Goal: Transaction & Acquisition: Purchase product/service

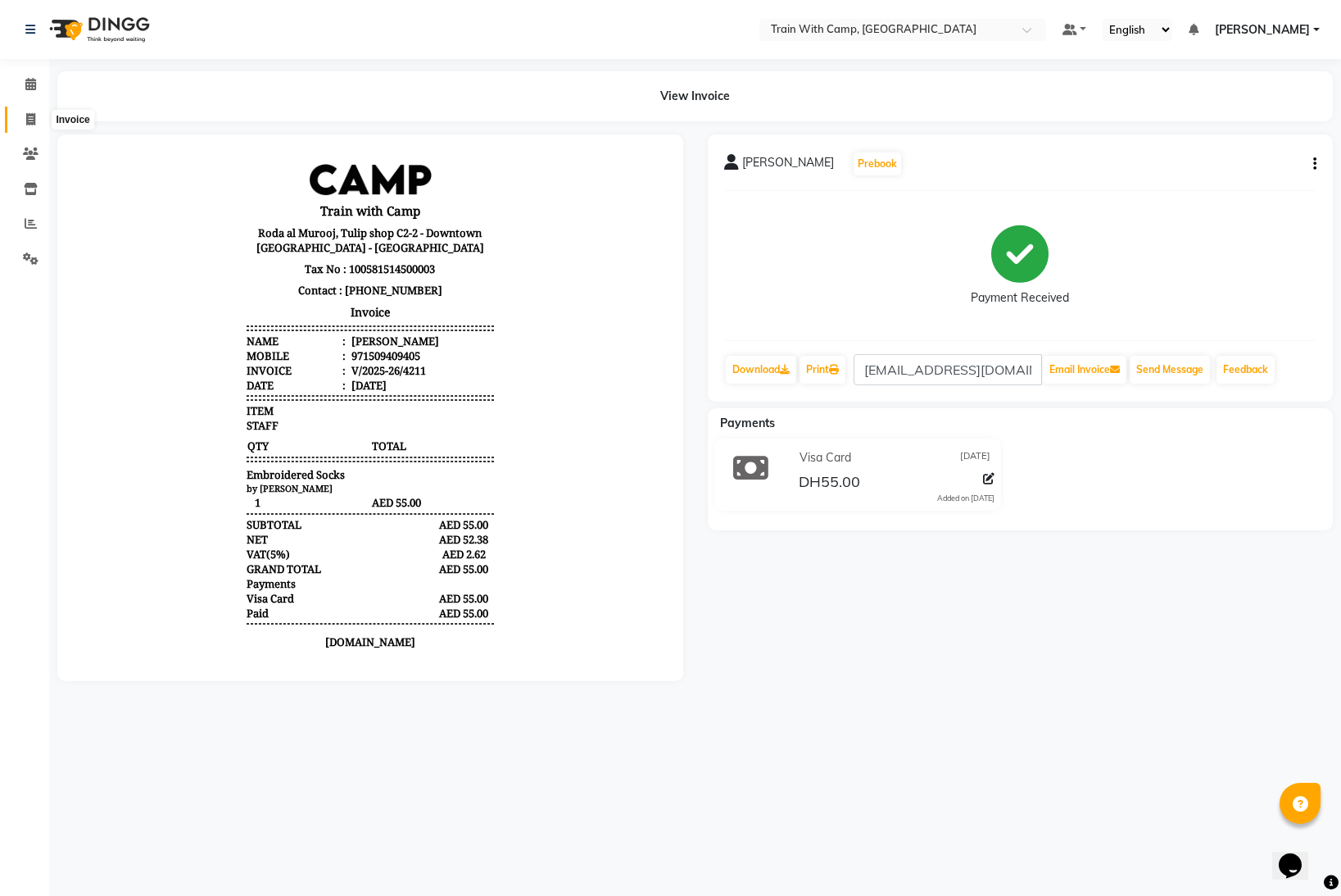
click at [32, 116] on icon at bounding box center [31, 119] width 9 height 12
select select "910"
select select "service"
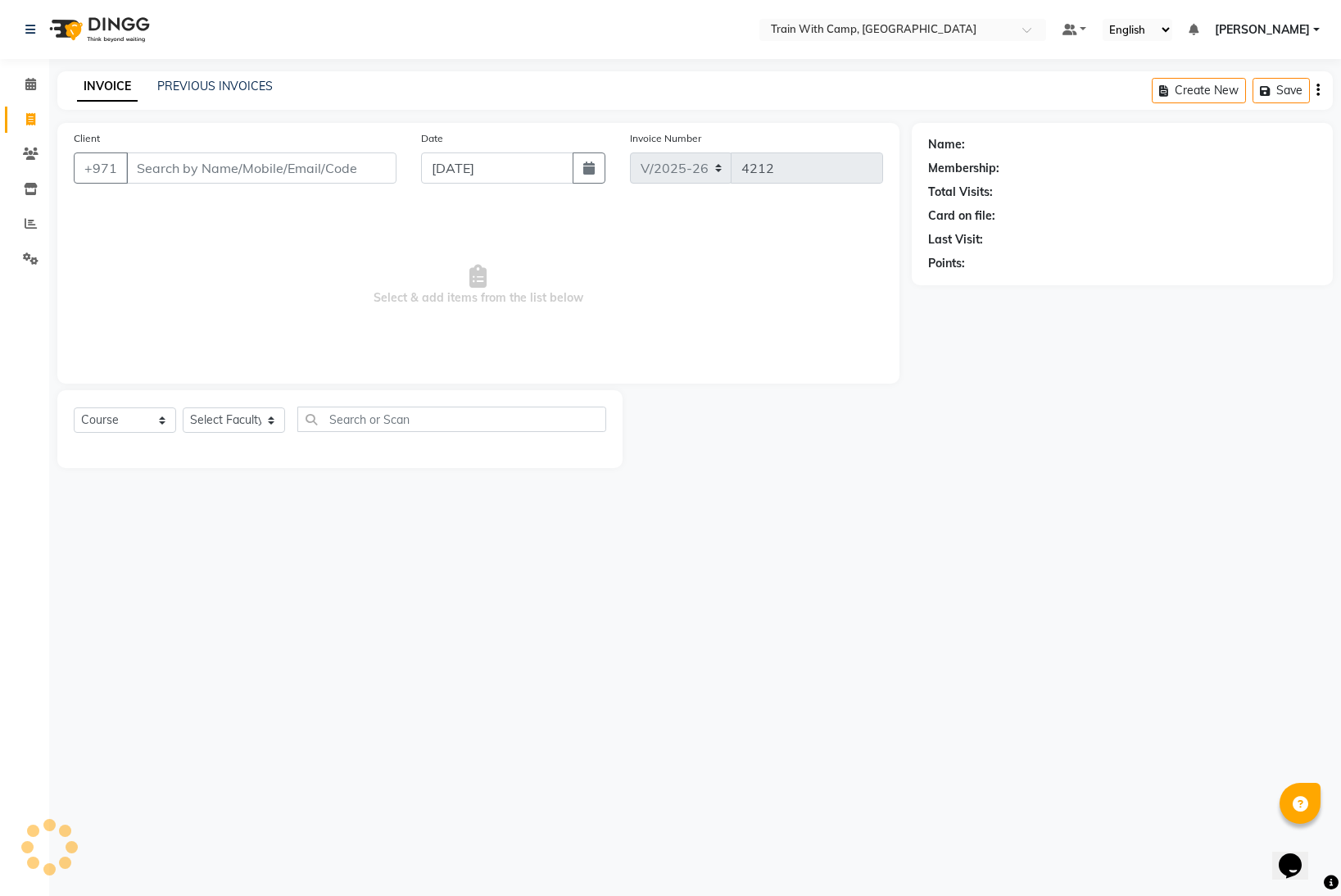
select select "14965"
click at [188, 169] on input "Client" at bounding box center [261, 168] width 271 height 32
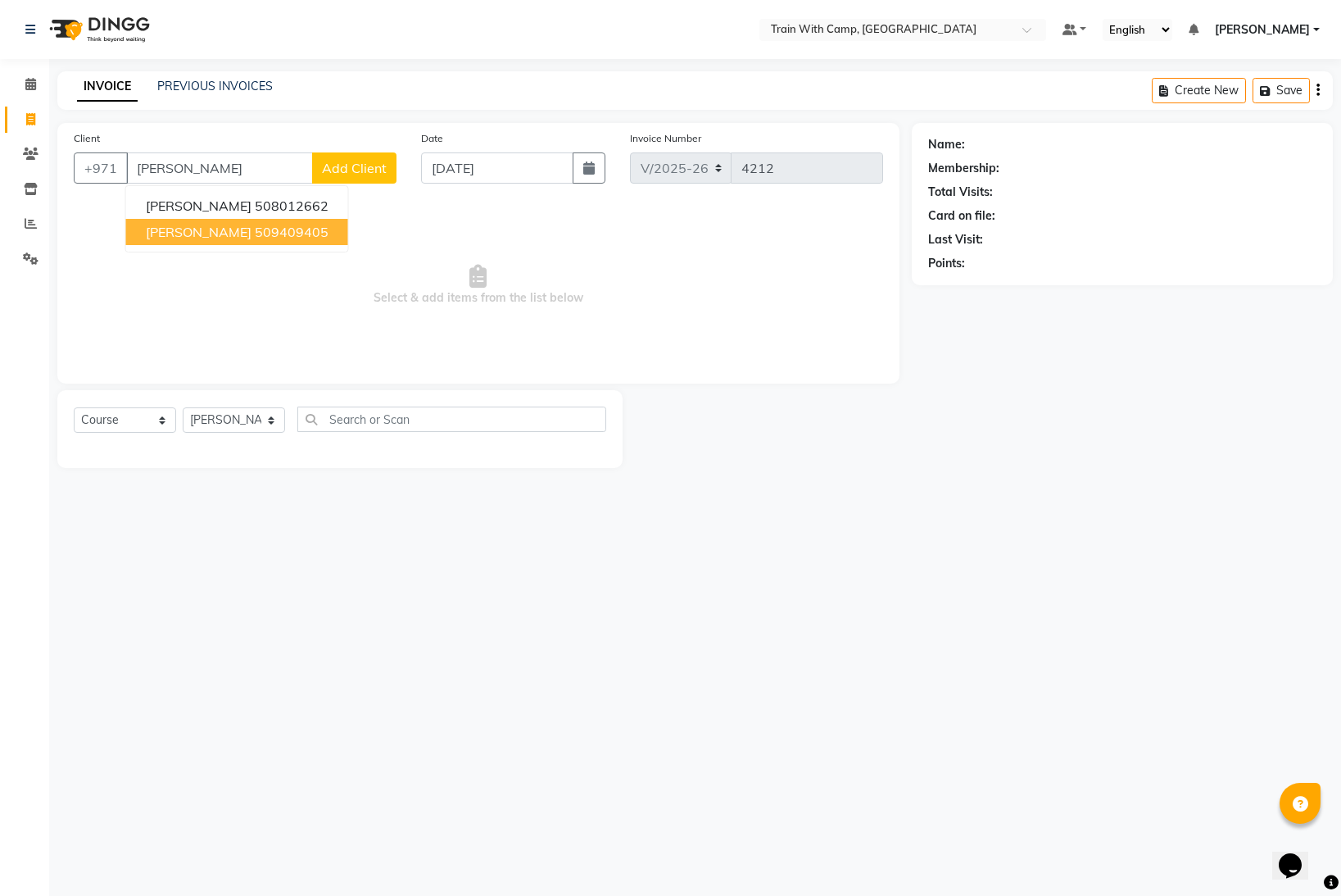
click at [221, 238] on span "[PERSON_NAME]" at bounding box center [198, 231] width 105 height 17
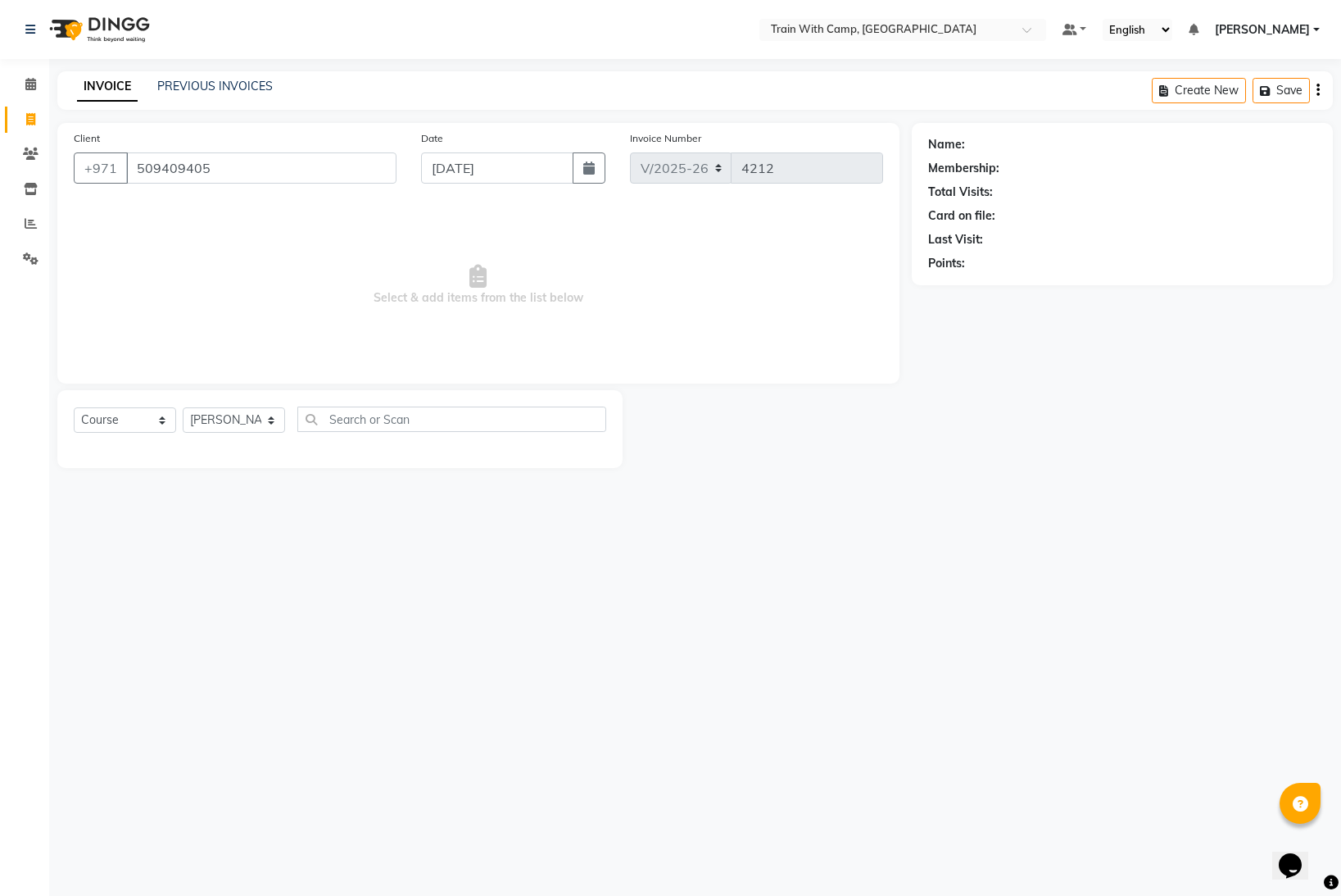
type input "509409405"
drag, startPoint x: 213, startPoint y: 170, endPoint x: 133, endPoint y: 168, distance: 80.0
click at [133, 168] on input "509409405" at bounding box center [261, 168] width 271 height 32
click at [161, 417] on select "Select Course Product Membership Package Voucher Prepaid Gift Card" at bounding box center [125, 420] width 102 height 26
select select "product"
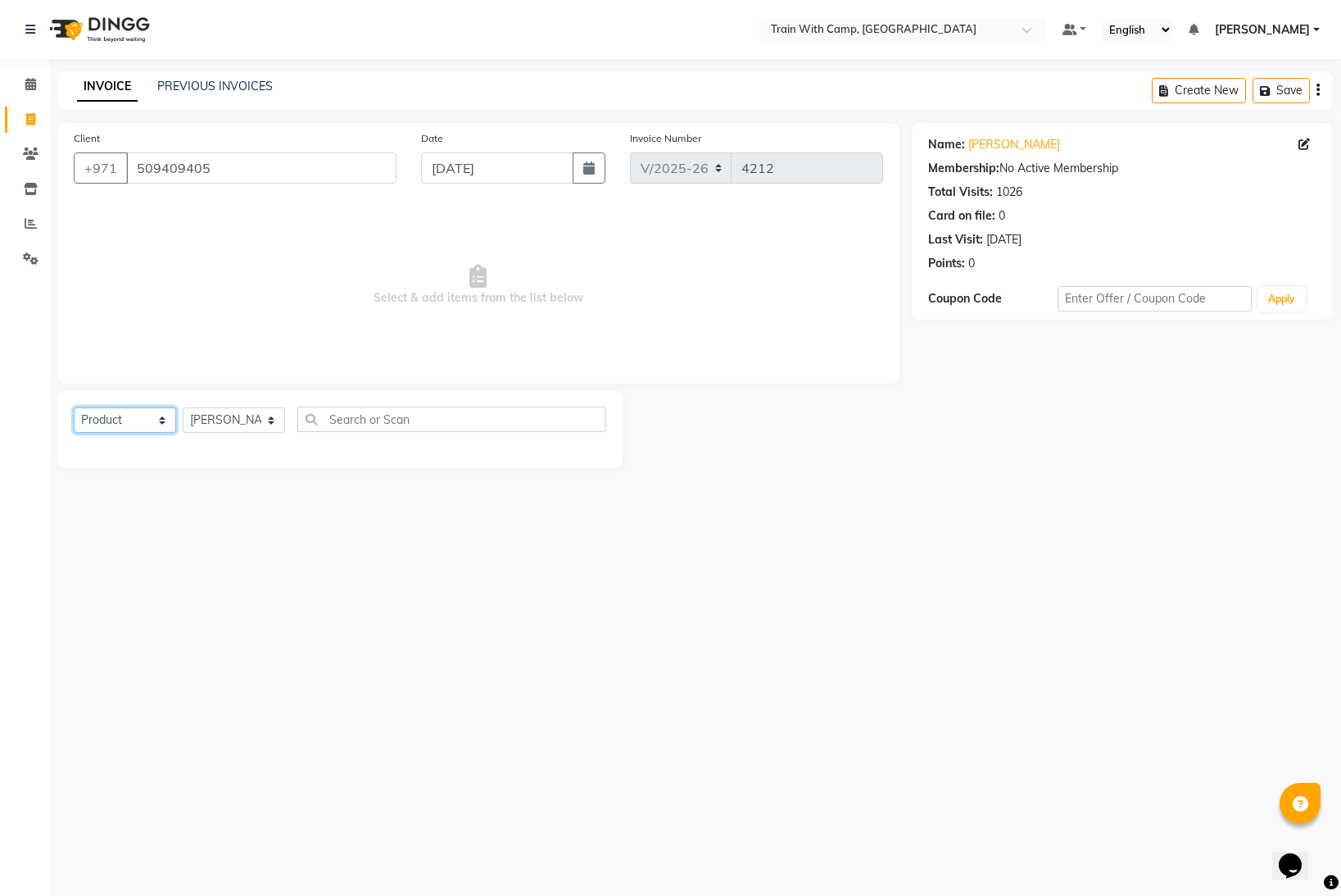
click at [74, 408] on select "Select Course Product Membership Package Voucher Prepaid Gift Card" at bounding box center [125, 420] width 102 height 26
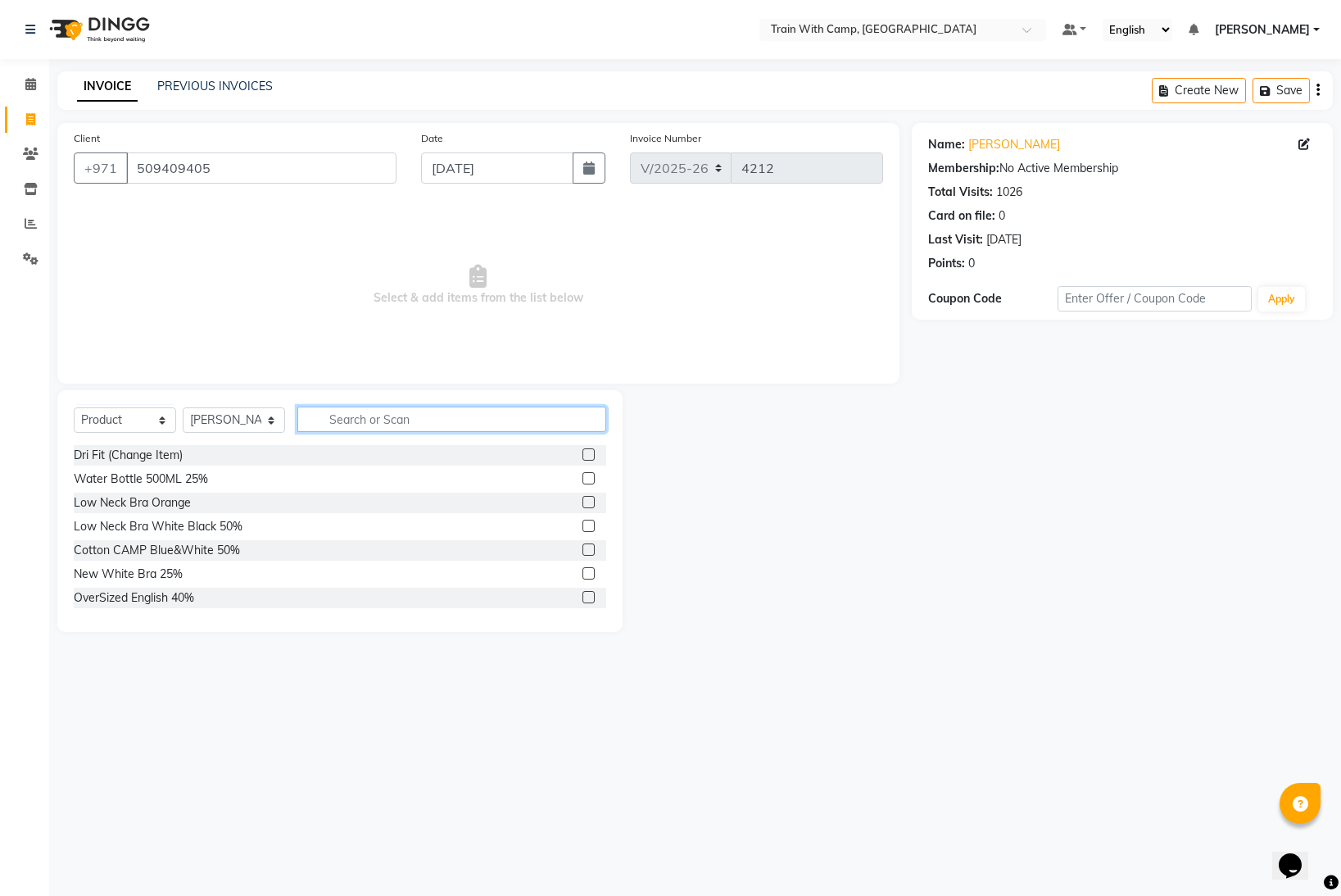
click at [384, 417] on input "text" at bounding box center [452, 419] width 309 height 26
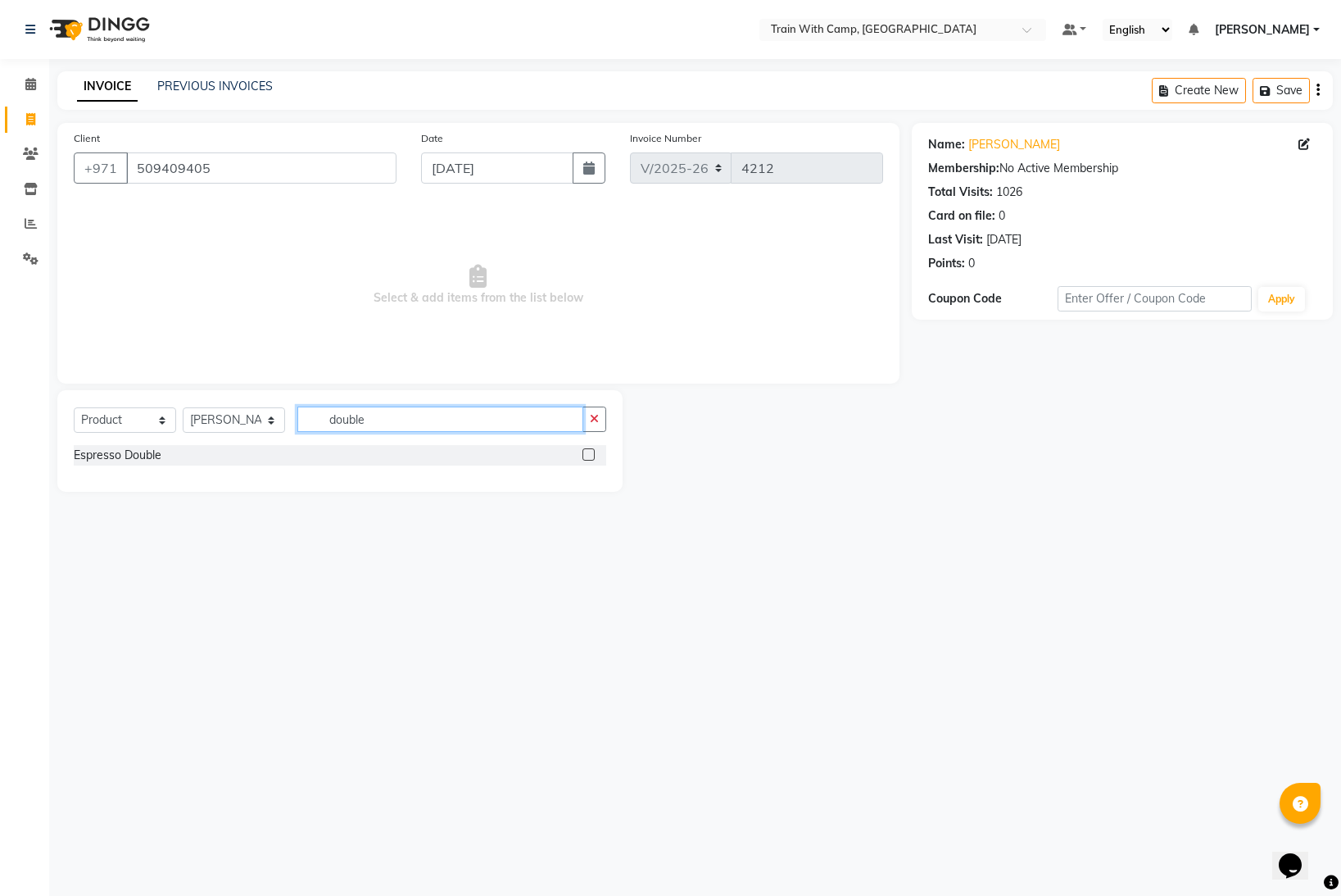
type input "double"
drag, startPoint x: 592, startPoint y: 453, endPoint x: 617, endPoint y: 457, distance: 25.3
click at [594, 454] on label at bounding box center [589, 454] width 12 height 12
click at [593, 454] on input "checkbox" at bounding box center [588, 455] width 11 height 11
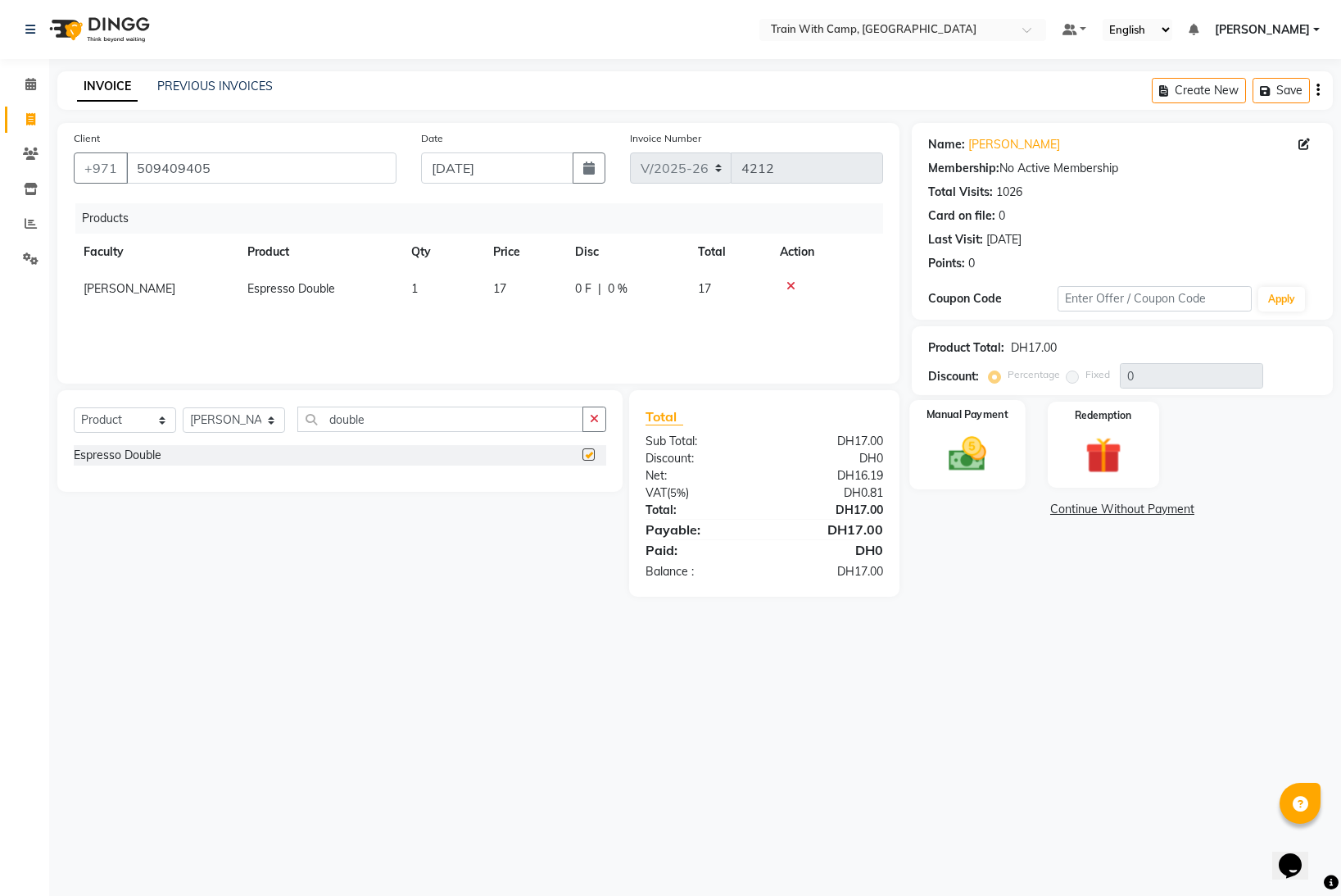
checkbox input "false"
click at [968, 455] on img at bounding box center [968, 454] width 61 height 43
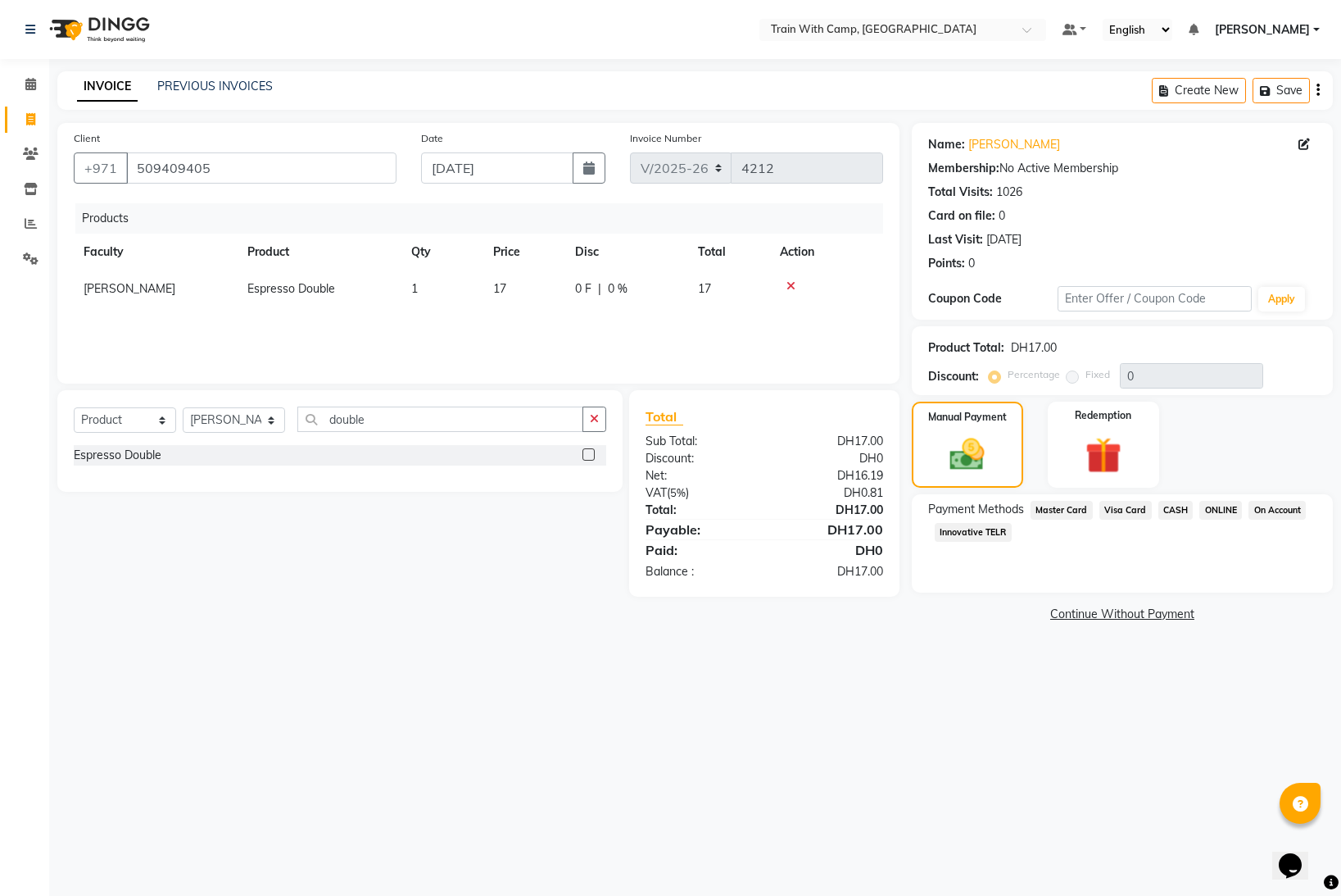
click at [1068, 508] on span "Master Card" at bounding box center [1061, 509] width 62 height 19
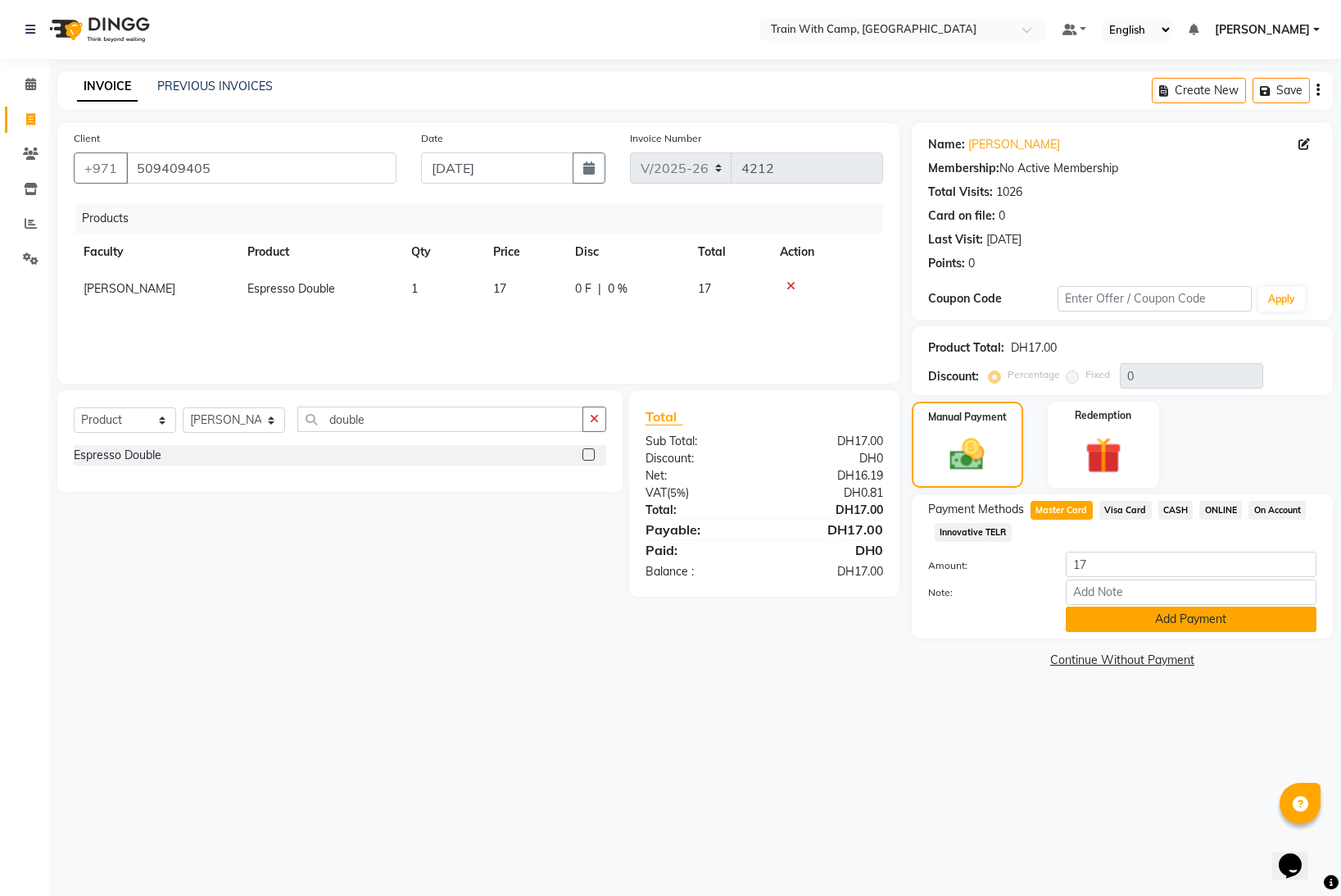
click at [1128, 612] on button "Add Payment" at bounding box center [1191, 619] width 251 height 26
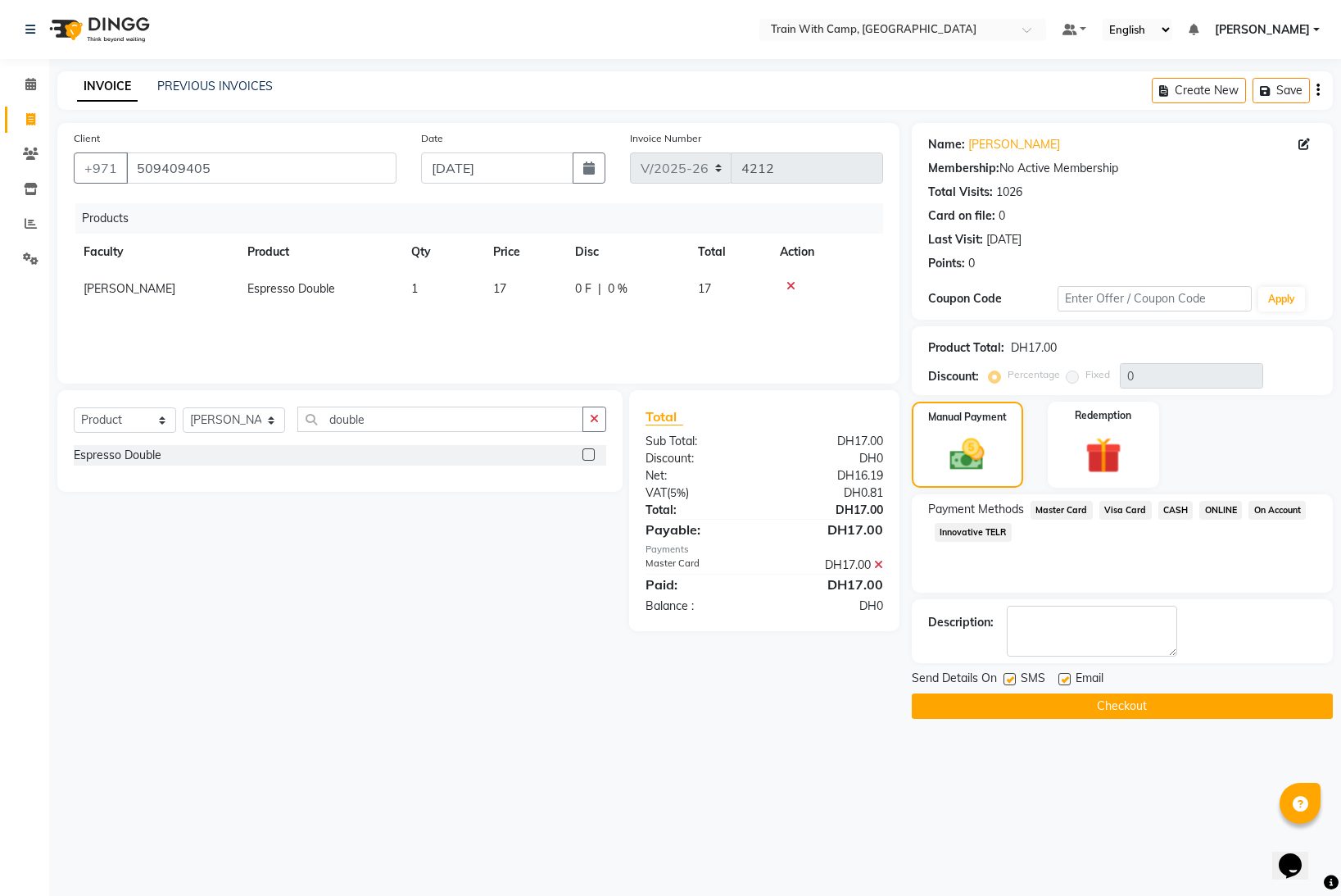
drag, startPoint x: 1009, startPoint y: 675, endPoint x: 1068, endPoint y: 678, distance: 59.1
click at [1018, 676] on div "SMS" at bounding box center [1031, 679] width 55 height 21
drag, startPoint x: 1063, startPoint y: 676, endPoint x: 1034, endPoint y: 681, distance: 29.4
click at [1062, 676] on label at bounding box center [1064, 678] width 12 height 12
click at [1062, 676] on input "checkbox" at bounding box center [1063, 679] width 11 height 11
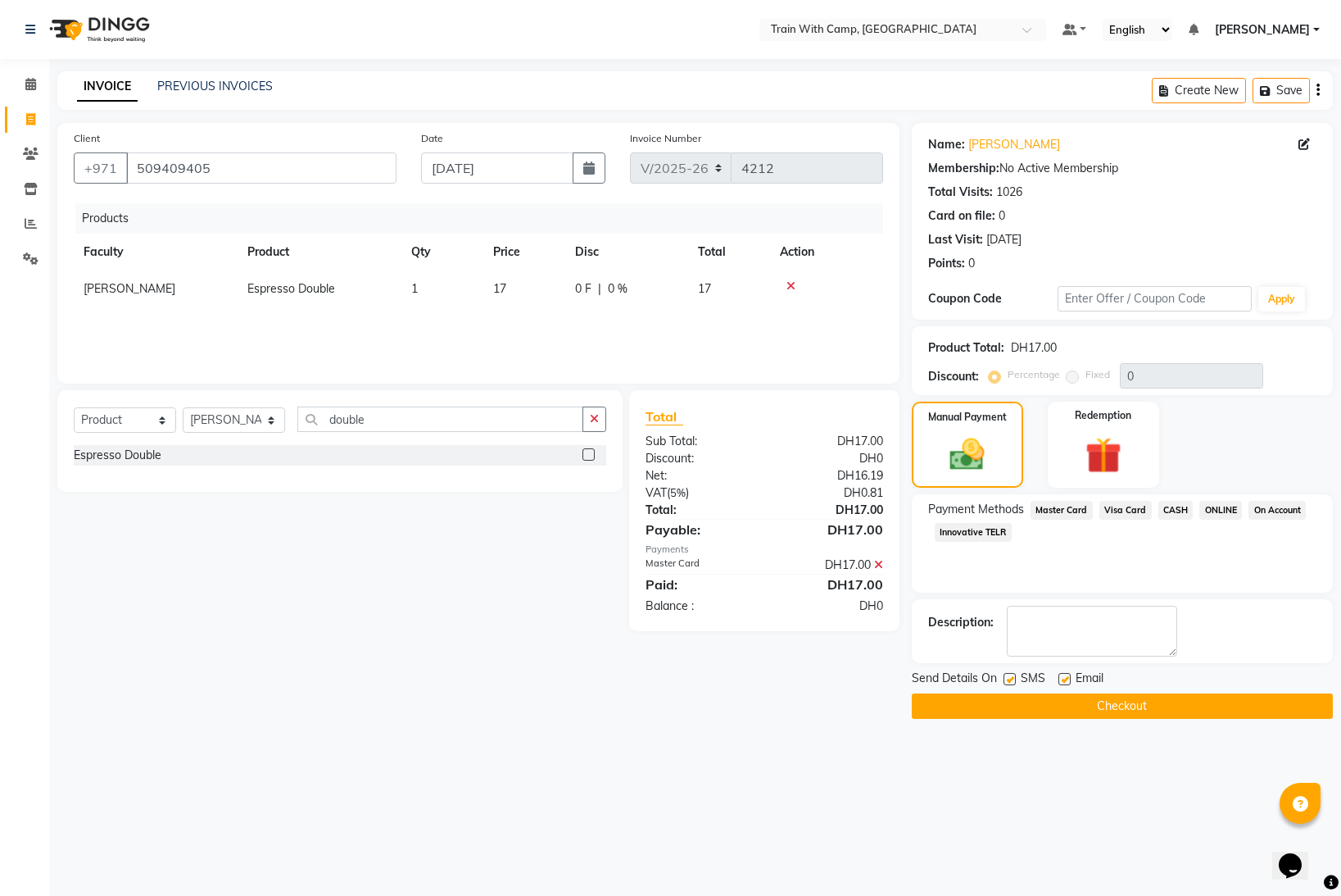
checkbox input "false"
click at [1005, 677] on label at bounding box center [1009, 678] width 12 height 12
click at [1005, 677] on input "checkbox" at bounding box center [1008, 679] width 11 height 11
checkbox input "false"
click at [1005, 696] on button "Checkout" at bounding box center [1122, 706] width 421 height 26
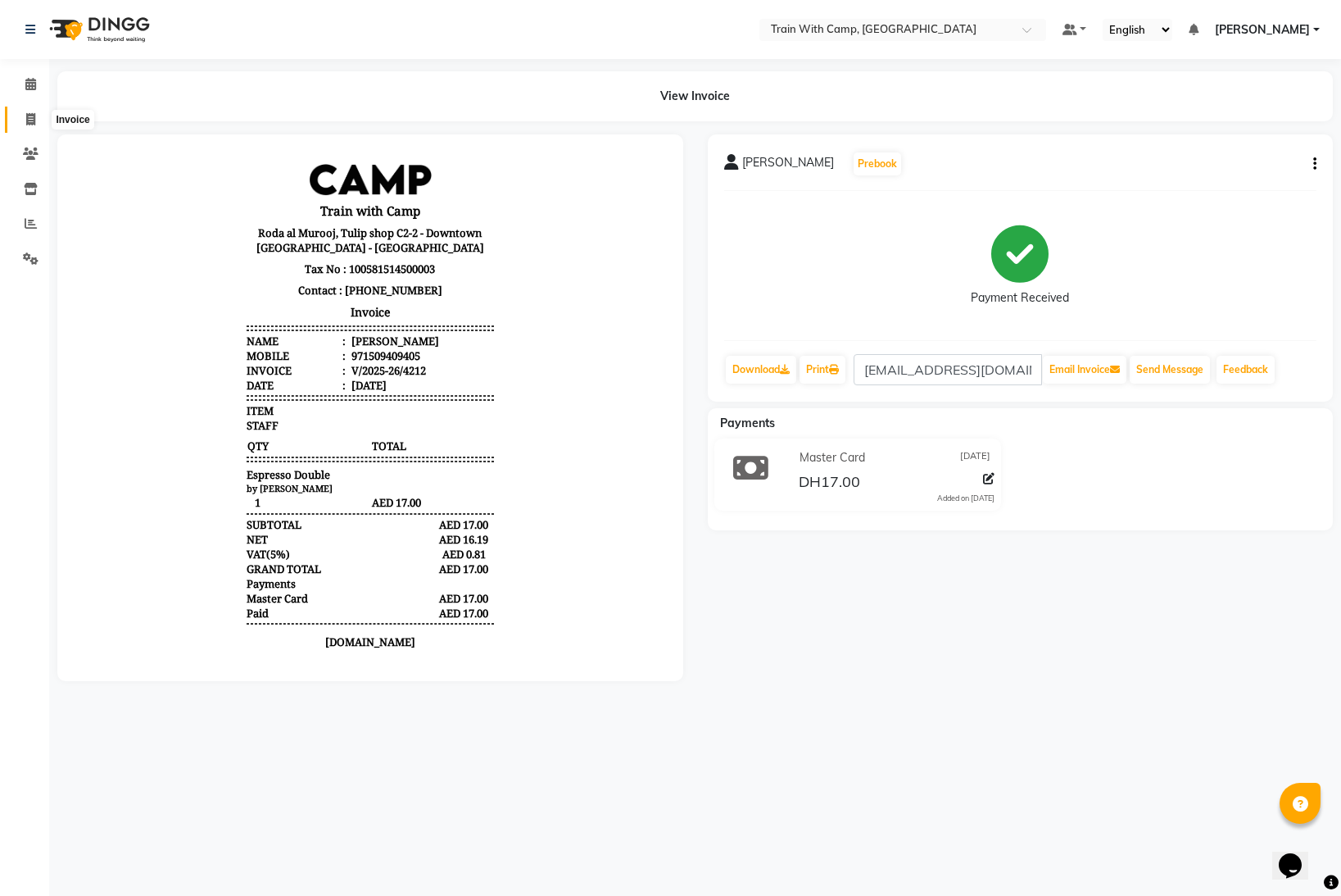
click at [27, 118] on icon at bounding box center [31, 119] width 9 height 12
select select "service"
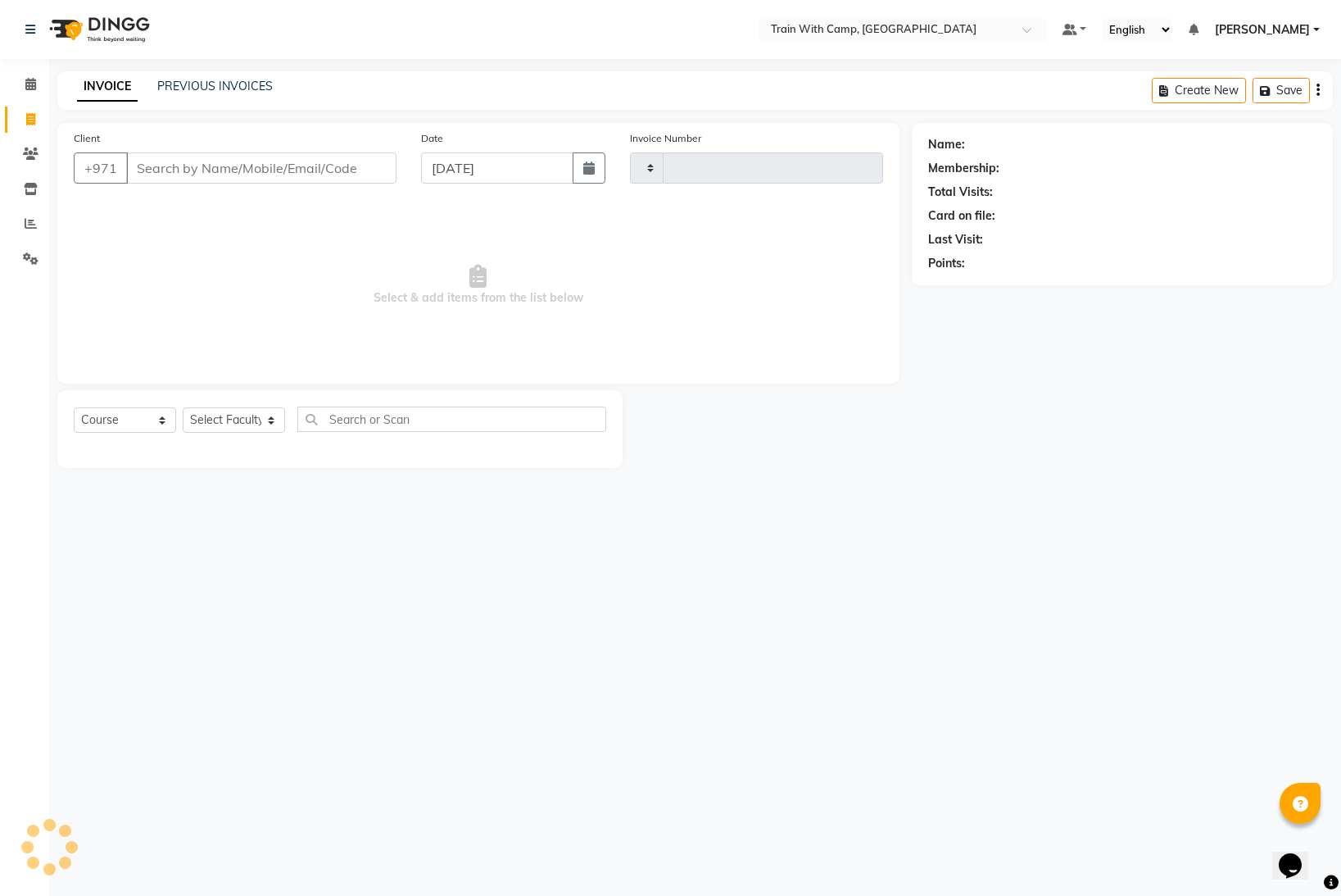
type input "4213"
select select "910"
select select "14965"
click at [215, 170] on input "Client" at bounding box center [261, 168] width 271 height 32
type input "509409405"
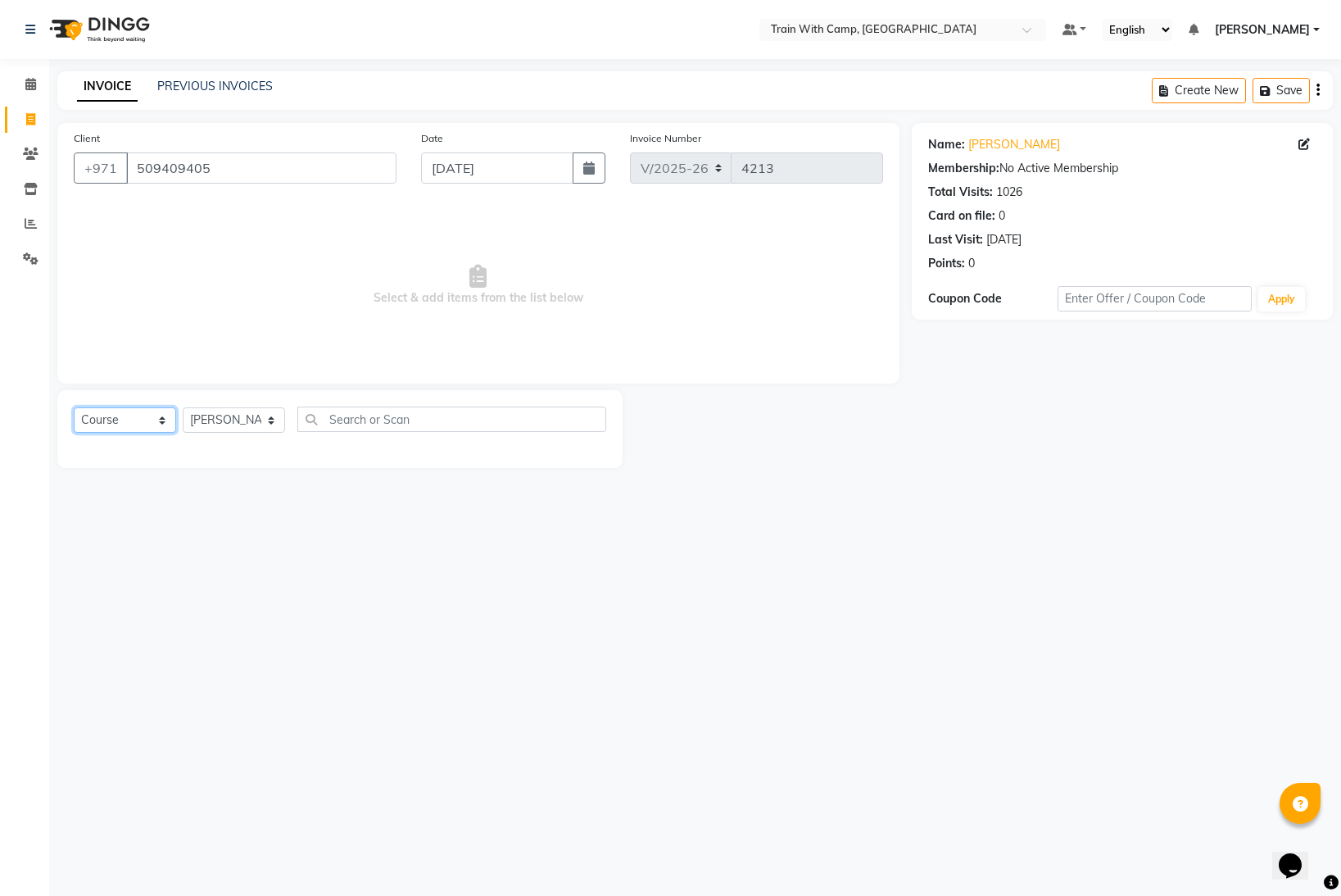
click at [154, 416] on select "Select Course Product Membership Package Voucher Prepaid Gift Card" at bounding box center [125, 420] width 102 height 26
select select "product"
click at [74, 408] on select "Select Course Product Membership Package Voucher Prepaid Gift Card" at bounding box center [125, 420] width 102 height 26
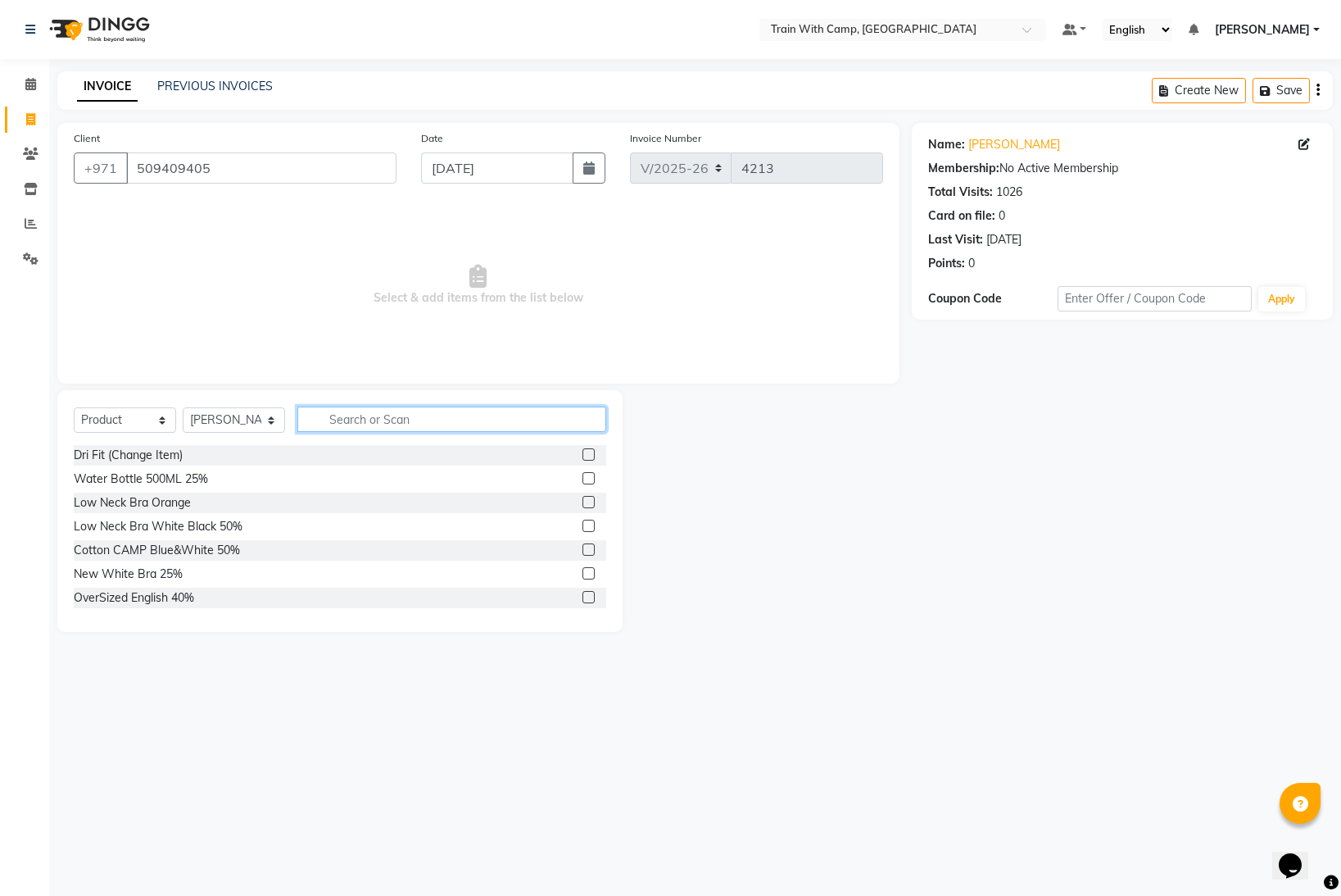
click at [382, 422] on input "text" at bounding box center [452, 419] width 309 height 26
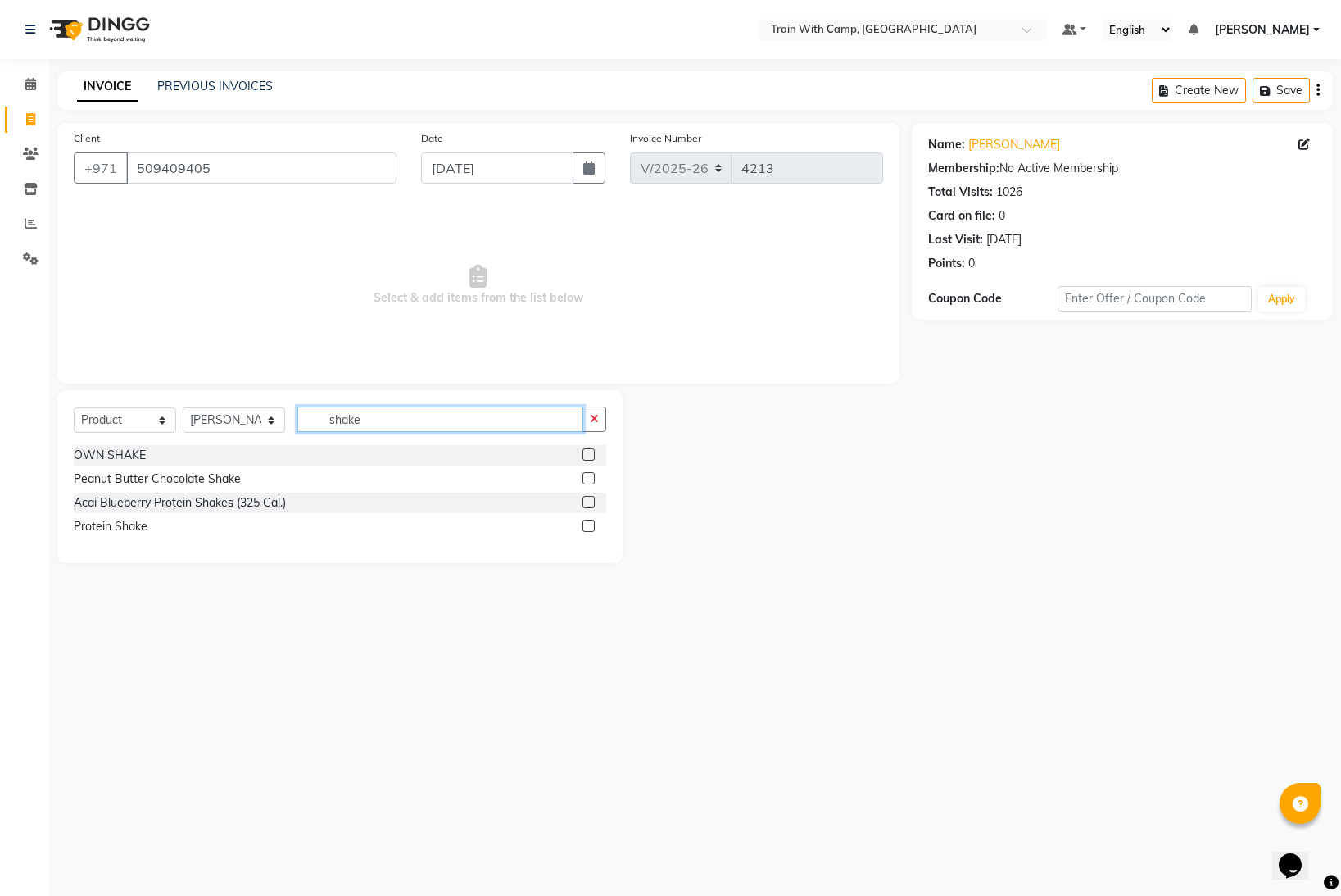
type input "shake"
click at [590, 502] on label at bounding box center [589, 501] width 12 height 12
click at [590, 502] on input "checkbox" at bounding box center [588, 502] width 11 height 11
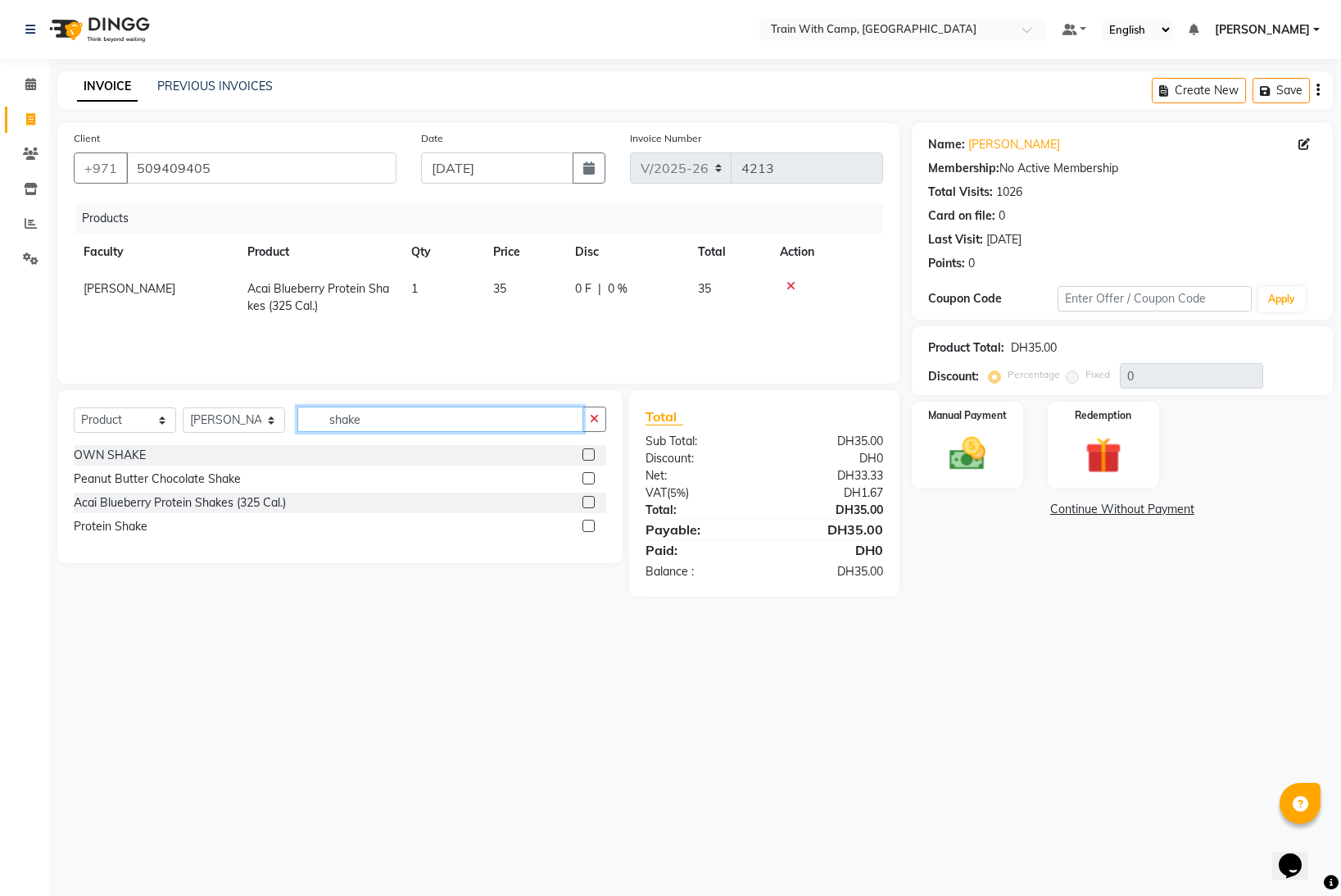
checkbox input "false"
drag, startPoint x: 428, startPoint y: 432, endPoint x: 379, endPoint y: 429, distance: 49.1
click at [379, 429] on input "shake" at bounding box center [440, 419] width 286 height 26
drag, startPoint x: 340, startPoint y: 426, endPoint x: 325, endPoint y: 423, distance: 15.3
click at [325, 423] on input "shake" at bounding box center [440, 419] width 286 height 26
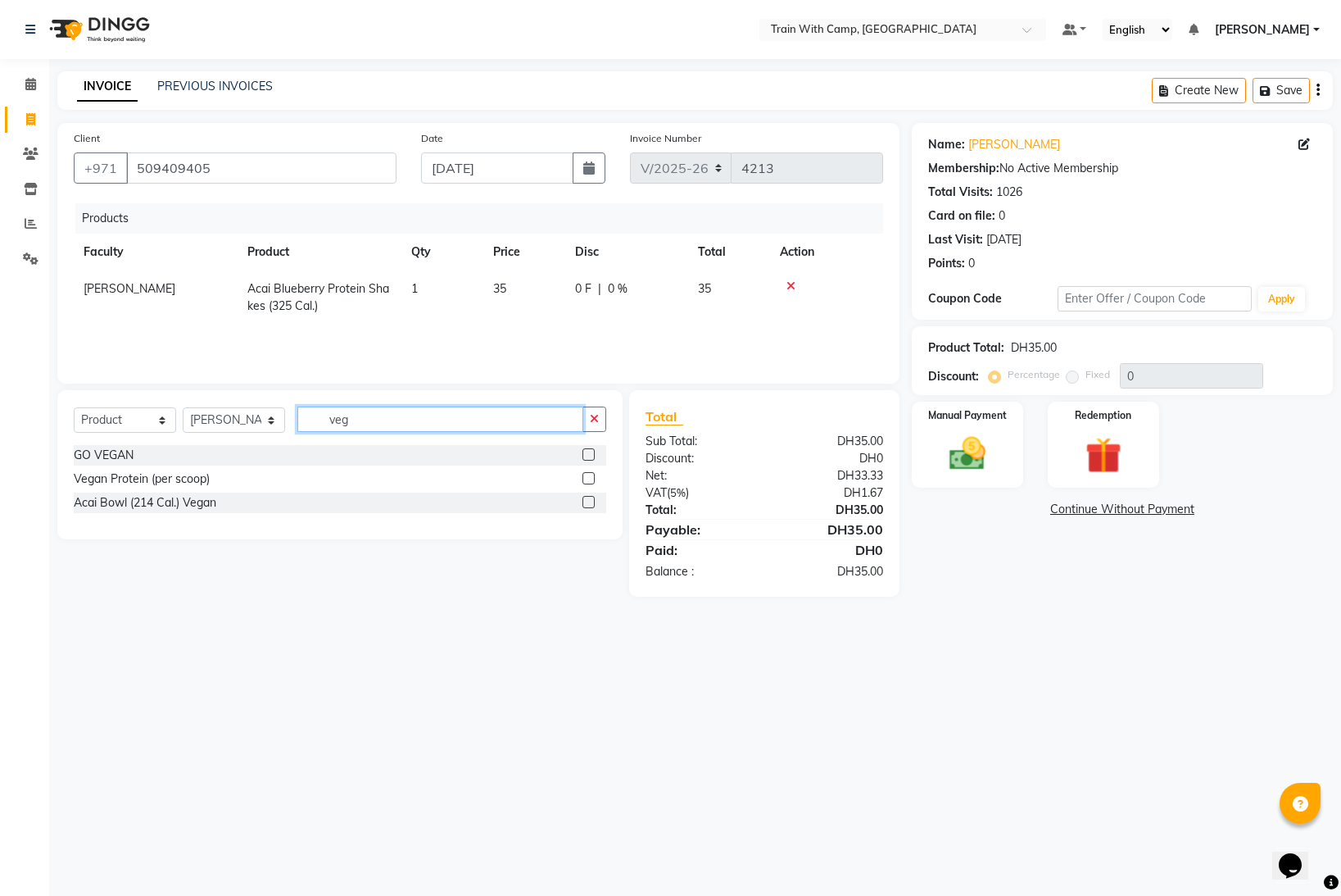
type input "veg"
drag, startPoint x: 589, startPoint y: 455, endPoint x: 657, endPoint y: 462, distance: 68.4
click at [589, 455] on label at bounding box center [589, 454] width 12 height 12
click at [589, 455] on input "checkbox" at bounding box center [588, 455] width 11 height 11
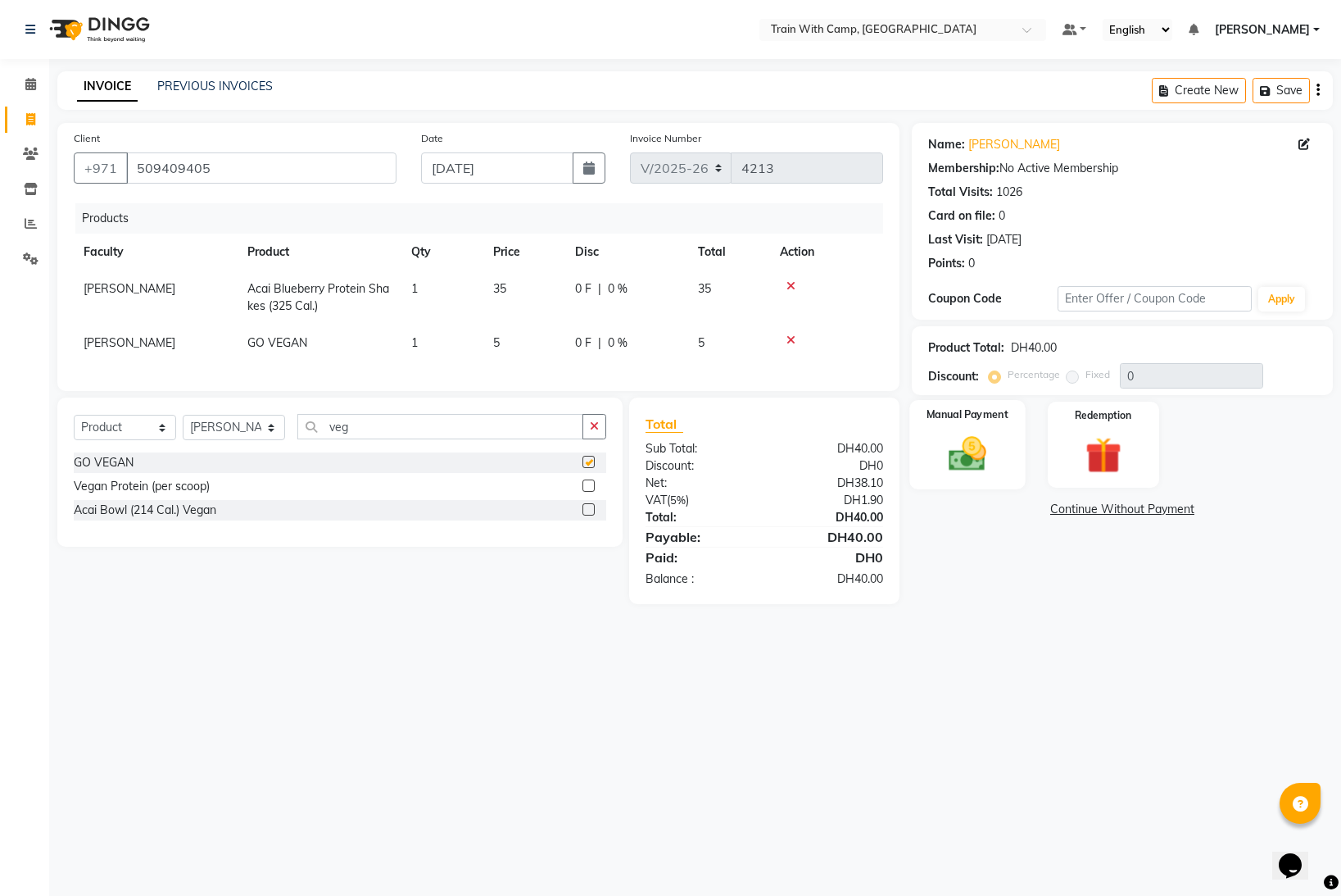
checkbox input "false"
click at [964, 448] on img at bounding box center [968, 454] width 61 height 43
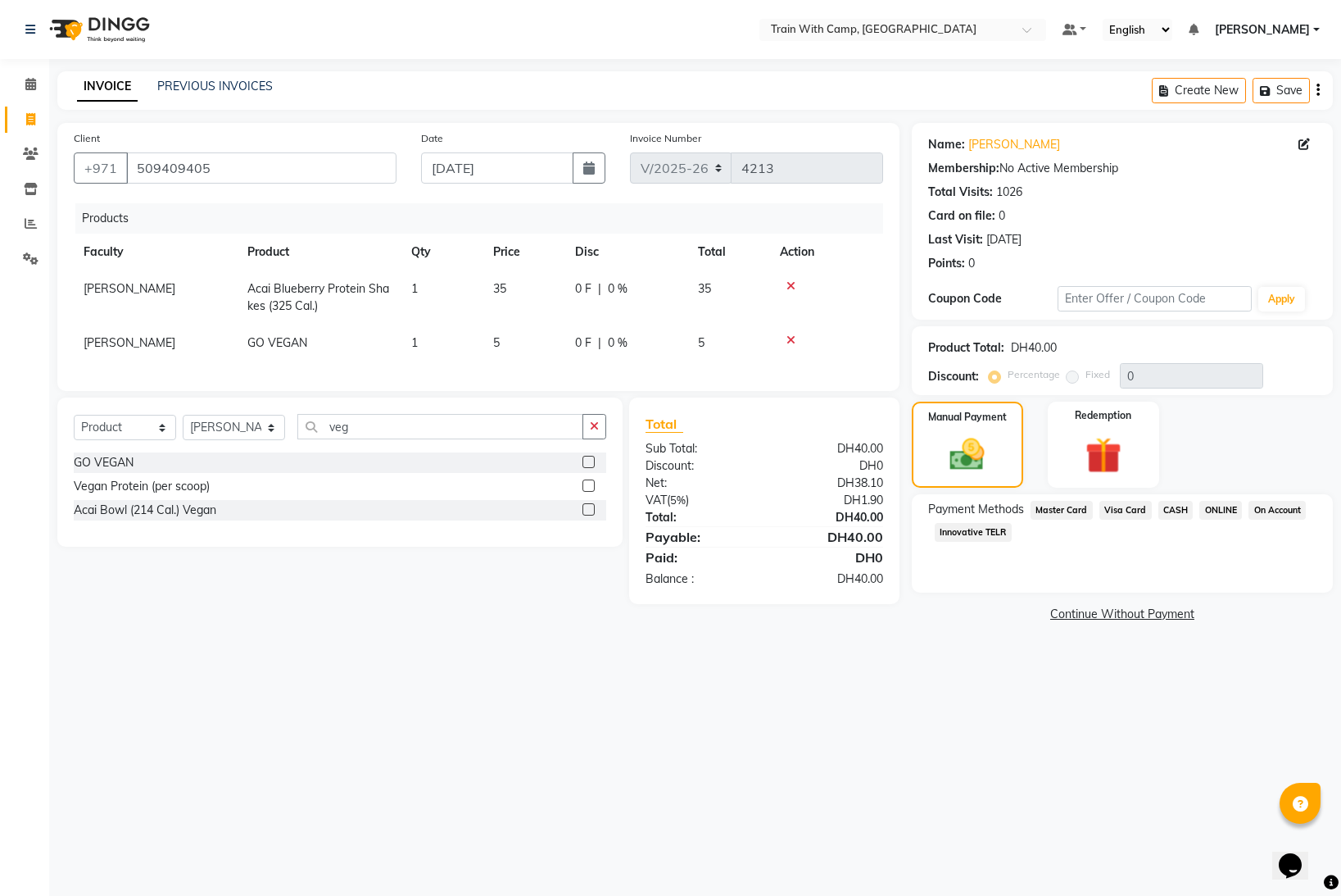
click at [1058, 509] on span "Master Card" at bounding box center [1061, 509] width 62 height 19
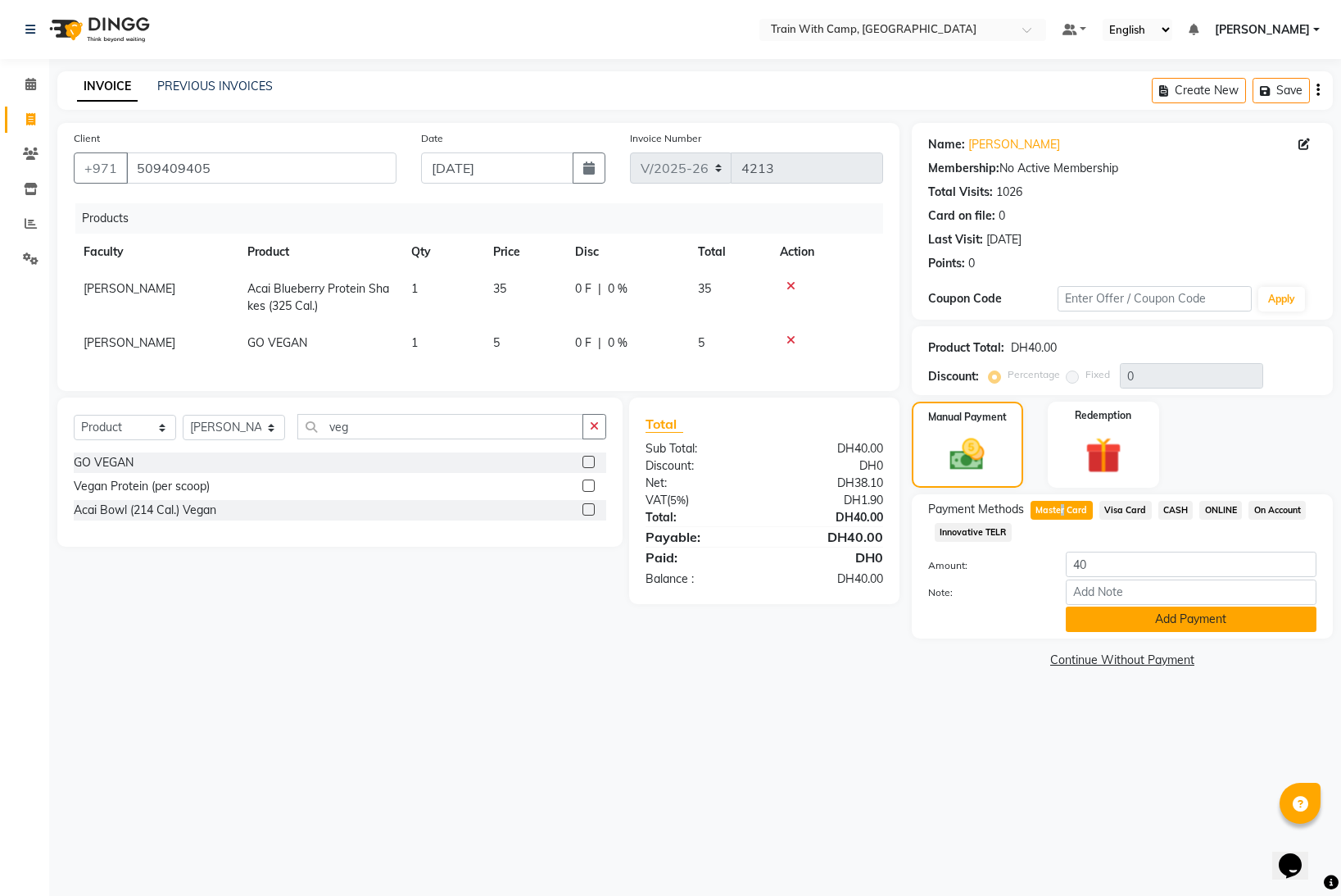
click at [1091, 616] on button "Add Payment" at bounding box center [1191, 619] width 251 height 26
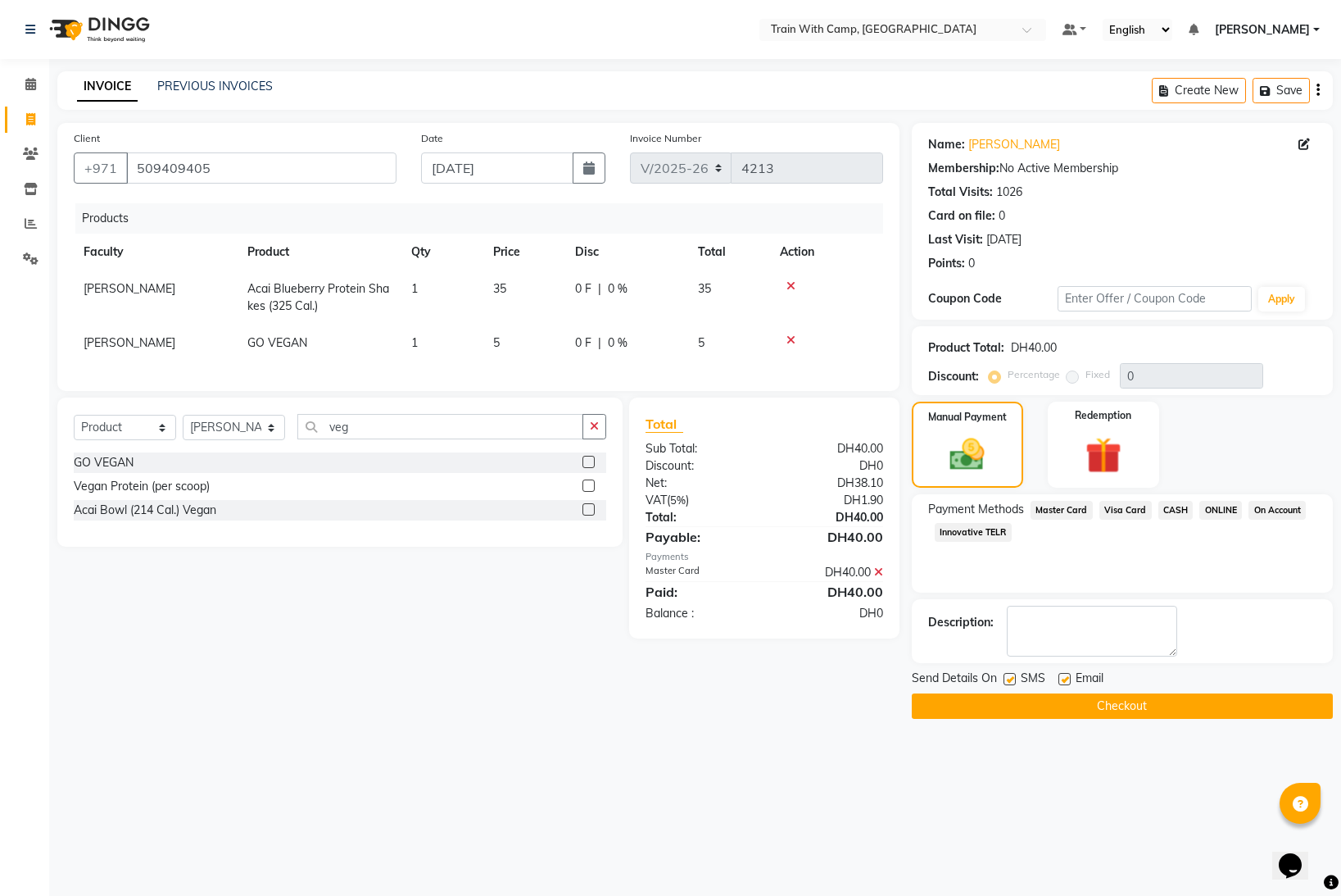
drag, startPoint x: 1009, startPoint y: 675, endPoint x: 1035, endPoint y: 675, distance: 26.0
click at [1015, 675] on label at bounding box center [1009, 678] width 12 height 12
click at [1014, 675] on input "checkbox" at bounding box center [1008, 679] width 11 height 11
checkbox input "false"
click at [1067, 678] on label at bounding box center [1064, 678] width 12 height 12
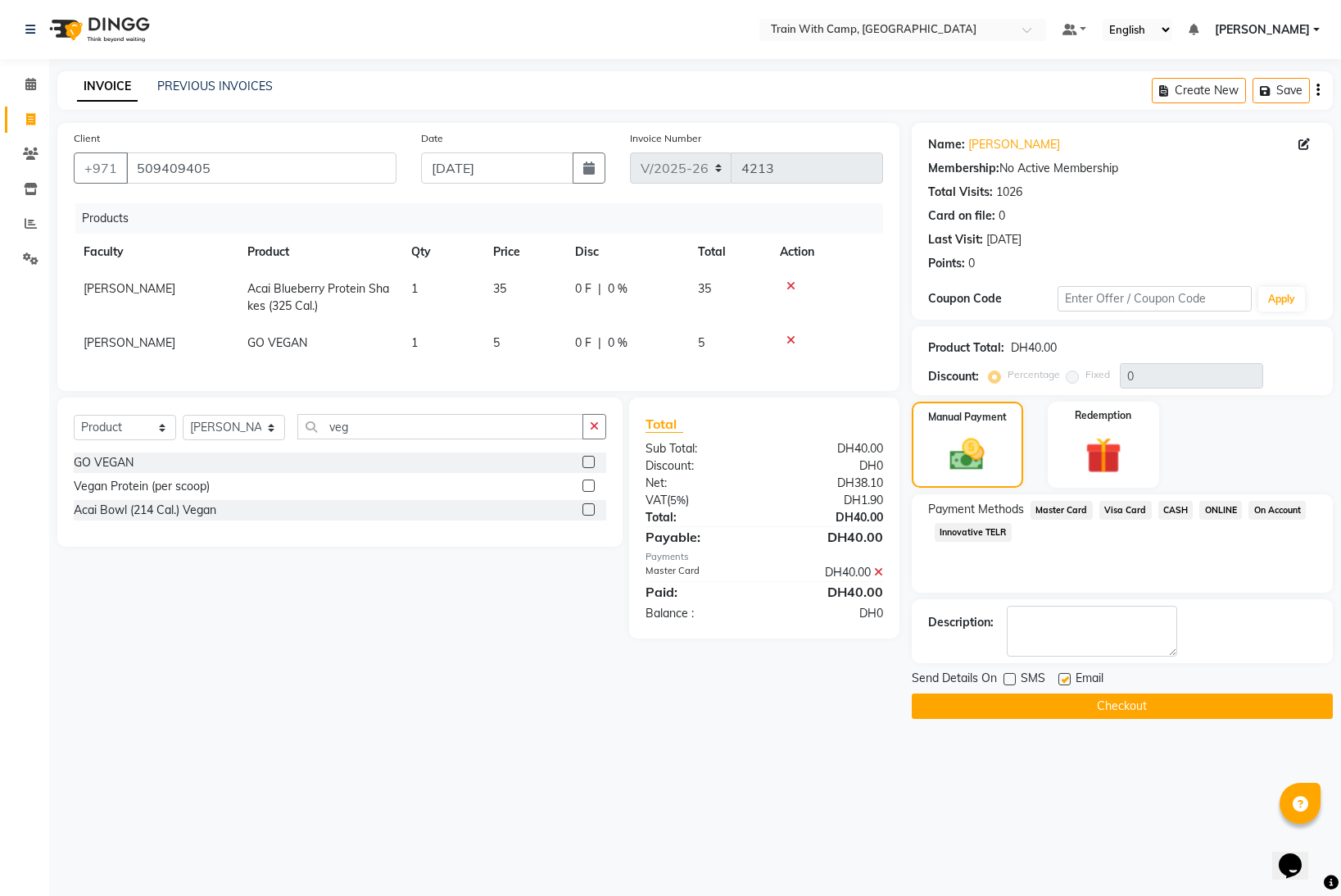
click at [1067, 678] on input "checkbox" at bounding box center [1063, 679] width 11 height 11
checkbox input "false"
click at [1057, 700] on button "Checkout" at bounding box center [1122, 706] width 421 height 26
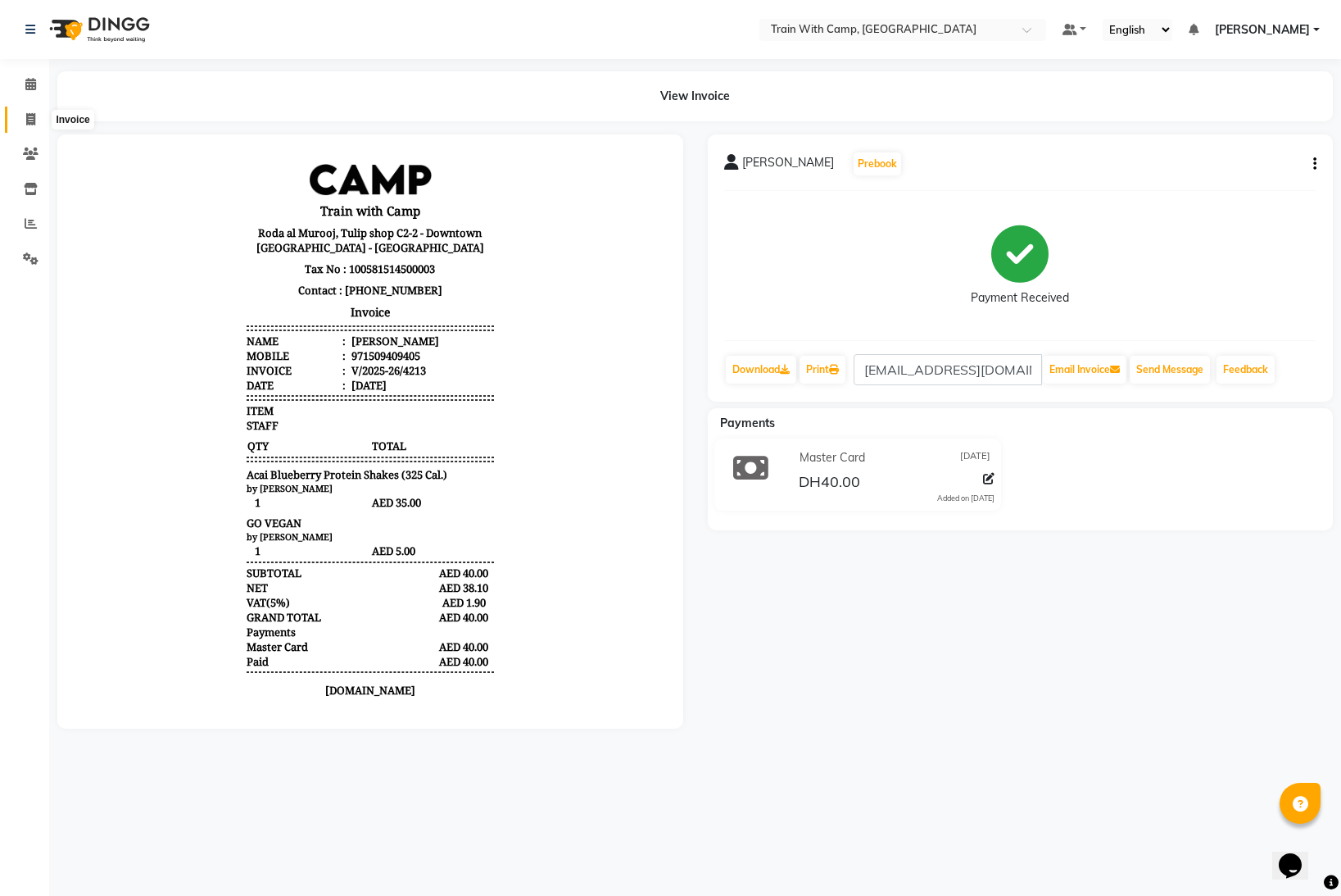
click at [34, 115] on icon at bounding box center [31, 119] width 9 height 12
select select "910"
select select "service"
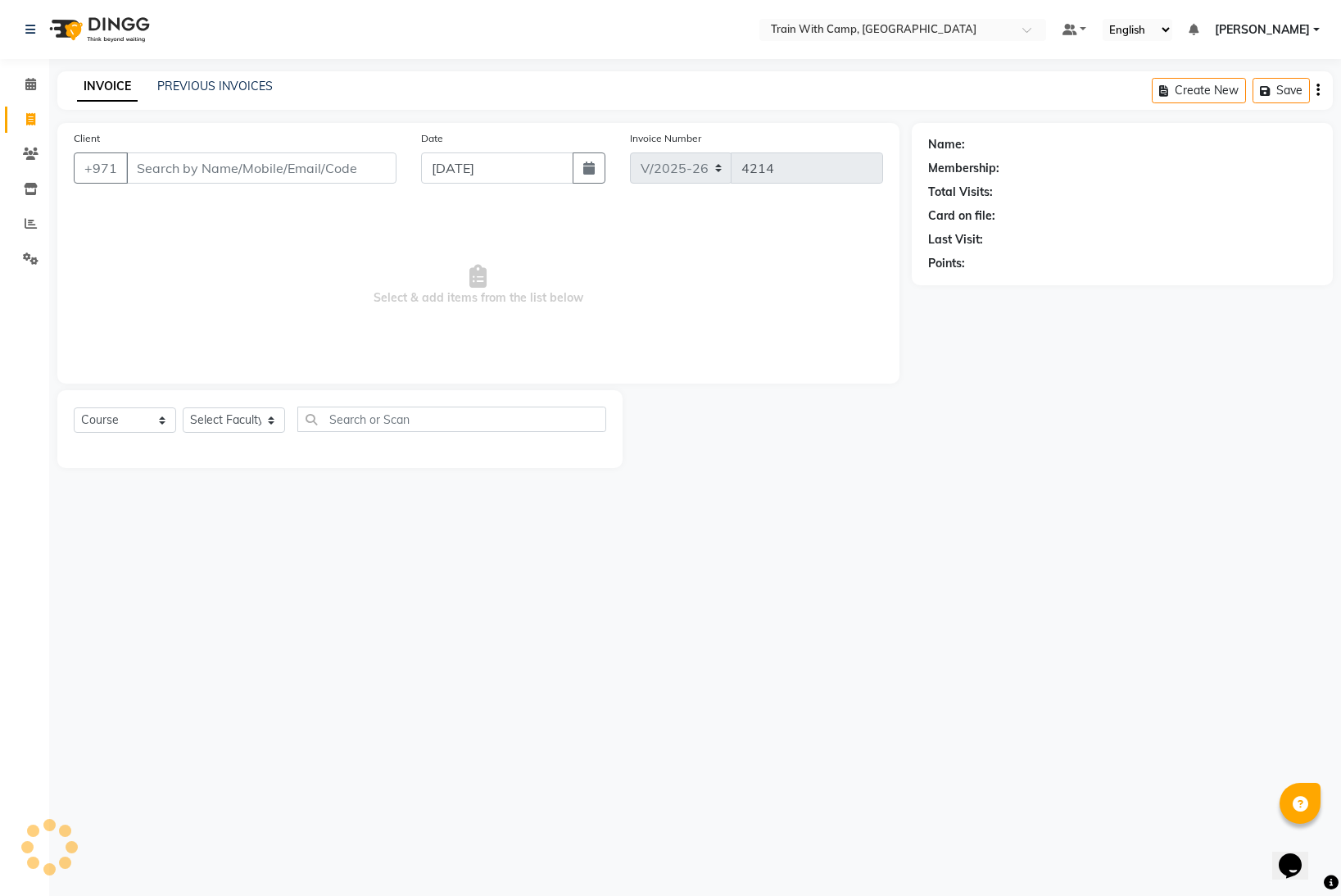
click at [147, 166] on input "Client" at bounding box center [261, 168] width 271 height 32
select select "14965"
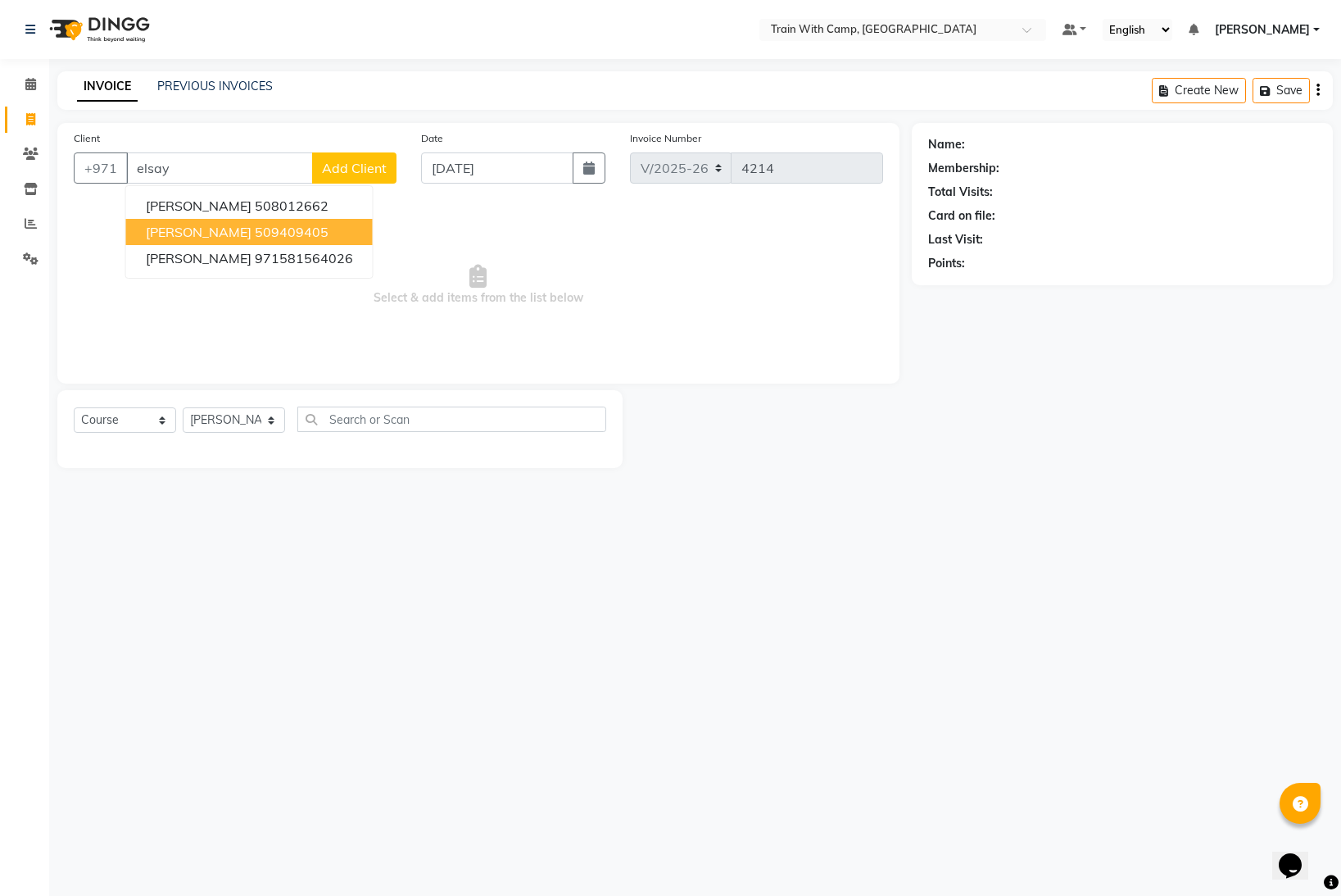
click at [199, 232] on span "[PERSON_NAME]" at bounding box center [198, 231] width 105 height 17
type input "509409405"
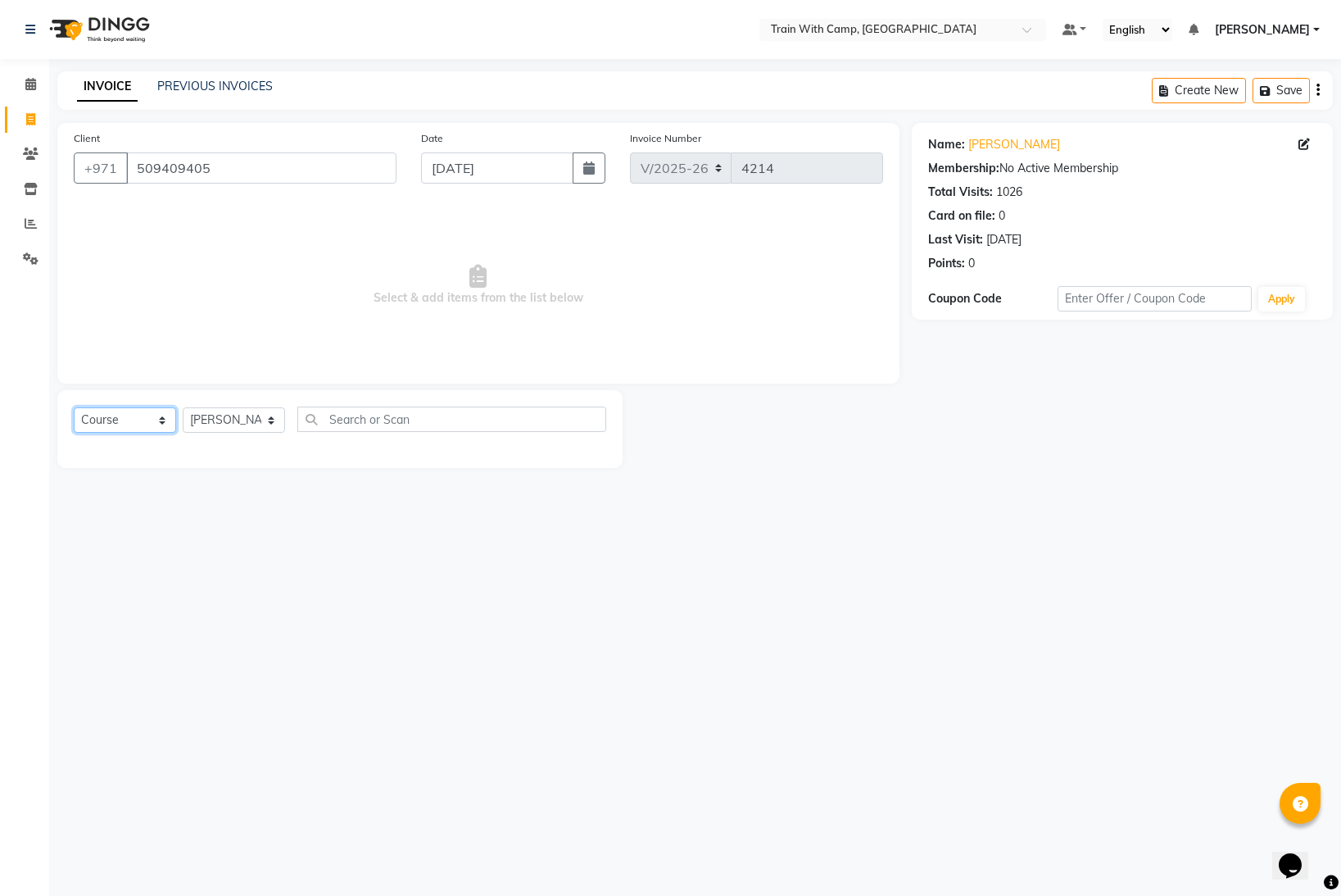
click at [160, 425] on select "Select Course Product Membership Package Voucher Prepaid Gift Card" at bounding box center [125, 420] width 102 height 26
select select "product"
click at [74, 408] on select "Select Course Product Membership Package Voucher Prepaid Gift Card" at bounding box center [125, 420] width 102 height 26
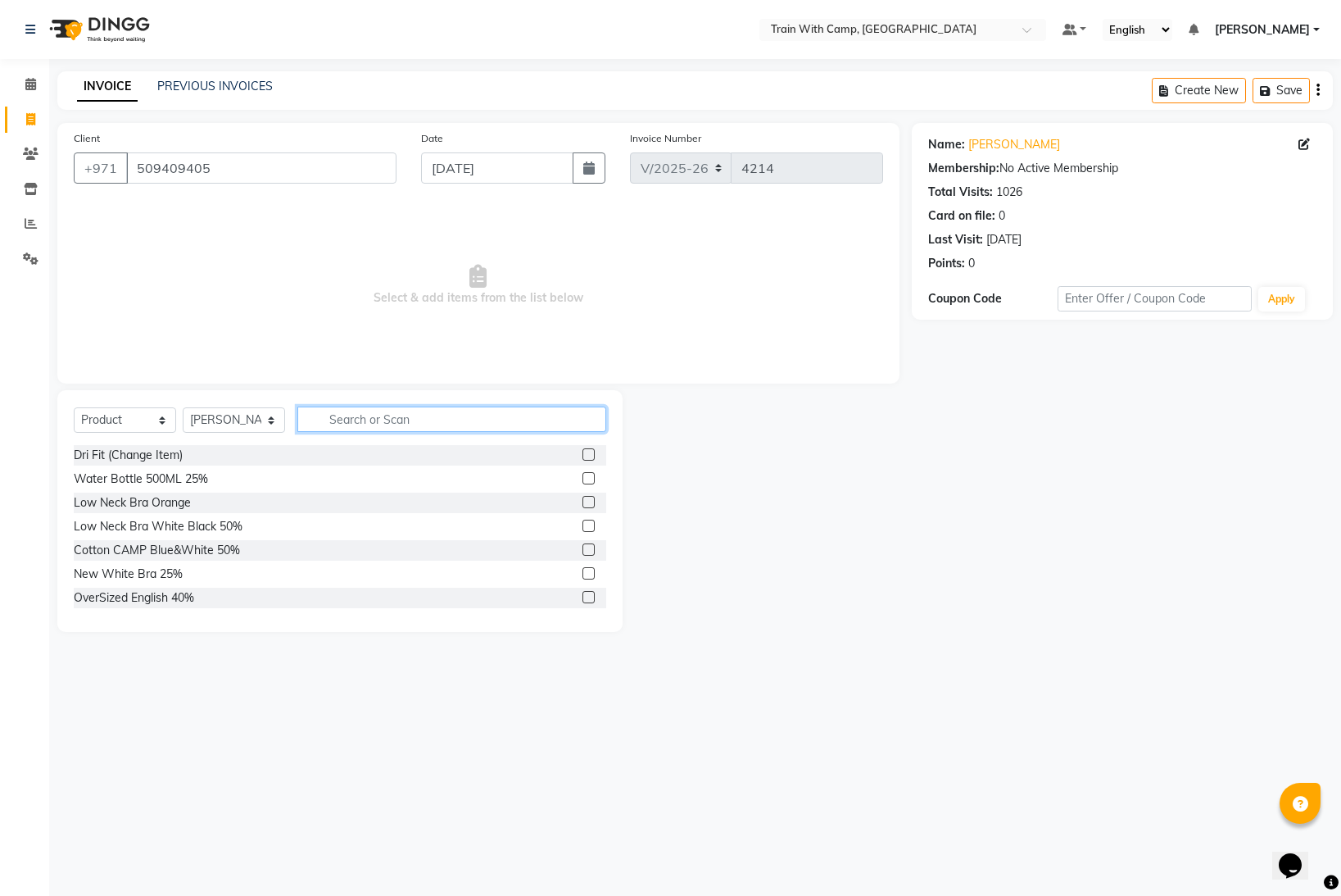
click at [423, 414] on input "text" at bounding box center [452, 419] width 309 height 26
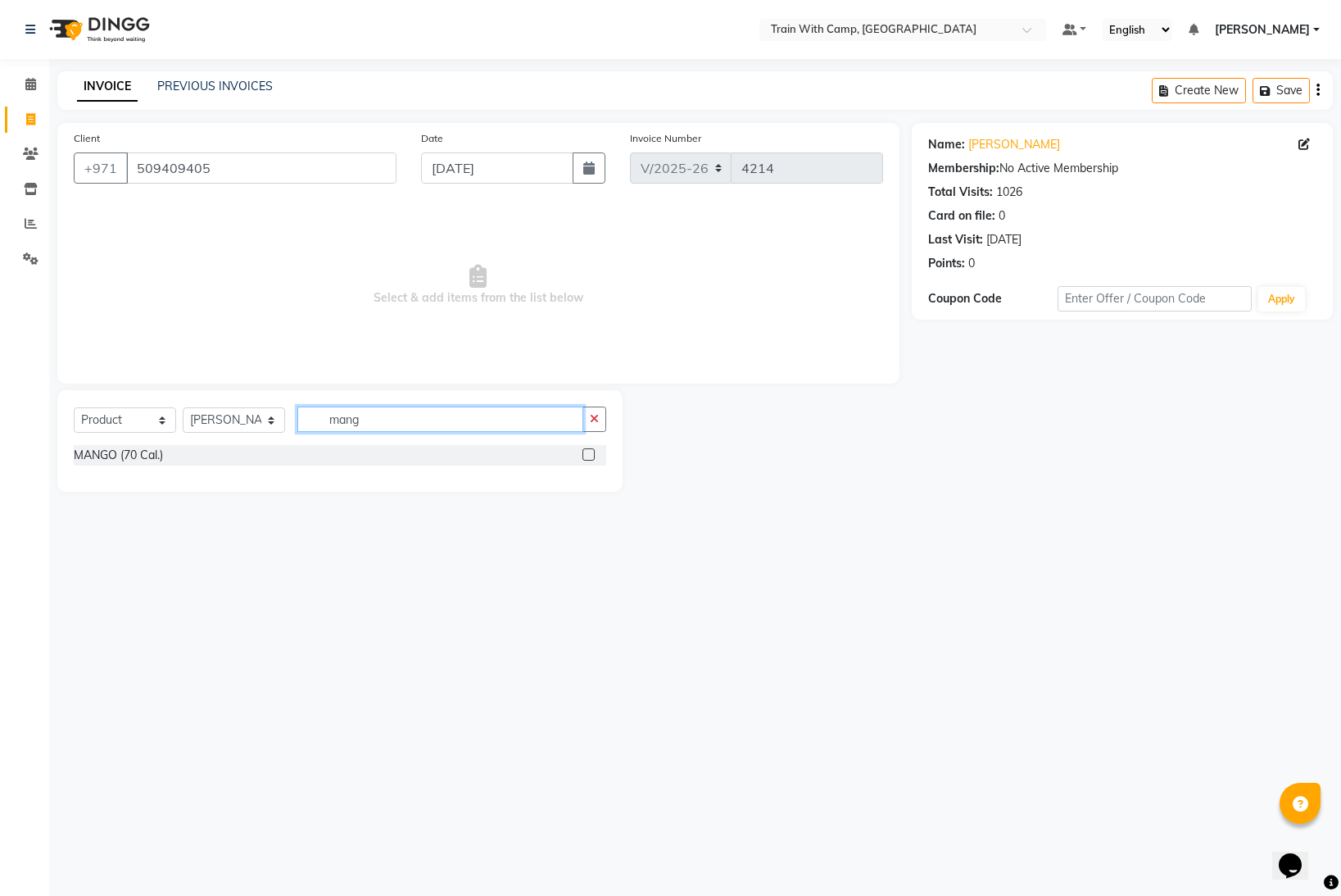
type input "mang"
drag, startPoint x: 588, startPoint y: 454, endPoint x: 613, endPoint y: 455, distance: 25.0
click at [589, 454] on label at bounding box center [589, 454] width 12 height 12
click at [589, 454] on input "checkbox" at bounding box center [588, 455] width 11 height 11
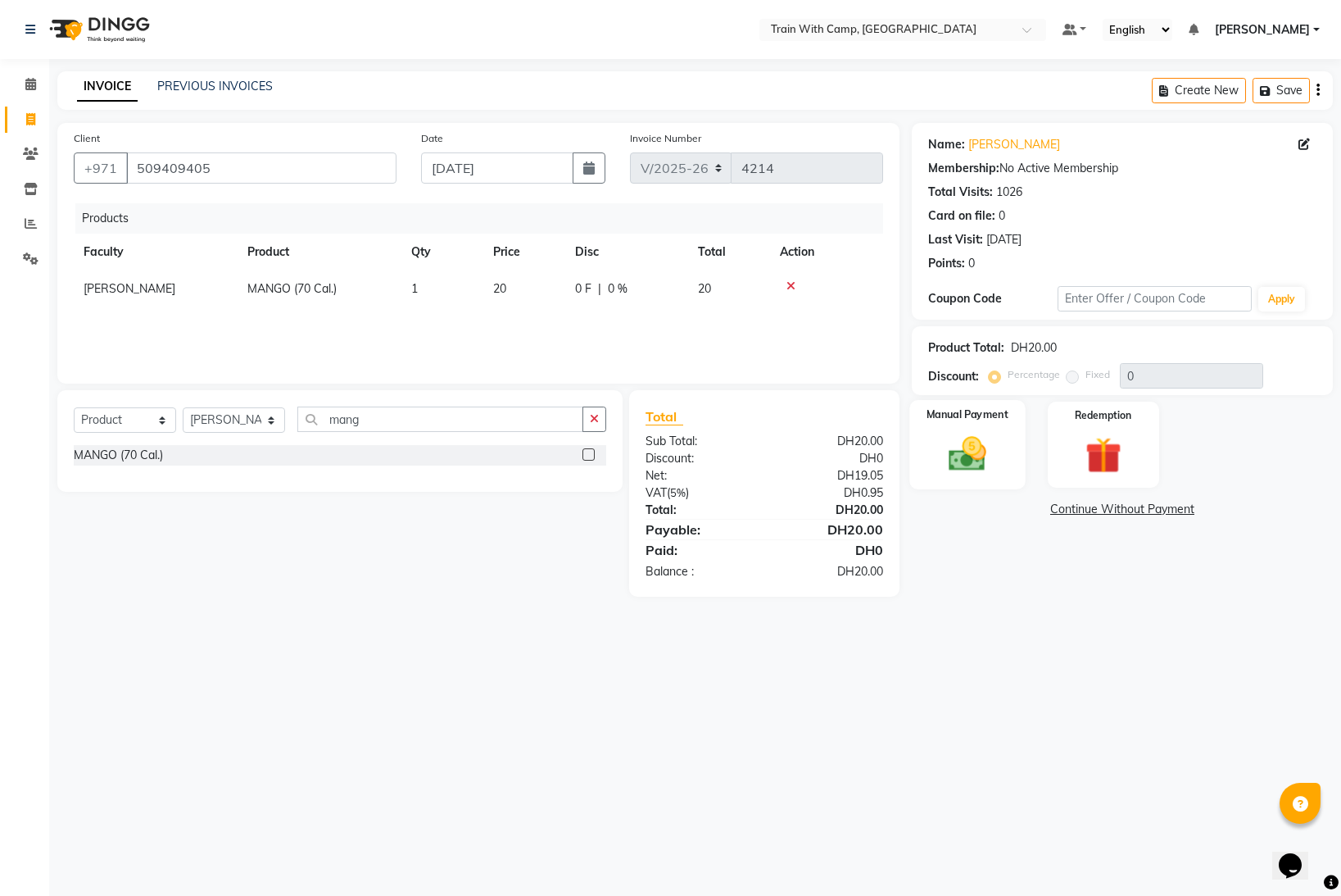
checkbox input "false"
click at [956, 457] on img at bounding box center [968, 454] width 61 height 43
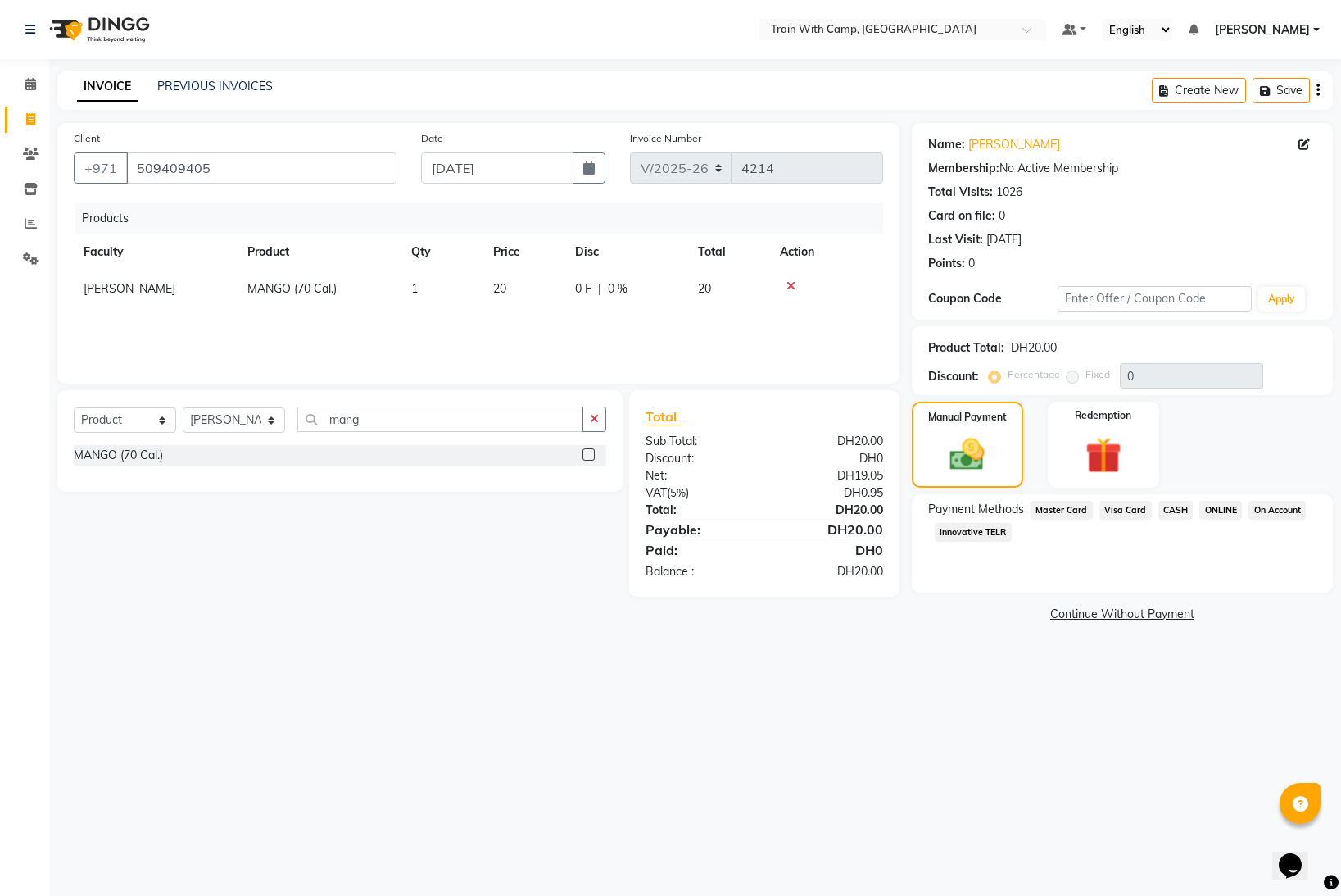
click at [1113, 507] on span "Visa Card" at bounding box center [1125, 509] width 52 height 19
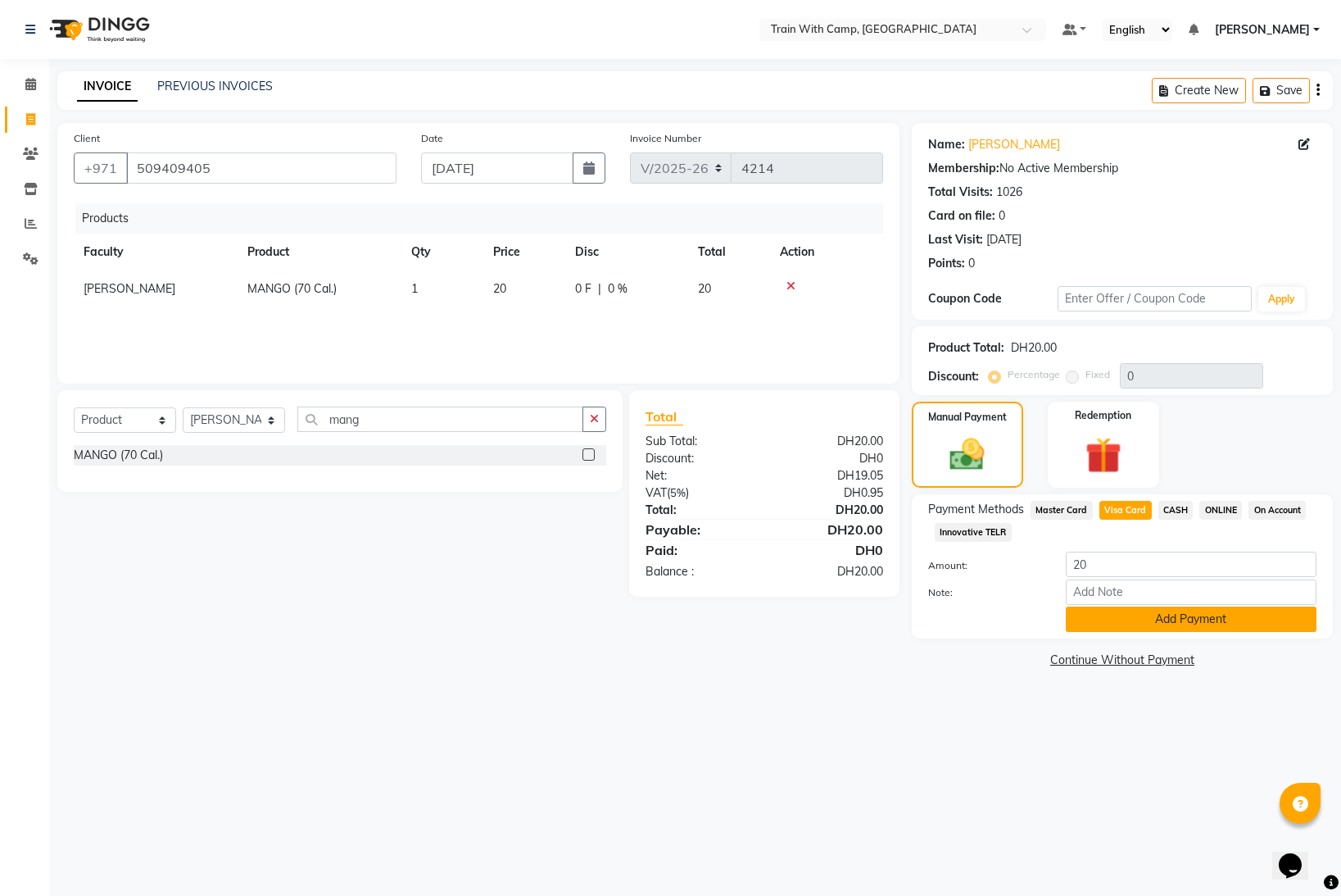
click at [1139, 622] on button "Add Payment" at bounding box center [1191, 619] width 251 height 26
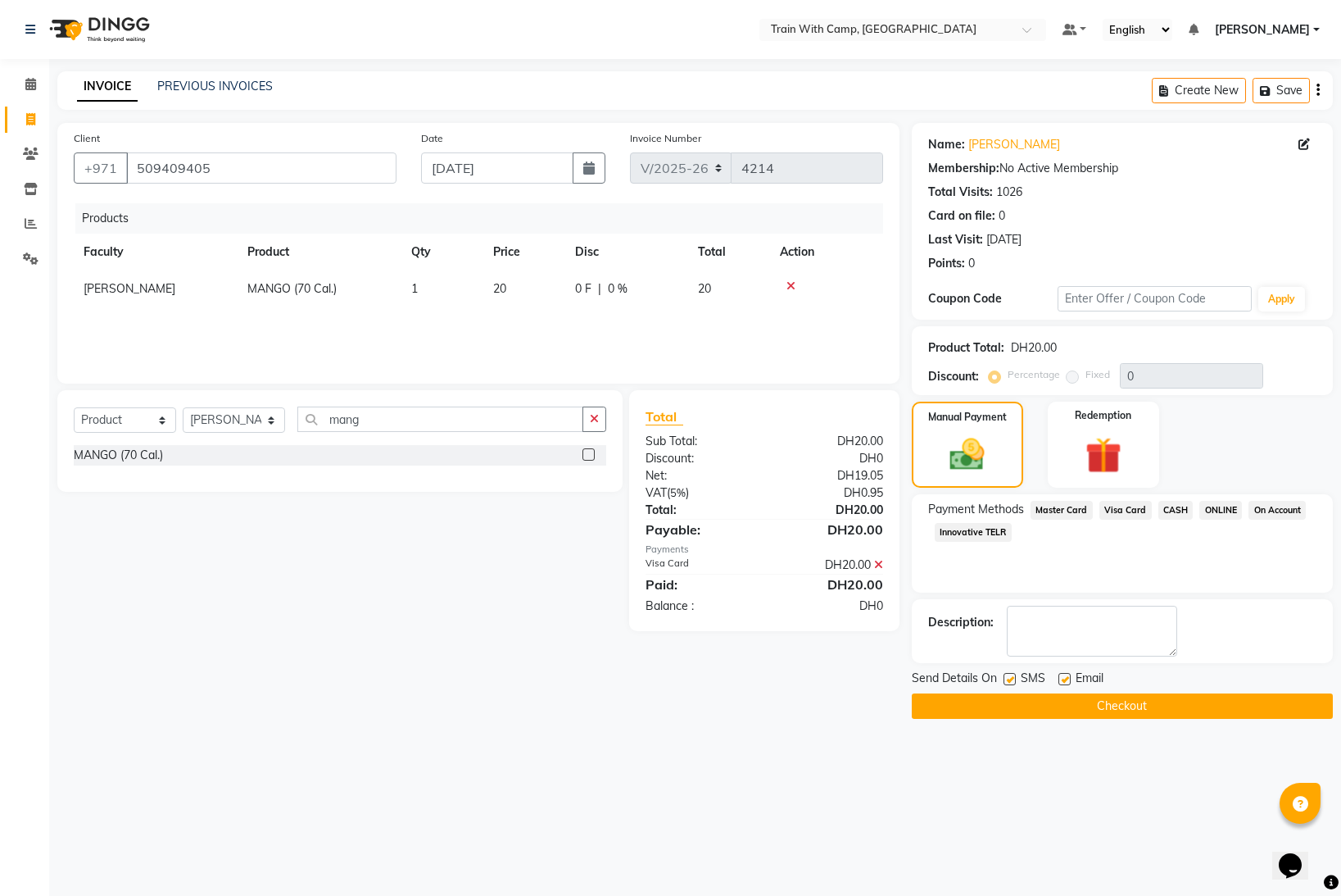
click at [1008, 681] on label at bounding box center [1009, 678] width 12 height 12
click at [1008, 681] on input "checkbox" at bounding box center [1008, 679] width 11 height 11
checkbox input "false"
drag, startPoint x: 1062, startPoint y: 674, endPoint x: 1061, endPoint y: 687, distance: 13.0
click at [1062, 675] on label at bounding box center [1064, 678] width 12 height 12
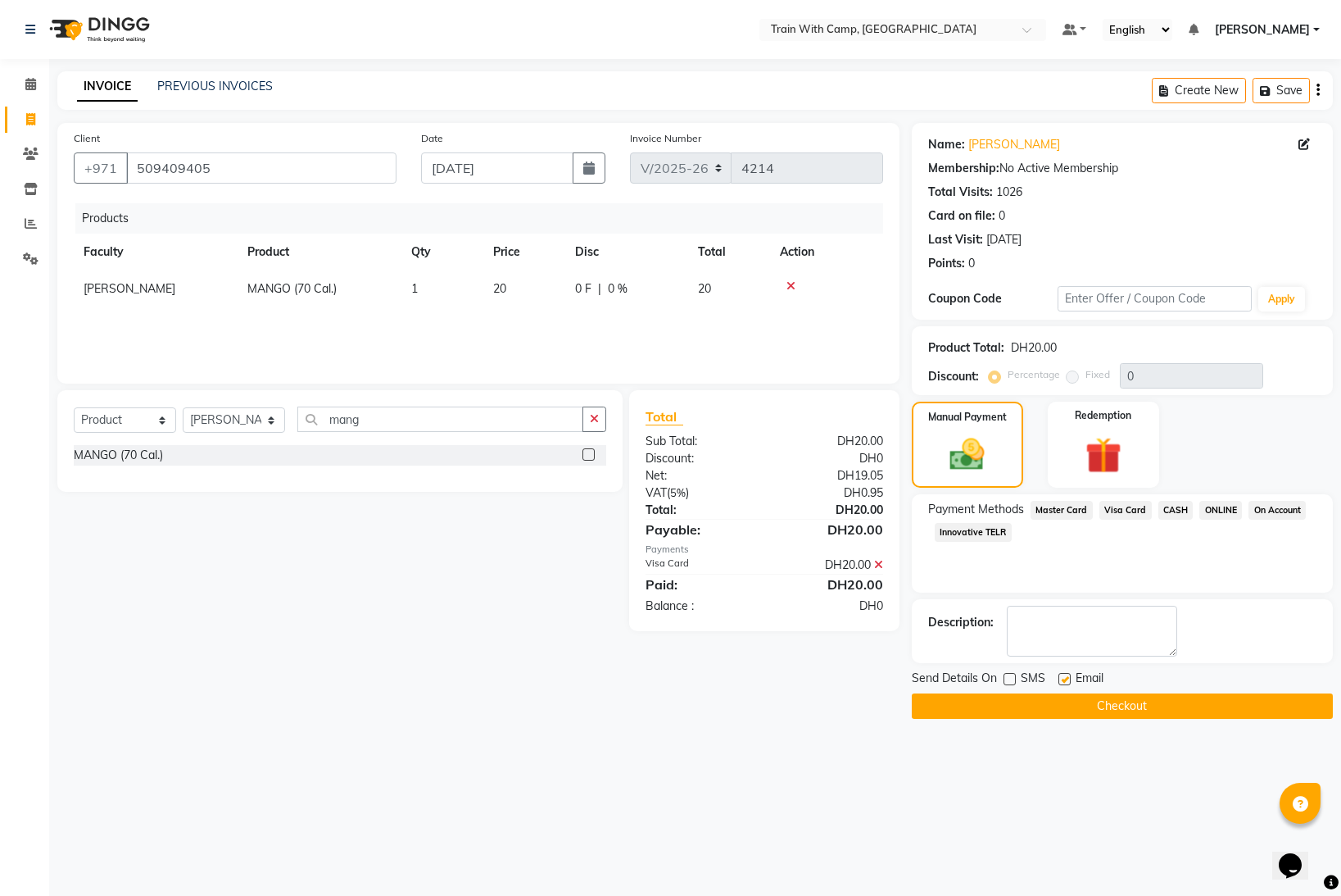
click at [1062, 675] on input "checkbox" at bounding box center [1063, 679] width 11 height 11
checkbox input "false"
click at [1050, 706] on button "Checkout" at bounding box center [1122, 706] width 421 height 26
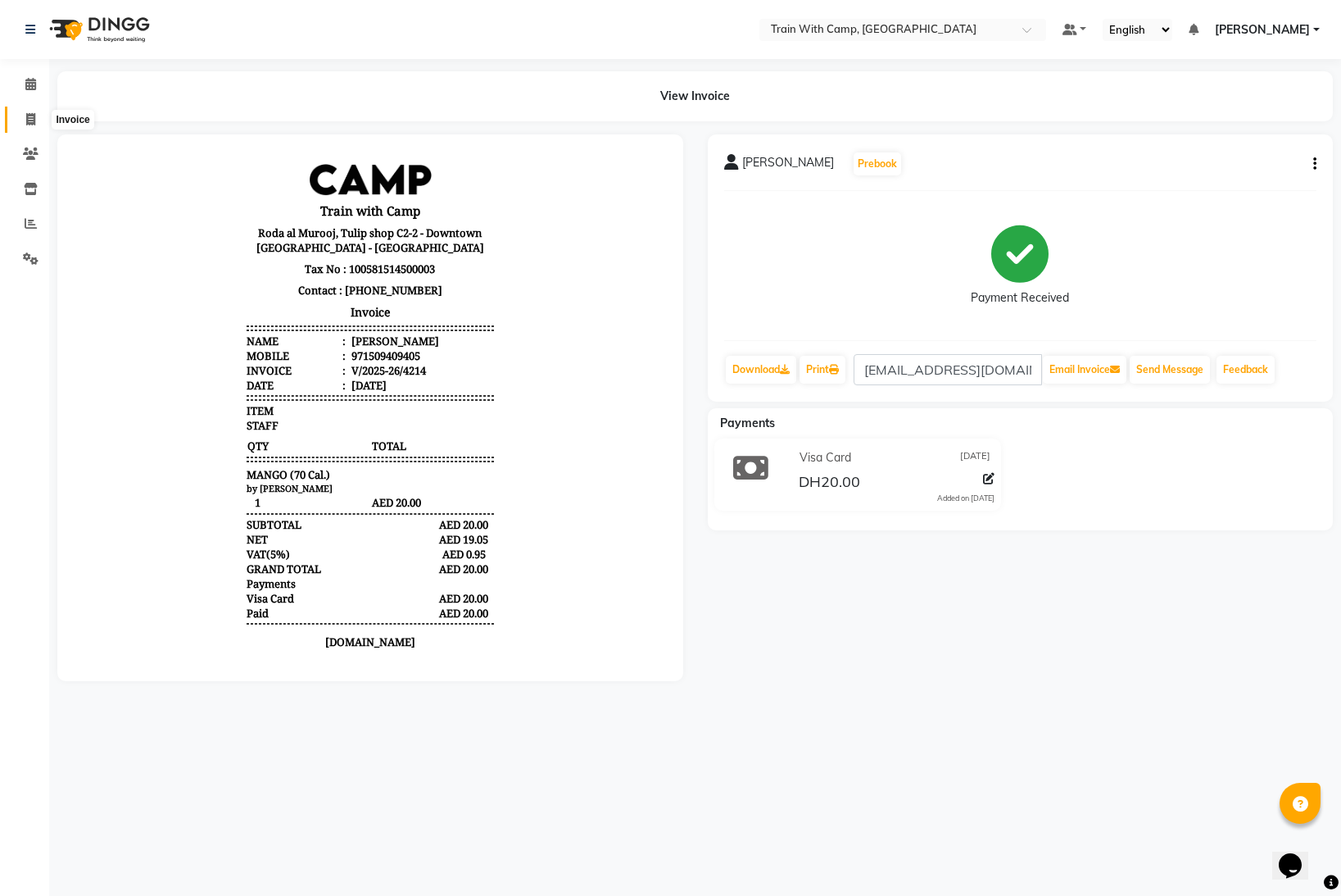
click at [31, 117] on icon at bounding box center [31, 119] width 9 height 12
select select "910"
select select "service"
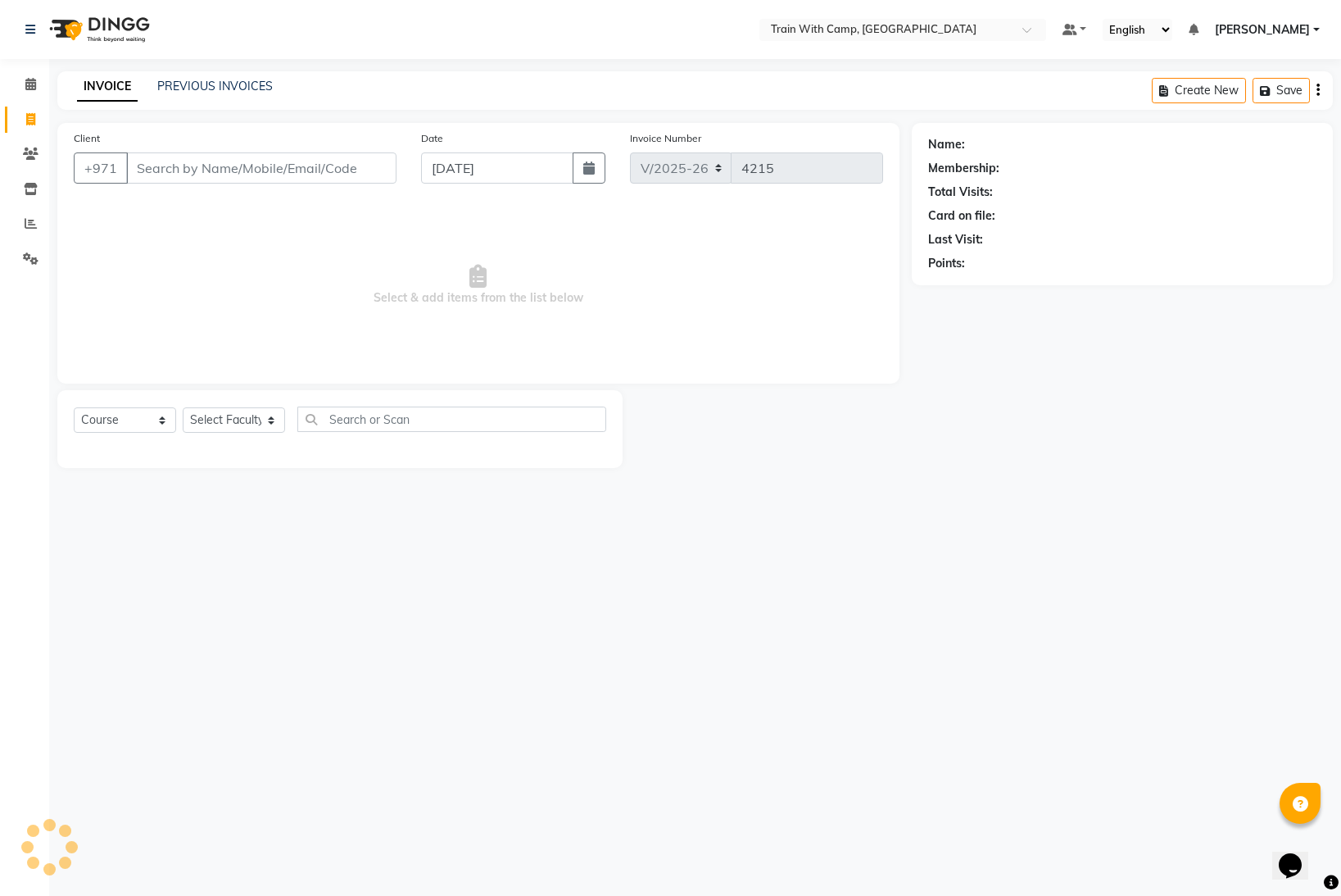
select select "14965"
click at [166, 168] on input "Client" at bounding box center [261, 168] width 271 height 32
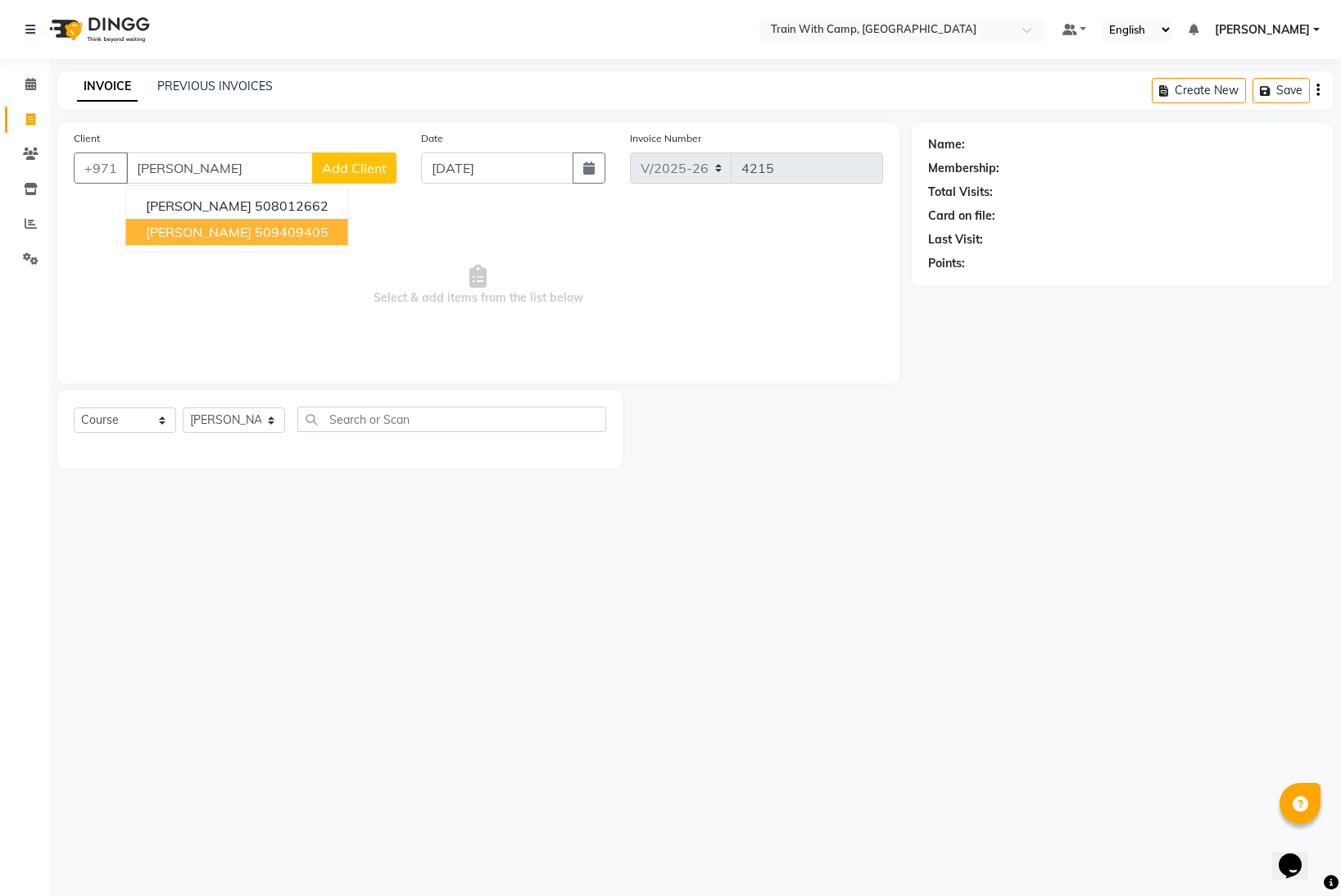
drag, startPoint x: 208, startPoint y: 237, endPoint x: 218, endPoint y: 224, distance: 16.4
click at [212, 232] on span "[PERSON_NAME]" at bounding box center [198, 231] width 105 height 17
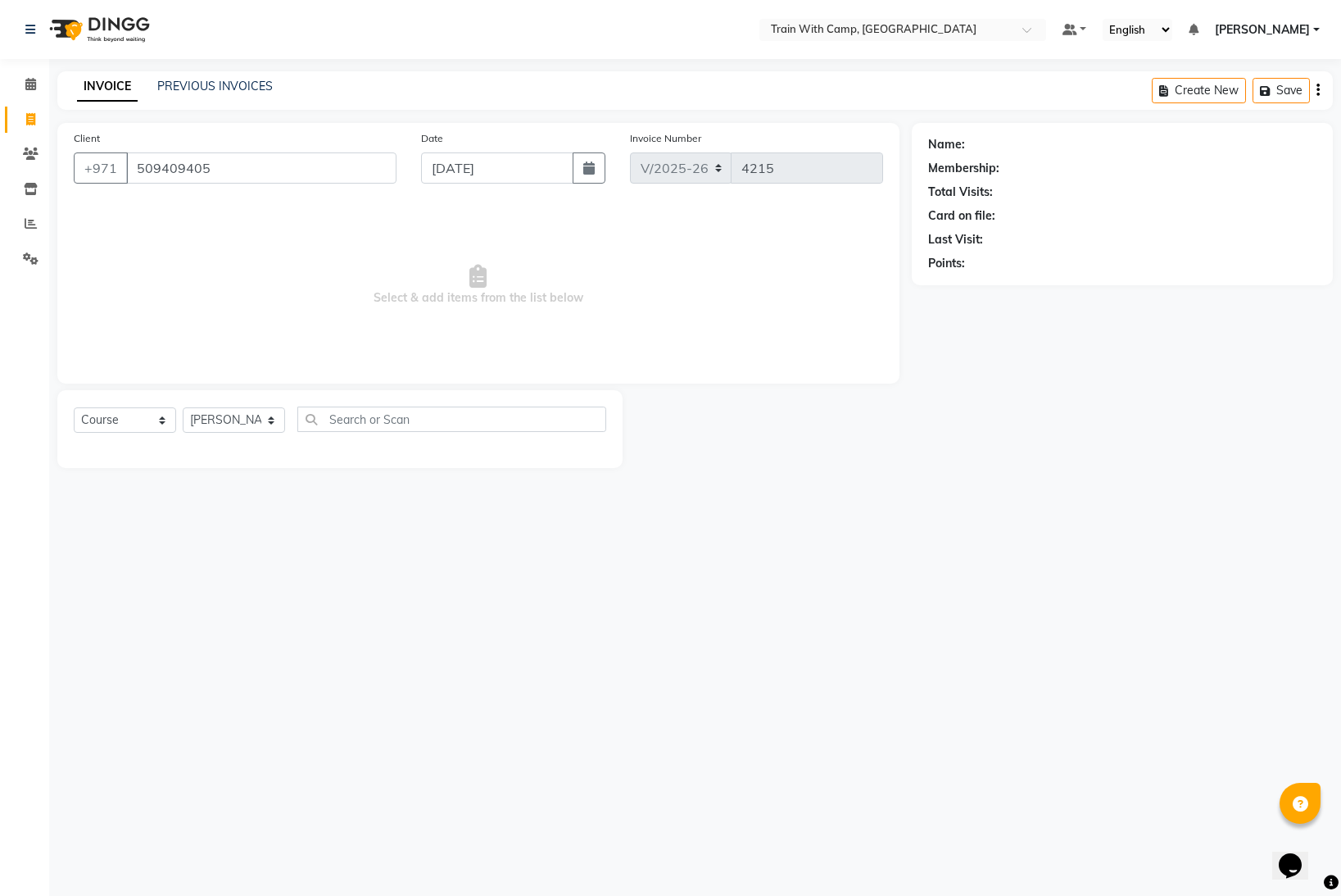
type input "509409405"
drag, startPoint x: 203, startPoint y: 168, endPoint x: 135, endPoint y: 168, distance: 68.0
click at [135, 168] on input "509409405" at bounding box center [261, 168] width 271 height 32
click at [160, 423] on select "Select Course Product Membership Package Voucher Prepaid Gift Card" at bounding box center [125, 420] width 102 height 26
select select "product"
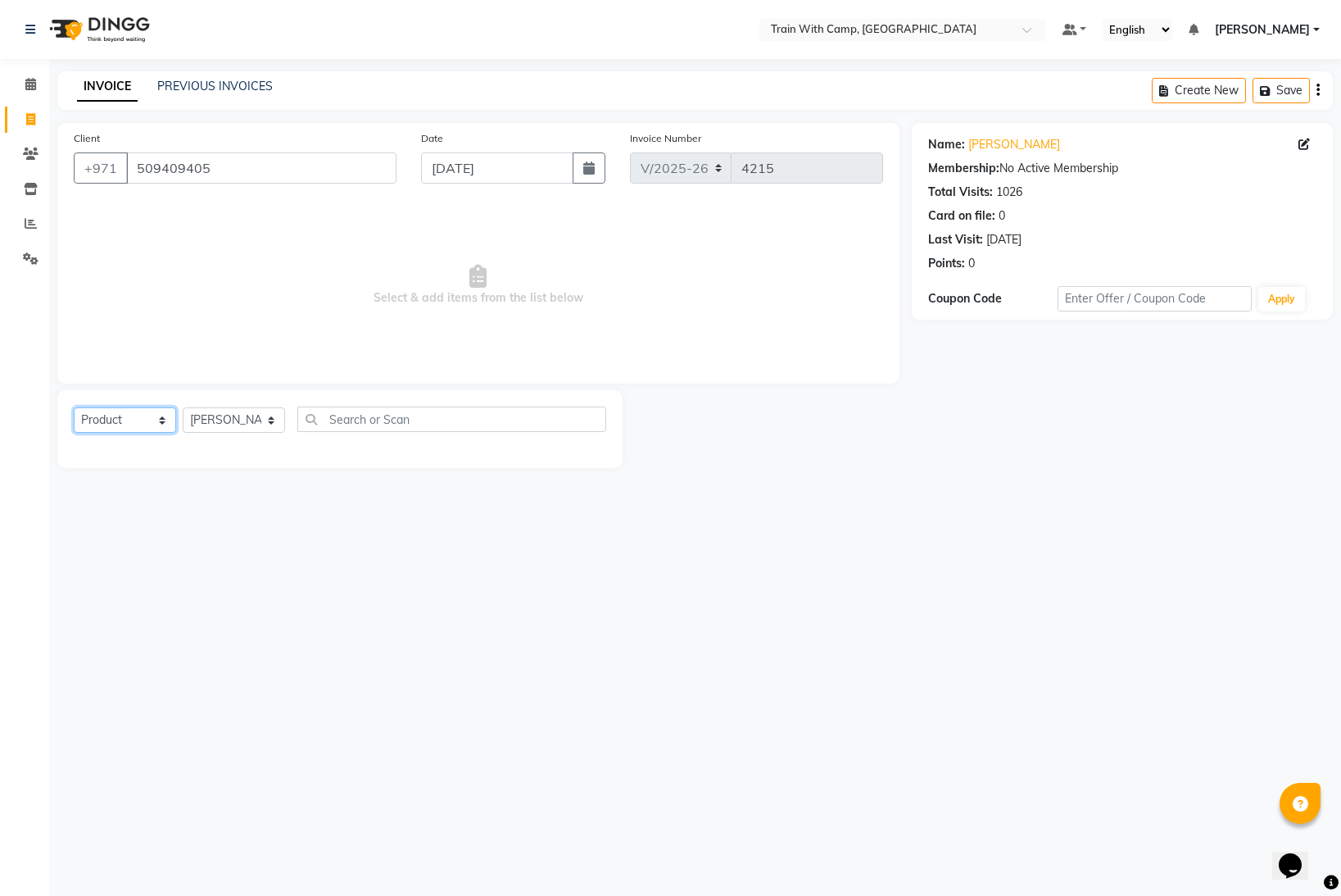
click at [74, 408] on select "Select Course Product Membership Package Voucher Prepaid Gift Card" at bounding box center [125, 420] width 102 height 26
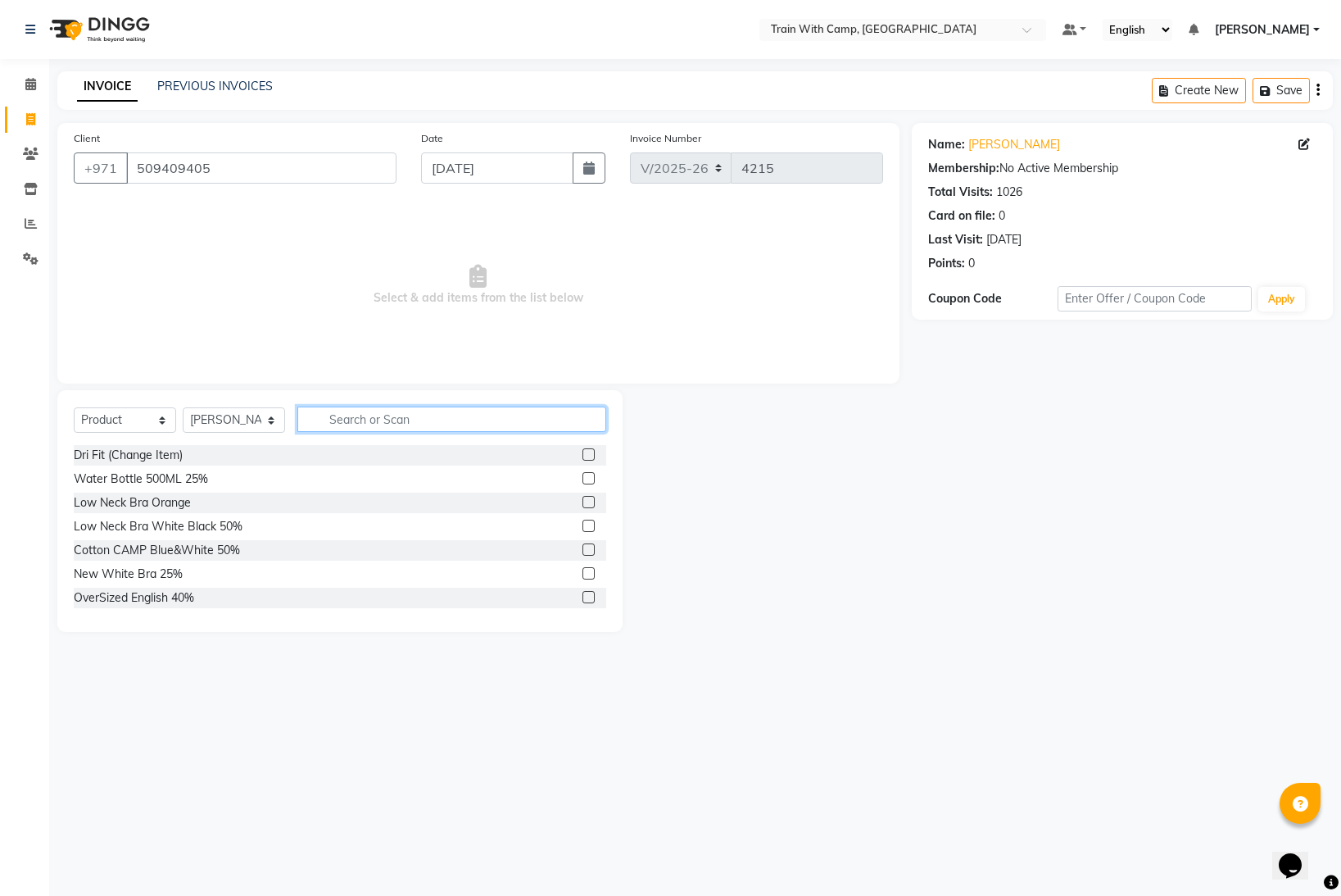
drag, startPoint x: 427, startPoint y: 422, endPoint x: 435, endPoint y: 420, distance: 8.2
click at [432, 420] on input "text" at bounding box center [452, 419] width 309 height 26
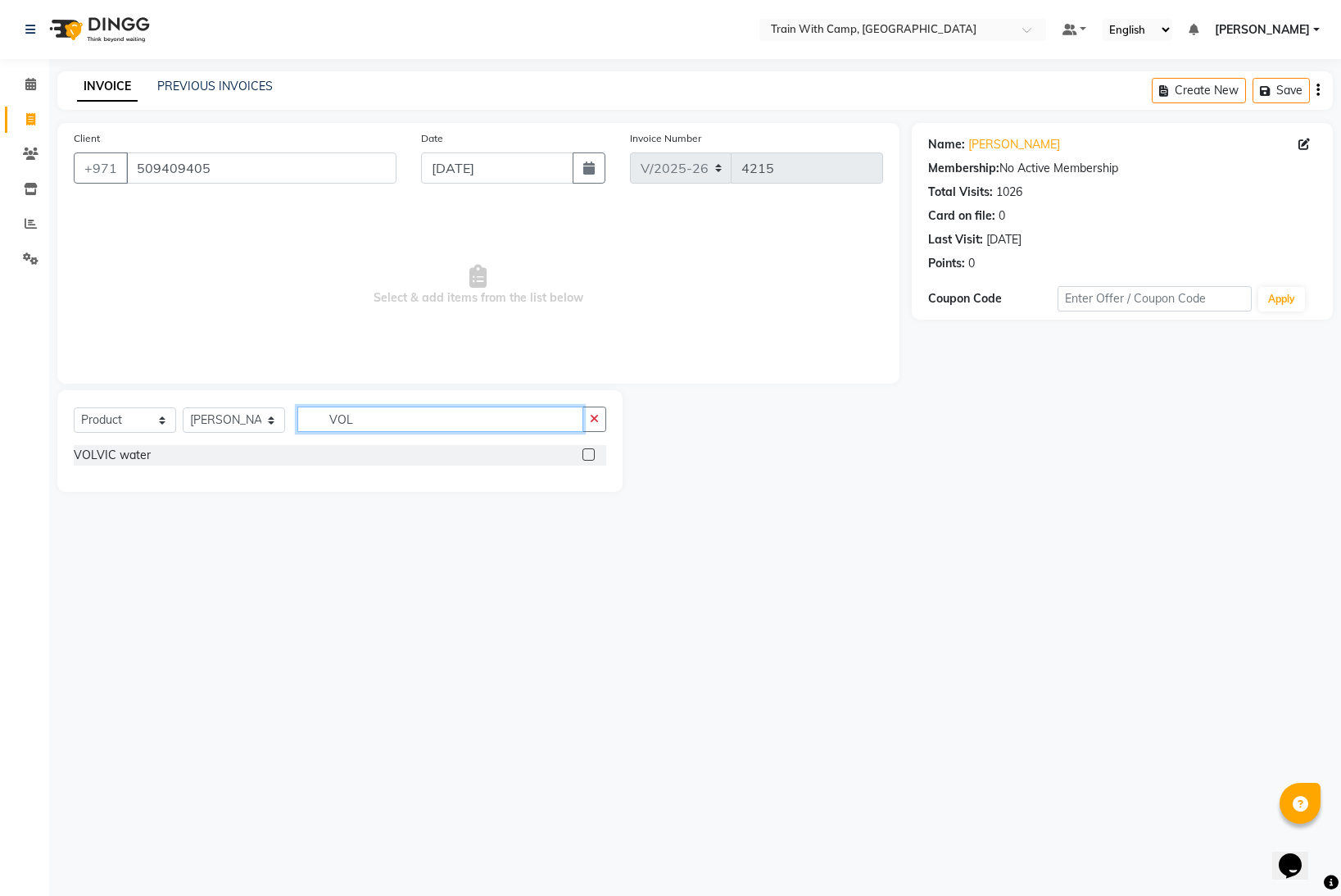
type input "VOL"
drag, startPoint x: 587, startPoint y: 457, endPoint x: 612, endPoint y: 456, distance: 25.0
click at [589, 457] on label at bounding box center [589, 454] width 12 height 12
click at [589, 457] on input "checkbox" at bounding box center [588, 455] width 11 height 11
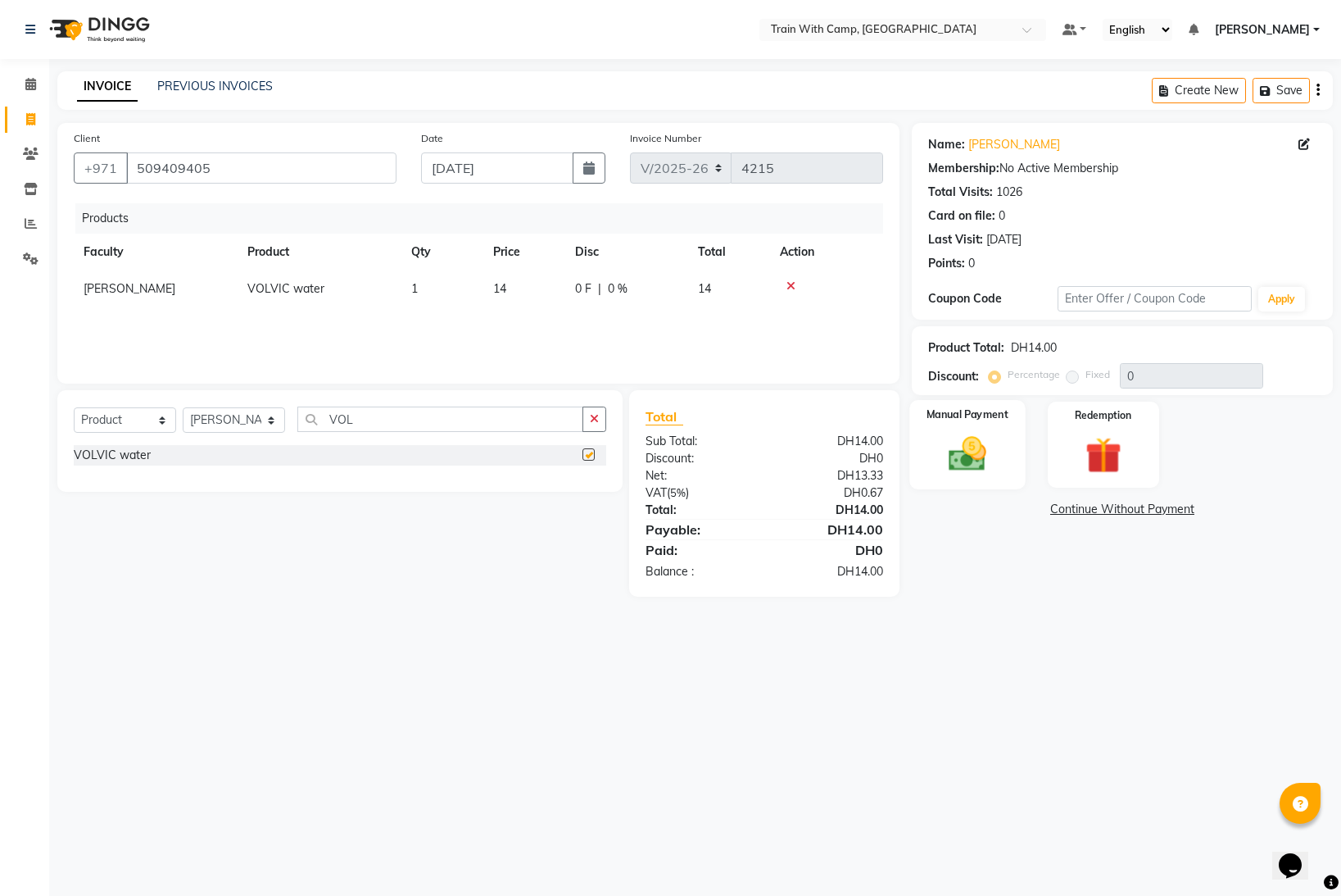
checkbox input "false"
drag, startPoint x: 976, startPoint y: 445, endPoint x: 967, endPoint y: 436, distance: 12.7
click at [977, 445] on img at bounding box center [968, 454] width 61 height 43
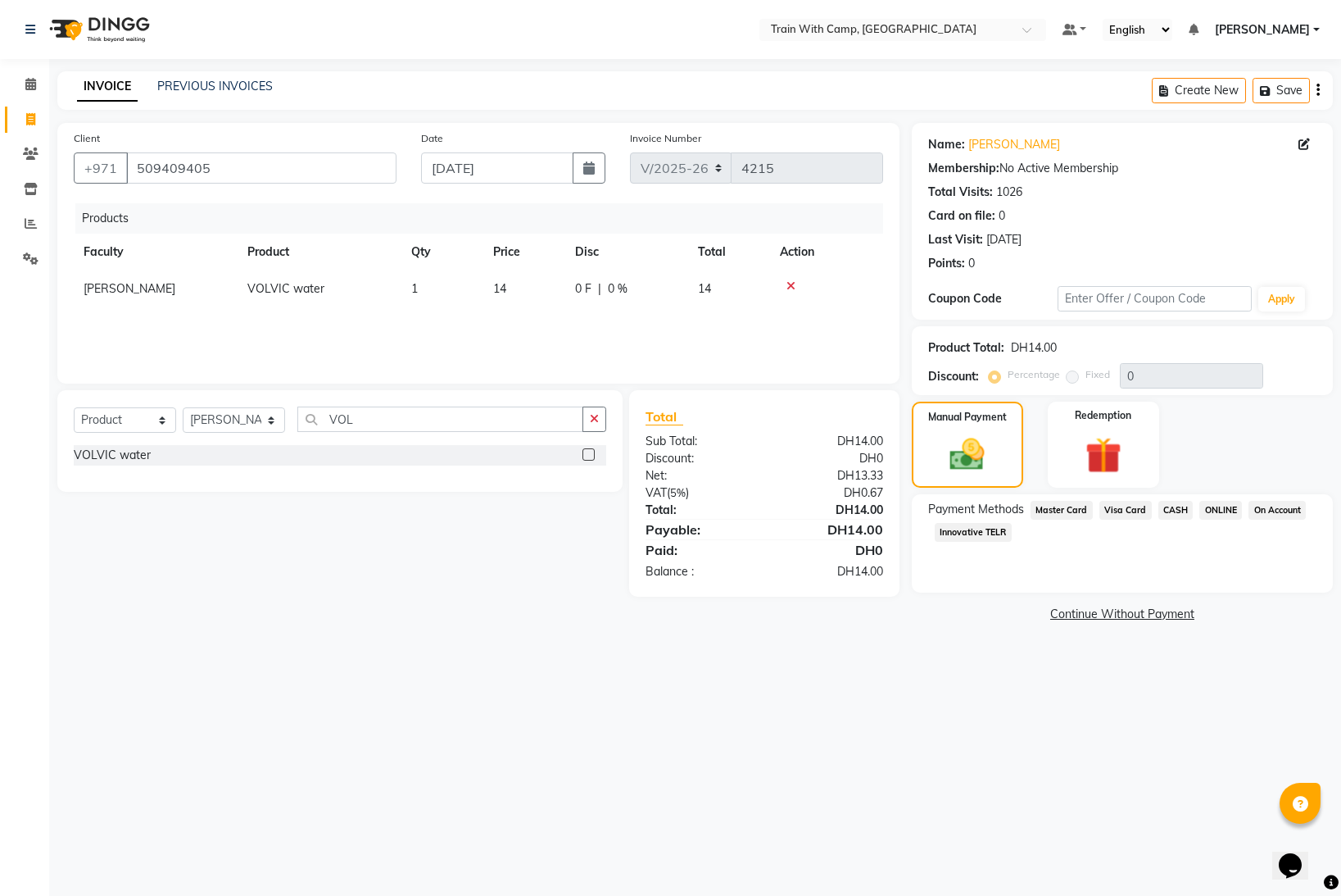
drag, startPoint x: 1122, startPoint y: 509, endPoint x: 1125, endPoint y: 547, distance: 38.1
click at [1124, 510] on span "Visa Card" at bounding box center [1125, 509] width 52 height 19
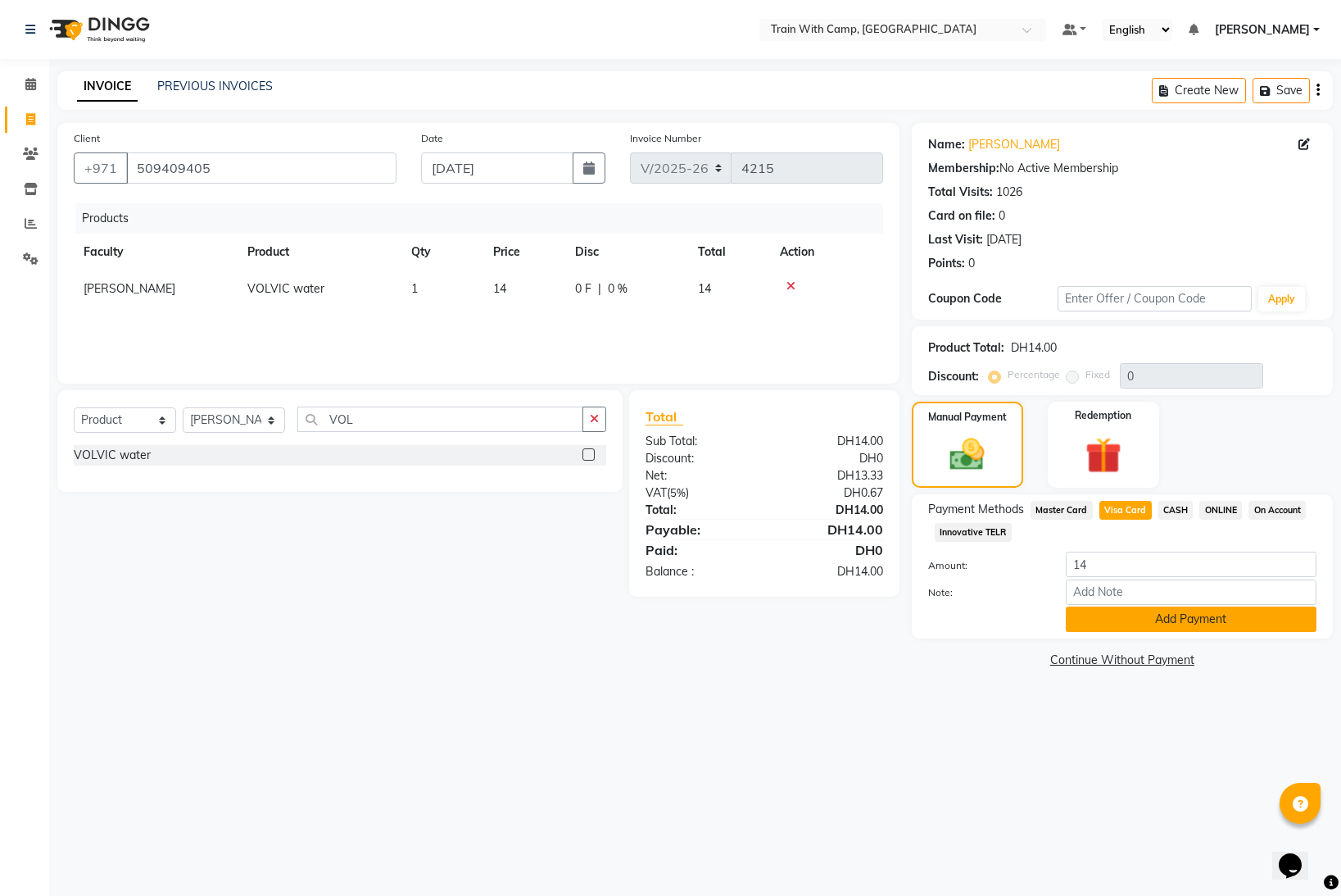
click at [1135, 622] on button "Add Payment" at bounding box center [1191, 619] width 251 height 26
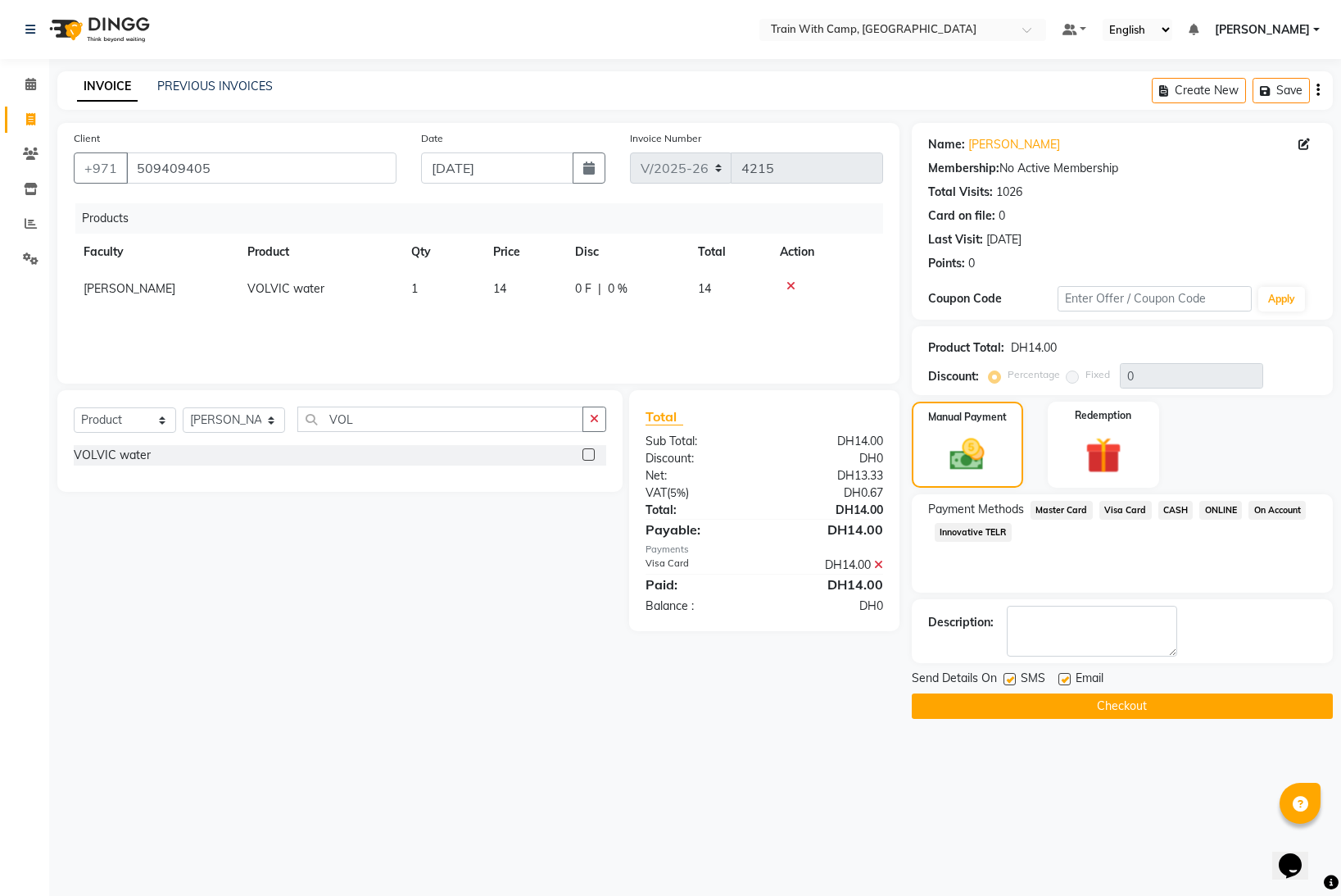
click at [1012, 678] on label at bounding box center [1009, 678] width 12 height 12
click at [1012, 678] on input "checkbox" at bounding box center [1008, 679] width 11 height 11
checkbox input "false"
click at [1061, 676] on label at bounding box center [1064, 678] width 12 height 12
click at [1061, 676] on input "checkbox" at bounding box center [1063, 679] width 11 height 11
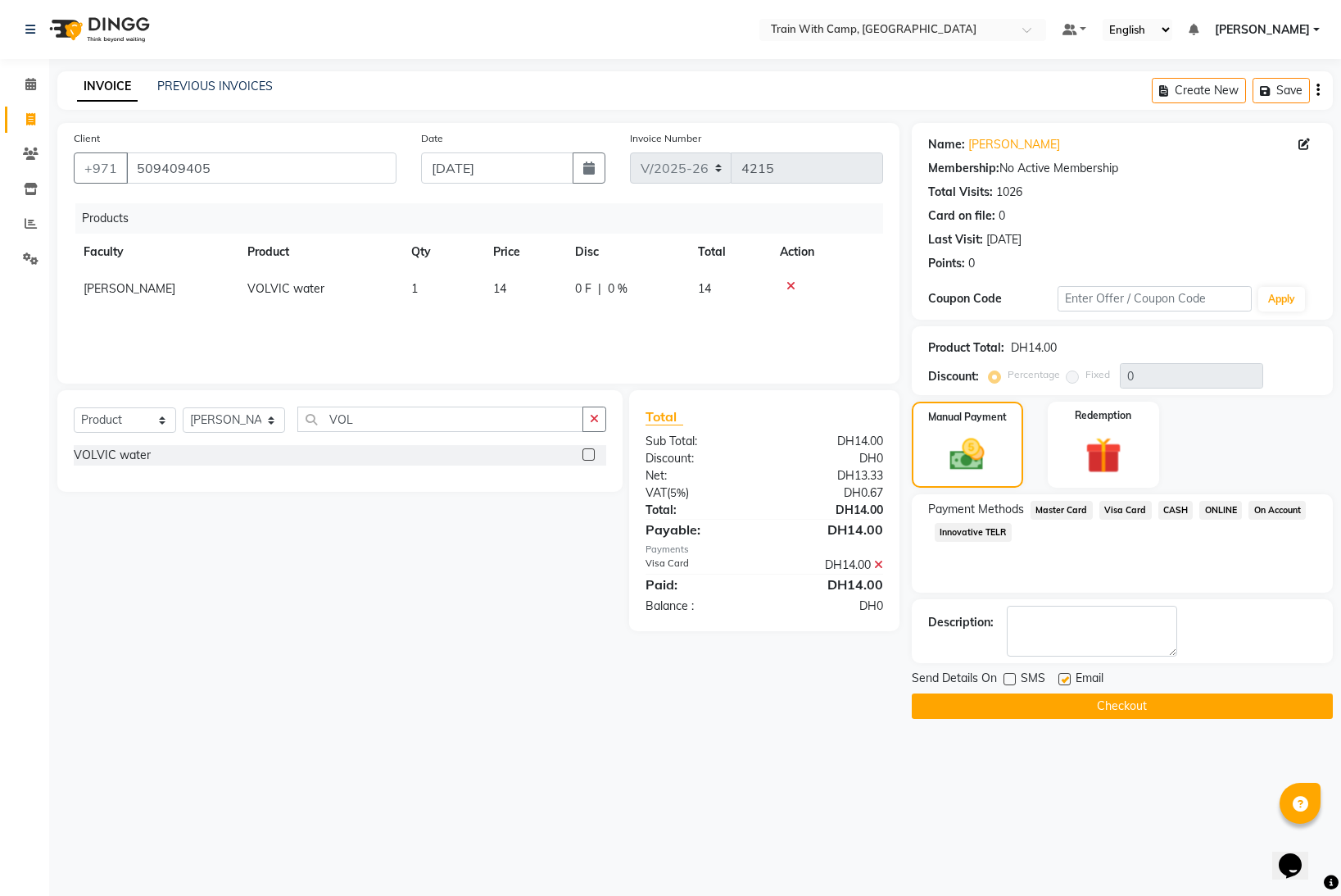
checkbox input "false"
click at [1044, 702] on button "Checkout" at bounding box center [1122, 706] width 421 height 26
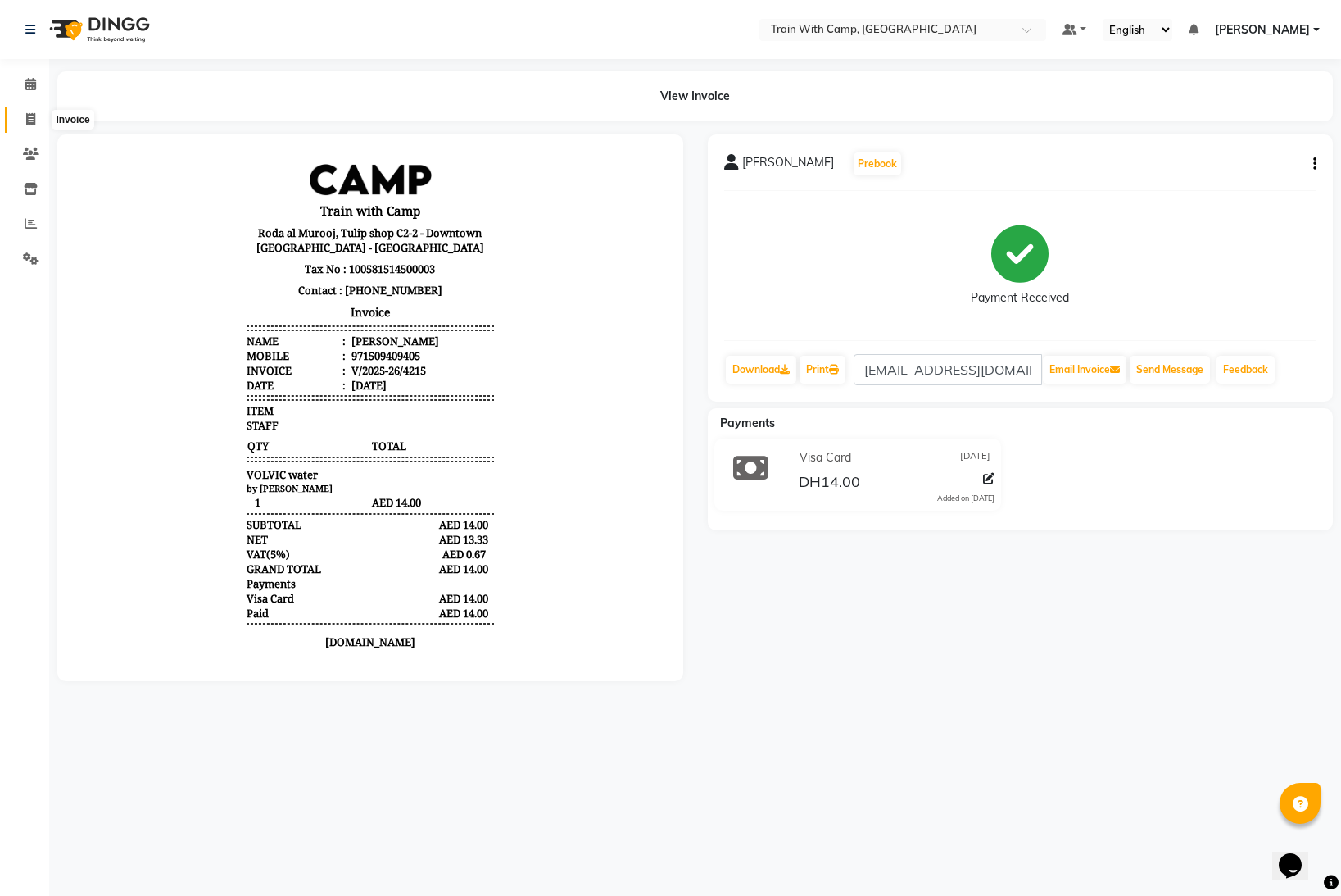
click at [32, 120] on icon at bounding box center [31, 119] width 9 height 12
select select "910"
select select "service"
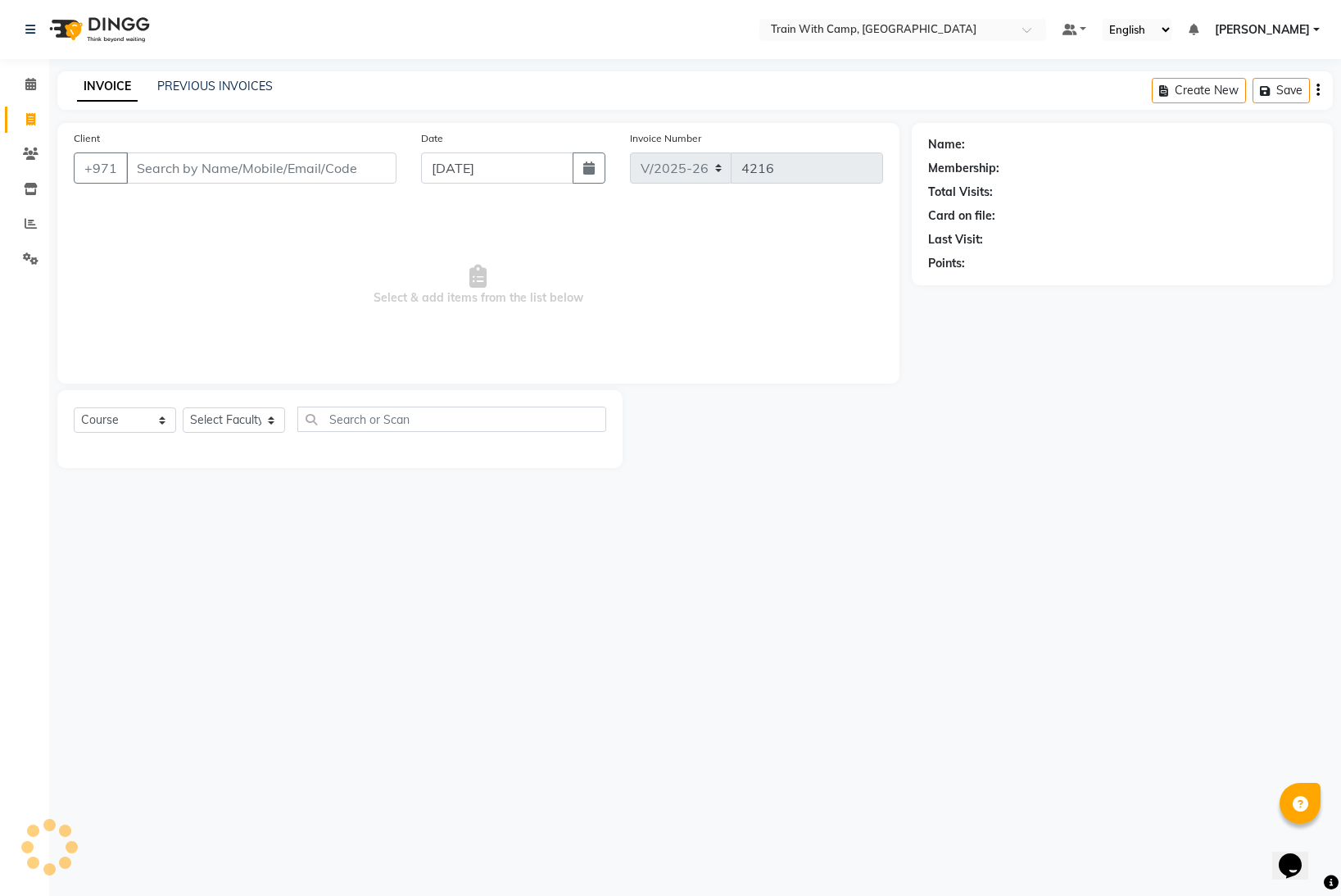
select select "14965"
drag, startPoint x: 165, startPoint y: 170, endPoint x: 203, endPoint y: 180, distance: 39.3
click at [167, 171] on input "Client" at bounding box center [261, 168] width 271 height 32
type input "509409405"
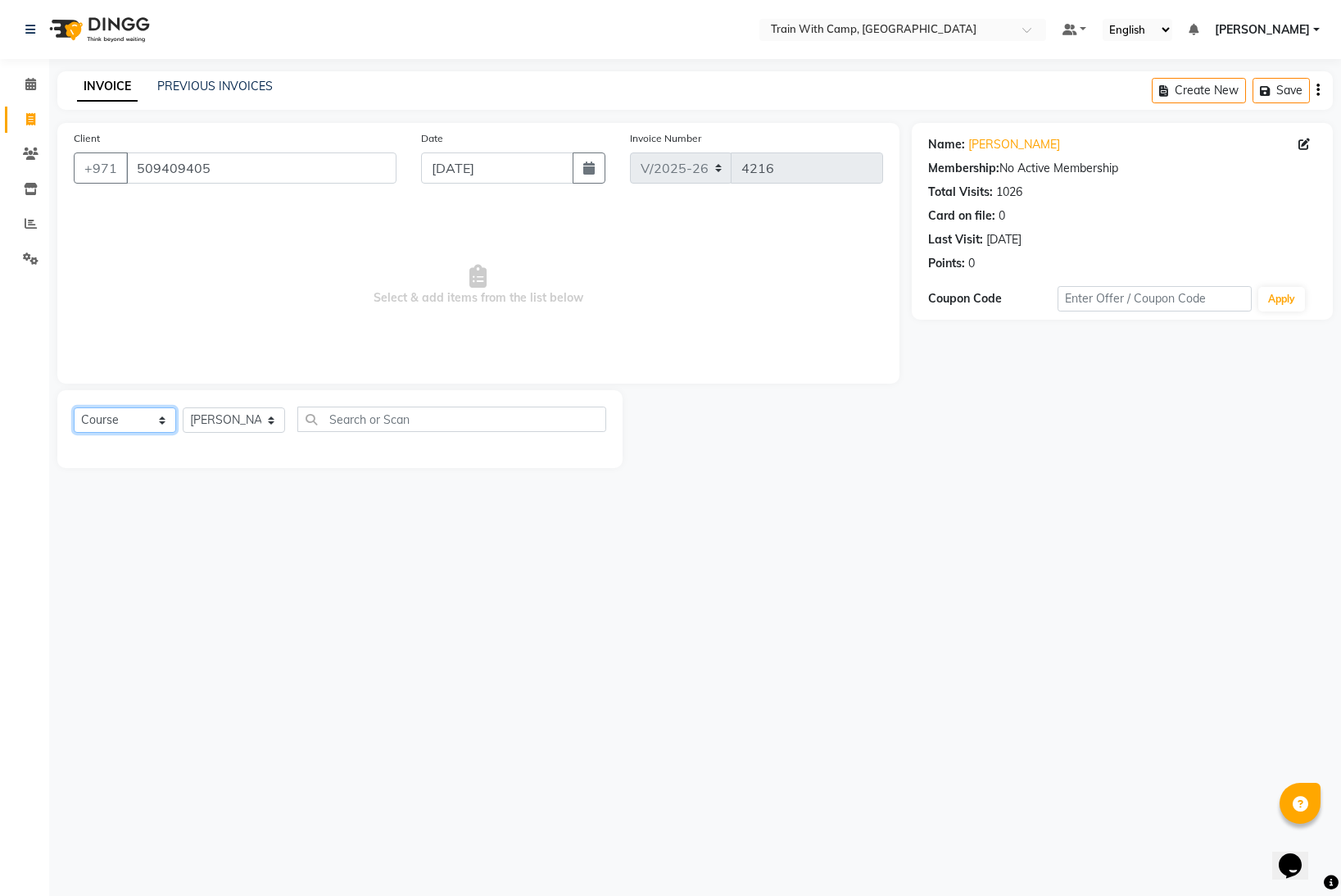
click at [162, 420] on select "Select Course Product Membership Package Voucher Prepaid Gift Card" at bounding box center [125, 420] width 102 height 26
select select "product"
click at [74, 408] on select "Select Course Product Membership Package Voucher Prepaid Gift Card" at bounding box center [125, 420] width 102 height 26
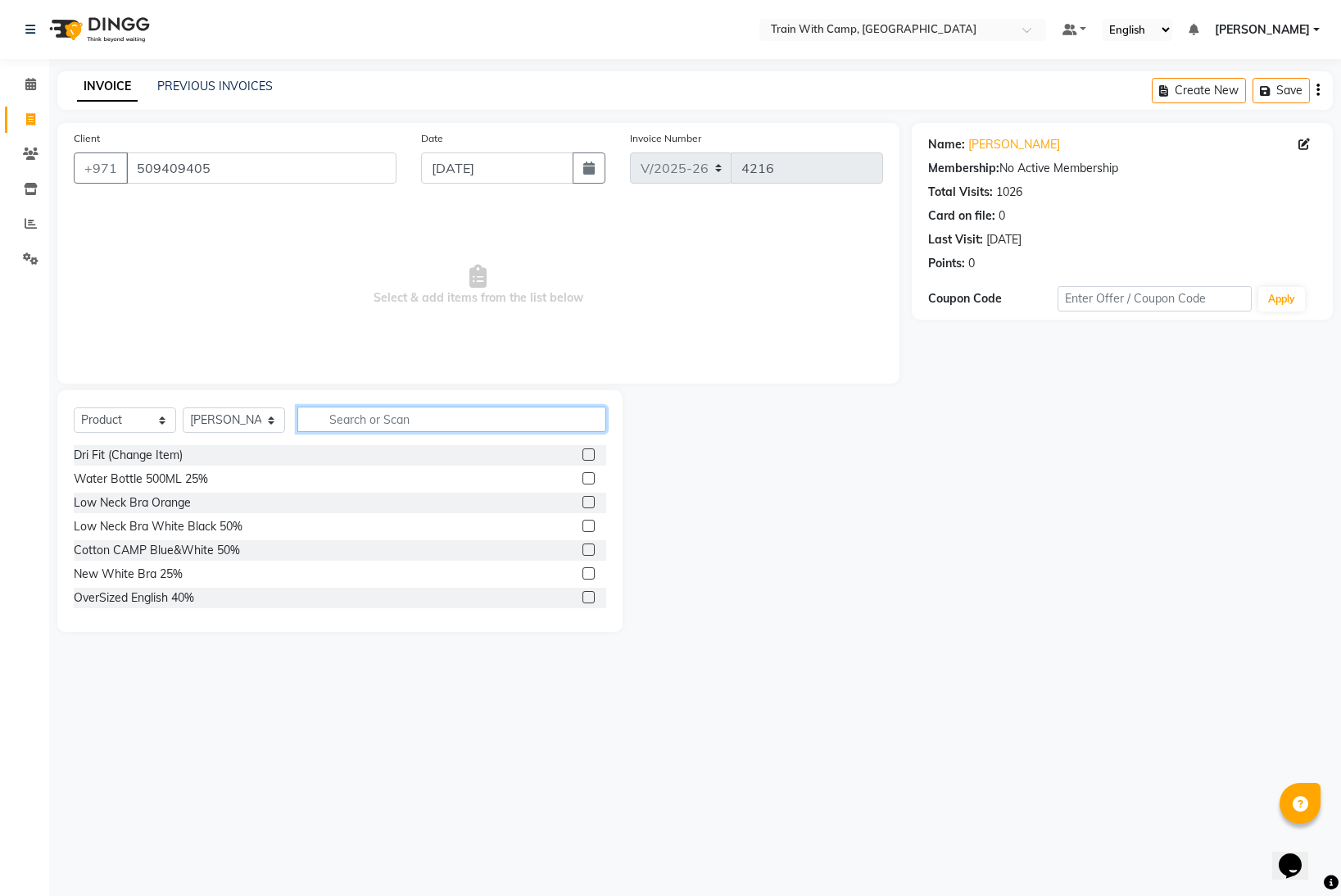
click at [397, 415] on input "text" at bounding box center [452, 419] width 309 height 26
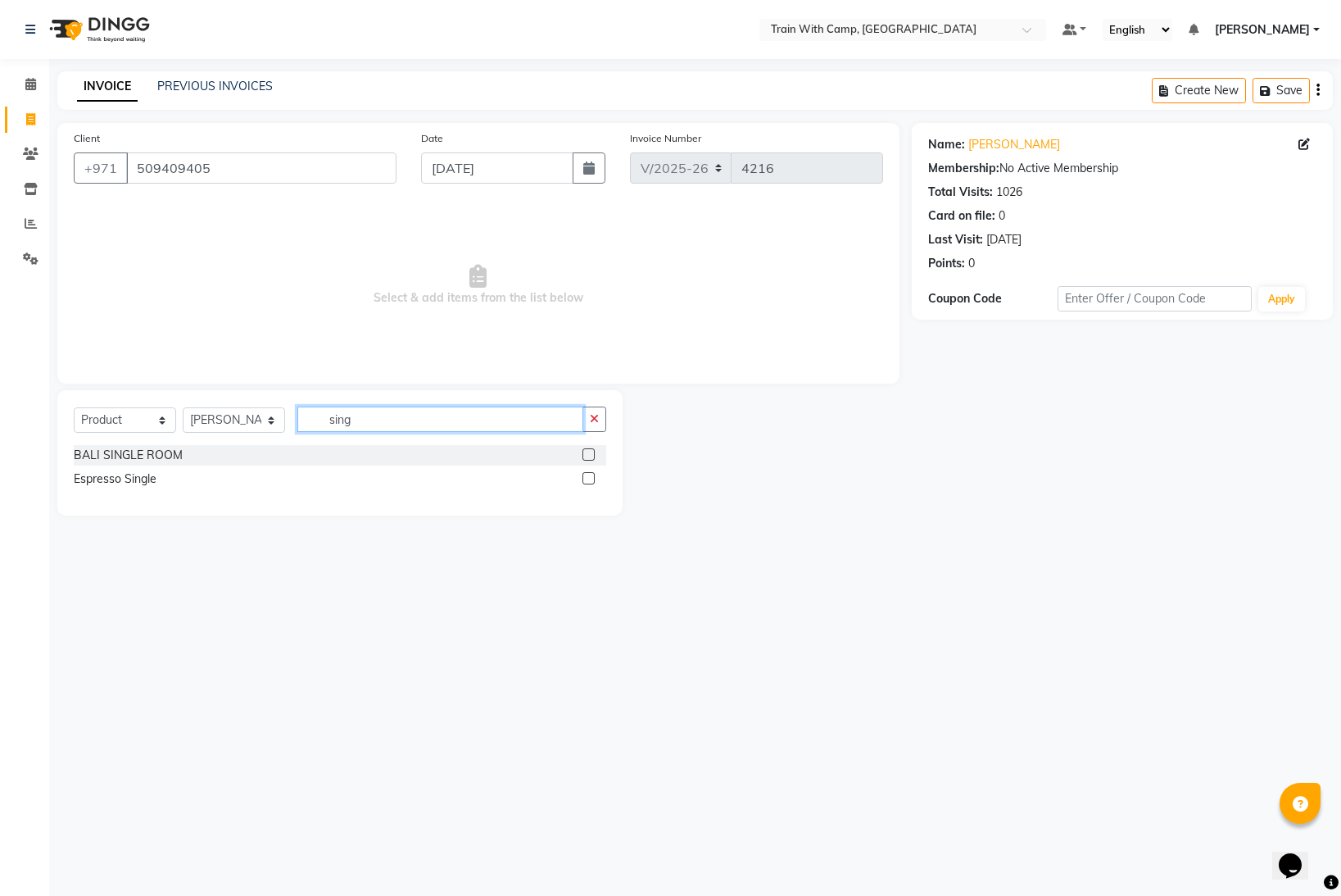
type input "sing"
click at [584, 476] on label at bounding box center [589, 478] width 12 height 12
click at [584, 476] on input "checkbox" at bounding box center [588, 479] width 11 height 11
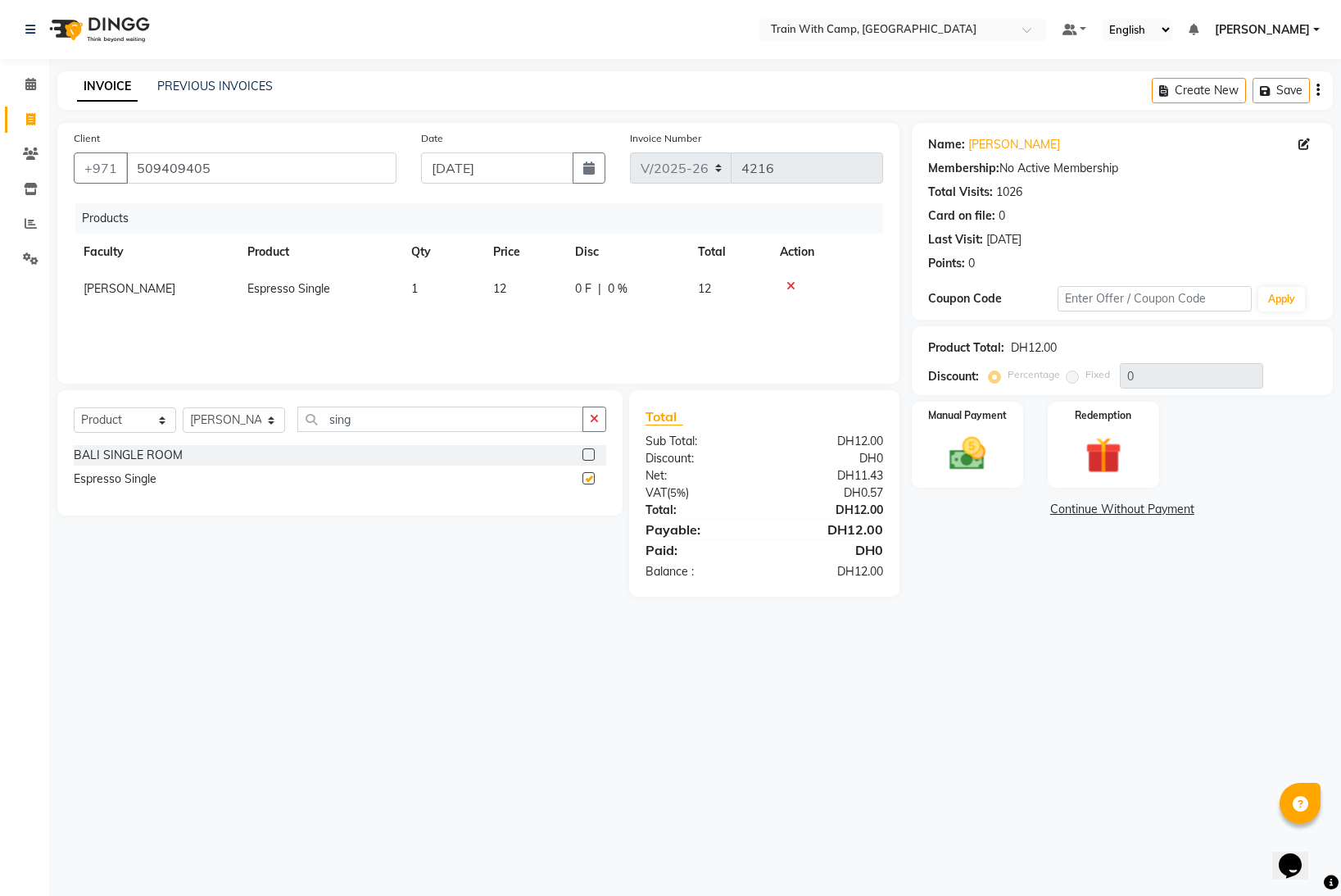
checkbox input "false"
drag, startPoint x: 371, startPoint y: 417, endPoint x: 321, endPoint y: 416, distance: 50.0
click at [321, 416] on input "sing" at bounding box center [440, 419] width 286 height 26
type input "vol"
click at [587, 455] on label at bounding box center [589, 454] width 12 height 12
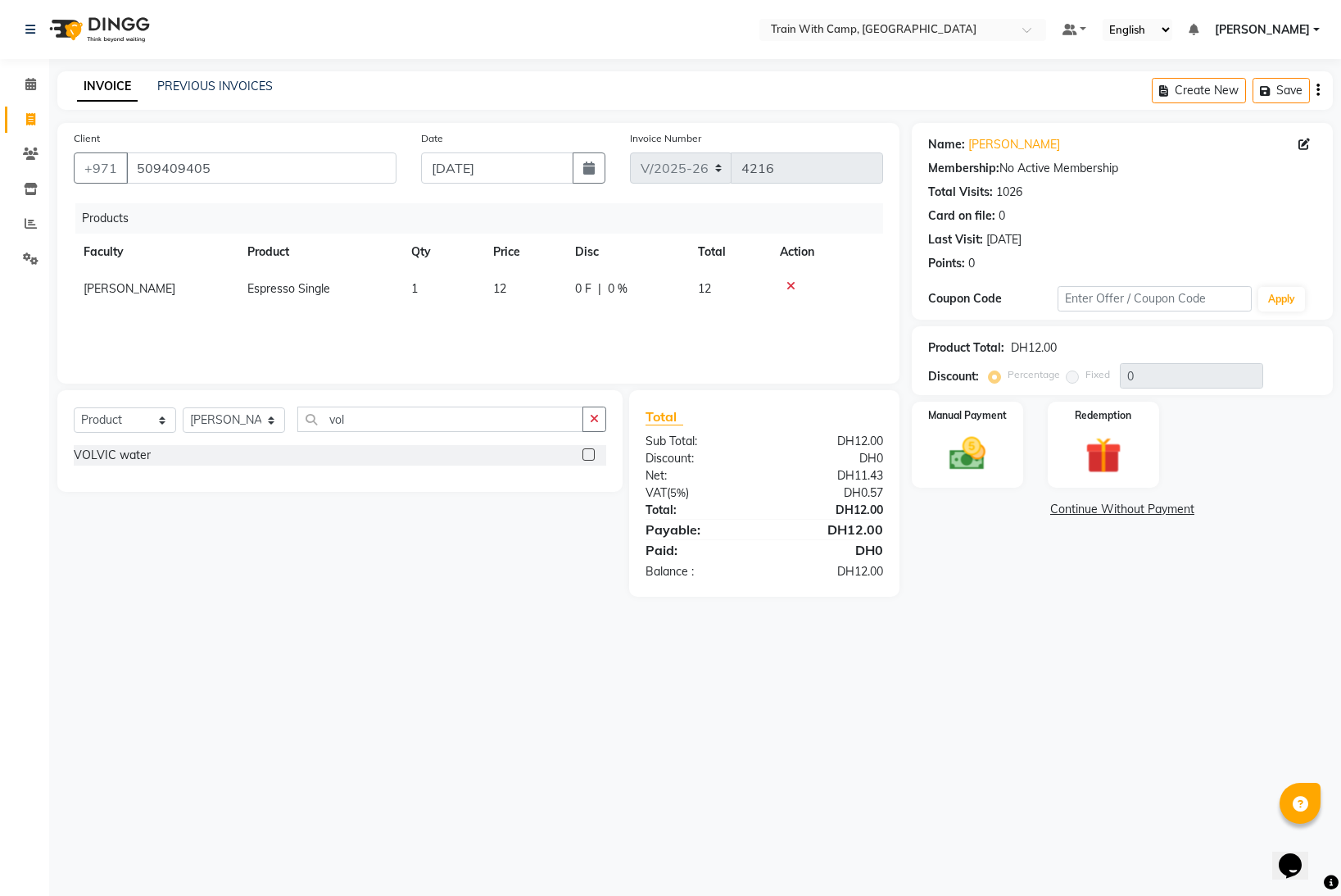
click at [587, 455] on input "checkbox" at bounding box center [588, 455] width 11 height 11
checkbox input "false"
click at [988, 456] on img at bounding box center [968, 454] width 61 height 43
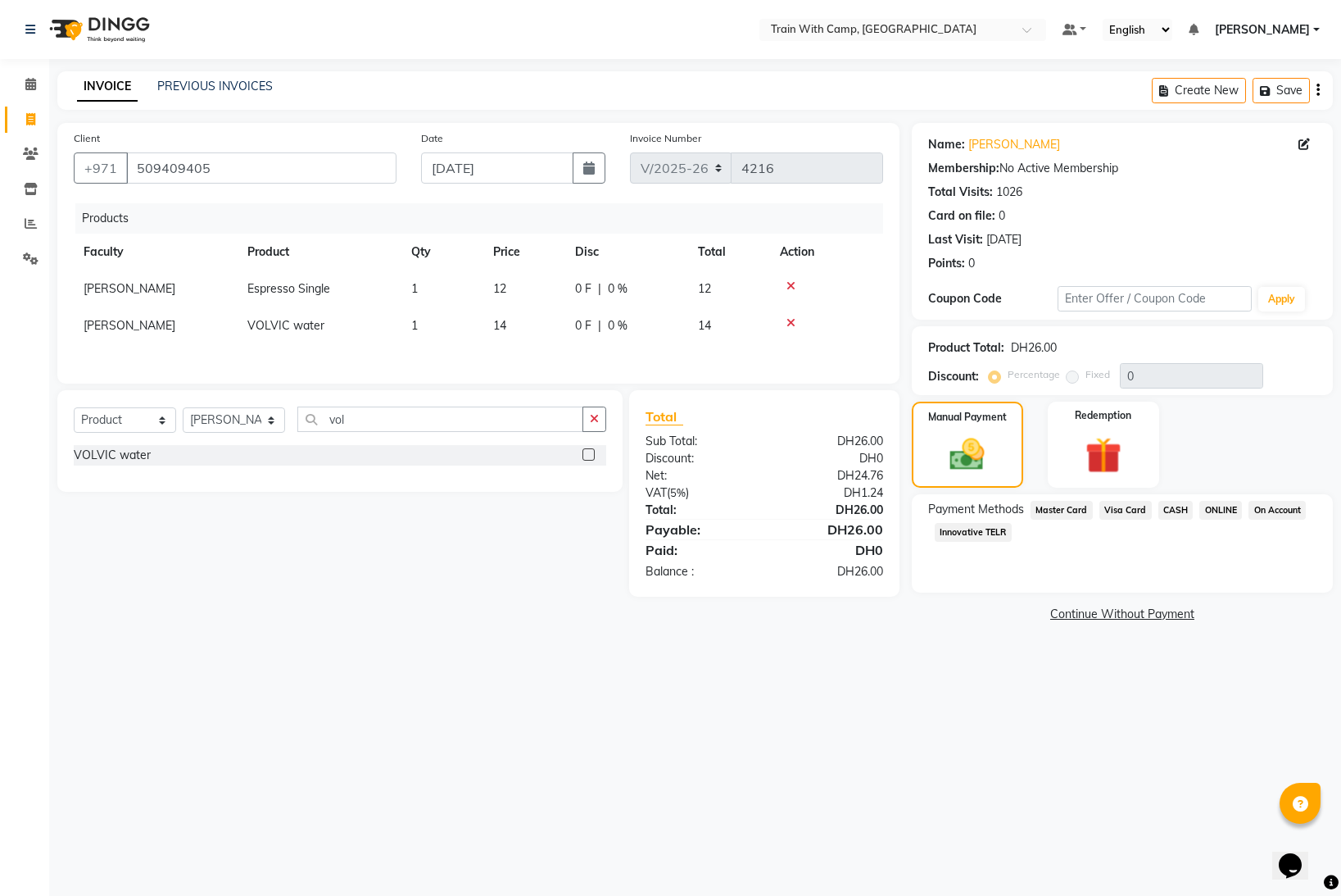
click at [1072, 505] on span "Master Card" at bounding box center [1061, 509] width 62 height 19
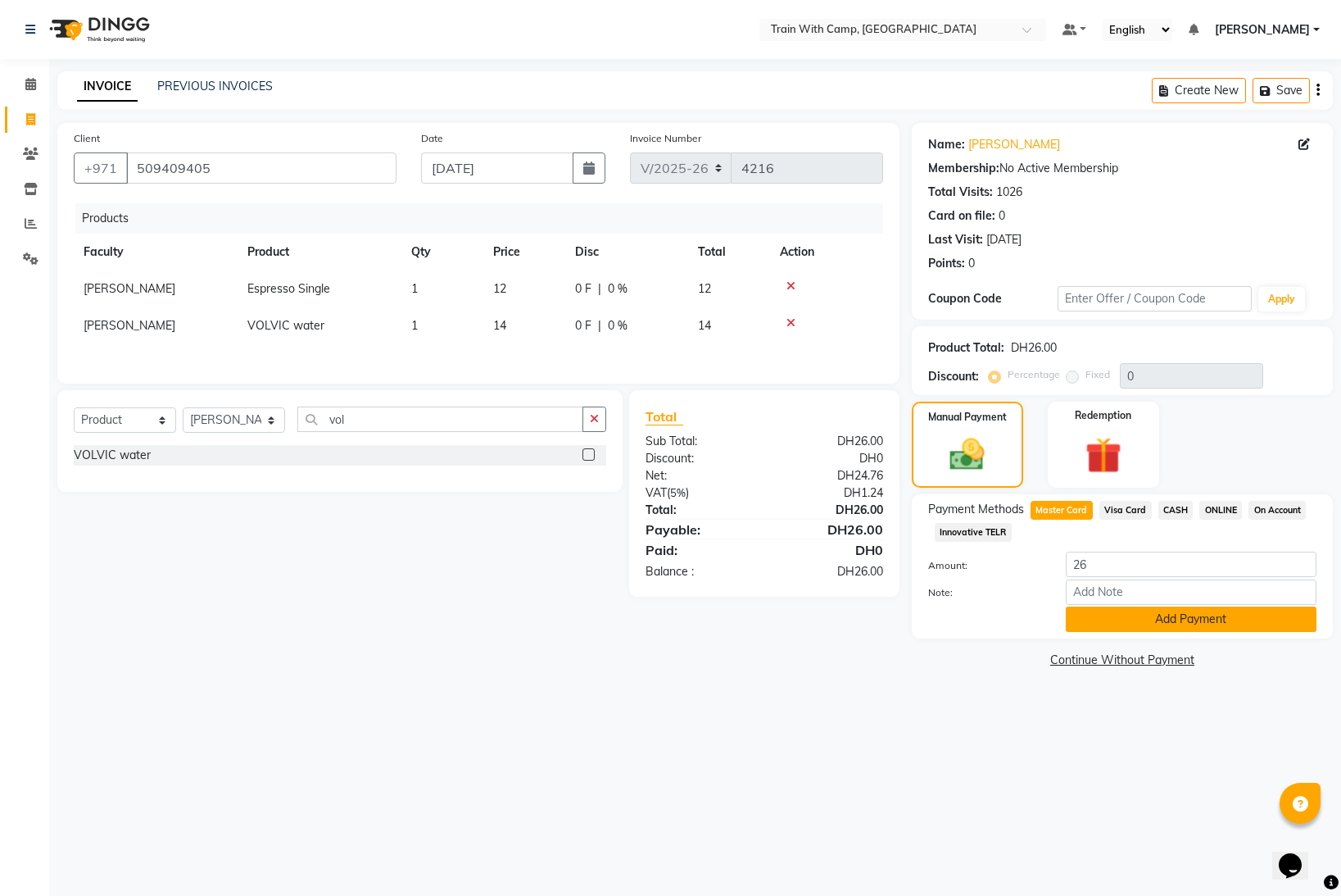
click at [1119, 621] on button "Add Payment" at bounding box center [1191, 619] width 251 height 26
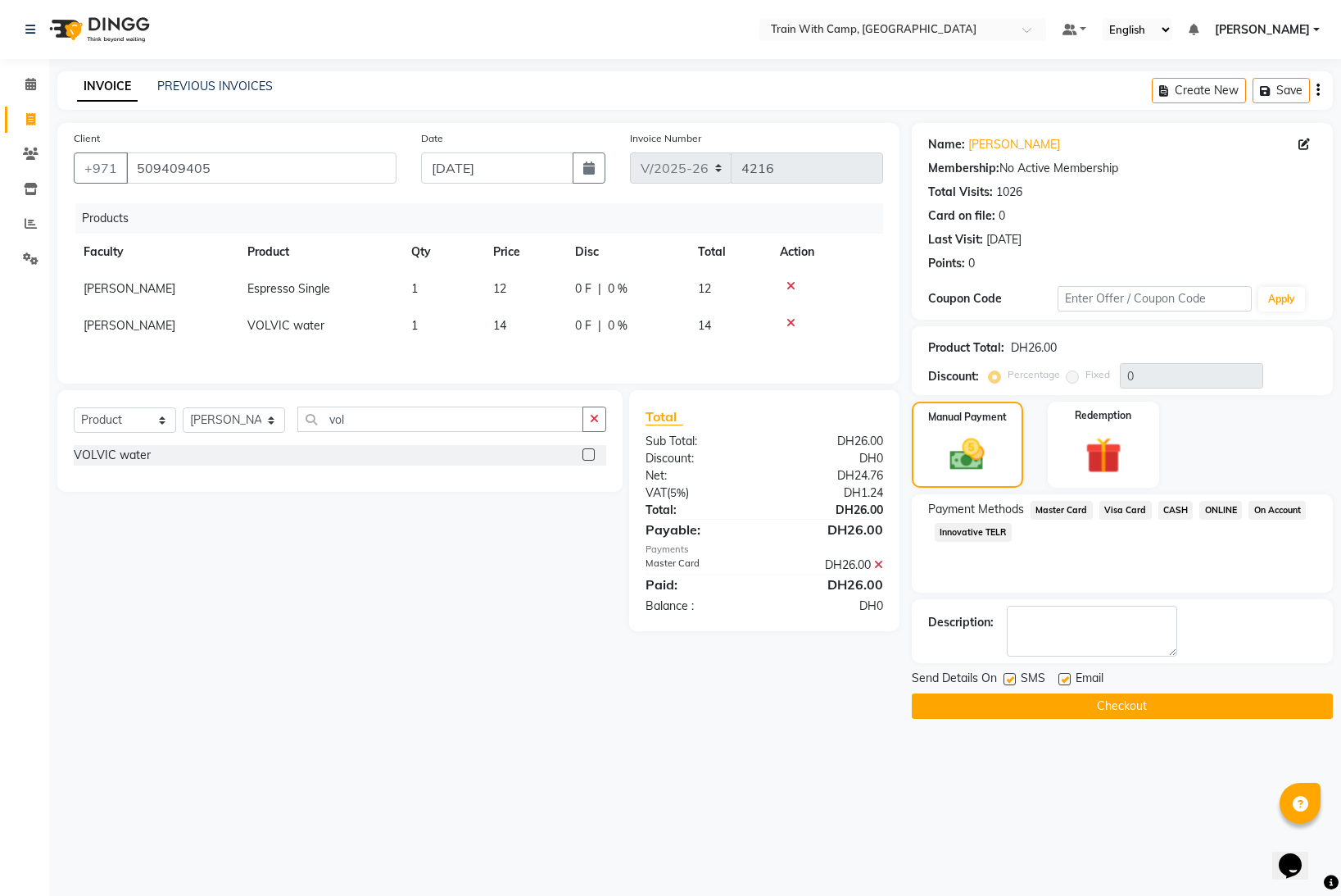
drag, startPoint x: 1010, startPoint y: 677, endPoint x: 1042, endPoint y: 680, distance: 32.1
click at [1012, 678] on label at bounding box center [1009, 678] width 12 height 12
click at [1012, 678] on input "checkbox" at bounding box center [1008, 679] width 11 height 11
checkbox input "false"
drag, startPoint x: 1065, startPoint y: 677, endPoint x: 1063, endPoint y: 691, distance: 14.1
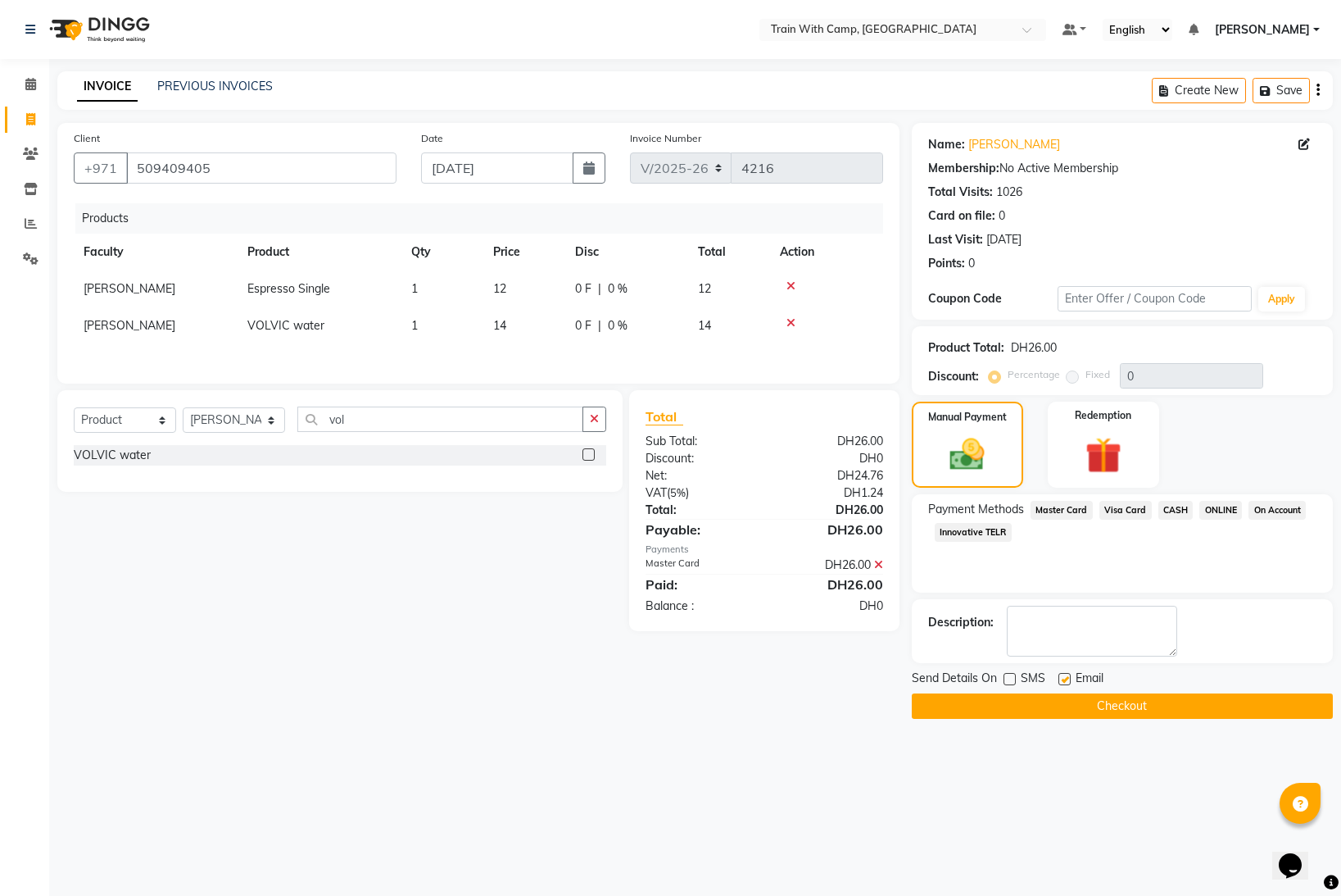
click at [1064, 681] on label at bounding box center [1064, 678] width 12 height 12
click at [1064, 681] on input "checkbox" at bounding box center [1063, 679] width 11 height 11
checkbox input "false"
click at [1061, 700] on button "Checkout" at bounding box center [1122, 706] width 421 height 26
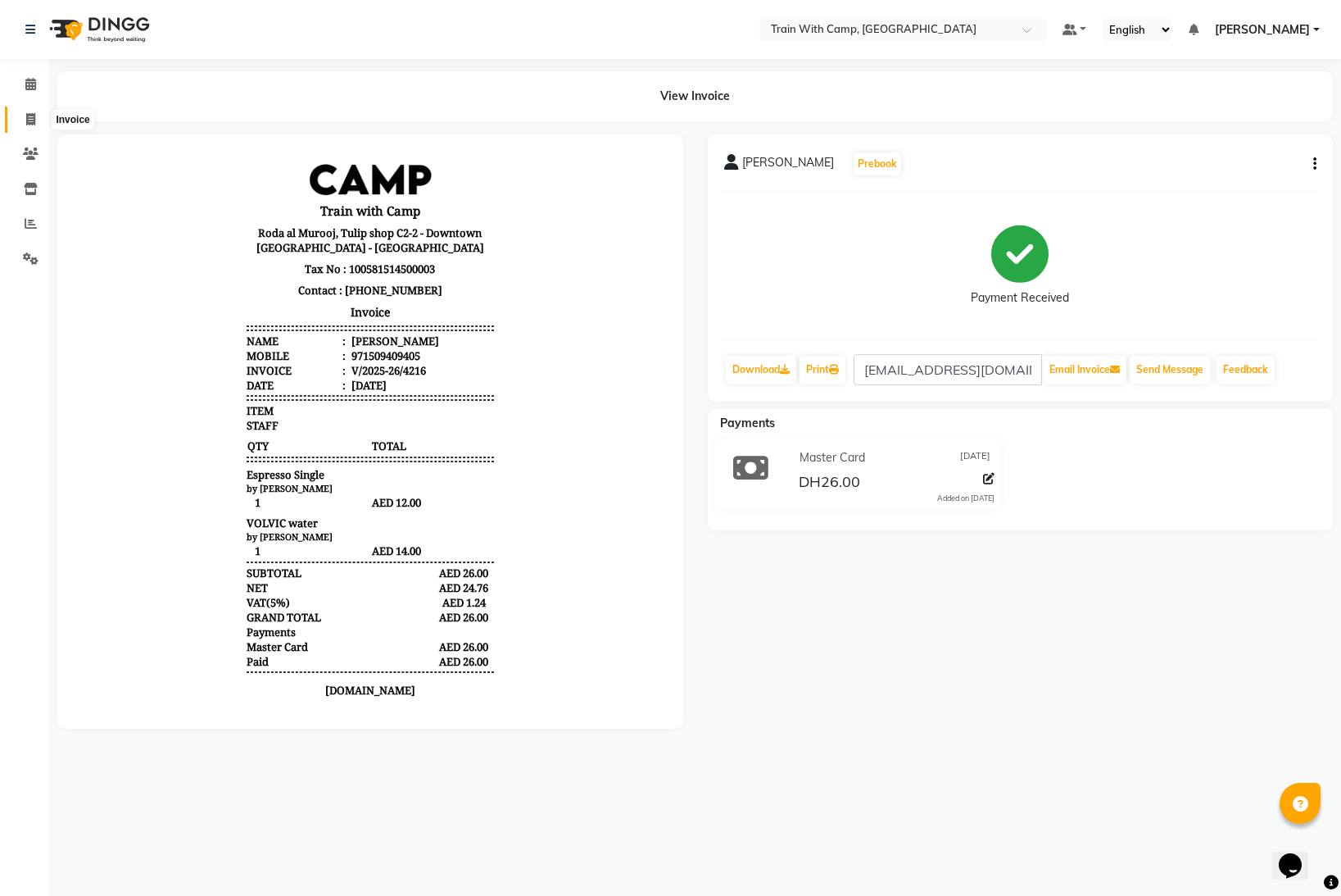
click at [34, 117] on icon at bounding box center [31, 119] width 9 height 12
select select "910"
select select "service"
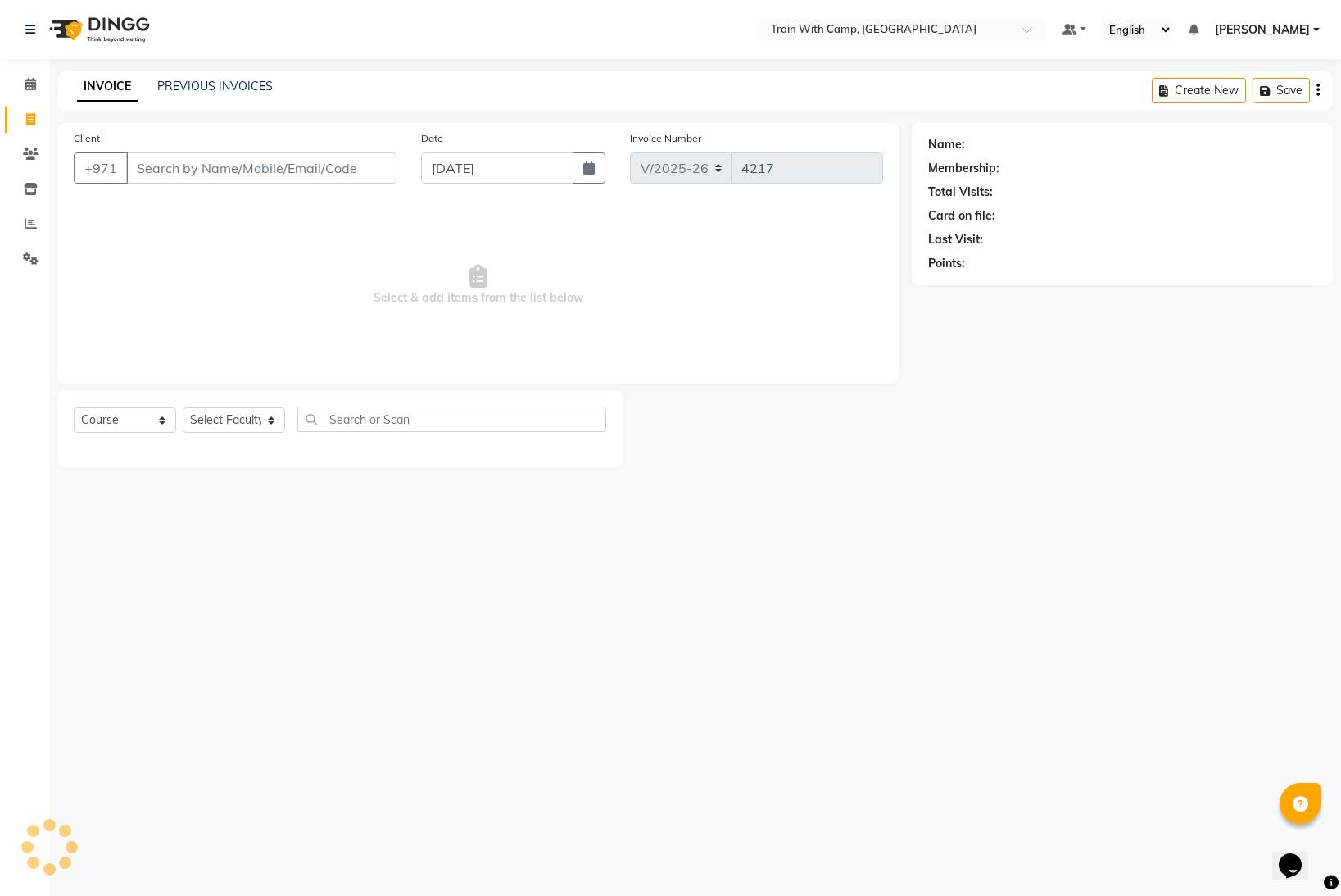
drag, startPoint x: 176, startPoint y: 169, endPoint x: 183, endPoint y: 180, distance: 13.0
click at [177, 170] on input "Client" at bounding box center [261, 168] width 271 height 32
select select "14965"
type input "509409405"
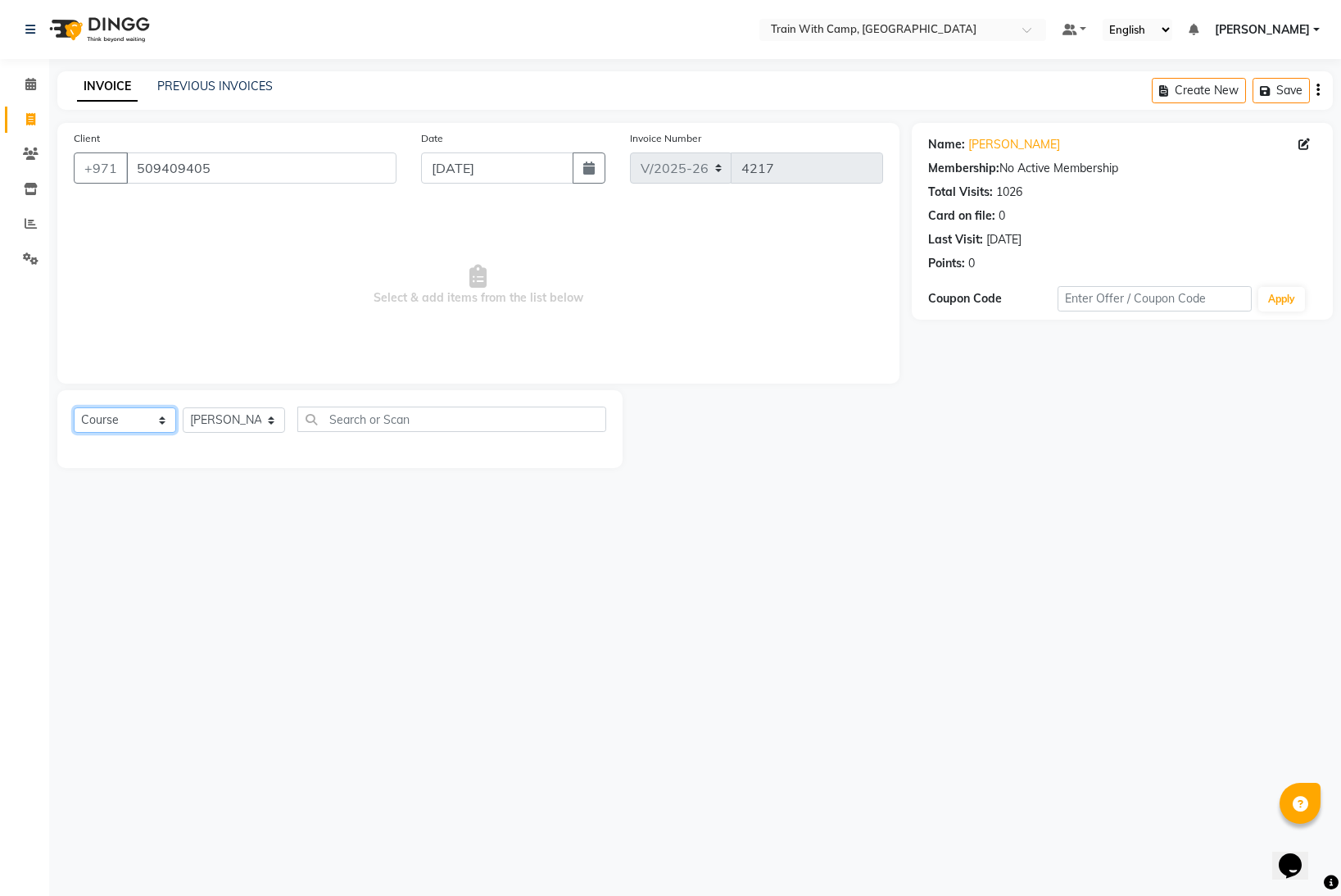
click at [162, 421] on select "Select Course Product Membership Package Voucher Prepaid Gift Card" at bounding box center [125, 420] width 102 height 26
select select "product"
click at [74, 408] on select "Select Course Product Membership Package Voucher Prepaid Gift Card" at bounding box center [125, 420] width 102 height 26
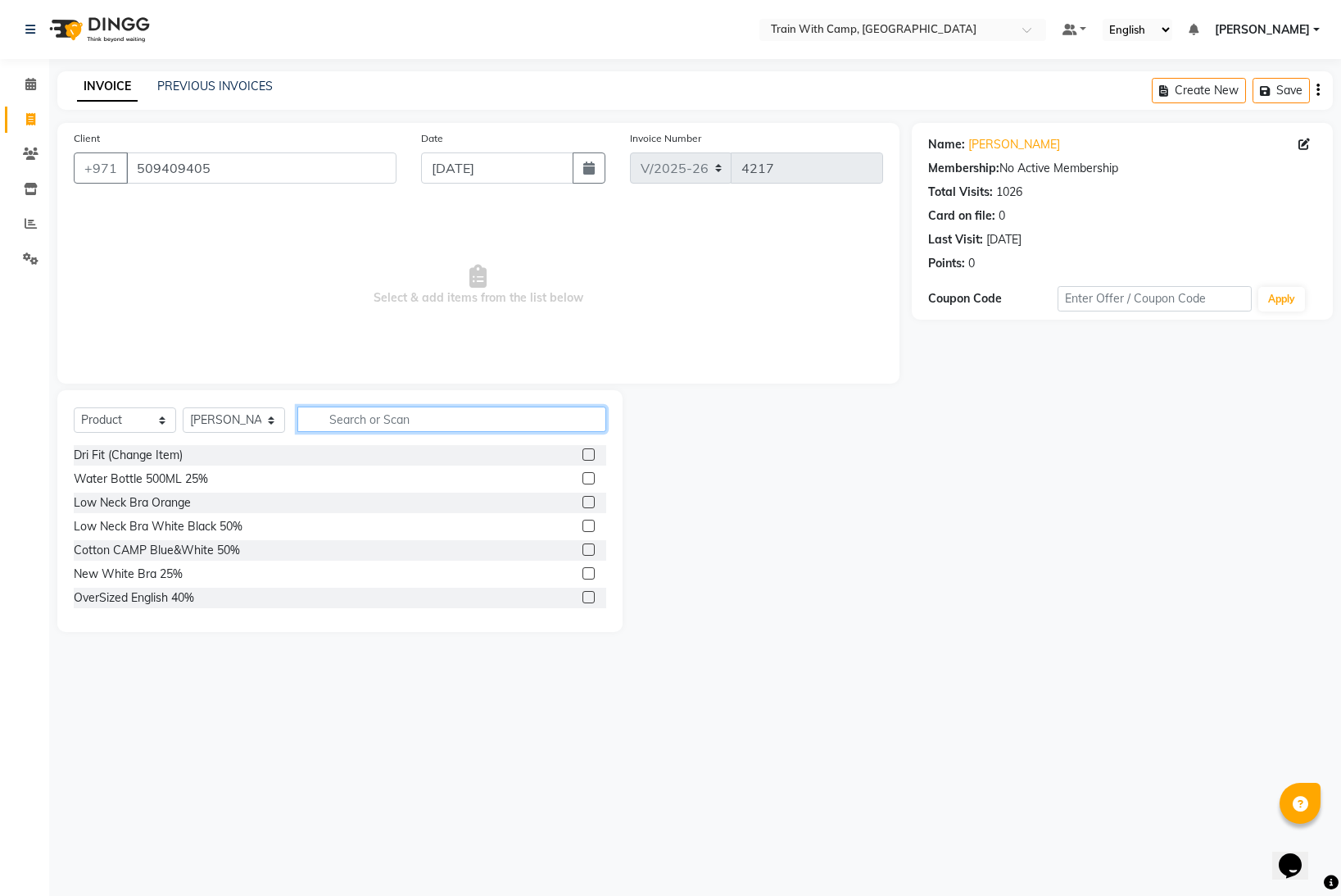
click at [367, 419] on input "text" at bounding box center [452, 419] width 309 height 26
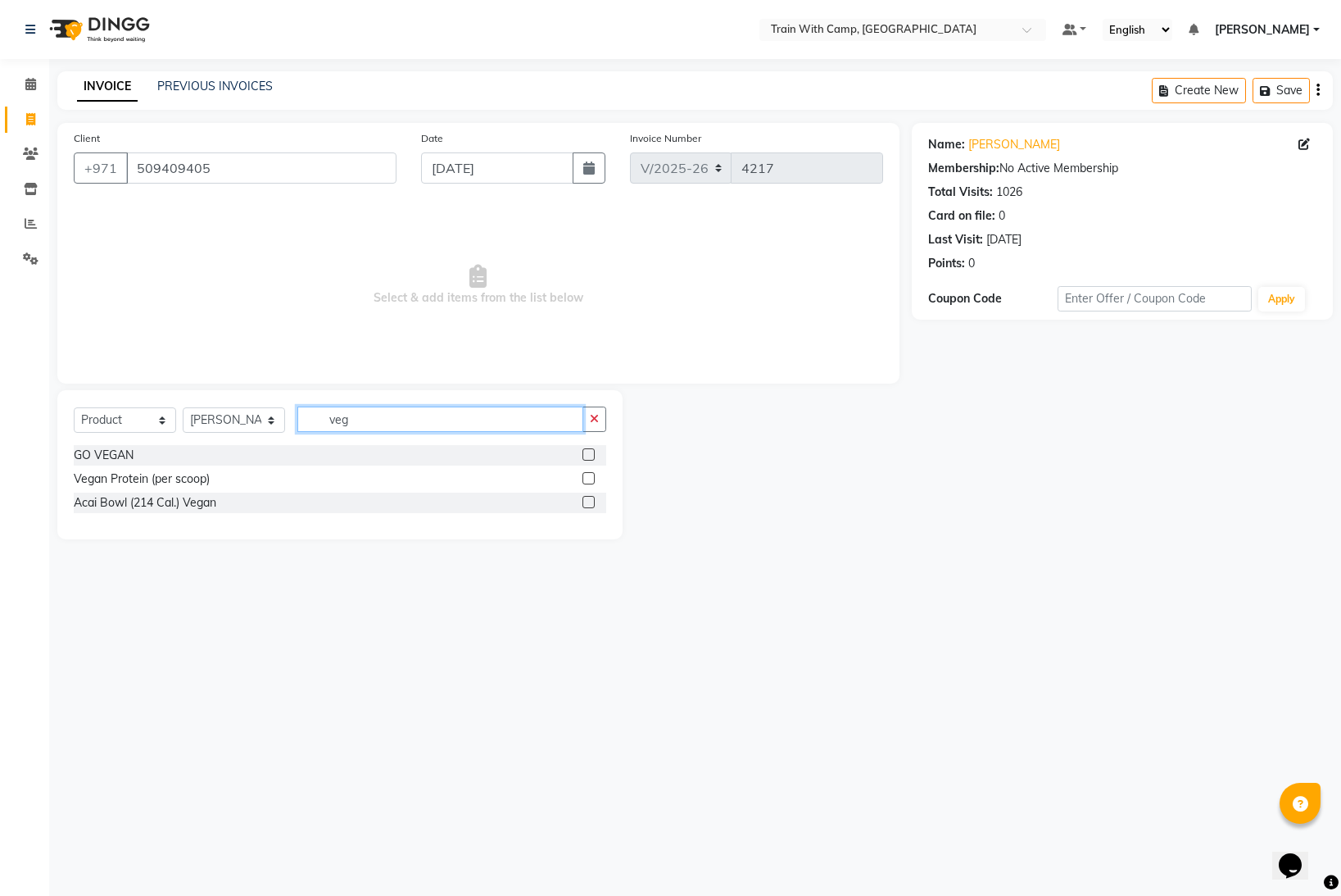
type input "veg"
click at [588, 454] on label at bounding box center [589, 454] width 12 height 12
click at [588, 454] on input "checkbox" at bounding box center [588, 455] width 11 height 11
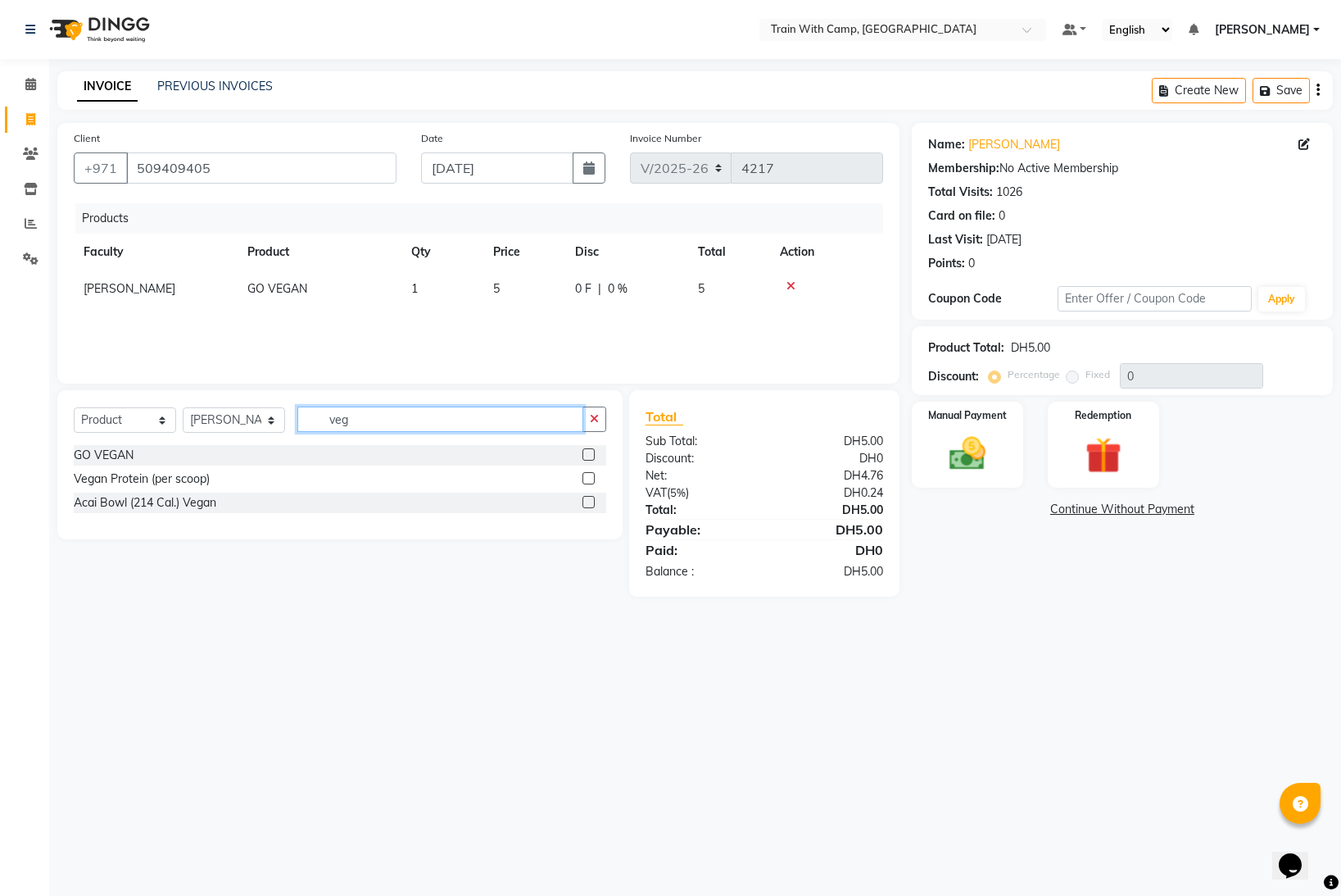
checkbox input "false"
drag, startPoint x: 402, startPoint y: 411, endPoint x: 379, endPoint y: 417, distance: 23.8
click at [373, 417] on input "veg" at bounding box center [440, 419] width 286 height 26
type input "shak"
drag, startPoint x: 589, startPoint y: 498, endPoint x: 601, endPoint y: 498, distance: 12.0
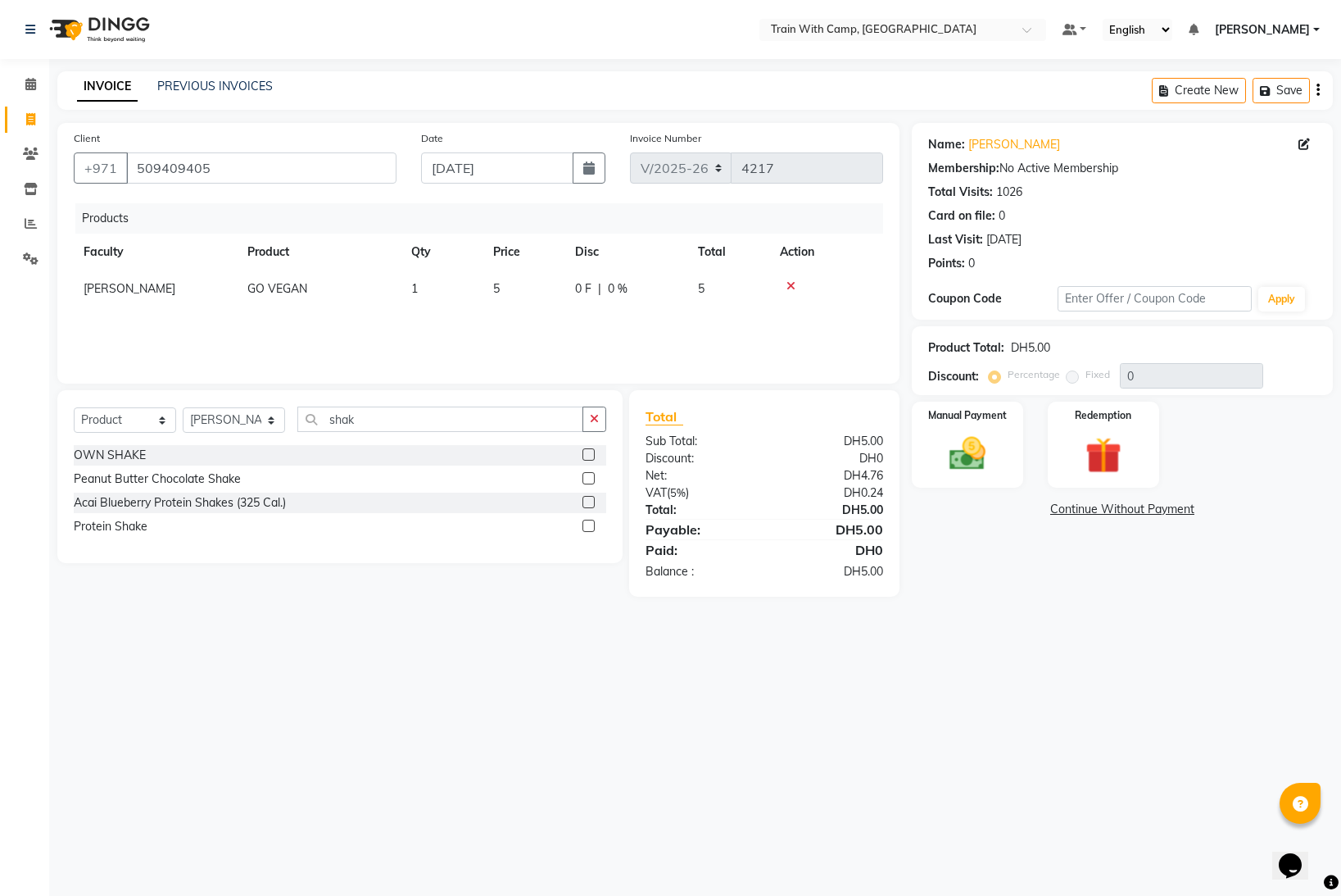
click at [590, 498] on label at bounding box center [589, 501] width 12 height 12
click at [590, 498] on input "checkbox" at bounding box center [588, 502] width 11 height 11
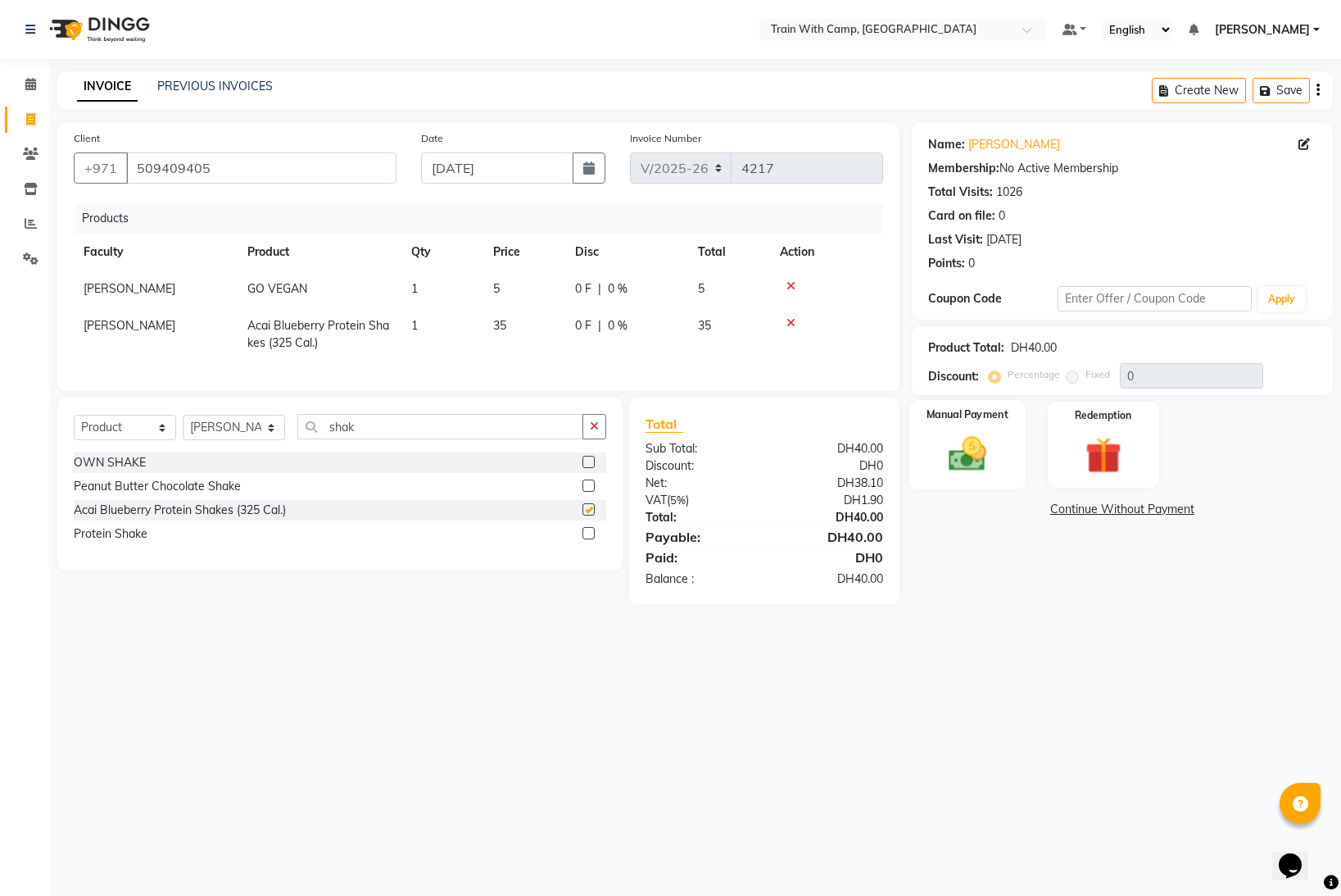
checkbox input "false"
click at [988, 459] on img at bounding box center [968, 454] width 61 height 43
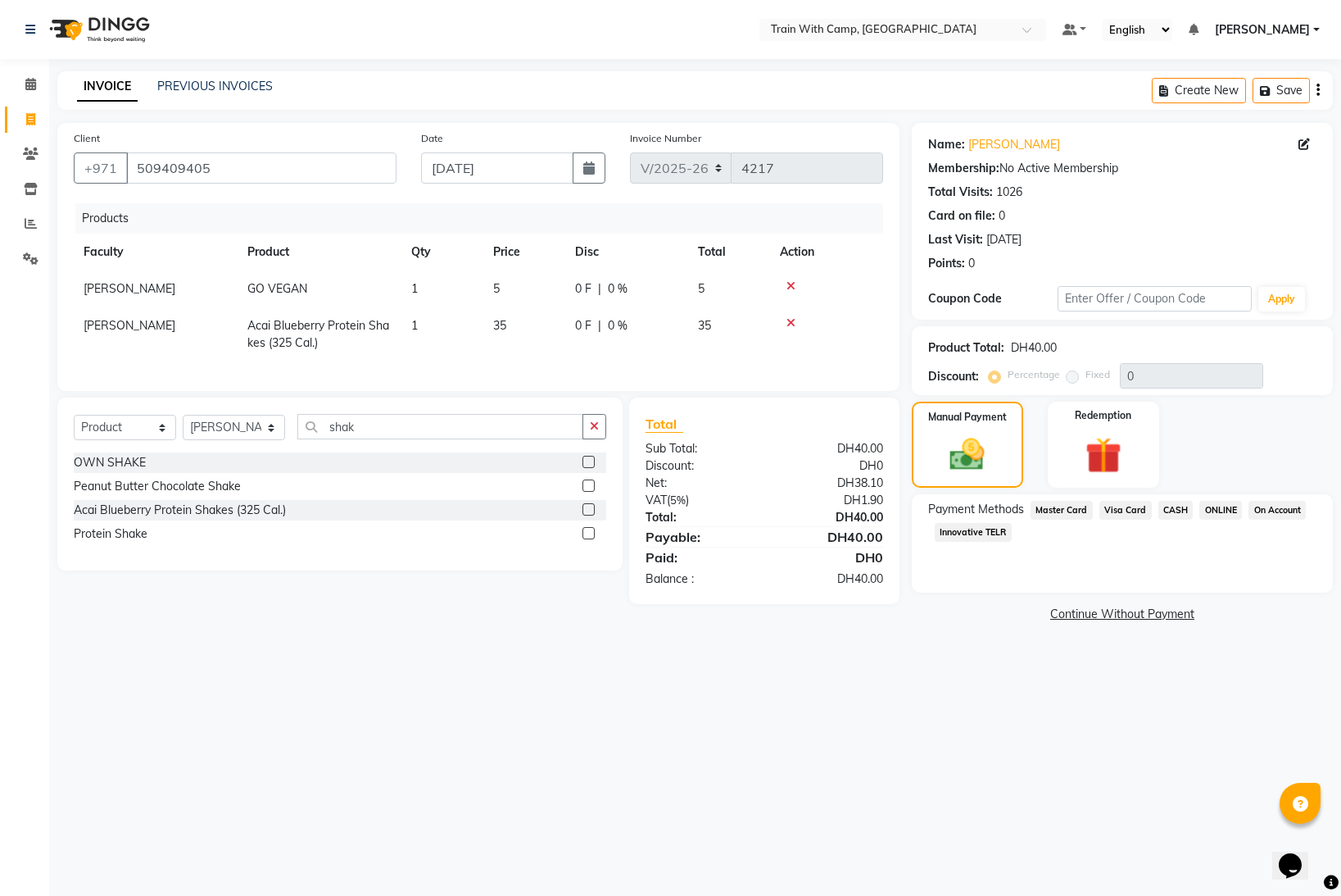
drag, startPoint x: 1123, startPoint y: 505, endPoint x: 1130, endPoint y: 540, distance: 35.7
click at [1124, 508] on span "Visa Card" at bounding box center [1125, 509] width 52 height 19
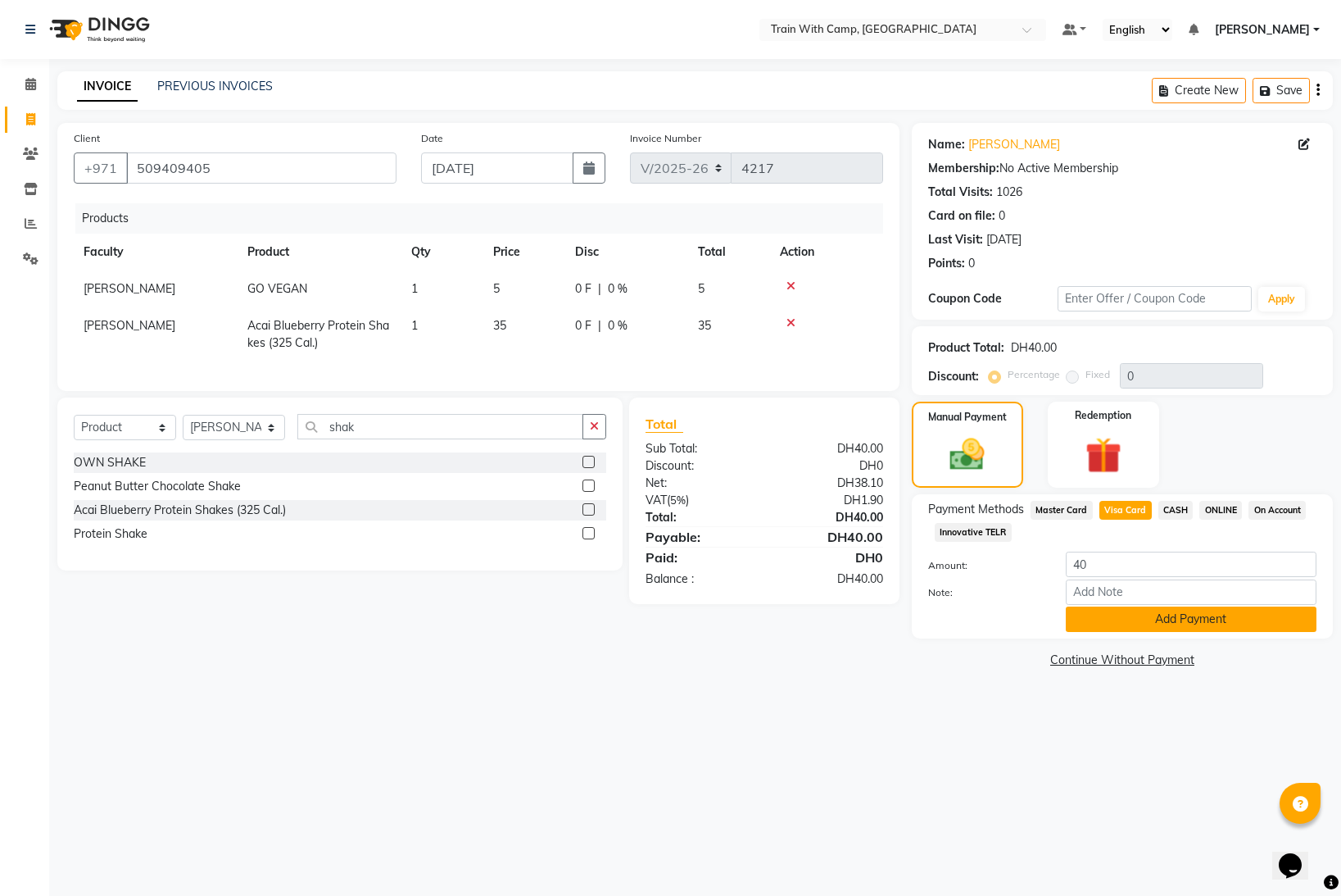
click at [1134, 621] on button "Add Payment" at bounding box center [1191, 619] width 251 height 26
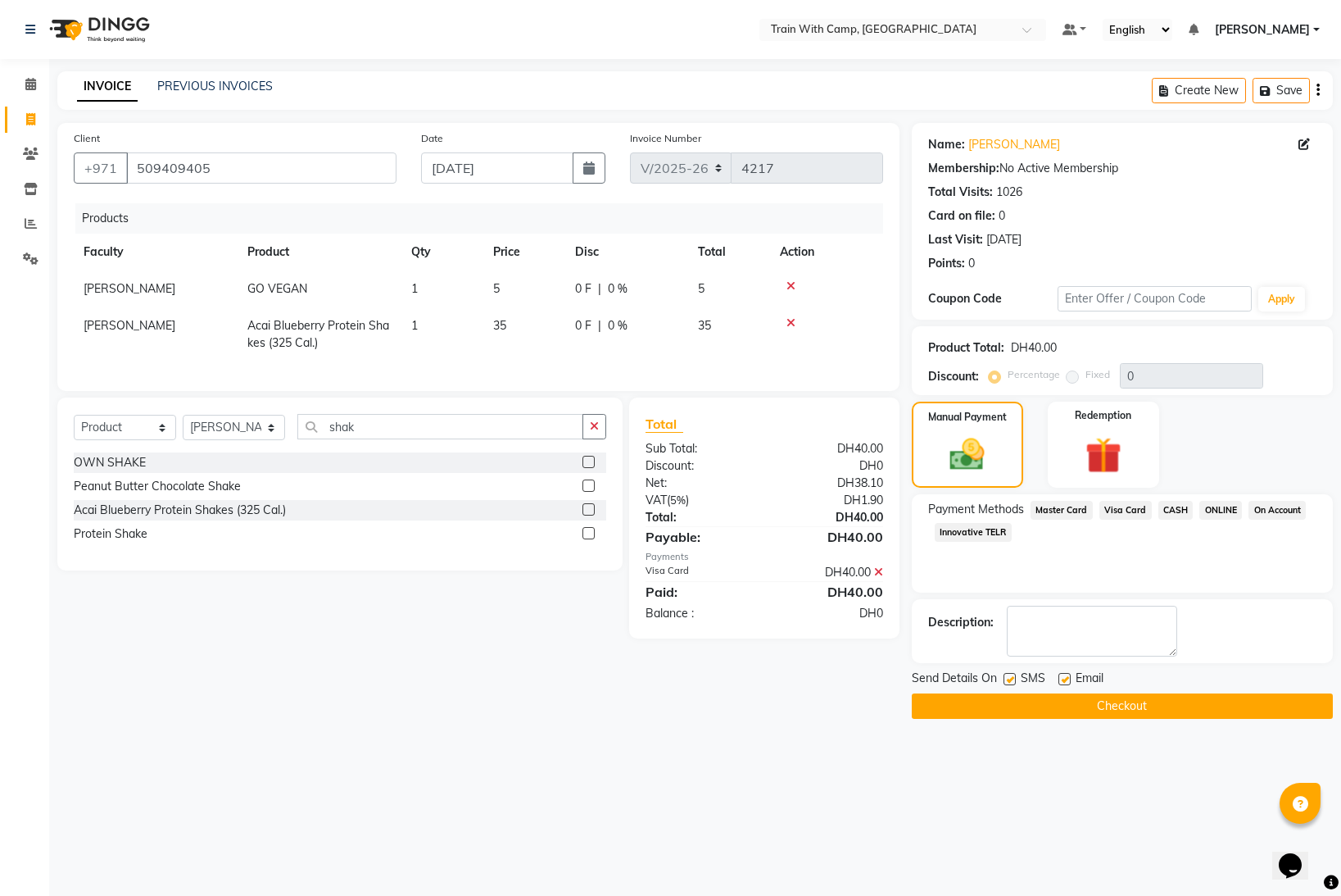
click at [1011, 681] on label at bounding box center [1009, 678] width 12 height 12
click at [1011, 681] on input "checkbox" at bounding box center [1008, 679] width 11 height 11
checkbox input "false"
click at [1070, 678] on div "Email" at bounding box center [1087, 679] width 58 height 21
drag, startPoint x: 1062, startPoint y: 679, endPoint x: 1052, endPoint y: 696, distance: 19.7
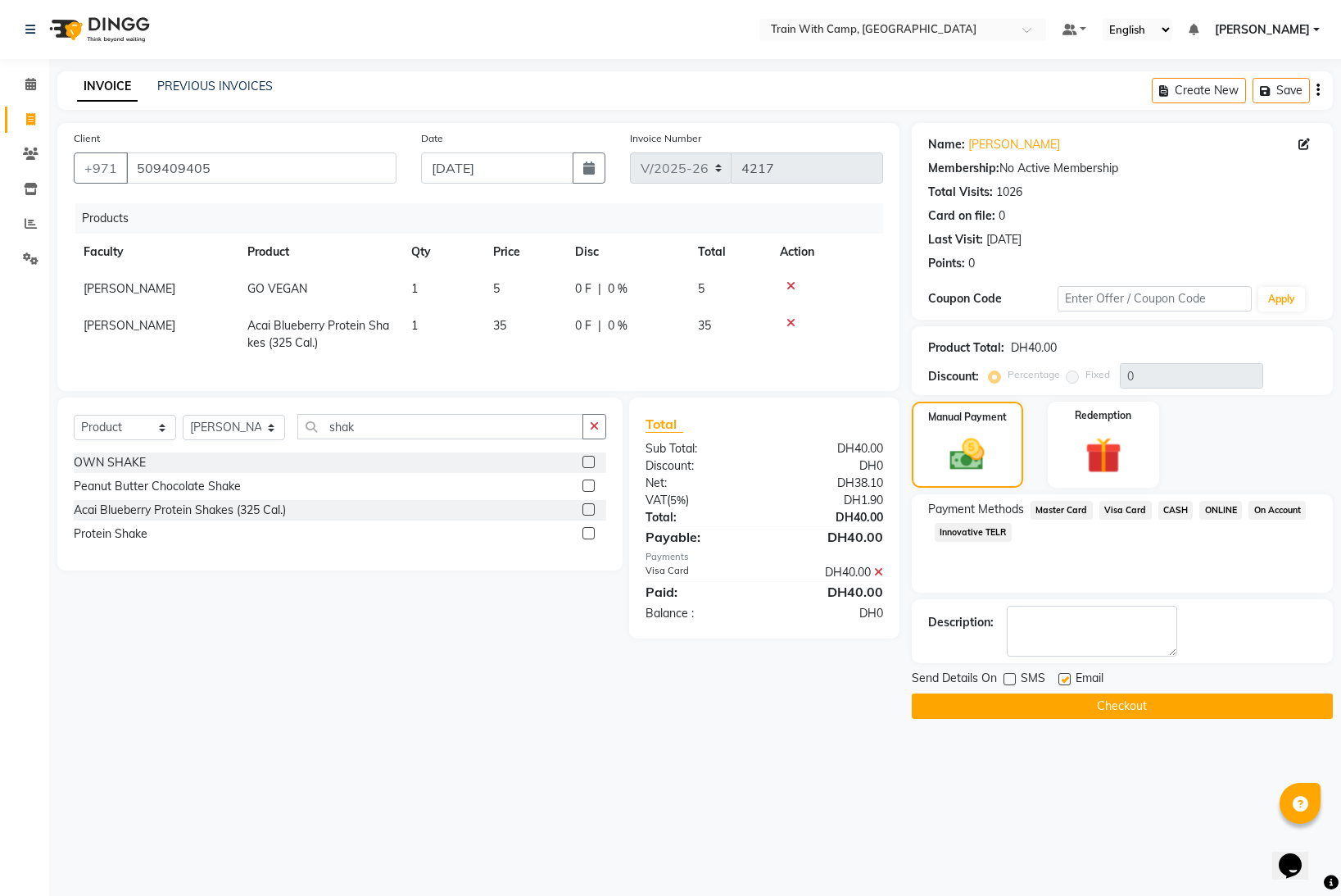
click at [1062, 680] on label at bounding box center [1064, 678] width 12 height 12
click at [1062, 680] on input "checkbox" at bounding box center [1063, 679] width 11 height 11
checkbox input "false"
click at [1047, 701] on button "Checkout" at bounding box center [1122, 706] width 421 height 26
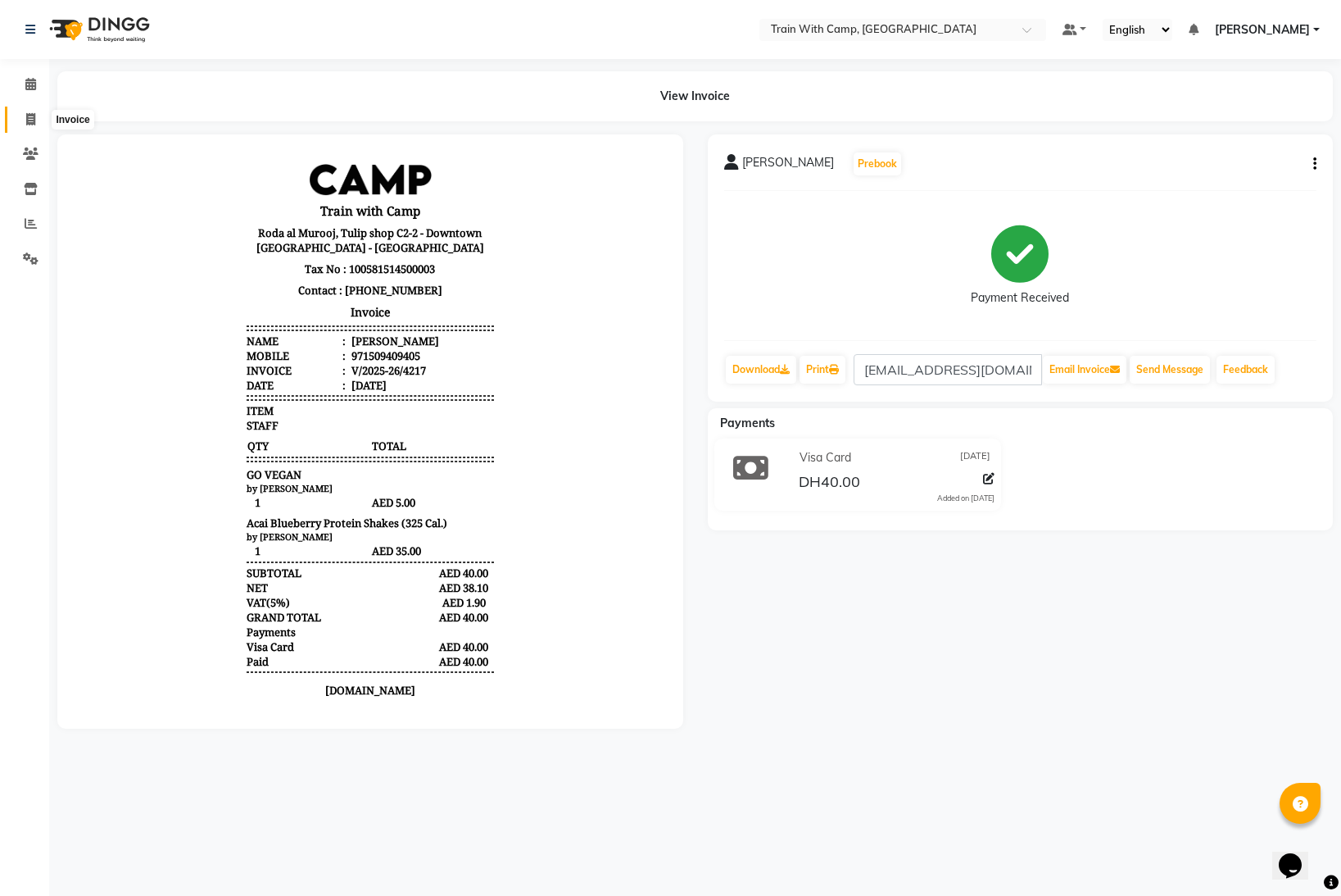
click at [28, 117] on icon at bounding box center [31, 119] width 9 height 12
select select "service"
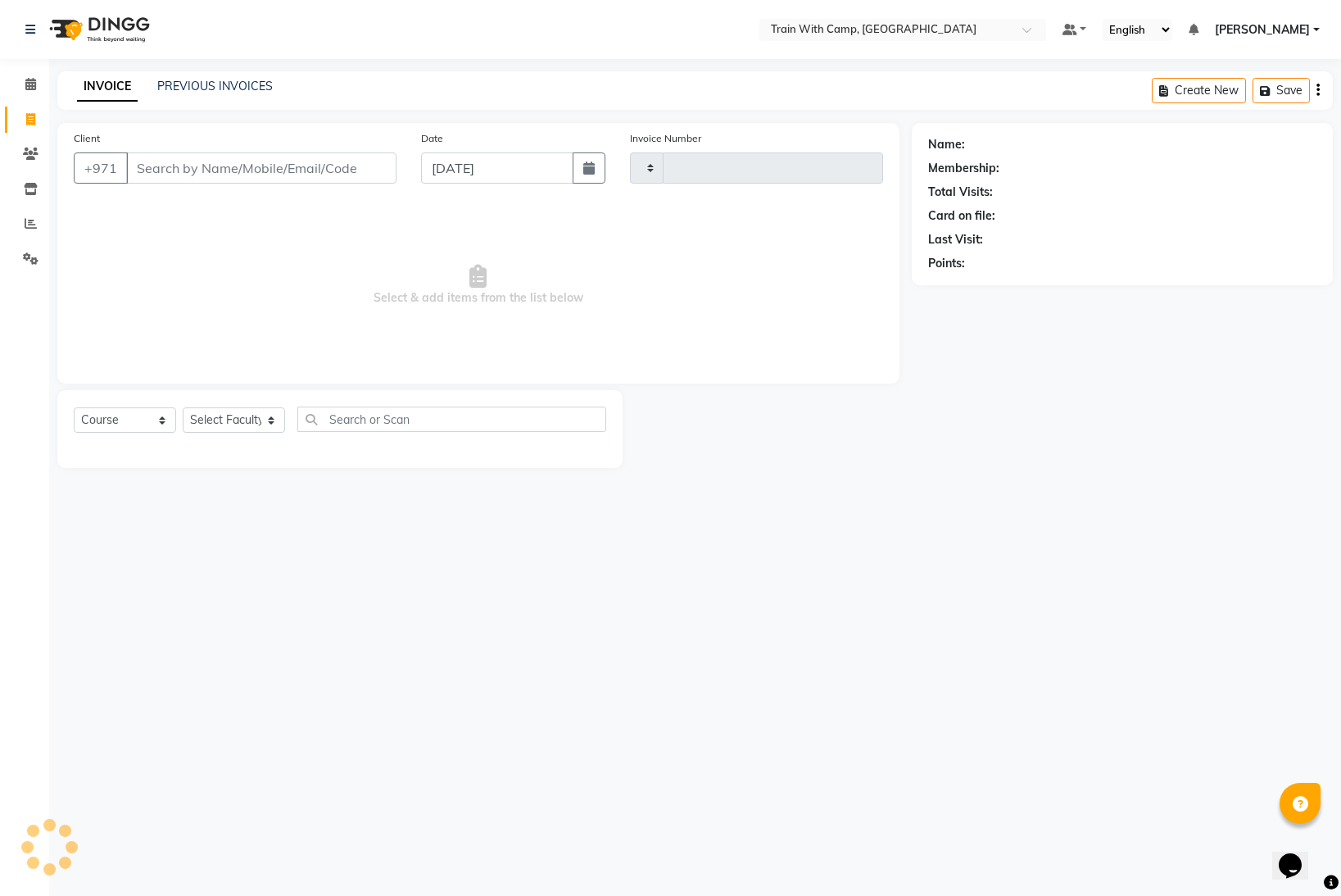
type input "4218"
select select "910"
select select "14965"
click at [162, 169] on input "Client" at bounding box center [261, 168] width 271 height 32
type input "509409405"
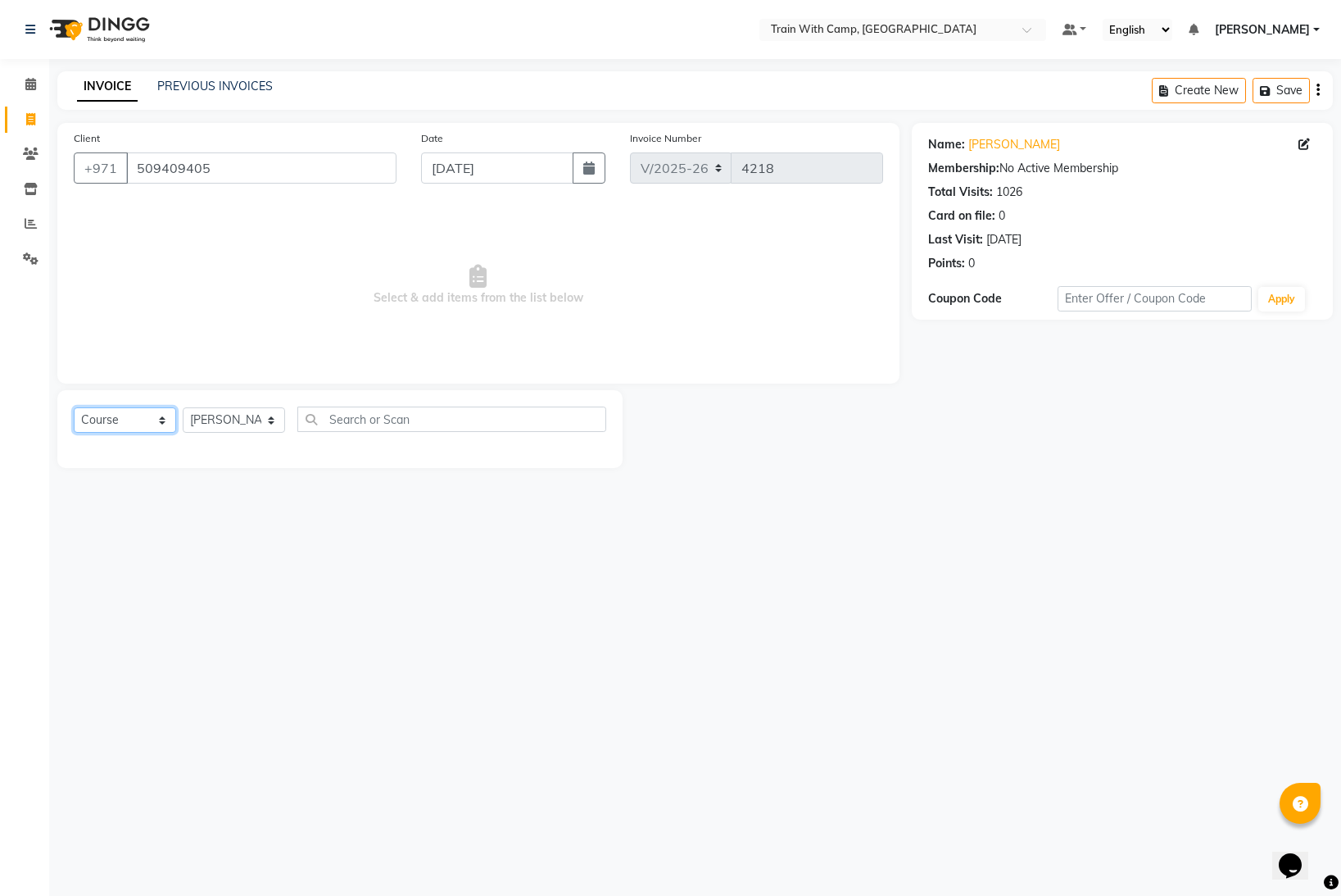
click at [160, 426] on select "Select Course Product Membership Package Voucher Prepaid Gift Card" at bounding box center [125, 420] width 102 height 26
select select "product"
click at [74, 408] on select "Select Course Product Membership Package Voucher Prepaid Gift Card" at bounding box center [125, 420] width 102 height 26
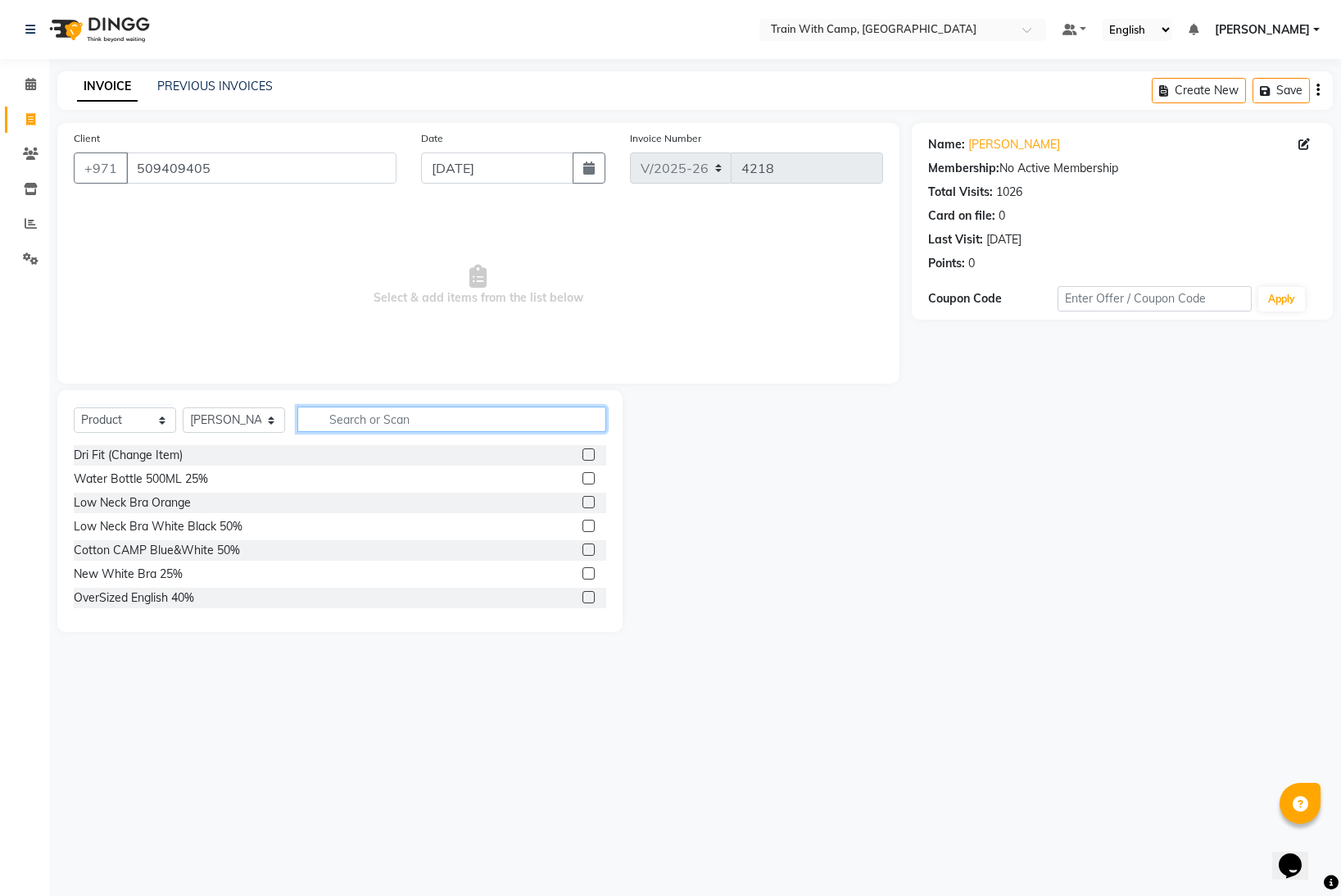
click at [353, 421] on input "text" at bounding box center [452, 419] width 309 height 26
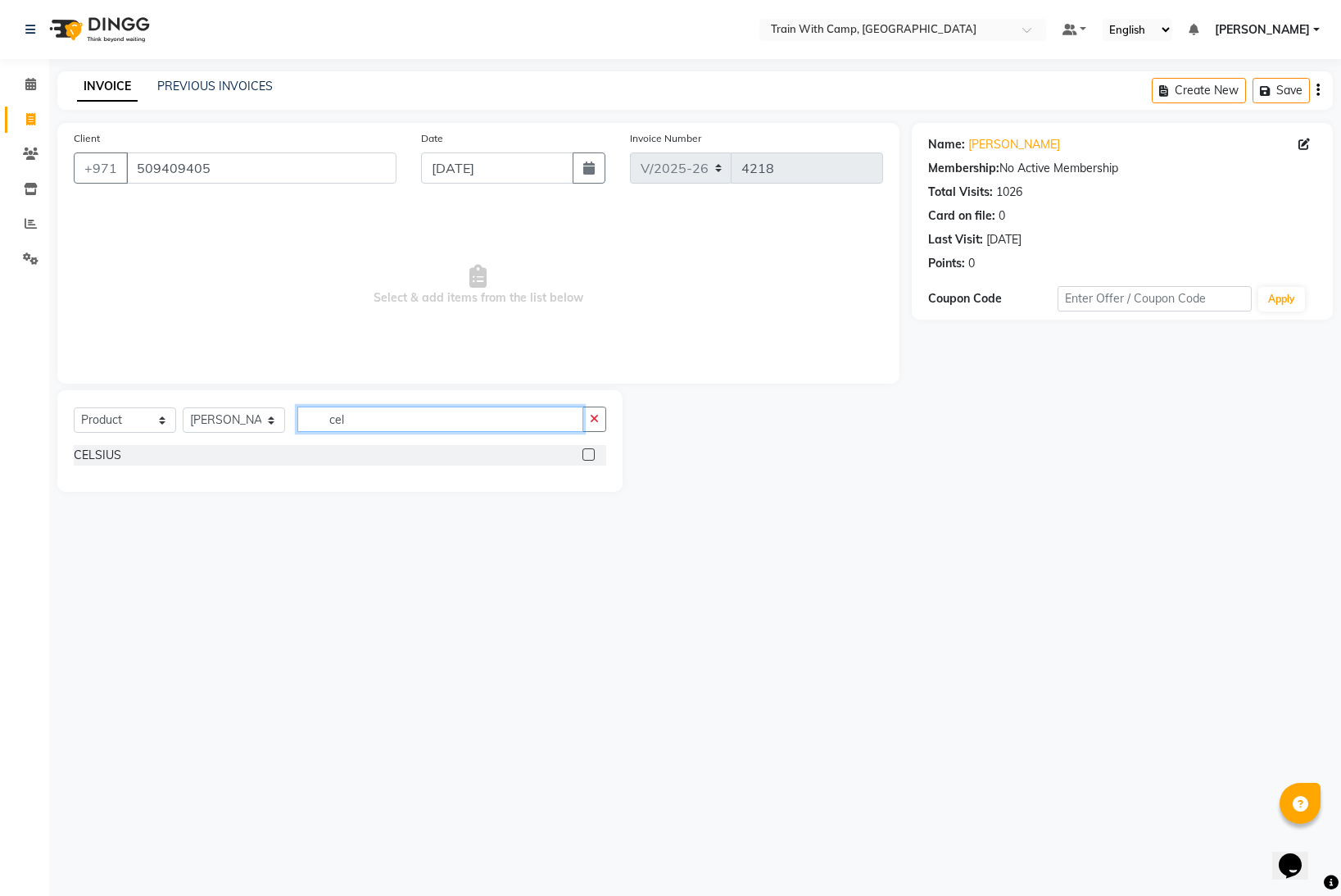
type input "cel"
click at [589, 456] on label at bounding box center [589, 454] width 12 height 12
click at [589, 456] on input "checkbox" at bounding box center [588, 455] width 11 height 11
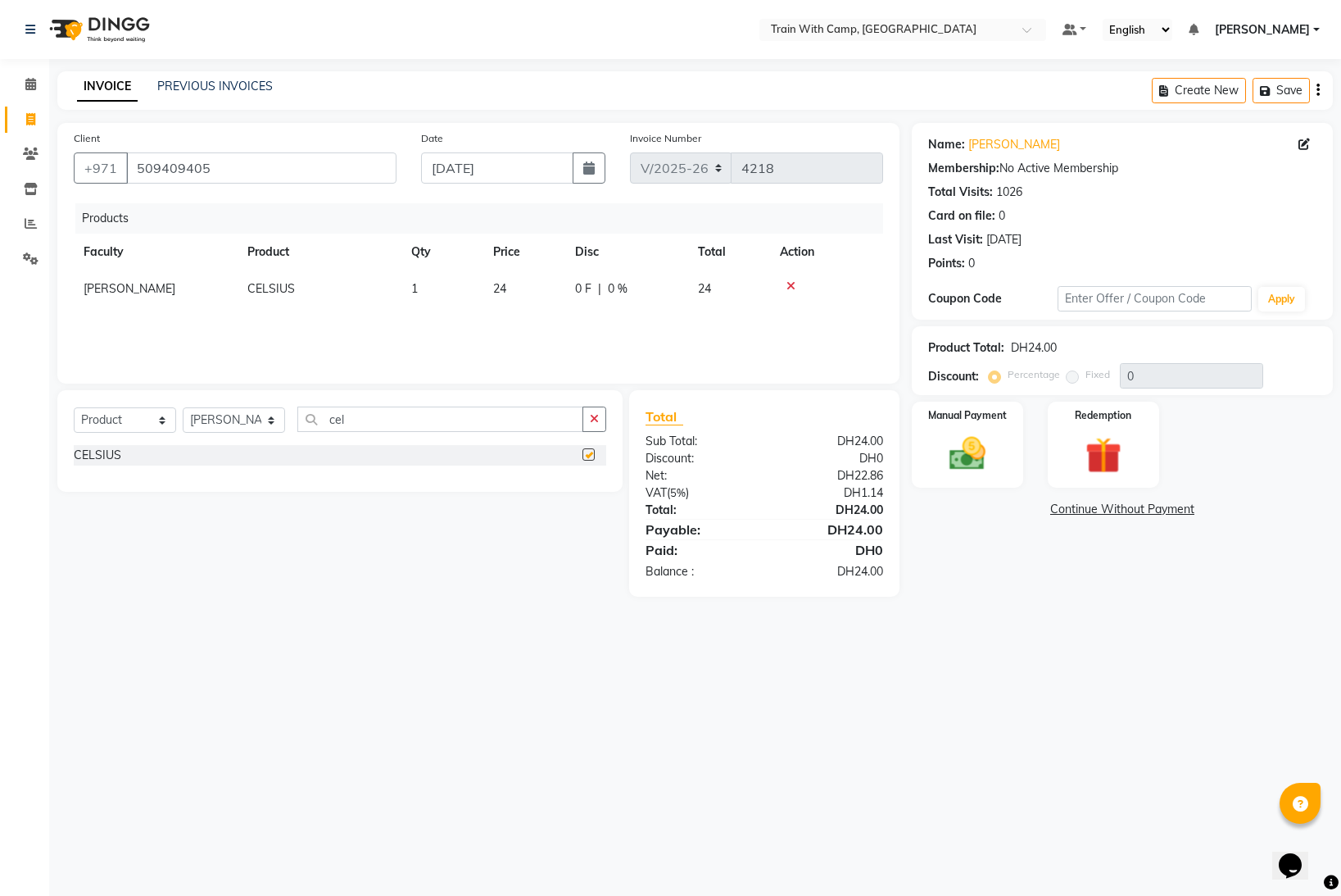
checkbox input "false"
click at [331, 423] on input "cel" at bounding box center [440, 419] width 286 height 26
type input "ban"
drag, startPoint x: 586, startPoint y: 454, endPoint x: 749, endPoint y: 450, distance: 163.0
click at [588, 454] on label at bounding box center [589, 454] width 12 height 12
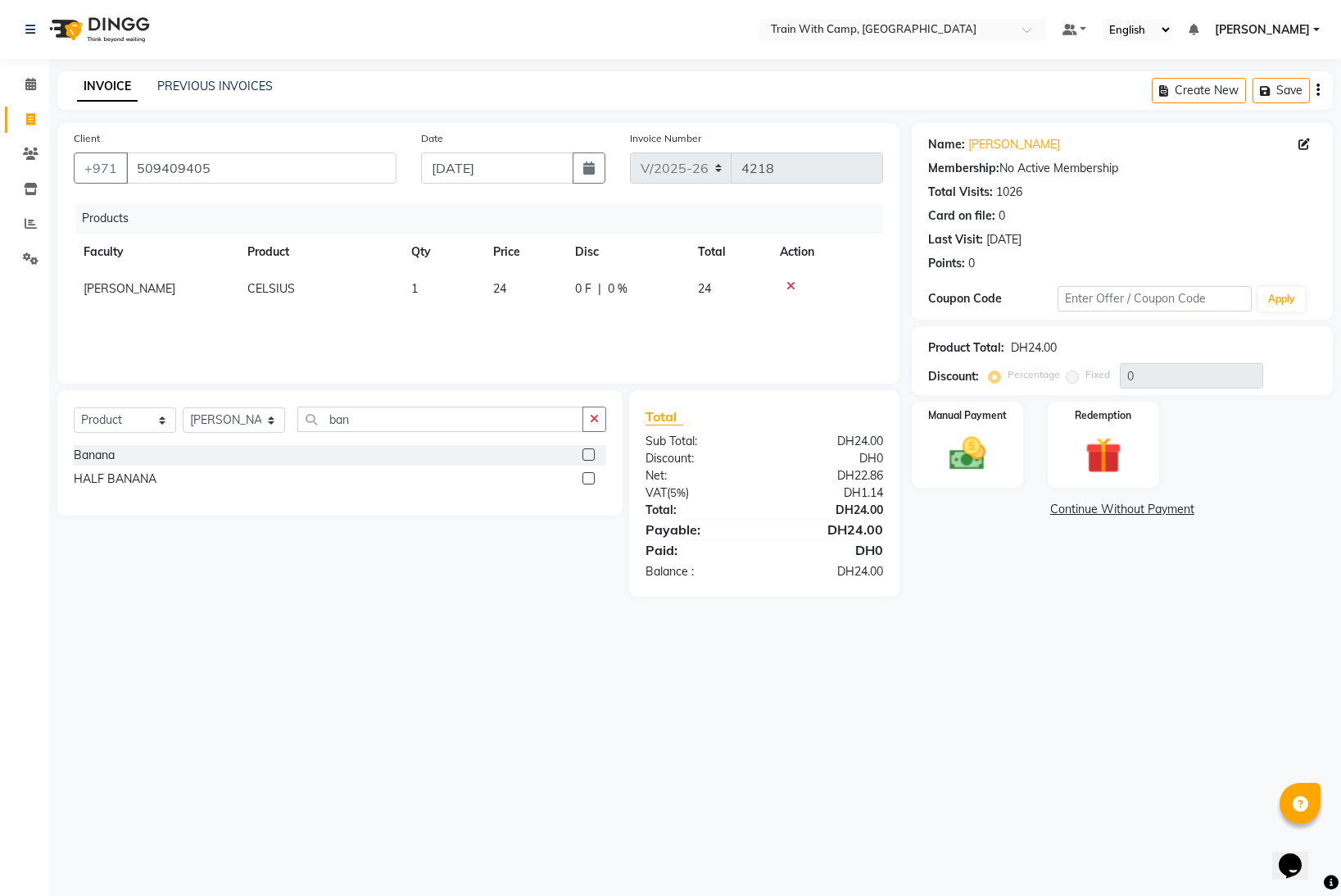
click at [588, 454] on input "checkbox" at bounding box center [588, 455] width 11 height 11
checkbox input "false"
drag, startPoint x: 985, startPoint y: 450, endPoint x: 964, endPoint y: 451, distance: 21.0
click at [986, 450] on img at bounding box center [968, 454] width 61 height 43
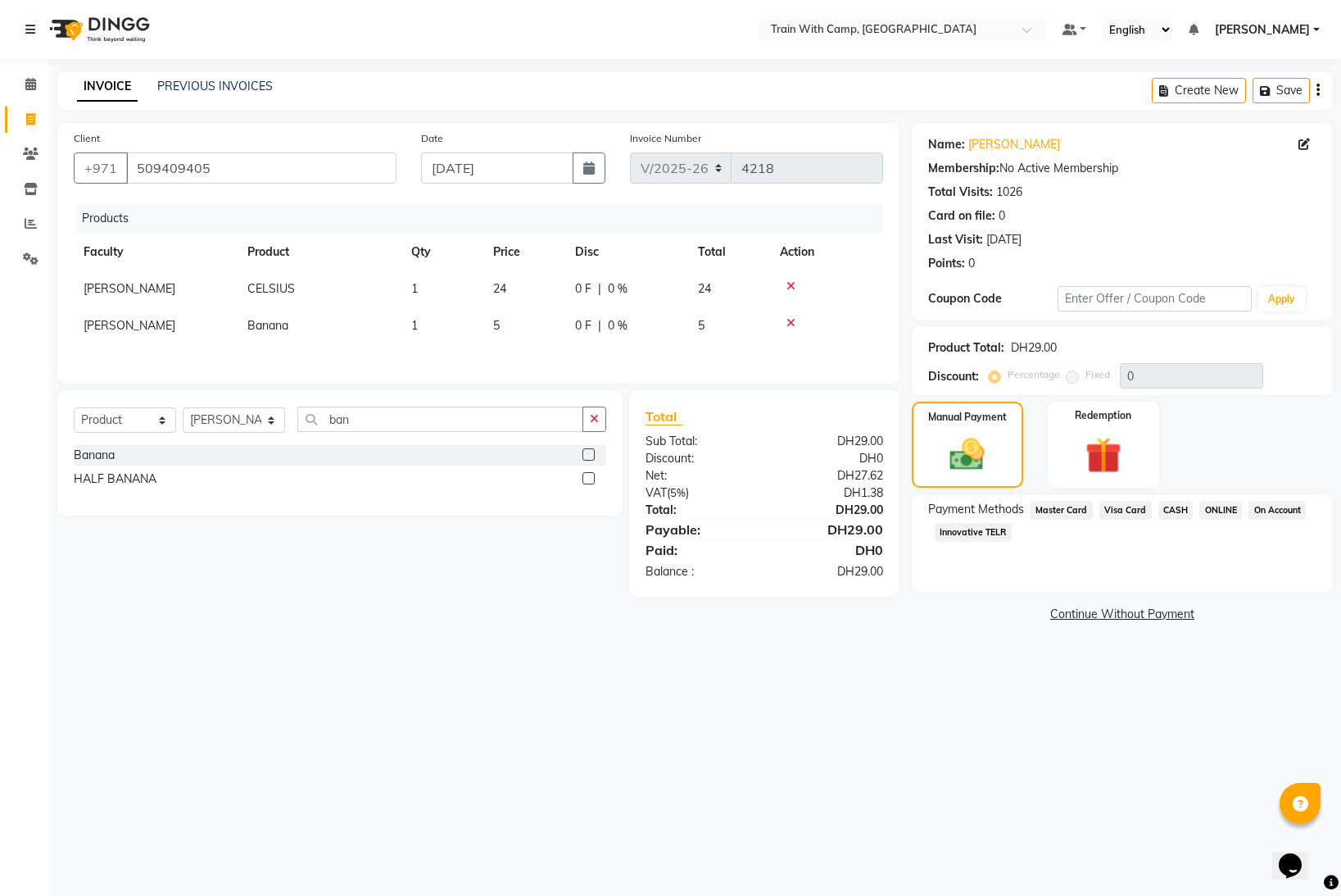
click at [1075, 509] on span "Master Card" at bounding box center [1061, 509] width 62 height 19
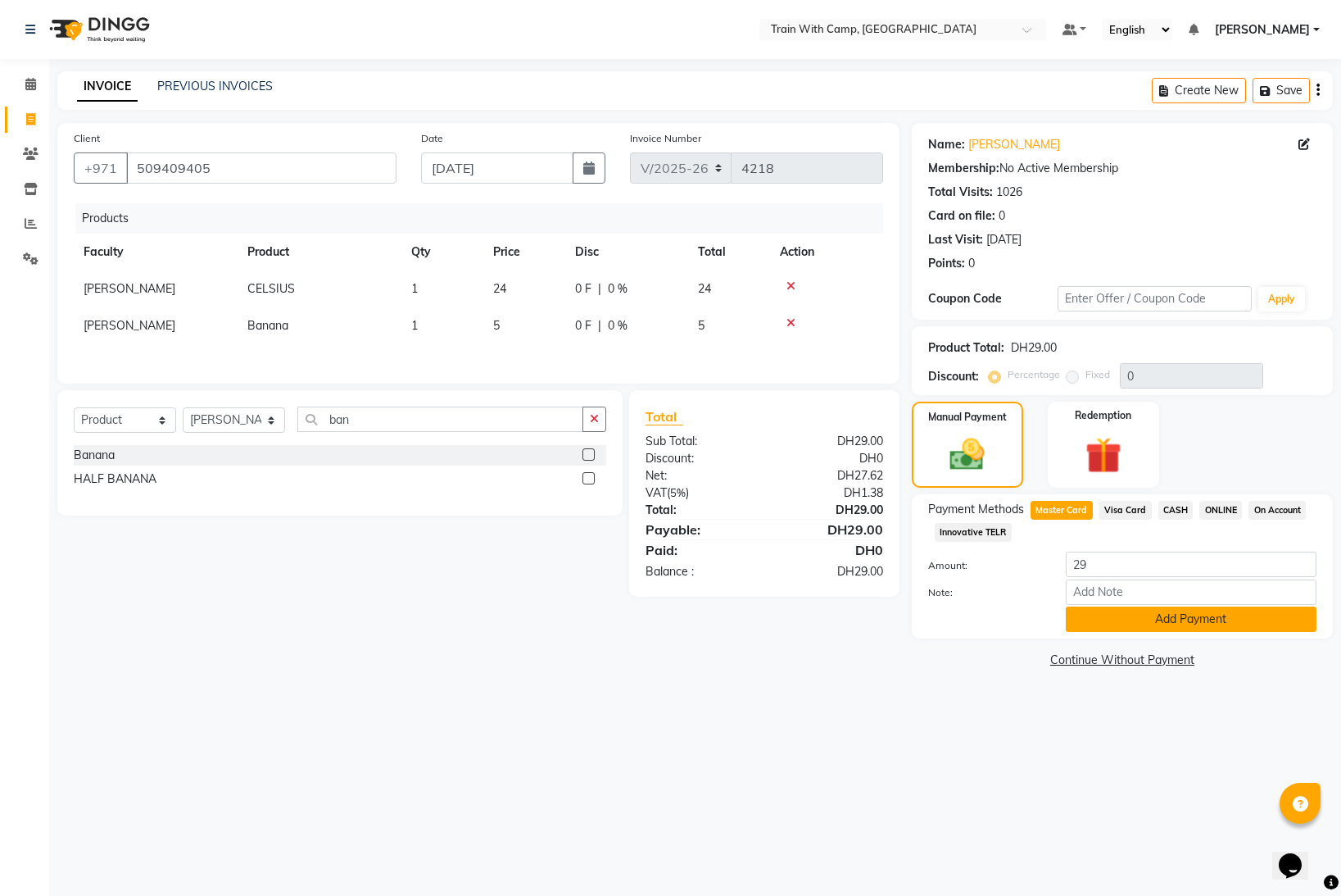
click at [1135, 619] on button "Add Payment" at bounding box center [1191, 619] width 251 height 26
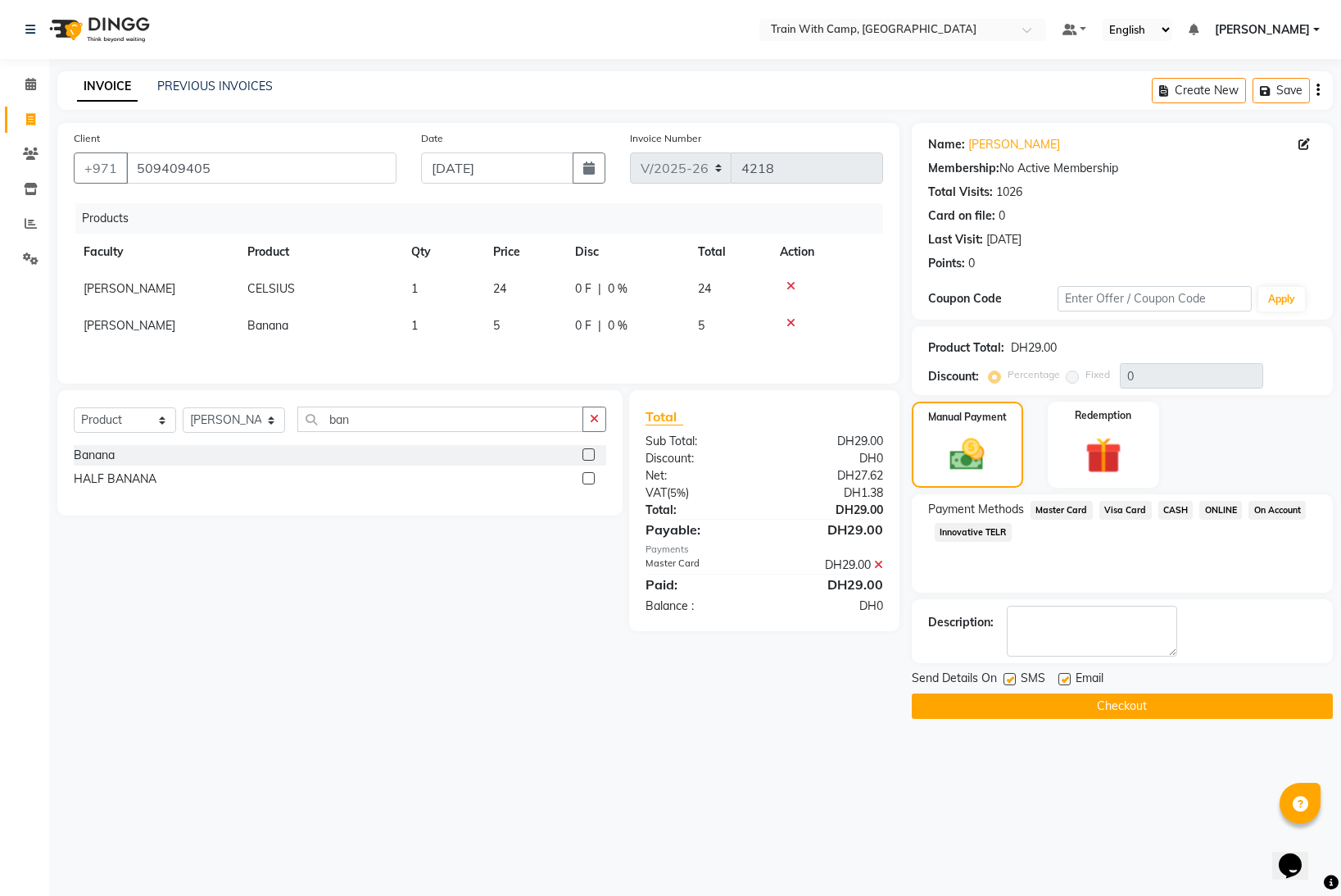
drag, startPoint x: 1008, startPoint y: 677, endPoint x: 1053, endPoint y: 679, distance: 45.0
click at [1013, 677] on label at bounding box center [1009, 678] width 12 height 12
click at [1013, 677] on input "checkbox" at bounding box center [1008, 679] width 11 height 11
checkbox input "false"
click at [1062, 681] on label at bounding box center [1064, 678] width 12 height 12
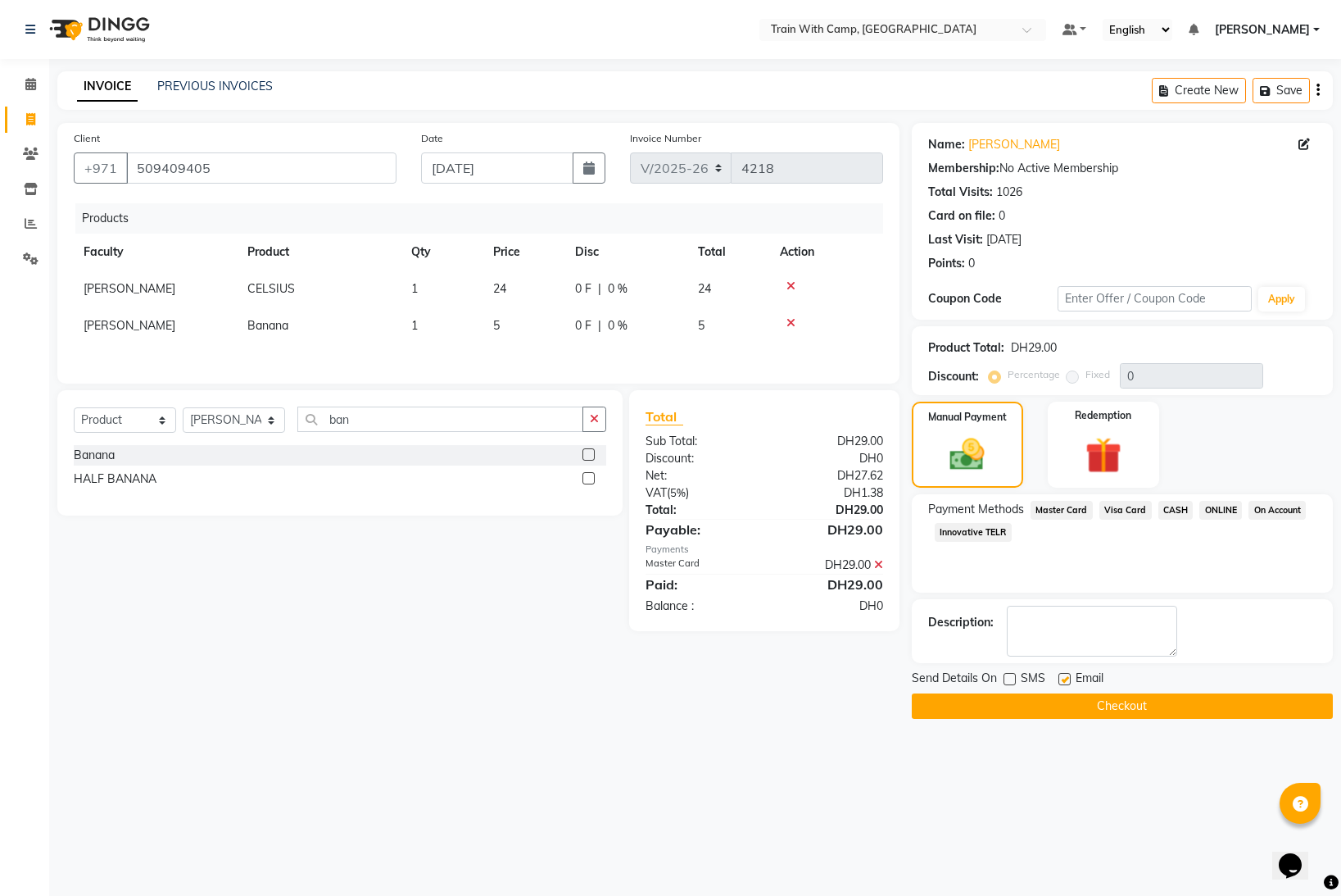
click at [1062, 681] on input "checkbox" at bounding box center [1063, 679] width 11 height 11
checkbox input "false"
click at [1047, 699] on button "Checkout" at bounding box center [1122, 706] width 421 height 26
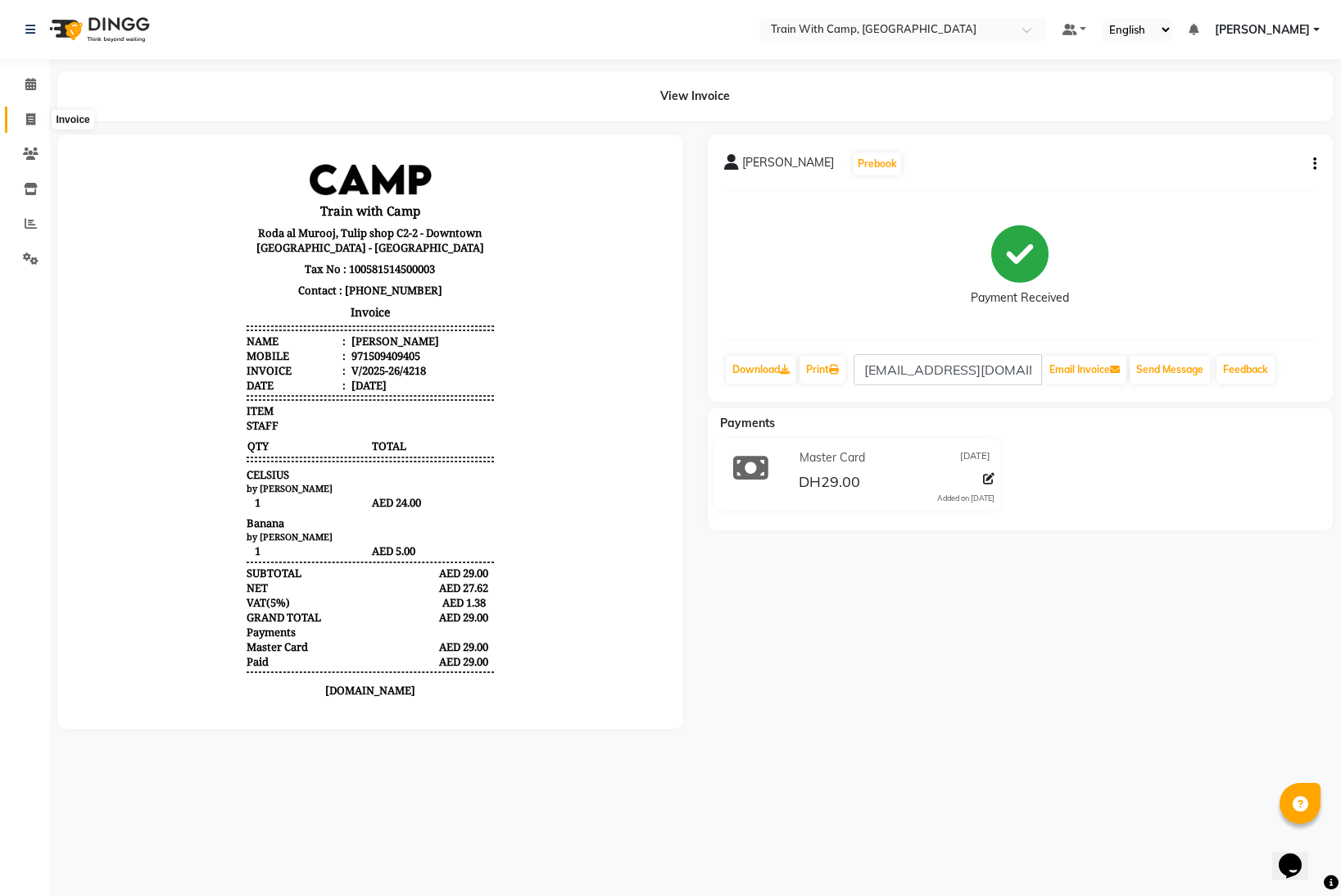
drag, startPoint x: 29, startPoint y: 115, endPoint x: 63, endPoint y: 119, distance: 34.2
click at [30, 115] on icon at bounding box center [31, 119] width 9 height 12
select select "910"
select select "service"
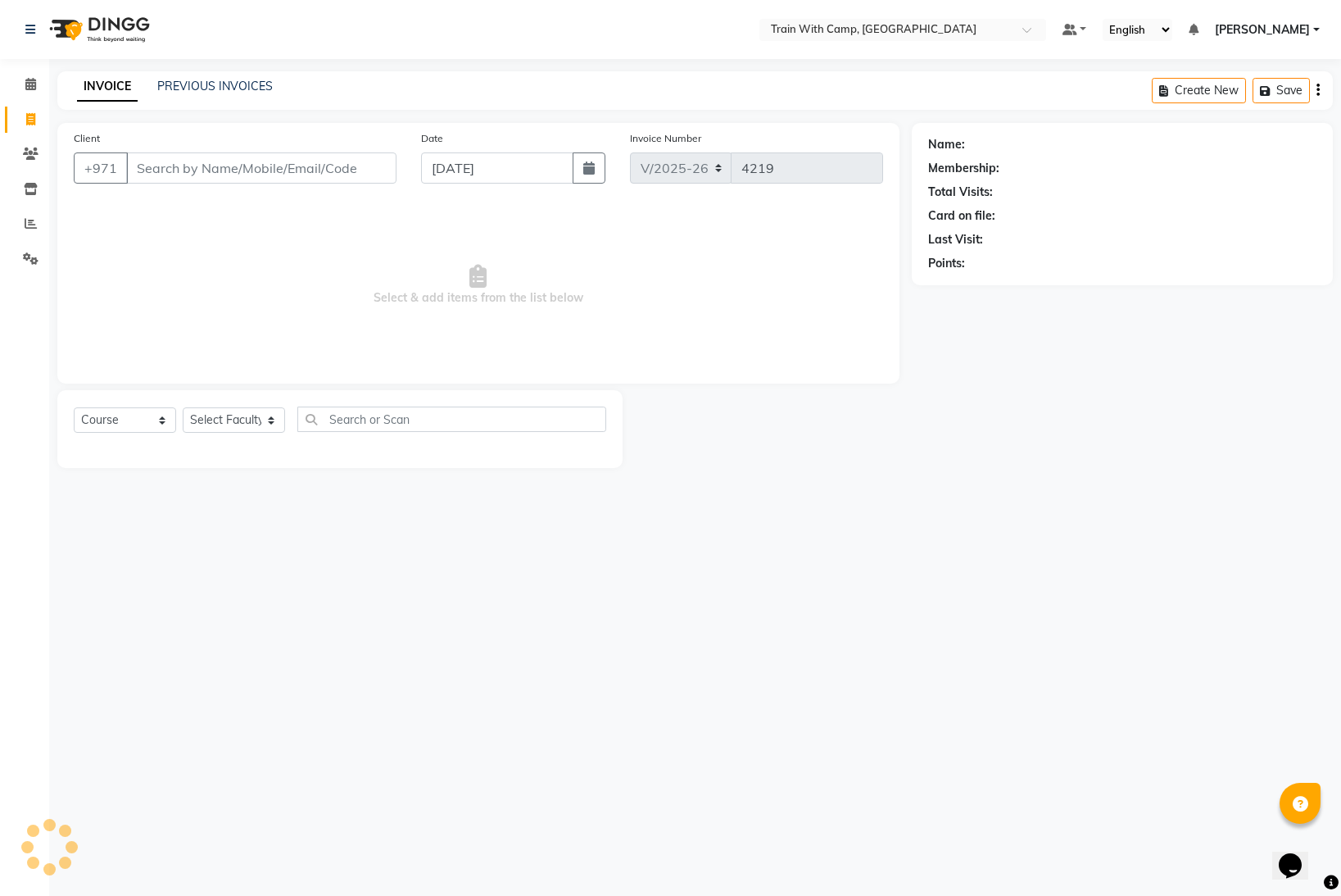
select select "14965"
click at [159, 173] on input "Client" at bounding box center [261, 168] width 271 height 32
type input "509409405"
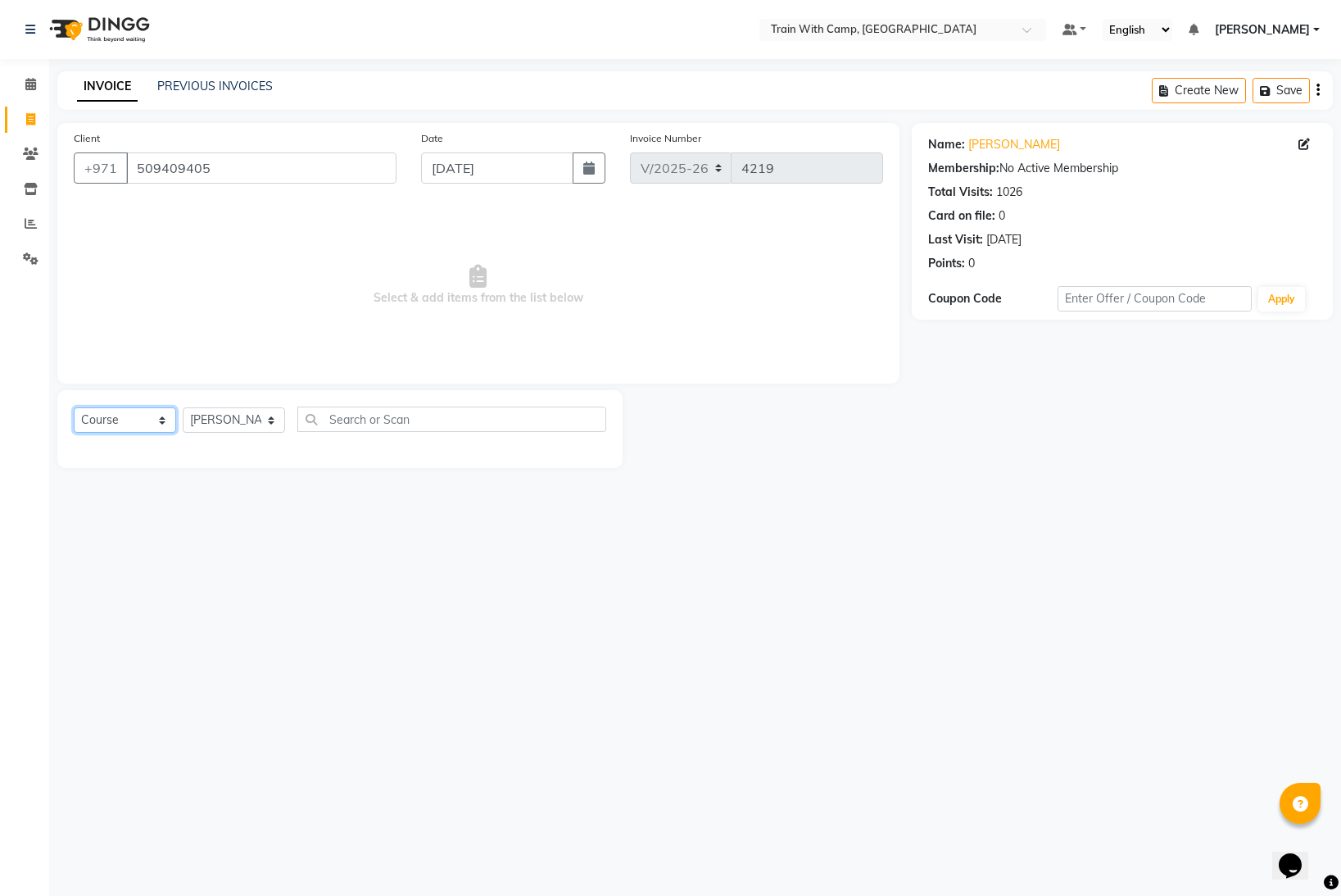
click at [157, 422] on select "Select Course Product Membership Package Voucher Prepaid Gift Card" at bounding box center [125, 420] width 102 height 26
select select "product"
click at [74, 408] on select "Select Course Product Membership Package Voucher Prepaid Gift Card" at bounding box center [125, 420] width 102 height 26
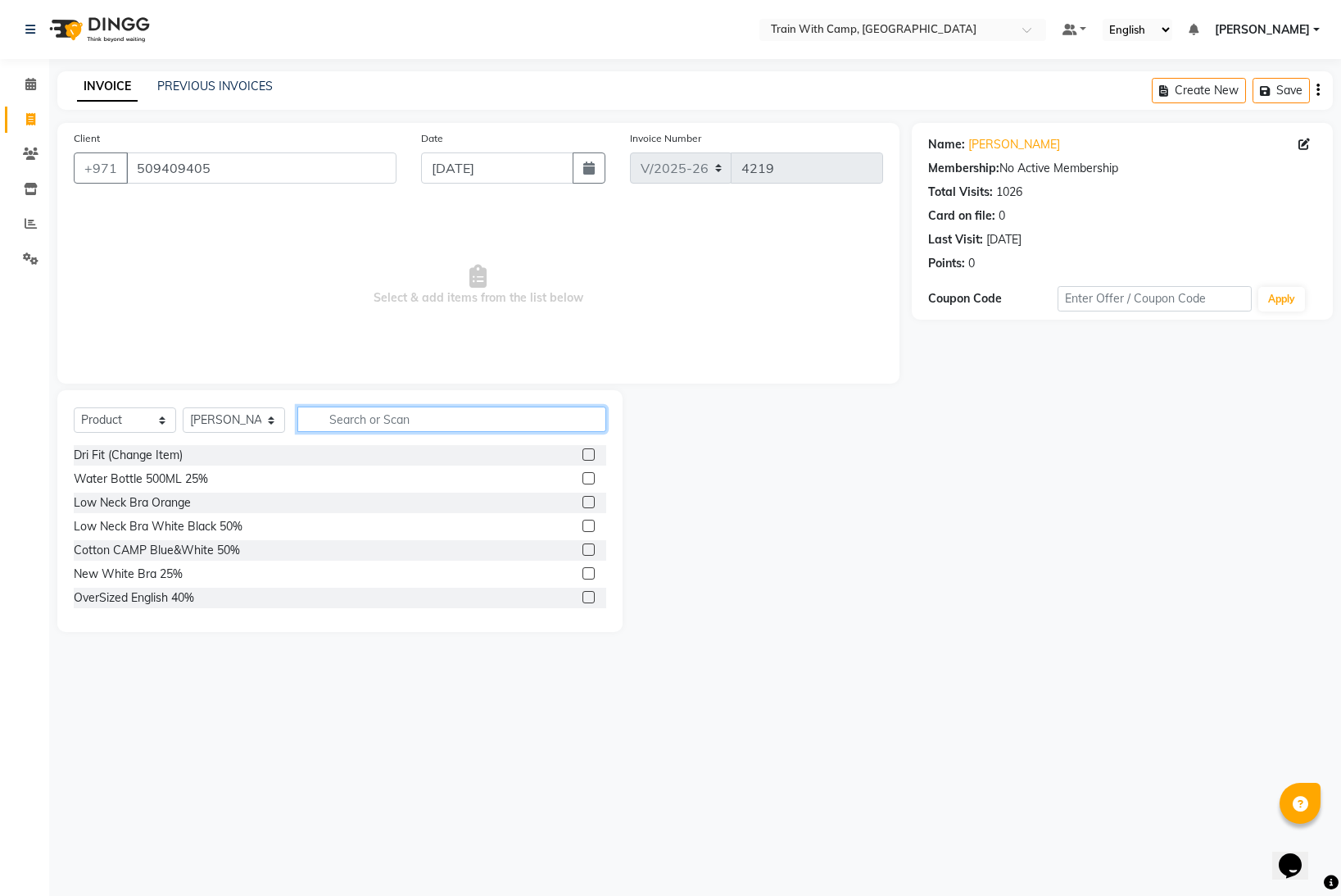
click at [359, 417] on input "text" at bounding box center [452, 419] width 309 height 26
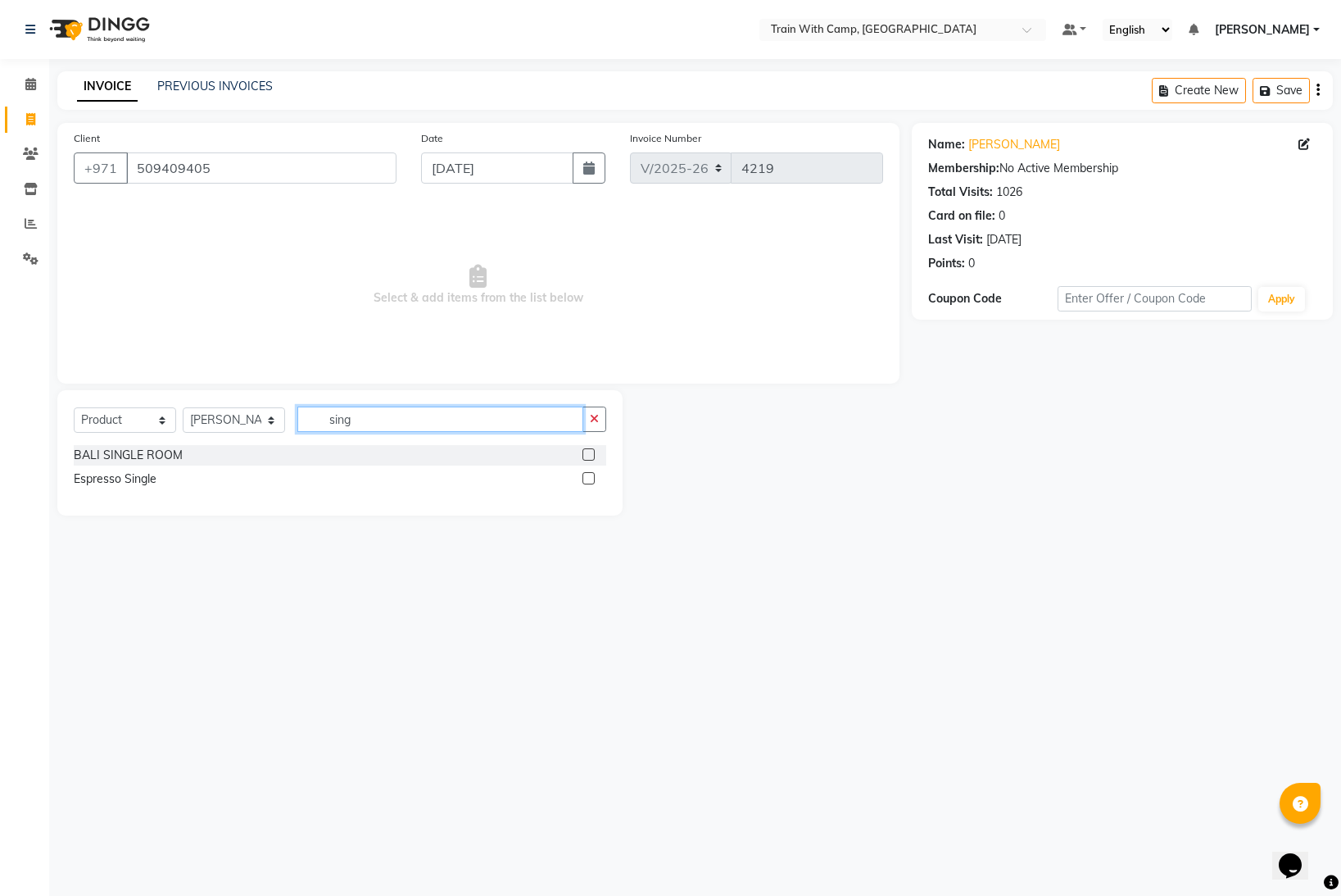
type input "sing"
click at [587, 478] on label at bounding box center [589, 478] width 12 height 12
click at [587, 478] on input "checkbox" at bounding box center [588, 479] width 11 height 11
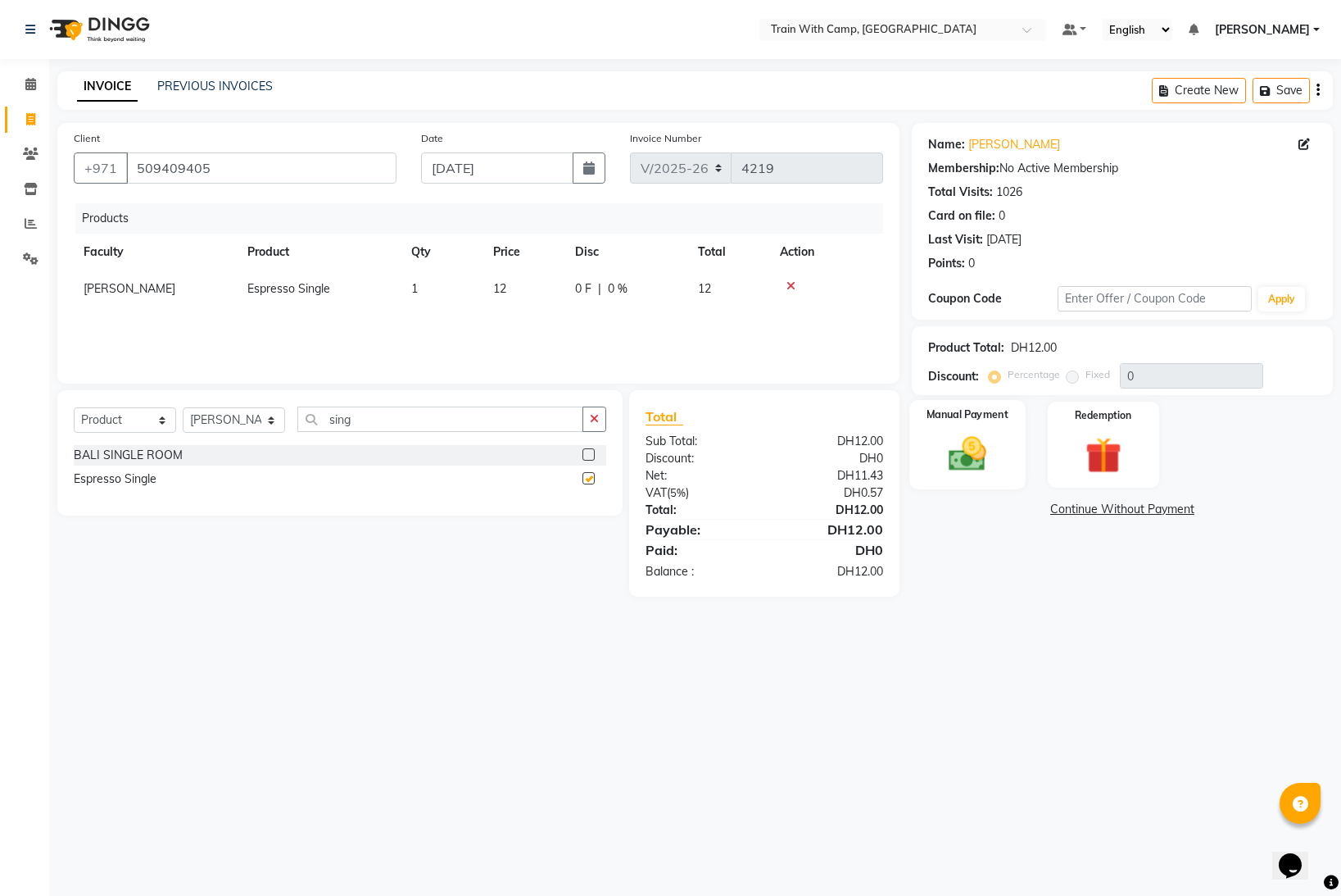
checkbox input "false"
drag, startPoint x: 949, startPoint y: 464, endPoint x: 937, endPoint y: 459, distance: 13.0
click at [949, 463] on img at bounding box center [968, 454] width 61 height 43
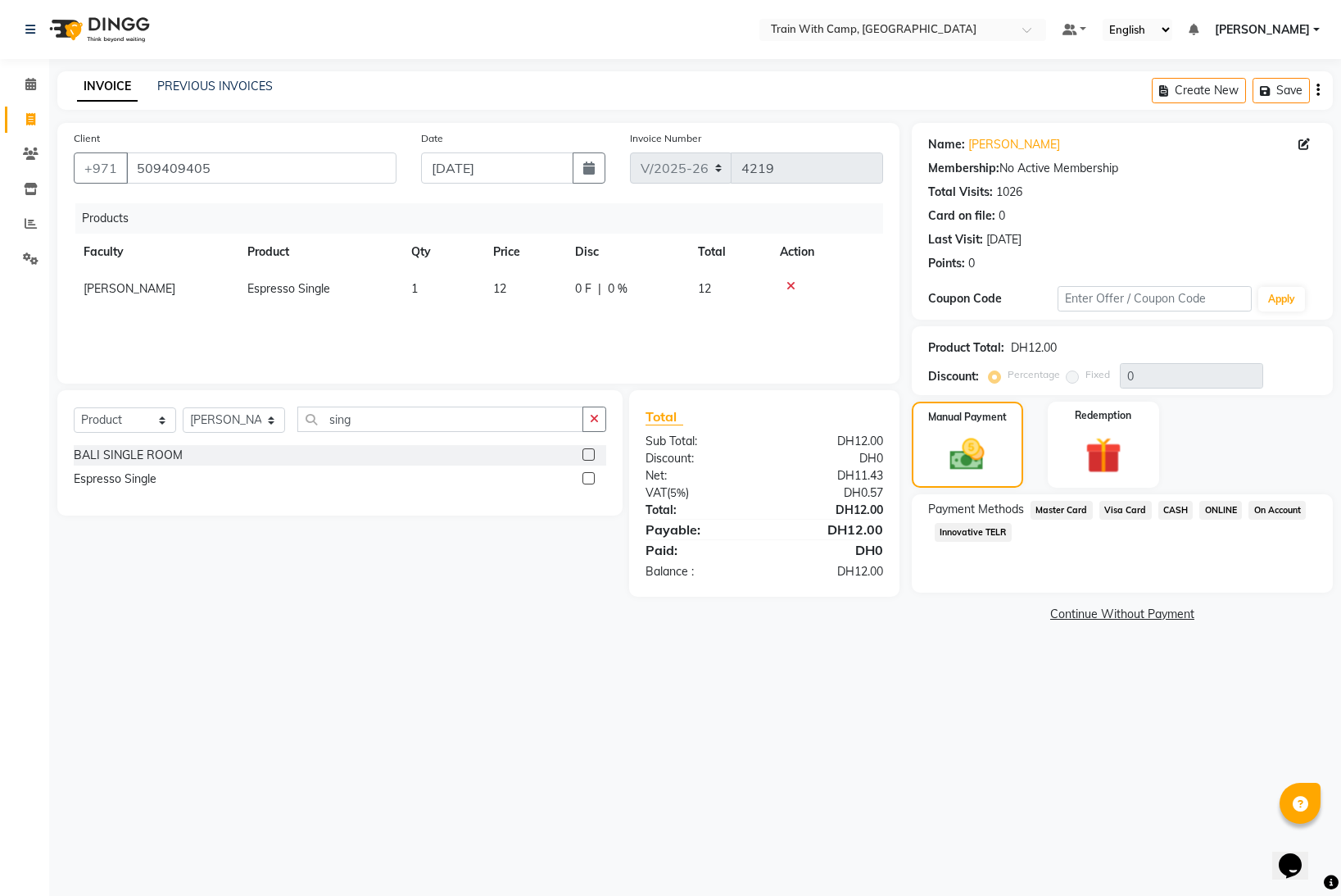
click at [1123, 509] on span "Visa Card" at bounding box center [1125, 509] width 52 height 19
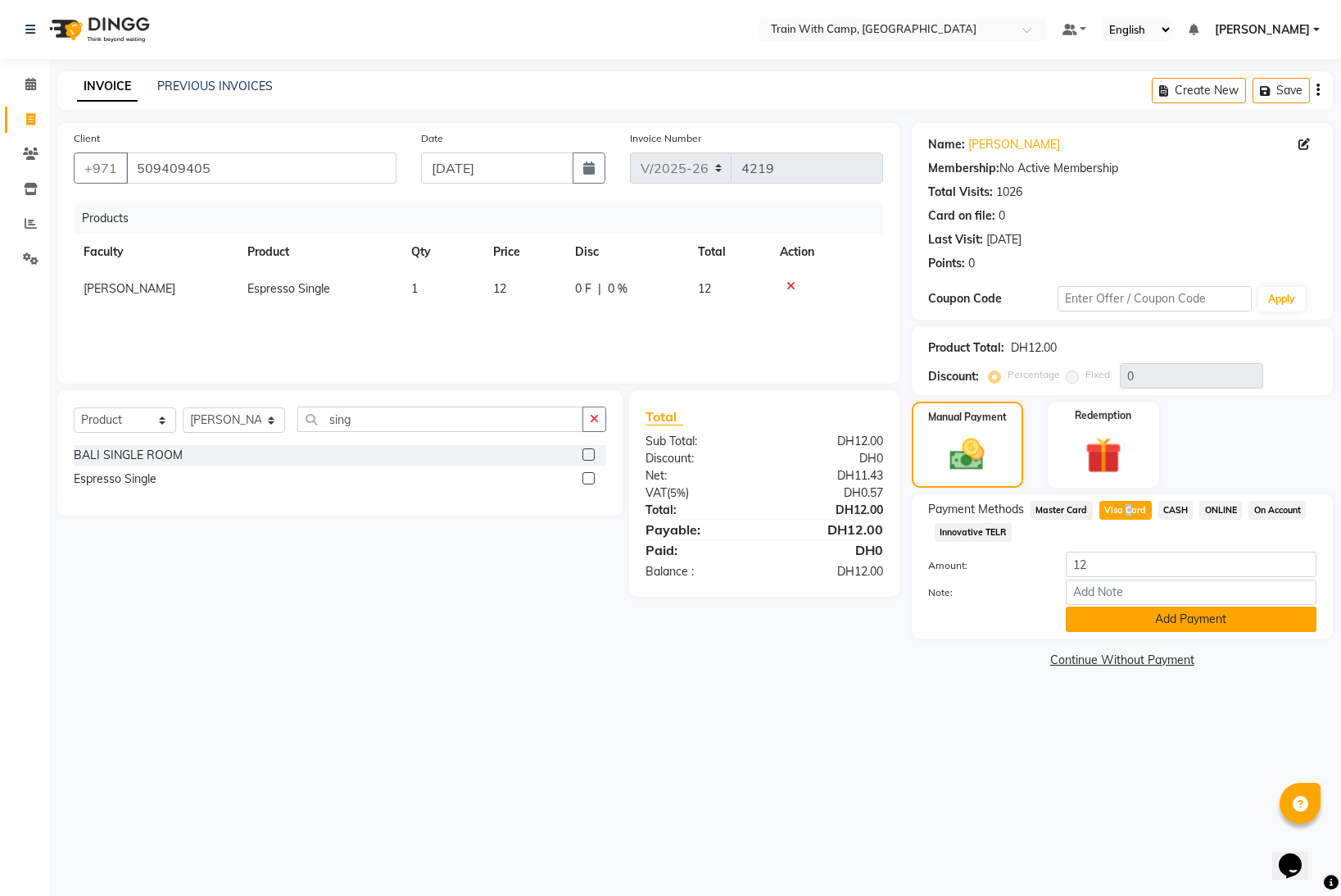
click at [1140, 617] on button "Add Payment" at bounding box center [1191, 619] width 251 height 26
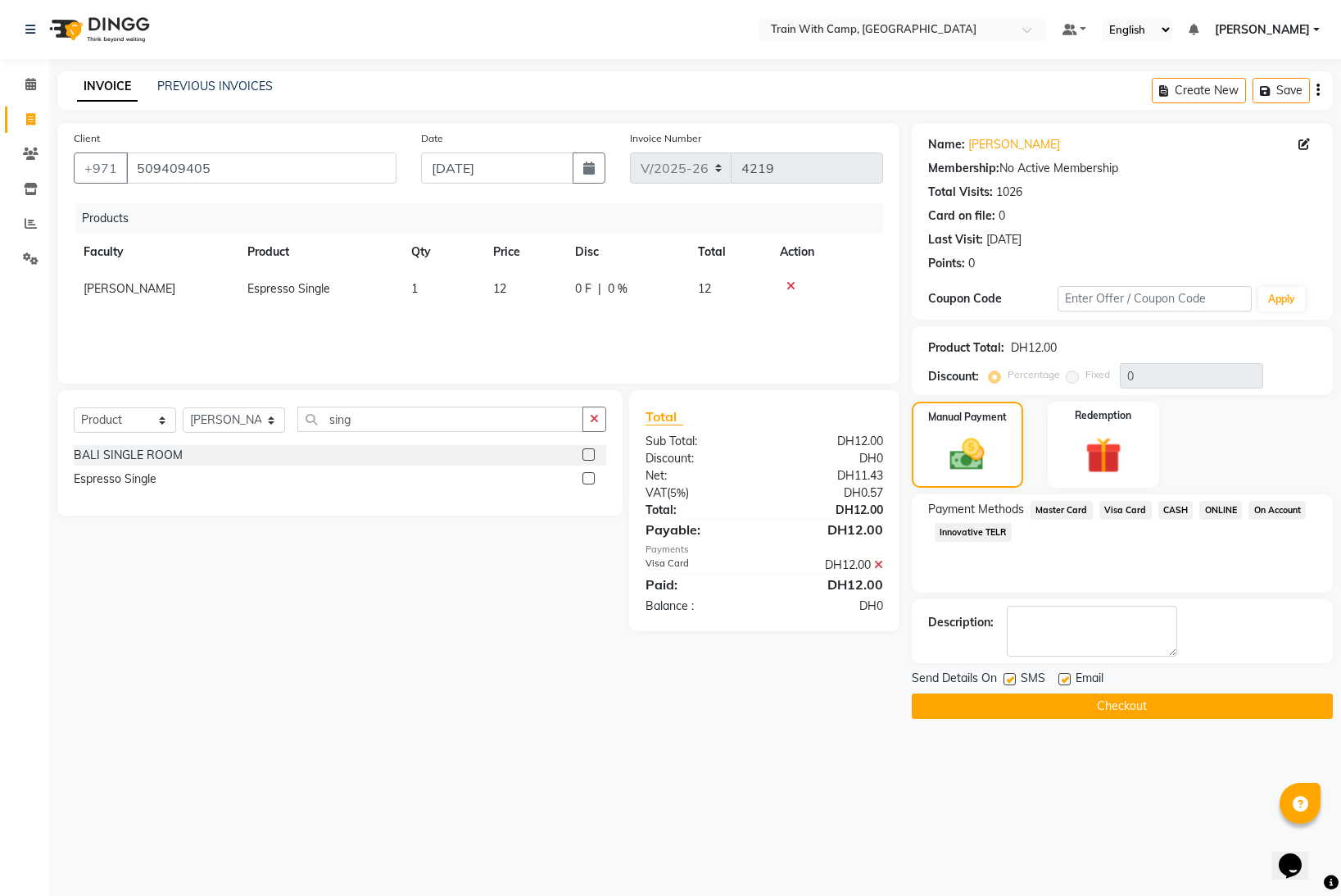
drag, startPoint x: 1010, startPoint y: 679, endPoint x: 1023, endPoint y: 680, distance: 13.0
click at [1017, 680] on div "SMS" at bounding box center [1031, 679] width 55 height 21
drag, startPoint x: 1068, startPoint y: 679, endPoint x: 1031, endPoint y: 681, distance: 37.1
click at [1063, 679] on label at bounding box center [1064, 678] width 12 height 12
click at [1063, 679] on input "checkbox" at bounding box center [1063, 679] width 11 height 11
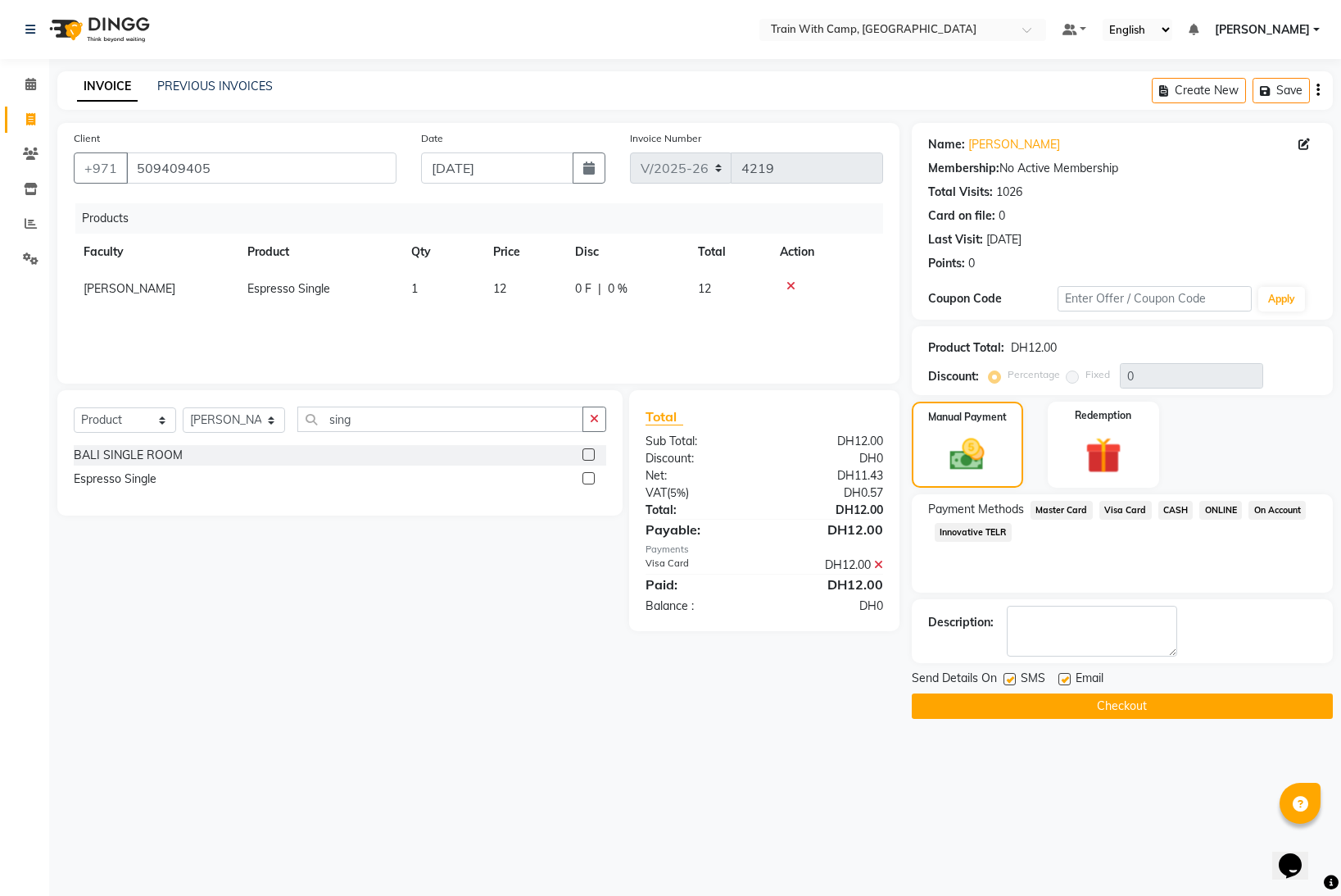
checkbox input "false"
click at [1013, 679] on label at bounding box center [1009, 678] width 12 height 12
click at [1013, 679] on input "checkbox" at bounding box center [1008, 679] width 11 height 11
checkbox input "false"
click at [996, 701] on button "Checkout" at bounding box center [1122, 706] width 421 height 26
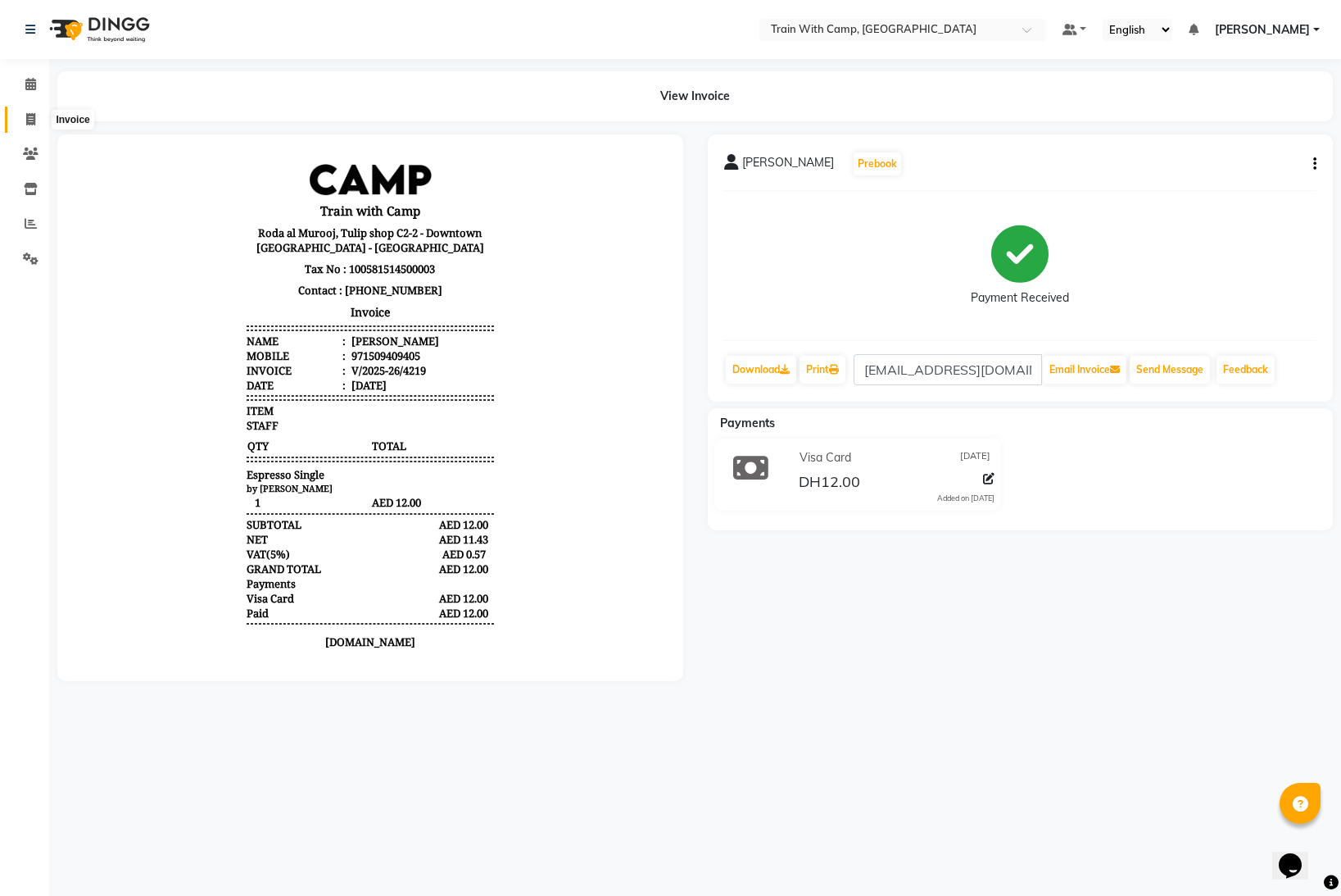
click at [36, 115] on span at bounding box center [31, 119] width 29 height 19
select select "service"
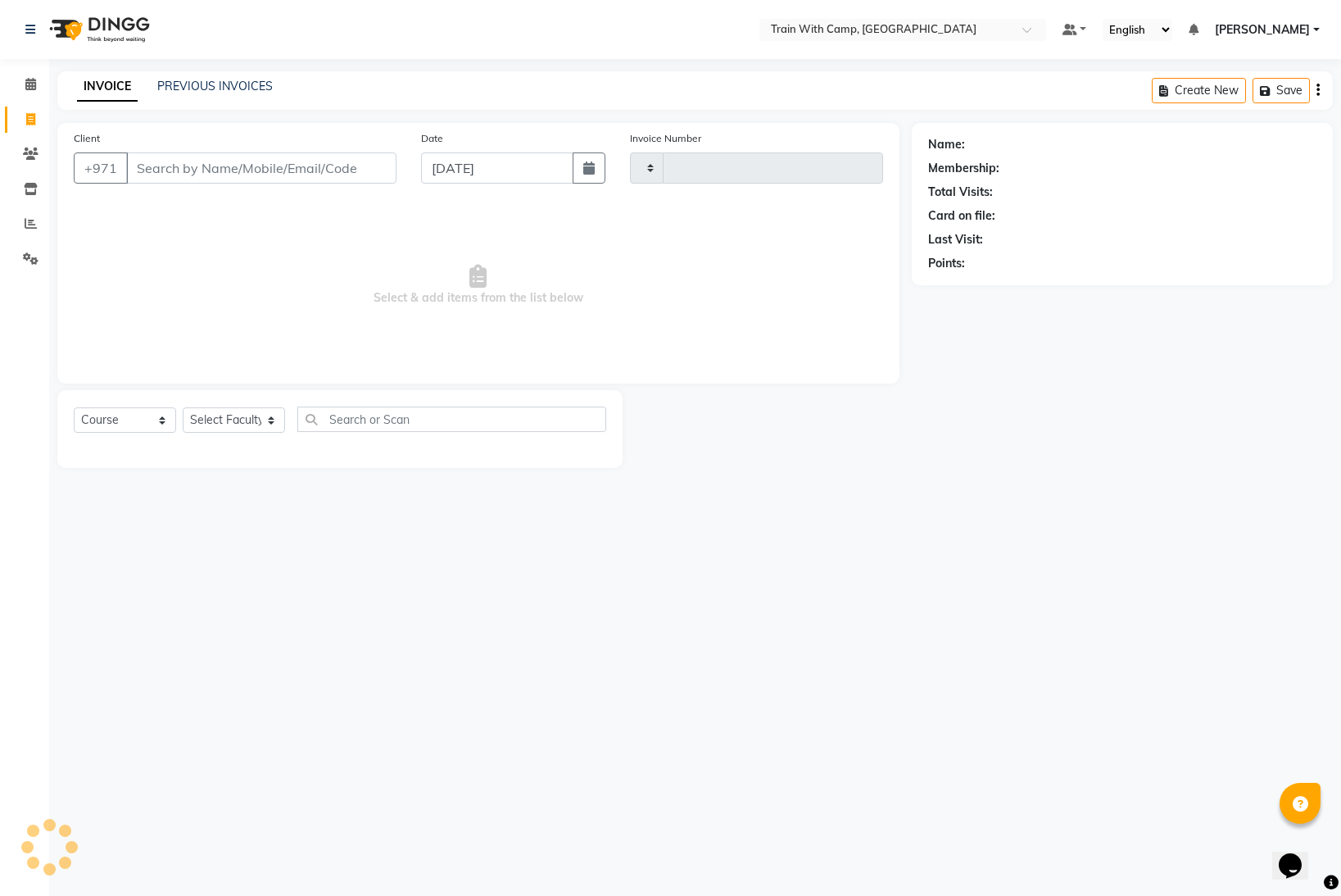
type input "4220"
select select "910"
drag, startPoint x: 166, startPoint y: 174, endPoint x: 178, endPoint y: 174, distance: 12.0
click at [168, 174] on input "Client" at bounding box center [261, 168] width 271 height 32
select select "14965"
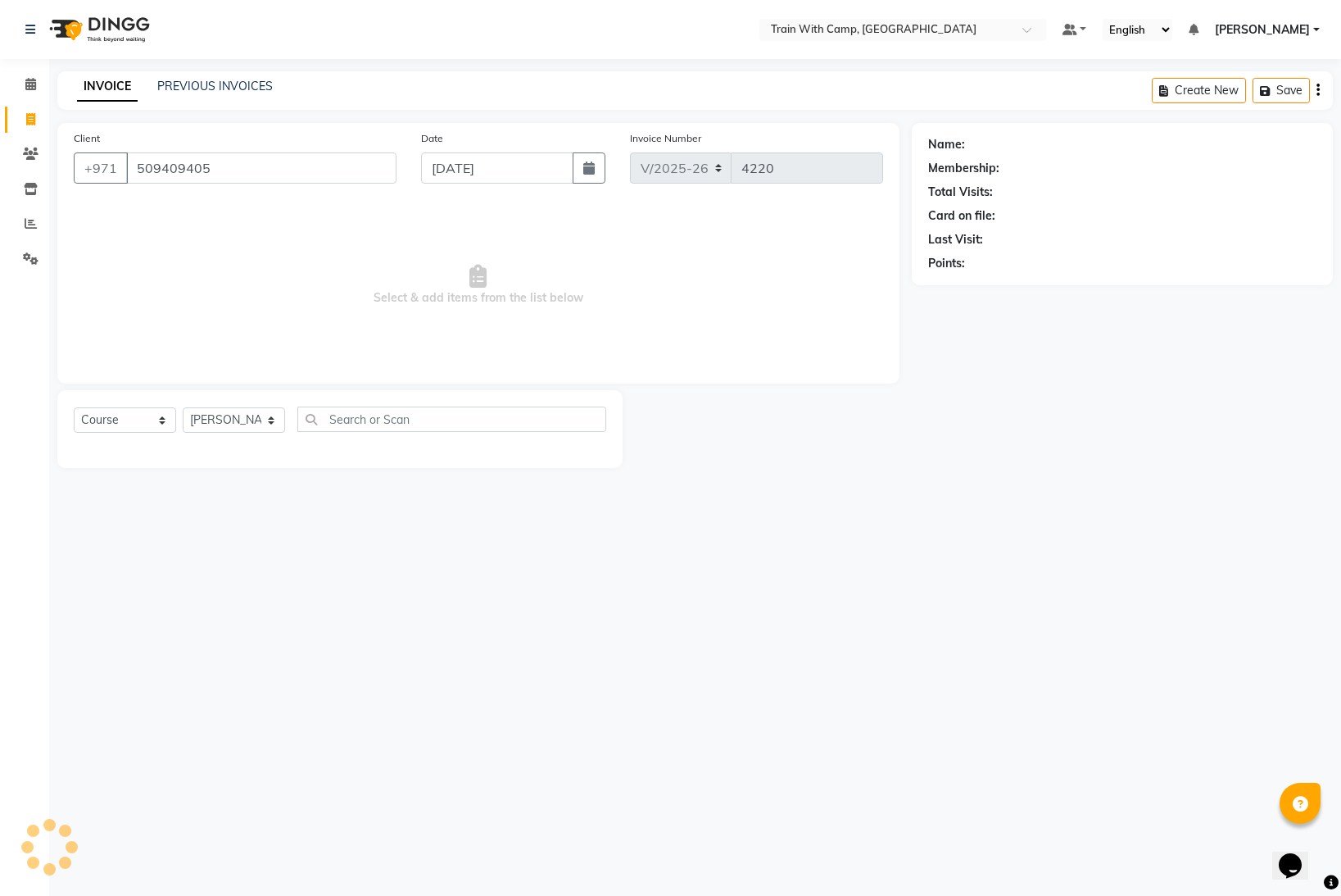
type input "509409405"
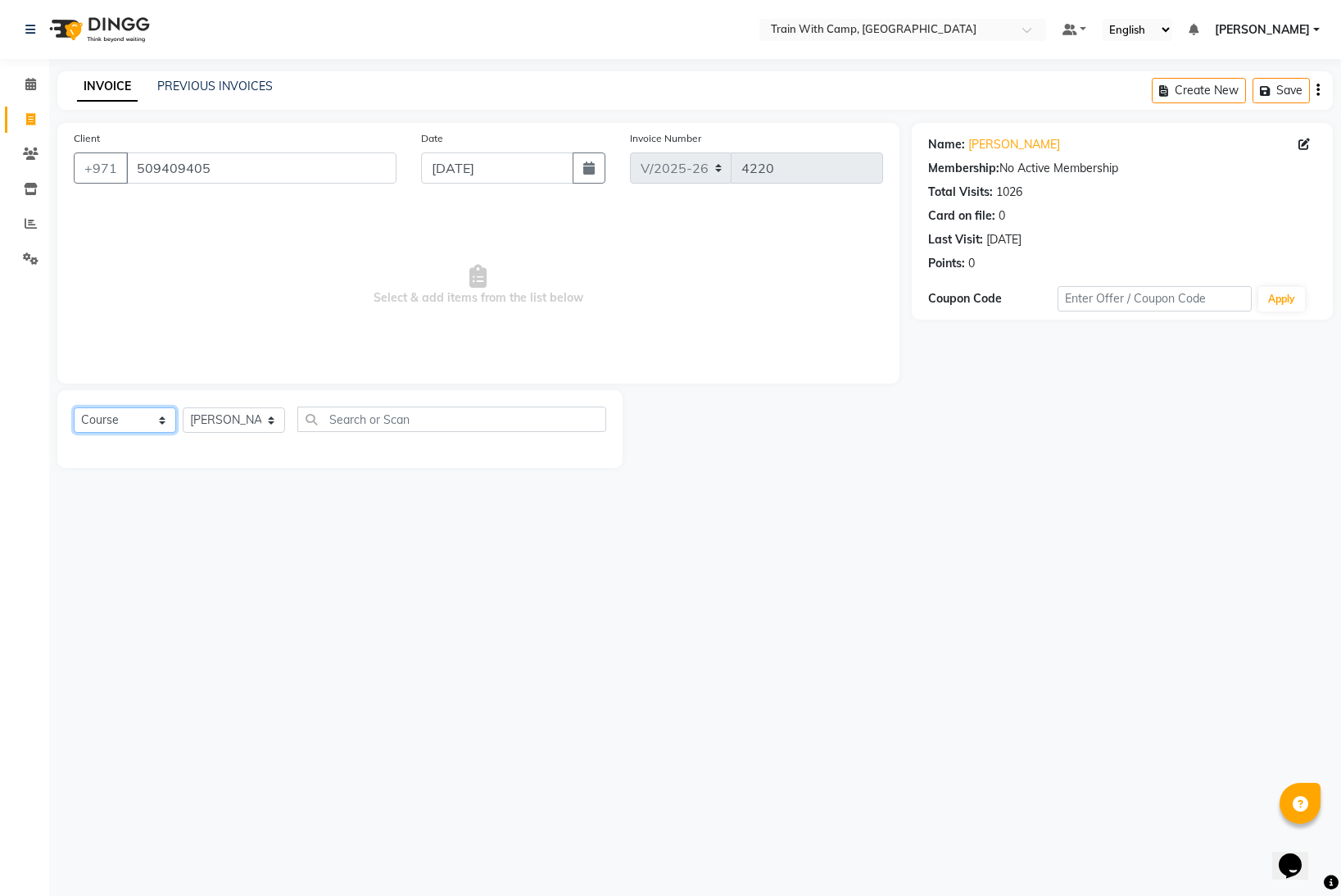
click at [158, 420] on select "Select Course Product Membership Package Voucher Prepaid Gift Card" at bounding box center [125, 420] width 102 height 26
select select "product"
click at [74, 408] on select "Select Course Product Membership Package Voucher Prepaid Gift Card" at bounding box center [125, 420] width 102 height 26
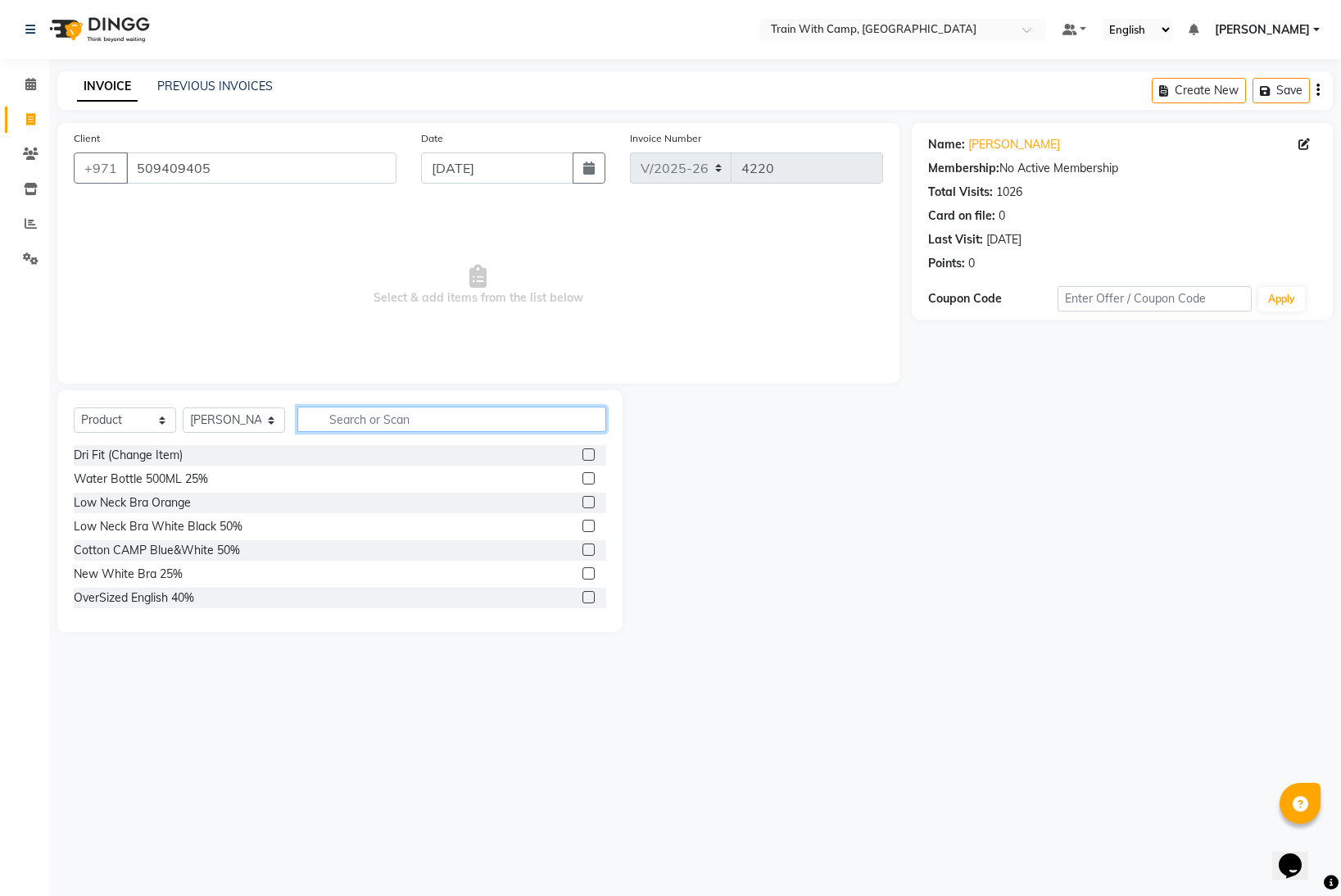
click at [345, 416] on input "text" at bounding box center [452, 419] width 309 height 26
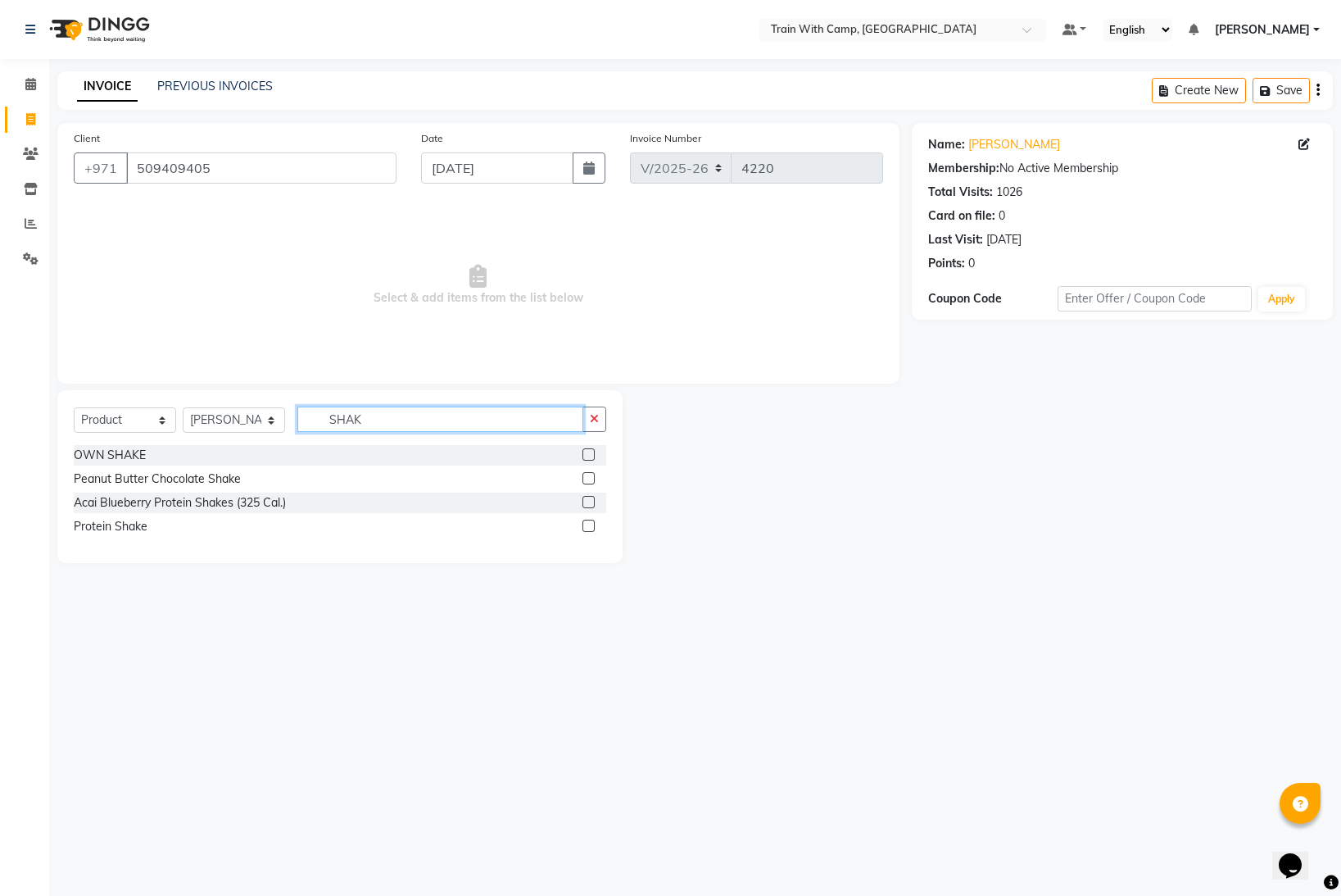
type input "SHAK"
click at [593, 501] on label at bounding box center [589, 501] width 12 height 12
click at [593, 501] on input "checkbox" at bounding box center [588, 502] width 11 height 11
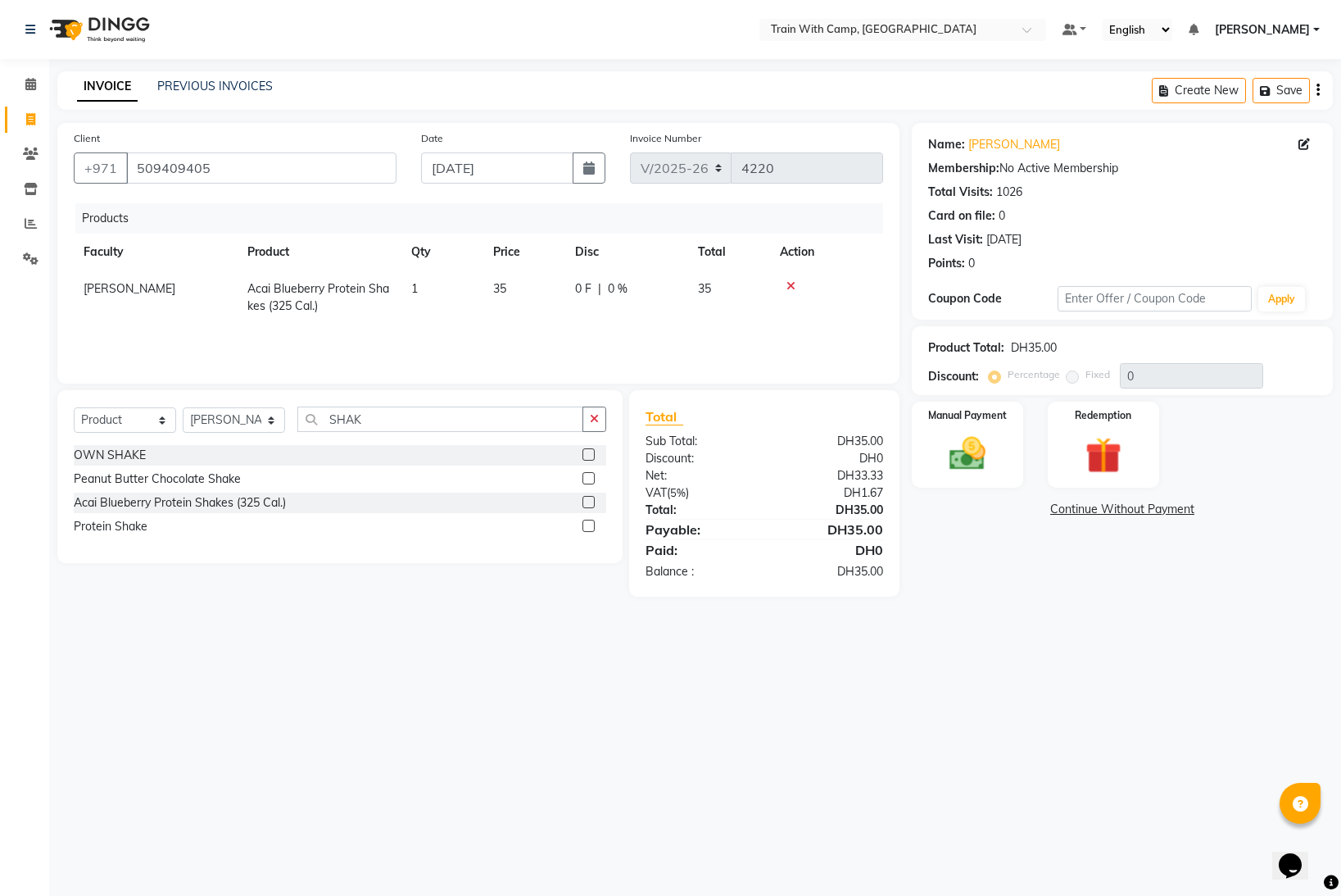
click at [591, 502] on label at bounding box center [589, 501] width 12 height 12
click at [591, 502] on input "checkbox" at bounding box center [588, 502] width 11 height 11
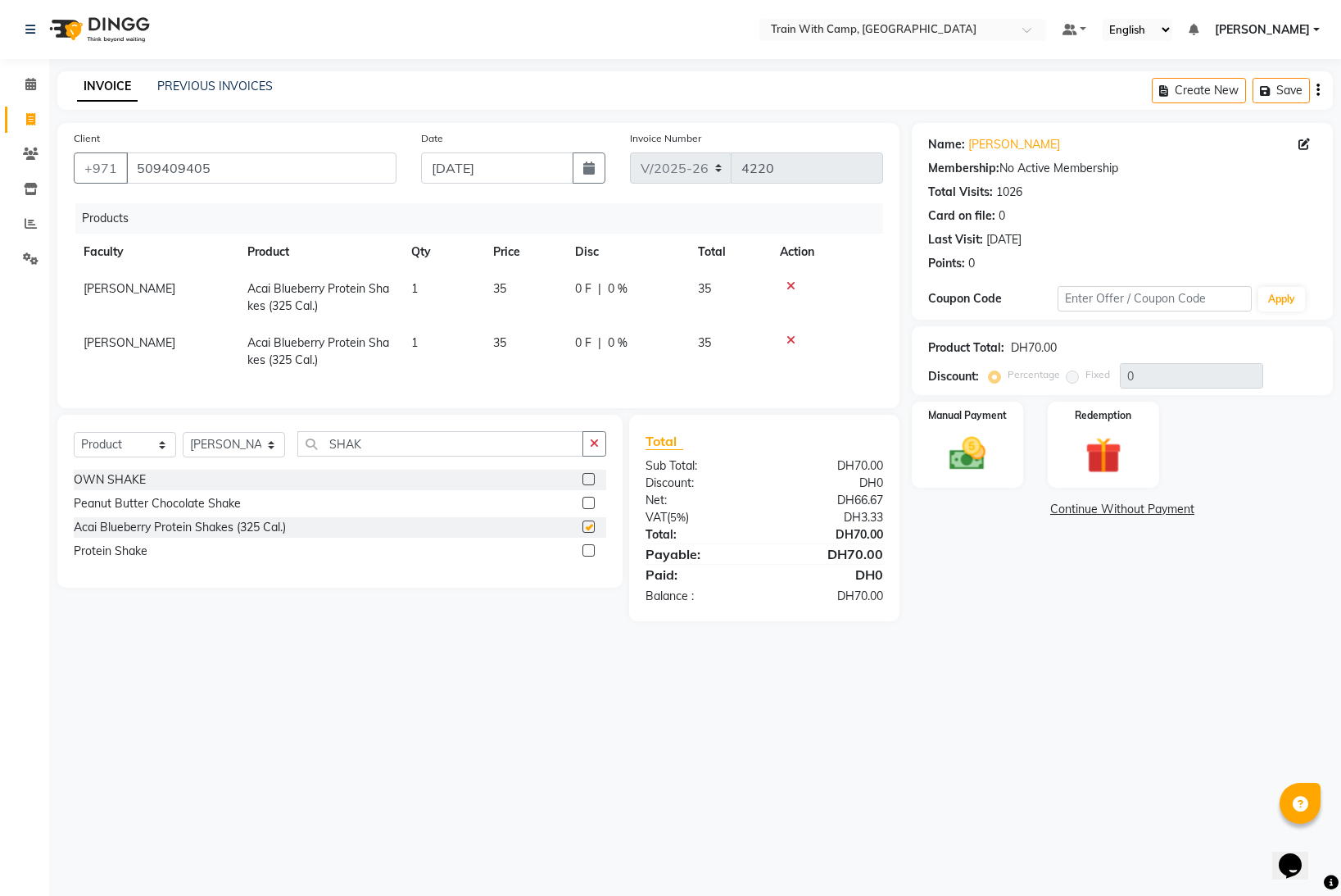
checkbox input "false"
drag, startPoint x: 373, startPoint y: 447, endPoint x: 298, endPoint y: 442, distance: 75.2
click at [296, 441] on div "Select Course Product Membership Package Voucher Prepaid Gift Card Select Facul…" at bounding box center [340, 450] width 533 height 38
type input "VEG"
click at [587, 477] on label at bounding box center [589, 479] width 12 height 12
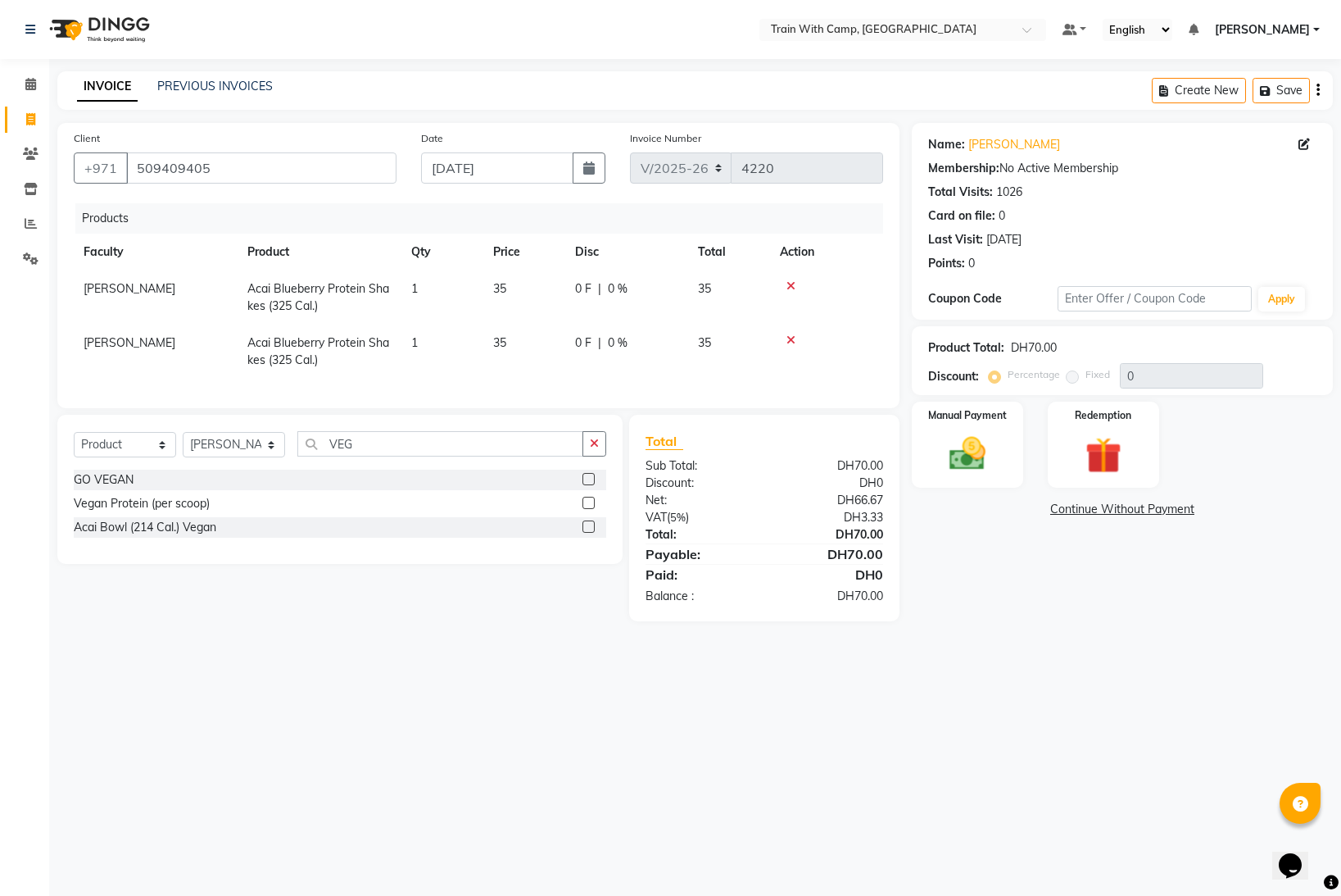
click at [587, 477] on input "checkbox" at bounding box center [588, 480] width 11 height 11
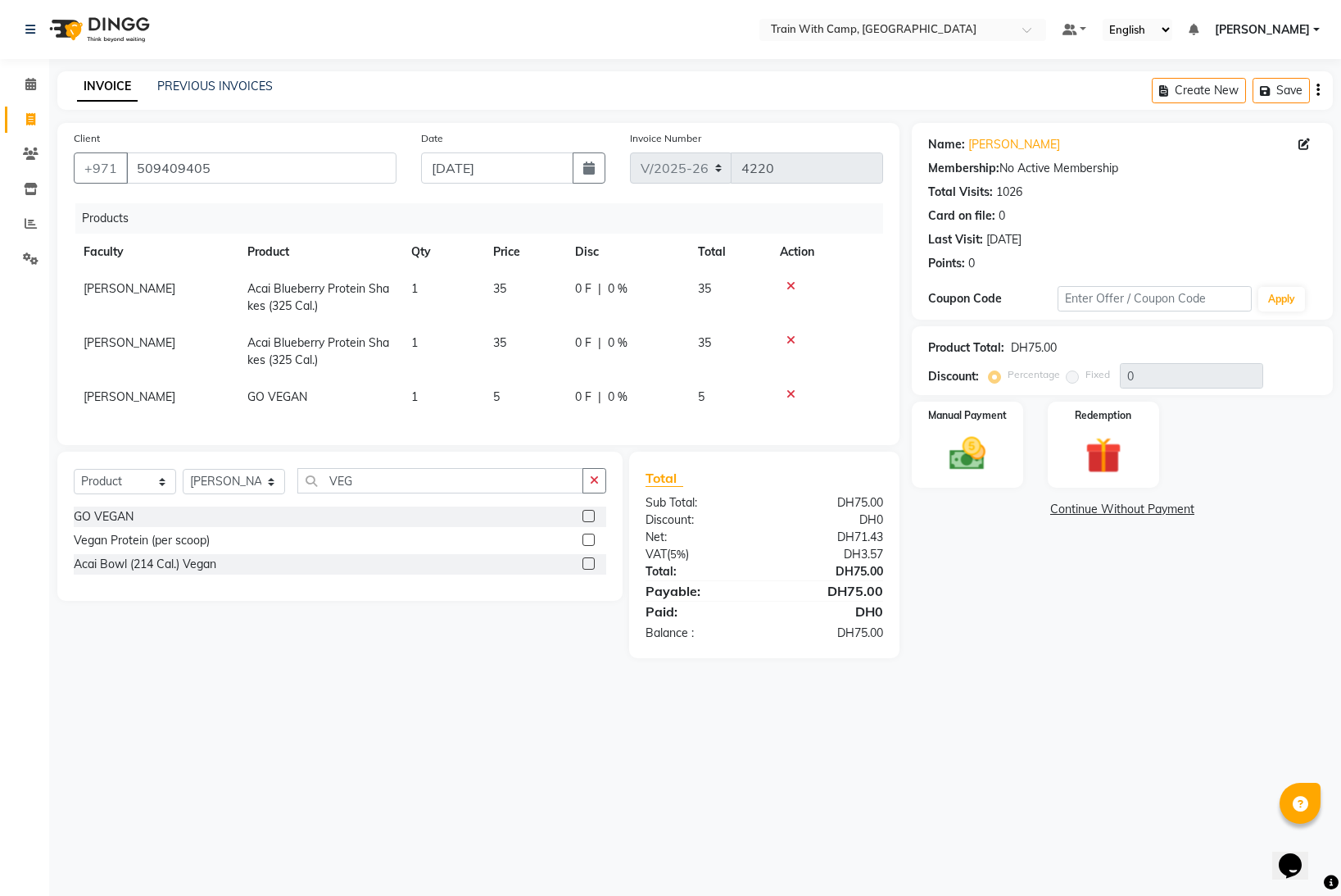
click at [590, 517] on label at bounding box center [589, 516] width 12 height 12
click at [590, 517] on input "checkbox" at bounding box center [588, 516] width 11 height 11
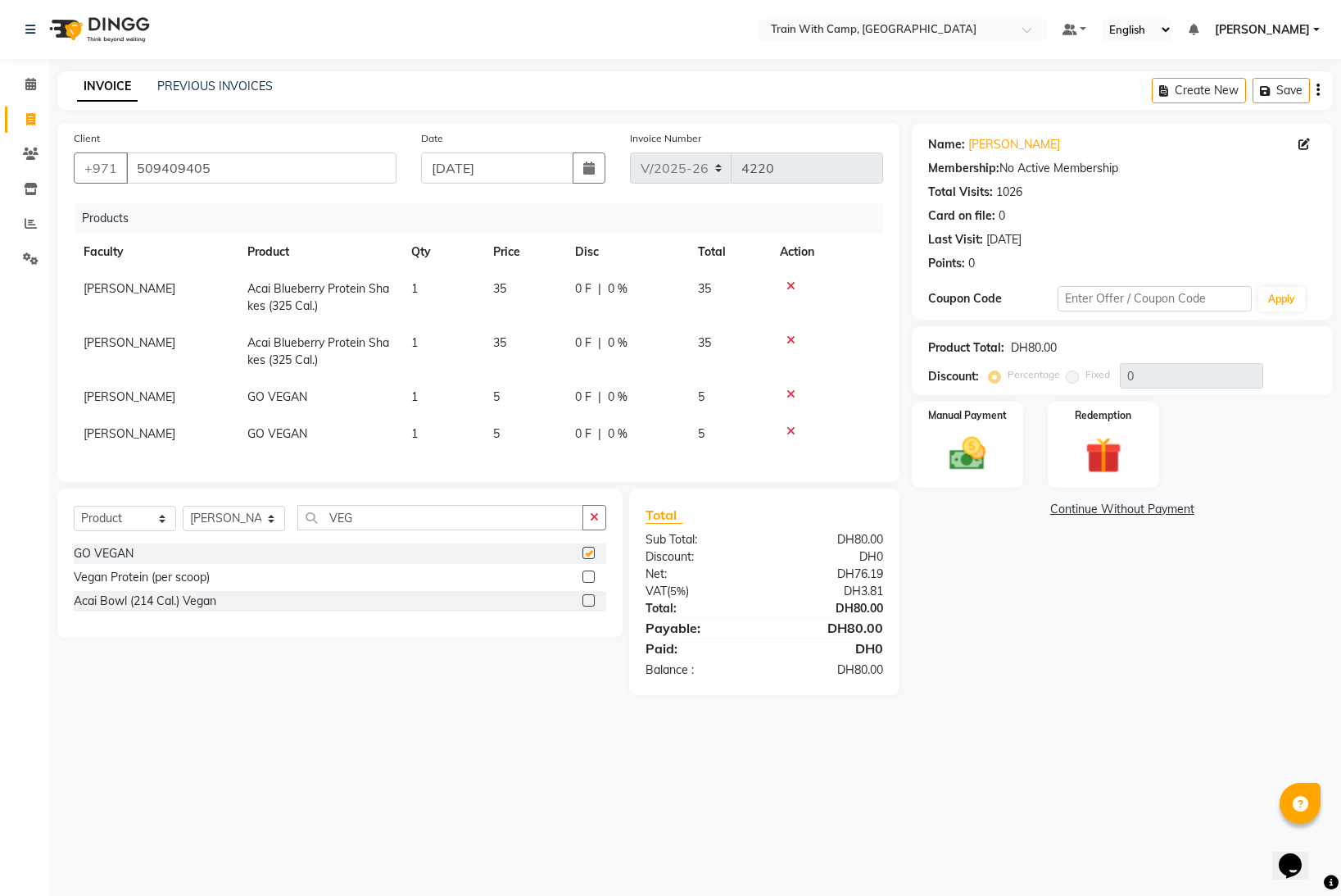
checkbox input "false"
click at [969, 453] on img at bounding box center [968, 454] width 61 height 43
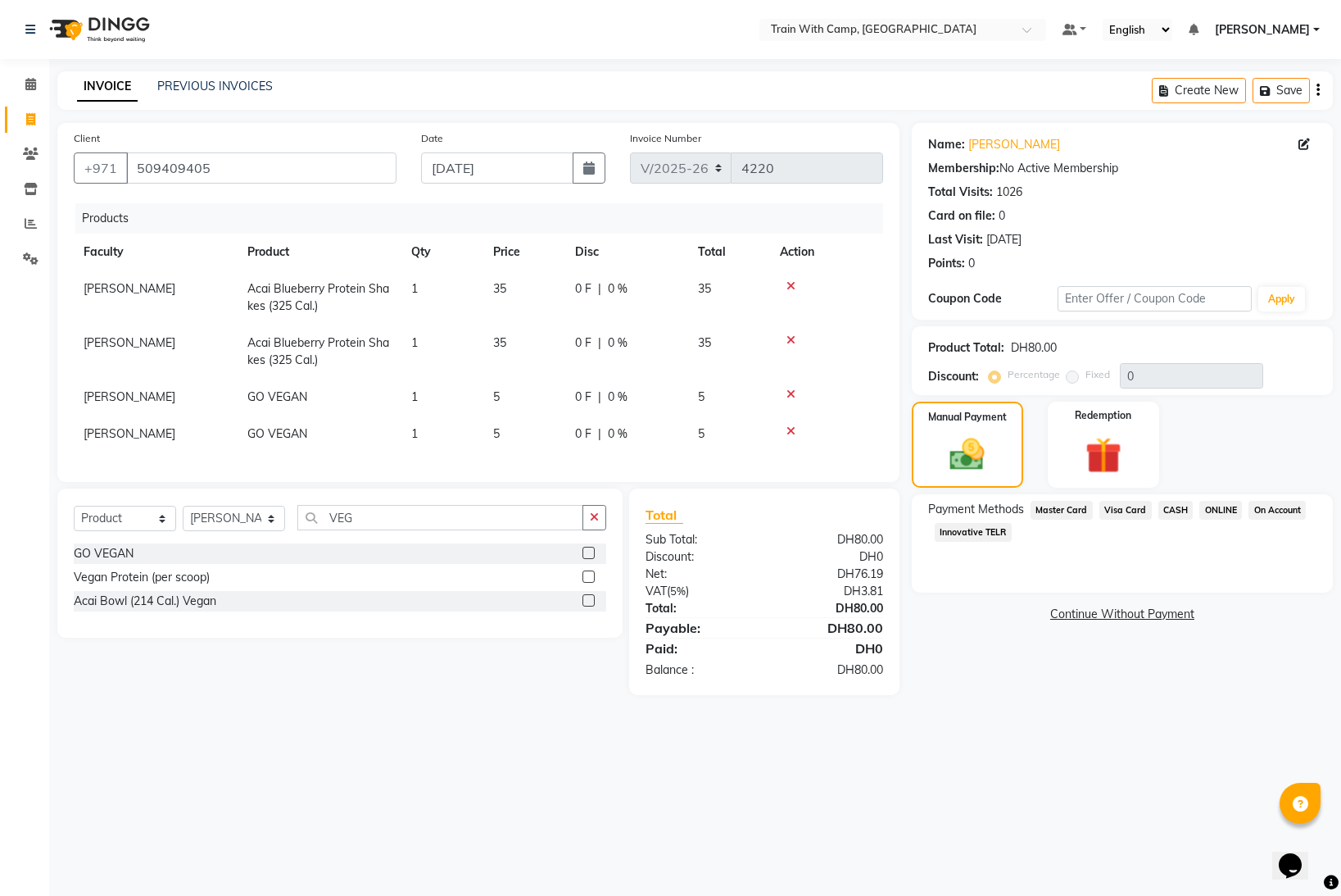
drag, startPoint x: 1120, startPoint y: 509, endPoint x: 1131, endPoint y: 542, distance: 34.8
click at [1121, 511] on span "Visa Card" at bounding box center [1125, 509] width 52 height 19
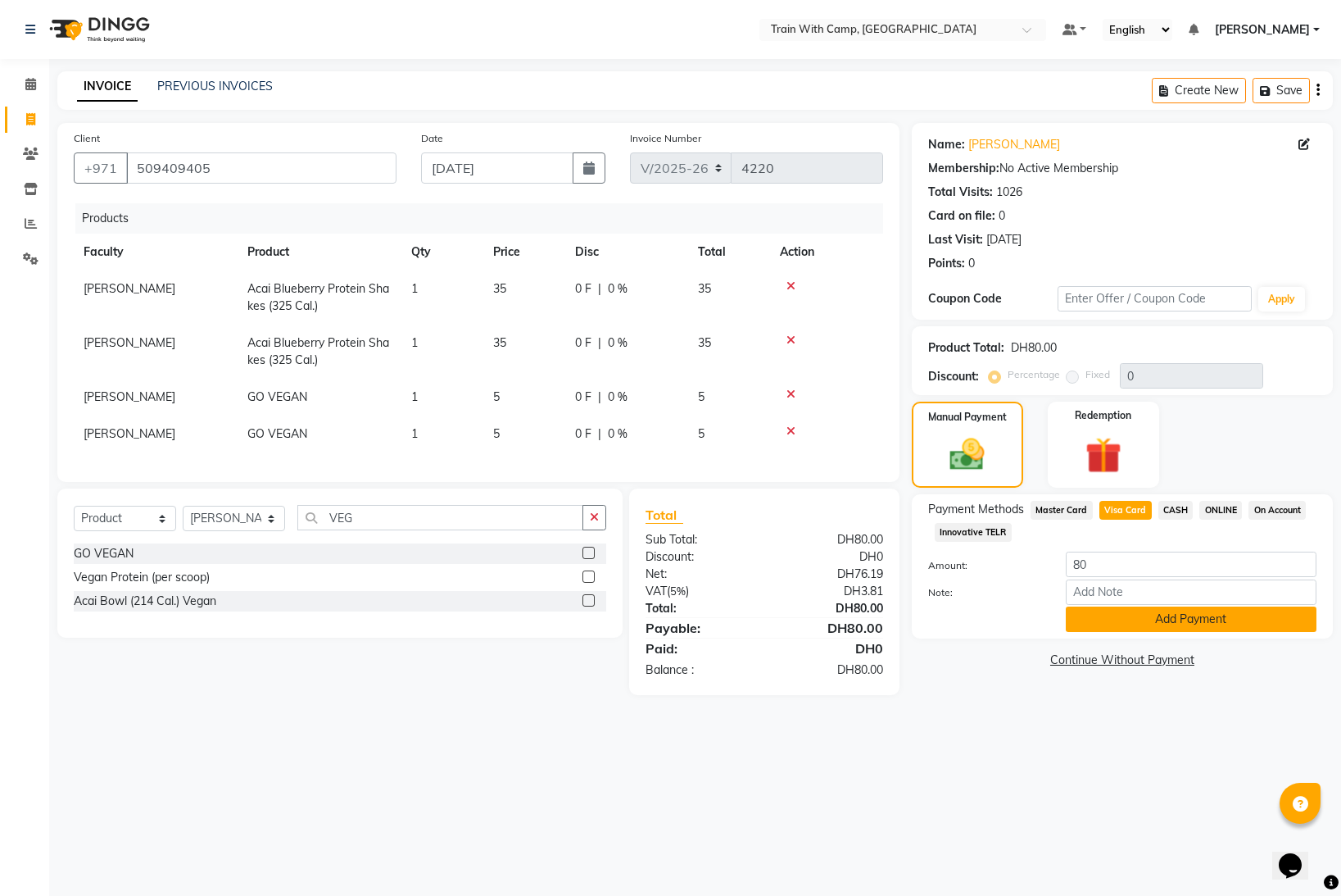
click at [1140, 618] on button "Add Payment" at bounding box center [1191, 619] width 251 height 26
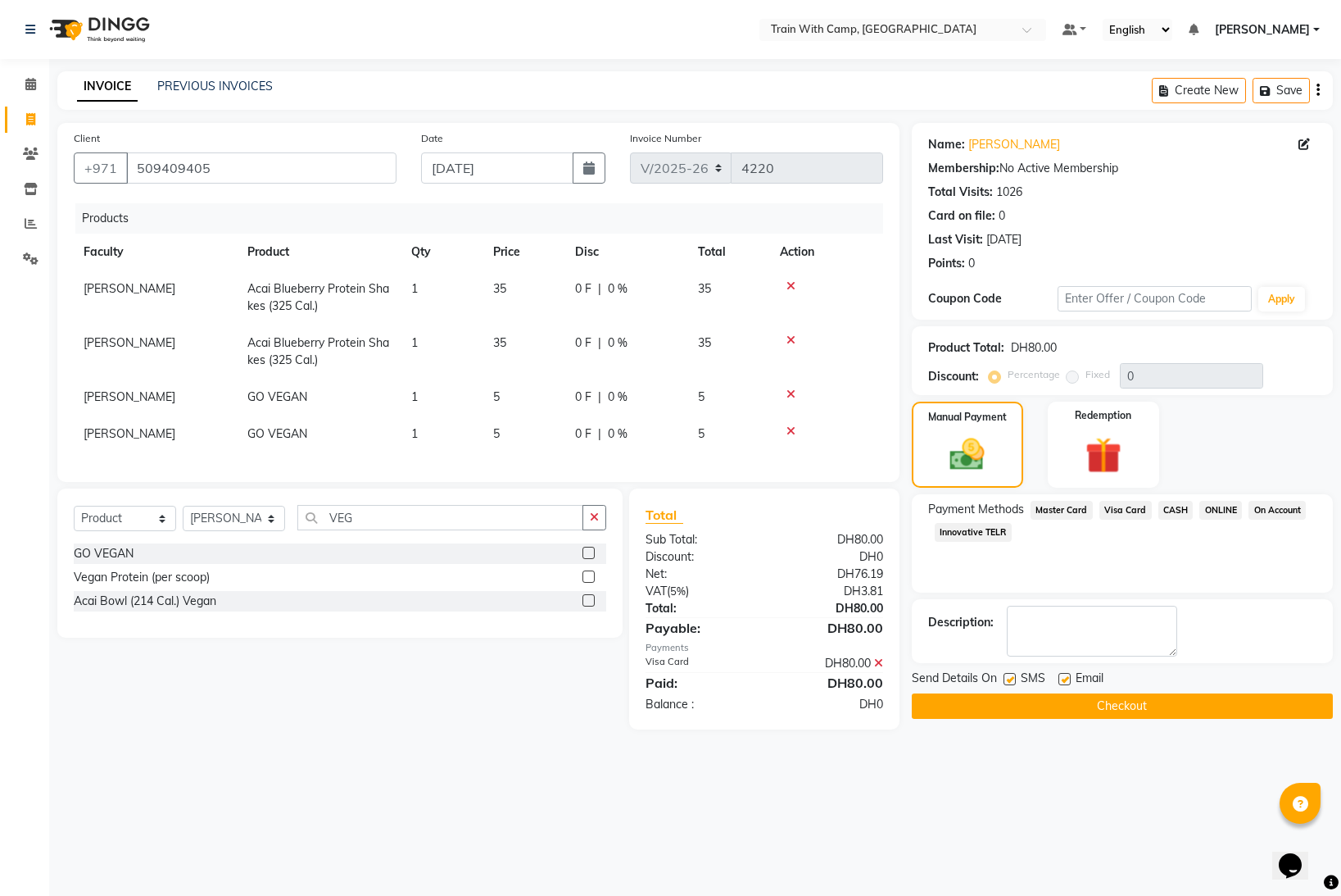
click at [1009, 680] on label at bounding box center [1009, 678] width 12 height 12
click at [1009, 680] on input "checkbox" at bounding box center [1008, 679] width 11 height 11
checkbox input "false"
drag, startPoint x: 1066, startPoint y: 675, endPoint x: 1062, endPoint y: 691, distance: 16.5
click at [1064, 677] on label at bounding box center [1064, 678] width 12 height 12
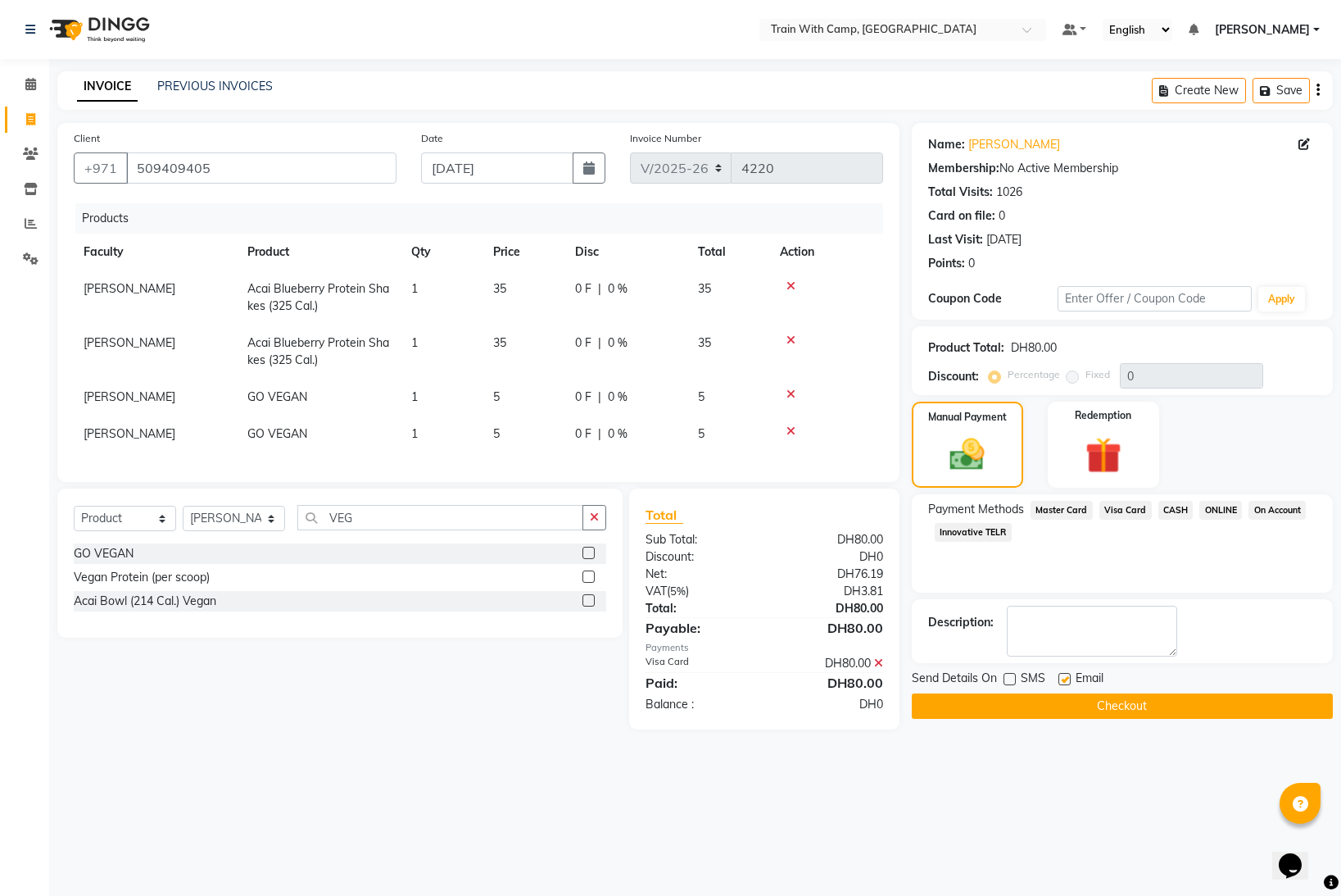
click at [1064, 677] on input "checkbox" at bounding box center [1063, 679] width 11 height 11
checkbox input "false"
click at [1053, 702] on button "Checkout" at bounding box center [1122, 706] width 421 height 26
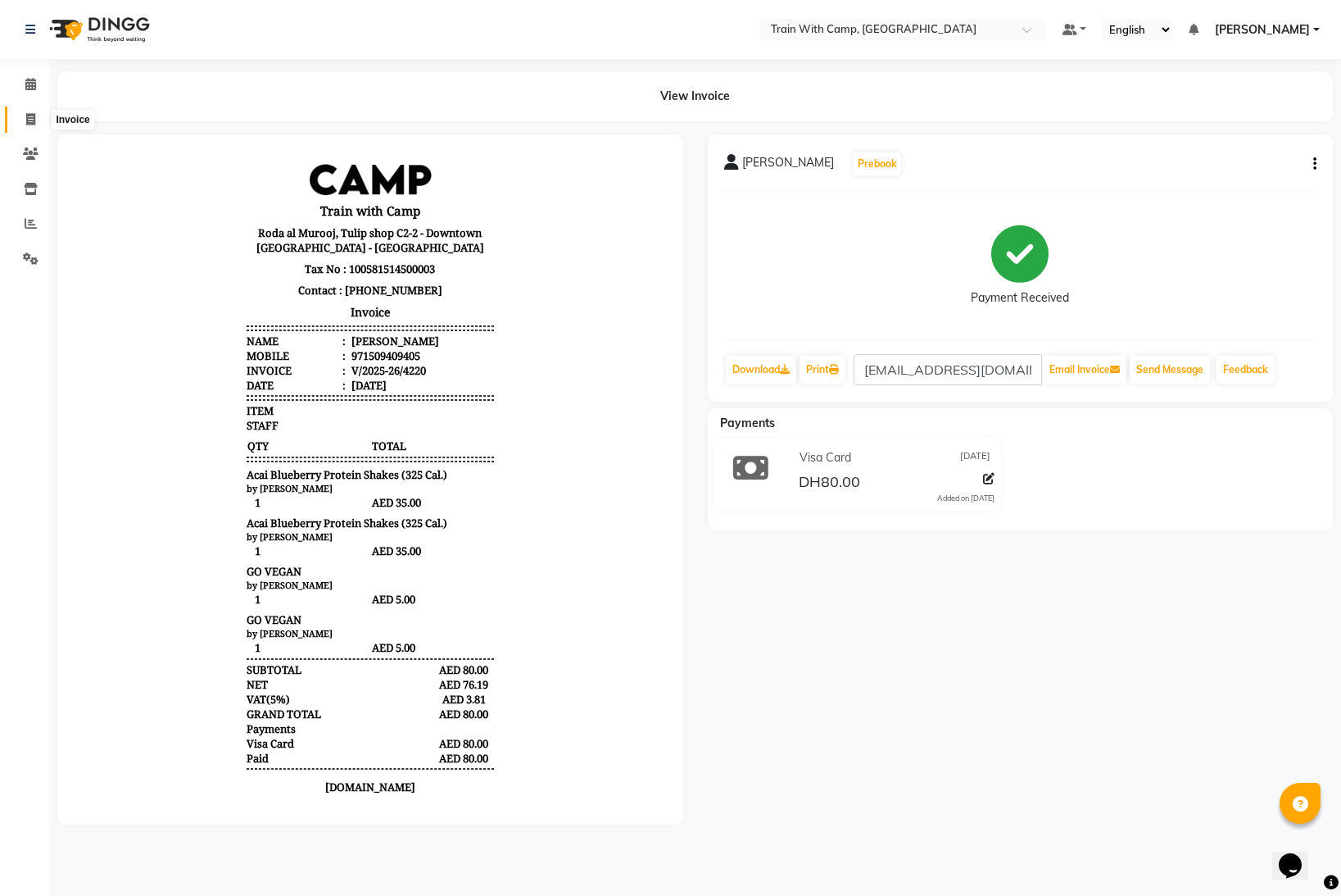
click at [30, 114] on icon at bounding box center [31, 119] width 9 height 12
select select "service"
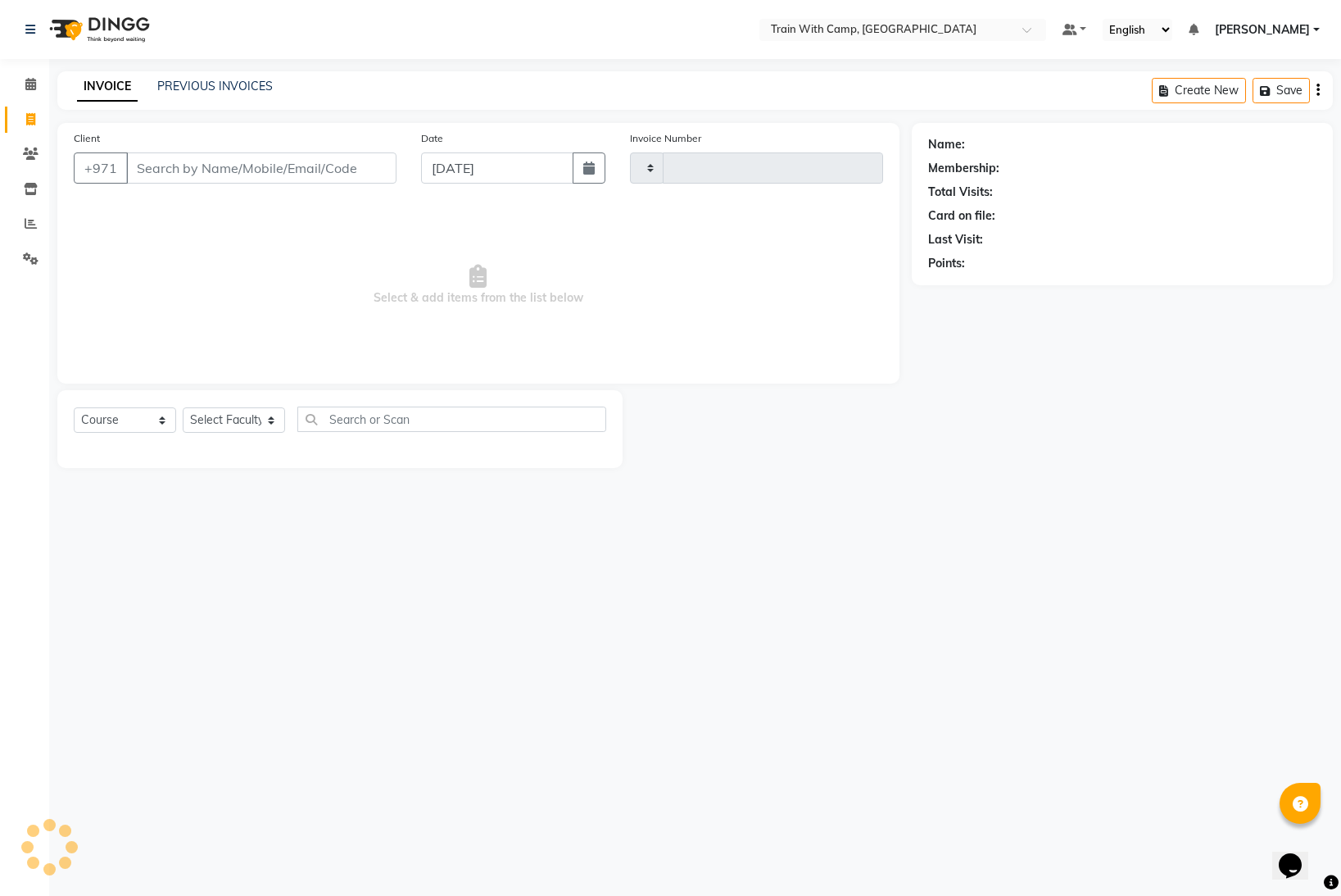
type input "4221"
select select "910"
select select "14965"
click at [187, 171] on input "Client" at bounding box center [261, 168] width 271 height 32
type input "509409405"
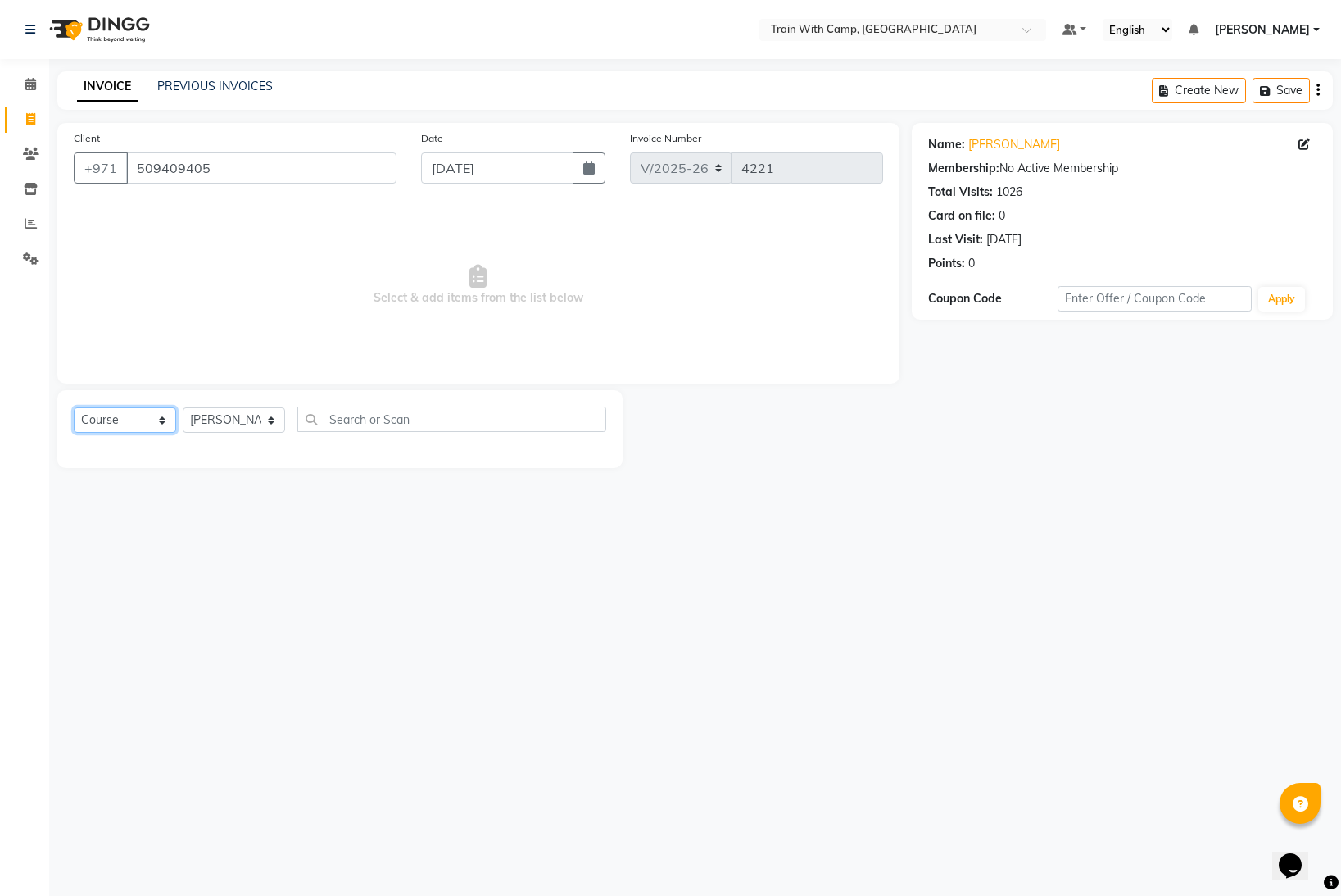
click at [162, 423] on select "Select Course Product Membership Package Voucher Prepaid Gift Card" at bounding box center [125, 420] width 102 height 26
select select "product"
click at [74, 408] on select "Select Course Product Membership Package Voucher Prepaid Gift Card" at bounding box center [125, 420] width 102 height 26
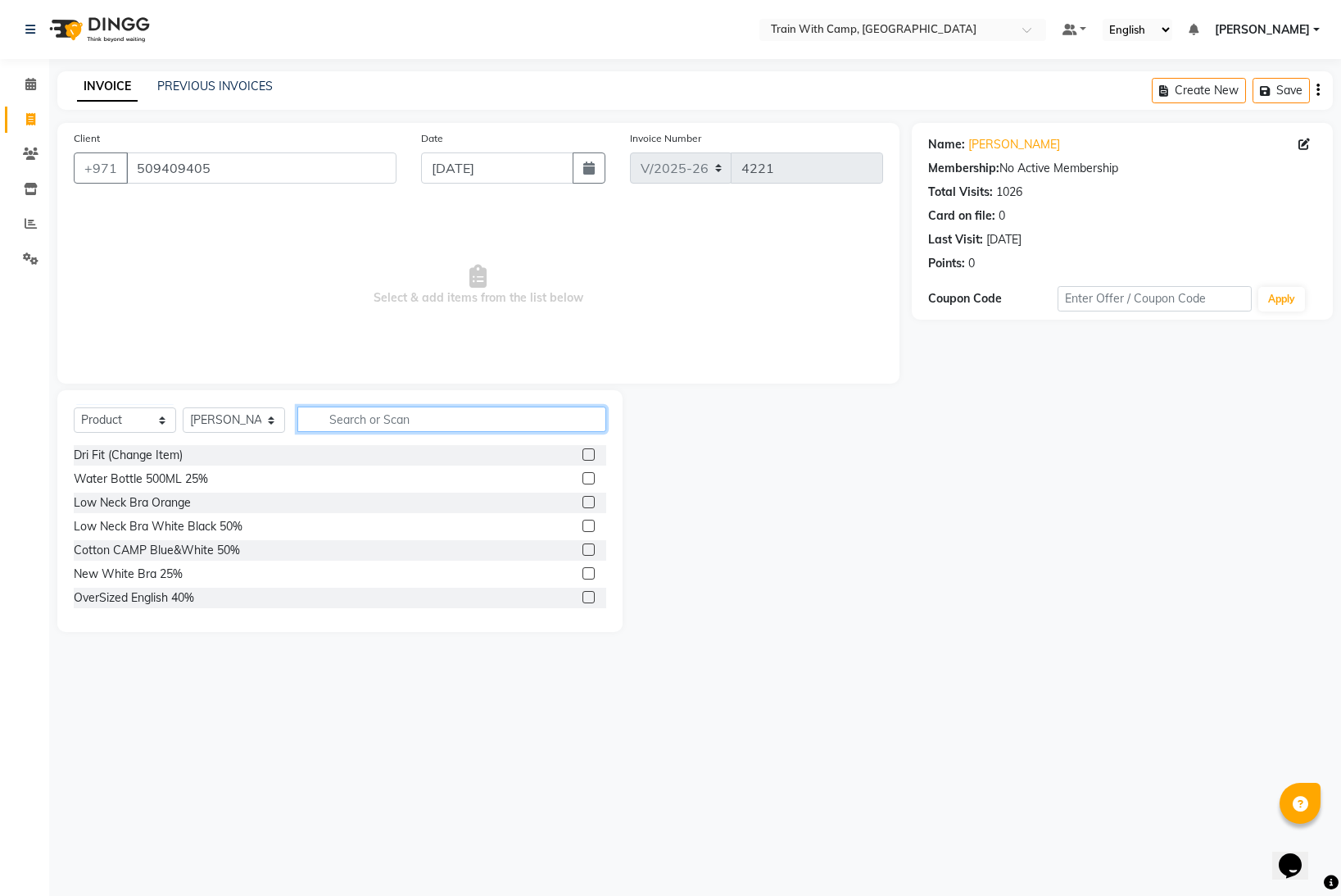
drag, startPoint x: 383, startPoint y: 417, endPoint x: 398, endPoint y: 413, distance: 15.5
click at [388, 417] on input "text" at bounding box center [452, 419] width 309 height 26
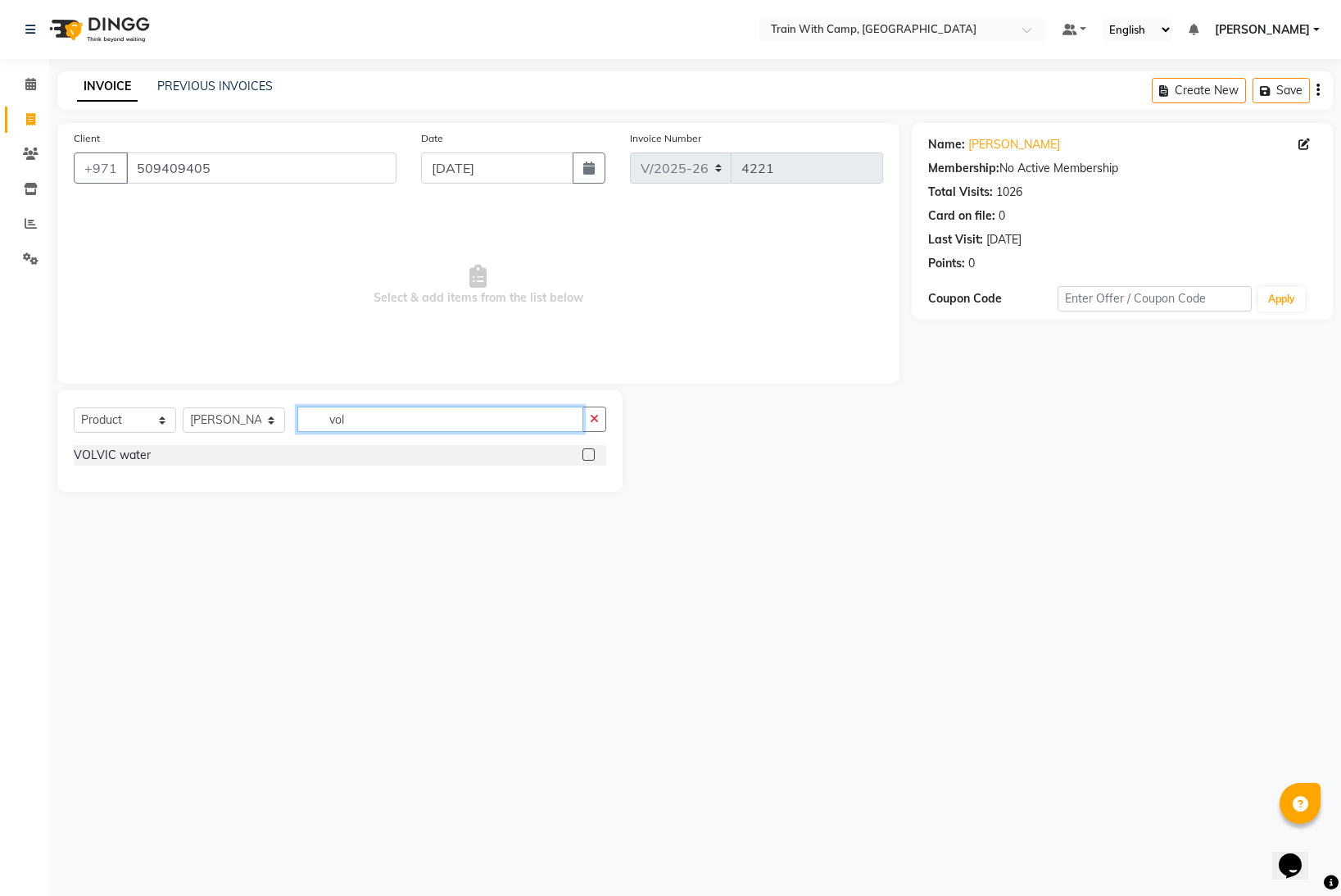
type input "vol"
click at [589, 455] on label at bounding box center [589, 454] width 12 height 12
click at [589, 455] on input "checkbox" at bounding box center [588, 455] width 11 height 11
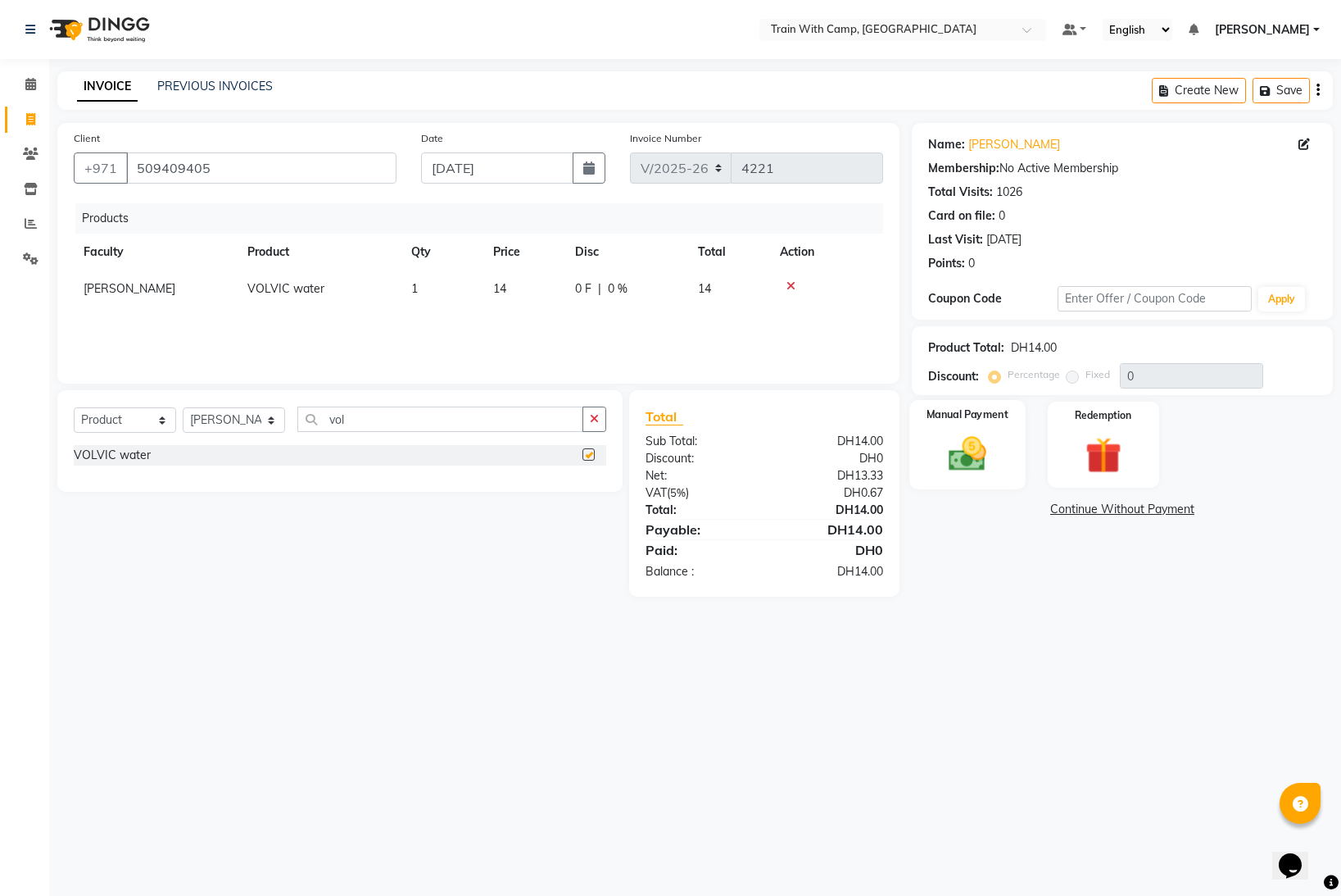
checkbox input "false"
click at [968, 441] on img at bounding box center [968, 454] width 61 height 43
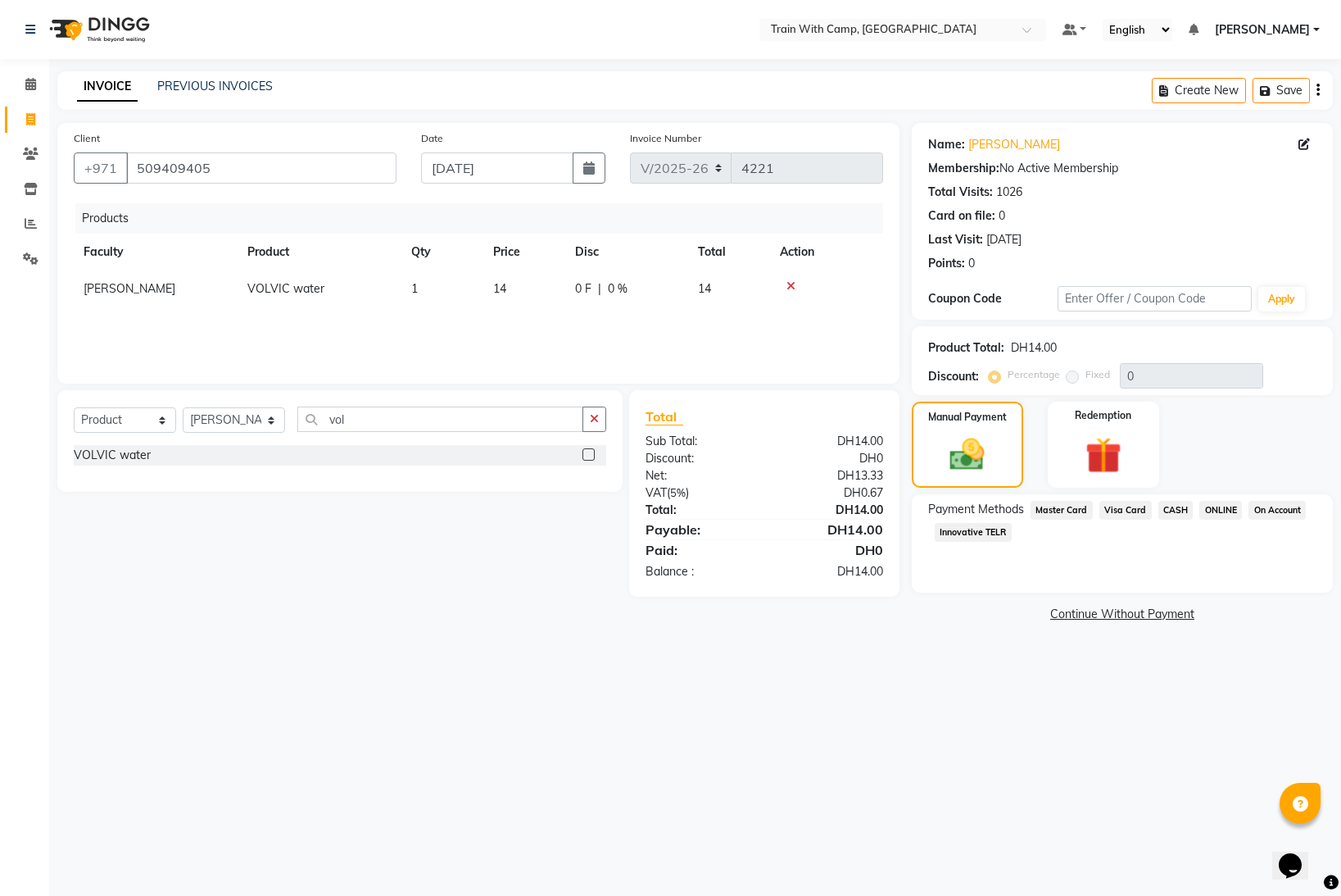
drag, startPoint x: 1121, startPoint y: 511, endPoint x: 1147, endPoint y: 530, distance: 32.2
click at [1124, 512] on span "Visa Card" at bounding box center [1125, 509] width 52 height 19
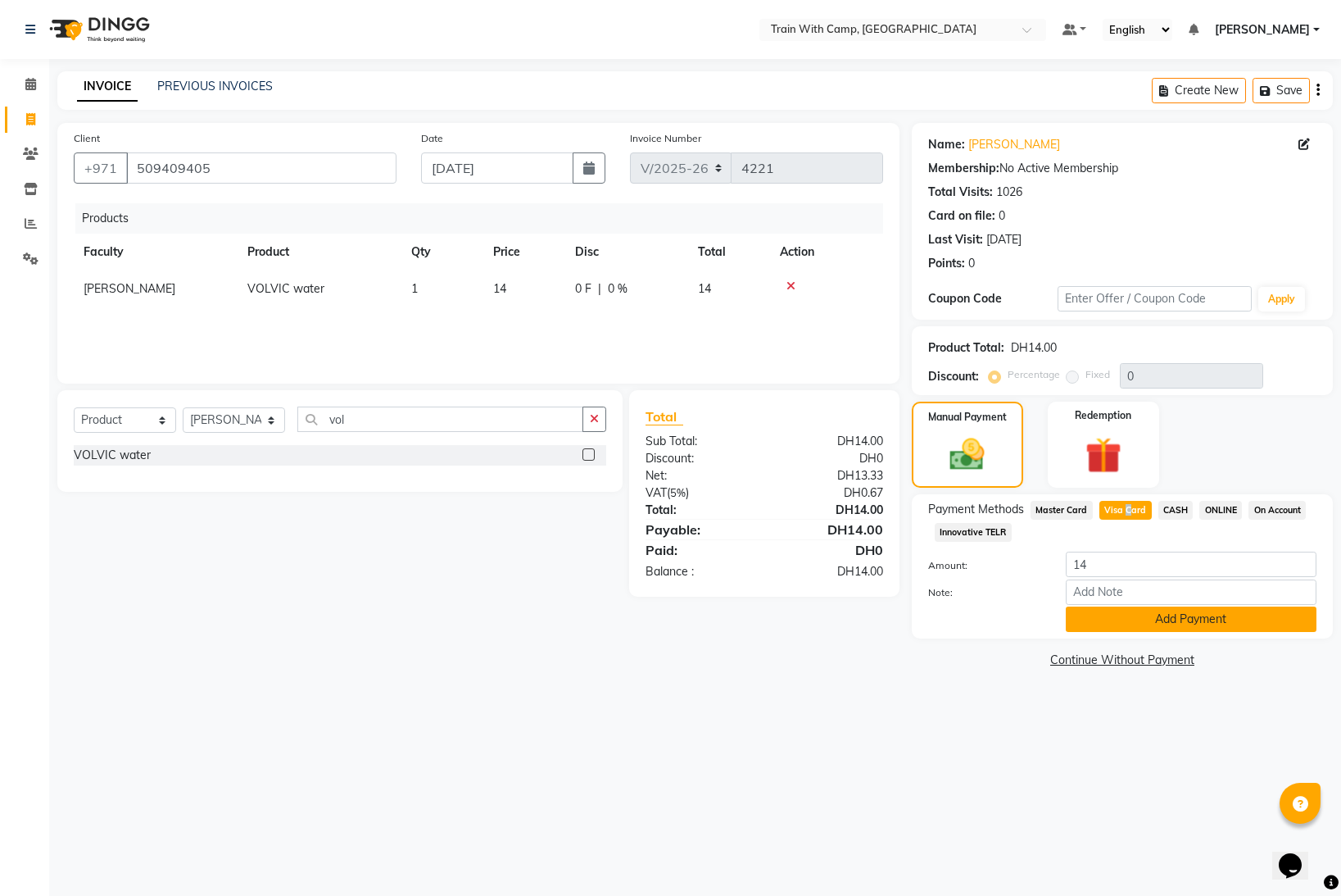
click at [1150, 616] on button "Add Payment" at bounding box center [1191, 619] width 251 height 26
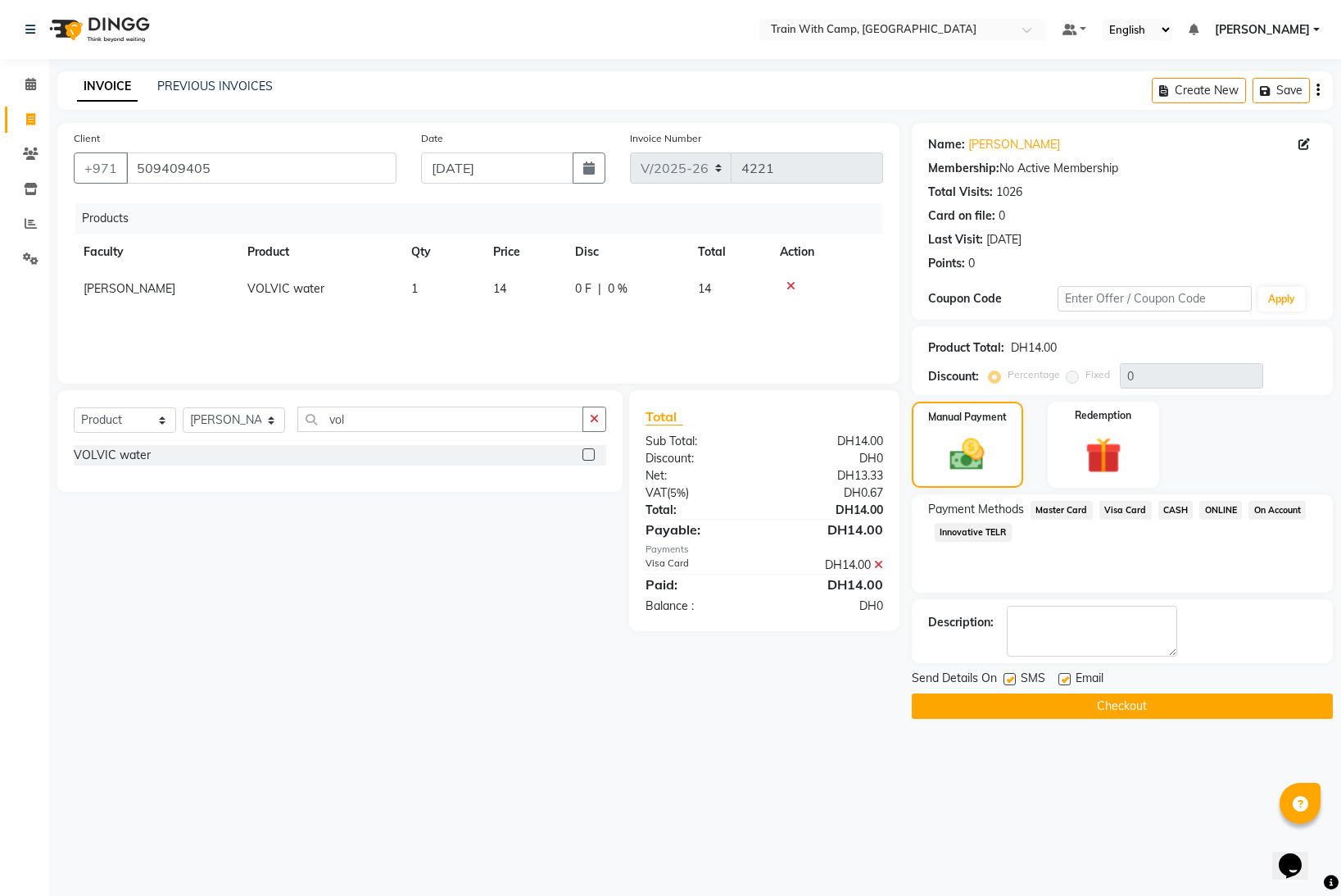
drag, startPoint x: 1007, startPoint y: 681, endPoint x: 1044, endPoint y: 682, distance: 37.0
click at [1008, 681] on label at bounding box center [1009, 678] width 12 height 12
click at [1008, 681] on input "checkbox" at bounding box center [1008, 679] width 11 height 11
checkbox input "false"
drag, startPoint x: 1064, startPoint y: 678, endPoint x: 1055, endPoint y: 695, distance: 19.2
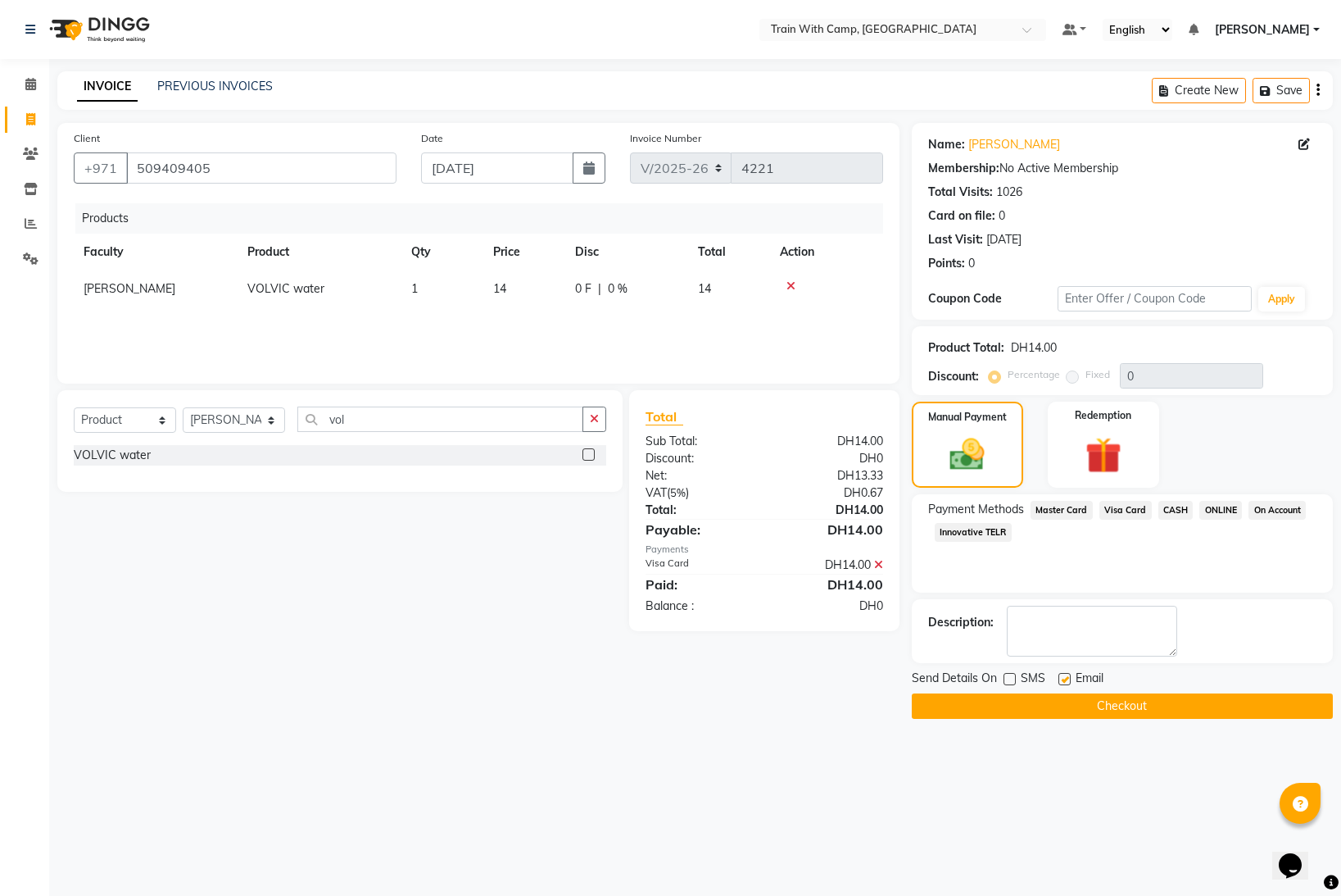
click at [1064, 681] on label at bounding box center [1064, 678] width 12 height 12
click at [1064, 681] on input "checkbox" at bounding box center [1063, 679] width 11 height 11
checkbox input "false"
click at [1048, 703] on button "Checkout" at bounding box center [1122, 706] width 421 height 26
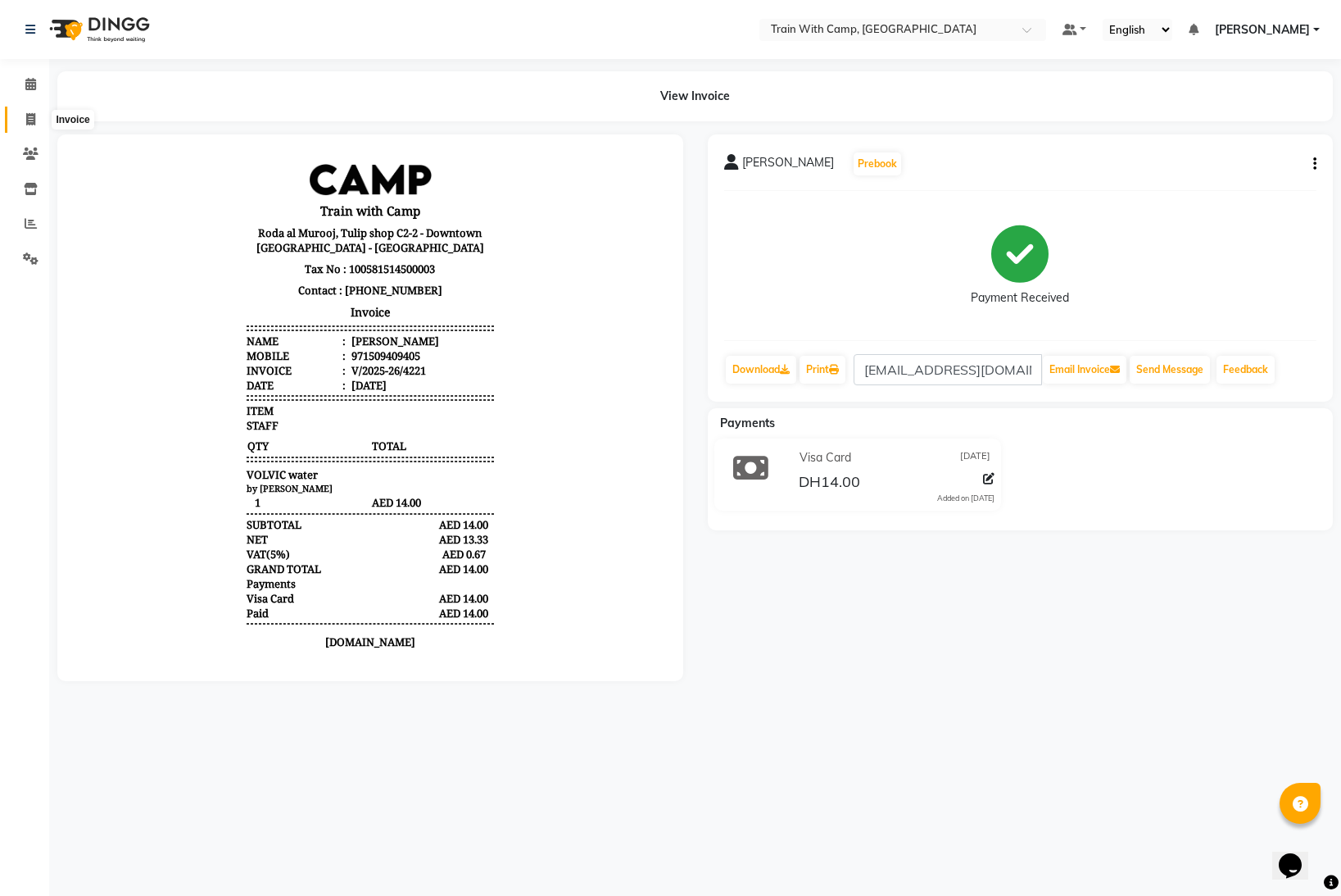
click at [32, 113] on icon at bounding box center [31, 119] width 9 height 12
select select "910"
select select "service"
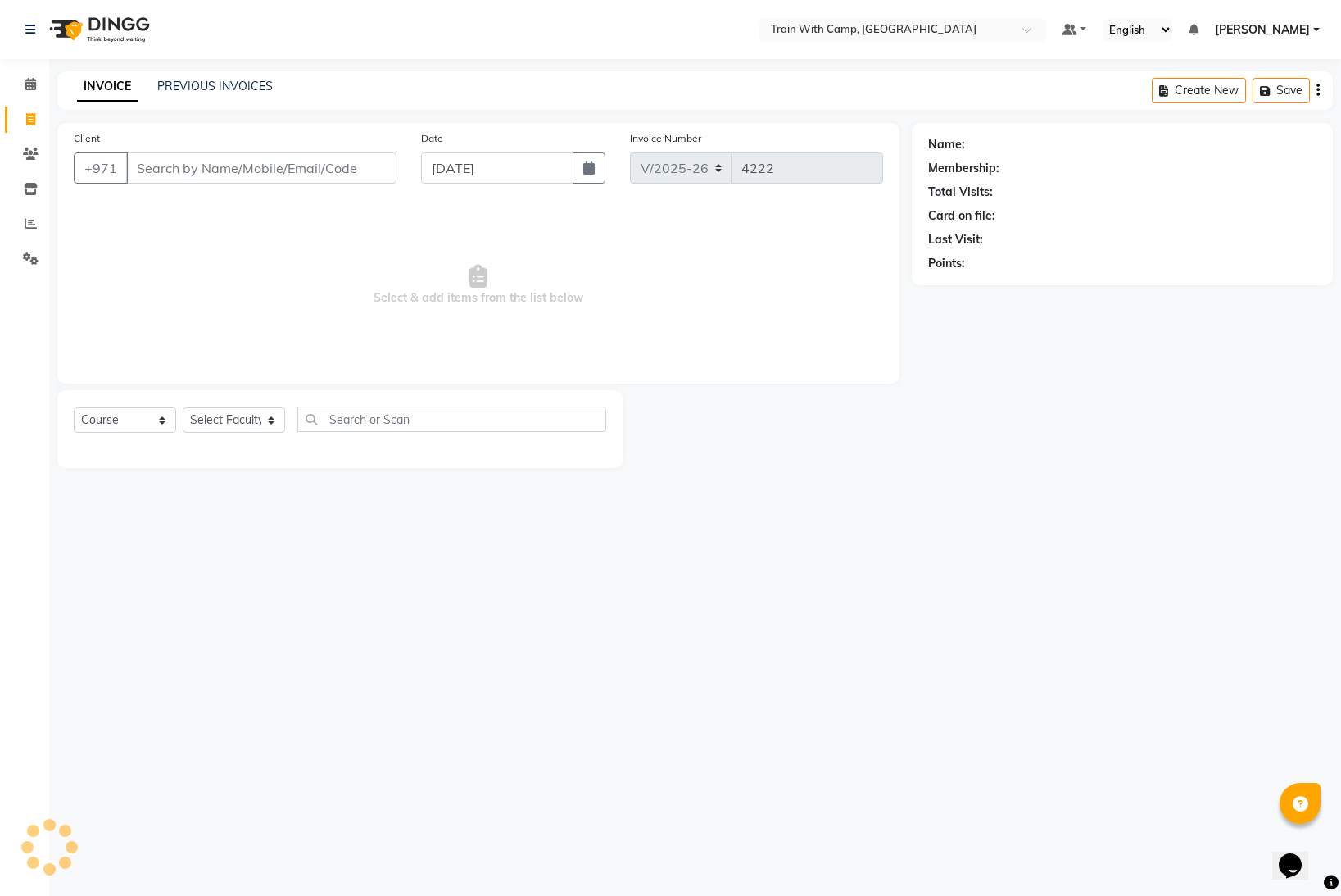
click at [197, 174] on input "Client" at bounding box center [261, 168] width 271 height 32
select select "14965"
type input "509409405"
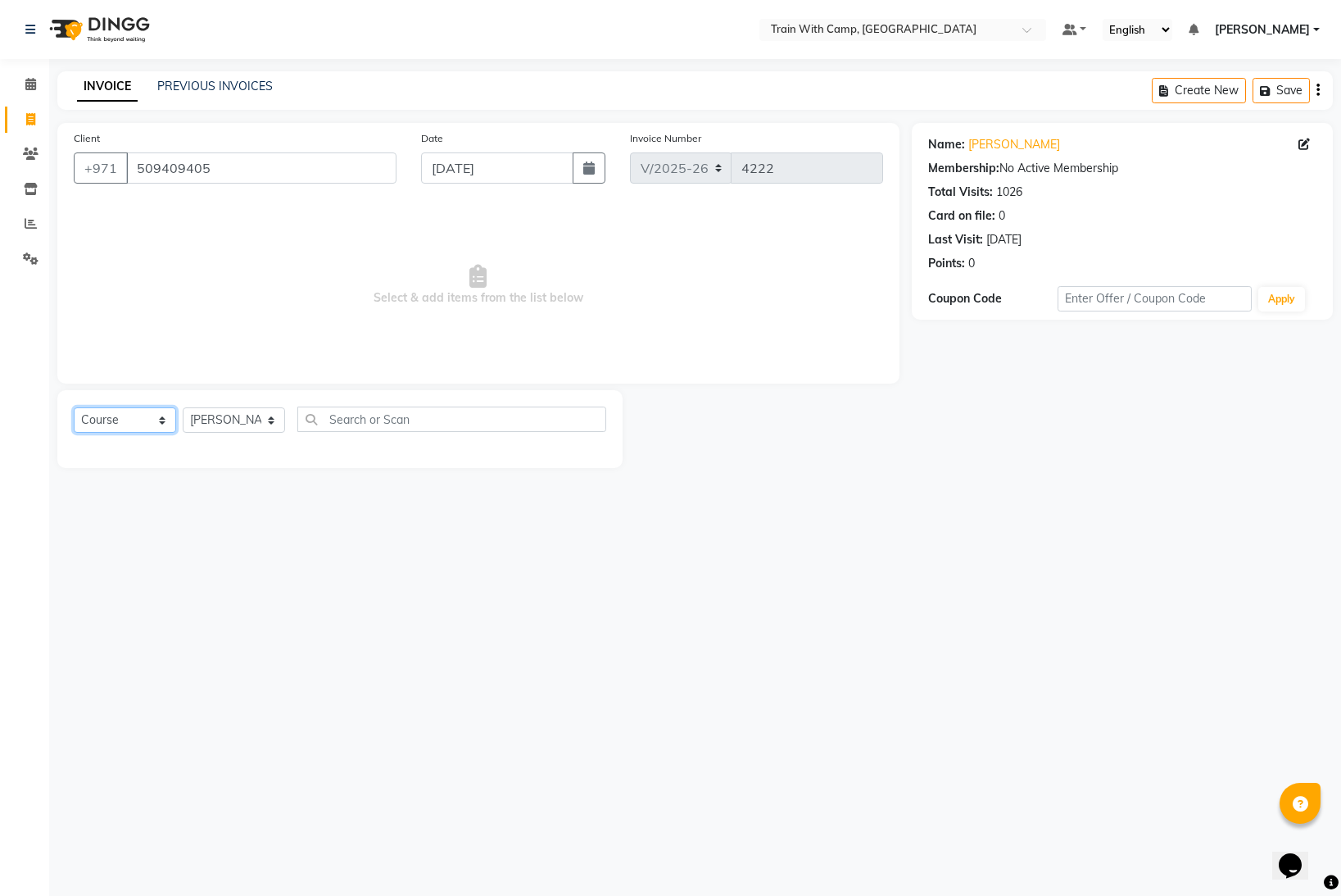
click at [162, 423] on select "Select Course Product Membership Package Voucher Prepaid Gift Card" at bounding box center [125, 420] width 102 height 26
select select "product"
click at [74, 408] on select "Select Course Product Membership Package Voucher Prepaid Gift Card" at bounding box center [125, 420] width 102 height 26
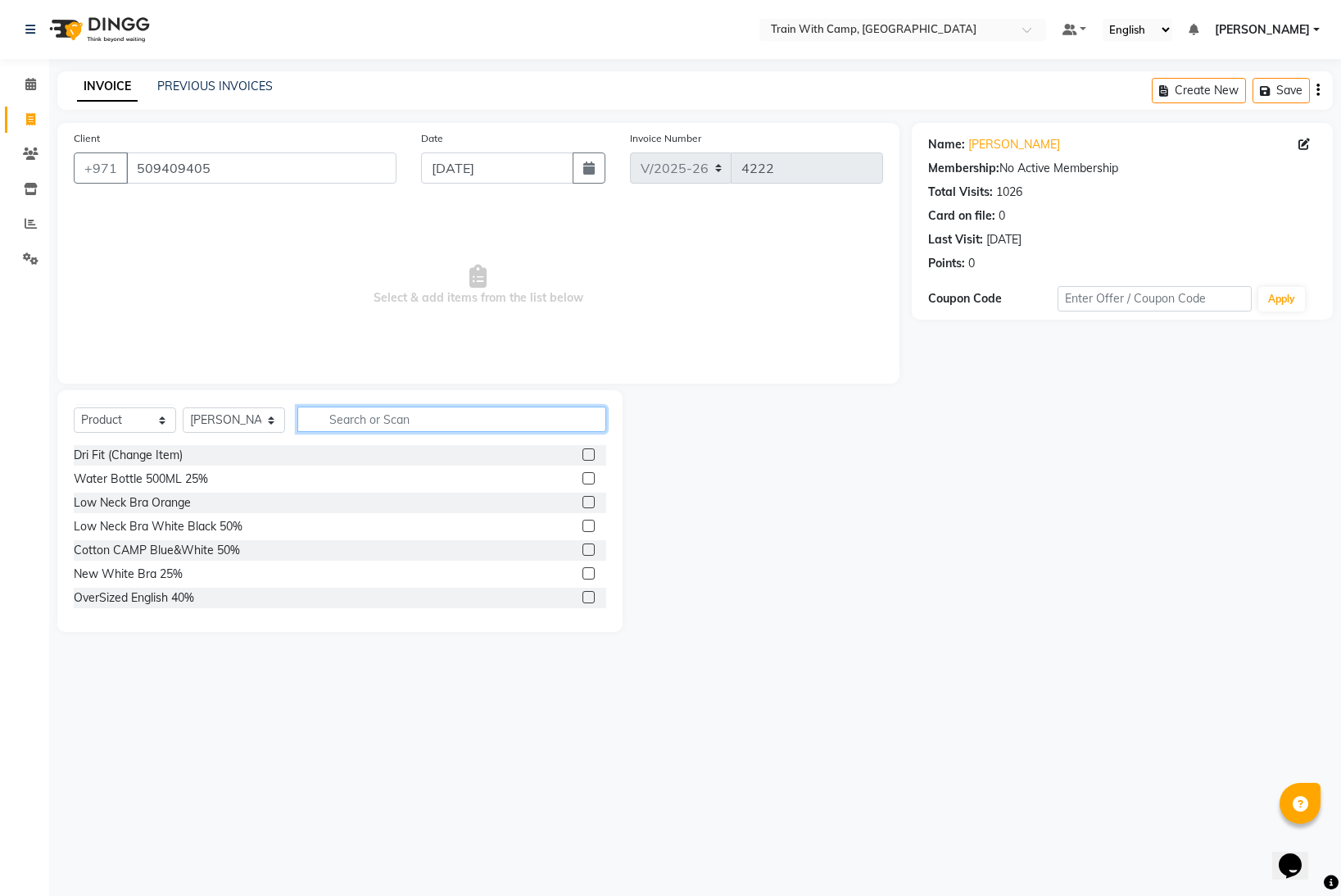
click at [359, 416] on input "text" at bounding box center [452, 419] width 309 height 26
click at [363, 416] on input "text" at bounding box center [452, 419] width 309 height 26
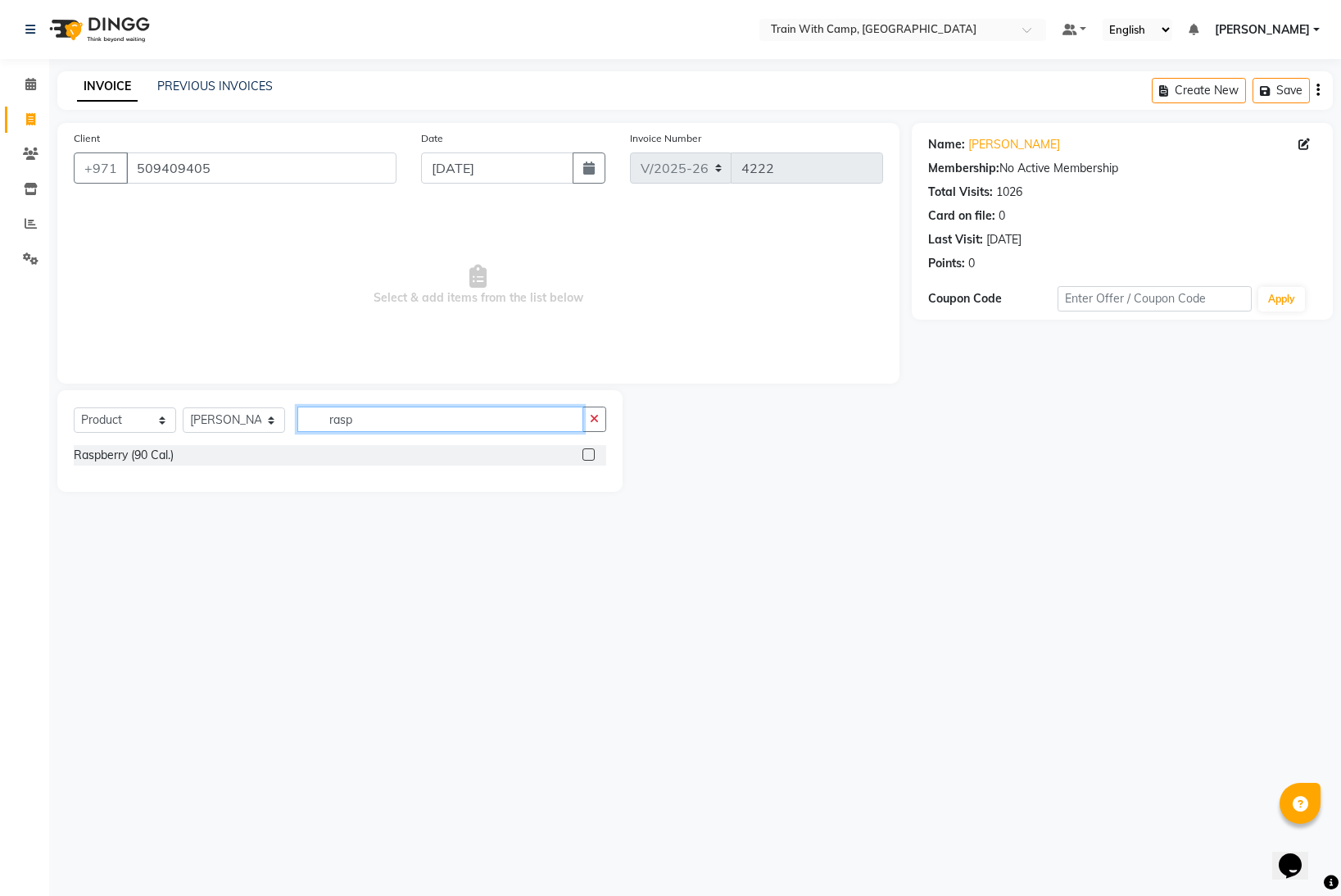
type input "rasp"
click at [585, 456] on label at bounding box center [589, 454] width 12 height 12
click at [585, 456] on input "checkbox" at bounding box center [588, 455] width 11 height 11
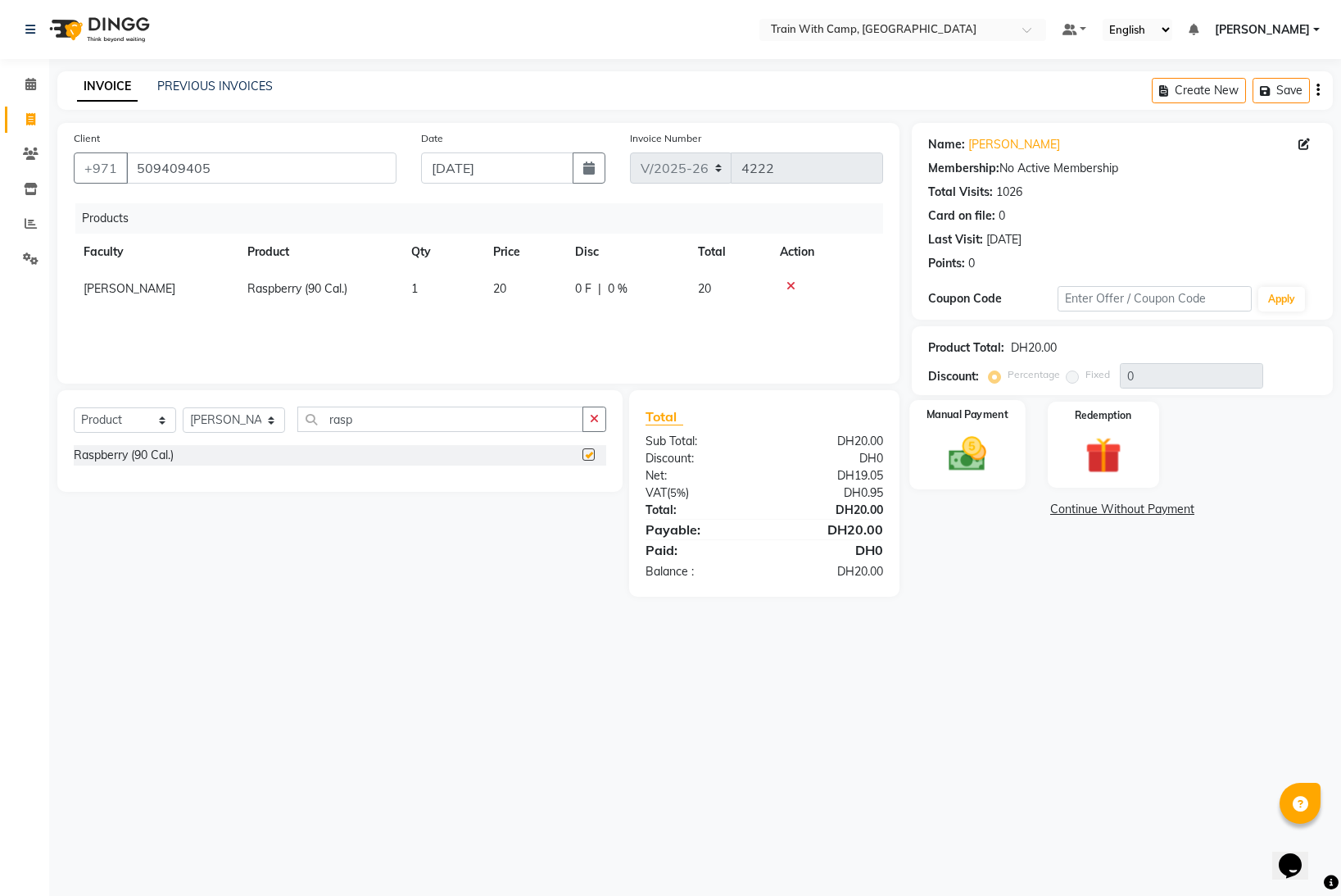
checkbox input "false"
drag, startPoint x: 984, startPoint y: 439, endPoint x: 952, endPoint y: 444, distance: 32.4
click at [983, 439] on img at bounding box center [968, 454] width 61 height 43
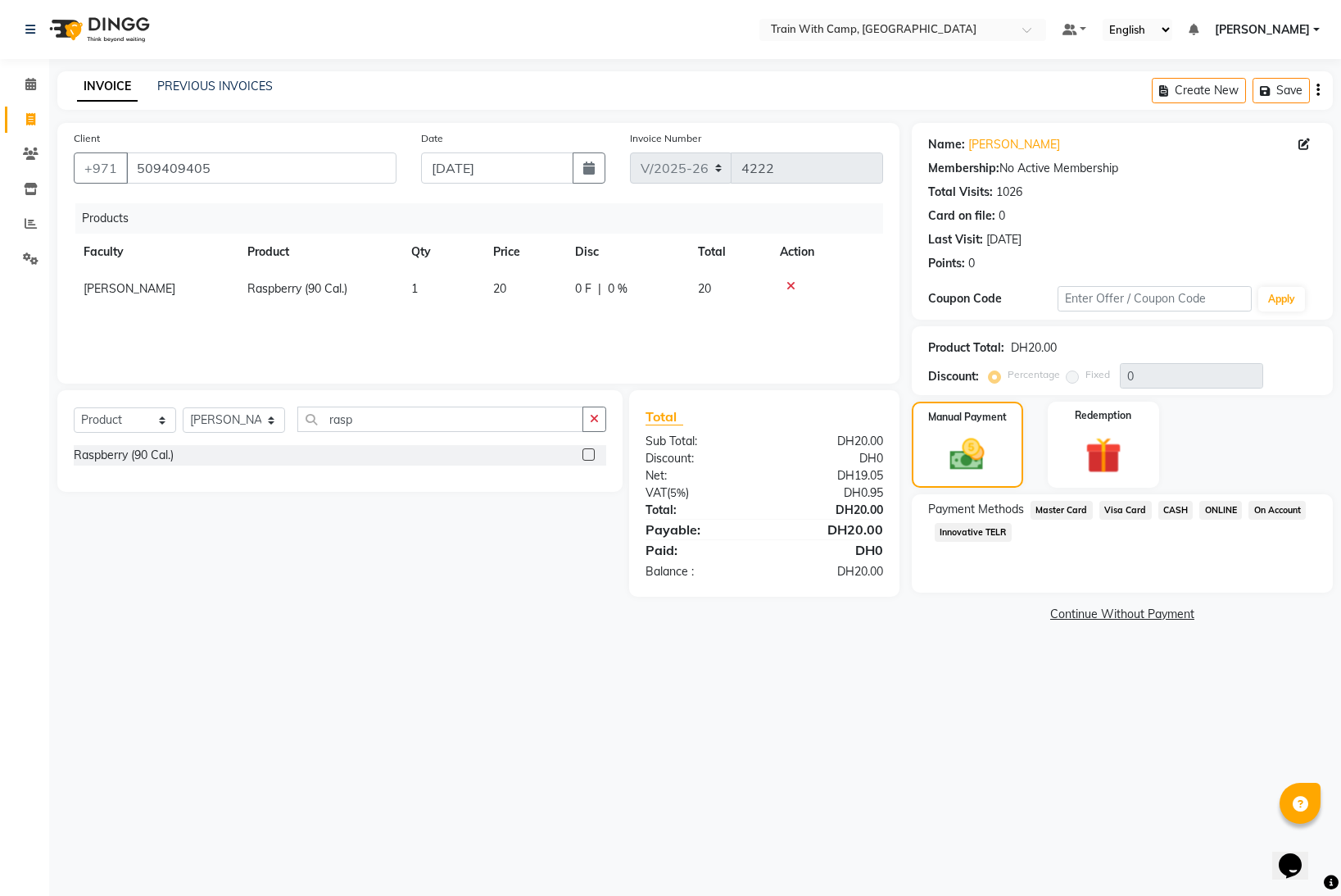
click at [1135, 509] on span "Visa Card" at bounding box center [1125, 509] width 52 height 19
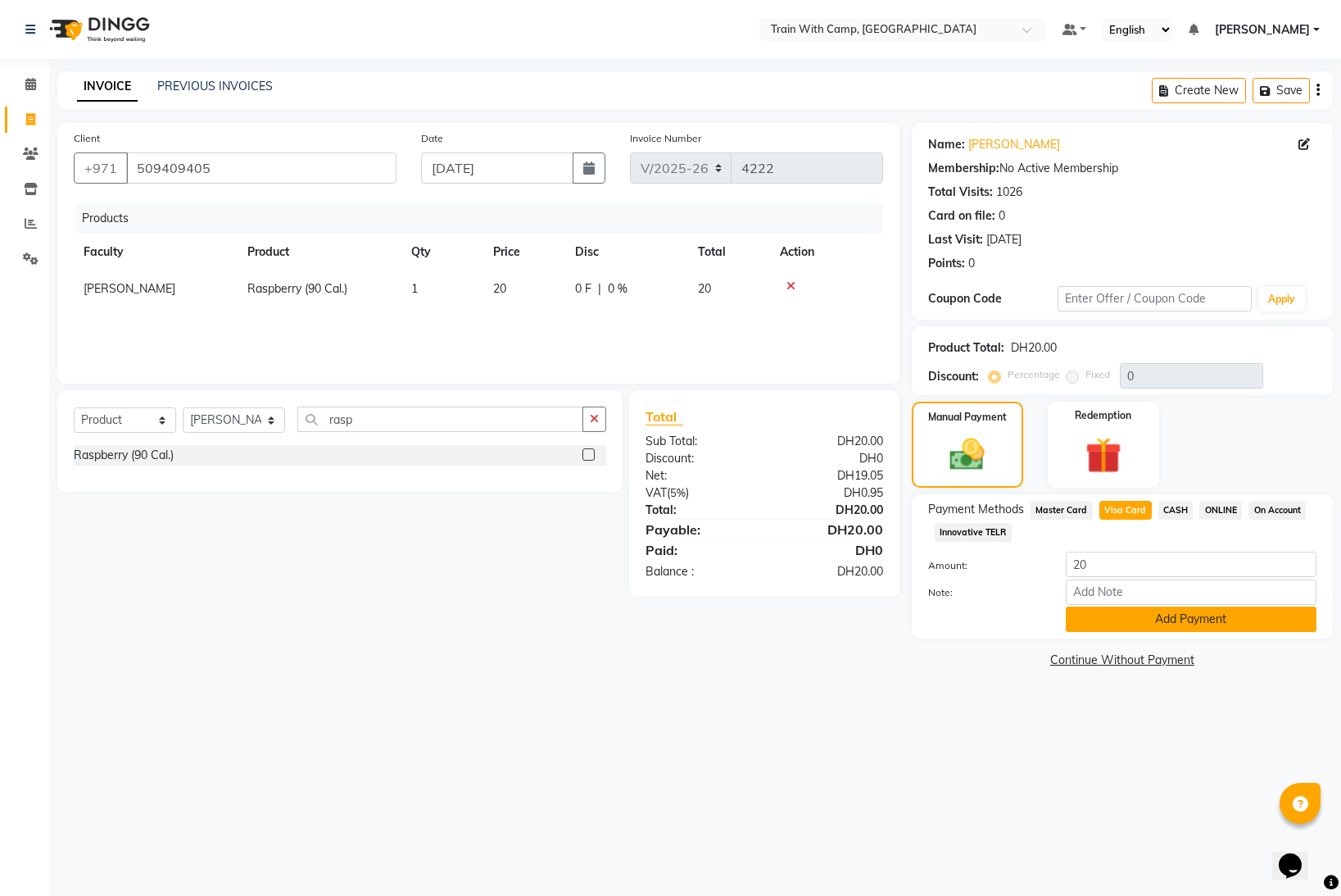
click at [1135, 612] on button "Add Payment" at bounding box center [1191, 619] width 251 height 26
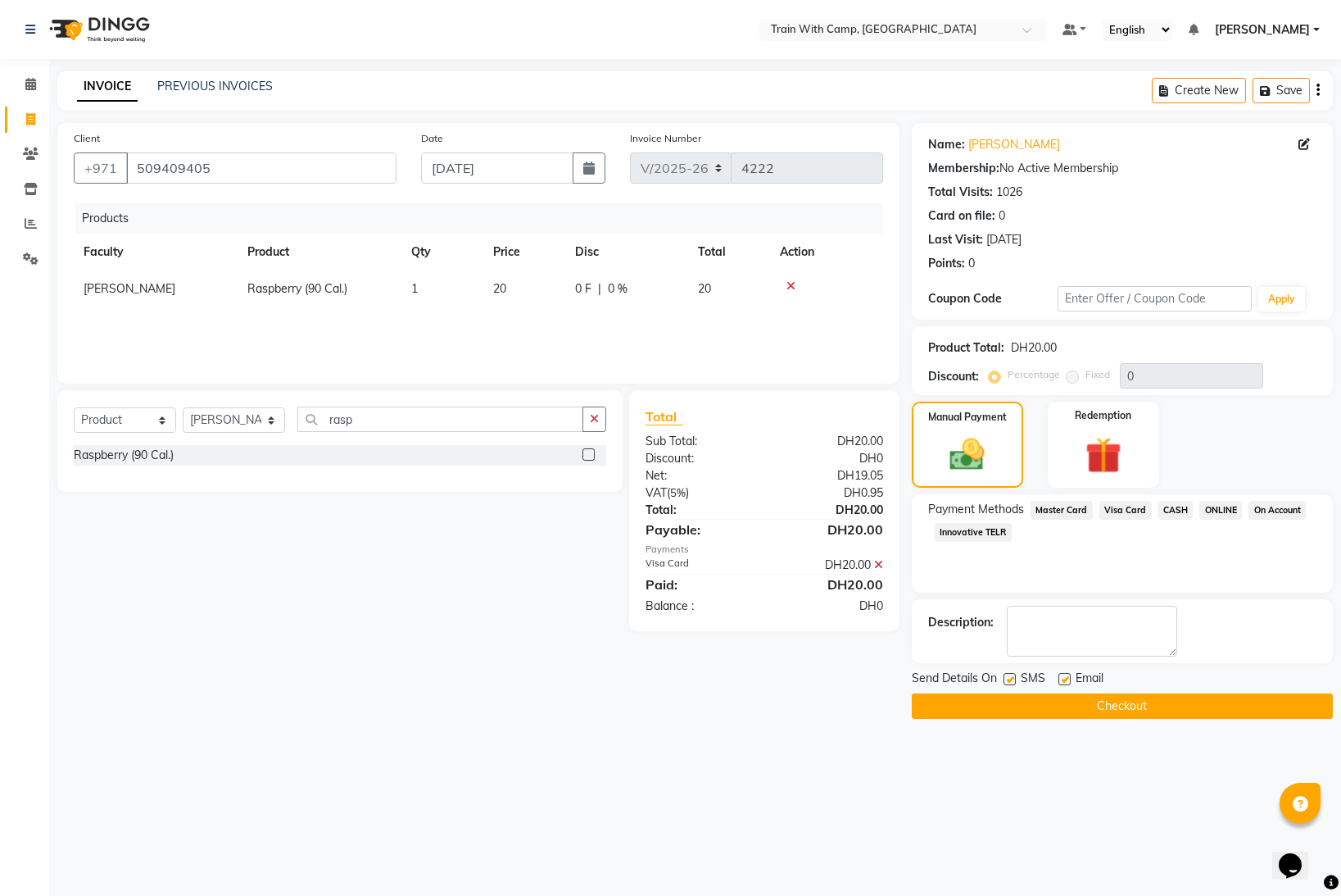
drag, startPoint x: 1008, startPoint y: 676, endPoint x: 1051, endPoint y: 681, distance: 43.3
click at [1010, 676] on label at bounding box center [1009, 678] width 12 height 12
click at [1010, 676] on input "checkbox" at bounding box center [1008, 679] width 11 height 11
checkbox input "false"
click at [1070, 680] on label at bounding box center [1064, 678] width 12 height 12
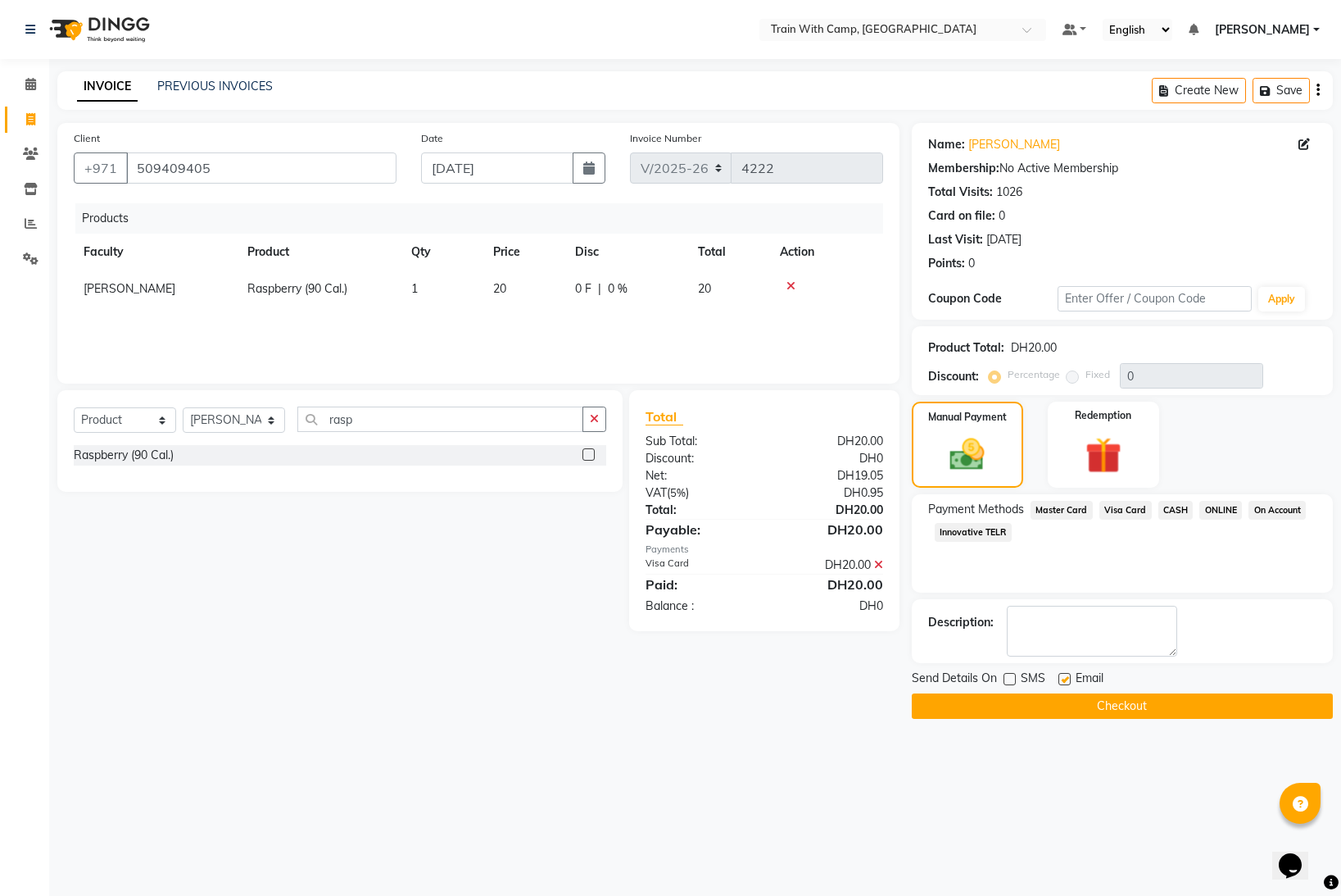
click at [1069, 680] on input "checkbox" at bounding box center [1063, 679] width 11 height 11
checkbox input "false"
click at [1052, 707] on button "Checkout" at bounding box center [1122, 706] width 421 height 26
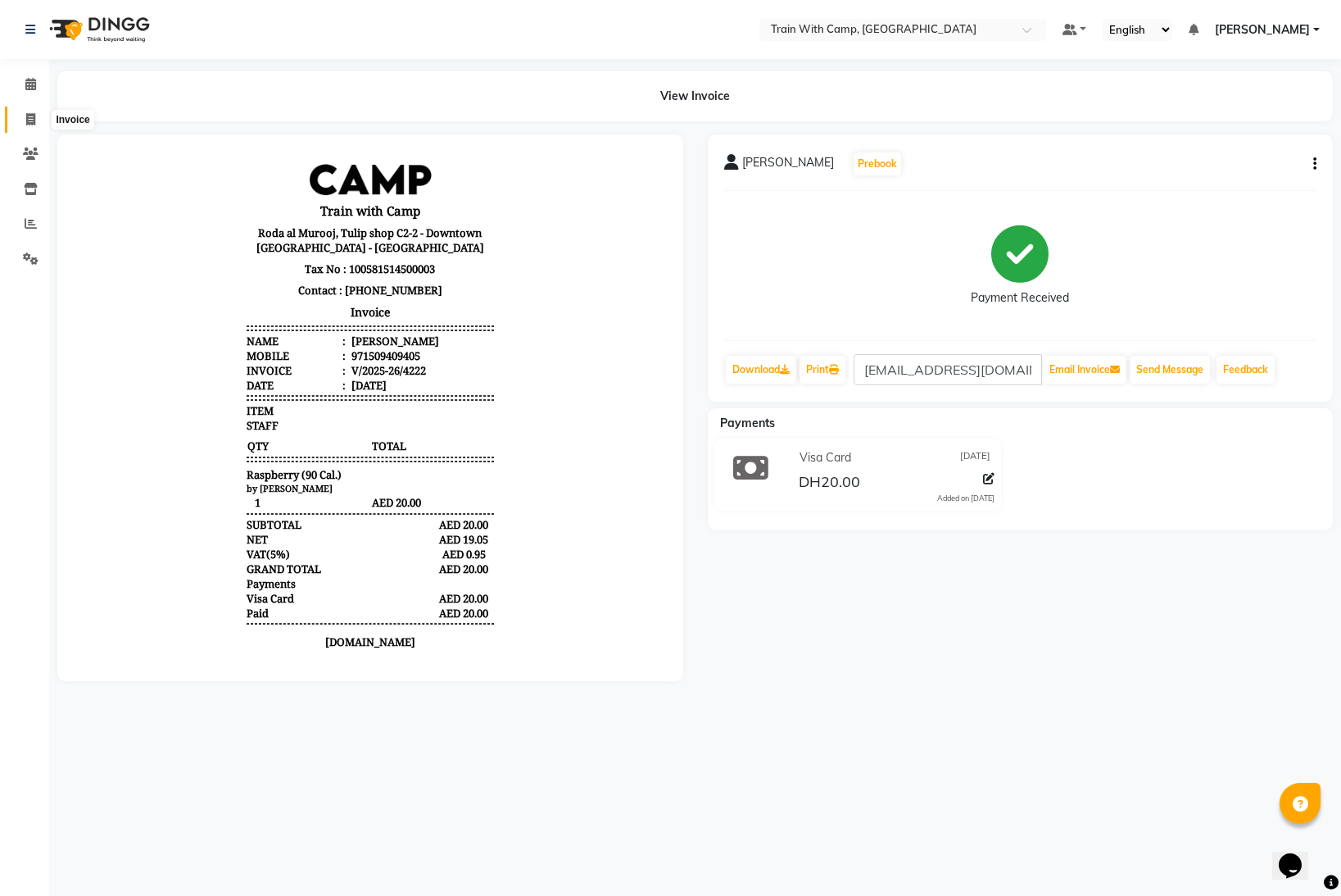
click at [25, 115] on span at bounding box center [31, 119] width 29 height 19
select select "910"
select select "service"
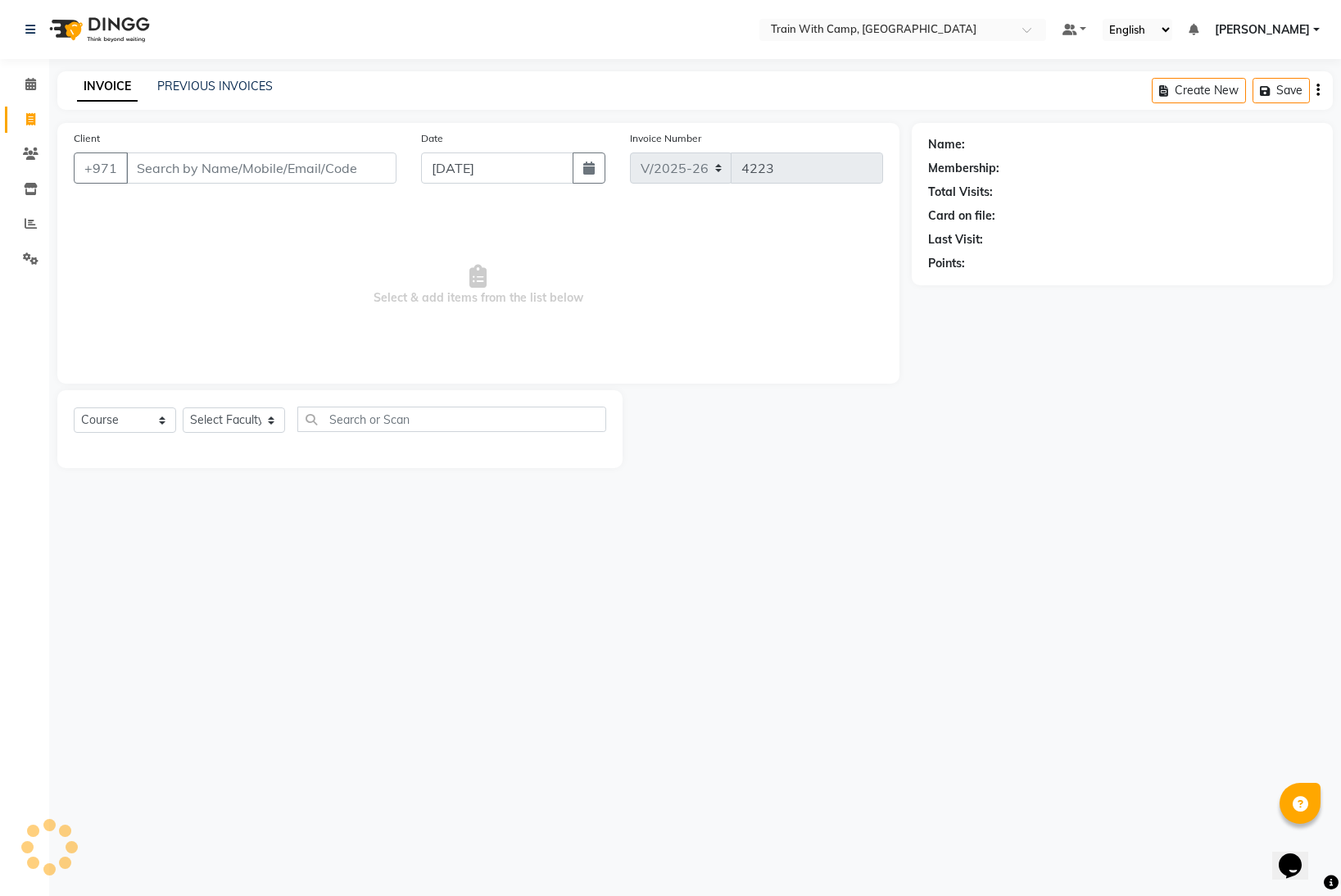
select select "14965"
drag, startPoint x: 185, startPoint y: 170, endPoint x: 173, endPoint y: 266, distance: 96.7
click at [186, 173] on input "Client" at bounding box center [261, 168] width 271 height 32
type input "509409405"
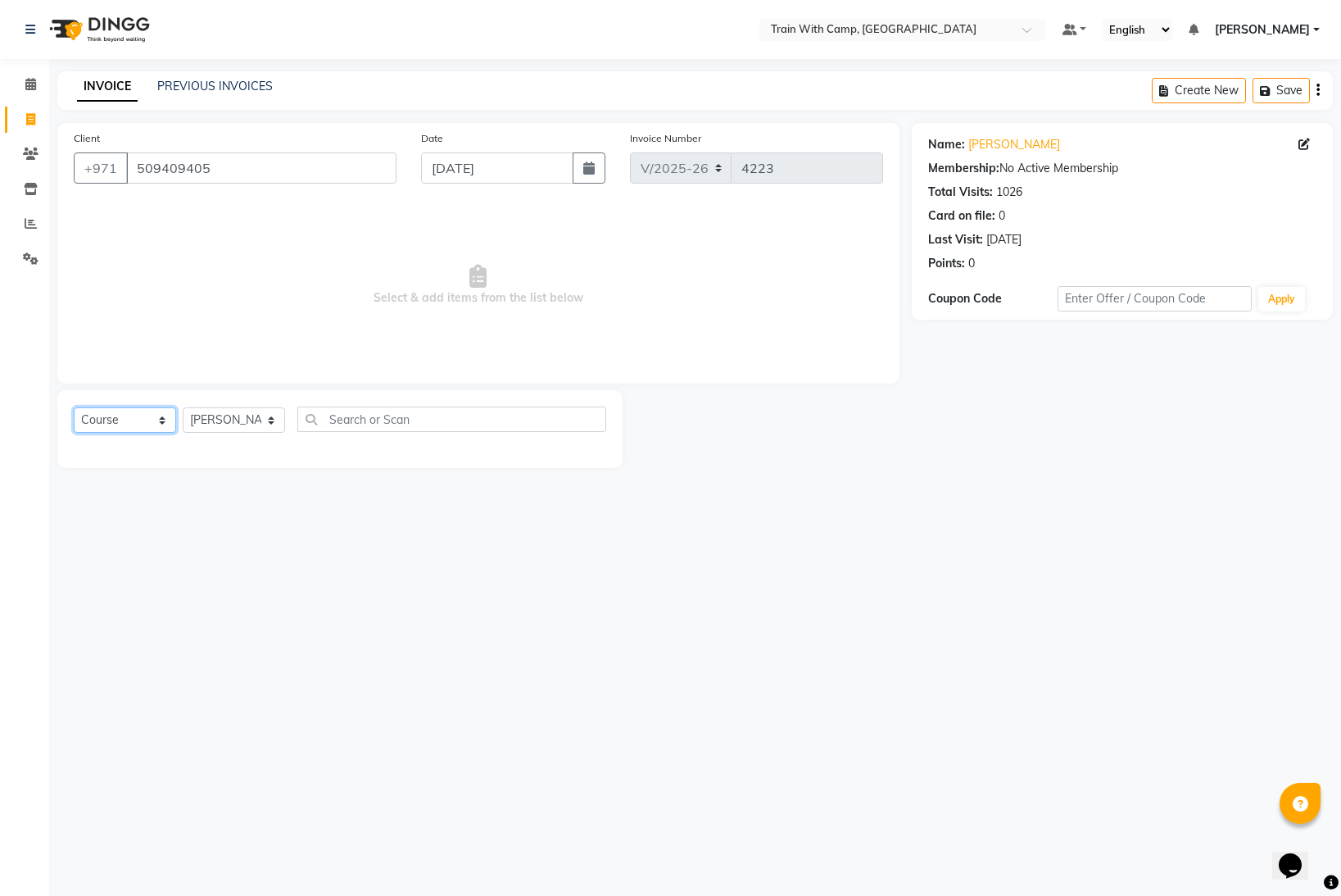
click at [160, 416] on select "Select Course Product Membership Package Voucher Prepaid Gift Card" at bounding box center [125, 420] width 102 height 26
select select "product"
click at [74, 408] on select "Select Course Product Membership Package Voucher Prepaid Gift Card" at bounding box center [125, 420] width 102 height 26
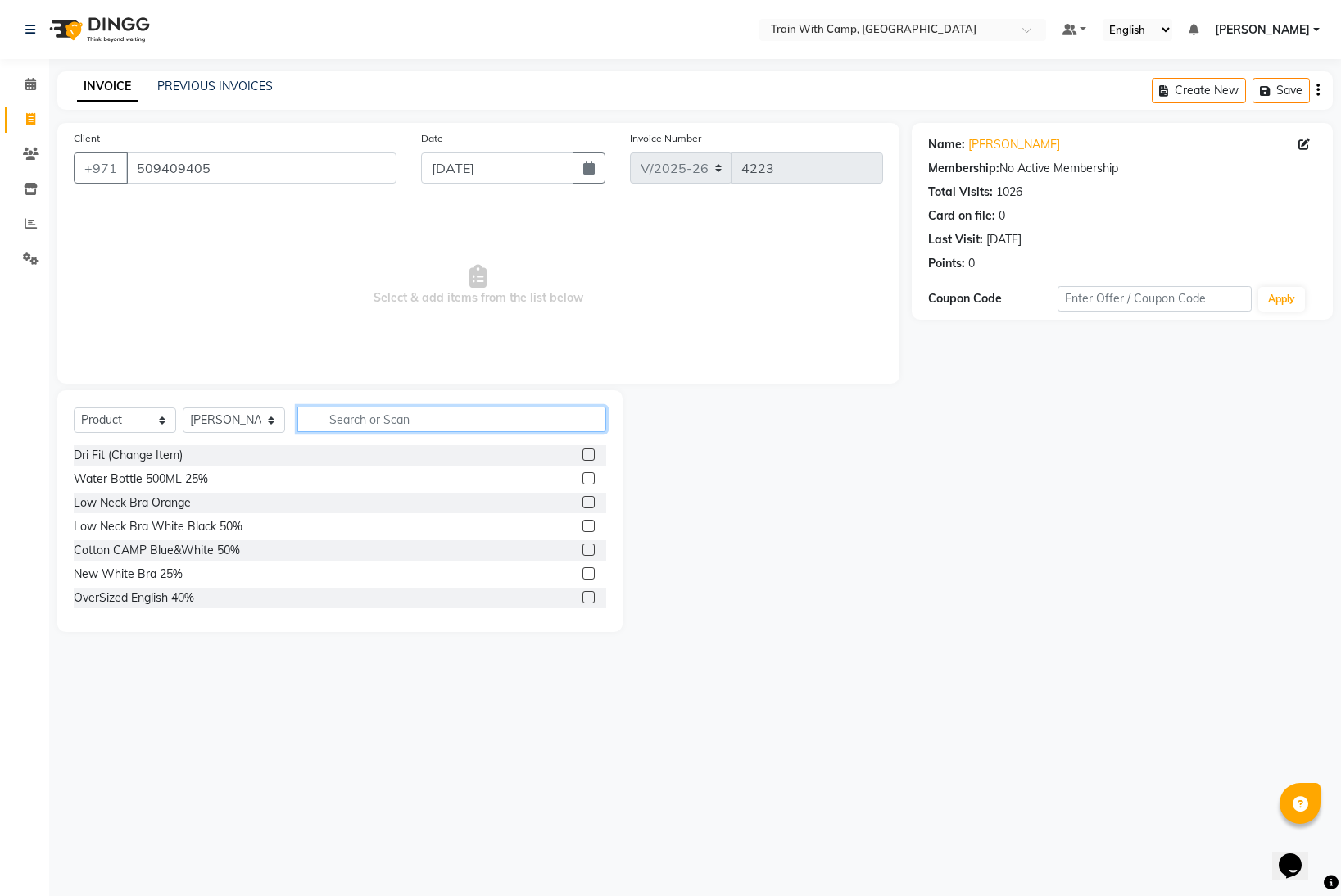
click at [363, 416] on input "text" at bounding box center [452, 419] width 309 height 26
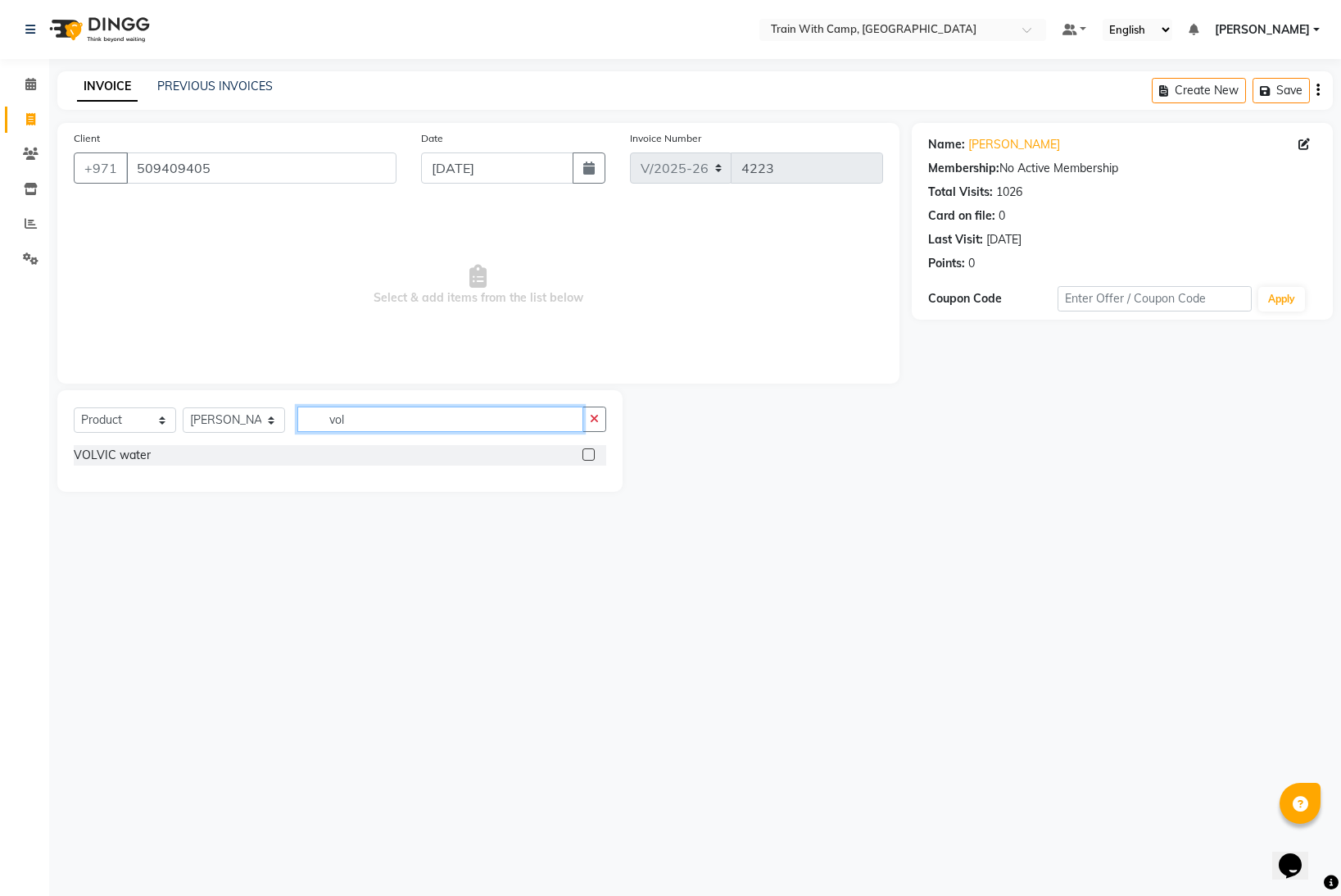
type input "vol"
click at [587, 453] on label at bounding box center [589, 454] width 12 height 12
click at [587, 453] on input "checkbox" at bounding box center [588, 455] width 11 height 11
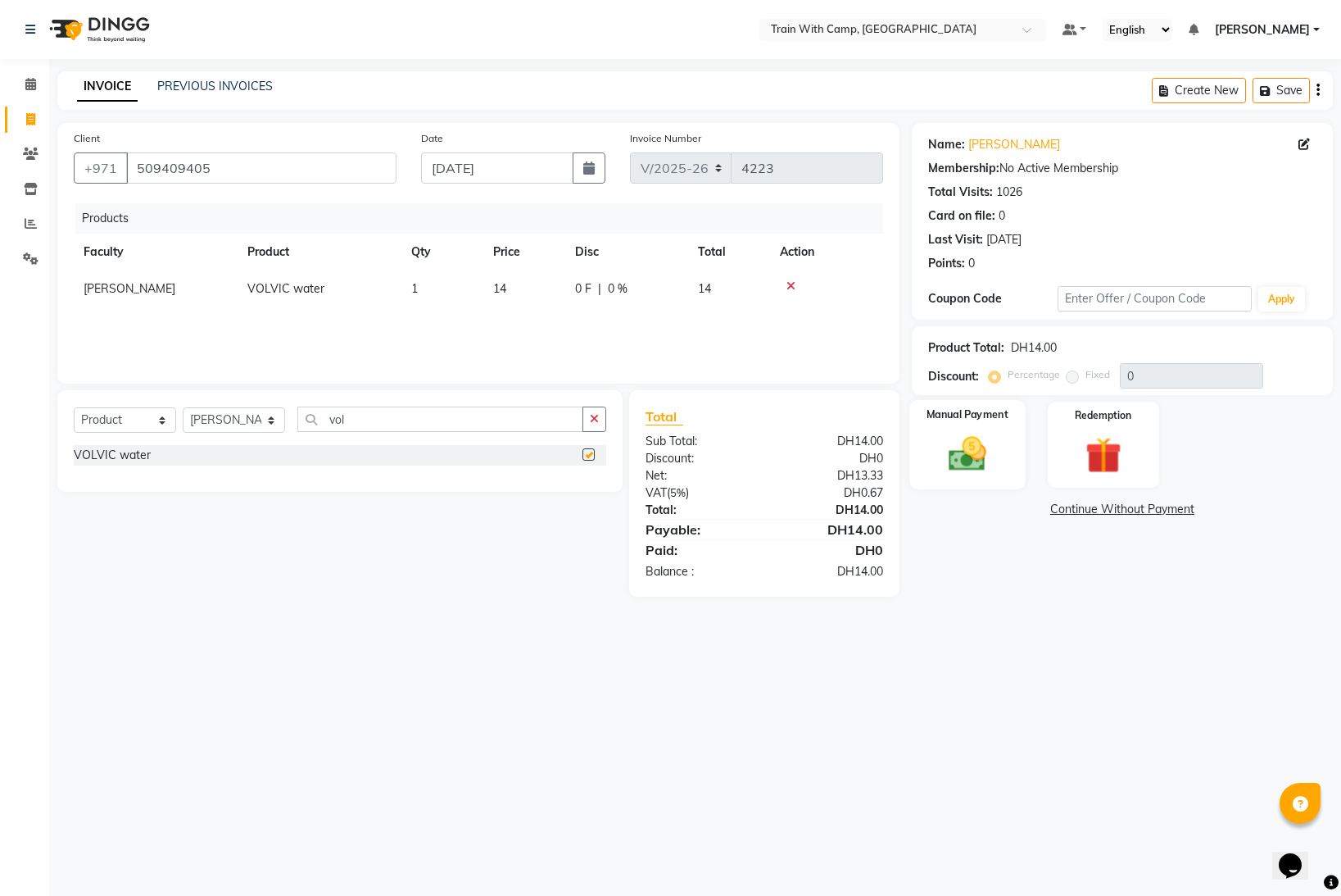
checkbox input "false"
click at [967, 452] on img at bounding box center [968, 454] width 61 height 43
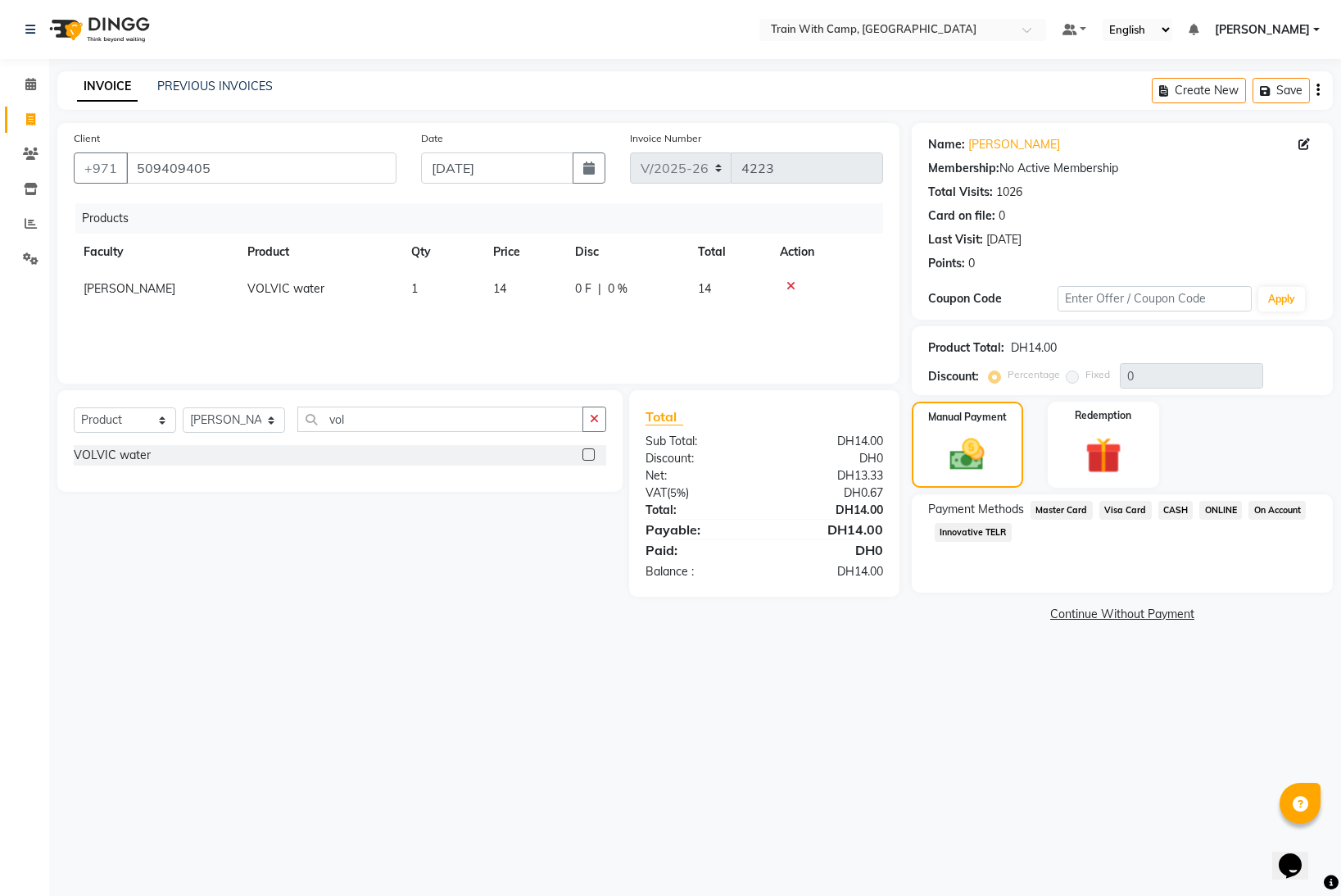
click at [1067, 510] on span "Master Card" at bounding box center [1061, 509] width 62 height 19
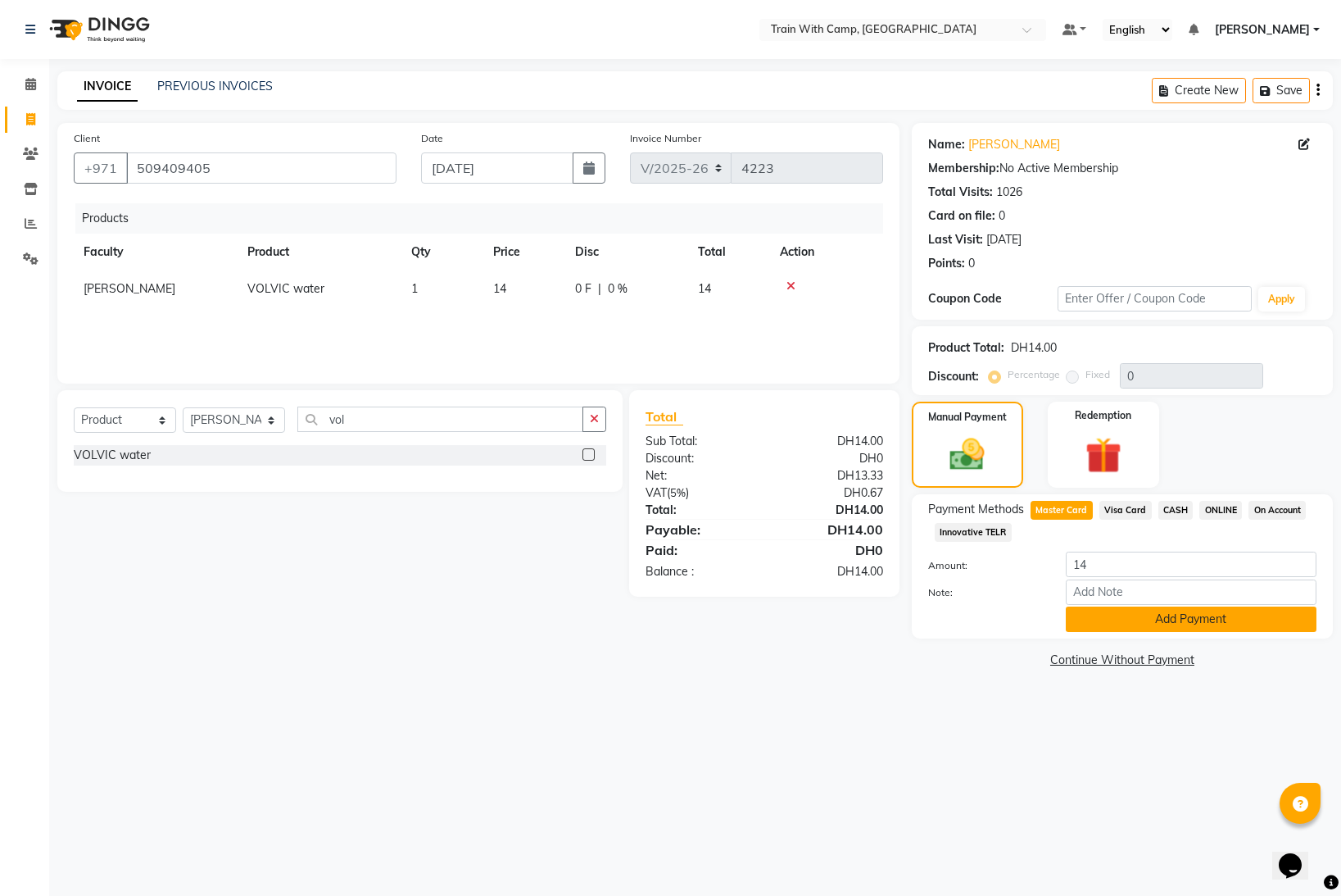
click at [1125, 620] on button "Add Payment" at bounding box center [1191, 619] width 251 height 26
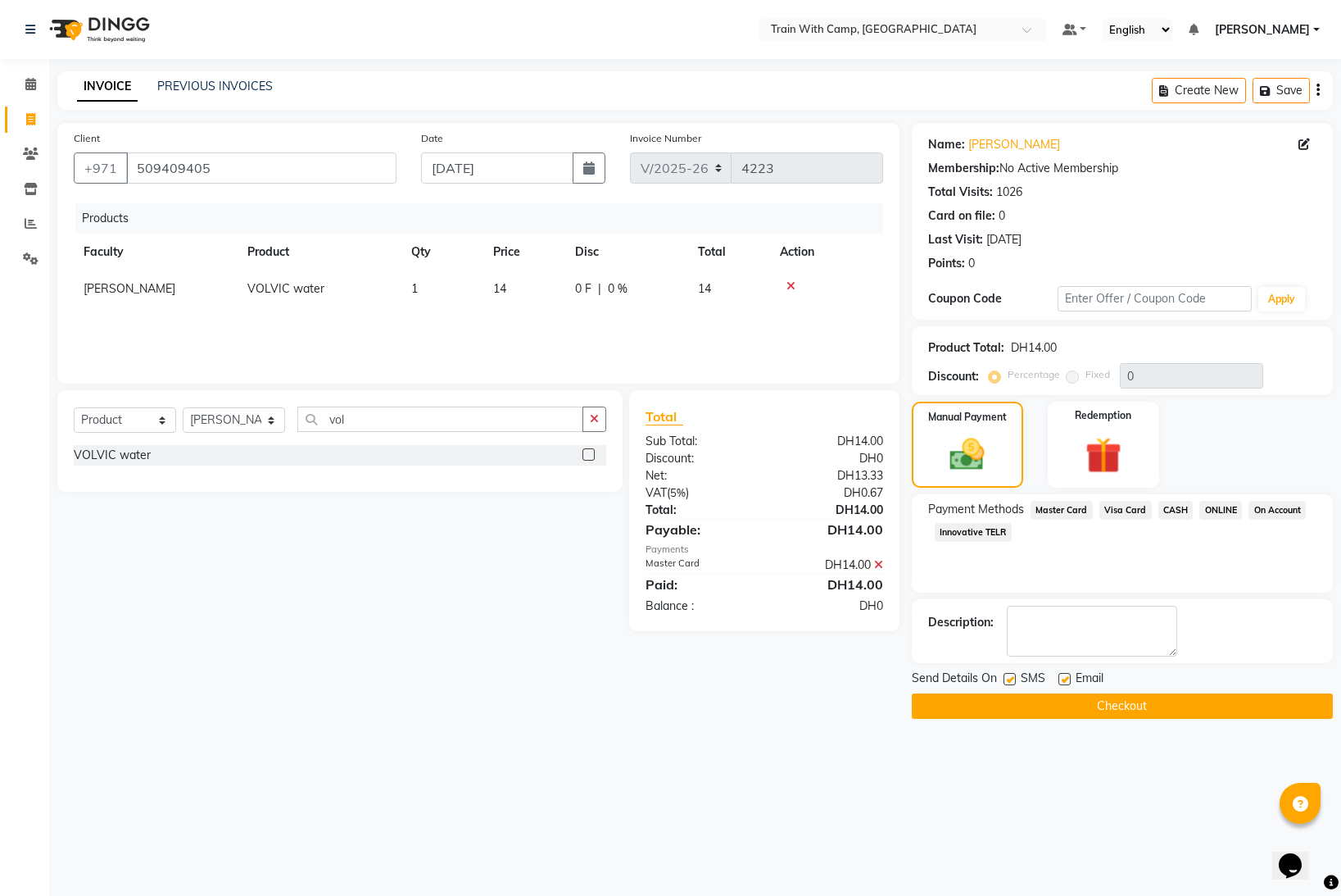
drag, startPoint x: 1009, startPoint y: 677, endPoint x: 1050, endPoint y: 677, distance: 41.0
click at [1009, 677] on label at bounding box center [1009, 678] width 12 height 12
click at [1009, 677] on input "checkbox" at bounding box center [1008, 679] width 11 height 11
checkbox input "false"
drag, startPoint x: 1063, startPoint y: 674, endPoint x: 1047, endPoint y: 705, distance: 34.9
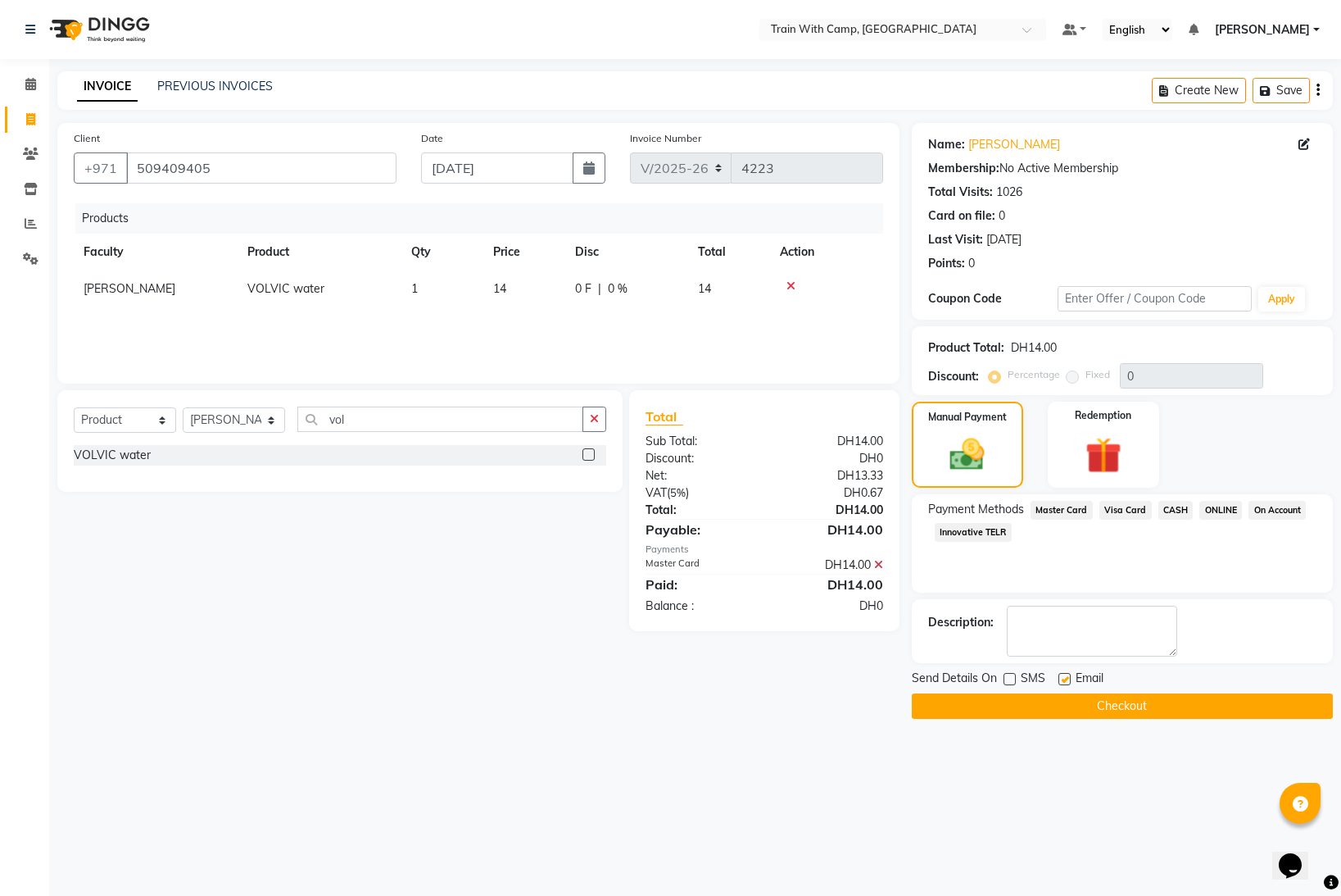
click at [1062, 677] on label at bounding box center [1064, 678] width 12 height 12
click at [1062, 677] on input "checkbox" at bounding box center [1063, 679] width 11 height 11
checkbox input "false"
click at [1043, 708] on button "Checkout" at bounding box center [1122, 706] width 421 height 26
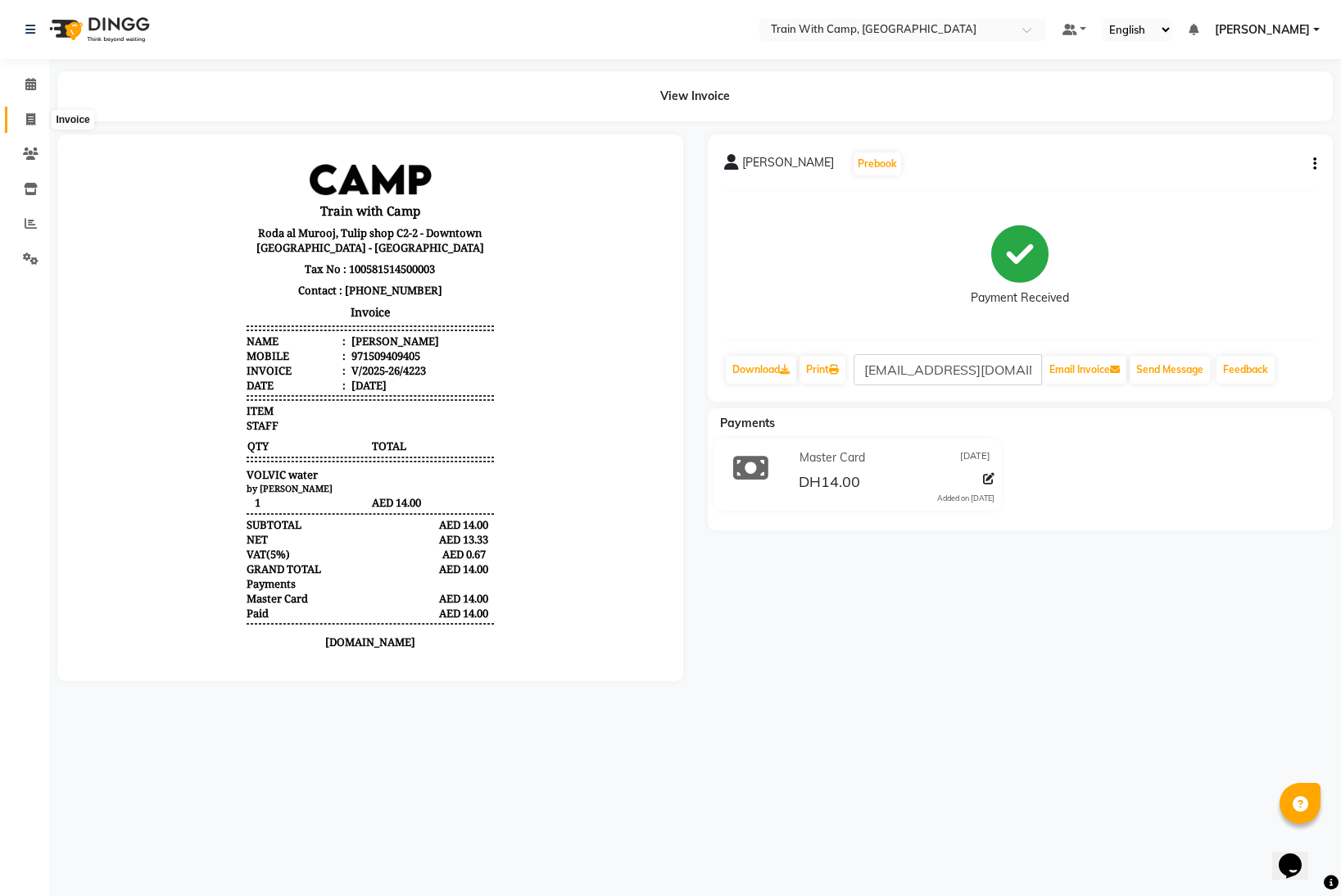
click at [27, 117] on icon at bounding box center [31, 119] width 9 height 12
select select "service"
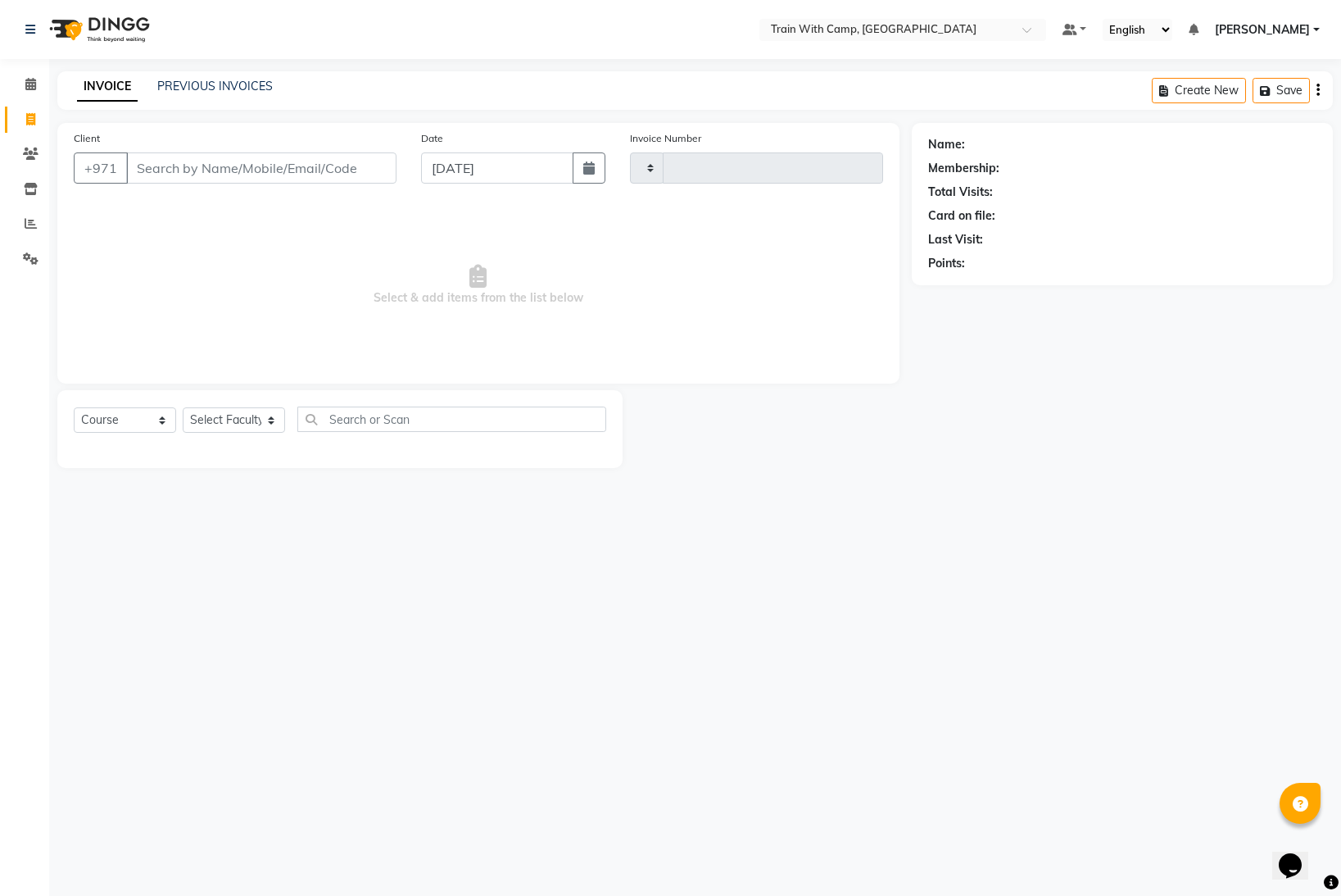
type input "4224"
select select "910"
click at [187, 172] on input "Client" at bounding box center [261, 168] width 271 height 32
select select "14965"
click at [245, 169] on input "Client" at bounding box center [261, 168] width 271 height 32
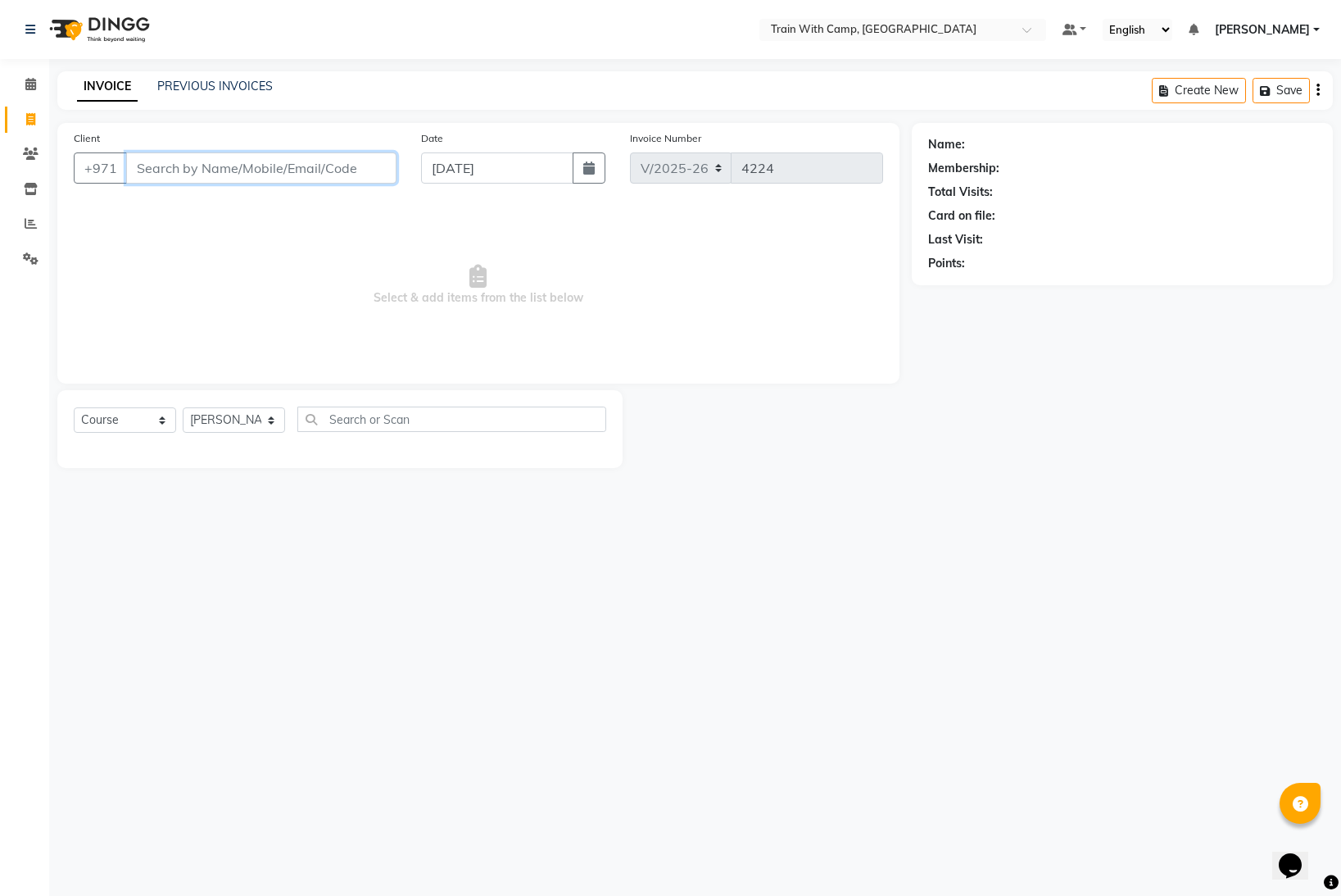
click at [219, 166] on input "Client" at bounding box center [261, 168] width 271 height 32
paste input "528770066"
type input "528770066"
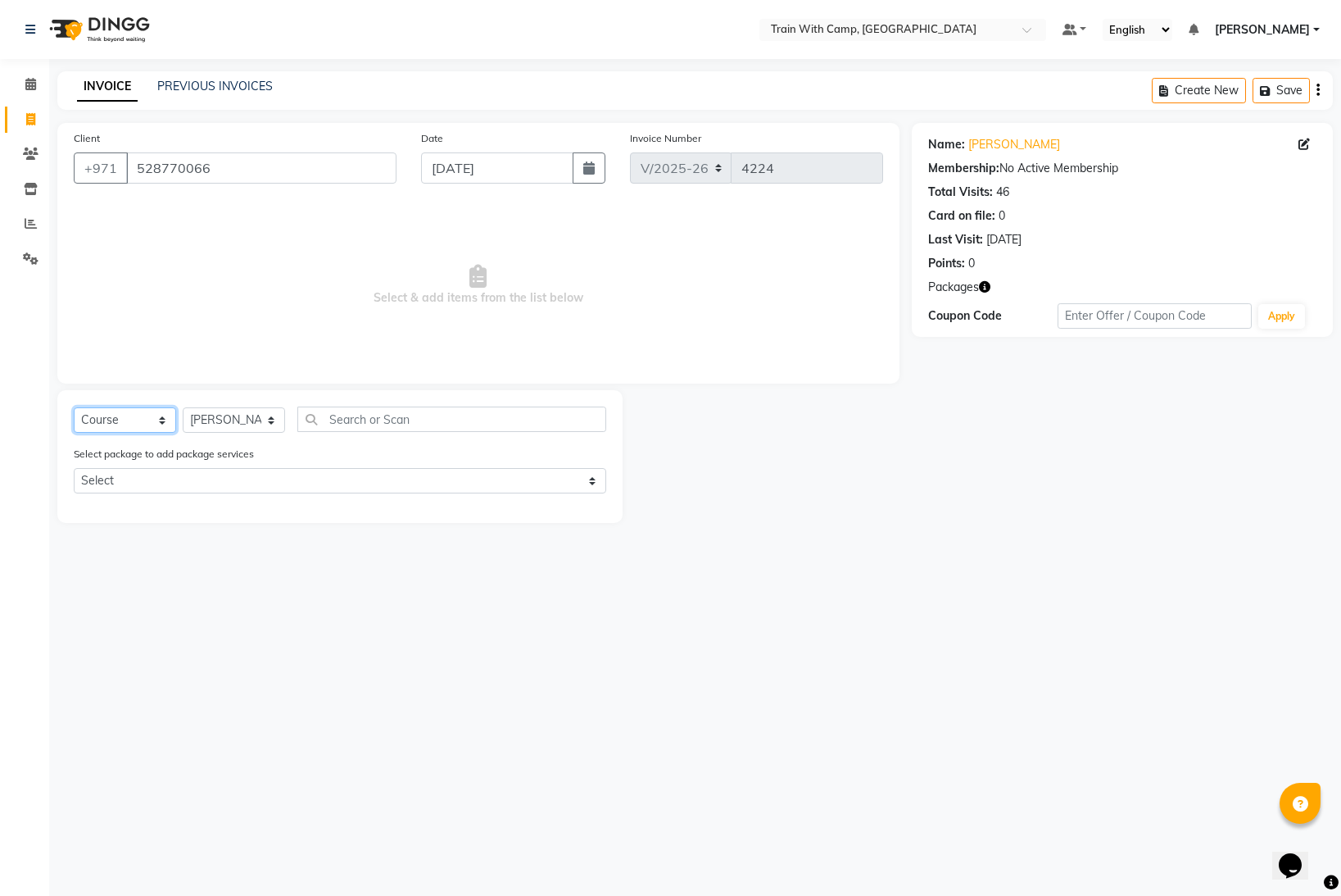
click at [160, 417] on select "Select Course Product Membership Package Voucher Prepaid Gift Card" at bounding box center [125, 420] width 102 height 26
select select "package"
click at [74, 408] on select "Select Course Product Membership Package Voucher Prepaid Gift Card" at bounding box center [125, 420] width 102 height 26
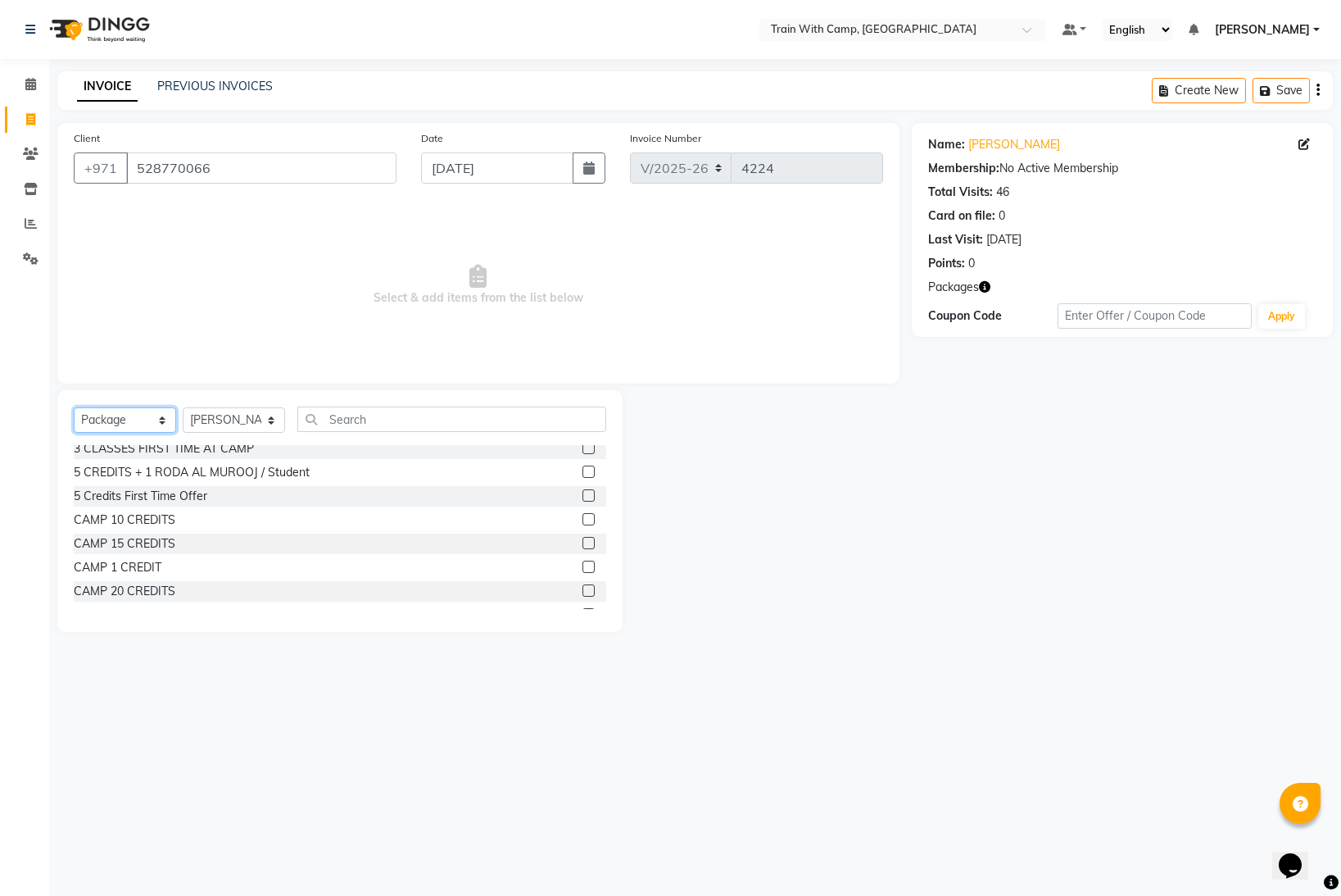
scroll to position [57, 0]
click at [586, 564] on label at bounding box center [589, 563] width 12 height 12
click at [586, 564] on input "checkbox" at bounding box center [588, 564] width 11 height 11
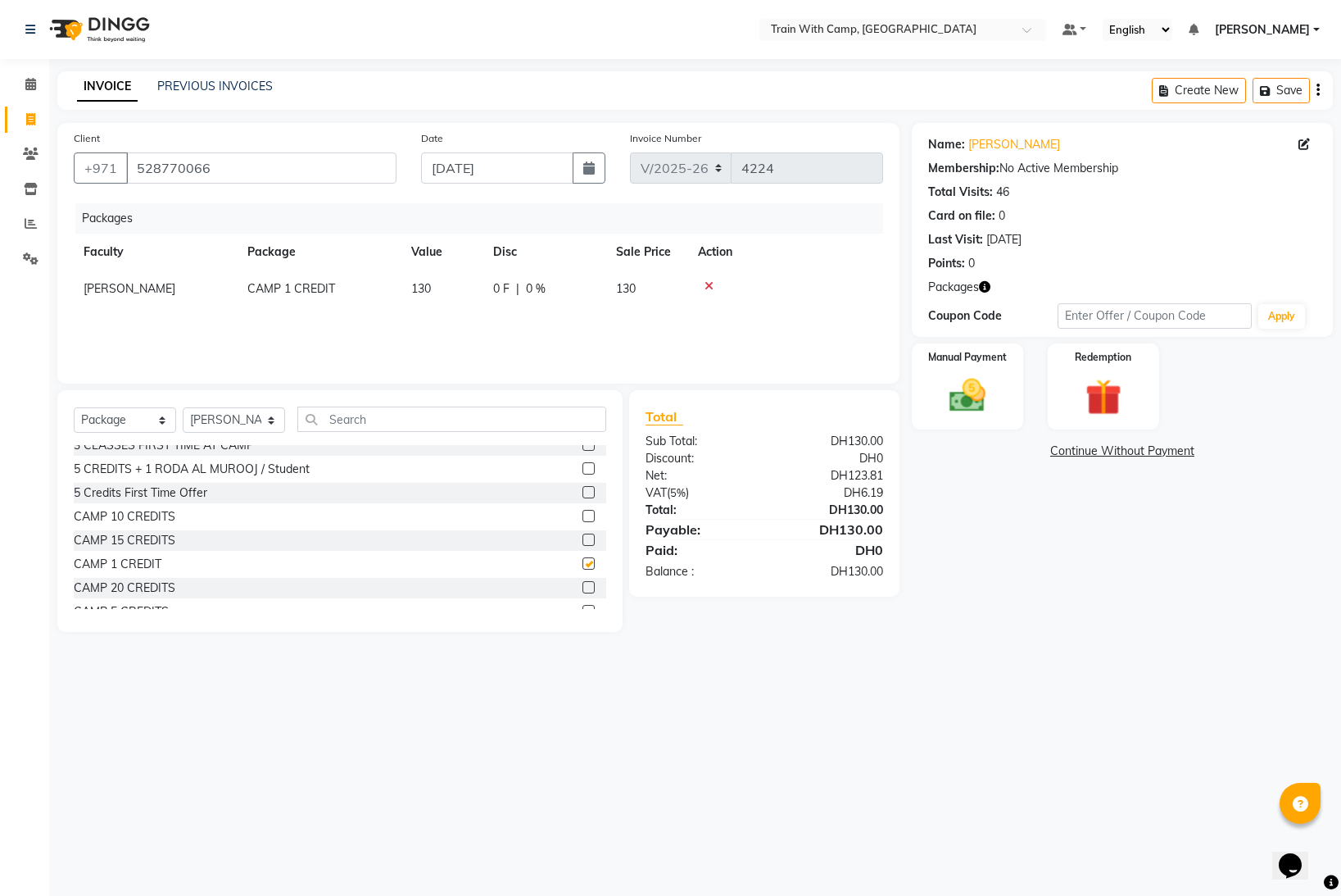
checkbox input "false"
click at [981, 384] on img at bounding box center [968, 395] width 61 height 43
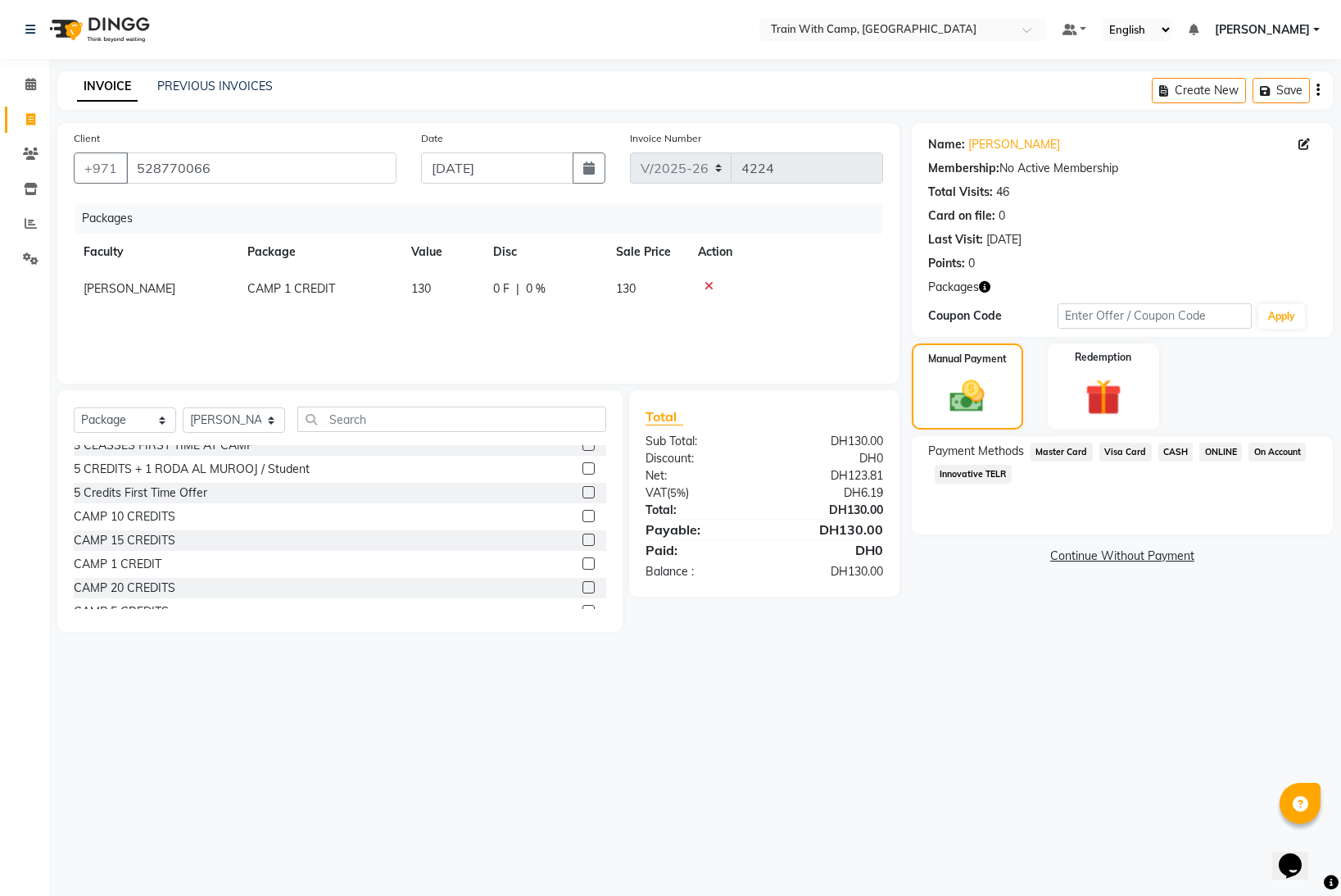
click at [1117, 442] on span "Visa Card" at bounding box center [1125, 451] width 52 height 19
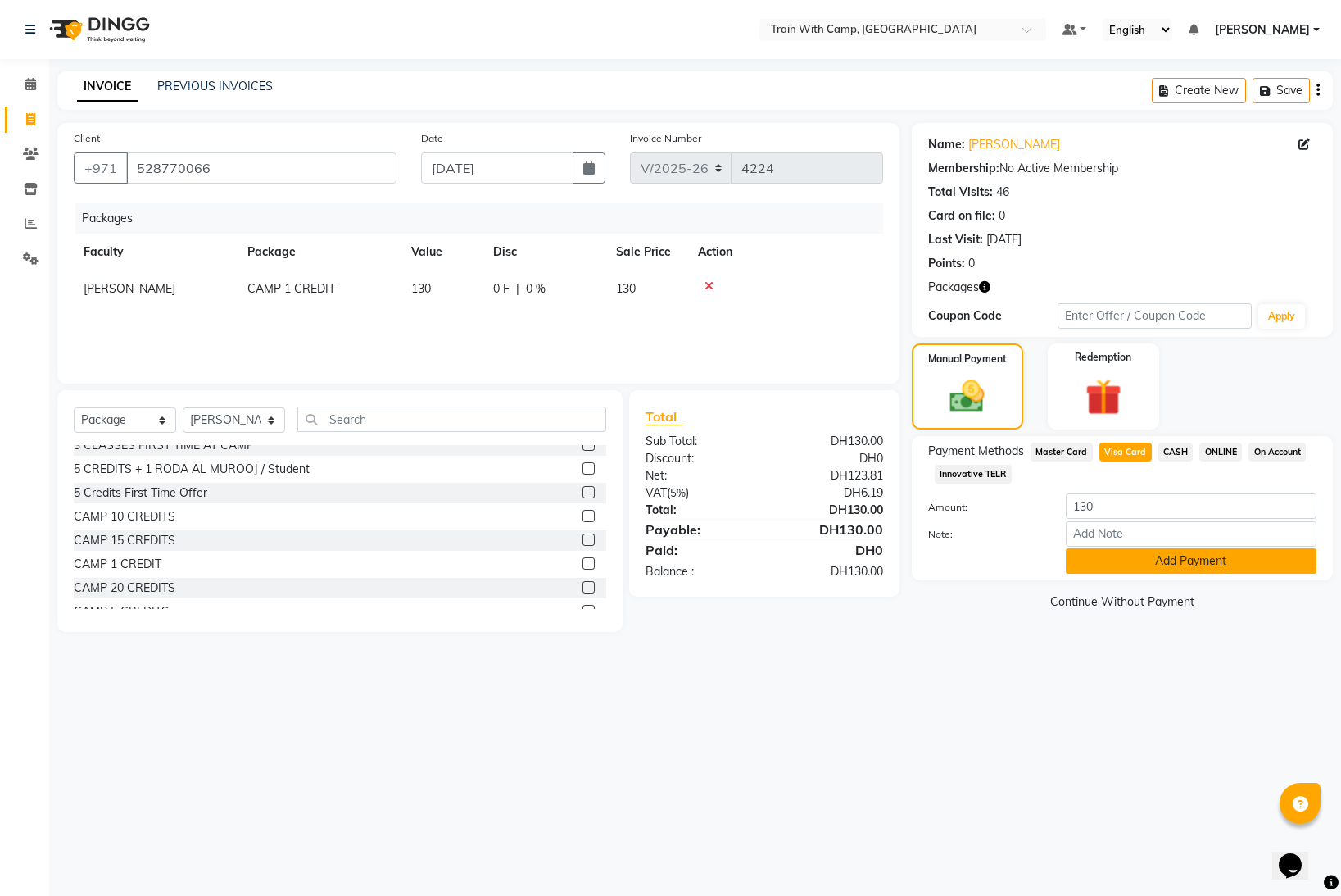
click at [1116, 565] on button "Add Payment" at bounding box center [1191, 561] width 251 height 26
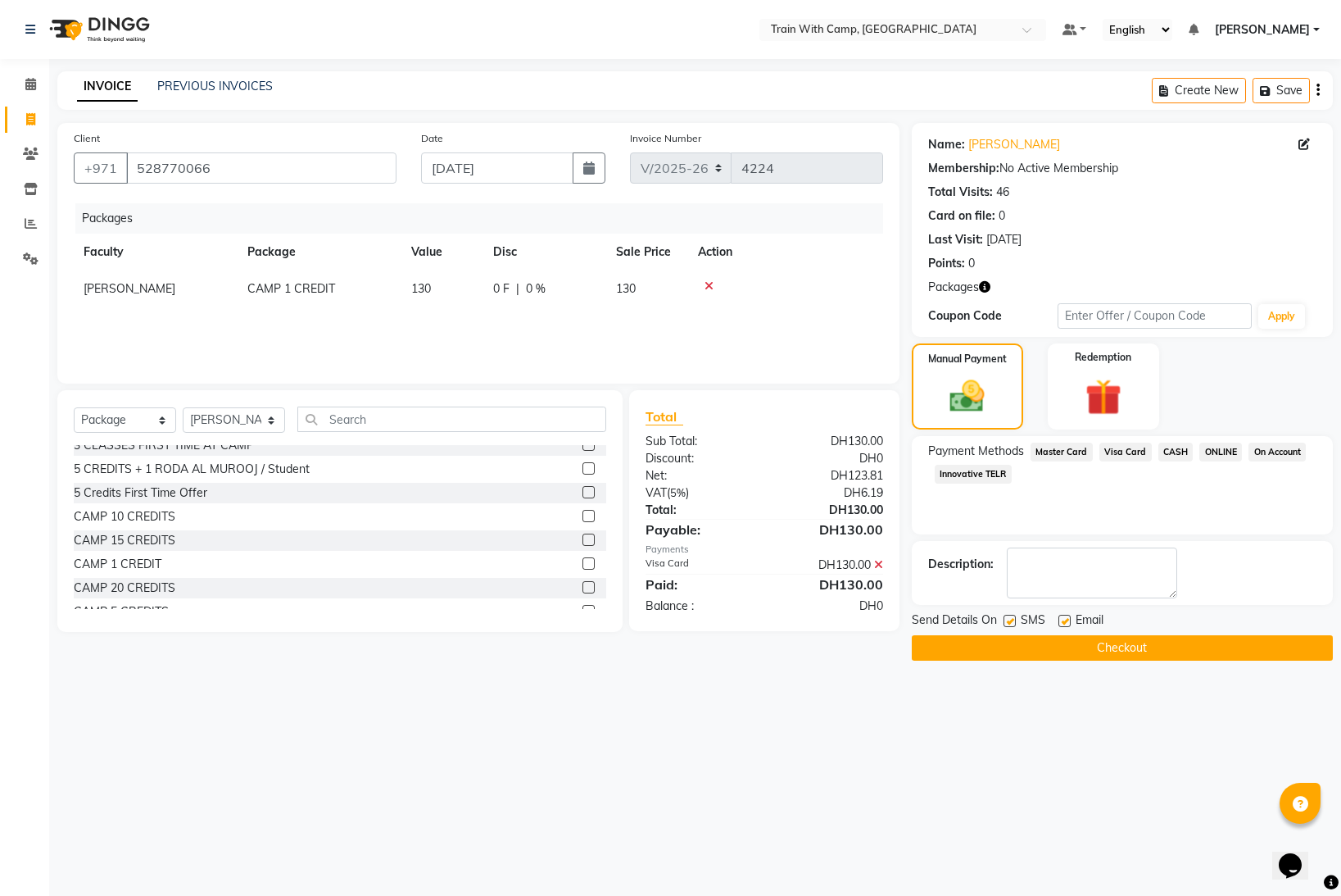
click at [1005, 619] on label at bounding box center [1009, 620] width 12 height 12
click at [1005, 619] on input "checkbox" at bounding box center [1008, 621] width 11 height 11
checkbox input "false"
click at [1061, 622] on label at bounding box center [1064, 620] width 12 height 12
click at [1061, 622] on input "checkbox" at bounding box center [1063, 621] width 11 height 11
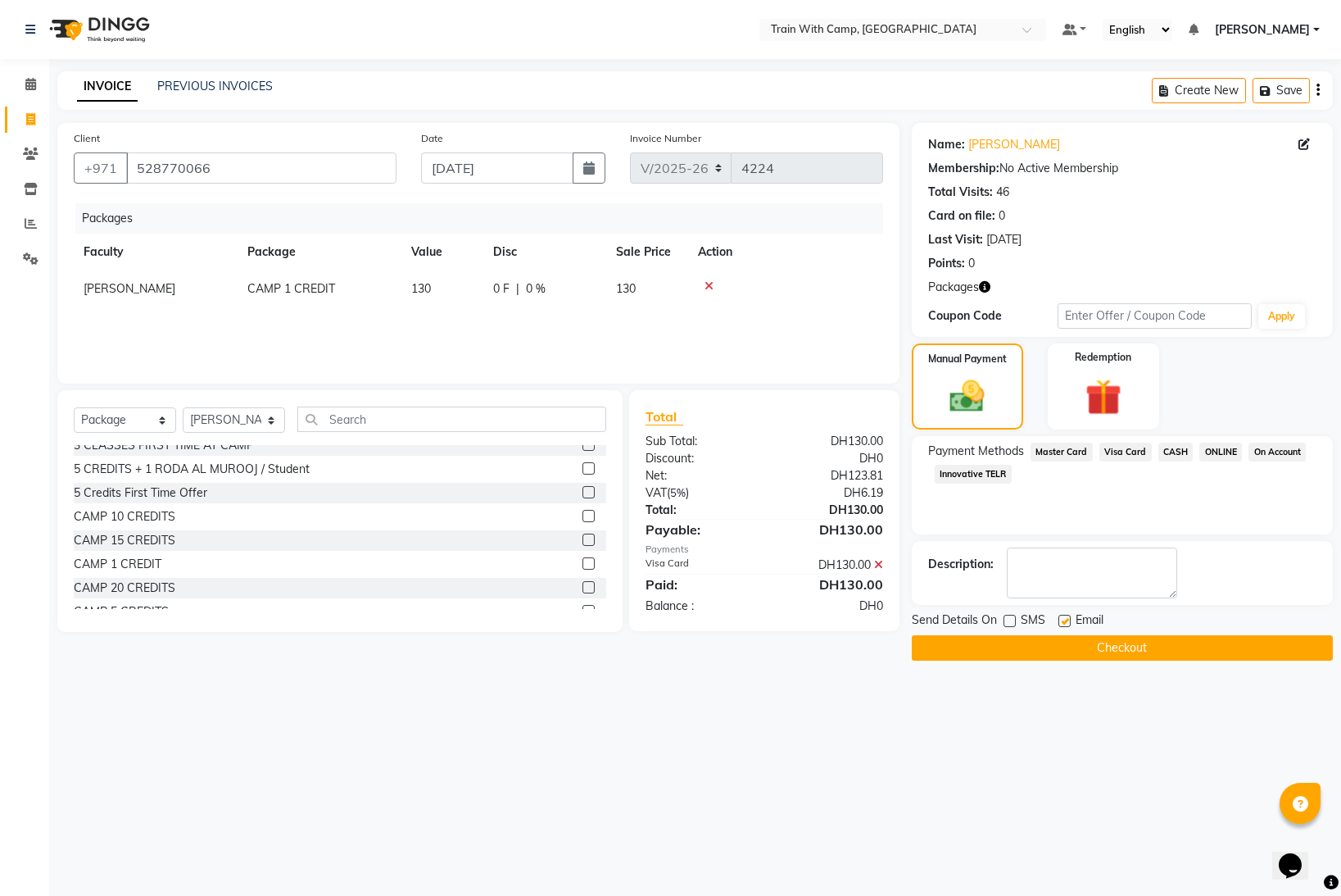
checkbox input "false"
click at [1053, 649] on button "Checkout" at bounding box center [1122, 648] width 421 height 26
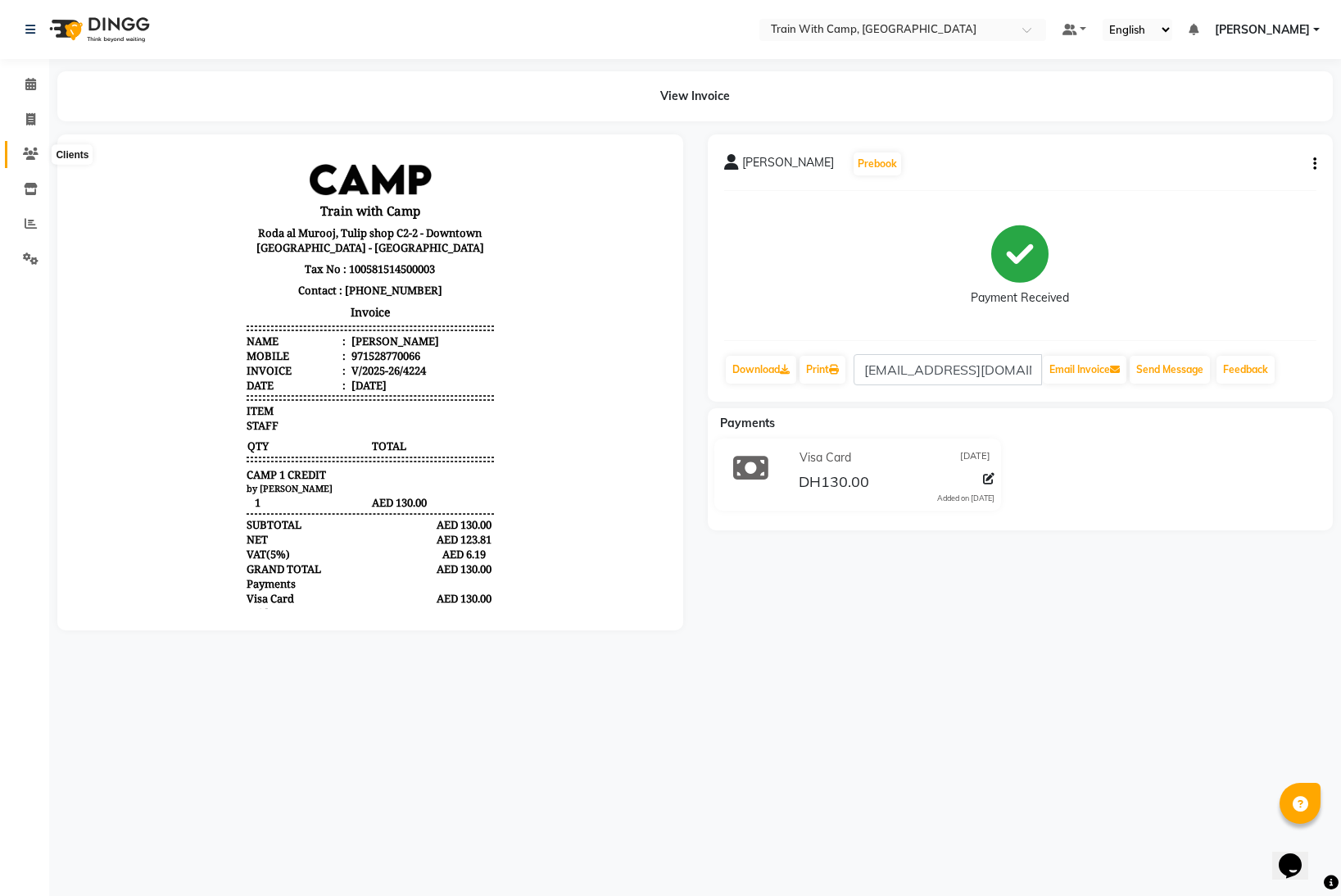
click at [33, 158] on icon at bounding box center [31, 154] width 16 height 12
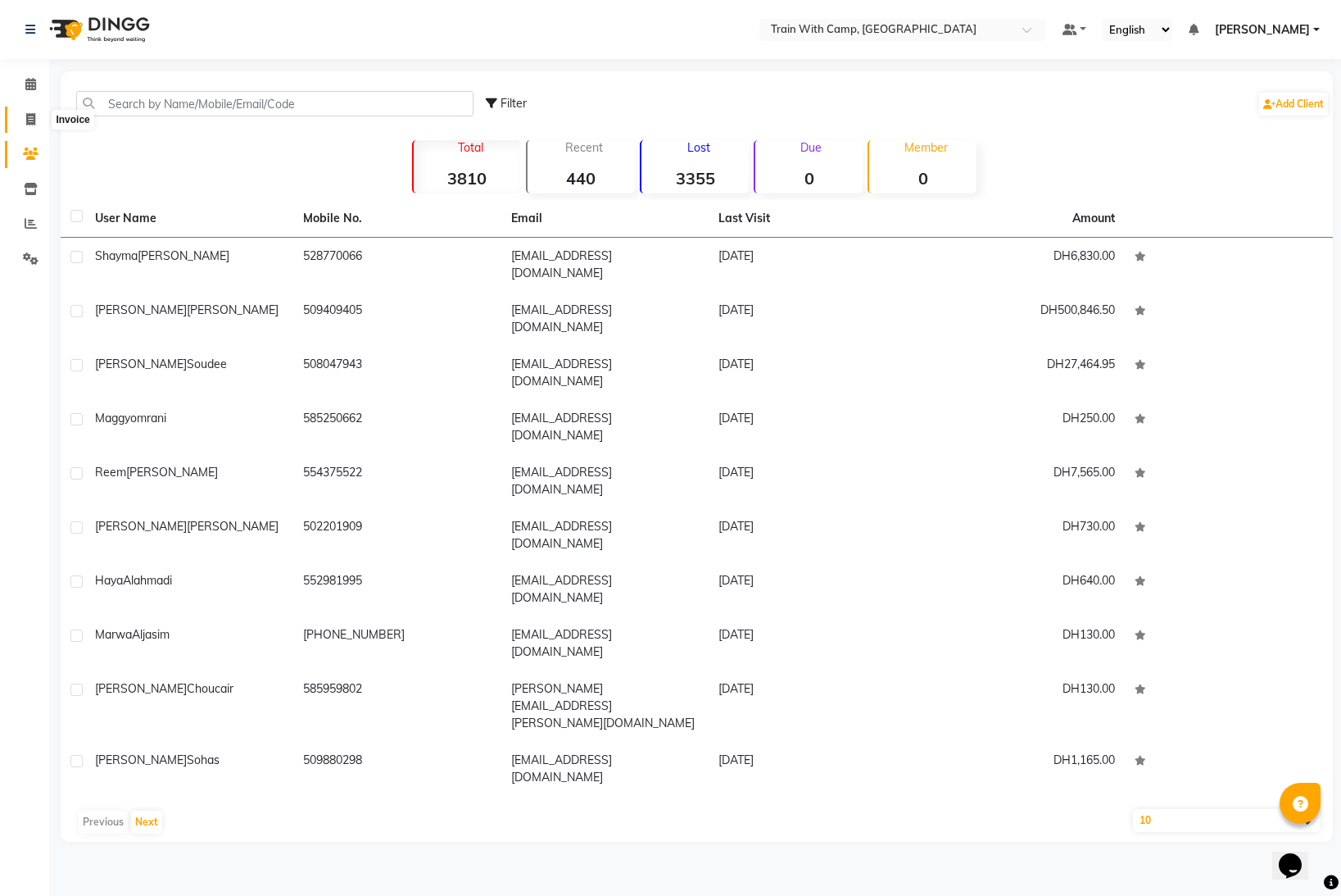
click at [36, 117] on span at bounding box center [31, 119] width 29 height 19
select select "910"
select select "service"
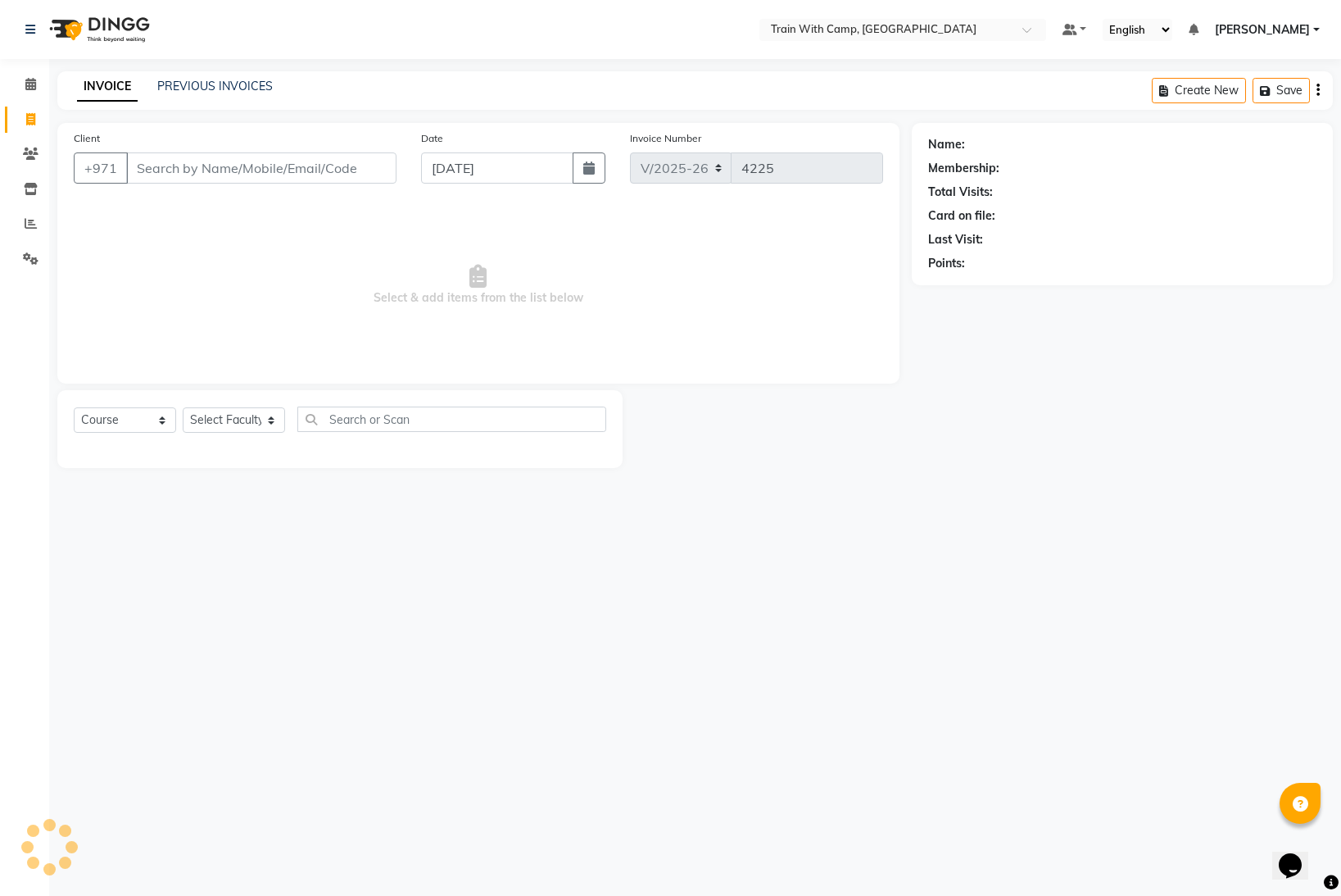
select select "14965"
click at [213, 164] on input "Client" at bounding box center [261, 168] width 271 height 32
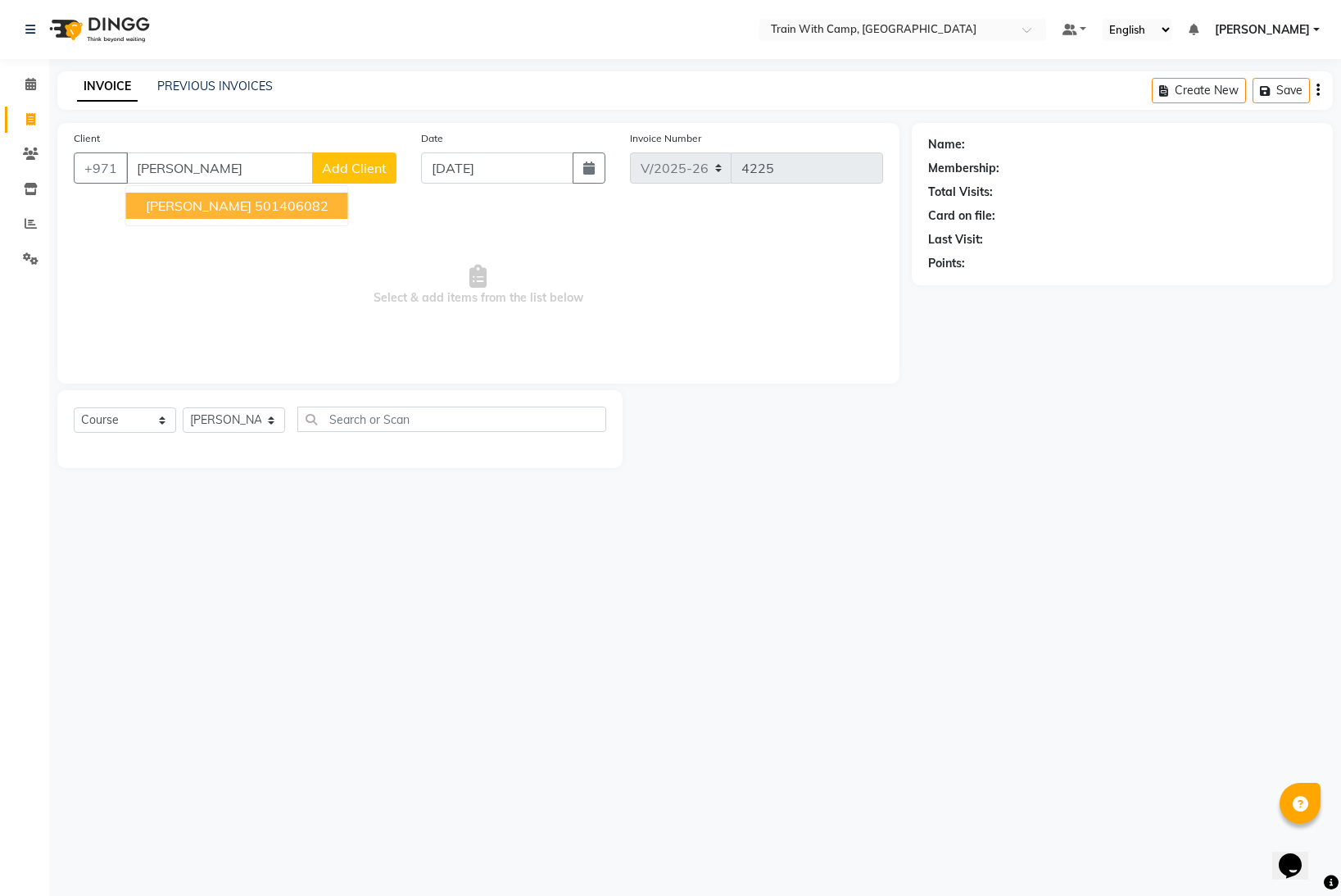
drag, startPoint x: 213, startPoint y: 208, endPoint x: 209, endPoint y: 347, distance: 139.1
click at [213, 208] on span "[PERSON_NAME]" at bounding box center [198, 206] width 105 height 17
type input "501406082"
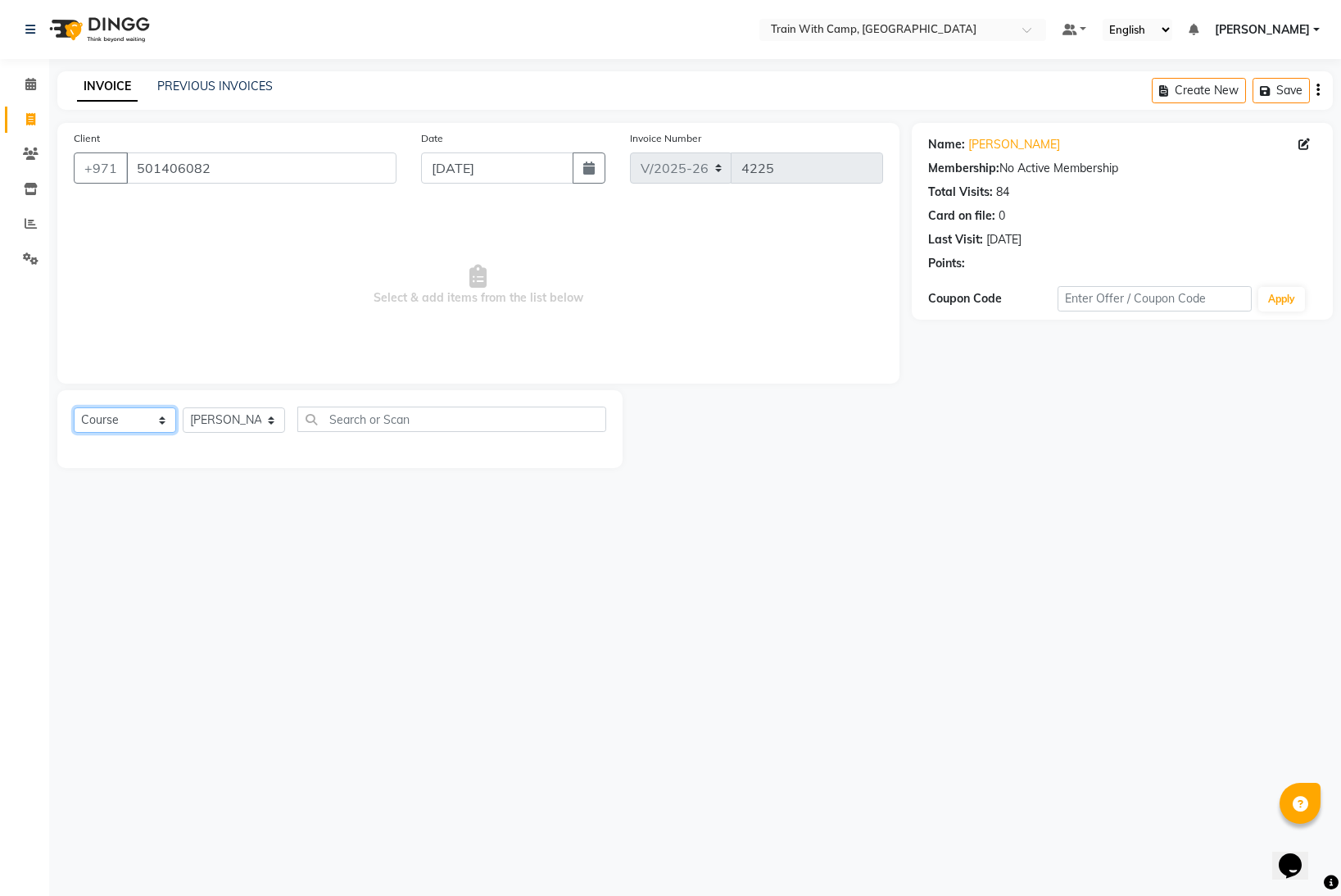
click at [159, 421] on select "Select Course Product Membership Package Voucher Prepaid Gift Card" at bounding box center [125, 420] width 102 height 26
select select "package"
click at [74, 408] on select "Select Course Product Membership Package Voucher Prepaid Gift Card" at bounding box center [125, 420] width 102 height 26
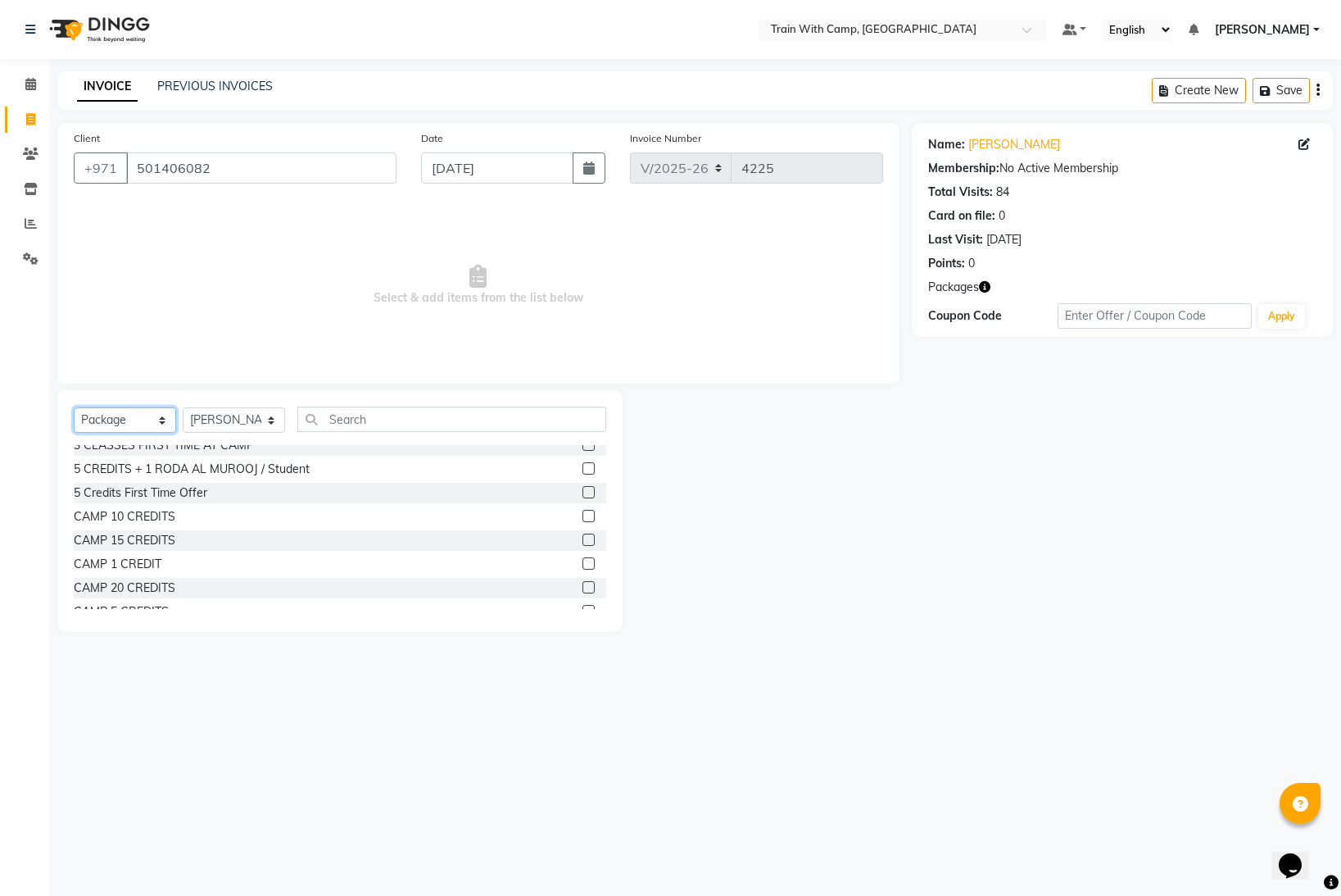
scroll to position [62, 0]
click at [593, 554] on label at bounding box center [589, 558] width 12 height 12
click at [593, 554] on input "checkbox" at bounding box center [588, 559] width 11 height 11
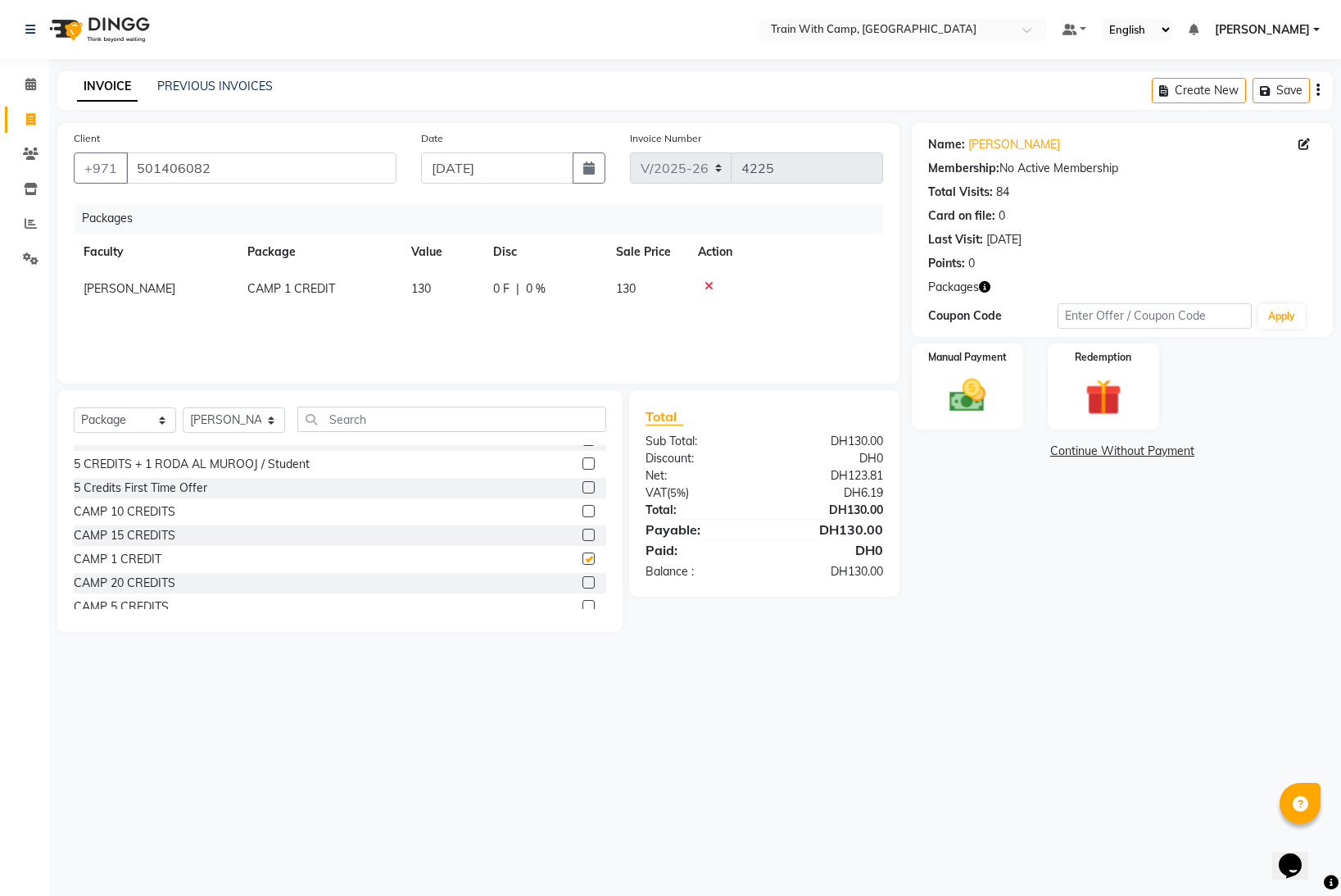
checkbox input "false"
click at [971, 386] on img at bounding box center [968, 395] width 61 height 43
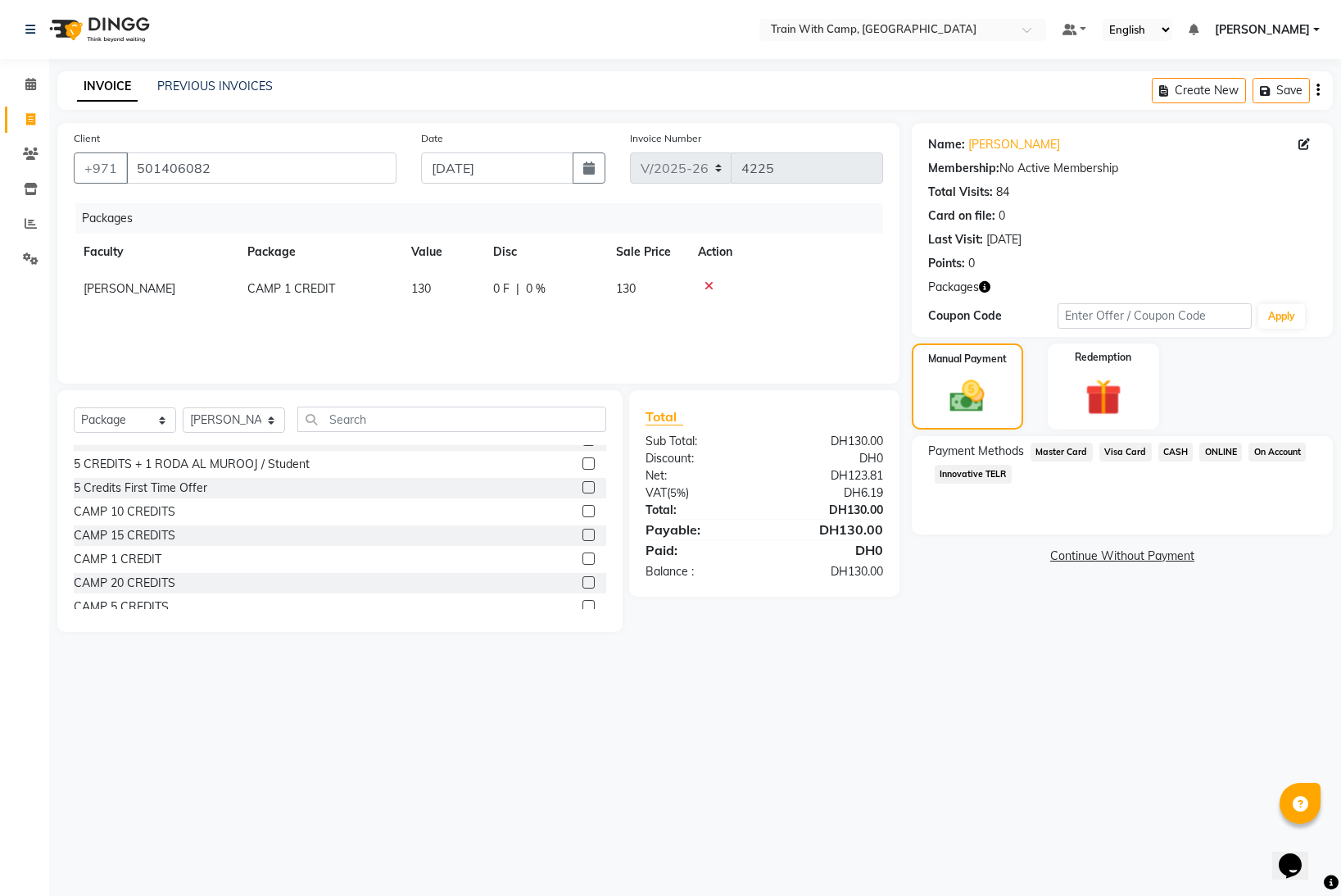
drag, startPoint x: 1120, startPoint y: 450, endPoint x: 1145, endPoint y: 480, distance: 39.1
click at [1124, 453] on span "Visa Card" at bounding box center [1125, 451] width 52 height 19
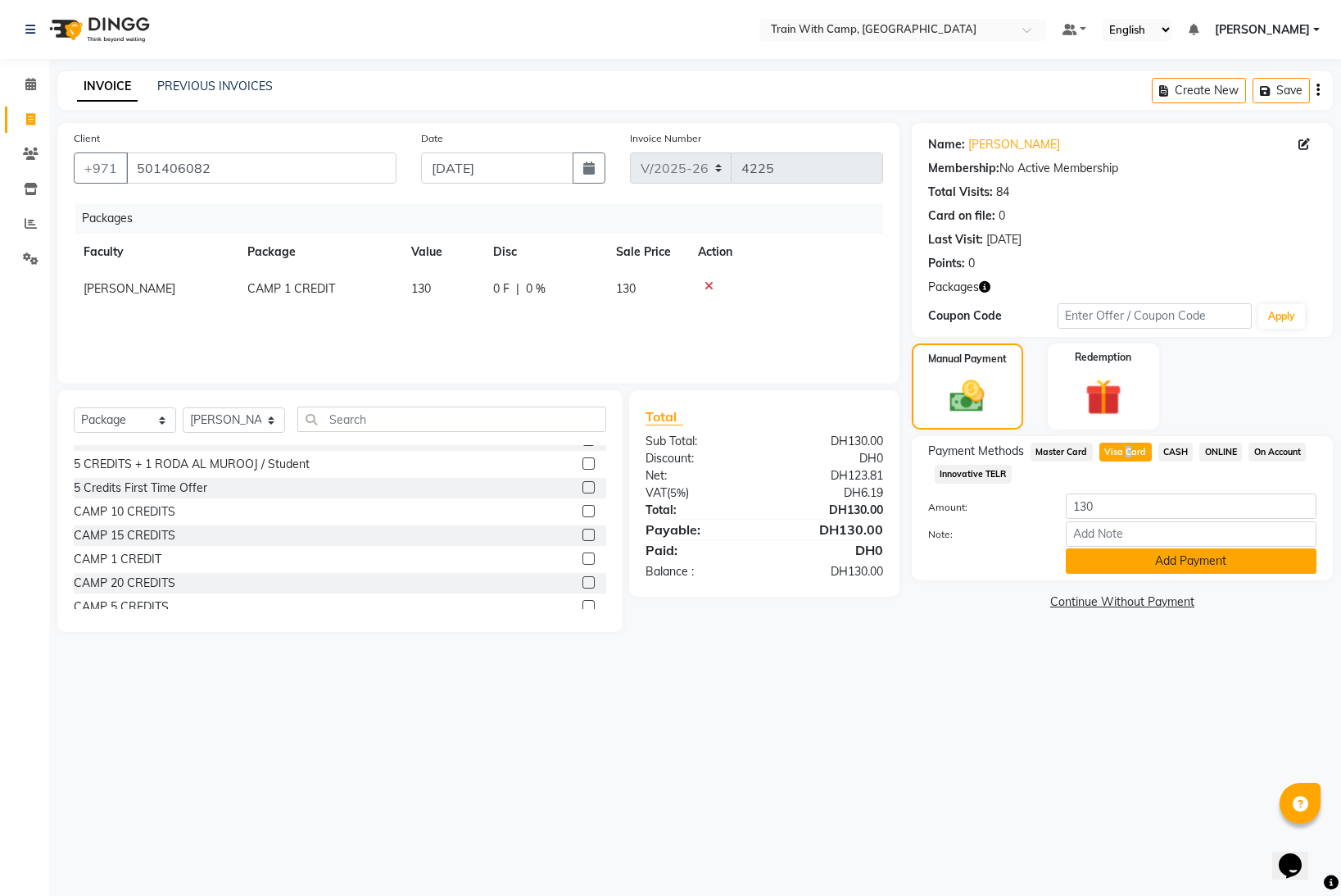
drag, startPoint x: 1167, startPoint y: 559, endPoint x: 1159, endPoint y: 561, distance: 8.2
click at [1159, 561] on button "Add Payment" at bounding box center [1191, 561] width 251 height 26
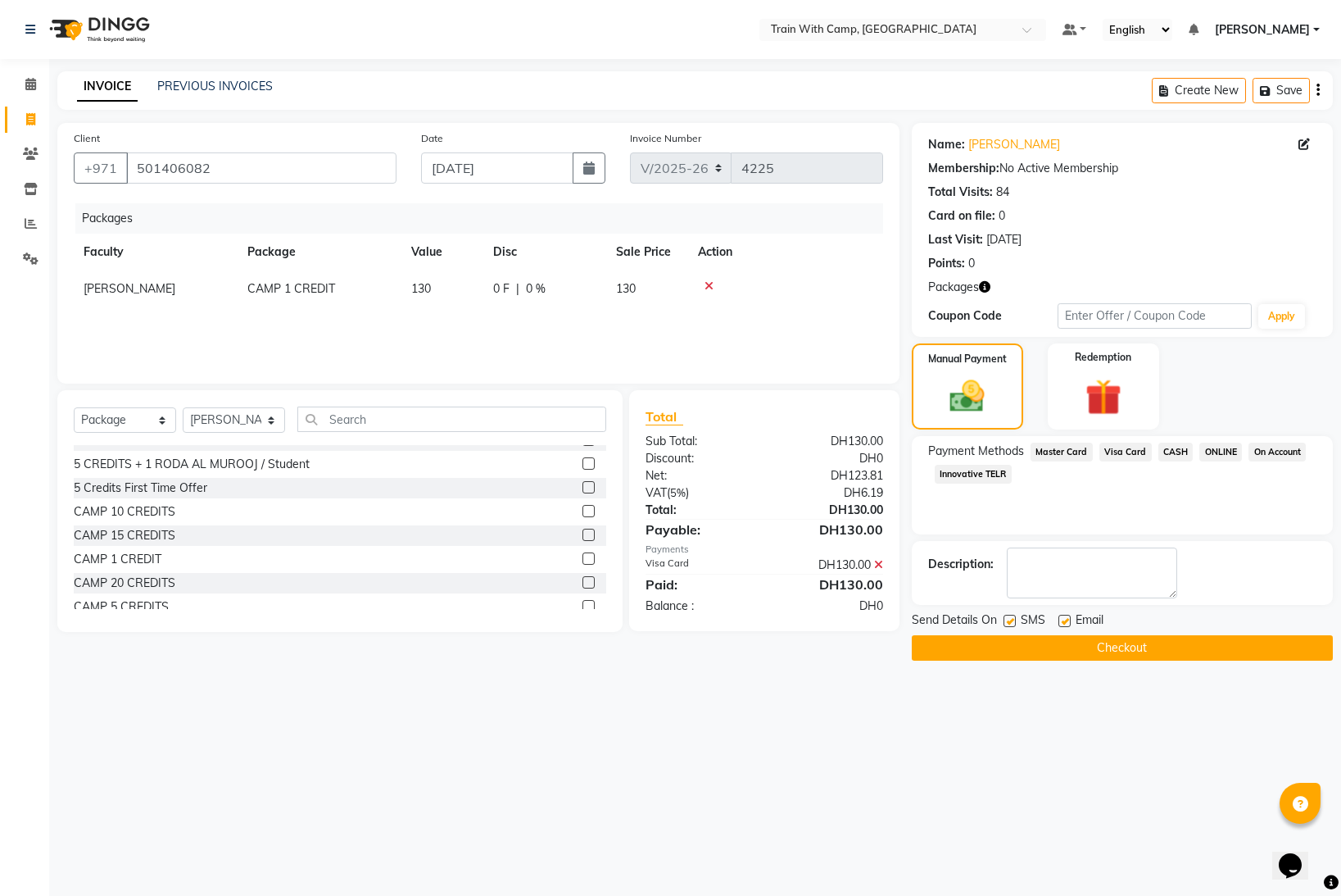
drag, startPoint x: 1009, startPoint y: 621, endPoint x: 1034, endPoint y: 620, distance: 25.0
click at [1018, 620] on div "SMS" at bounding box center [1031, 621] width 55 height 21
click at [1067, 617] on label at bounding box center [1064, 620] width 12 height 12
click at [1067, 617] on input "checkbox" at bounding box center [1063, 621] width 11 height 11
checkbox input "false"
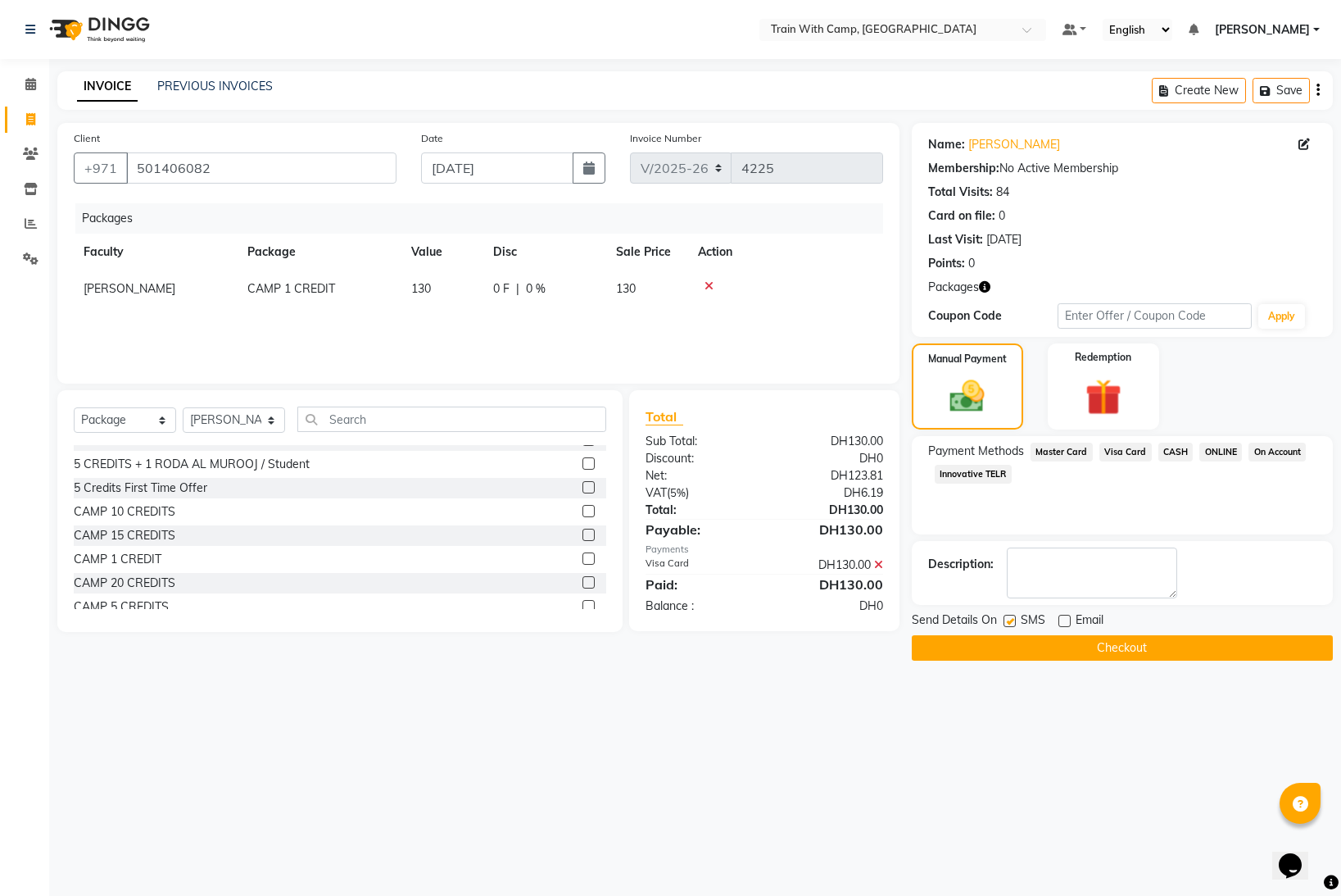
drag, startPoint x: 1009, startPoint y: 620, endPoint x: 1004, endPoint y: 654, distance: 34.4
click at [1012, 622] on label at bounding box center [1009, 620] width 12 height 12
click at [1012, 622] on input "checkbox" at bounding box center [1008, 621] width 11 height 11
checkbox input "false"
click at [1003, 650] on button "Checkout" at bounding box center [1122, 648] width 421 height 26
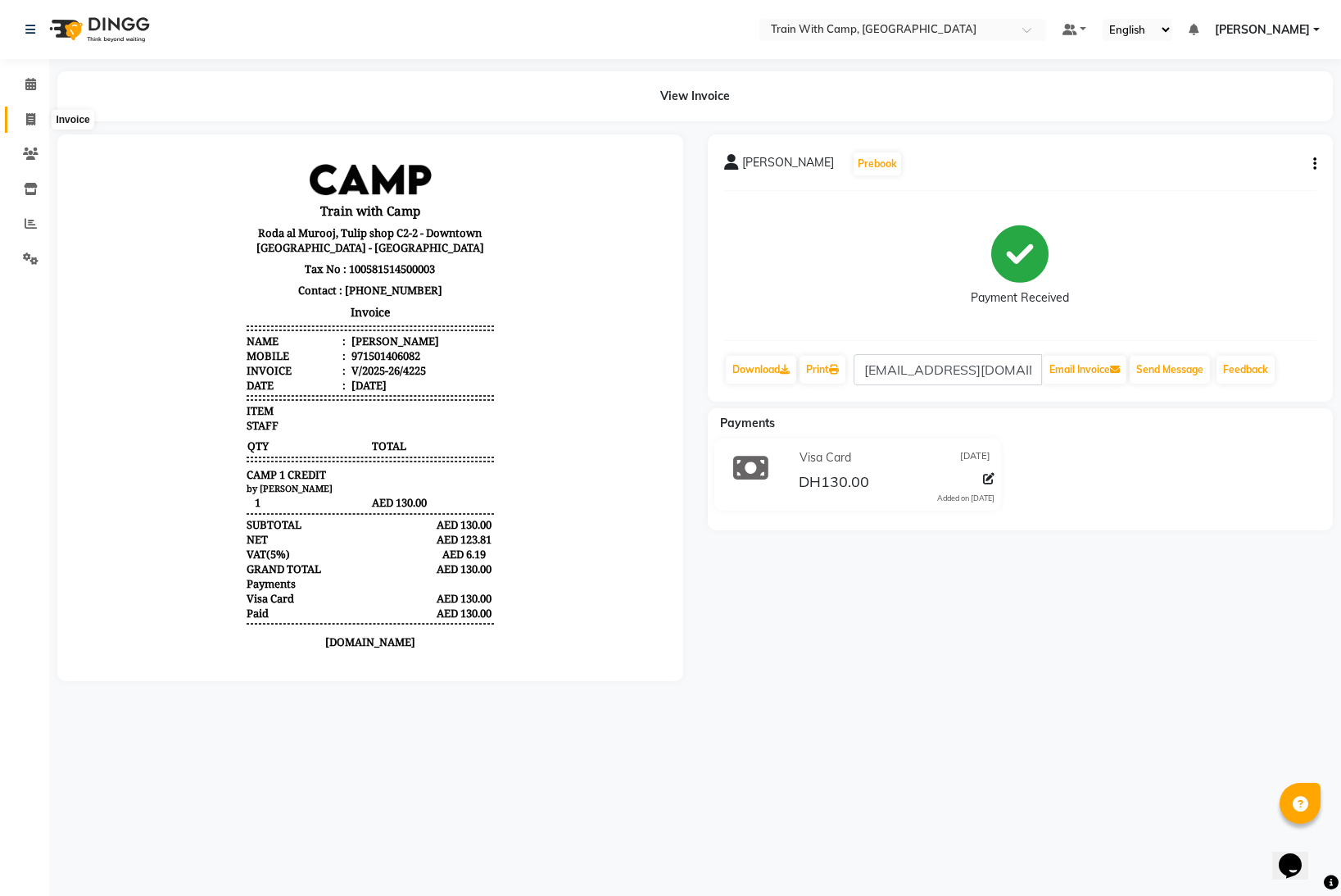
click at [31, 119] on icon at bounding box center [31, 119] width 9 height 12
select select "service"
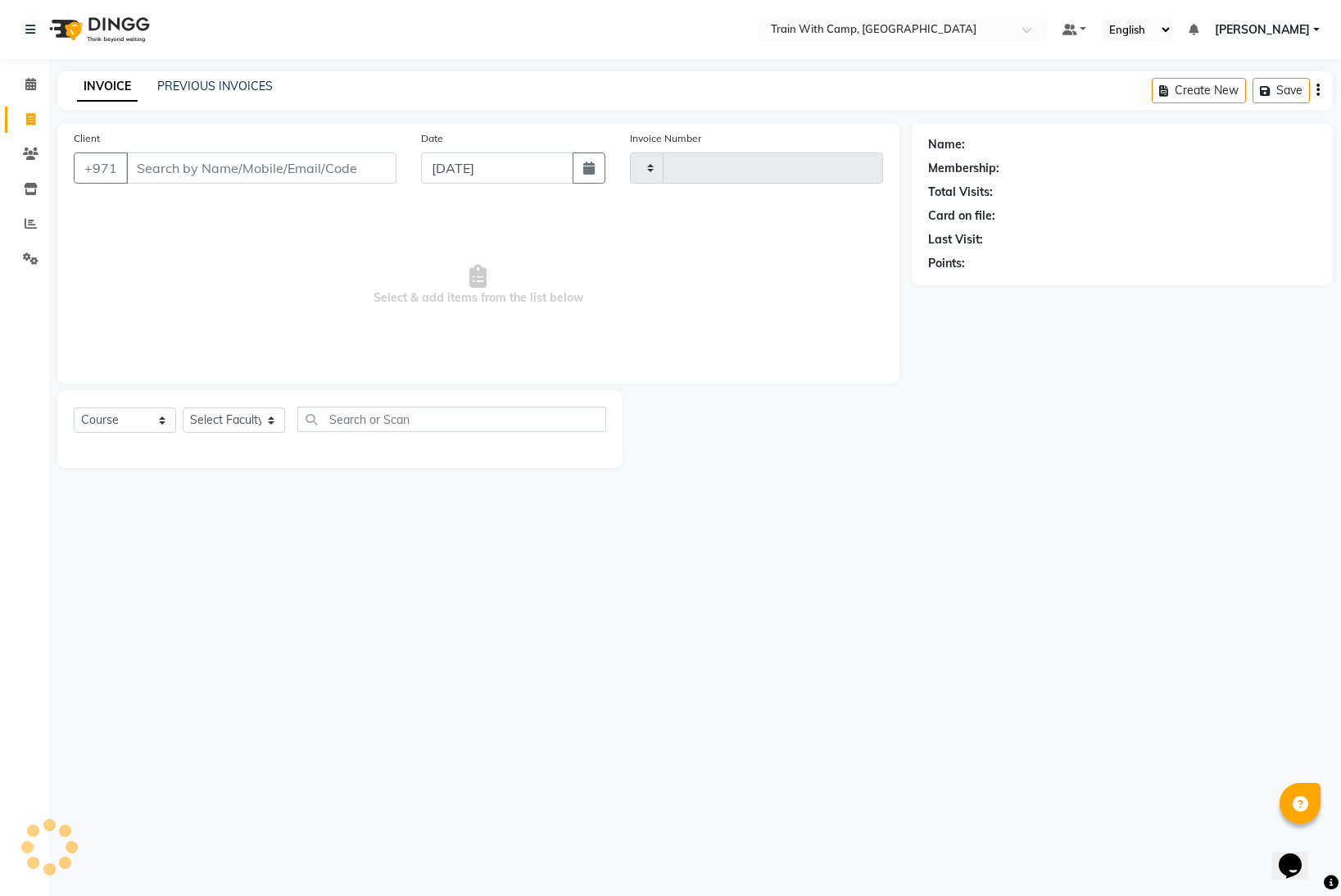
type input "4226"
select select "910"
drag, startPoint x: 178, startPoint y: 171, endPoint x: 188, endPoint y: 170, distance: 10.0
click at [179, 171] on input "Client" at bounding box center [261, 168] width 271 height 32
select select "14965"
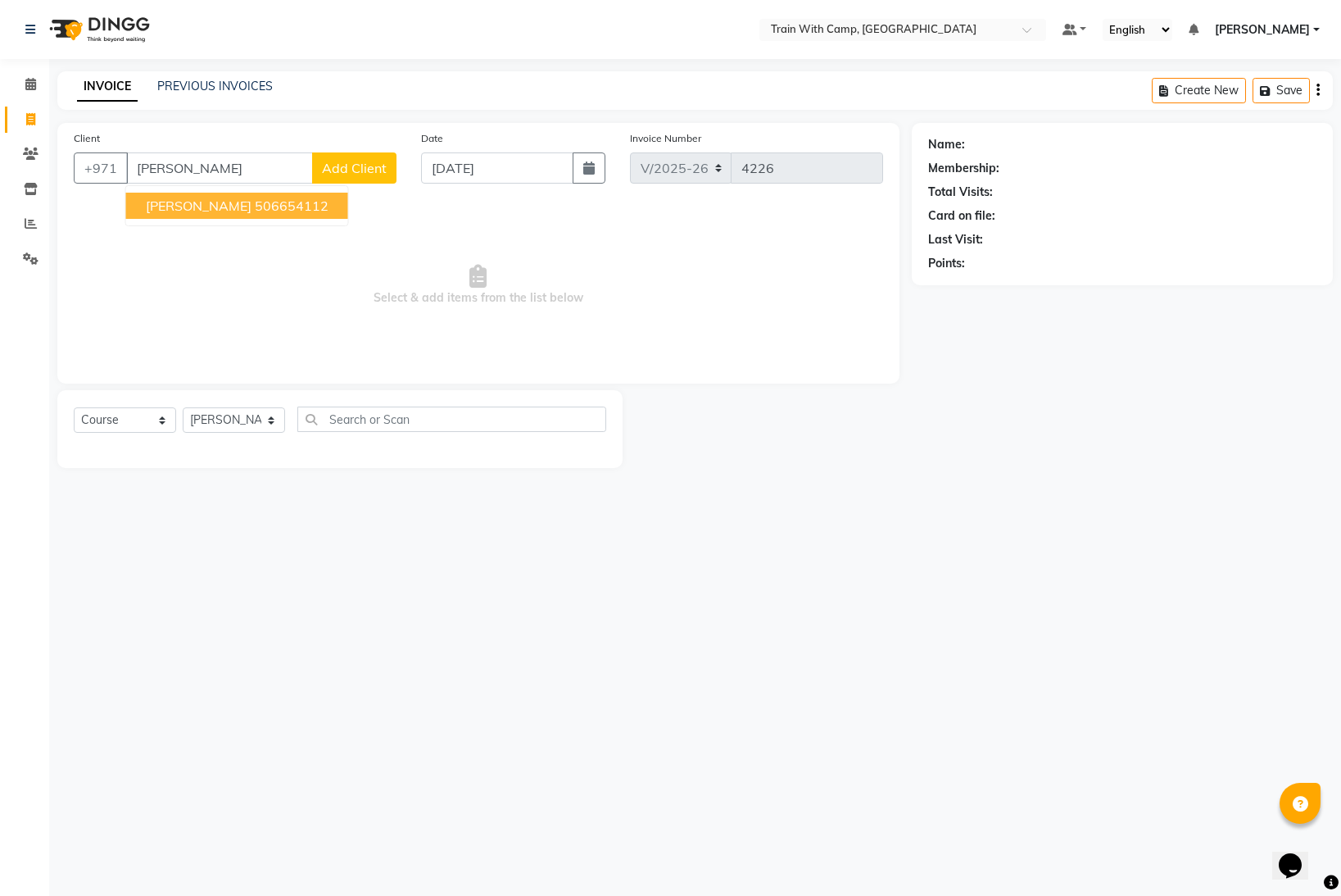
click at [213, 208] on span "[PERSON_NAME]" at bounding box center [198, 206] width 105 height 17
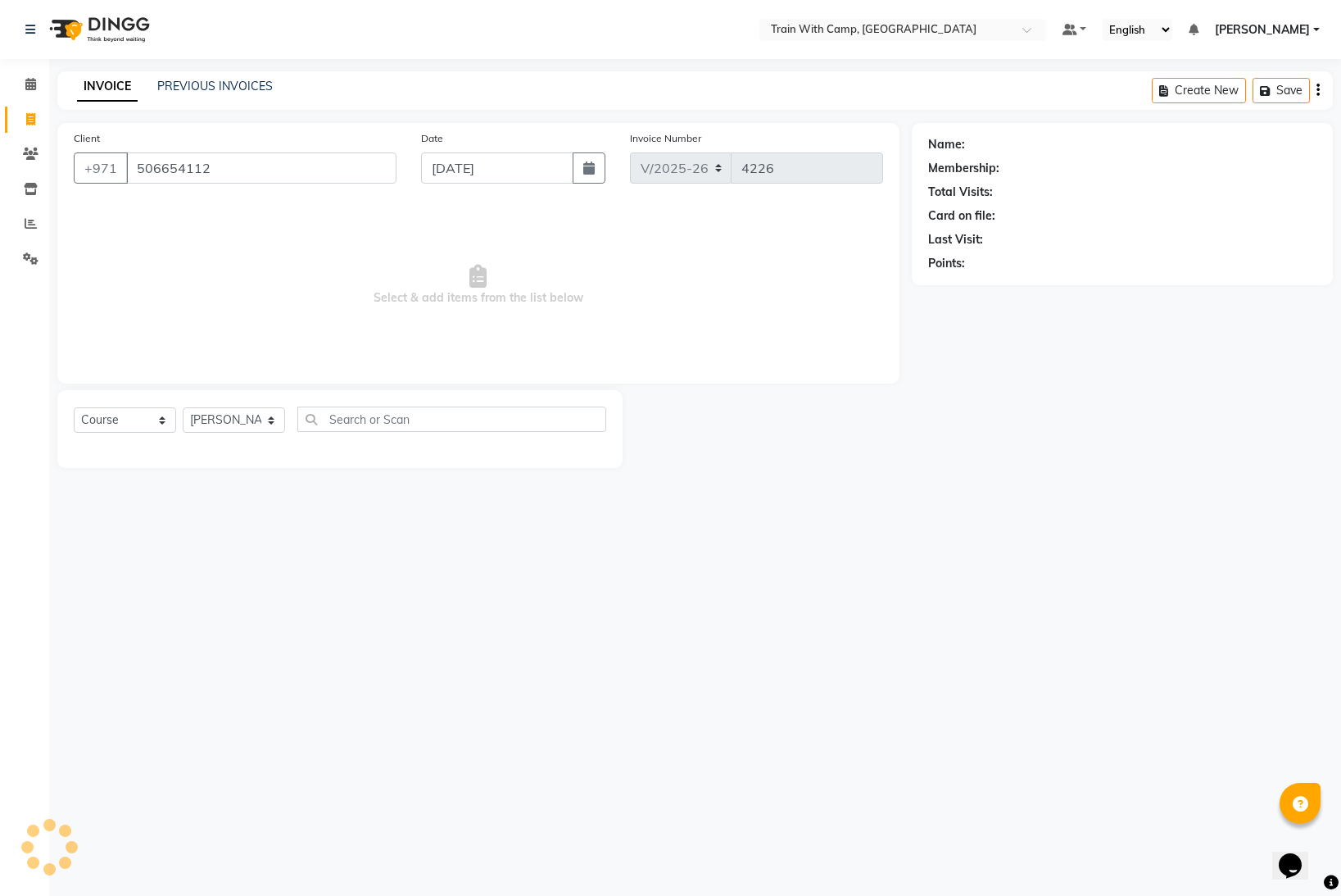
type input "506654112"
click at [159, 414] on select "Select Course Product Membership Package Voucher Prepaid Gift Card" at bounding box center [125, 420] width 102 height 26
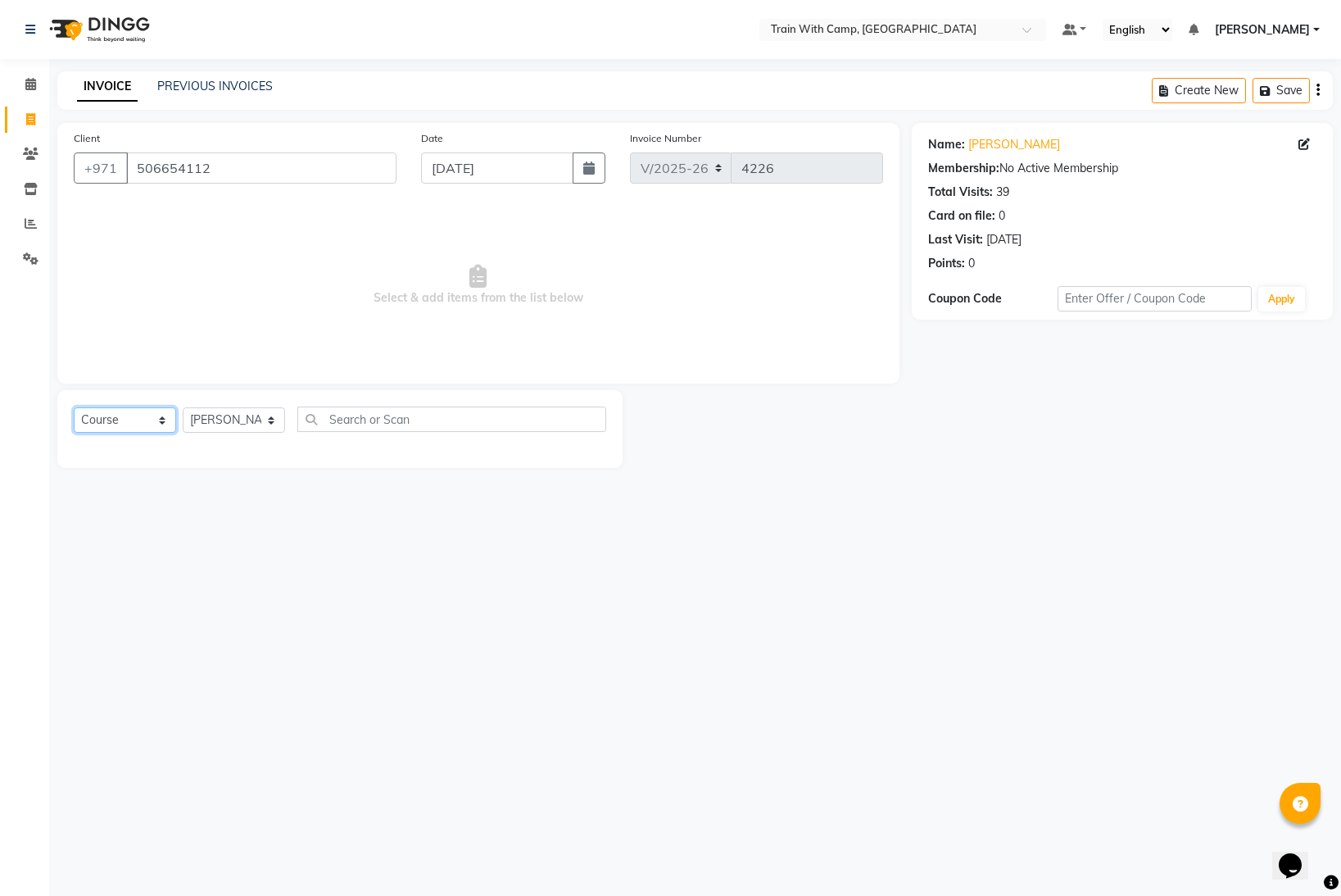
select select "package"
click at [74, 408] on select "Select Course Product Membership Package Voucher Prepaid Gift Card" at bounding box center [125, 420] width 102 height 26
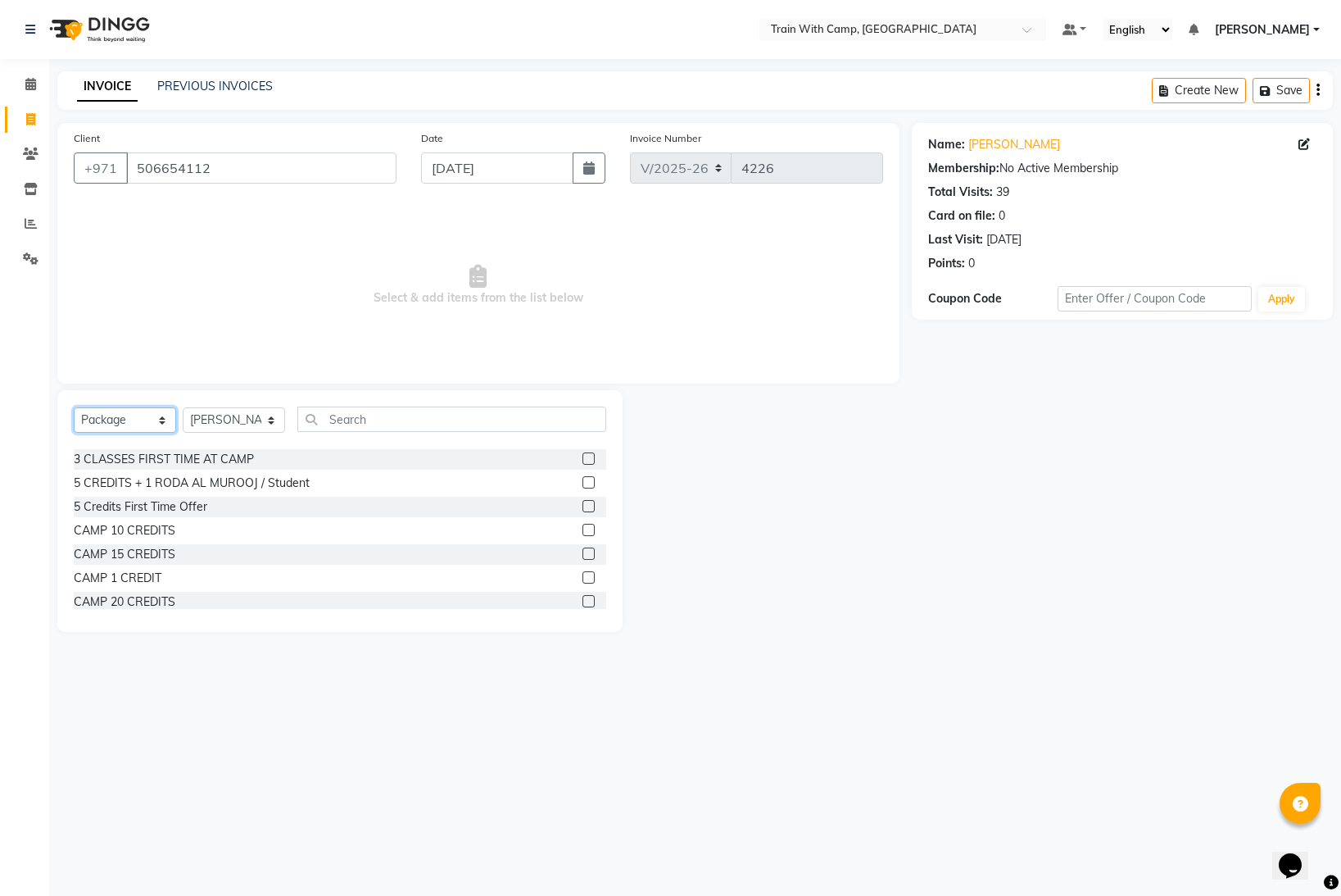
scroll to position [58, 0]
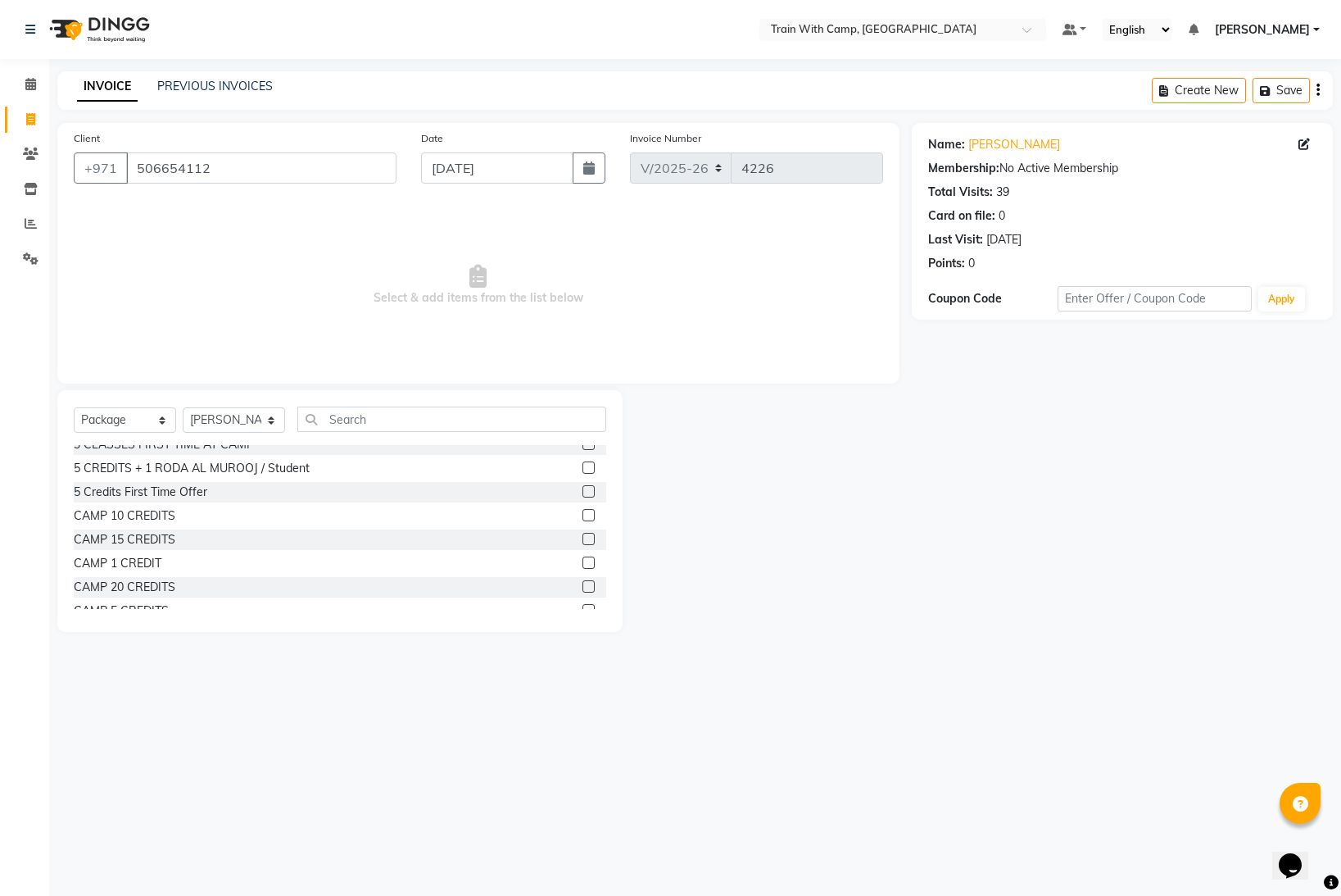
drag, startPoint x: 592, startPoint y: 559, endPoint x: 583, endPoint y: 559, distance: 9.0
click at [590, 560] on label at bounding box center [589, 562] width 12 height 12
click at [590, 560] on input "checkbox" at bounding box center [588, 563] width 11 height 11
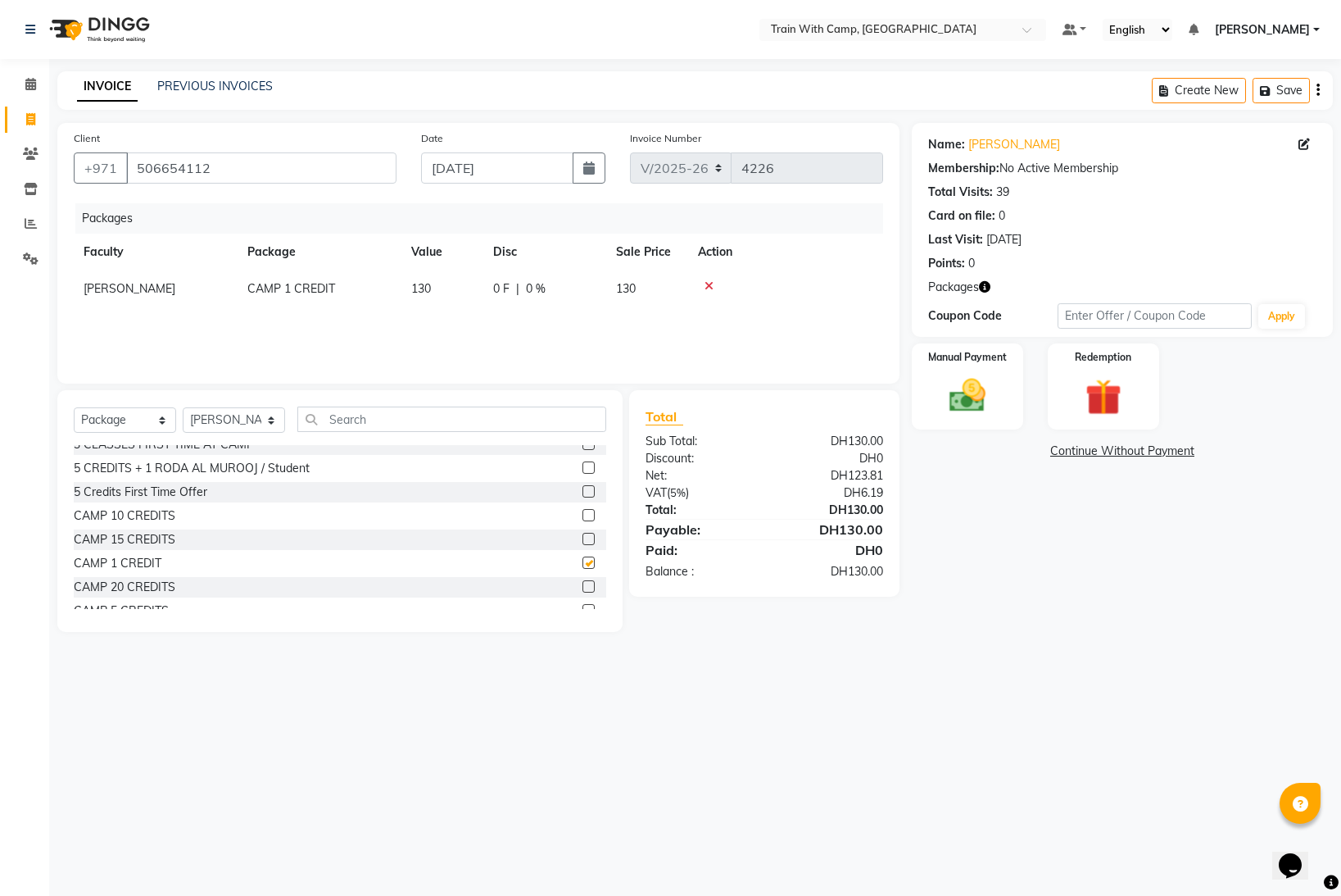
checkbox input "false"
click at [155, 422] on select "Select Course Product Membership Package Voucher Prepaid Gift Card" at bounding box center [125, 420] width 102 height 26
select select "product"
click at [74, 408] on select "Select Course Product Membership Package Voucher Prepaid Gift Card" at bounding box center [125, 420] width 102 height 26
click at [390, 421] on input "text" at bounding box center [452, 419] width 309 height 26
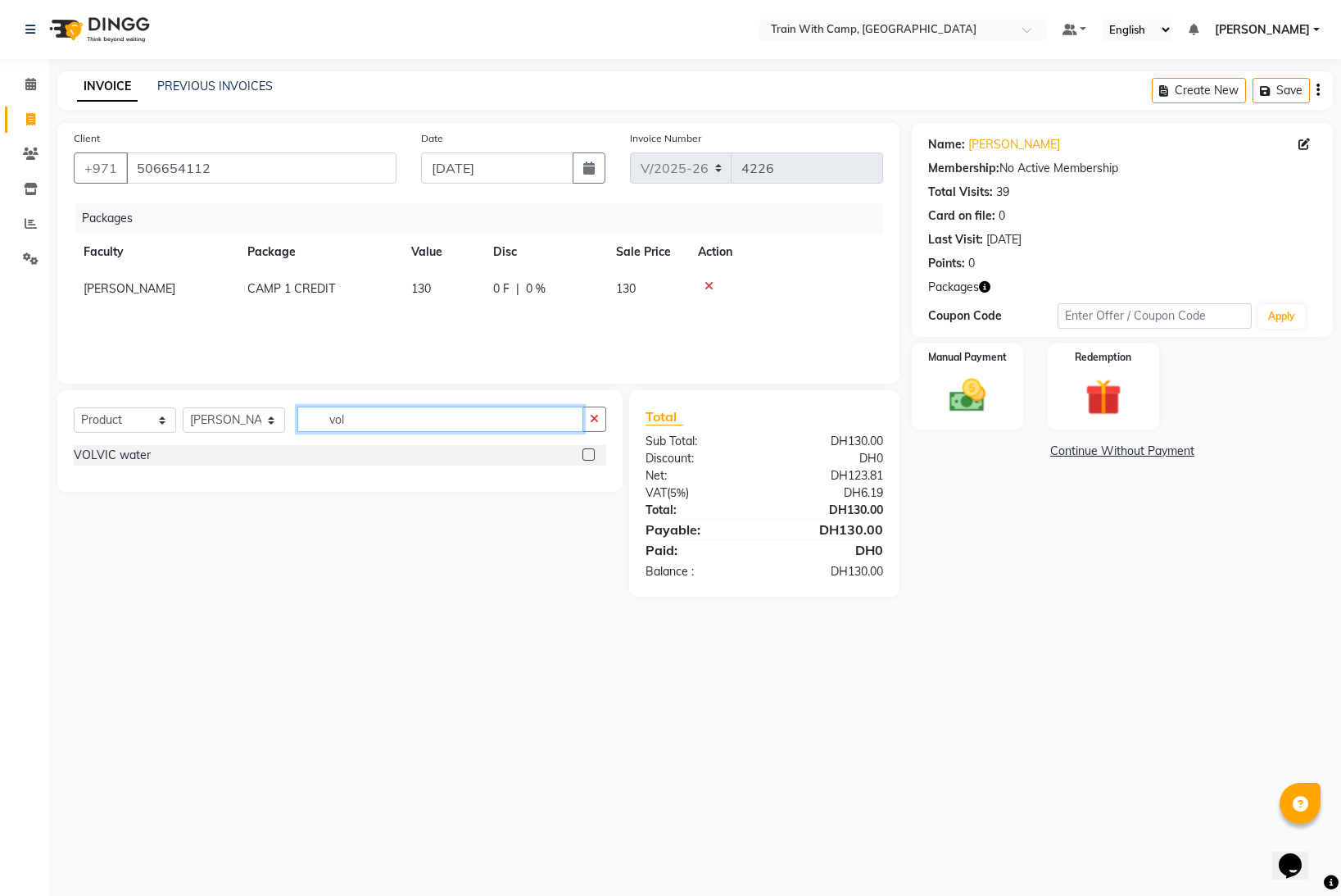
scroll to position [0, 0]
type input "vol"
click at [590, 456] on label at bounding box center [589, 454] width 12 height 12
click at [590, 456] on input "checkbox" at bounding box center [588, 455] width 11 height 11
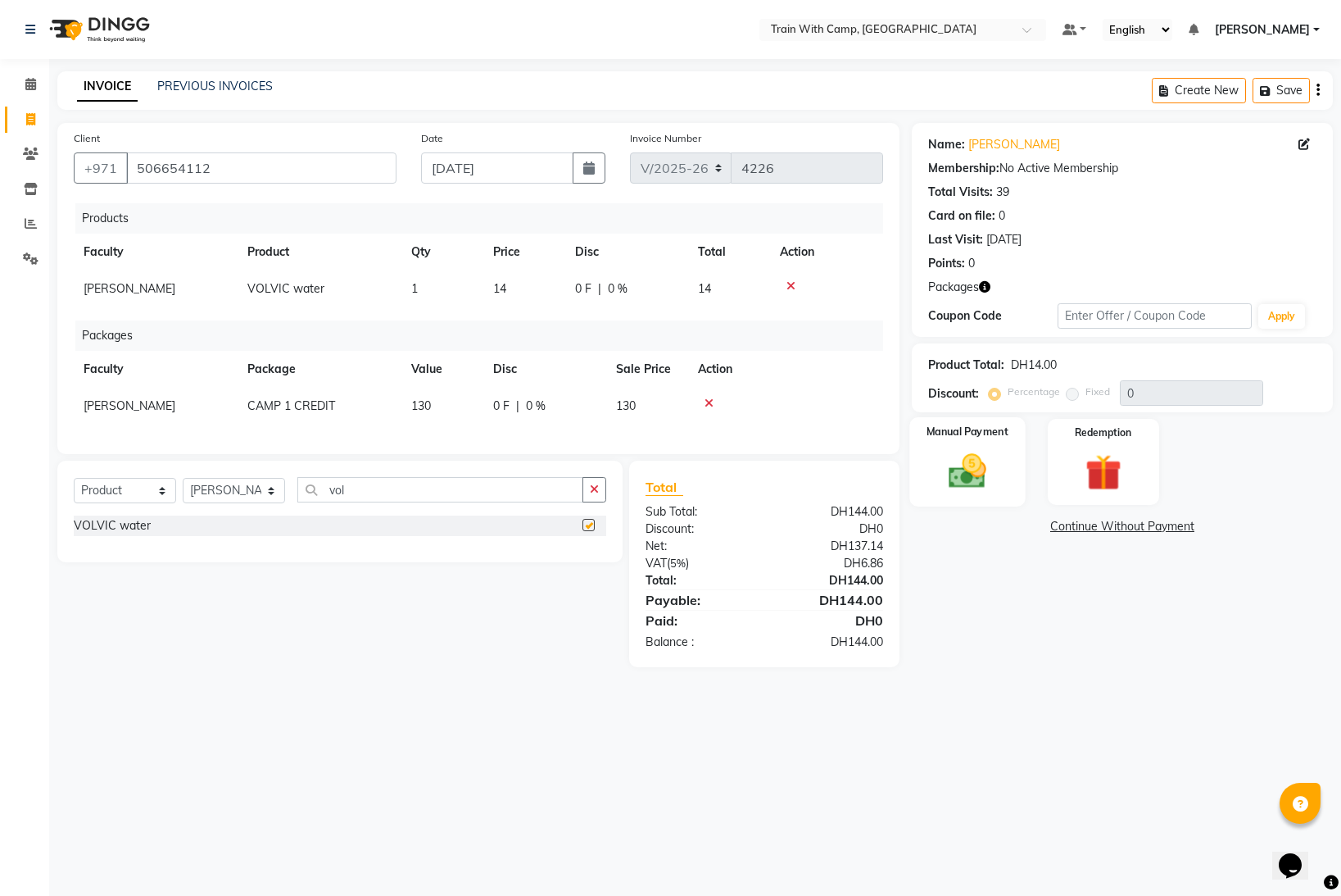
checkbox input "false"
click at [983, 467] on img at bounding box center [968, 471] width 61 height 43
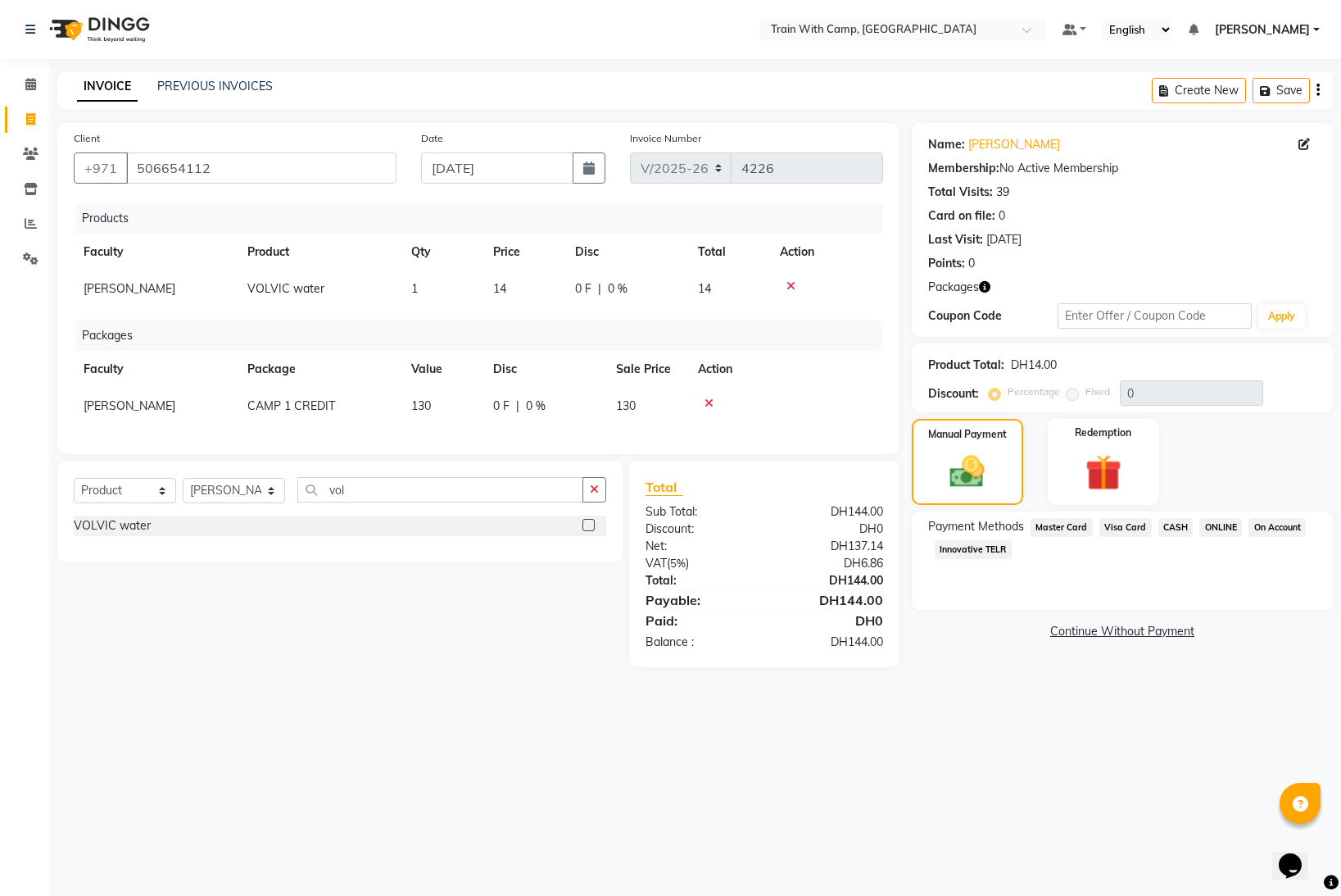
click at [1116, 530] on span "Visa Card" at bounding box center [1125, 527] width 52 height 19
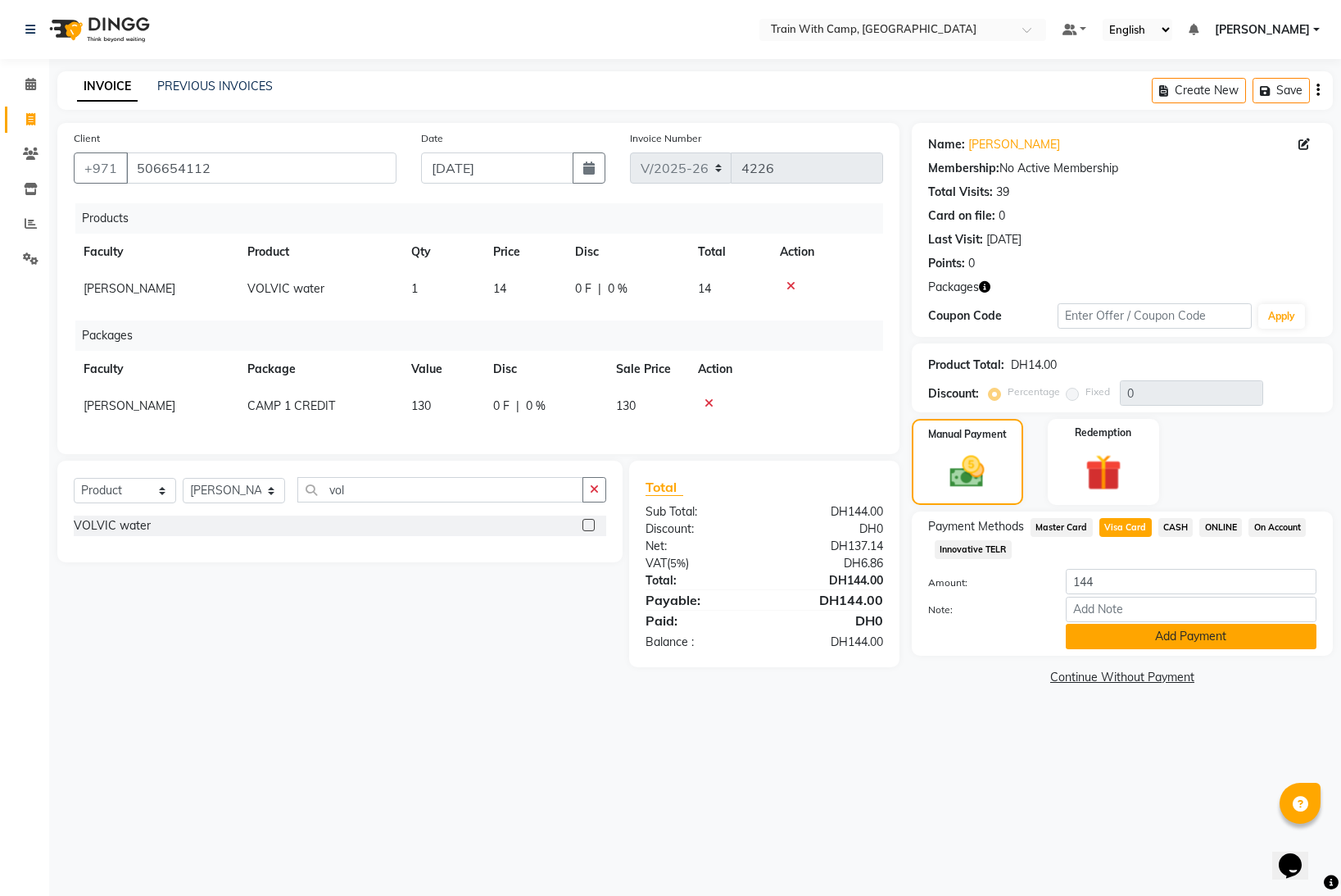
click at [1134, 646] on button "Add Payment" at bounding box center [1191, 636] width 251 height 26
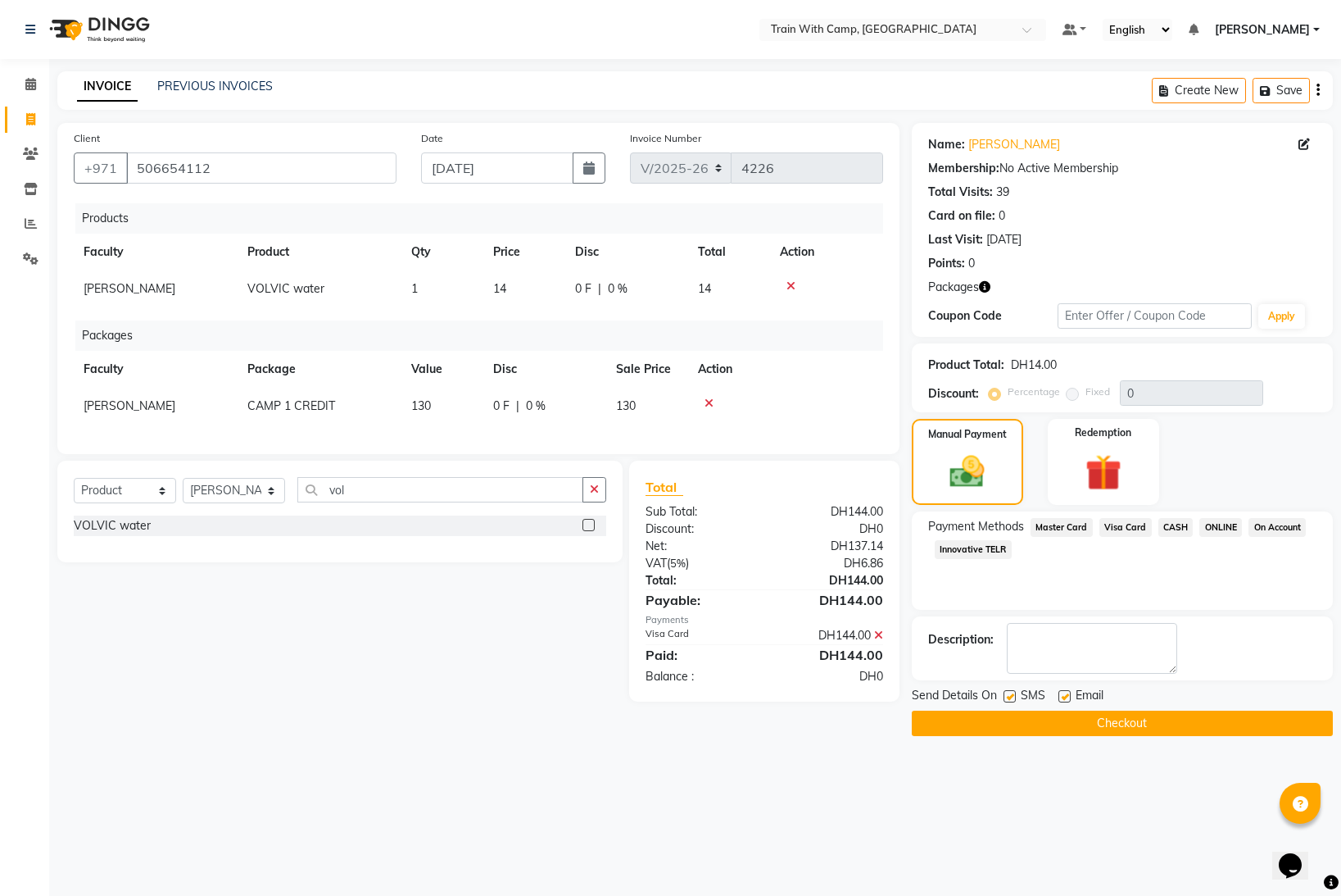
click at [1003, 694] on div "Send Details On SMS Email" at bounding box center [1122, 696] width 421 height 21
drag, startPoint x: 1010, startPoint y: 696, endPoint x: 1029, endPoint y: 696, distance: 19.0
click at [1011, 696] on label at bounding box center [1009, 696] width 12 height 12
click at [1011, 696] on input "checkbox" at bounding box center [1008, 696] width 11 height 11
checkbox input "false"
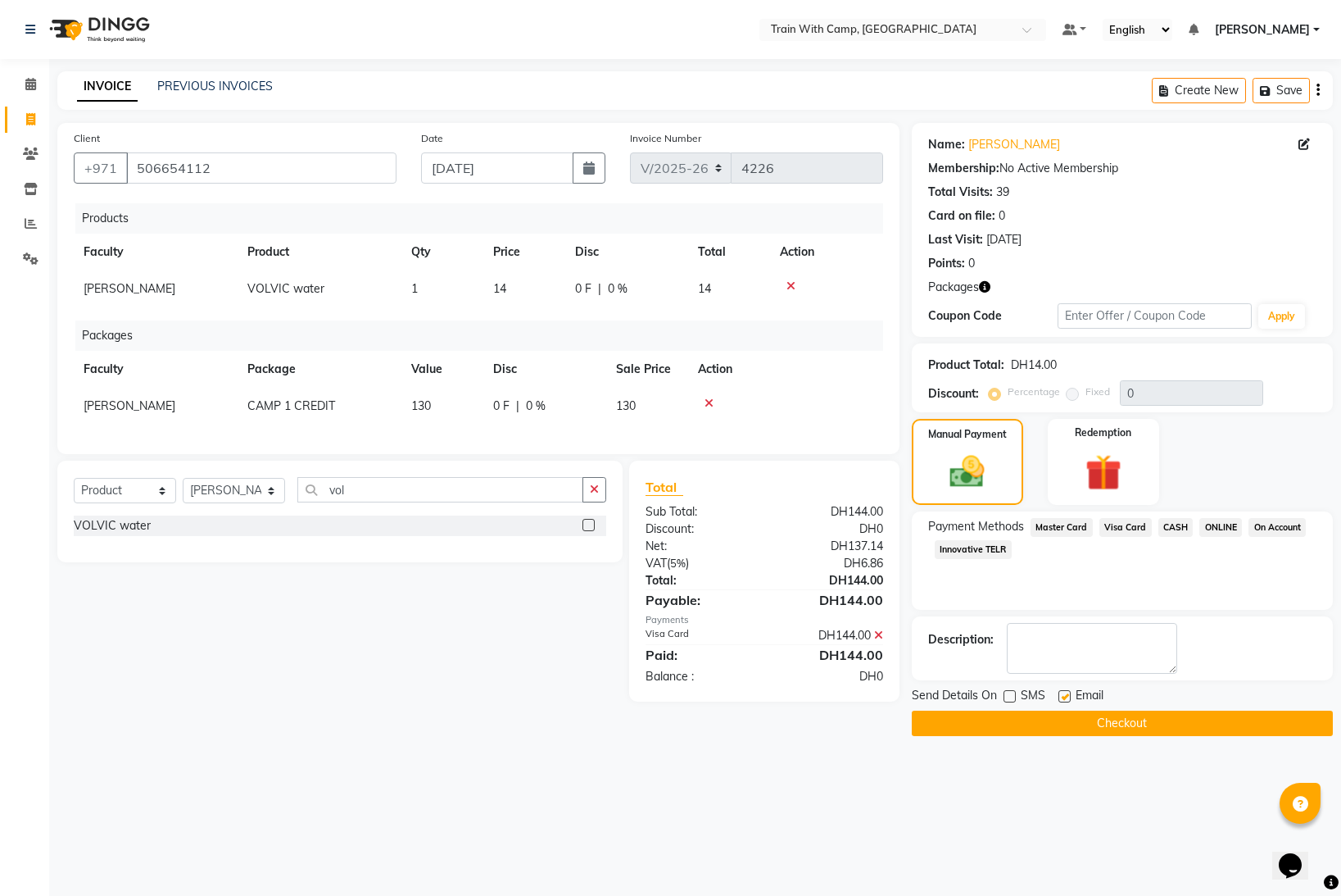
drag, startPoint x: 1062, startPoint y: 694, endPoint x: 1058, endPoint y: 706, distance: 12.6
click at [1063, 695] on label at bounding box center [1064, 696] width 12 height 12
click at [1063, 695] on input "checkbox" at bounding box center [1063, 696] width 11 height 11
checkbox input "false"
drag, startPoint x: 1047, startPoint y: 715, endPoint x: 1120, endPoint y: 685, distance: 78.9
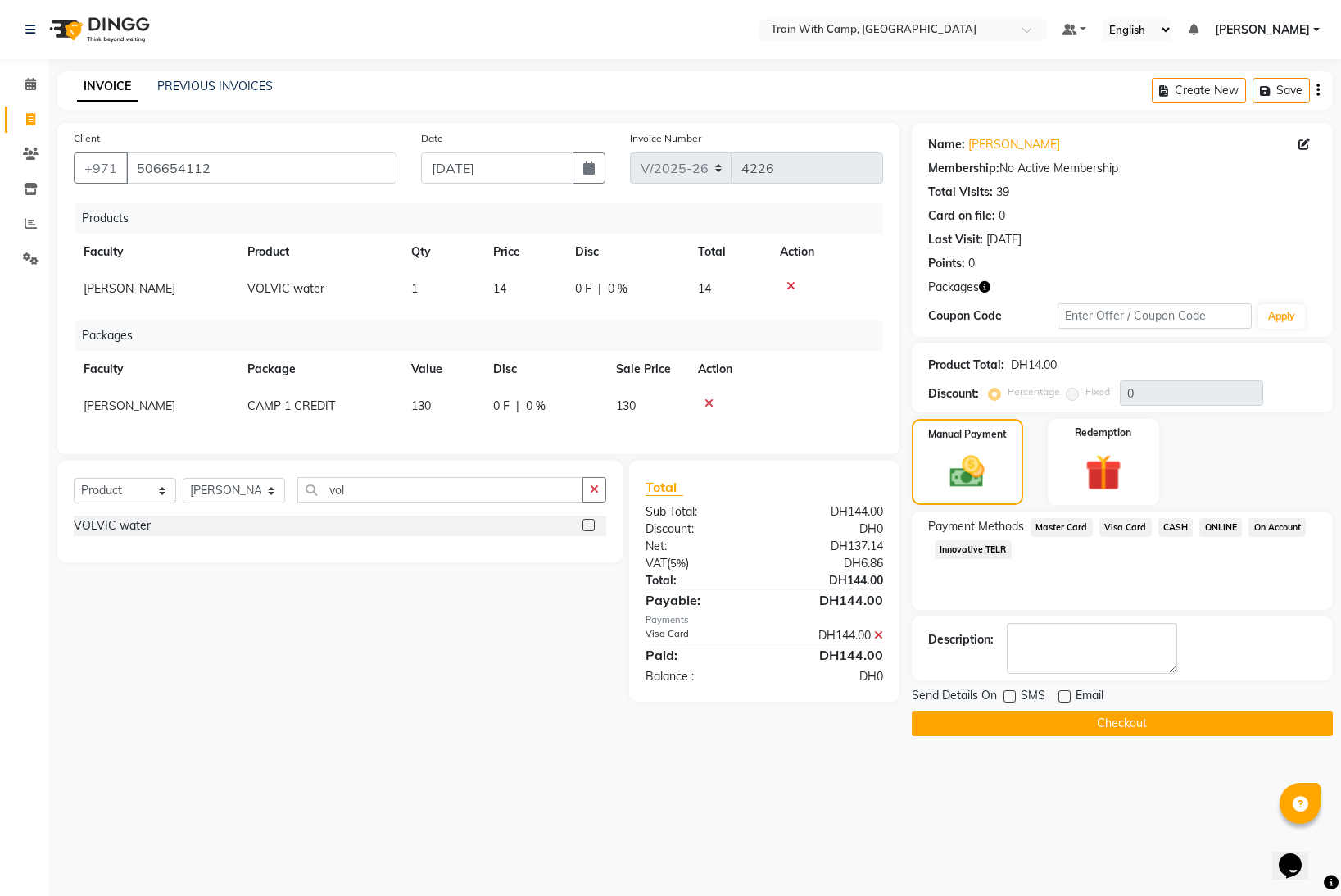
click at [1047, 715] on button "Checkout" at bounding box center [1122, 724] width 421 height 26
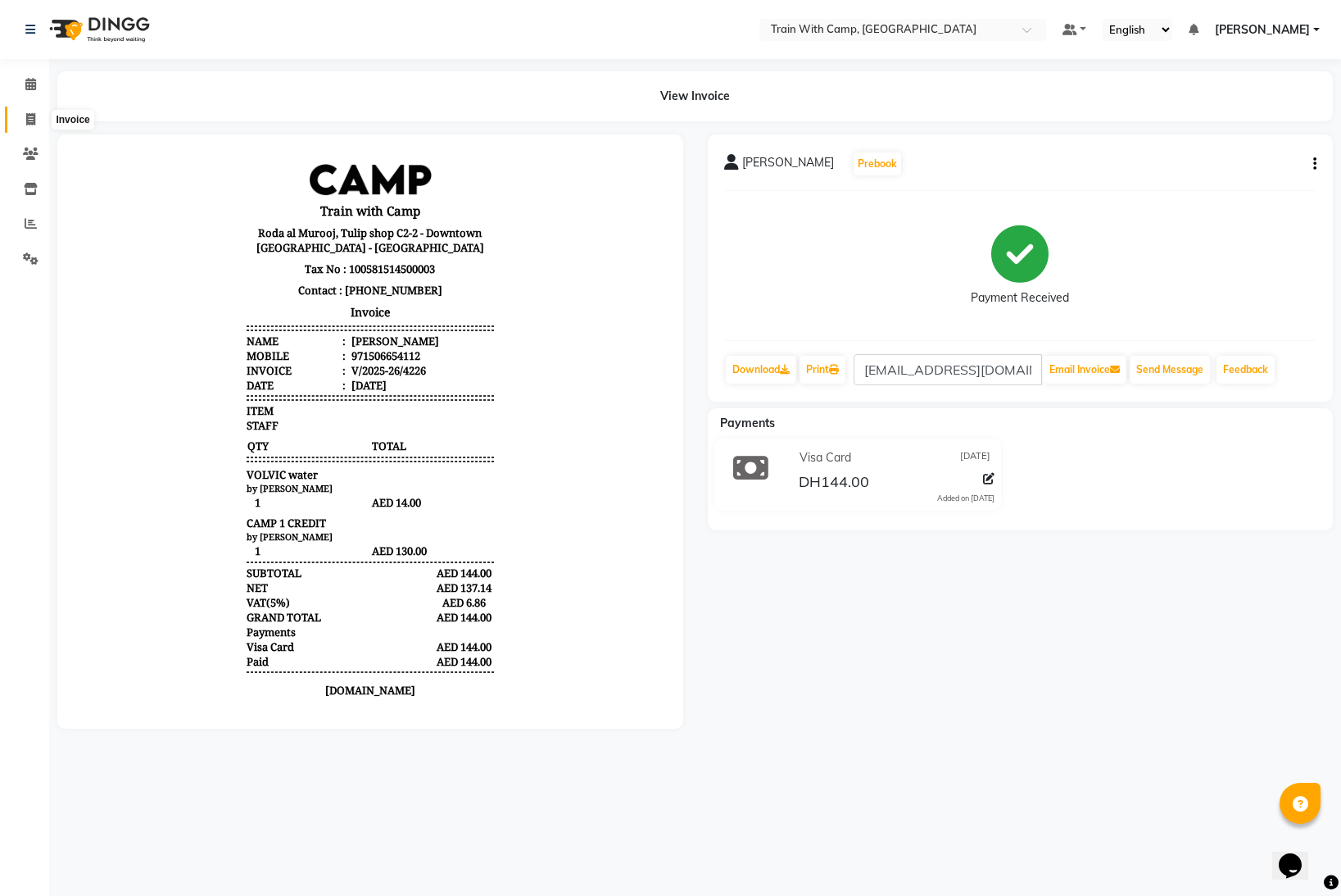
click at [30, 118] on icon at bounding box center [31, 119] width 9 height 12
select select "910"
select select "service"
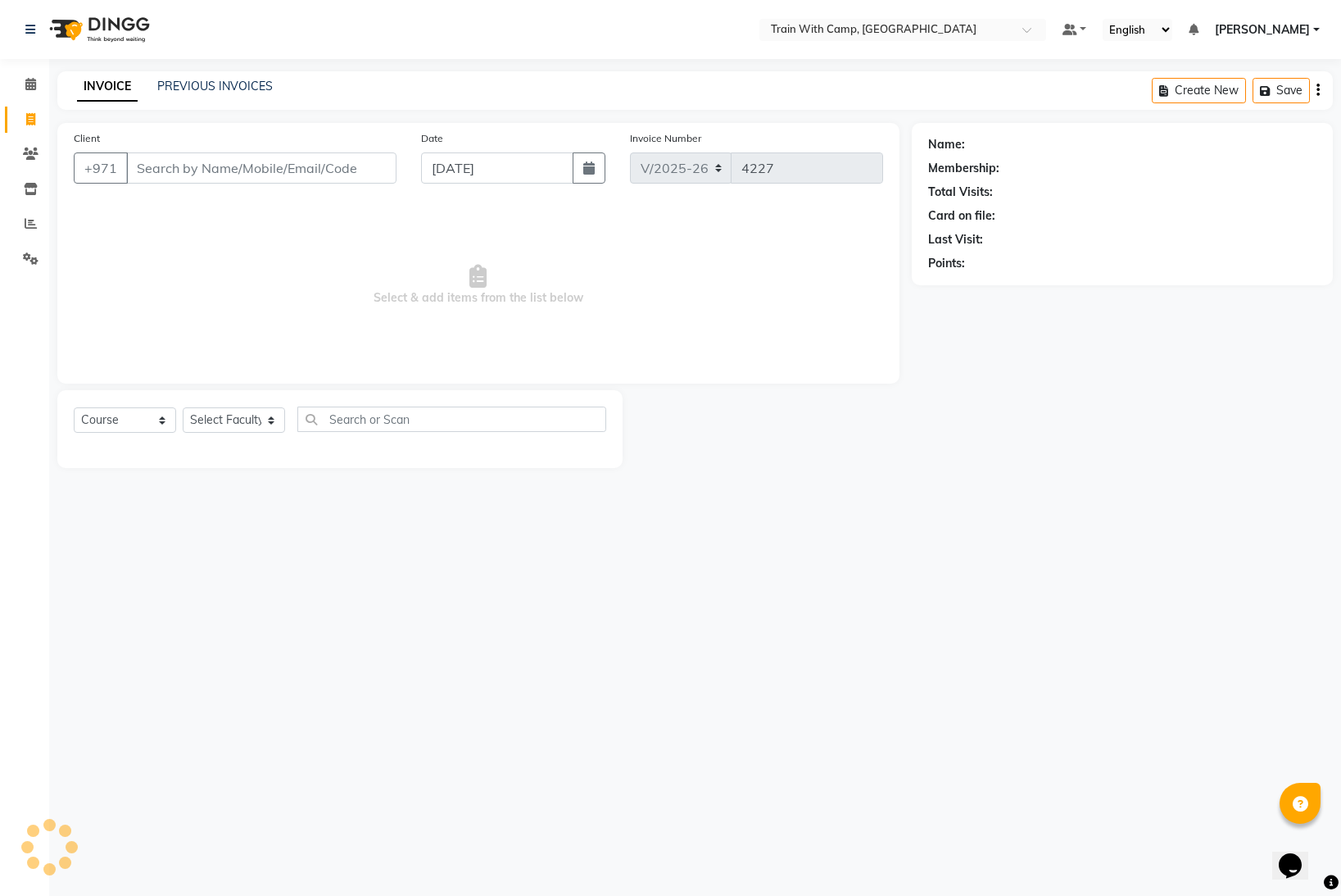
select select "14965"
click at [27, 224] on icon at bounding box center [31, 224] width 12 height 12
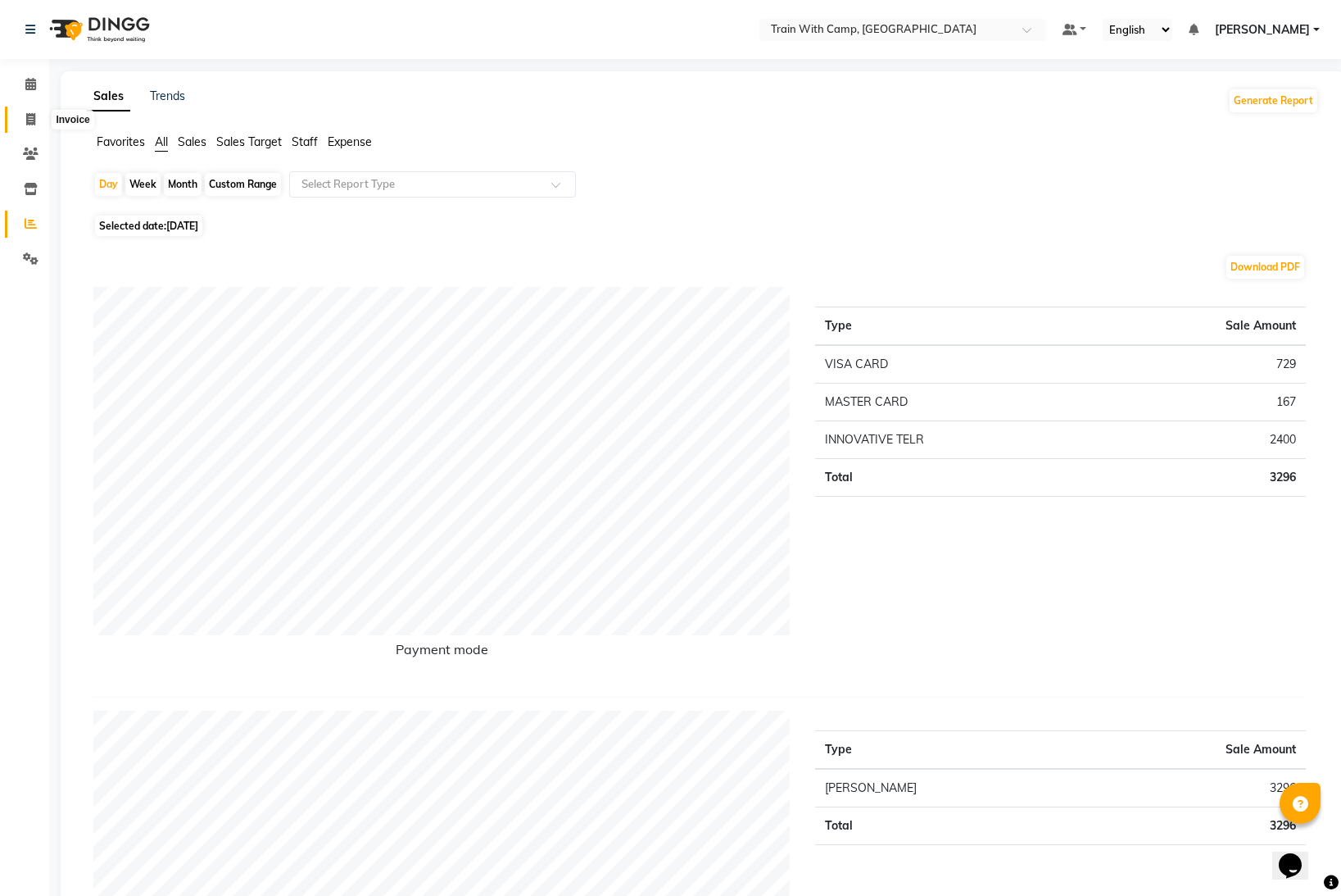
click at [30, 110] on span at bounding box center [31, 119] width 29 height 19
select select "service"
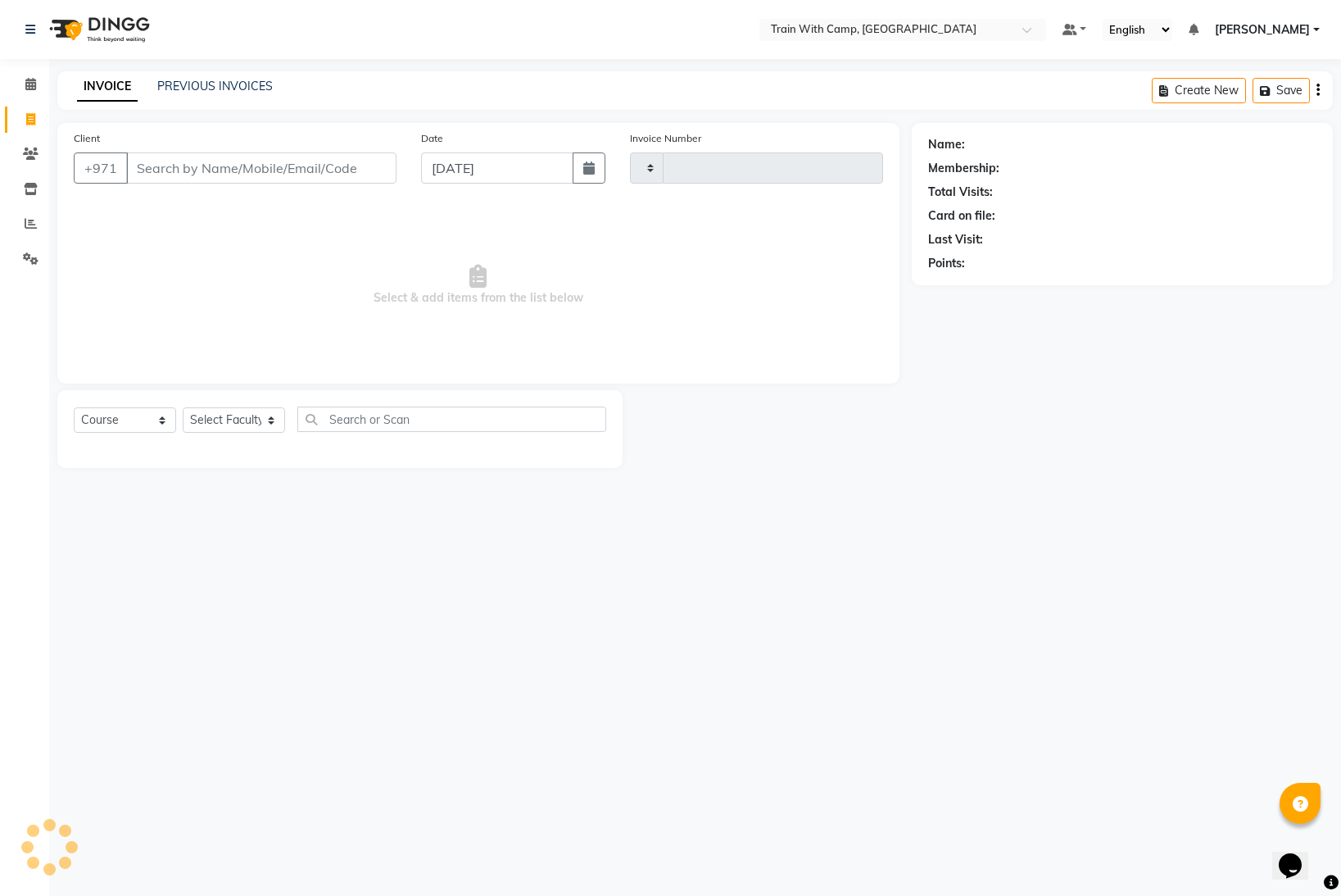
type input "4227"
select select "910"
select select "14965"
click at [216, 167] on input "Client" at bounding box center [261, 168] width 271 height 32
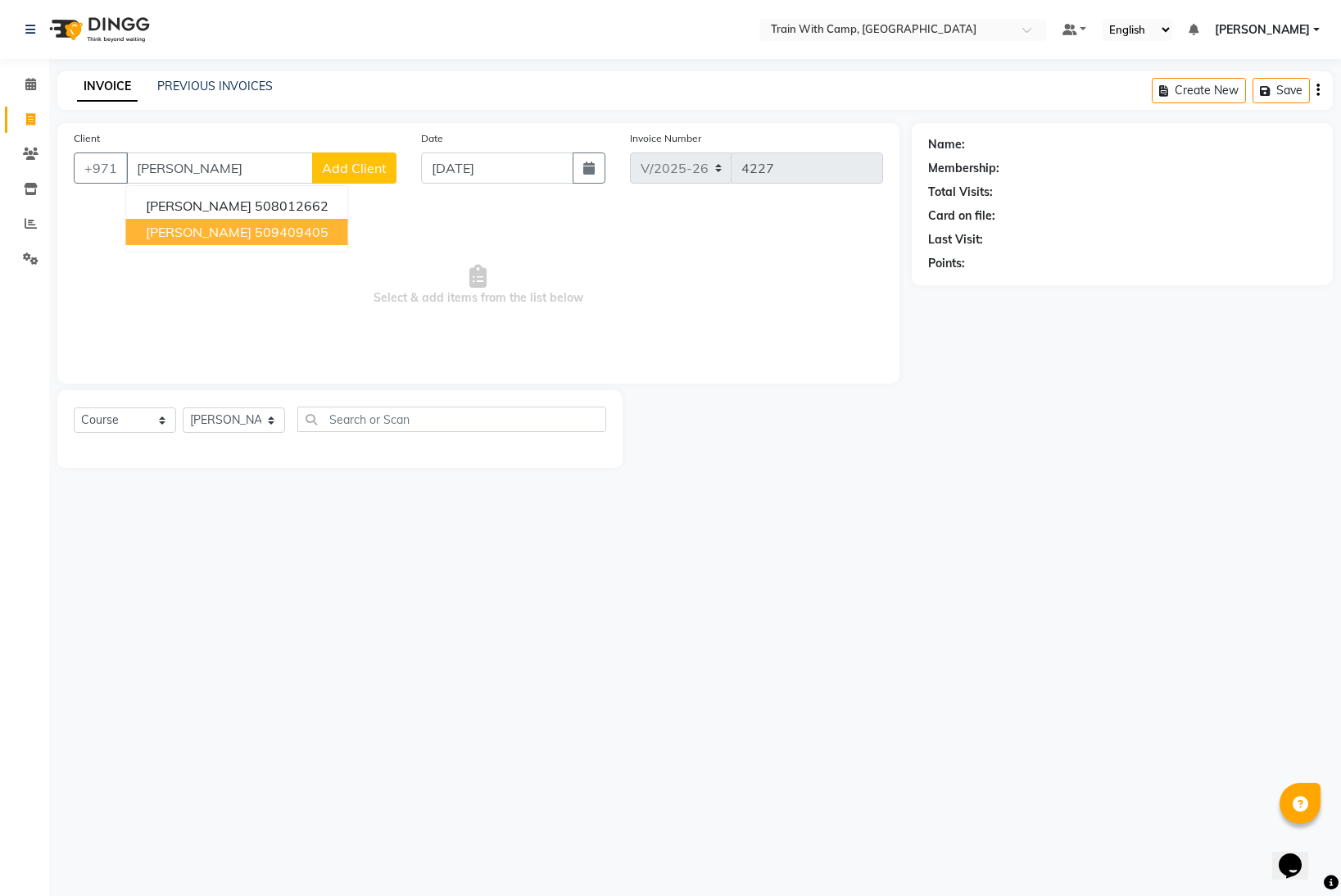
drag, startPoint x: 198, startPoint y: 234, endPoint x: 222, endPoint y: 194, distance: 46.6
click at [204, 232] on span "[PERSON_NAME]" at bounding box center [198, 231] width 105 height 17
type input "509409405"
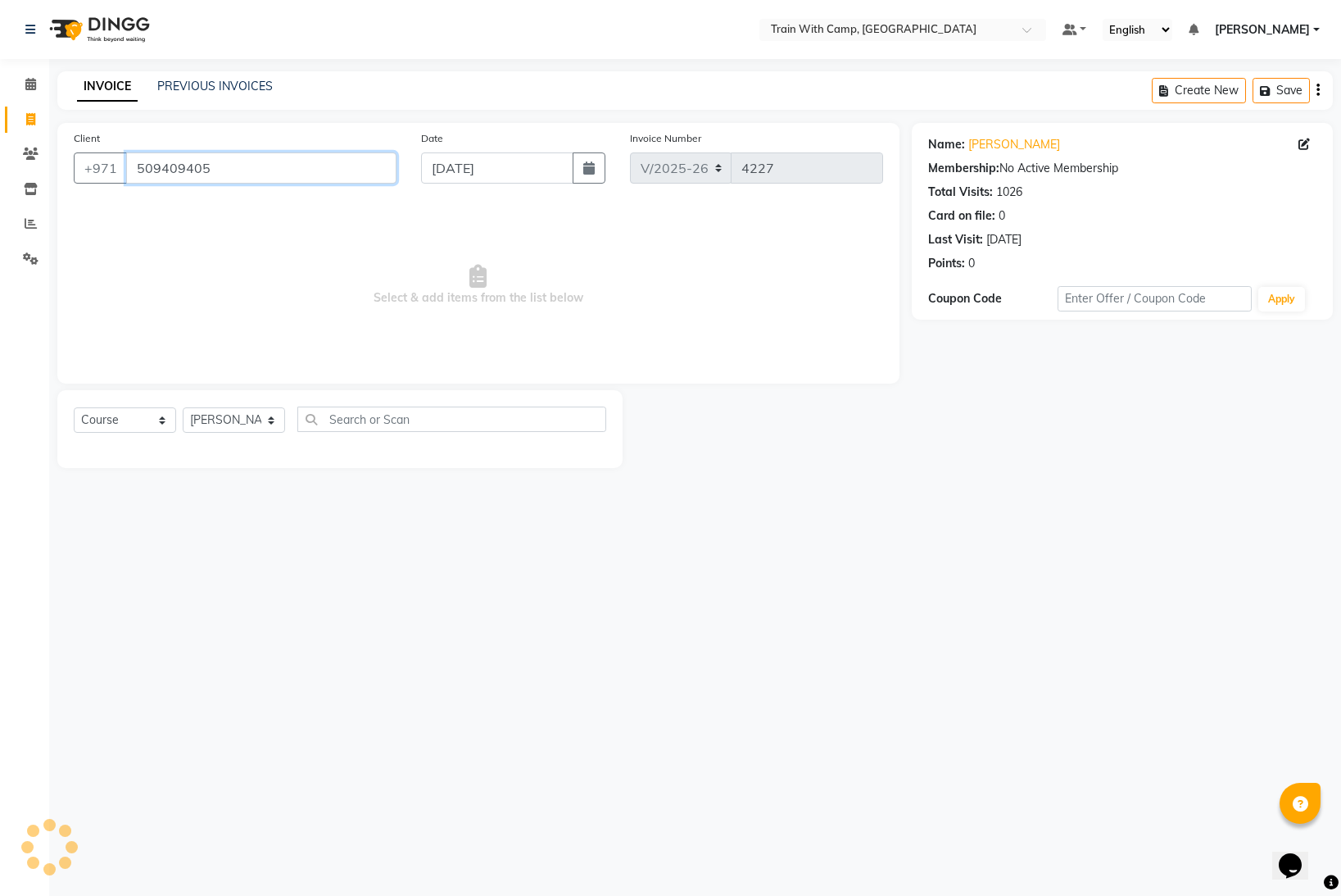
drag, startPoint x: 218, startPoint y: 168, endPoint x: 134, endPoint y: 168, distance: 84.0
click at [134, 168] on input "509409405" at bounding box center [261, 168] width 271 height 32
click at [155, 417] on select "Select Course Product Membership Package Voucher Prepaid Gift Card" at bounding box center [125, 420] width 102 height 26
select select "product"
click at [74, 408] on select "Select Course Product Membership Package Voucher Prepaid Gift Card" at bounding box center [125, 420] width 102 height 26
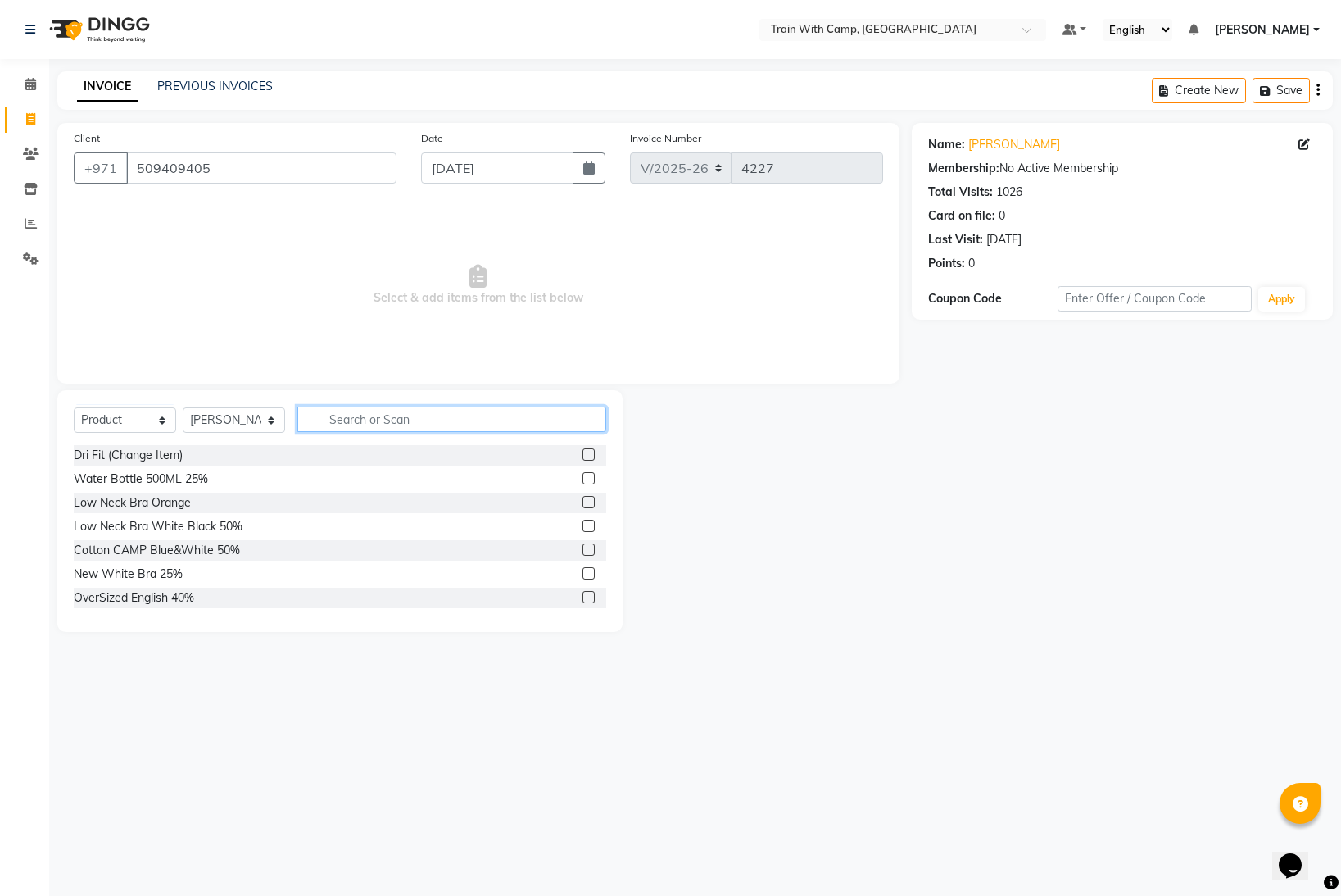
click at [383, 417] on input "text" at bounding box center [452, 419] width 309 height 26
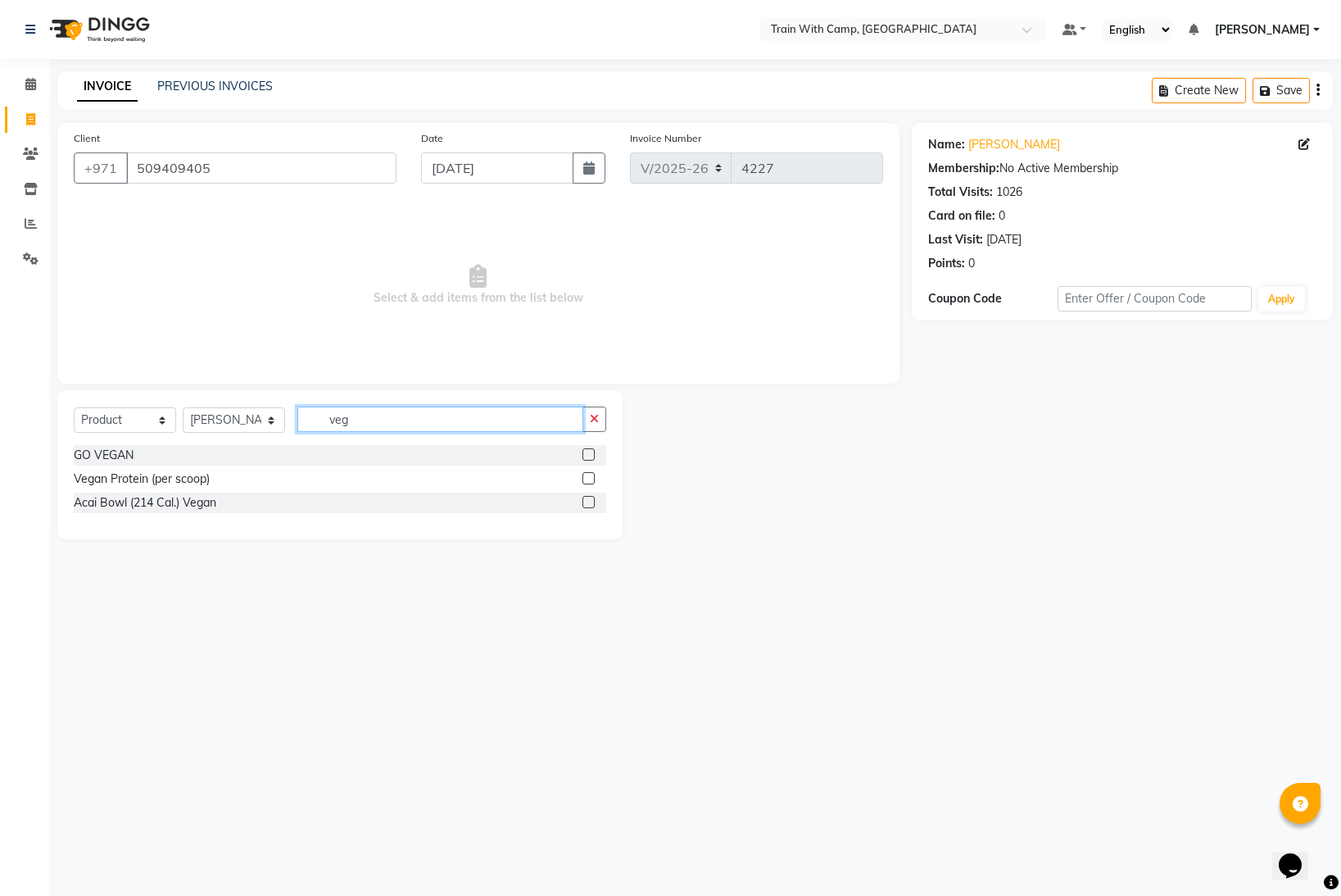
type input "veg"
drag, startPoint x: 589, startPoint y: 452, endPoint x: 540, endPoint y: 448, distance: 49.2
click at [589, 452] on label at bounding box center [589, 454] width 12 height 12
click at [589, 452] on input "checkbox" at bounding box center [588, 455] width 11 height 11
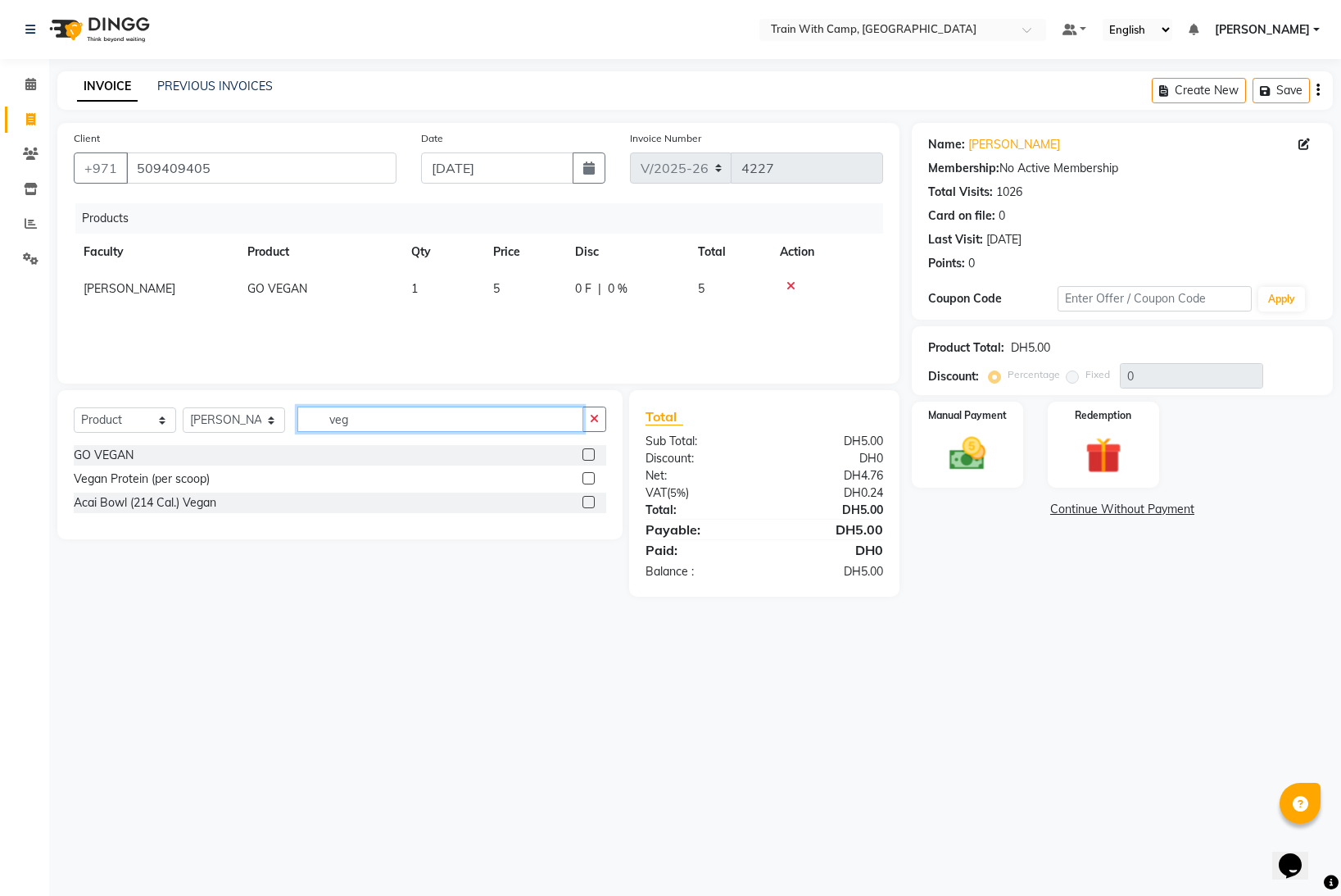
checkbox input "false"
drag, startPoint x: 318, startPoint y: 426, endPoint x: 299, endPoint y: 424, distance: 19.1
click at [299, 424] on input "veg" at bounding box center [440, 419] width 286 height 26
type input "shak"
click at [589, 500] on label at bounding box center [589, 501] width 12 height 12
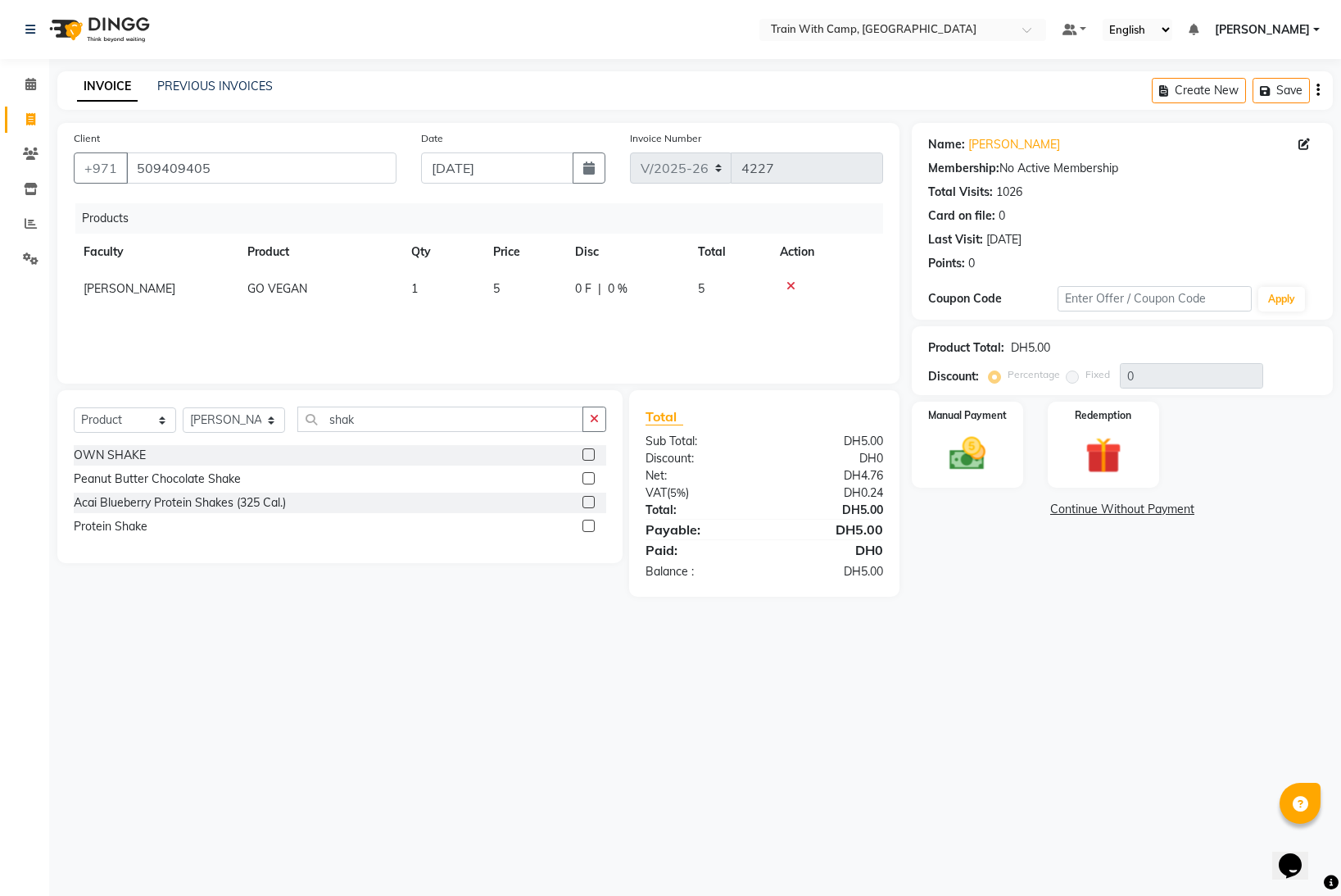
click at [589, 500] on input "checkbox" at bounding box center [588, 502] width 11 height 11
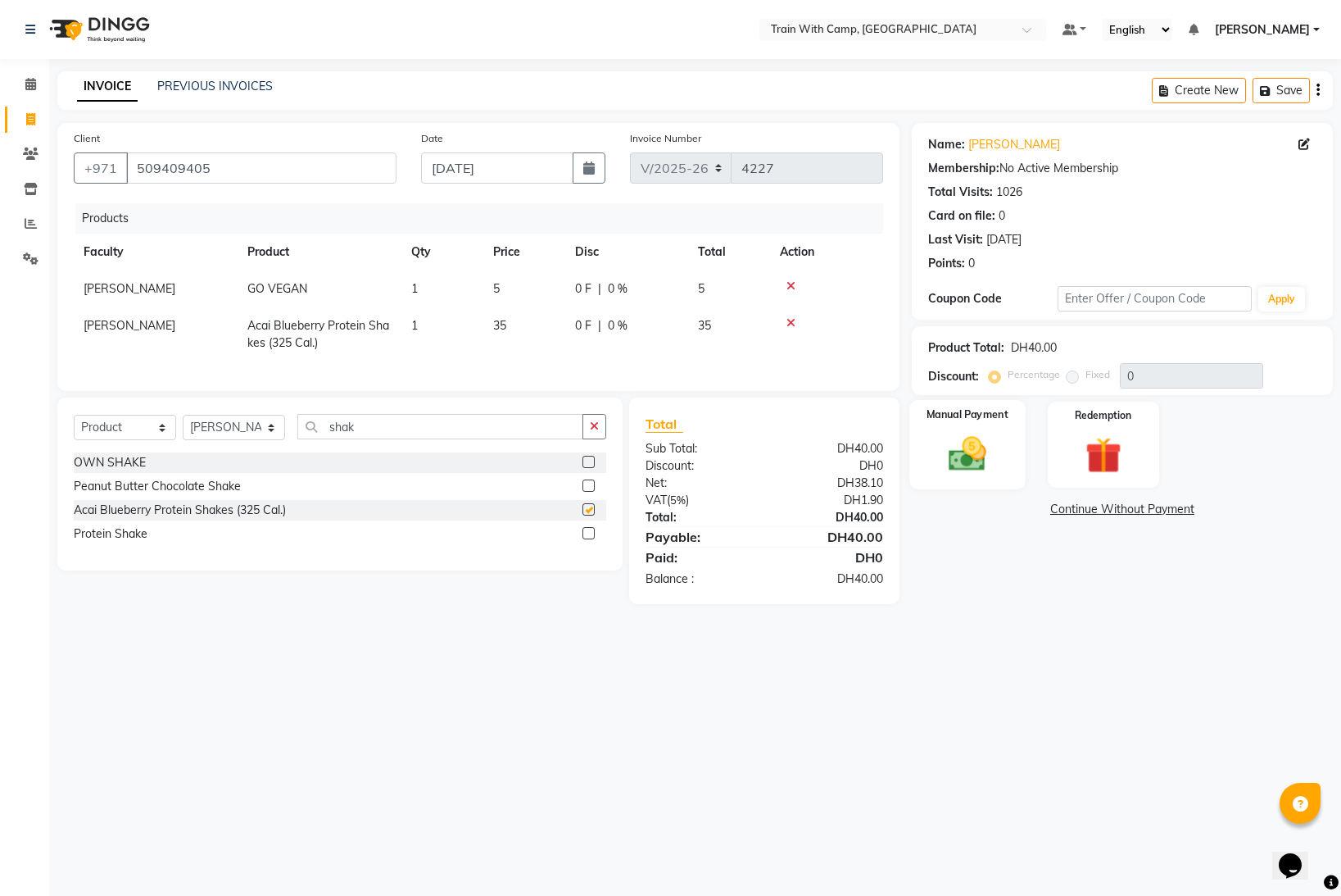
checkbox input "false"
drag, startPoint x: 996, startPoint y: 439, endPoint x: 1008, endPoint y: 441, distance: 12.2
click at [996, 439] on img at bounding box center [968, 454] width 61 height 43
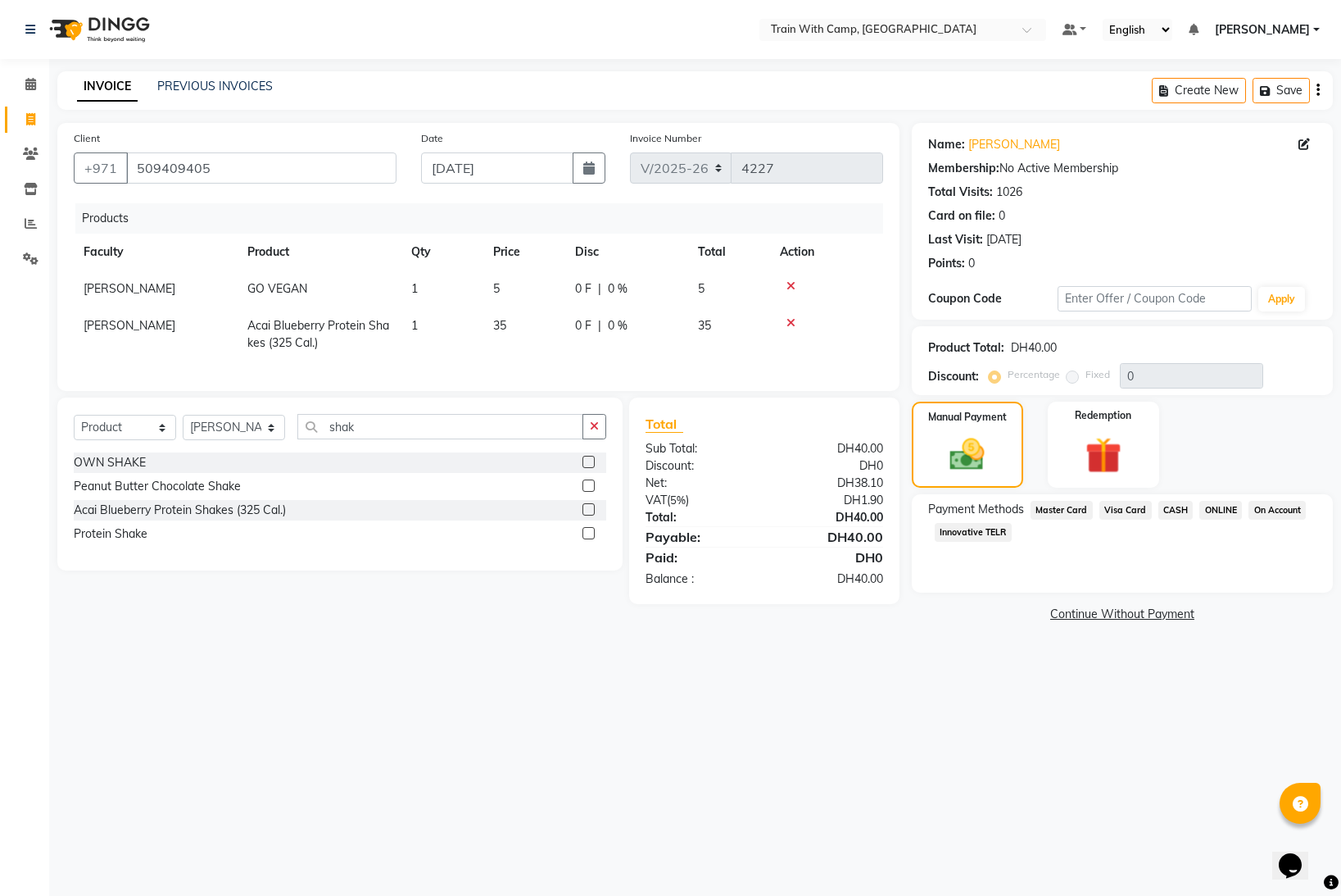
drag, startPoint x: 1118, startPoint y: 510, endPoint x: 1111, endPoint y: 505, distance: 8.6
click at [1117, 510] on span "Visa Card" at bounding box center [1125, 509] width 52 height 19
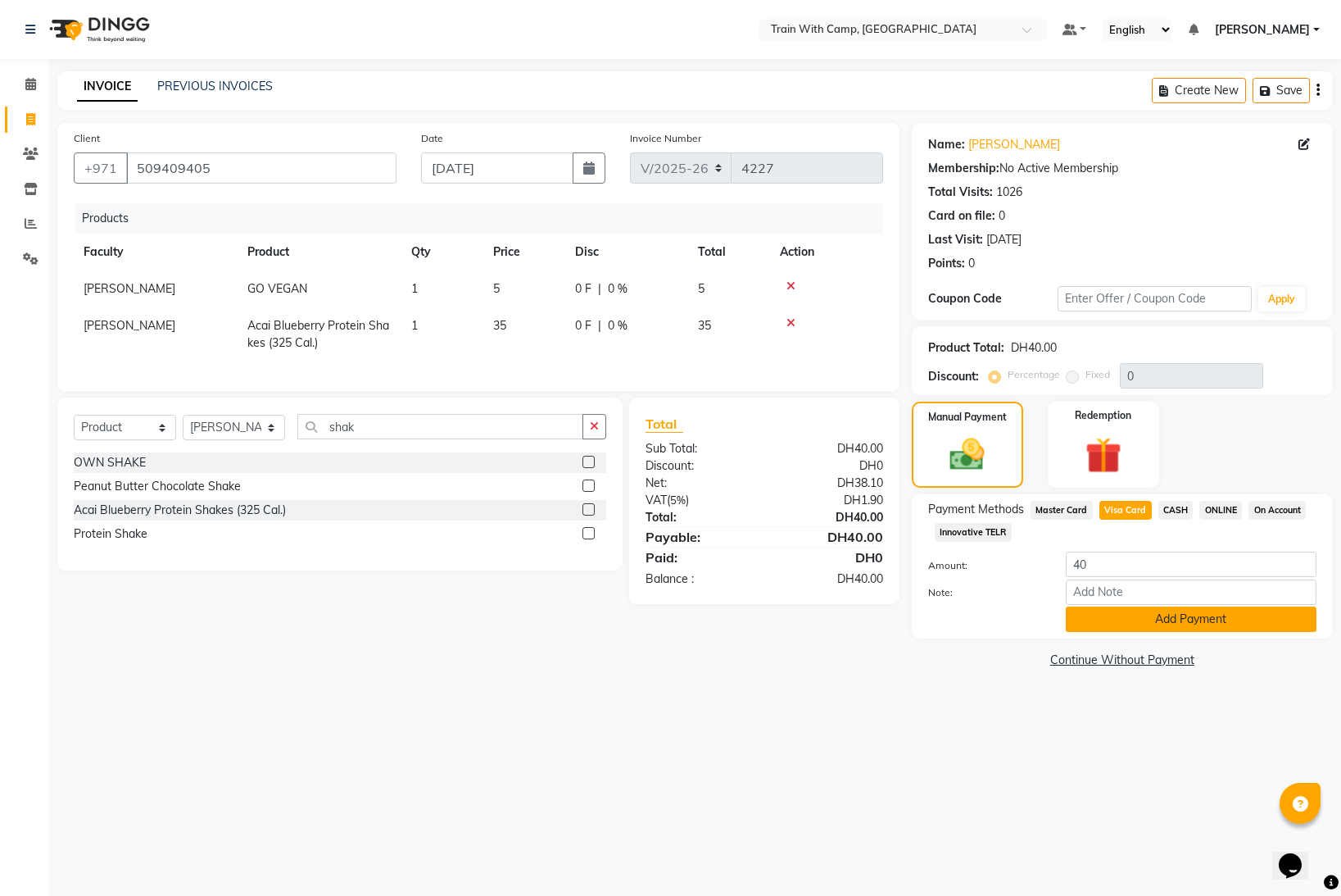
click at [1120, 615] on button "Add Payment" at bounding box center [1191, 619] width 251 height 26
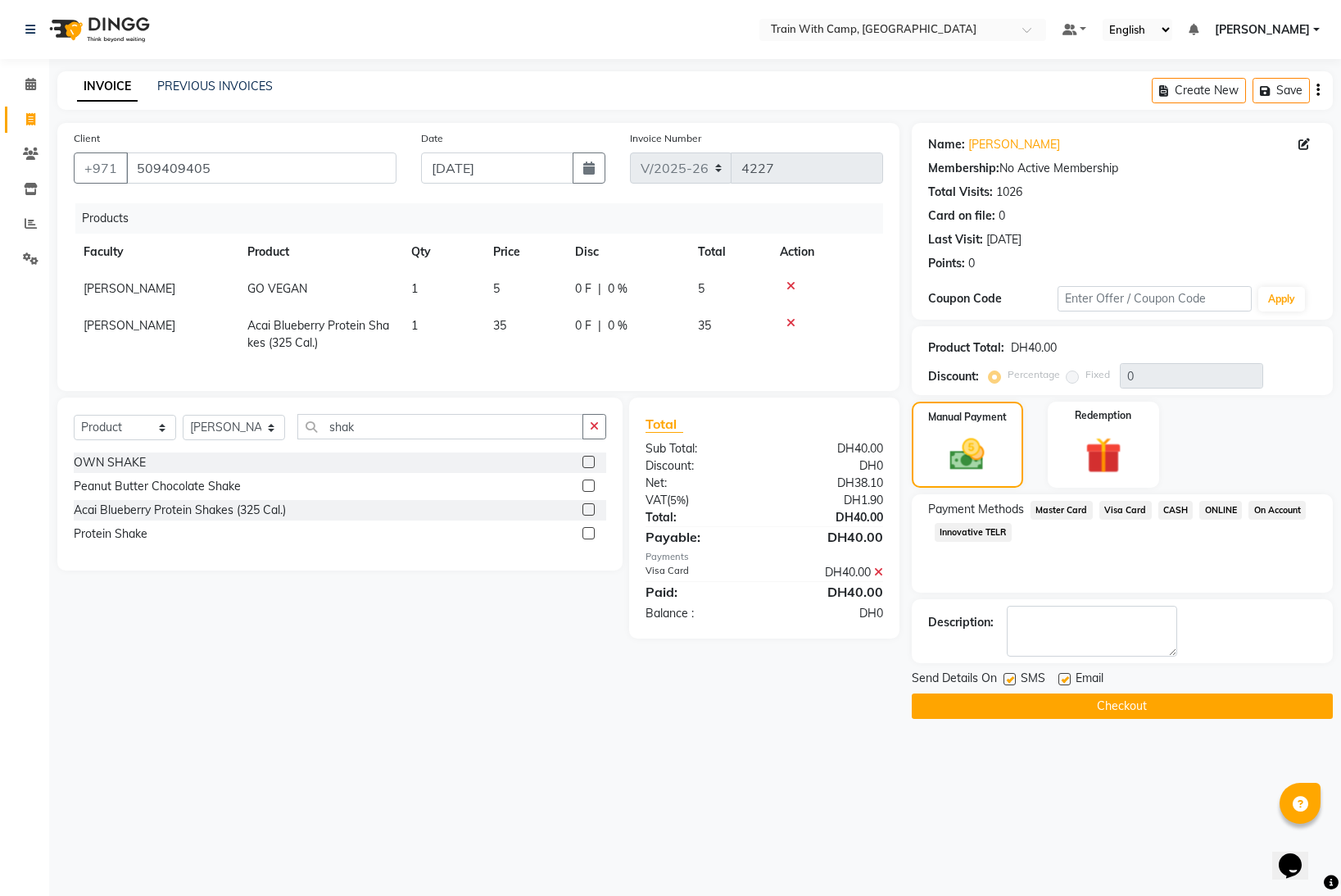
drag, startPoint x: 1008, startPoint y: 678, endPoint x: 1047, endPoint y: 684, distance: 39.5
click at [1011, 679] on label at bounding box center [1009, 678] width 12 height 12
click at [1011, 679] on input "checkbox" at bounding box center [1008, 679] width 11 height 11
checkbox input "false"
drag, startPoint x: 1066, startPoint y: 677, endPoint x: 1059, endPoint y: 699, distance: 23.1
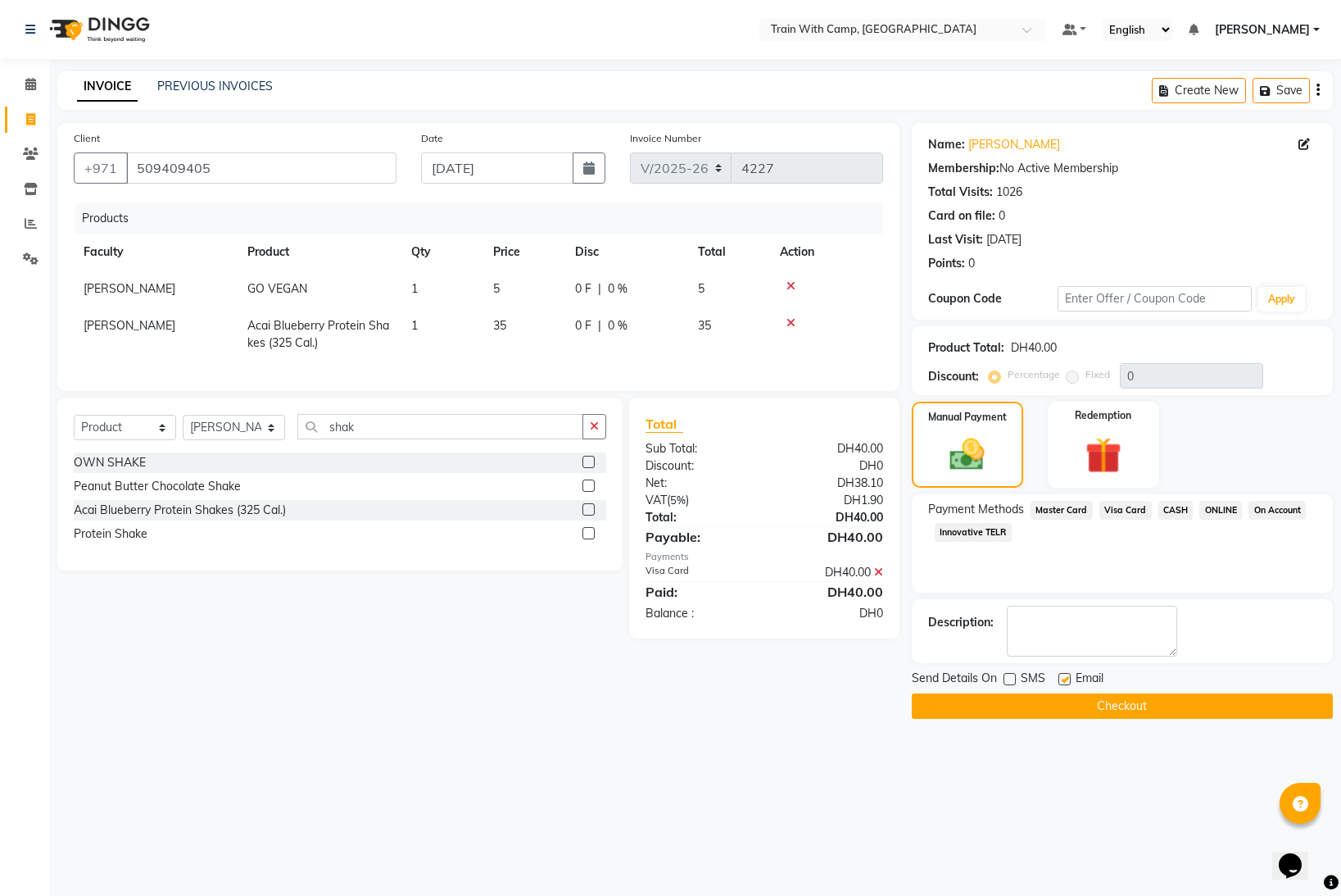
click at [1066, 679] on label at bounding box center [1064, 678] width 12 height 12
click at [1066, 679] on input "checkbox" at bounding box center [1063, 679] width 11 height 11
checkbox input "false"
click at [1057, 703] on button "Checkout" at bounding box center [1122, 706] width 421 height 26
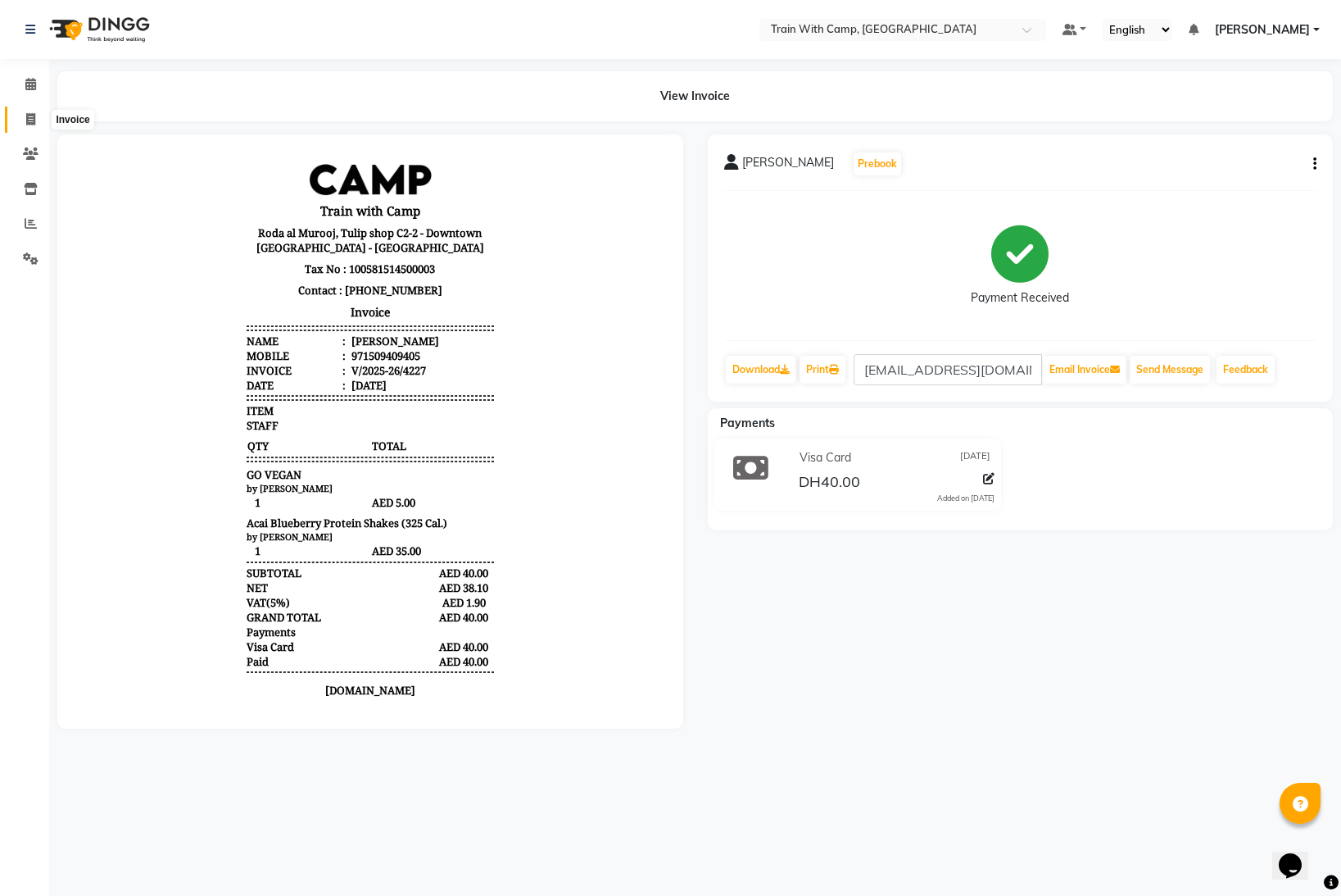
click at [25, 115] on span at bounding box center [31, 119] width 29 height 19
select select "910"
select select "service"
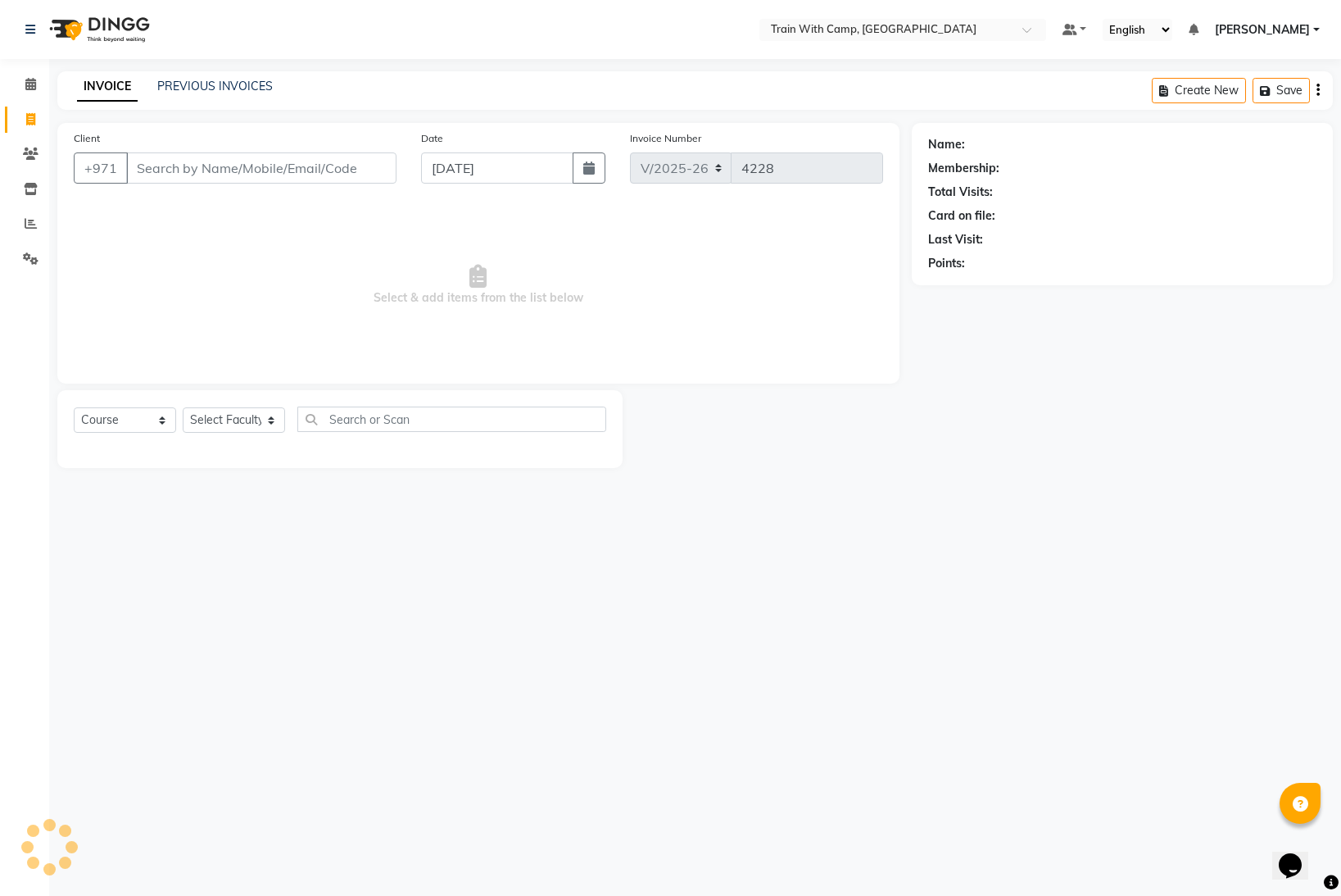
select select "14965"
click at [193, 168] on input "Client" at bounding box center [261, 168] width 271 height 32
type input "509409405"
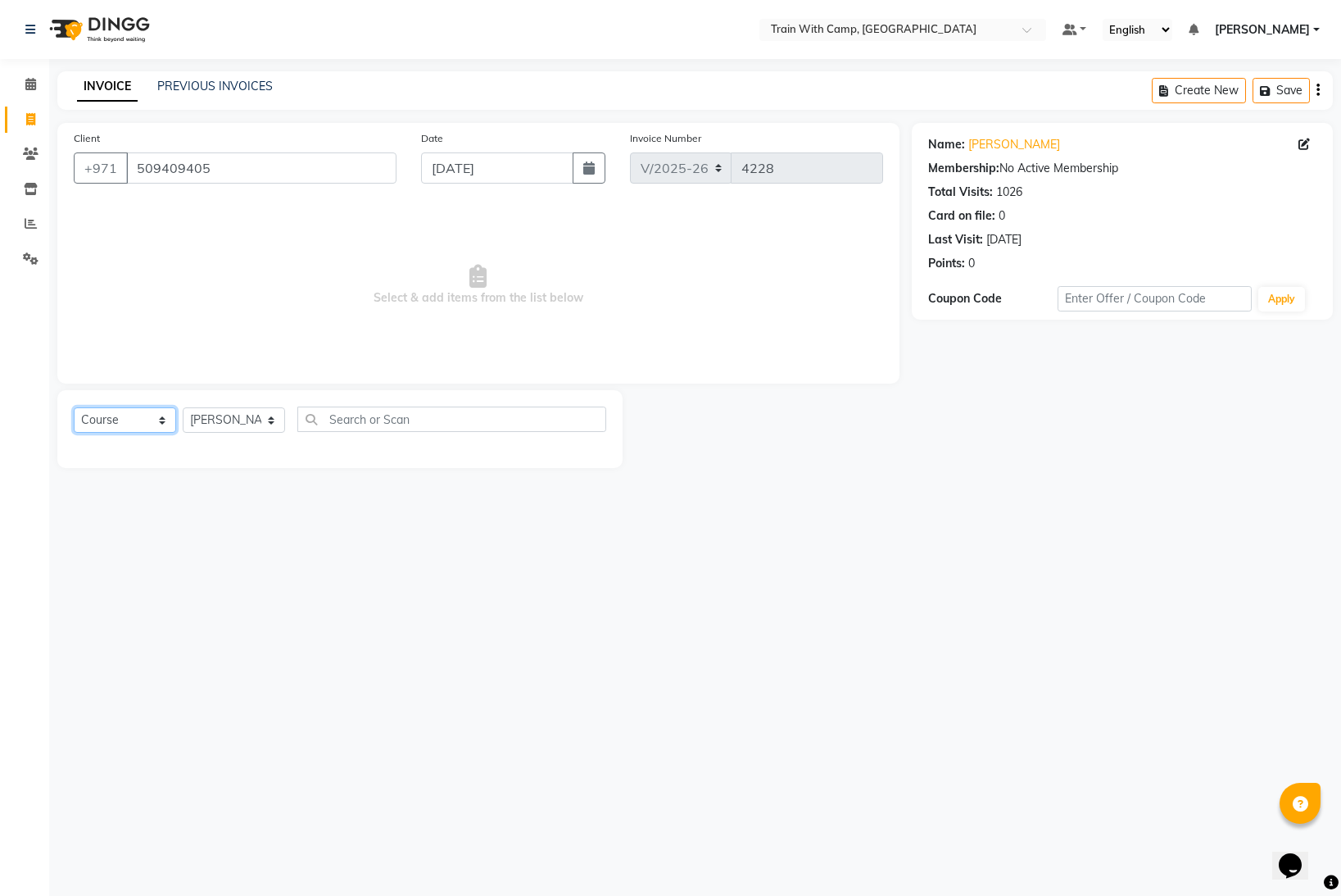
click at [160, 423] on select "Select Course Product Membership Package Voucher Prepaid Gift Card" at bounding box center [125, 420] width 102 height 26
select select "product"
click at [74, 408] on select "Select Course Product Membership Package Voucher Prepaid Gift Card" at bounding box center [125, 420] width 102 height 26
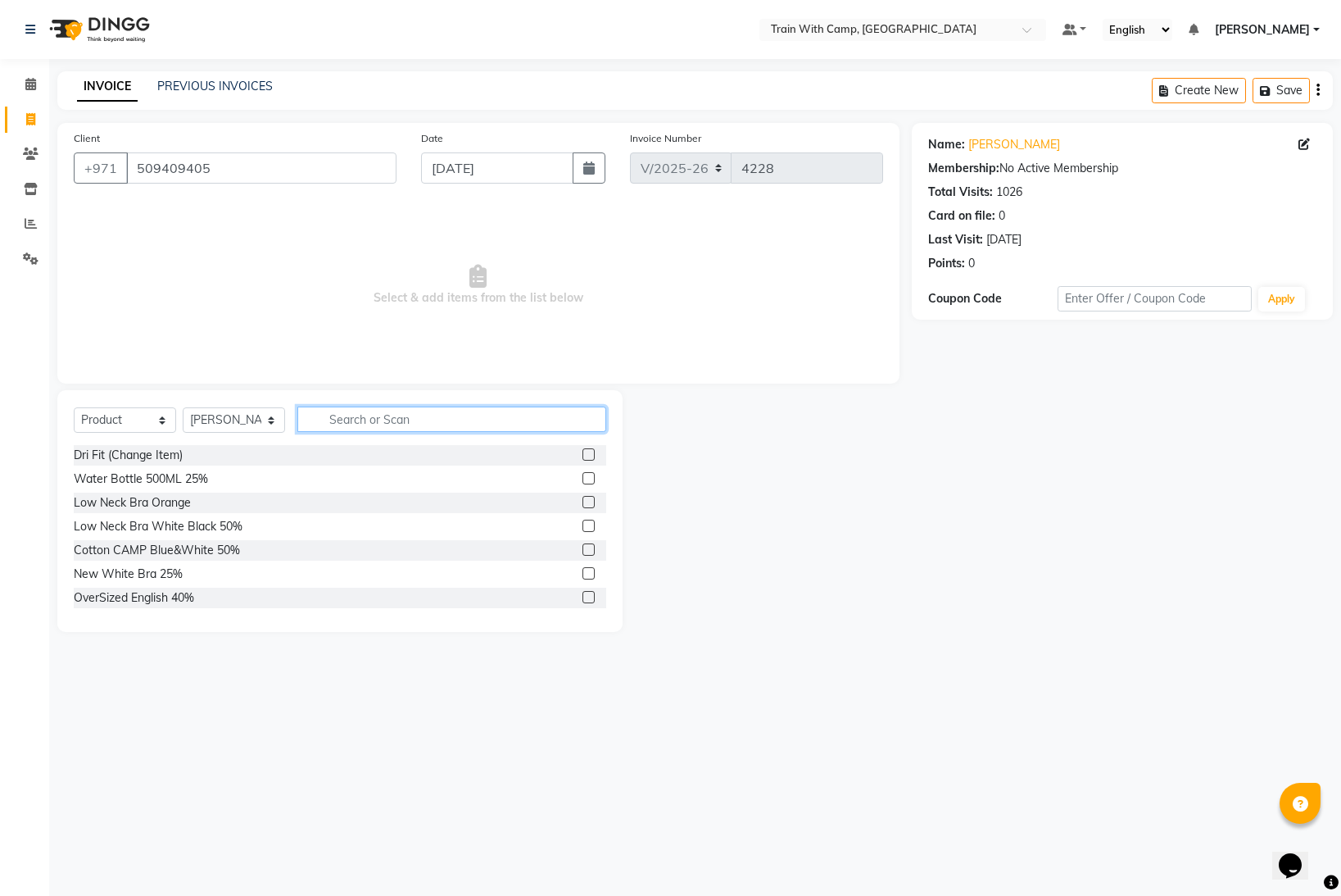
click at [448, 415] on input "text" at bounding box center [452, 419] width 309 height 26
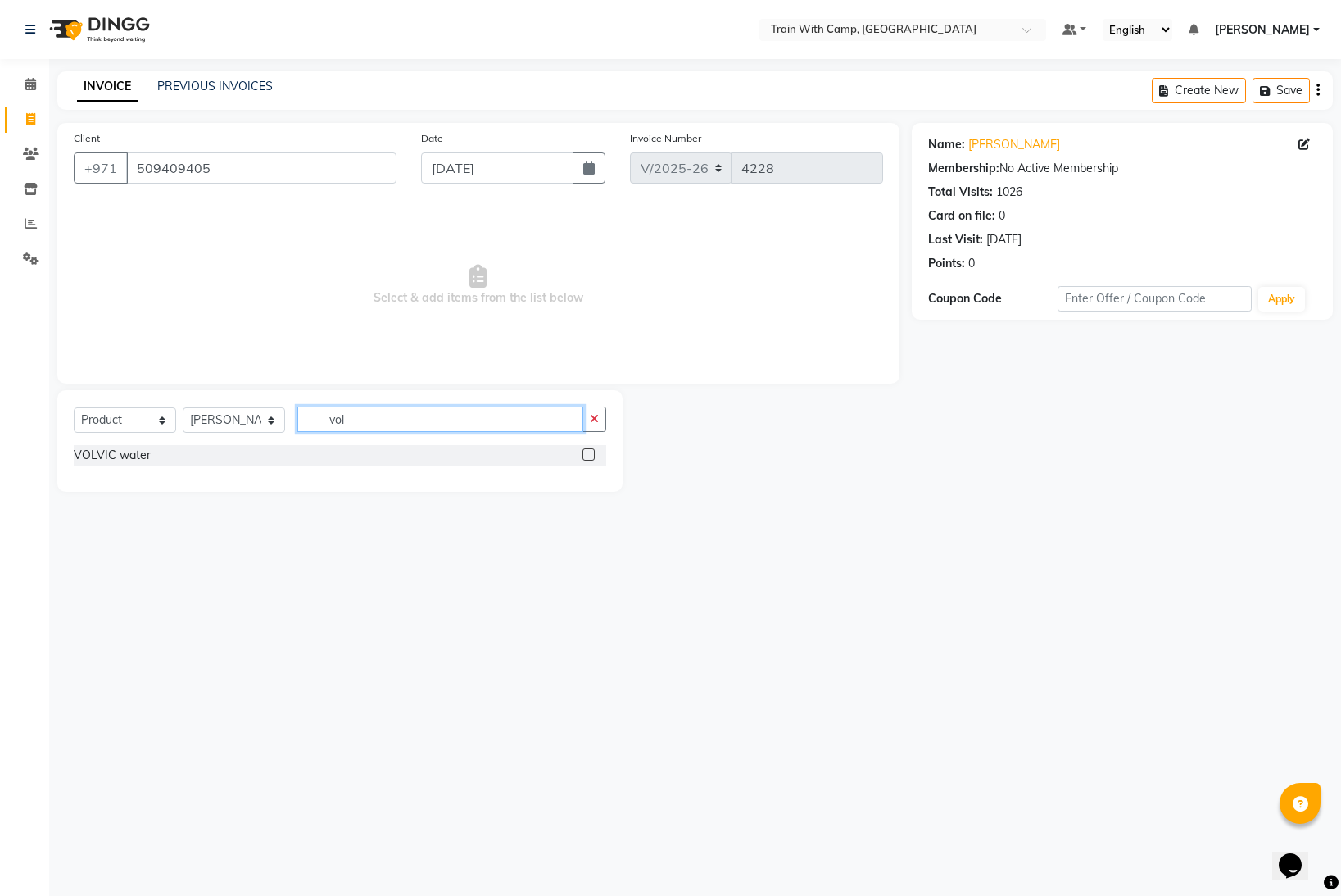
type input "vol"
drag, startPoint x: 584, startPoint y: 452, endPoint x: 599, endPoint y: 452, distance: 15.0
click at [584, 452] on label at bounding box center [589, 454] width 12 height 12
click at [584, 452] on input "checkbox" at bounding box center [588, 455] width 11 height 11
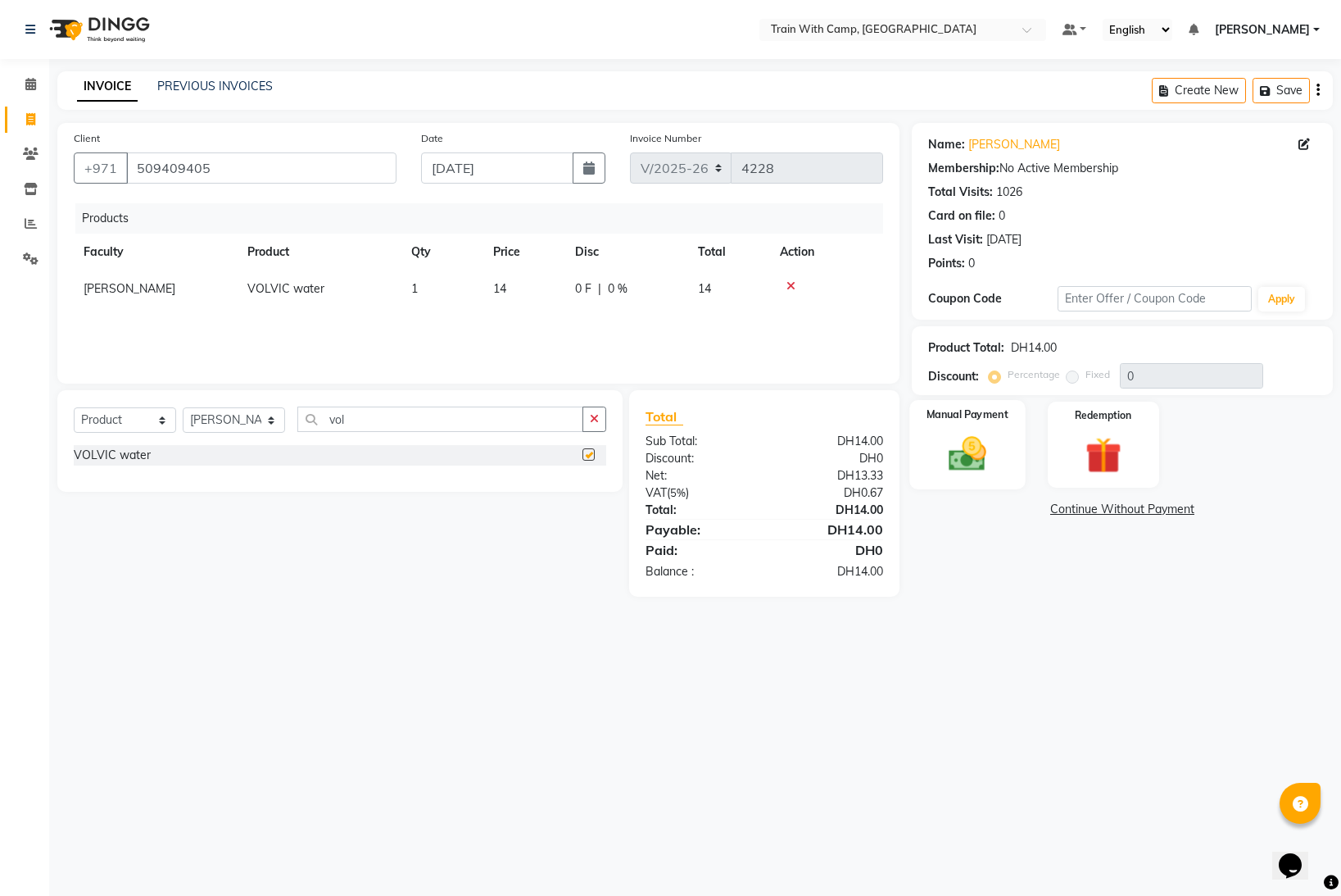
checkbox input "false"
click at [959, 440] on img at bounding box center [968, 454] width 61 height 43
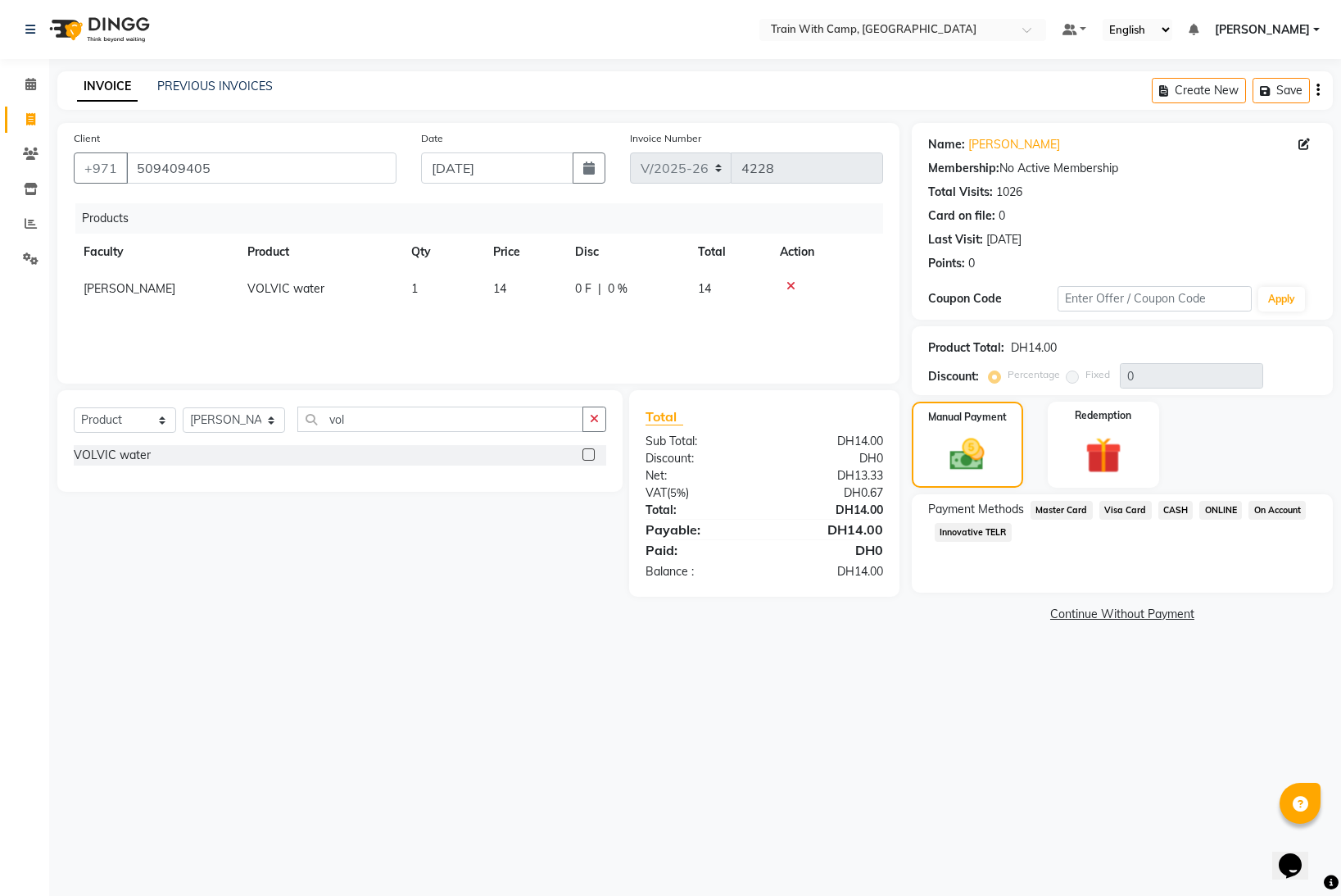
click at [1085, 508] on span "Master Card" at bounding box center [1061, 509] width 62 height 19
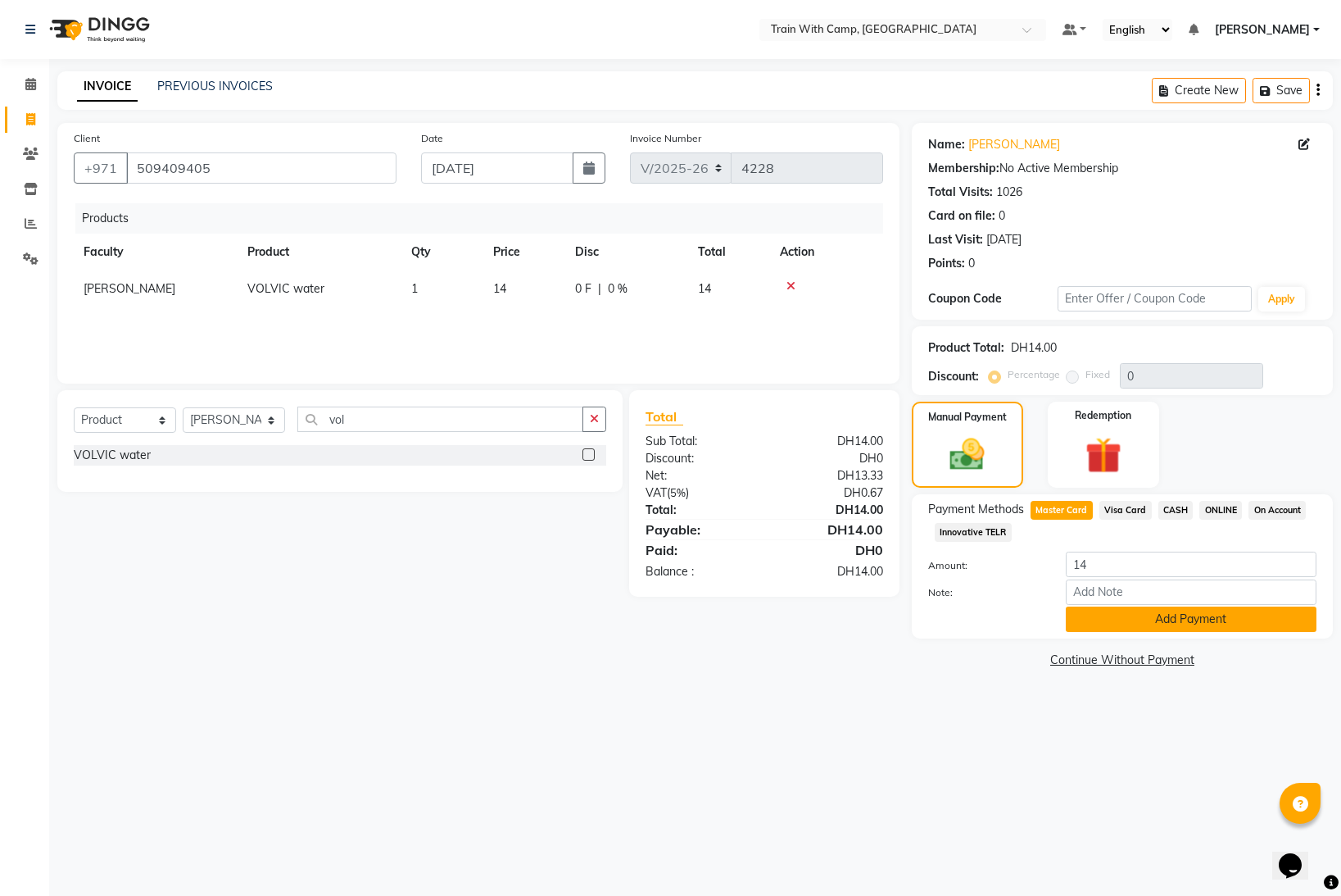
click at [1116, 621] on button "Add Payment" at bounding box center [1191, 619] width 251 height 26
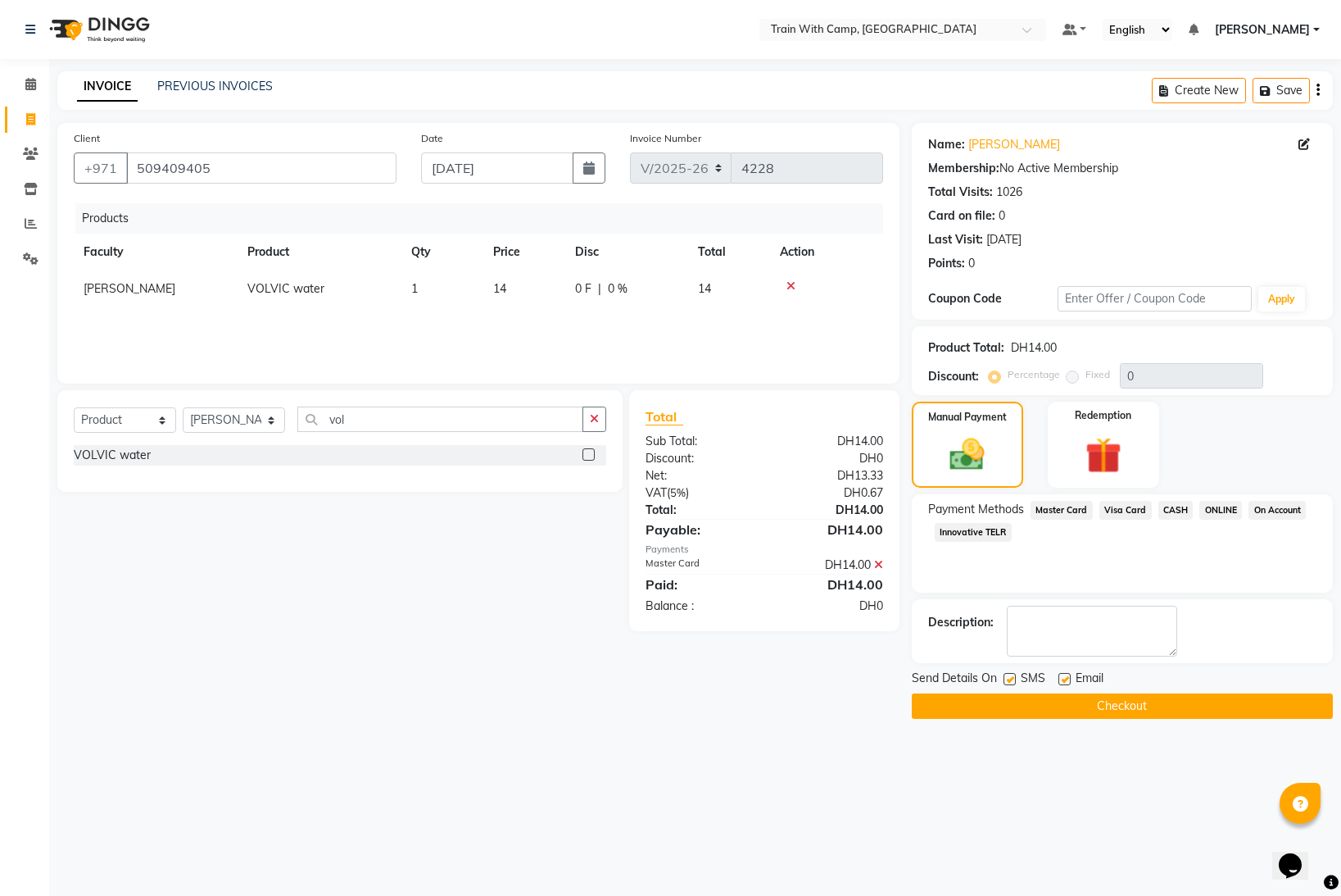
drag, startPoint x: 1010, startPoint y: 676, endPoint x: 1064, endPoint y: 682, distance: 54.3
click at [1013, 677] on label at bounding box center [1009, 678] width 12 height 12
click at [1013, 677] on input "checkbox" at bounding box center [1008, 679] width 11 height 11
checkbox input "false"
drag, startPoint x: 1063, startPoint y: 677, endPoint x: 1058, endPoint y: 697, distance: 20.6
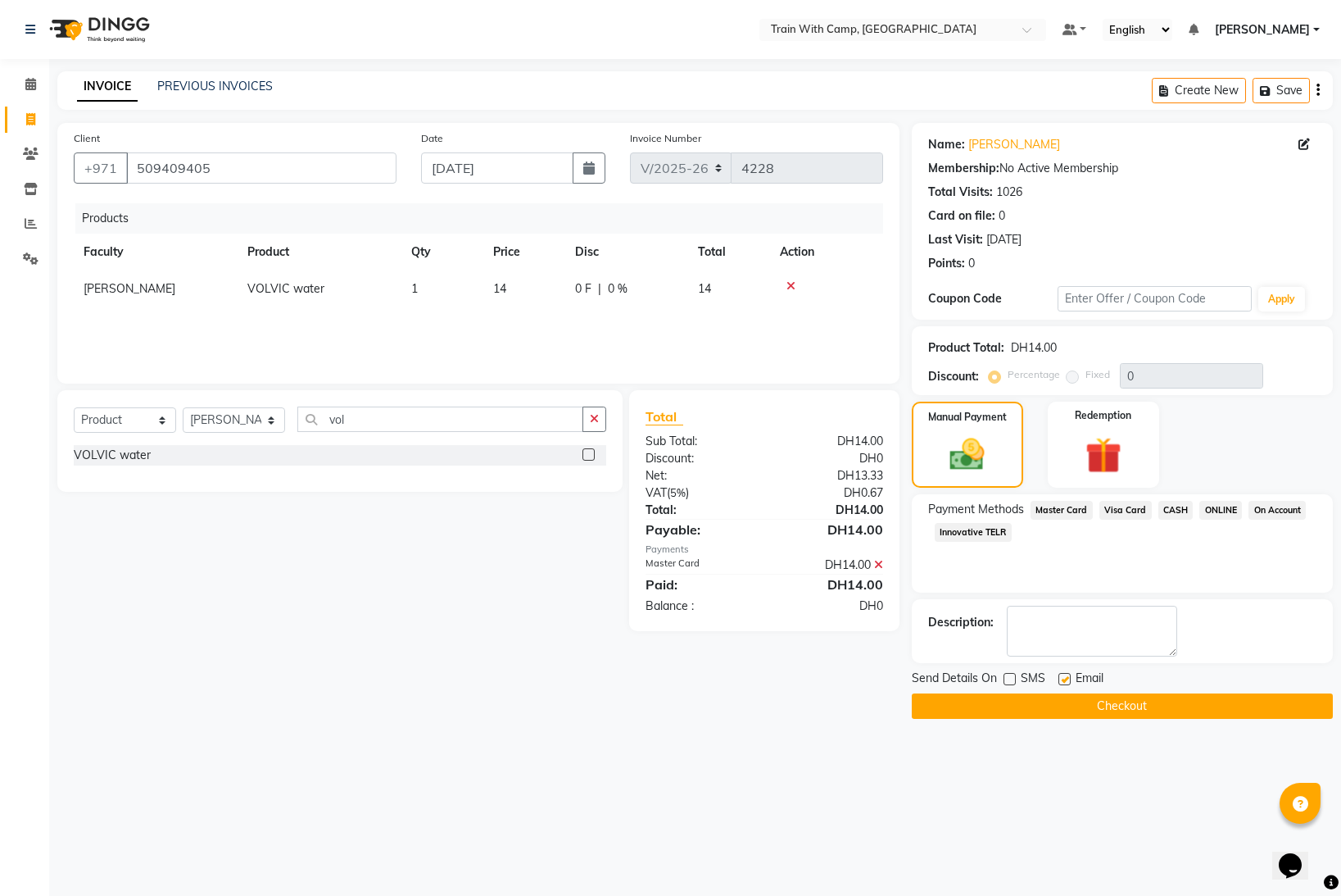
click at [1064, 679] on label at bounding box center [1064, 678] width 12 height 12
click at [1064, 679] on input "checkbox" at bounding box center [1063, 679] width 11 height 11
checkbox input "false"
click at [1056, 699] on button "Checkout" at bounding box center [1122, 706] width 421 height 26
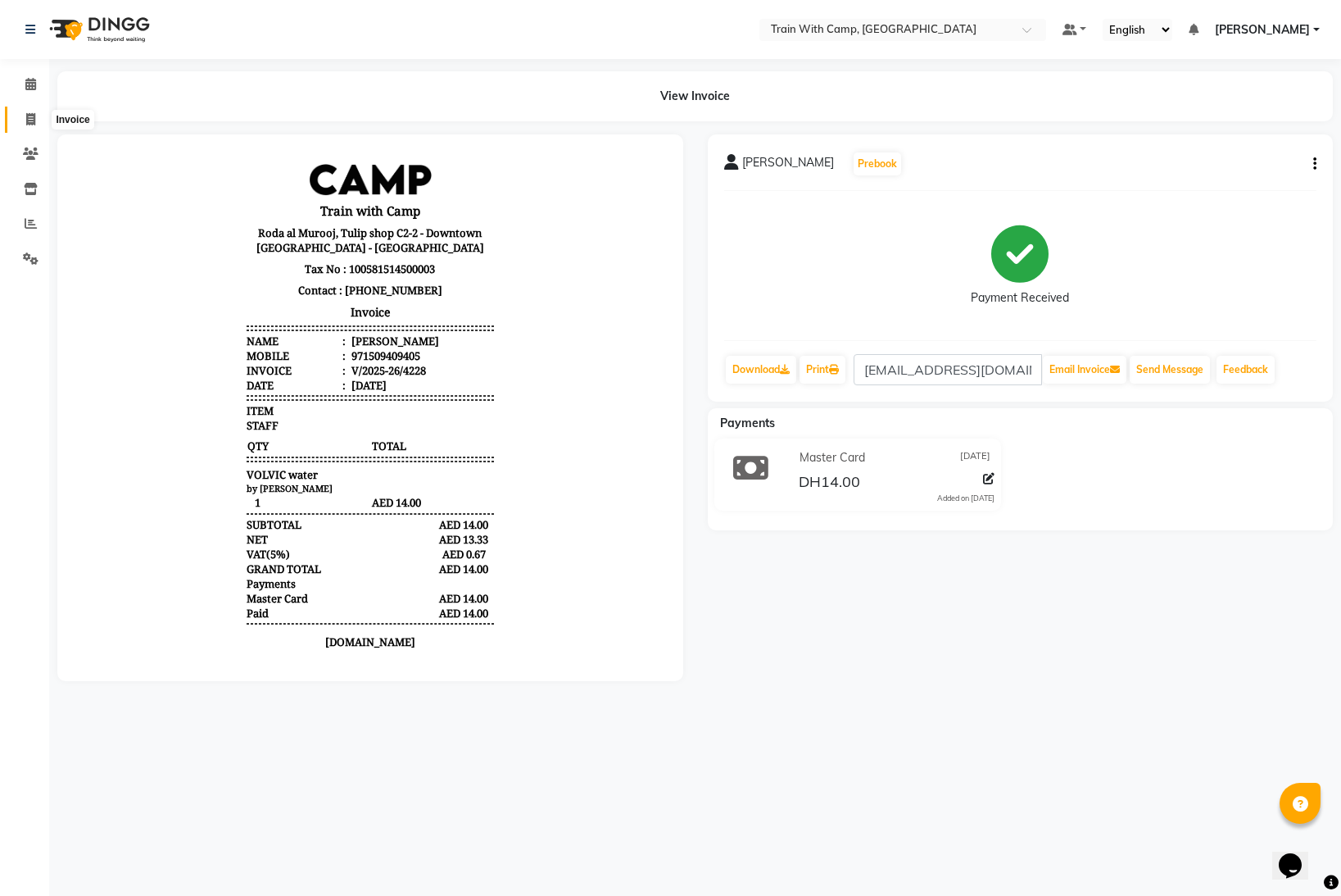
click at [36, 119] on span at bounding box center [31, 119] width 29 height 19
select select "service"
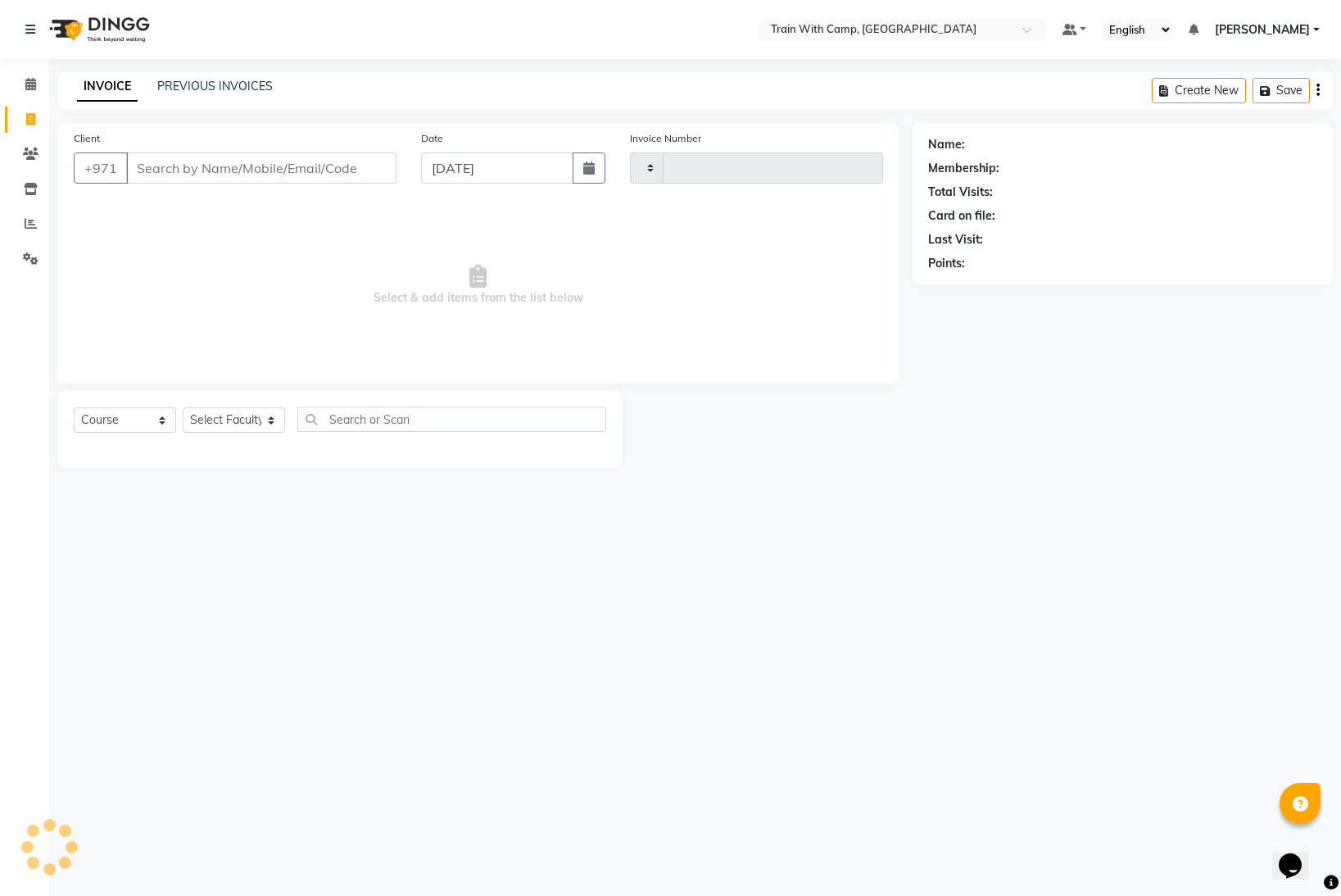
type input "4229"
select select "910"
select select "14965"
click at [192, 171] on input "Client" at bounding box center [261, 168] width 271 height 32
type input "509409405"
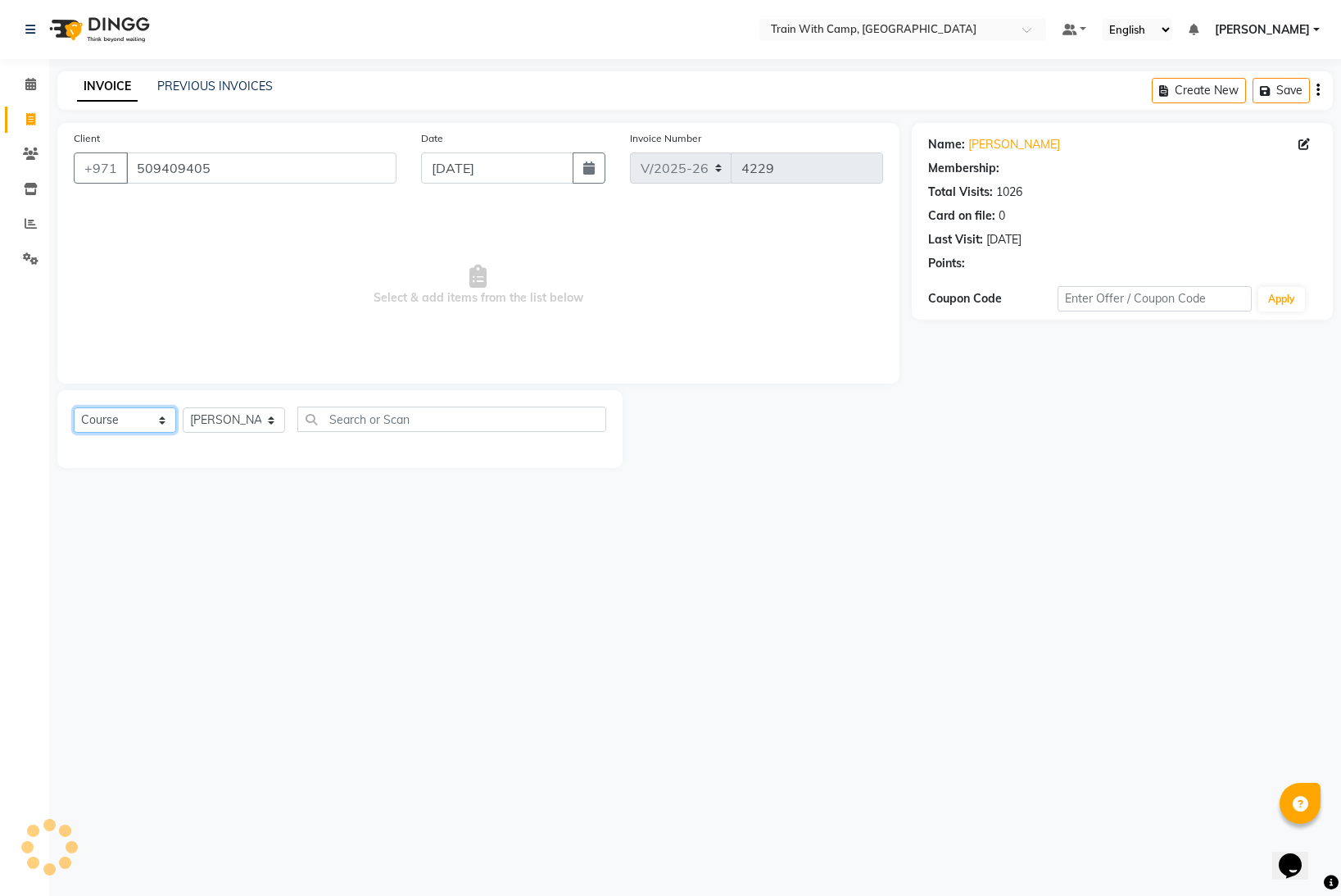
click at [160, 418] on select "Select Course Product Membership Package Voucher Prepaid Gift Card" at bounding box center [125, 420] width 102 height 26
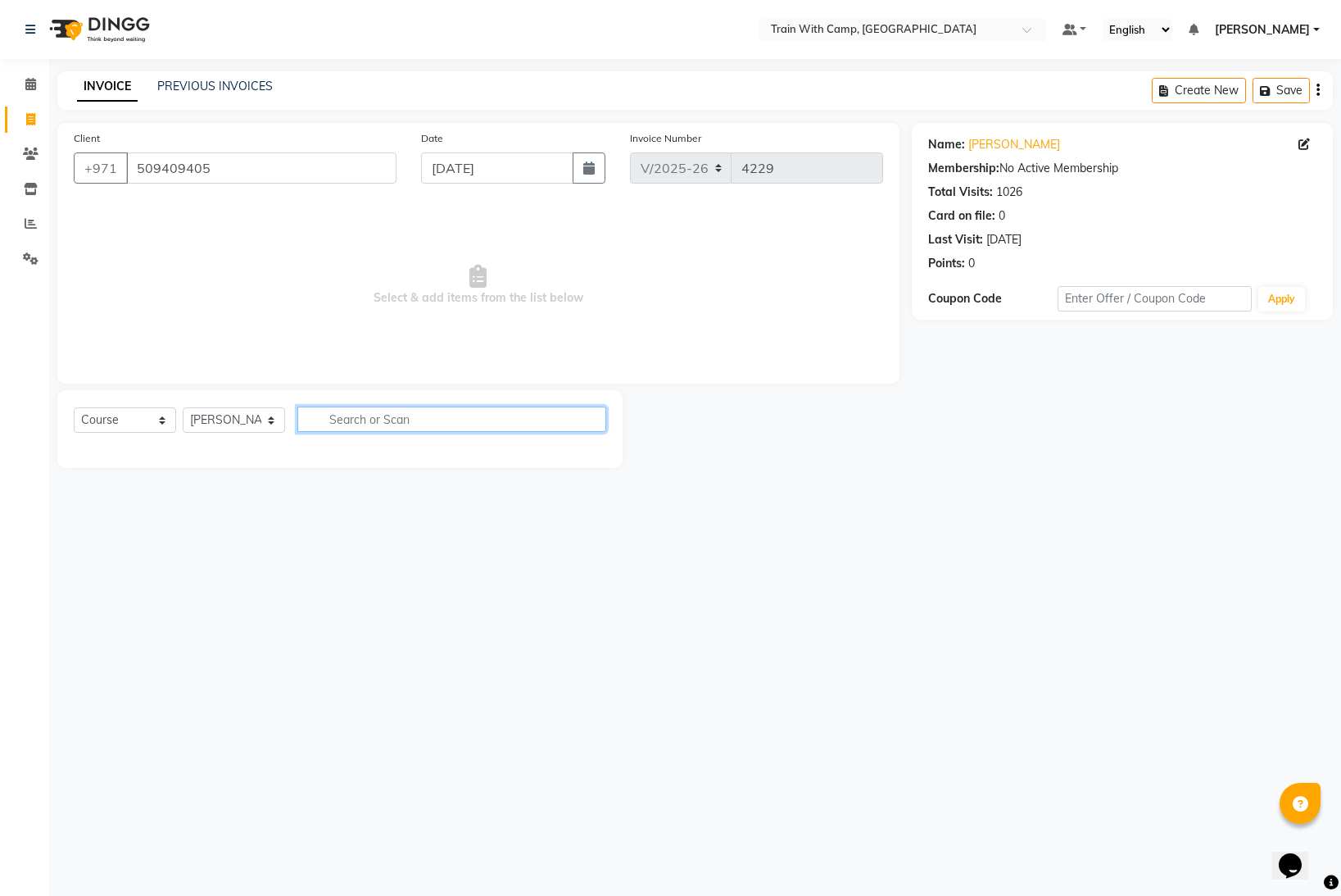
click at [373, 418] on input "text" at bounding box center [452, 419] width 309 height 26
type input "veg"
click at [161, 422] on select "Select Course Product Membership Package Voucher Prepaid Gift Card" at bounding box center [125, 420] width 102 height 26
select select "product"
click at [74, 408] on select "Select Course Product Membership Package Voucher Prepaid Gift Card" at bounding box center [125, 420] width 102 height 26
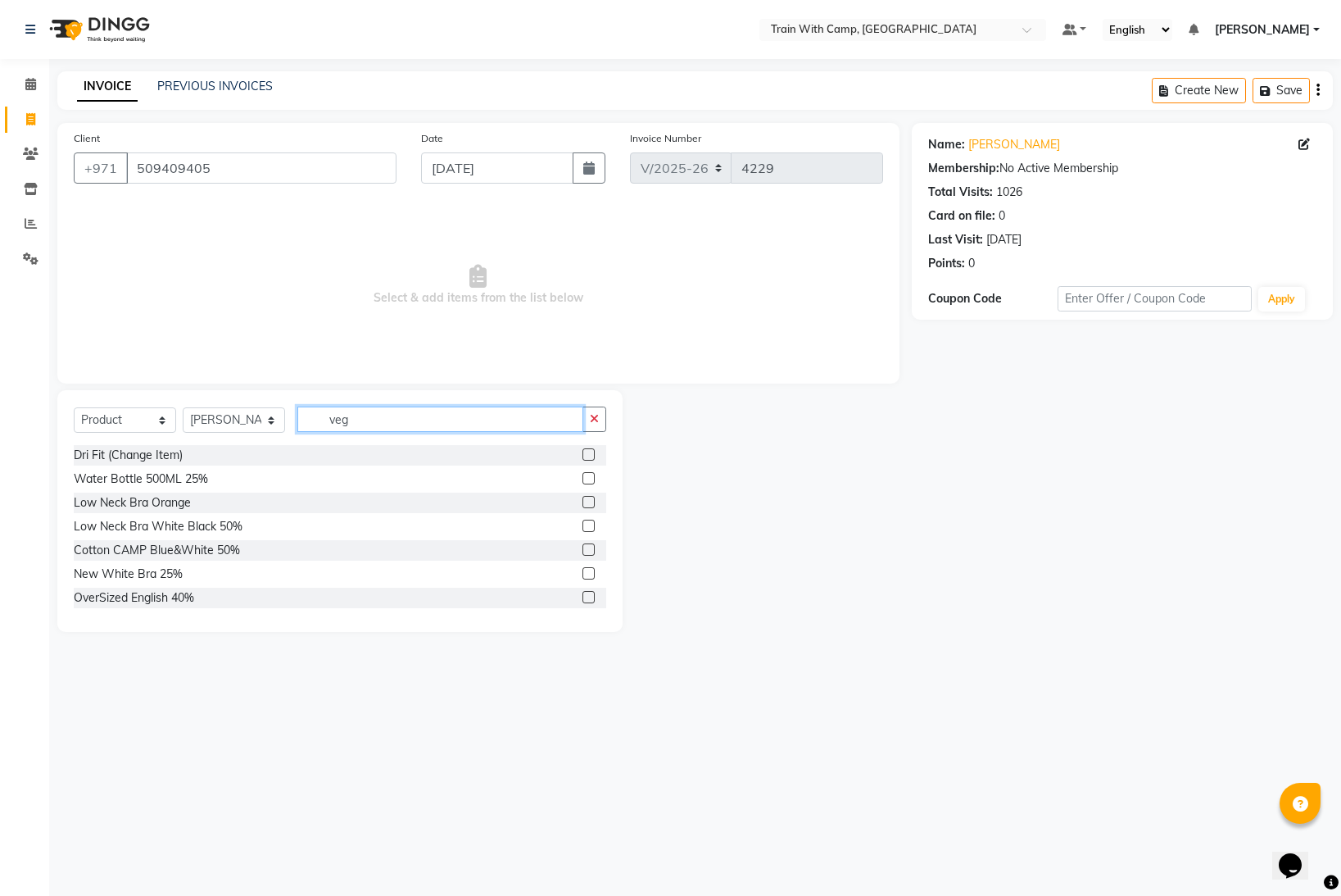
click at [359, 422] on input "veg" at bounding box center [440, 419] width 286 height 26
type input "[PERSON_NAME]"
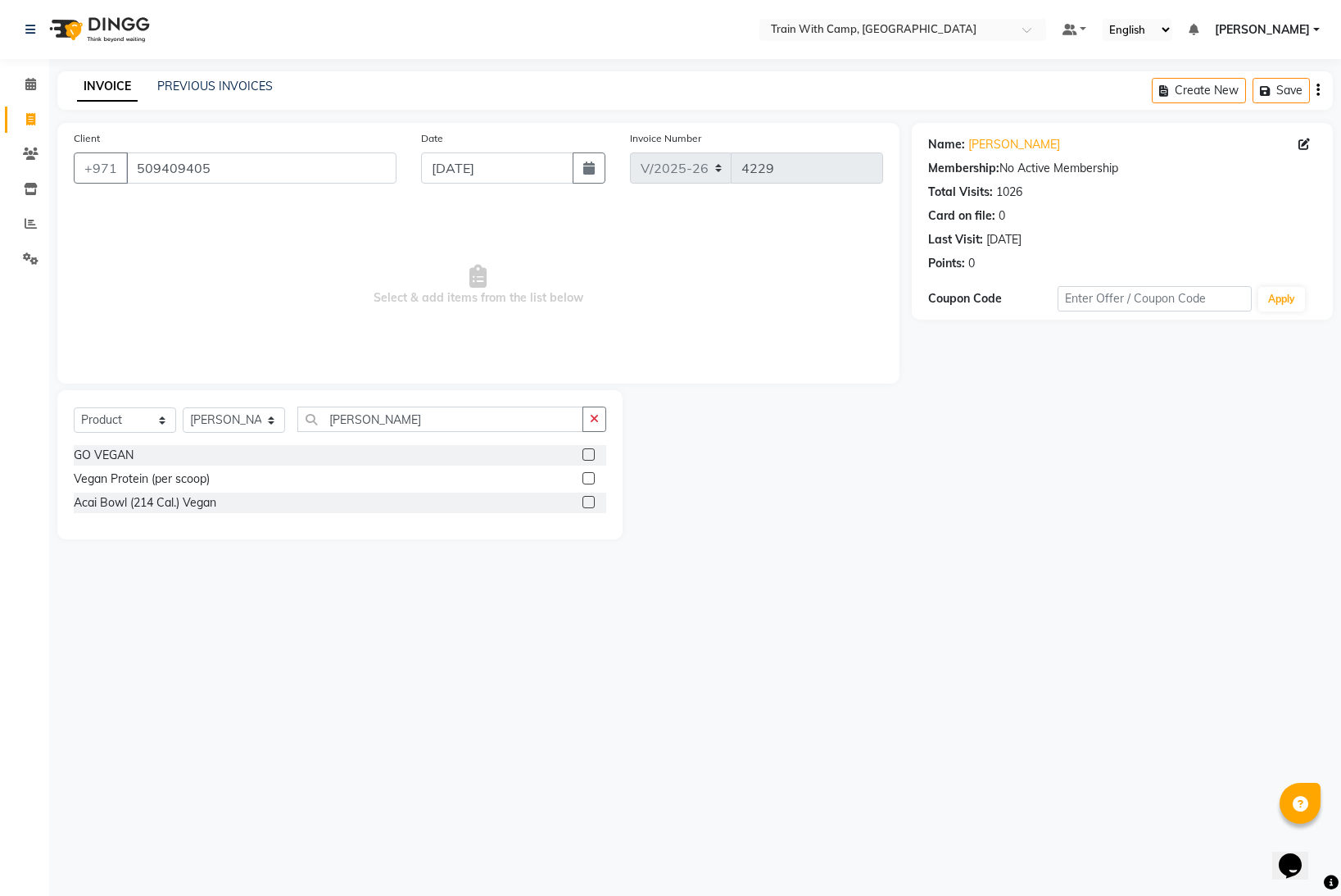
drag, startPoint x: 590, startPoint y: 454, endPoint x: 466, endPoint y: 436, distance: 125.3
click at [590, 454] on label at bounding box center [589, 454] width 12 height 12
click at [590, 454] on input "checkbox" at bounding box center [588, 455] width 11 height 11
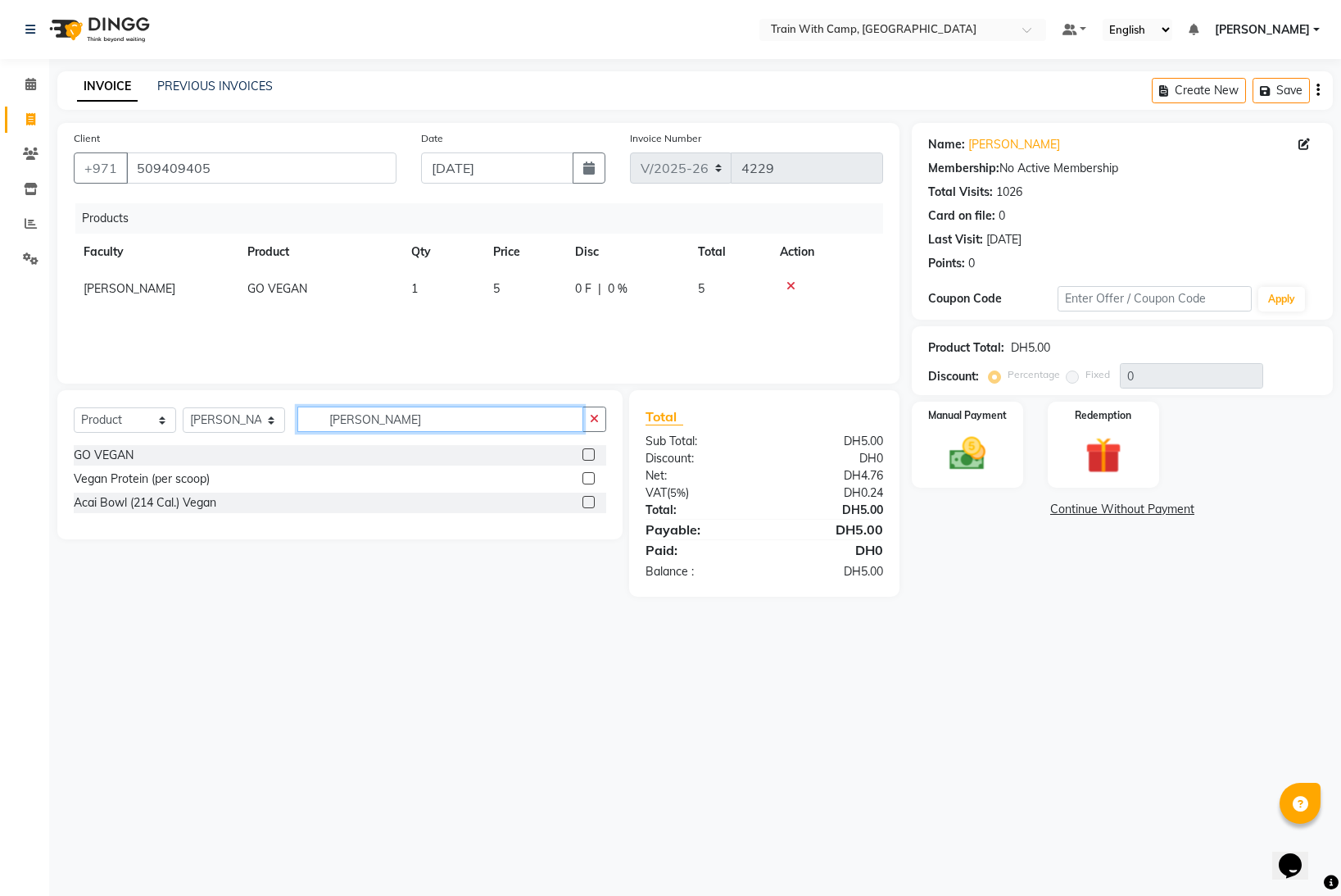
checkbox input "false"
drag, startPoint x: 358, startPoint y: 425, endPoint x: 318, endPoint y: 421, distance: 40.2
click at [318, 421] on input "[PERSON_NAME]" at bounding box center [440, 419] width 286 height 26
type input "own"
click at [586, 477] on label at bounding box center [589, 478] width 12 height 12
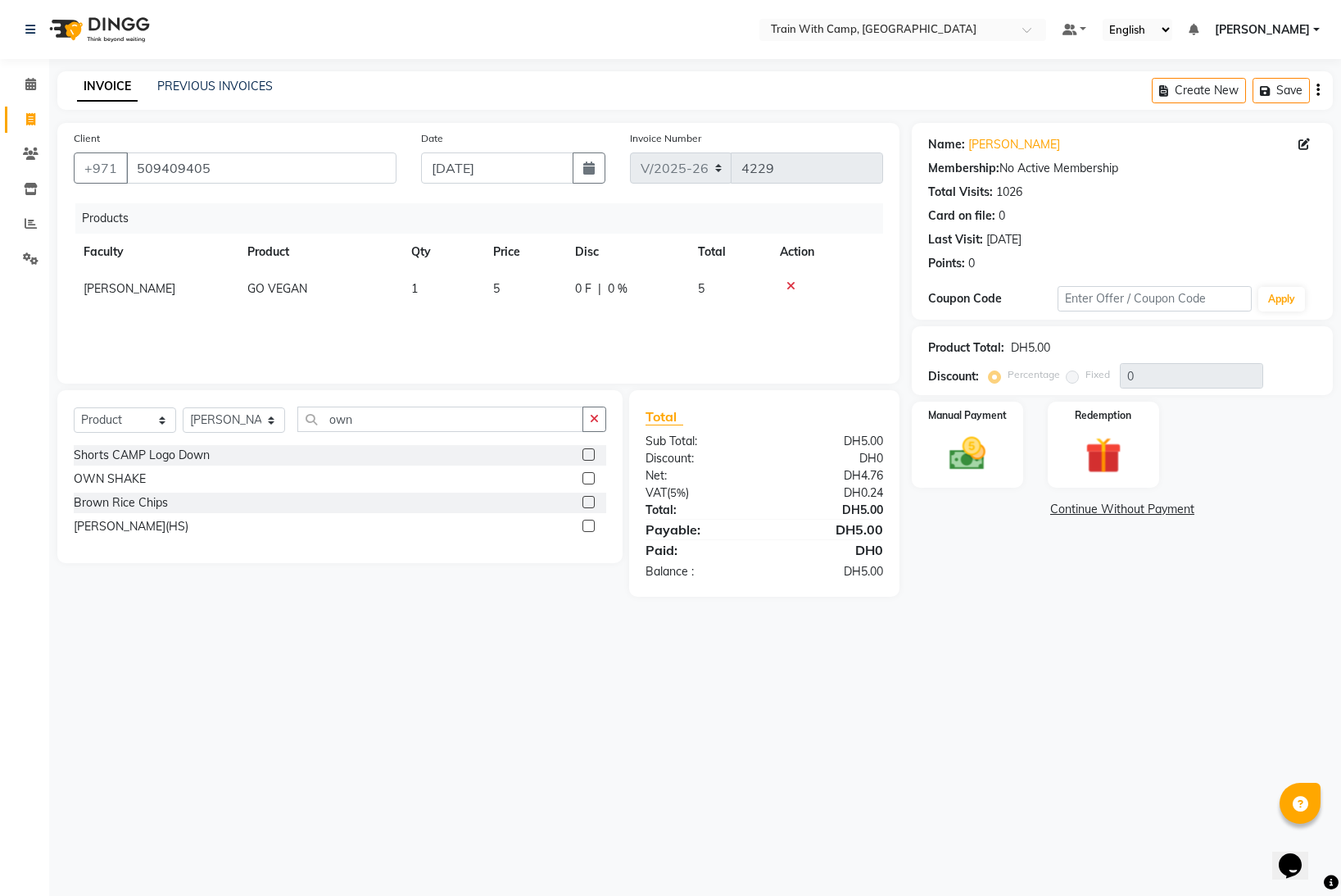
click at [586, 477] on input "checkbox" at bounding box center [588, 479] width 11 height 11
checkbox input "false"
drag, startPoint x: 356, startPoint y: 419, endPoint x: 334, endPoint y: 417, distance: 22.1
click at [320, 417] on input "own" at bounding box center [440, 419] width 286 height 26
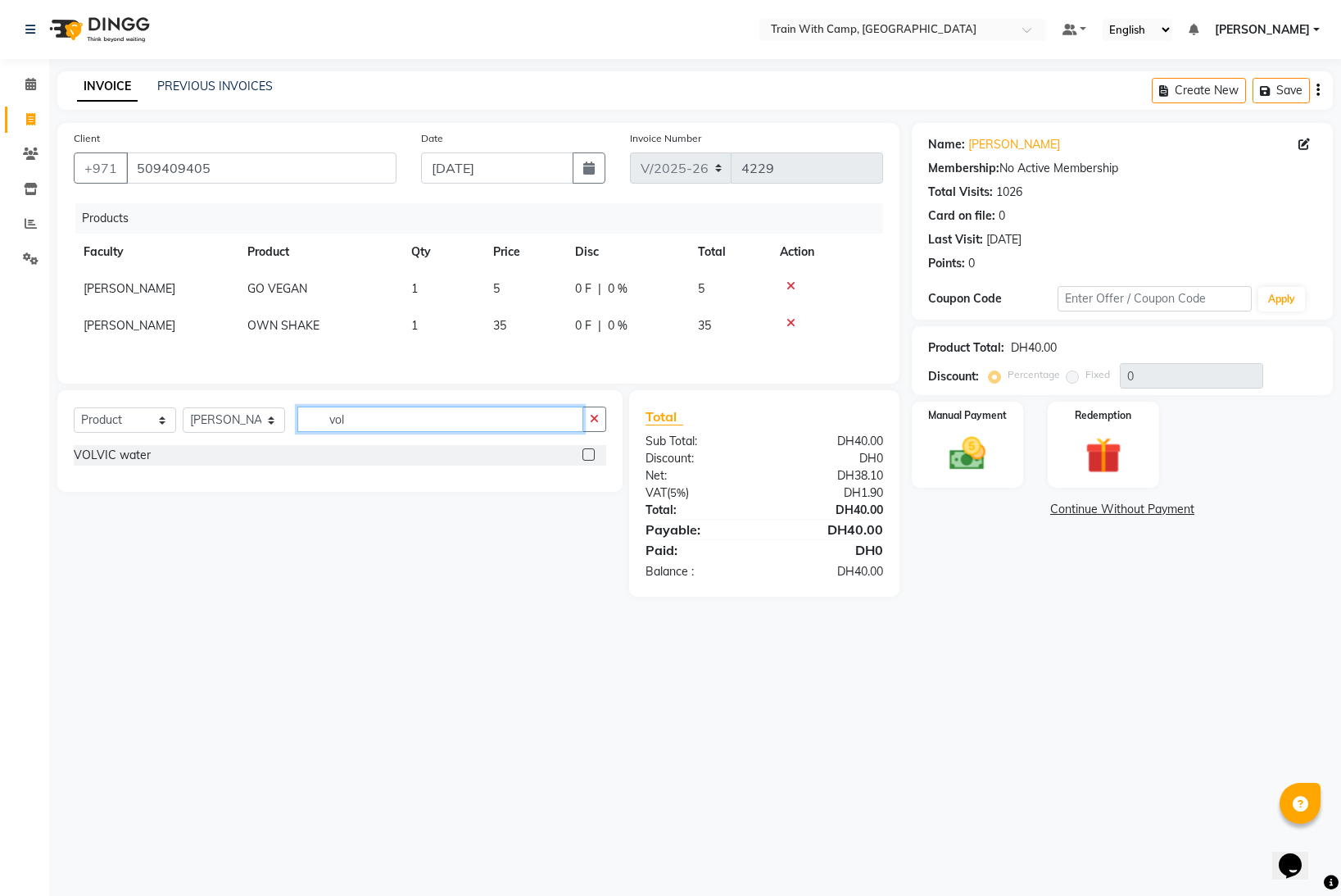
type input "vol"
click at [586, 451] on label at bounding box center [589, 454] width 12 height 12
click at [586, 451] on input "checkbox" at bounding box center [588, 455] width 11 height 11
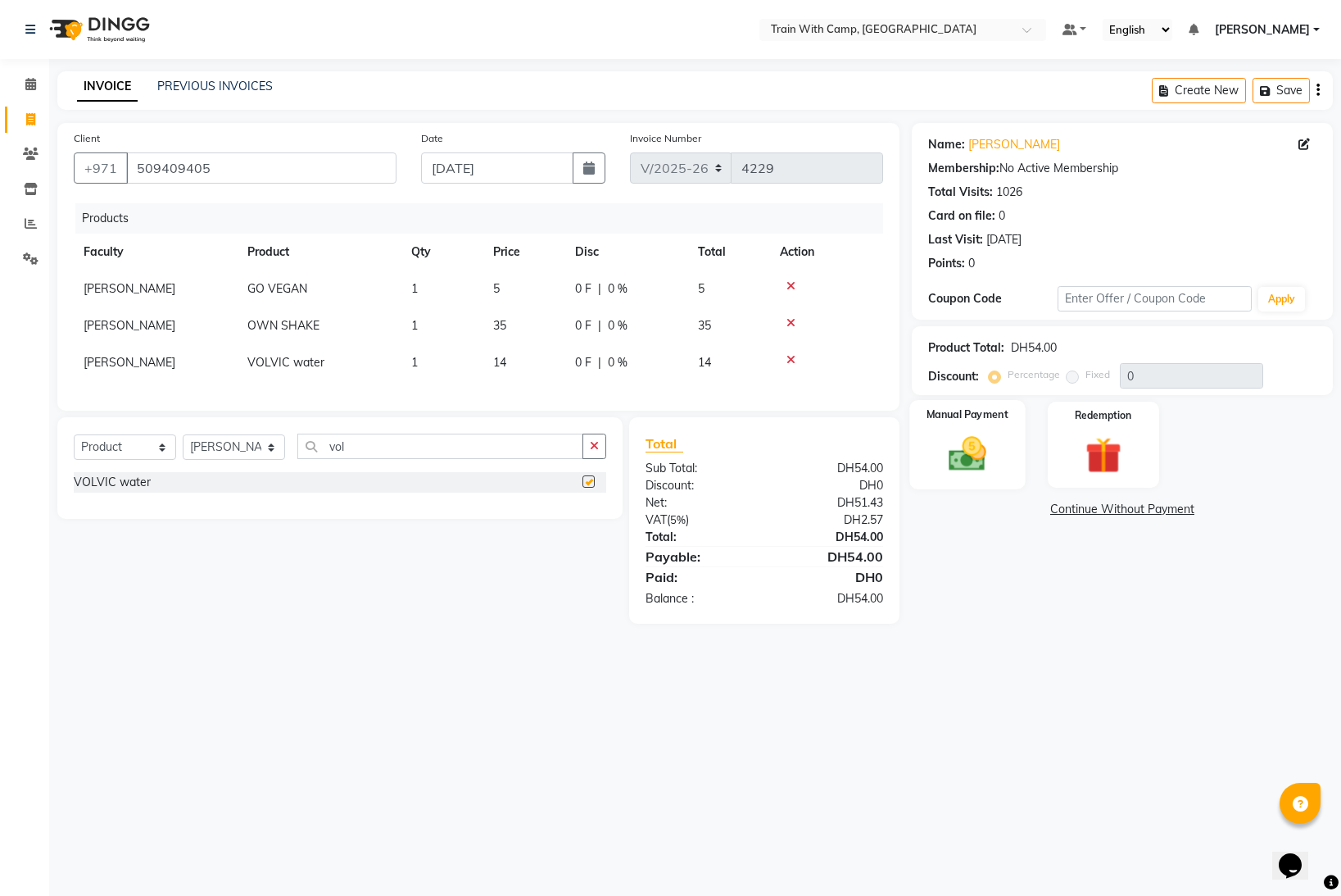
checkbox input "false"
click at [956, 449] on img at bounding box center [968, 454] width 61 height 43
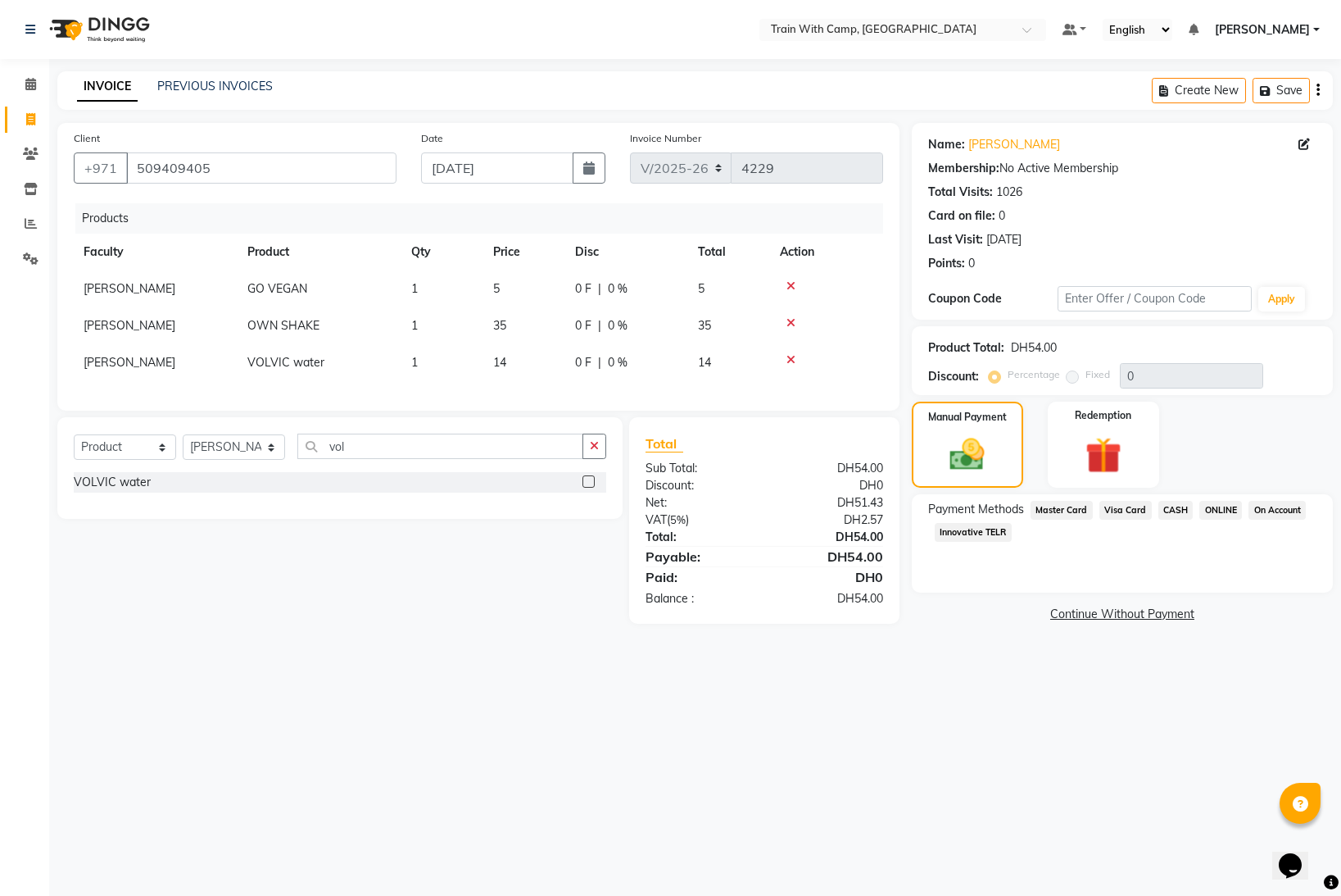
click at [1054, 515] on span "Master Card" at bounding box center [1061, 509] width 62 height 19
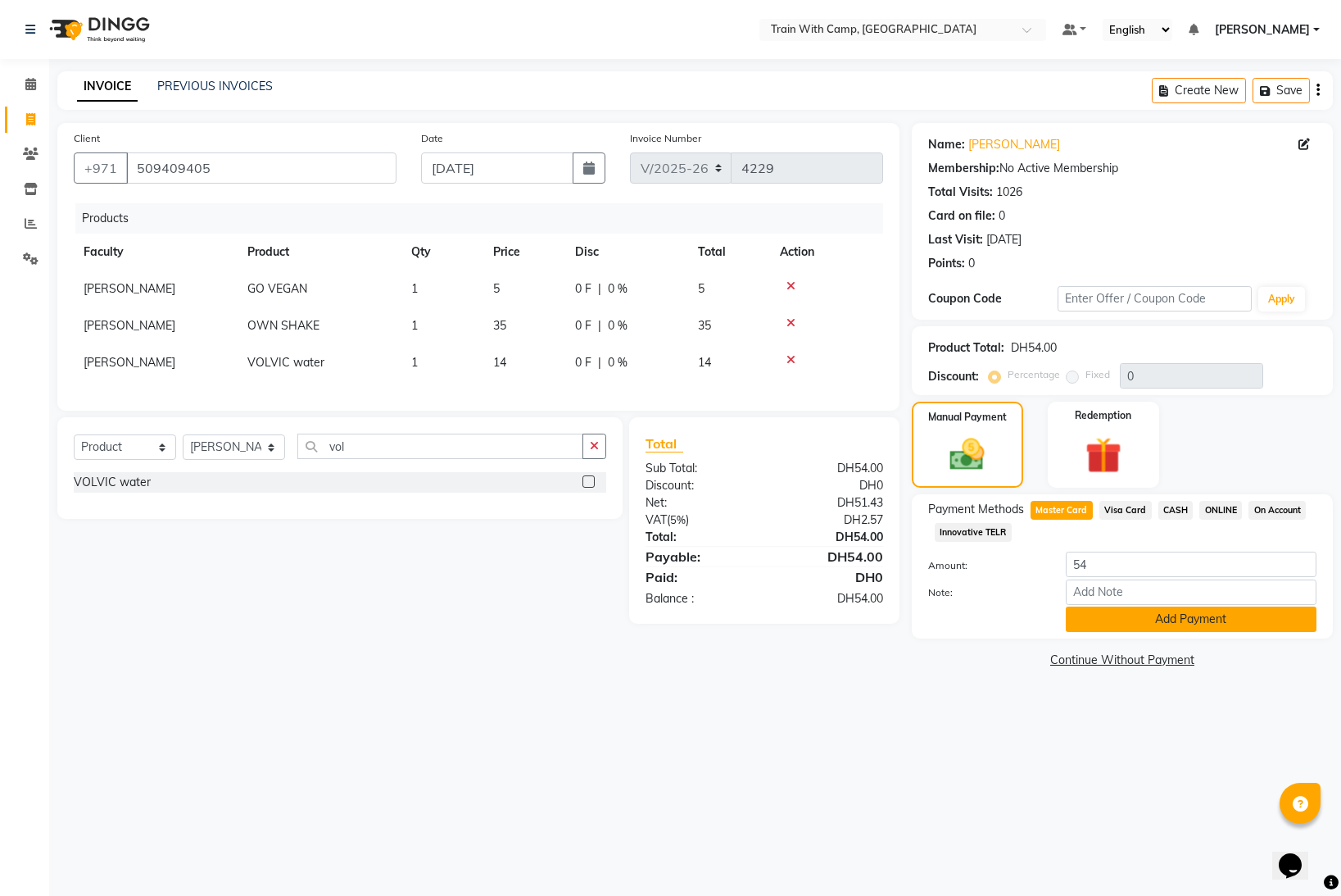
click at [1150, 613] on button "Add Payment" at bounding box center [1191, 619] width 251 height 26
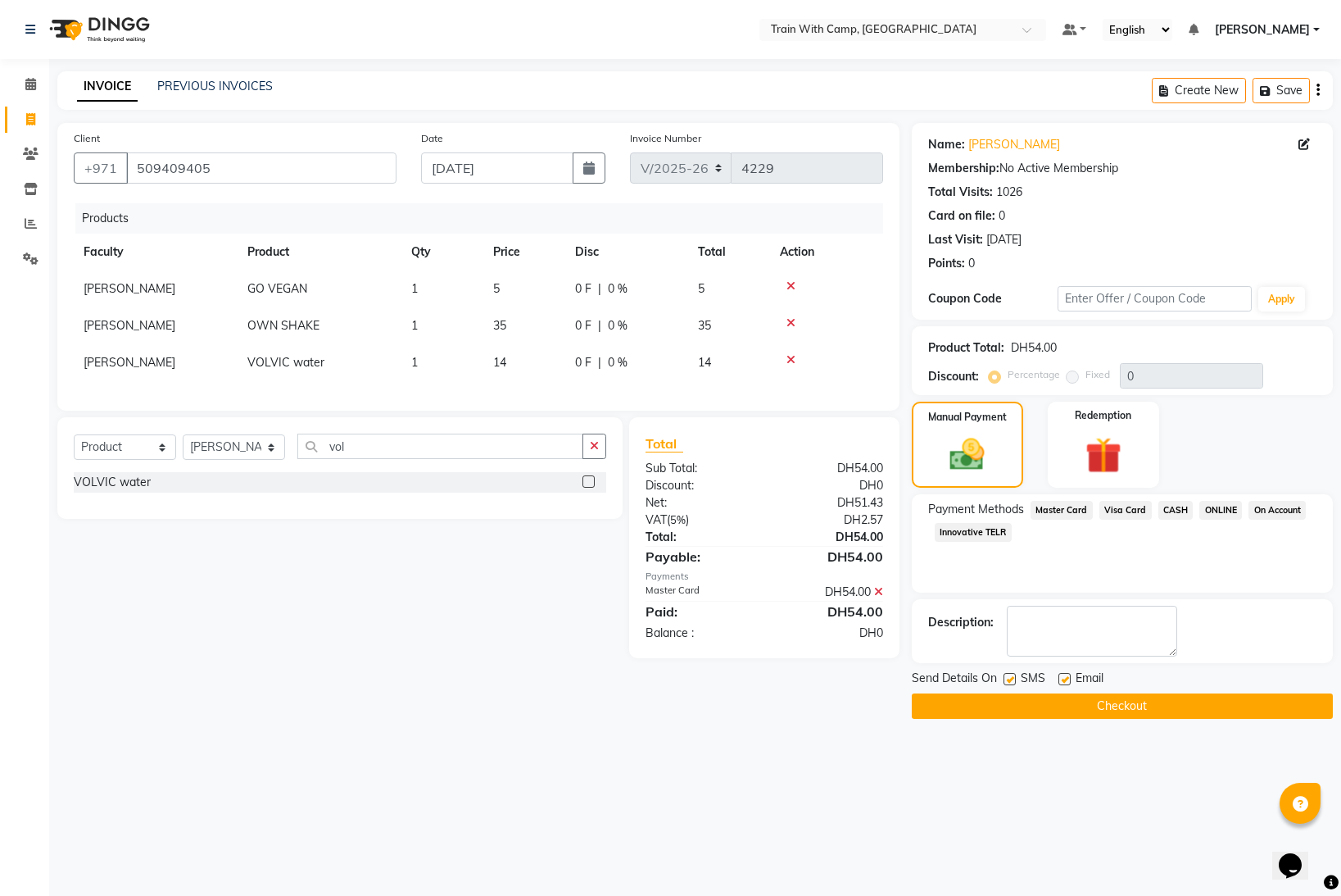
drag, startPoint x: 1004, startPoint y: 678, endPoint x: 1032, endPoint y: 680, distance: 28.1
click at [1008, 679] on label at bounding box center [1009, 678] width 12 height 12
click at [1008, 679] on input "checkbox" at bounding box center [1008, 679] width 11 height 11
checkbox input "false"
drag, startPoint x: 1062, startPoint y: 680, endPoint x: 1041, endPoint y: 698, distance: 27.7
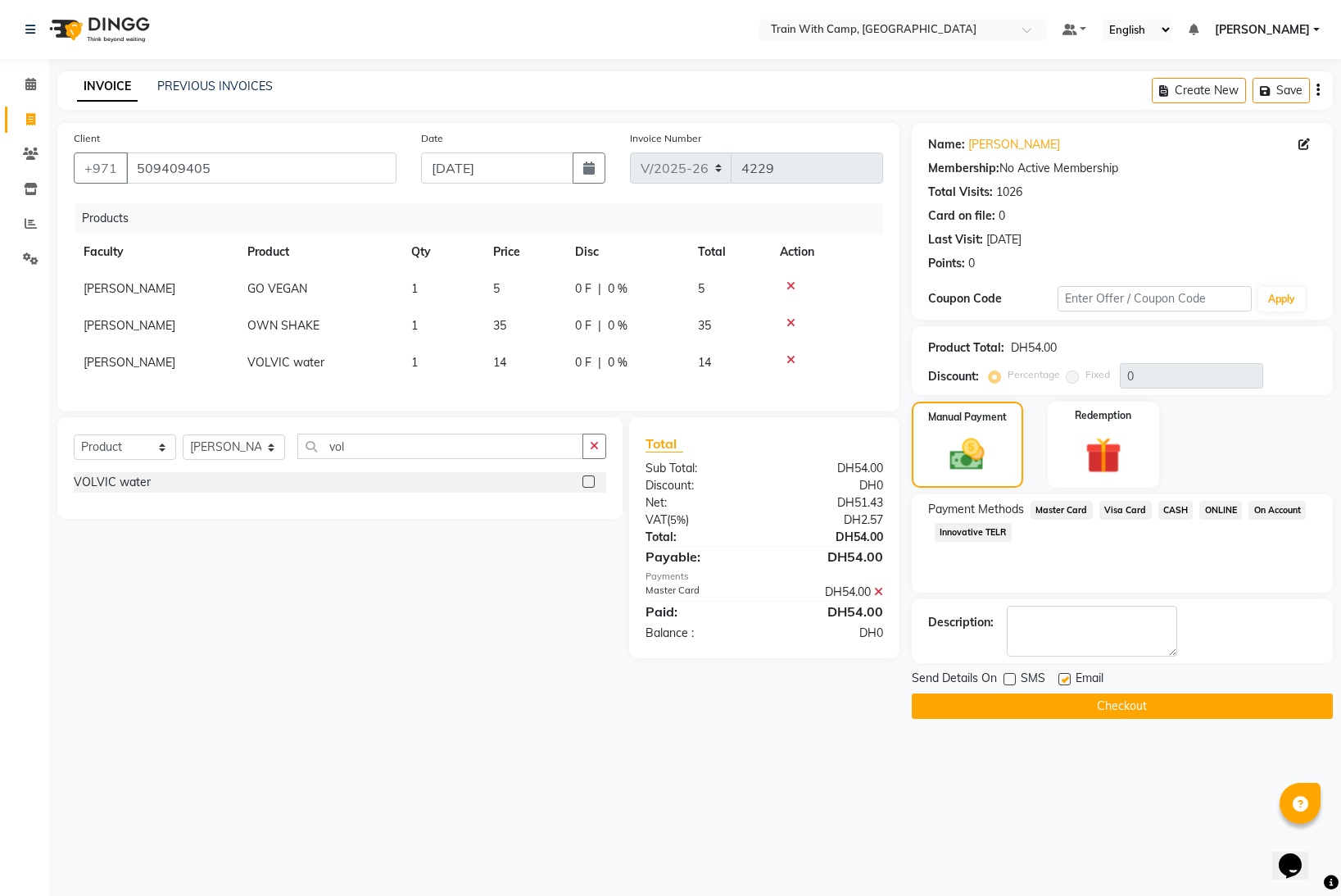
click at [1062, 681] on label at bounding box center [1064, 678] width 12 height 12
click at [1062, 681] on input "checkbox" at bounding box center [1063, 679] width 11 height 11
checkbox input "false"
drag, startPoint x: 1033, startPoint y: 700, endPoint x: 1023, endPoint y: 693, distance: 12.2
click at [1033, 700] on button "Checkout" at bounding box center [1122, 706] width 421 height 26
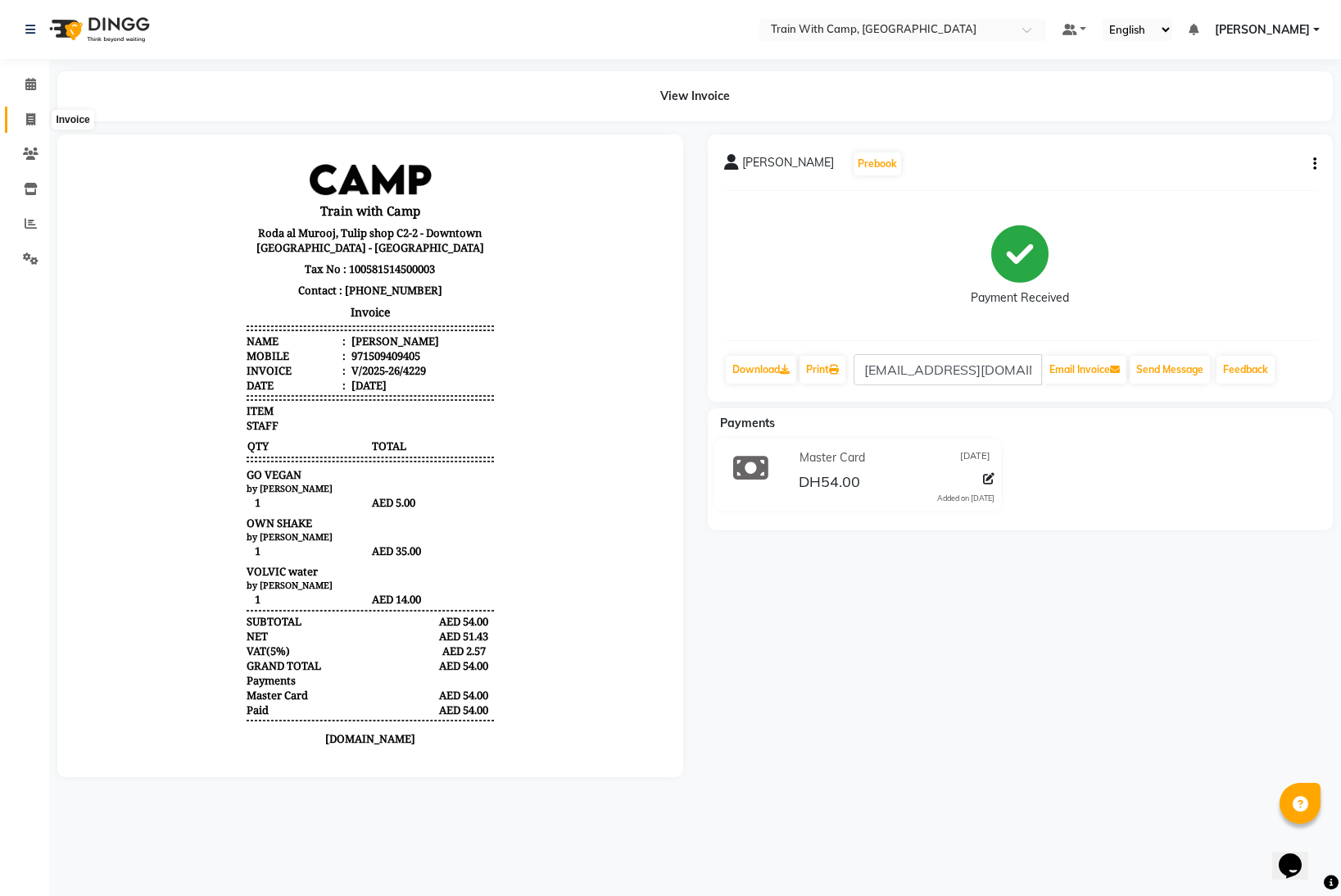
drag, startPoint x: 28, startPoint y: 114, endPoint x: 71, endPoint y: 118, distance: 43.2
click at [29, 114] on icon at bounding box center [31, 119] width 9 height 12
select select "910"
select select "service"
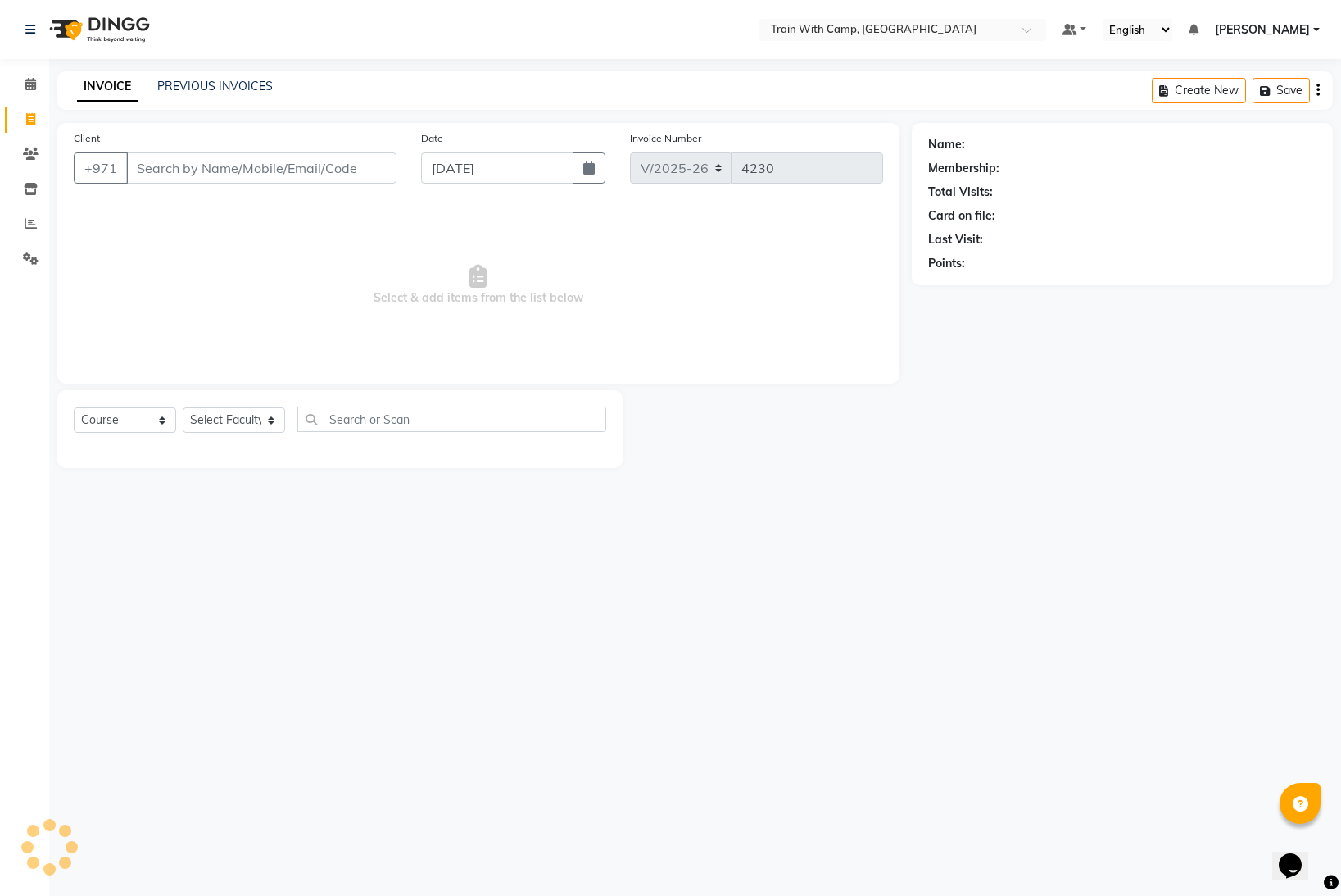
click at [201, 167] on input "Client" at bounding box center [261, 168] width 271 height 32
select select "14965"
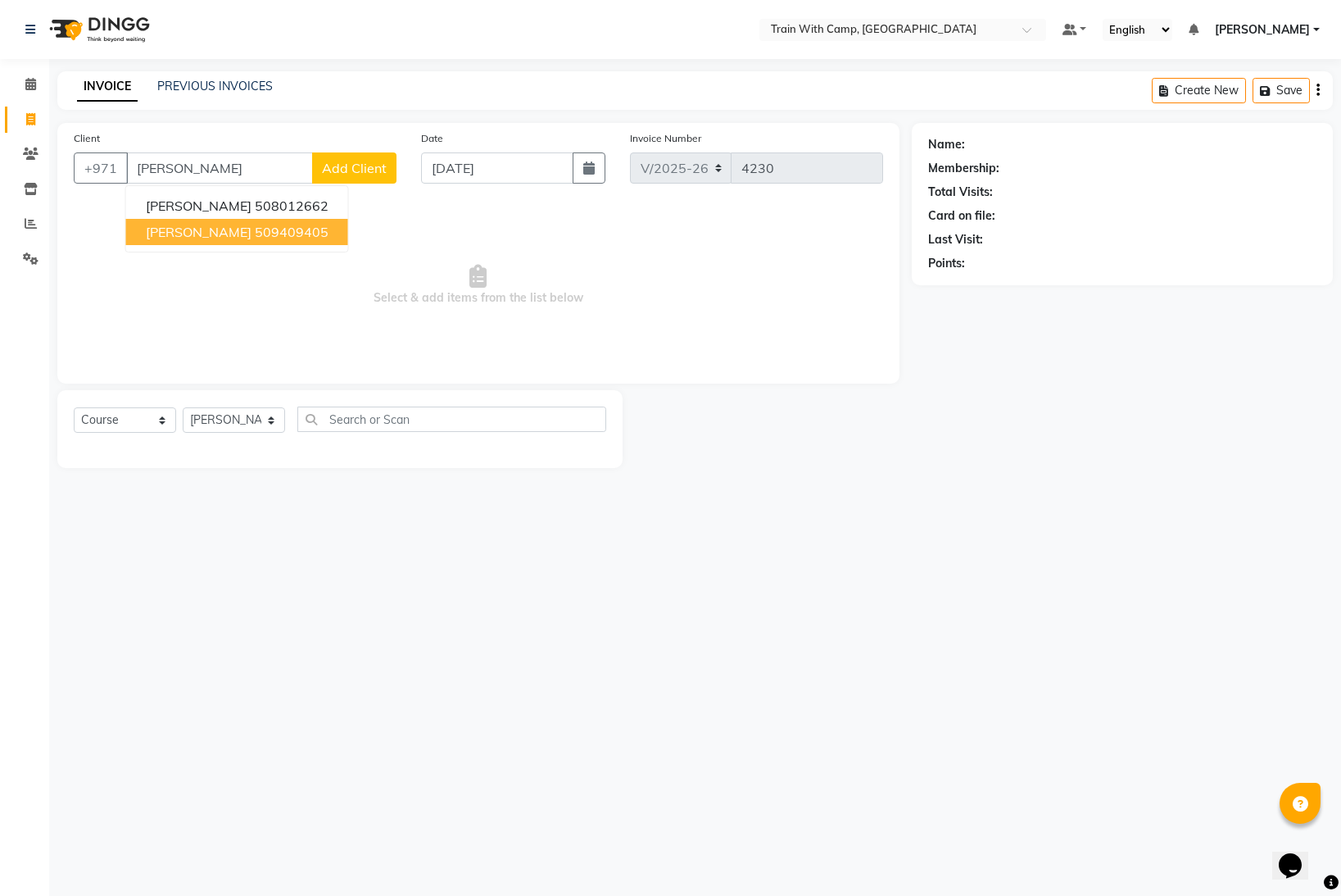
click at [199, 232] on span "[PERSON_NAME]" at bounding box center [198, 231] width 105 height 17
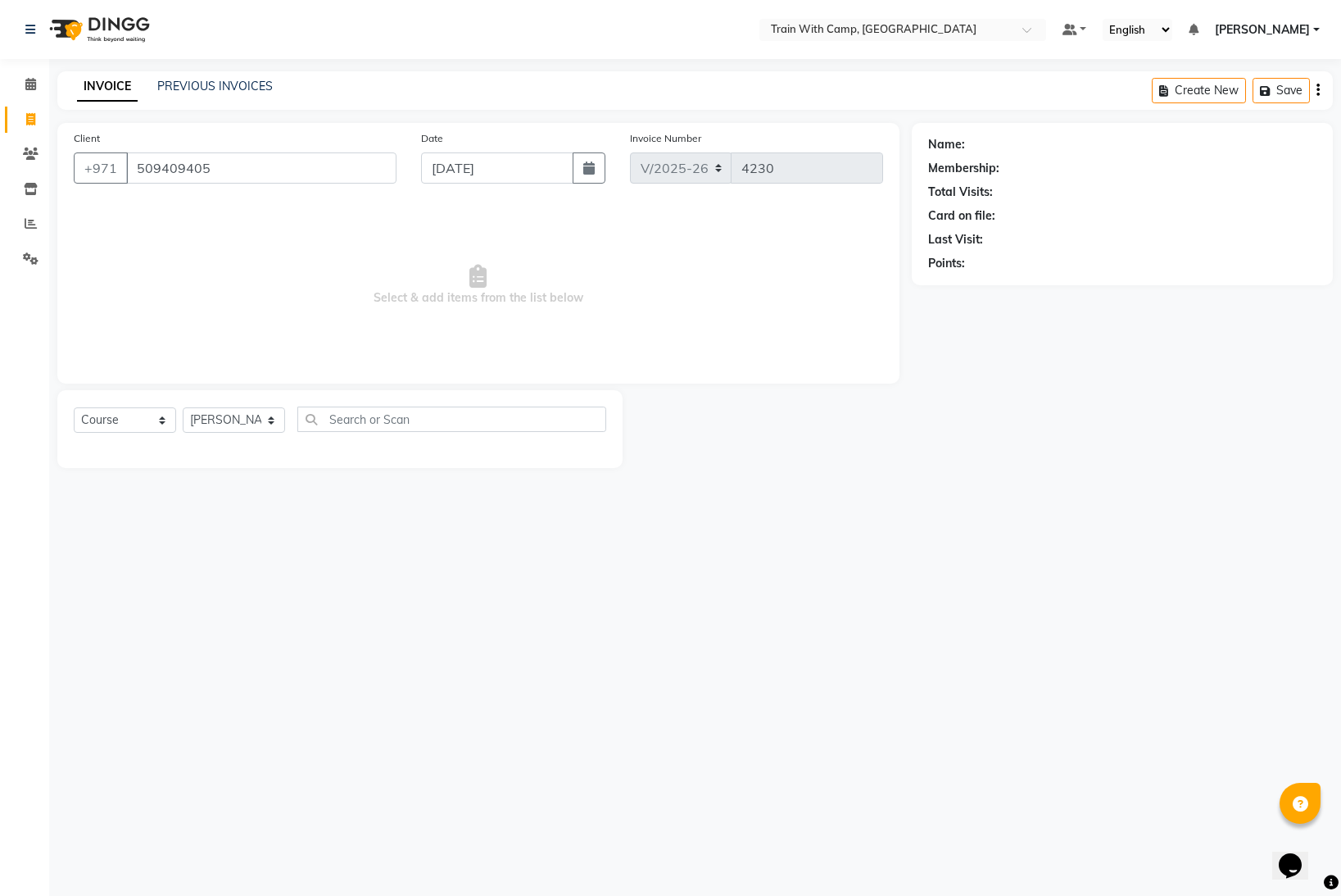
type input "509409405"
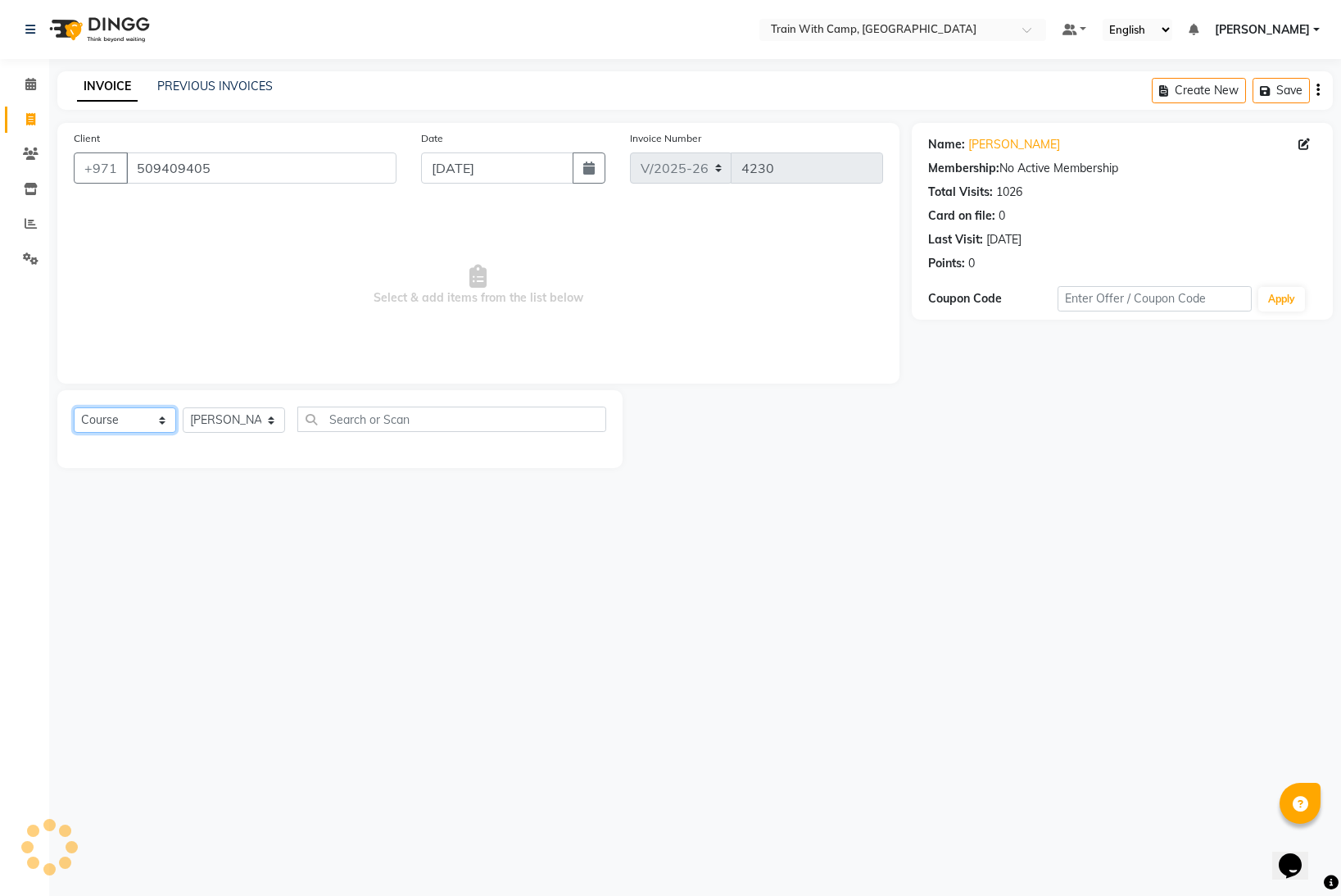
click at [160, 422] on select "Select Course Product Membership Package Voucher Prepaid Gift Card" at bounding box center [125, 420] width 102 height 26
select select "product"
click at [74, 408] on select "Select Course Product Membership Package Voucher Prepaid Gift Card" at bounding box center [125, 420] width 102 height 26
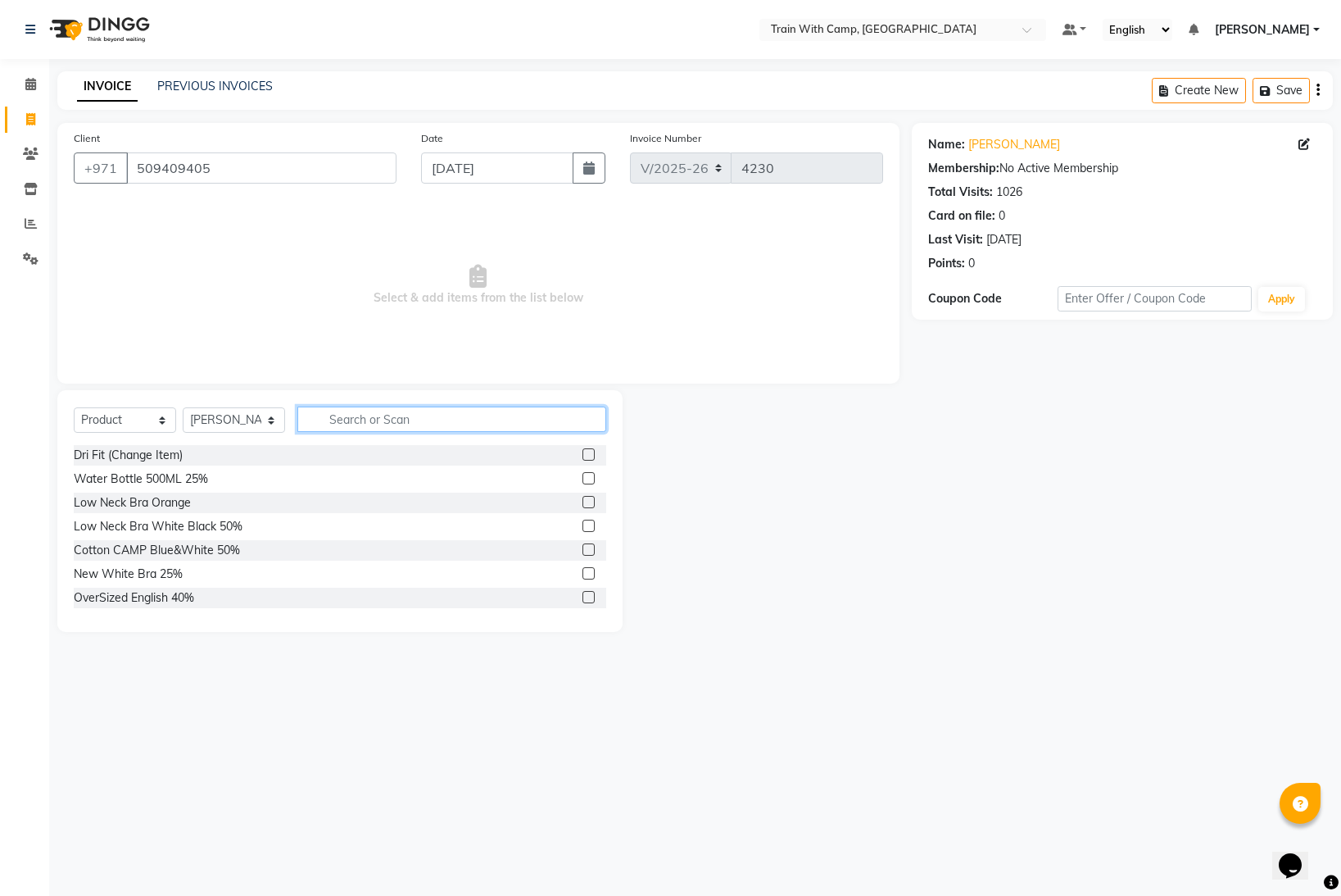
click at [410, 416] on input "text" at bounding box center [452, 419] width 309 height 26
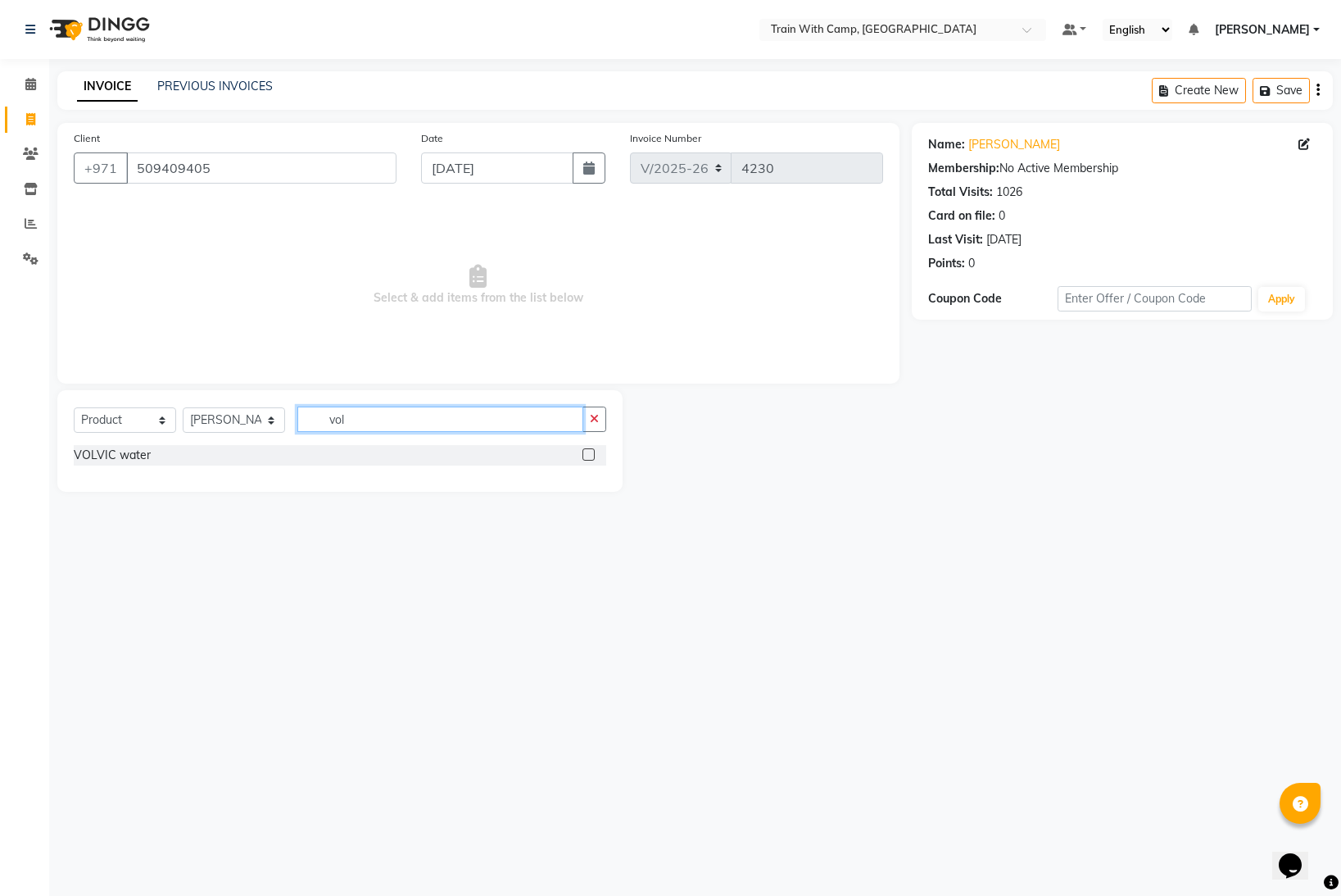
type input "vol"
drag, startPoint x: 588, startPoint y: 453, endPoint x: 621, endPoint y: 451, distance: 33.1
click at [588, 453] on label at bounding box center [589, 454] width 12 height 12
click at [588, 453] on input "checkbox" at bounding box center [588, 455] width 11 height 11
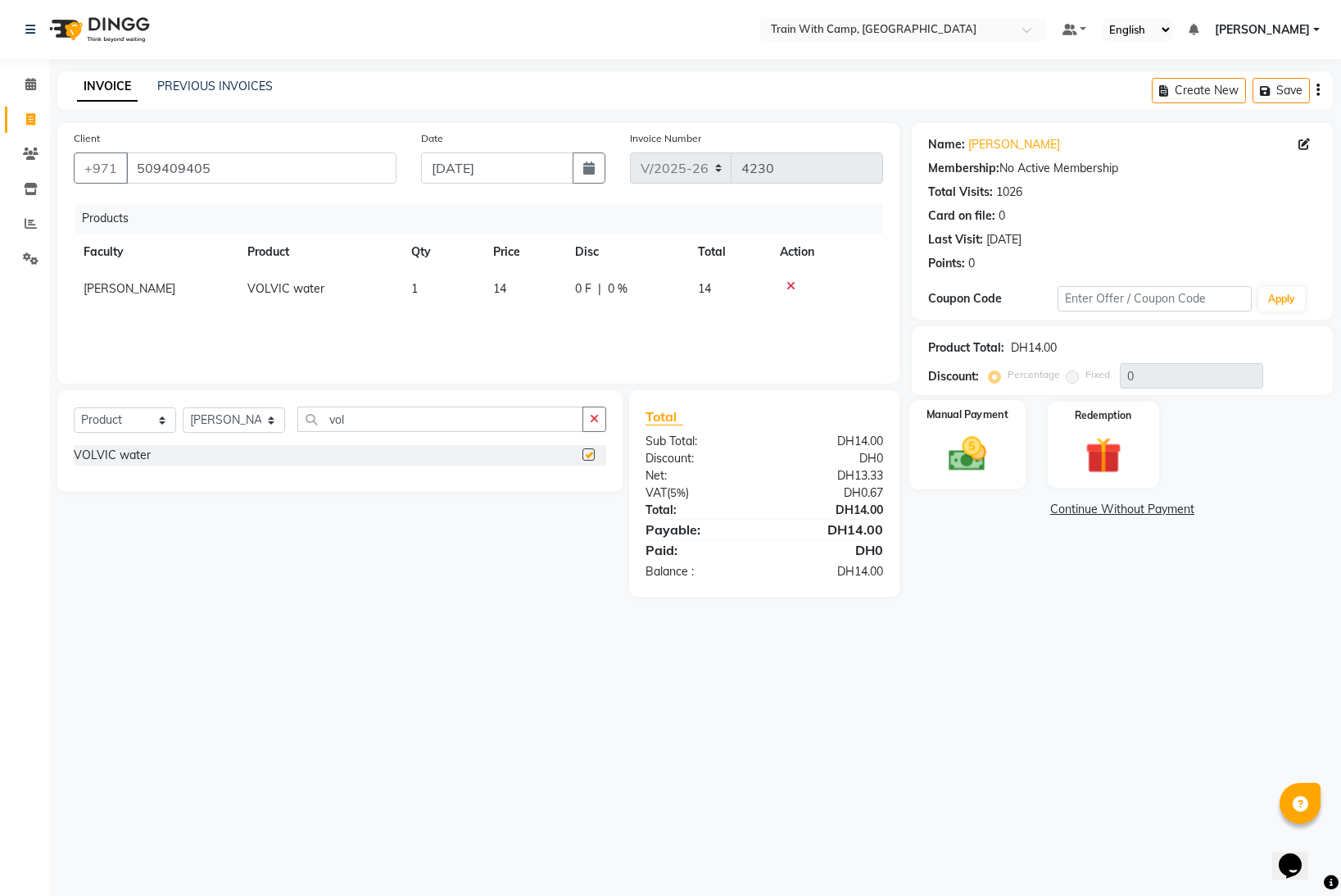
checkbox input "false"
click at [996, 454] on img at bounding box center [968, 454] width 61 height 43
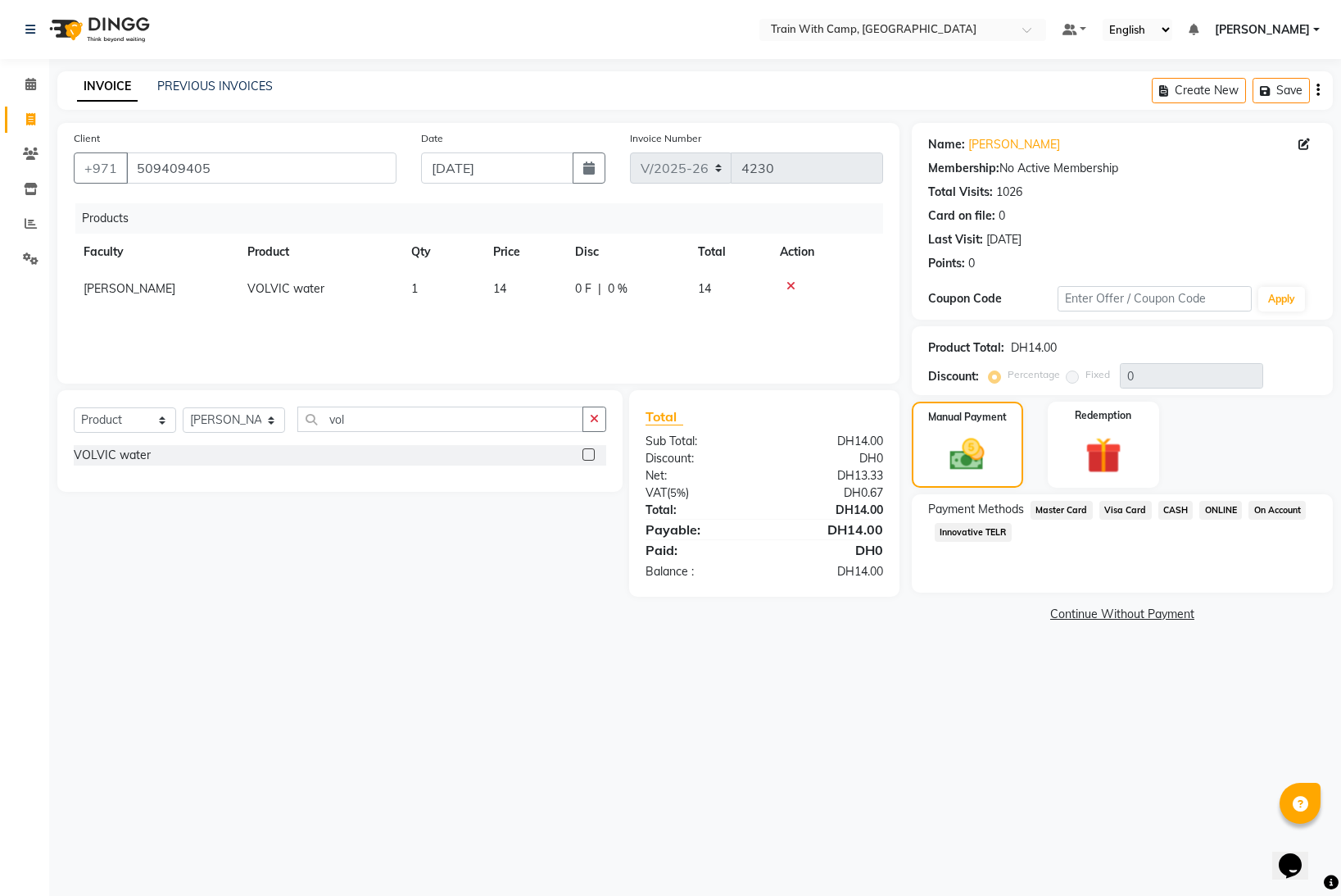
drag, startPoint x: 1124, startPoint y: 510, endPoint x: 1130, endPoint y: 549, distance: 39.5
click at [1124, 510] on span "Visa Card" at bounding box center [1125, 509] width 52 height 19
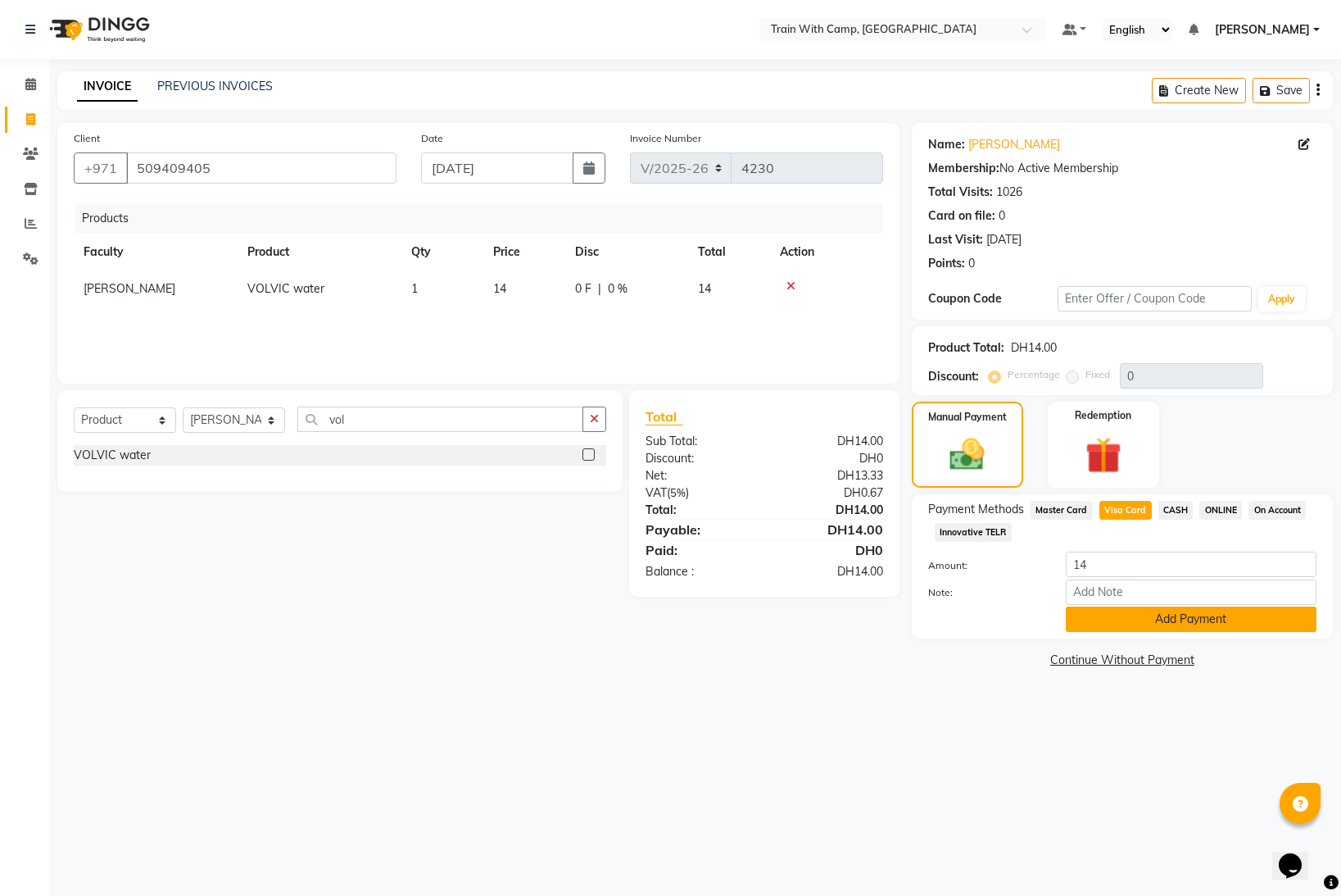
click at [1143, 617] on button "Add Payment" at bounding box center [1191, 619] width 251 height 26
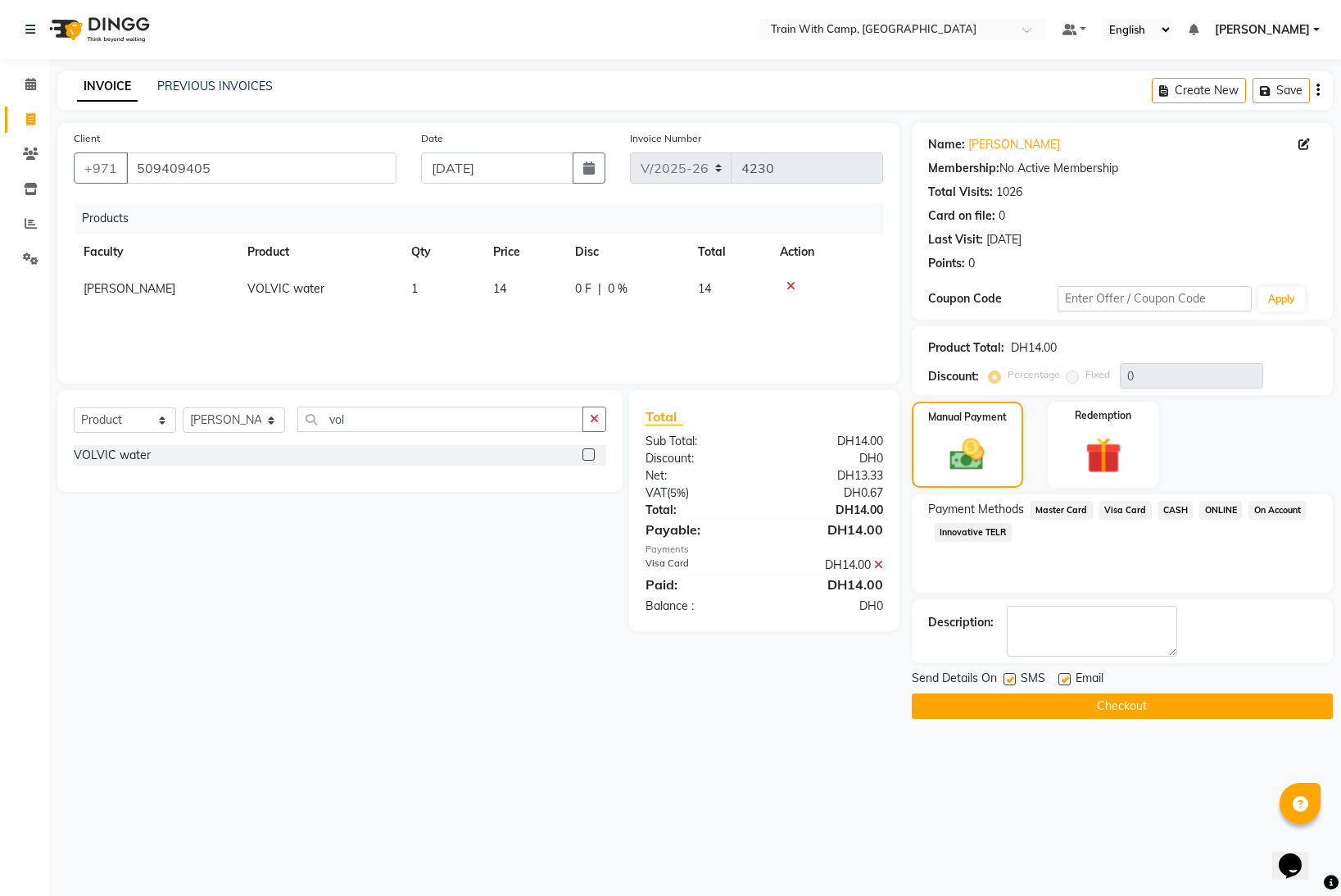
drag, startPoint x: 1005, startPoint y: 675, endPoint x: 1019, endPoint y: 678, distance: 14.3
click at [1011, 676] on label at bounding box center [1009, 678] width 12 height 12
click at [1011, 676] on input "checkbox" at bounding box center [1008, 679] width 11 height 11
checkbox input "false"
click at [1064, 676] on label at bounding box center [1064, 678] width 12 height 12
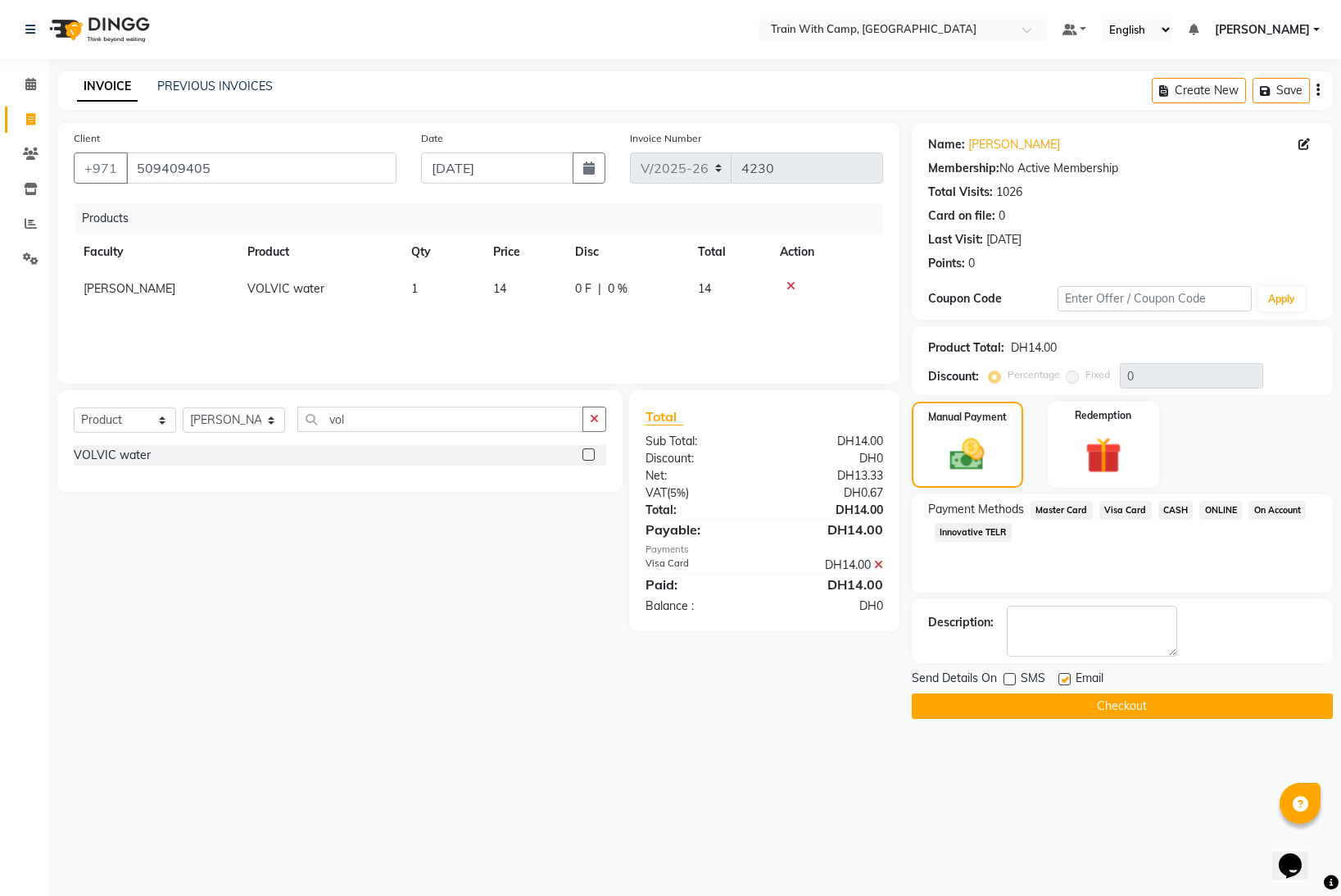
click at [1064, 676] on input "checkbox" at bounding box center [1063, 679] width 11 height 11
checkbox input "false"
click at [1044, 707] on button "Checkout" at bounding box center [1122, 706] width 421 height 26
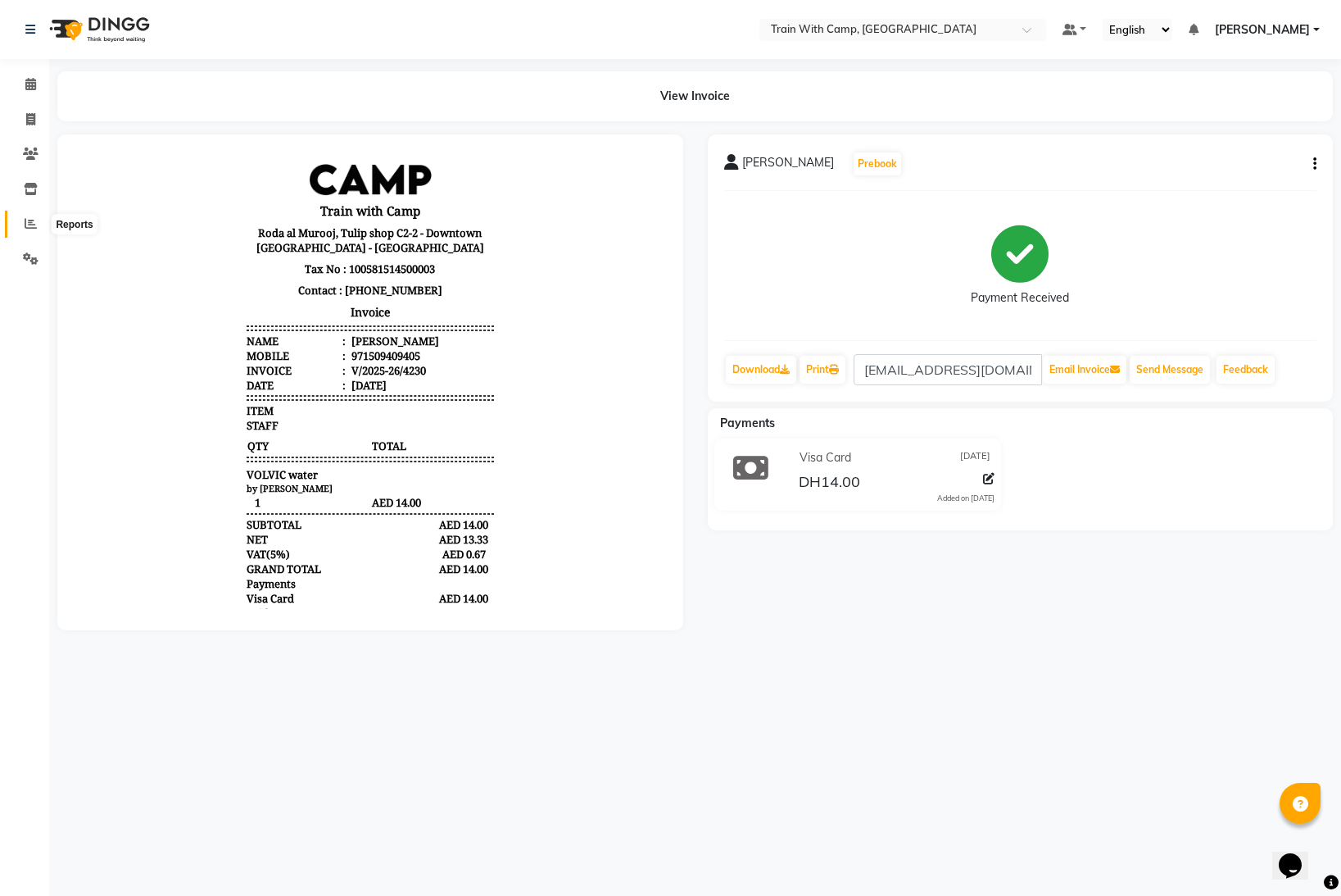
click at [33, 222] on icon at bounding box center [31, 224] width 12 height 12
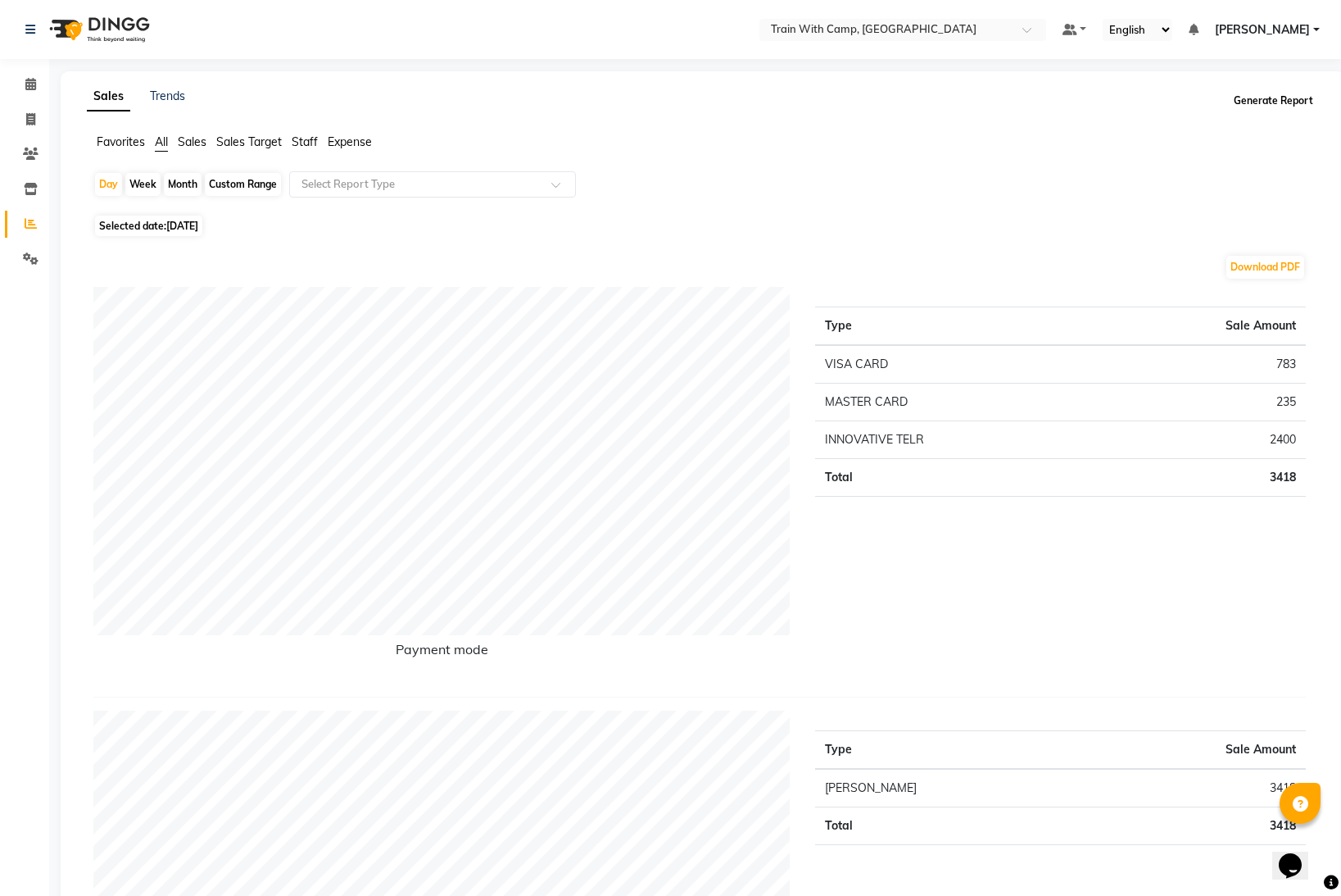
click at [1271, 102] on button "Generate Report" at bounding box center [1273, 100] width 88 height 23
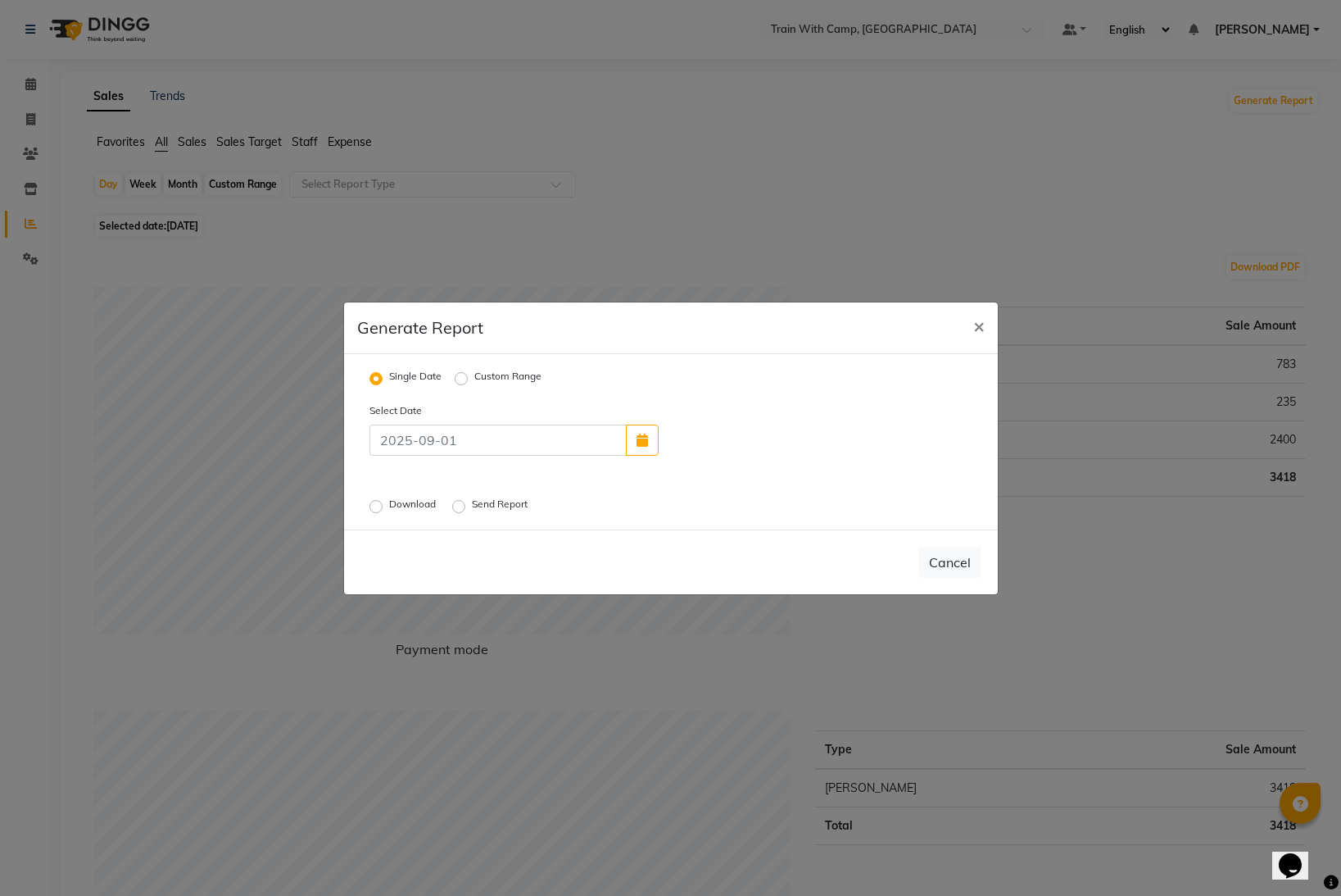
click at [389, 505] on label "Download" at bounding box center [414, 506] width 50 height 20
click at [377, 505] on input "Download" at bounding box center [379, 506] width 12 height 12
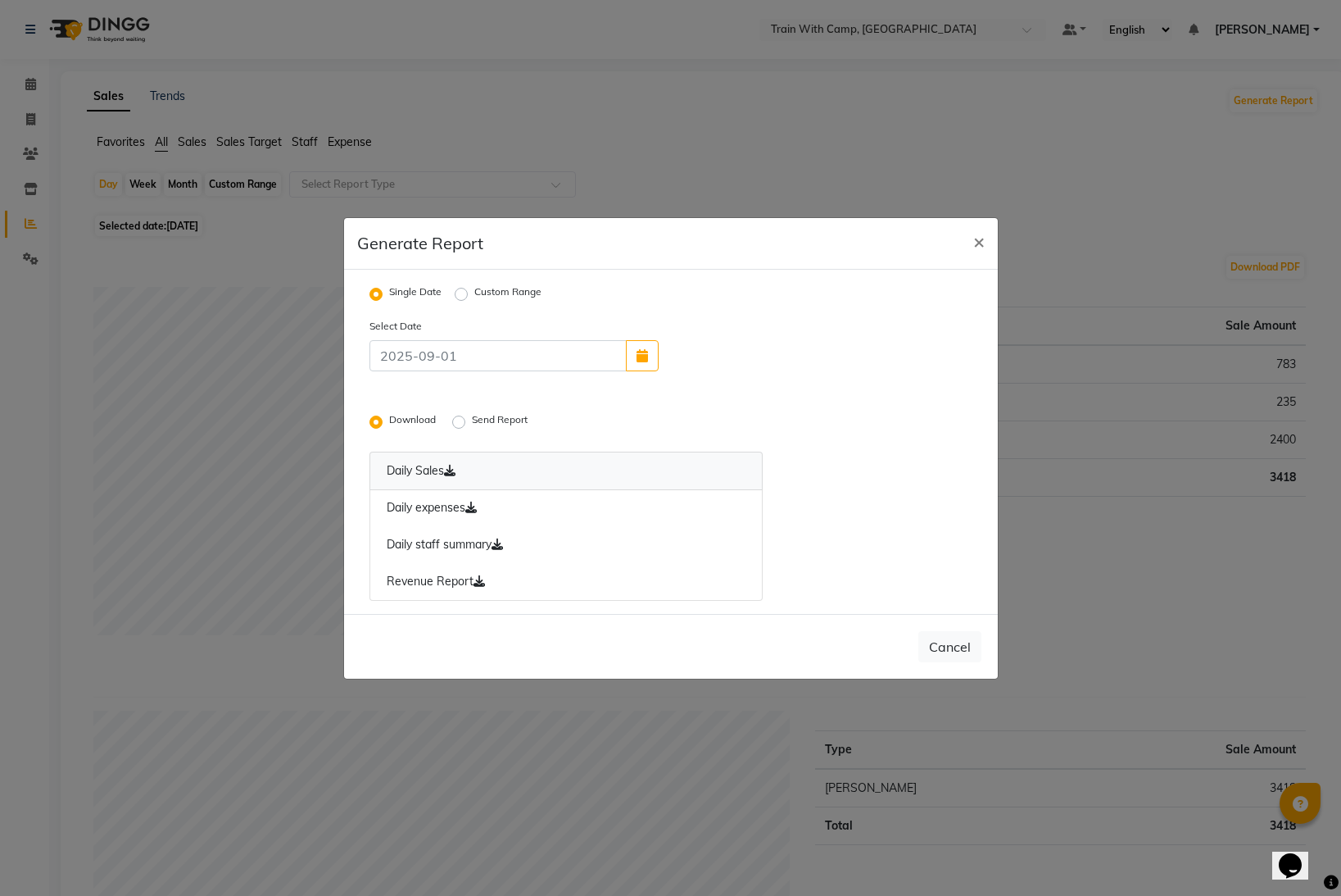
drag, startPoint x: 448, startPoint y: 472, endPoint x: 453, endPoint y: 485, distance: 13.9
click at [448, 473] on icon at bounding box center [450, 471] width 12 height 12
drag, startPoint x: 478, startPoint y: 507, endPoint x: 491, endPoint y: 530, distance: 26.4
click at [477, 507] on icon at bounding box center [472, 507] width 12 height 12
click at [503, 545] on icon at bounding box center [497, 544] width 12 height 12
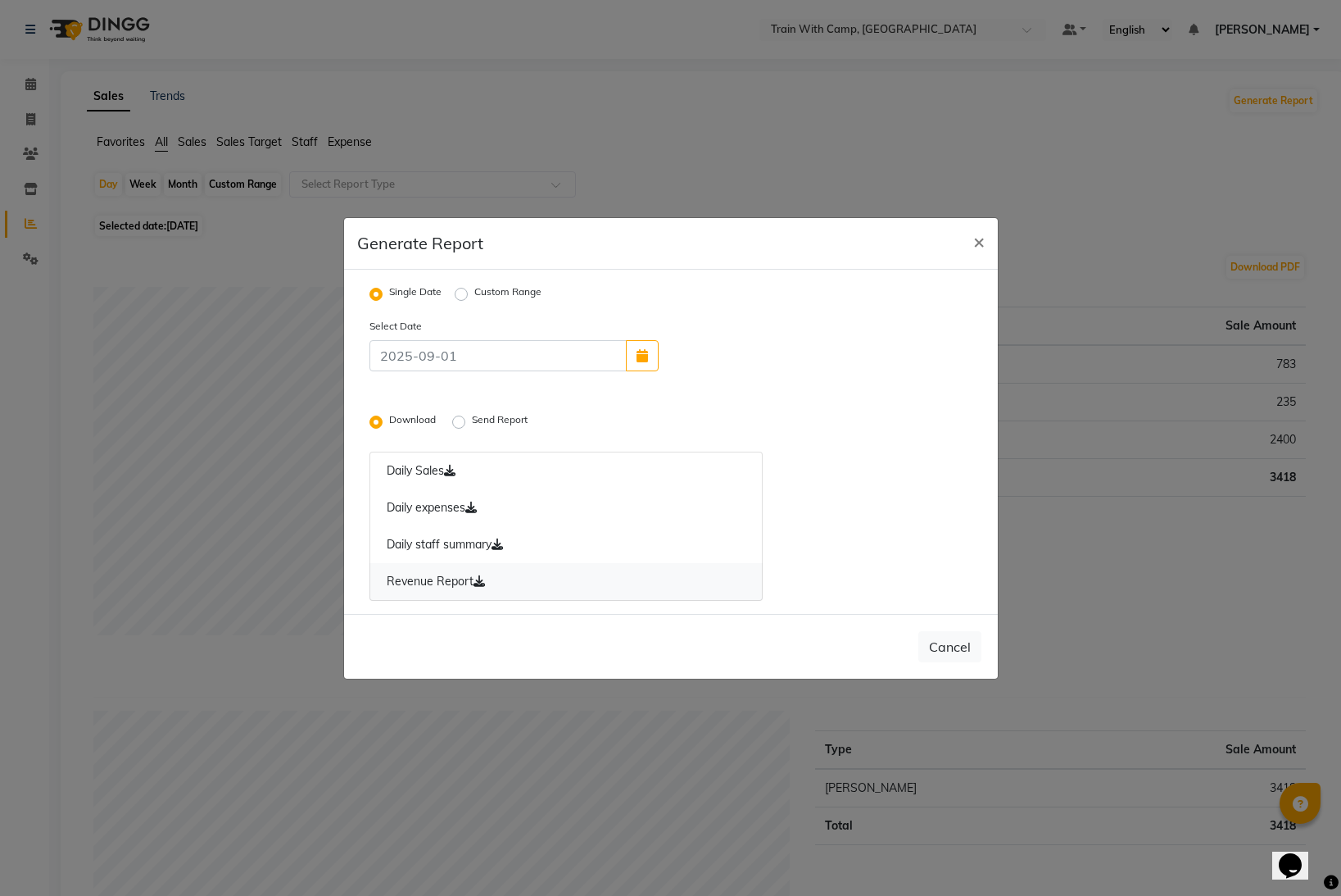
click at [483, 582] on icon at bounding box center [479, 581] width 12 height 12
click at [984, 239] on span "×" at bounding box center [980, 240] width 12 height 25
radio input "false"
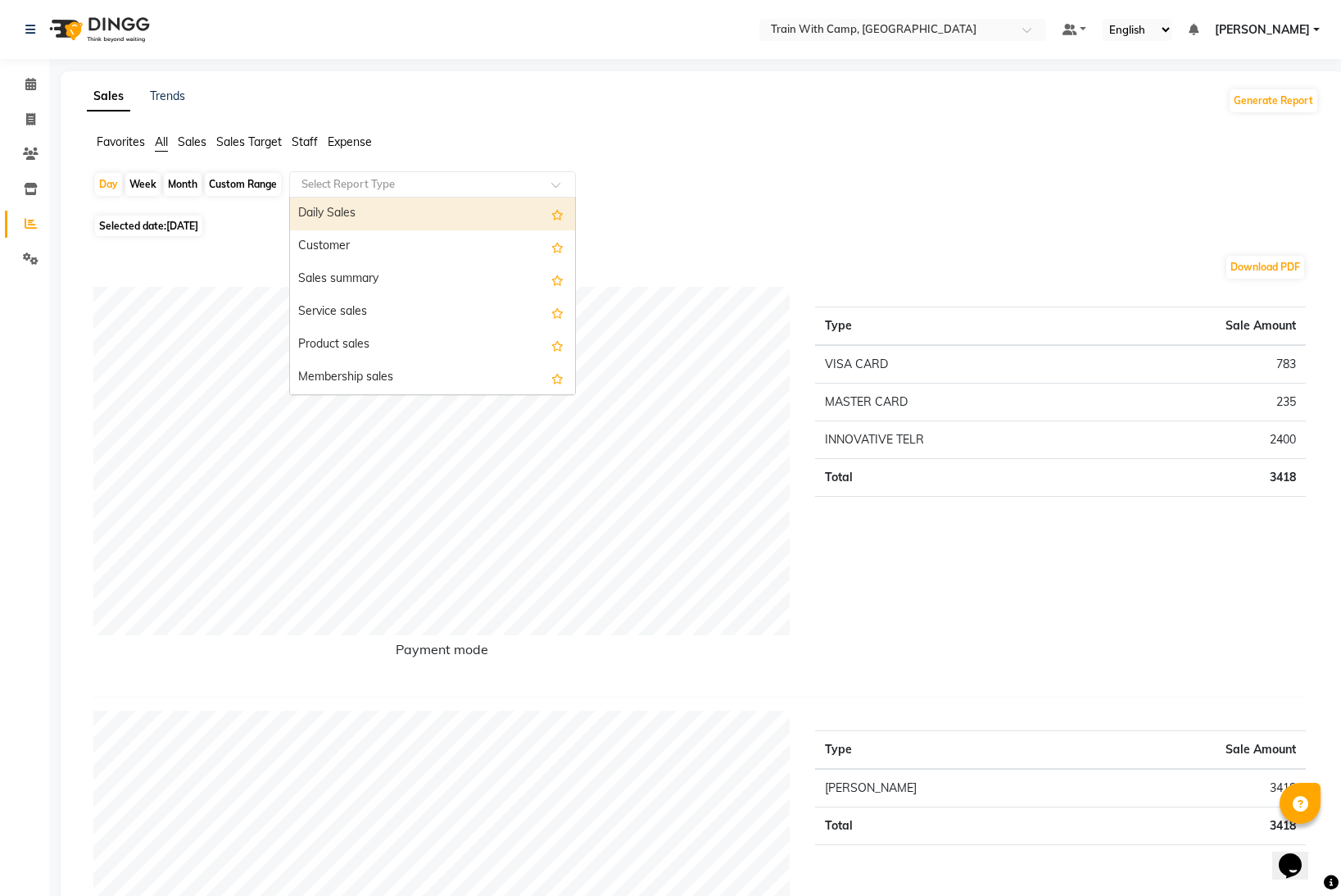
click at [547, 182] on div at bounding box center [433, 184] width 286 height 17
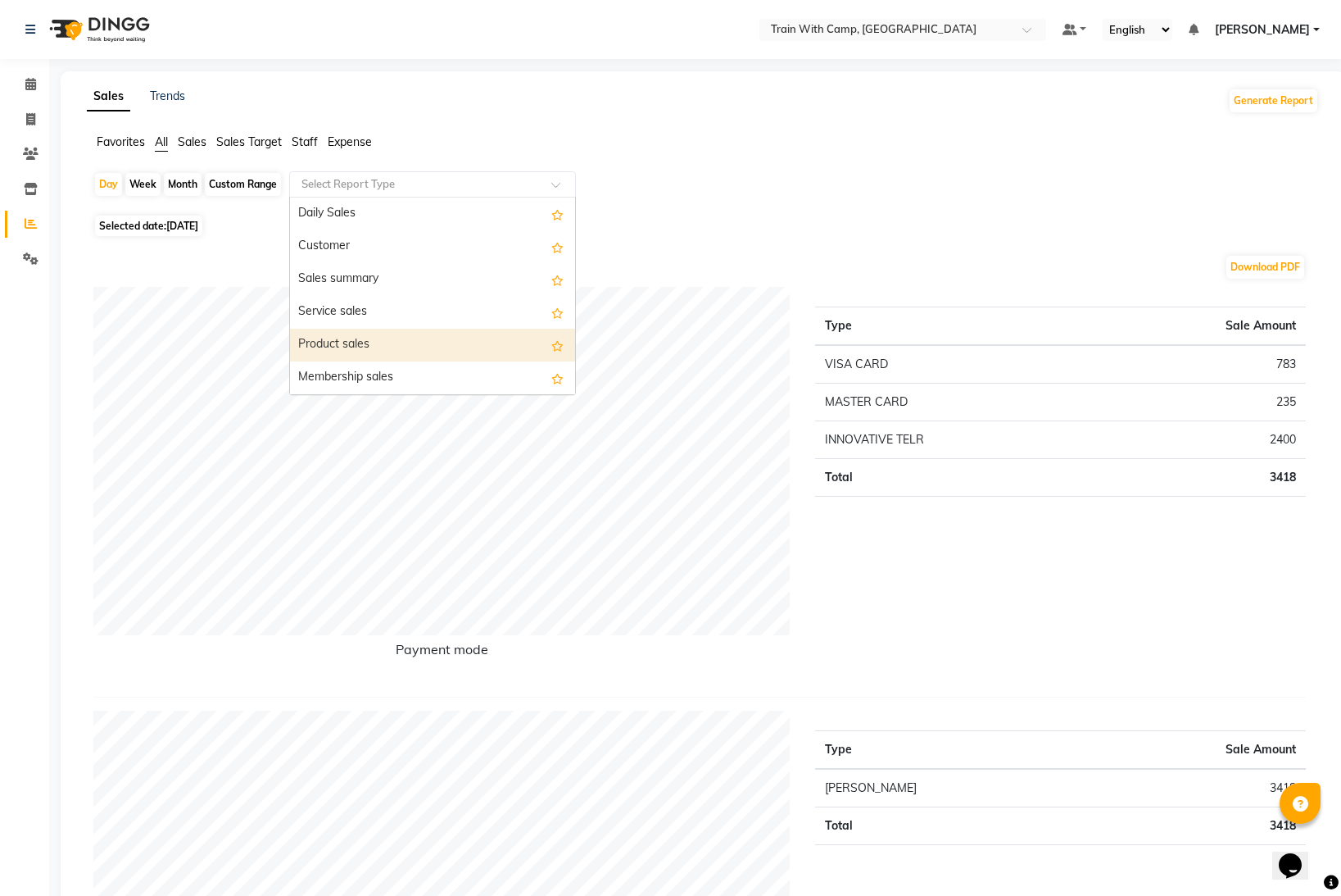
click at [472, 335] on div "Product sales" at bounding box center [433, 345] width 286 height 32
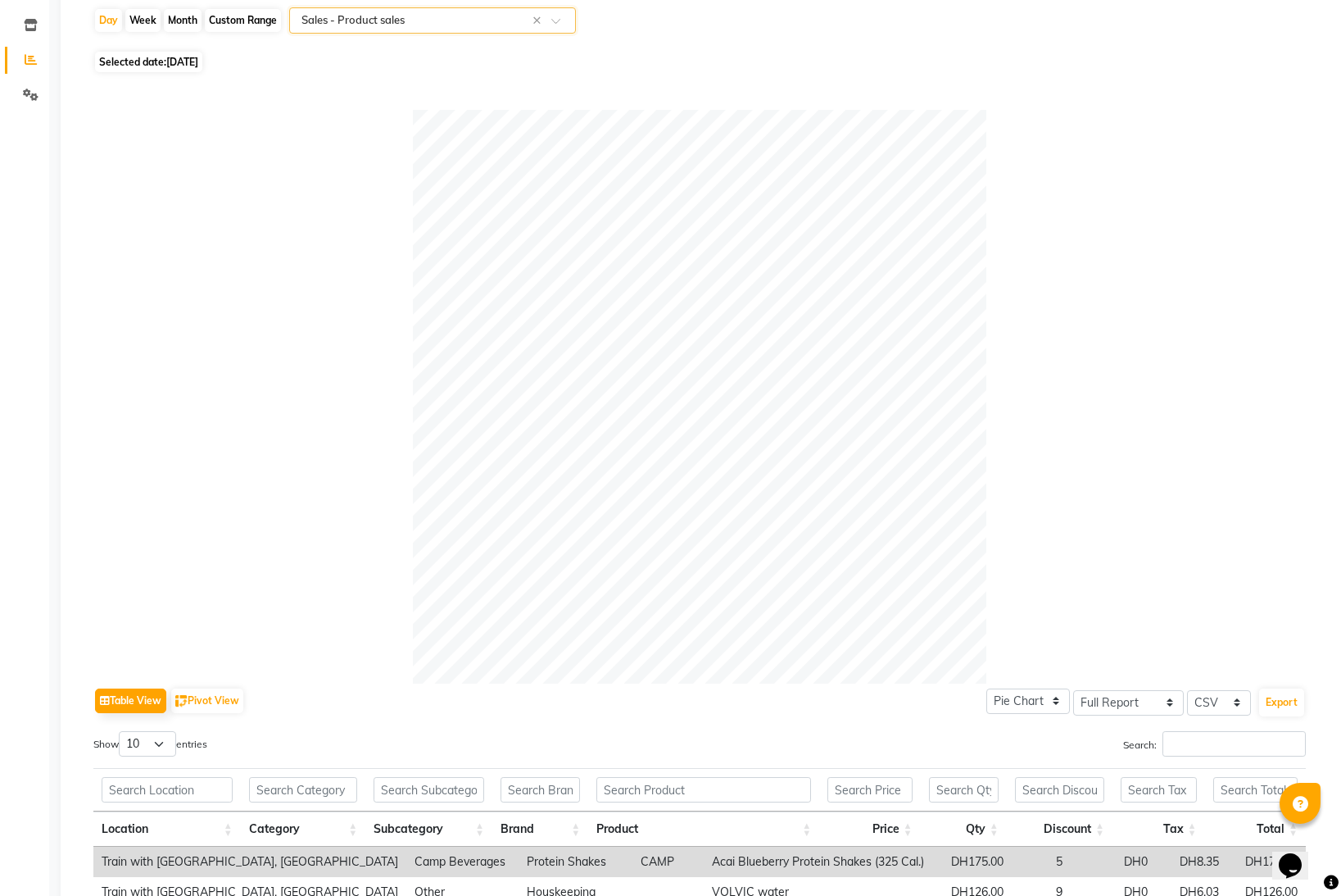
scroll to position [171, 0]
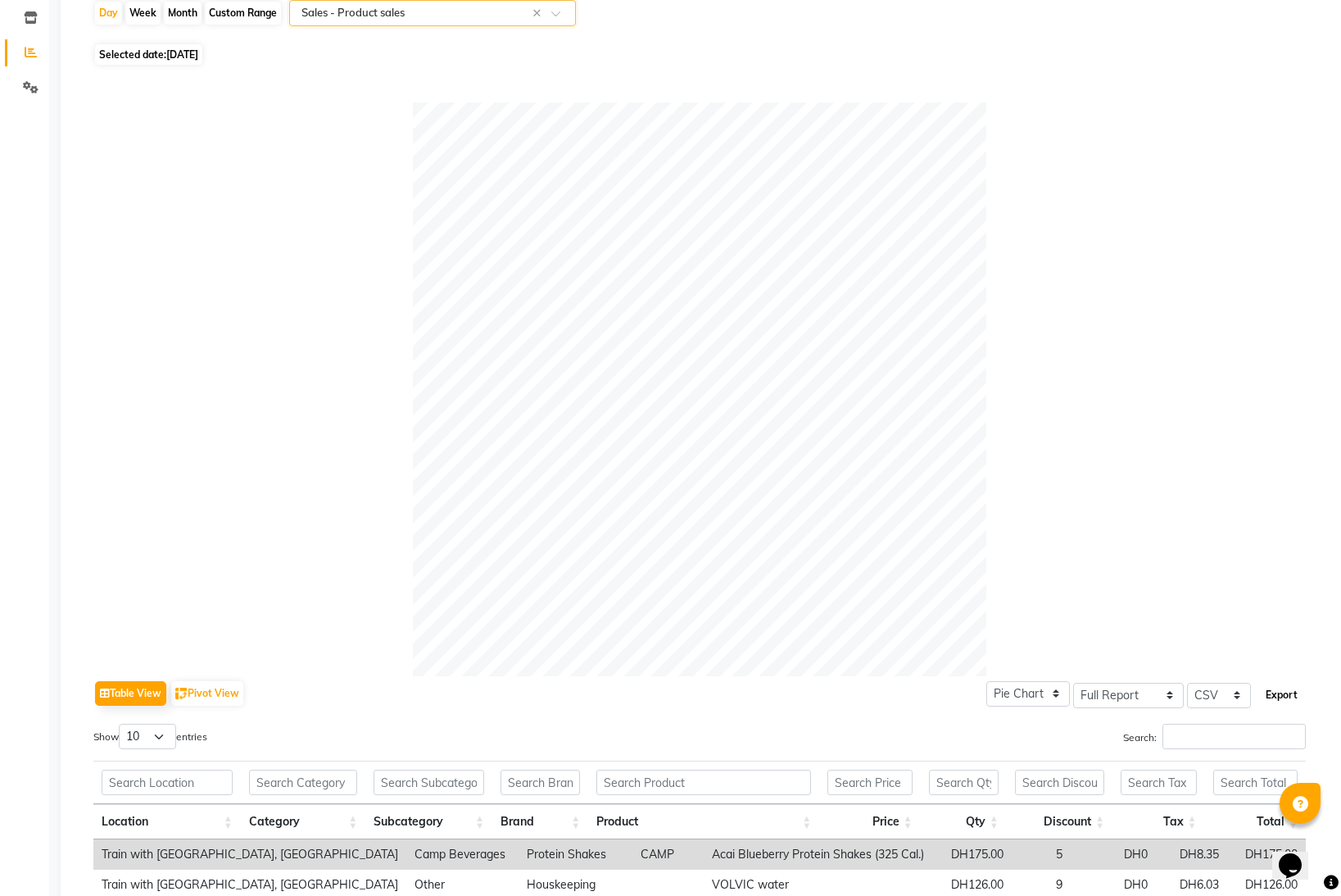
click at [1287, 691] on button "Export" at bounding box center [1282, 695] width 45 height 28
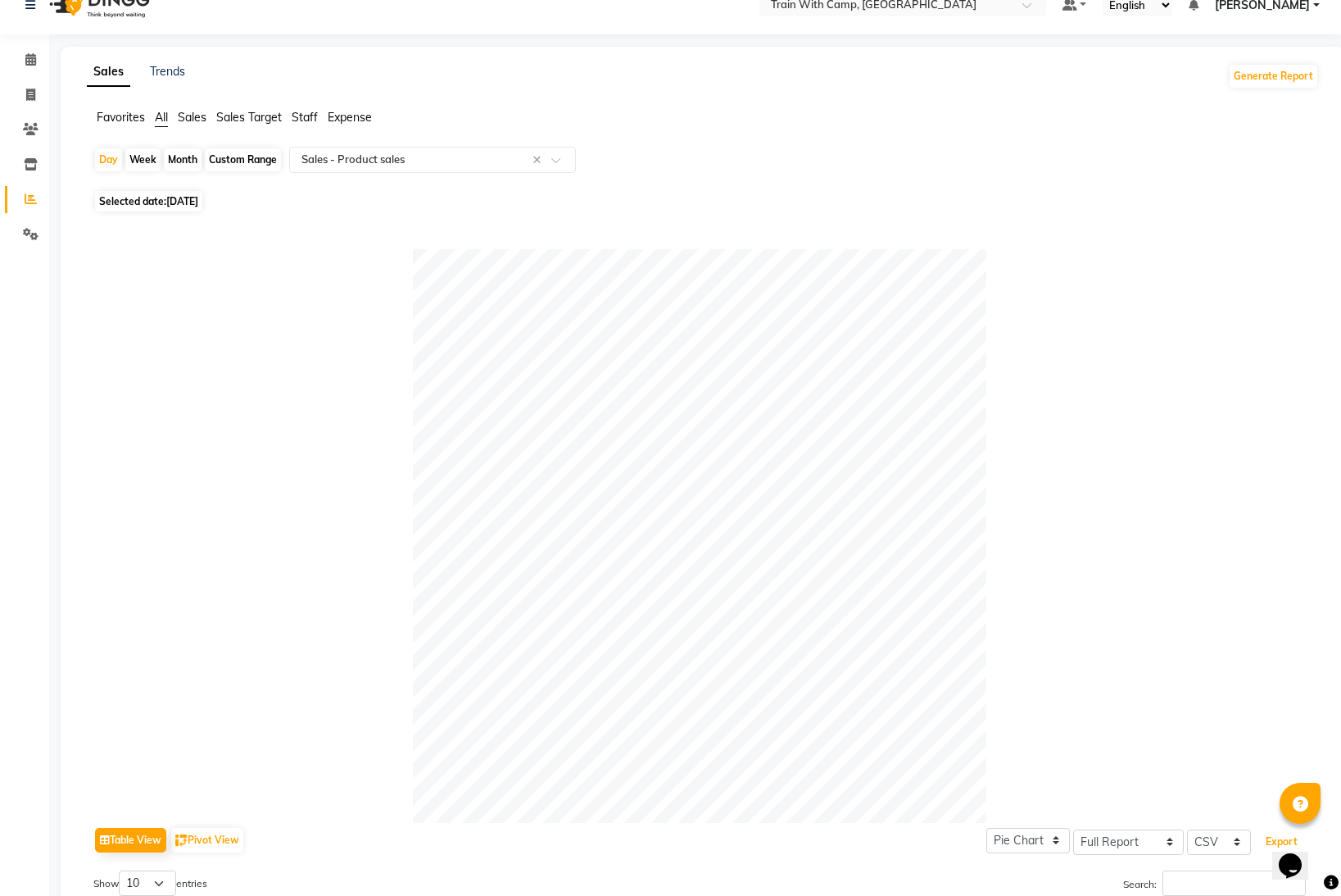
scroll to position [0, 0]
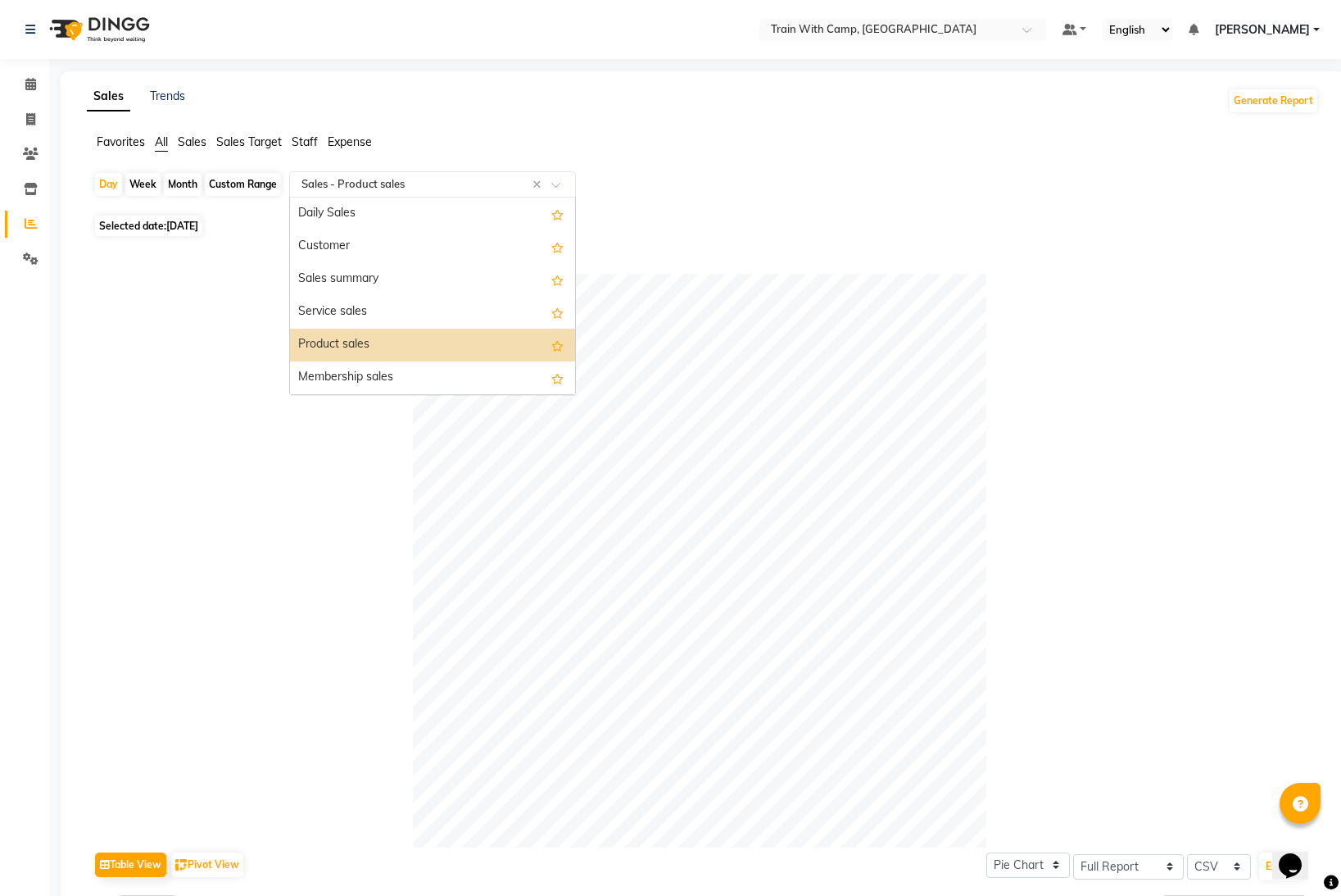
click at [555, 183] on span at bounding box center [561, 189] width 21 height 17
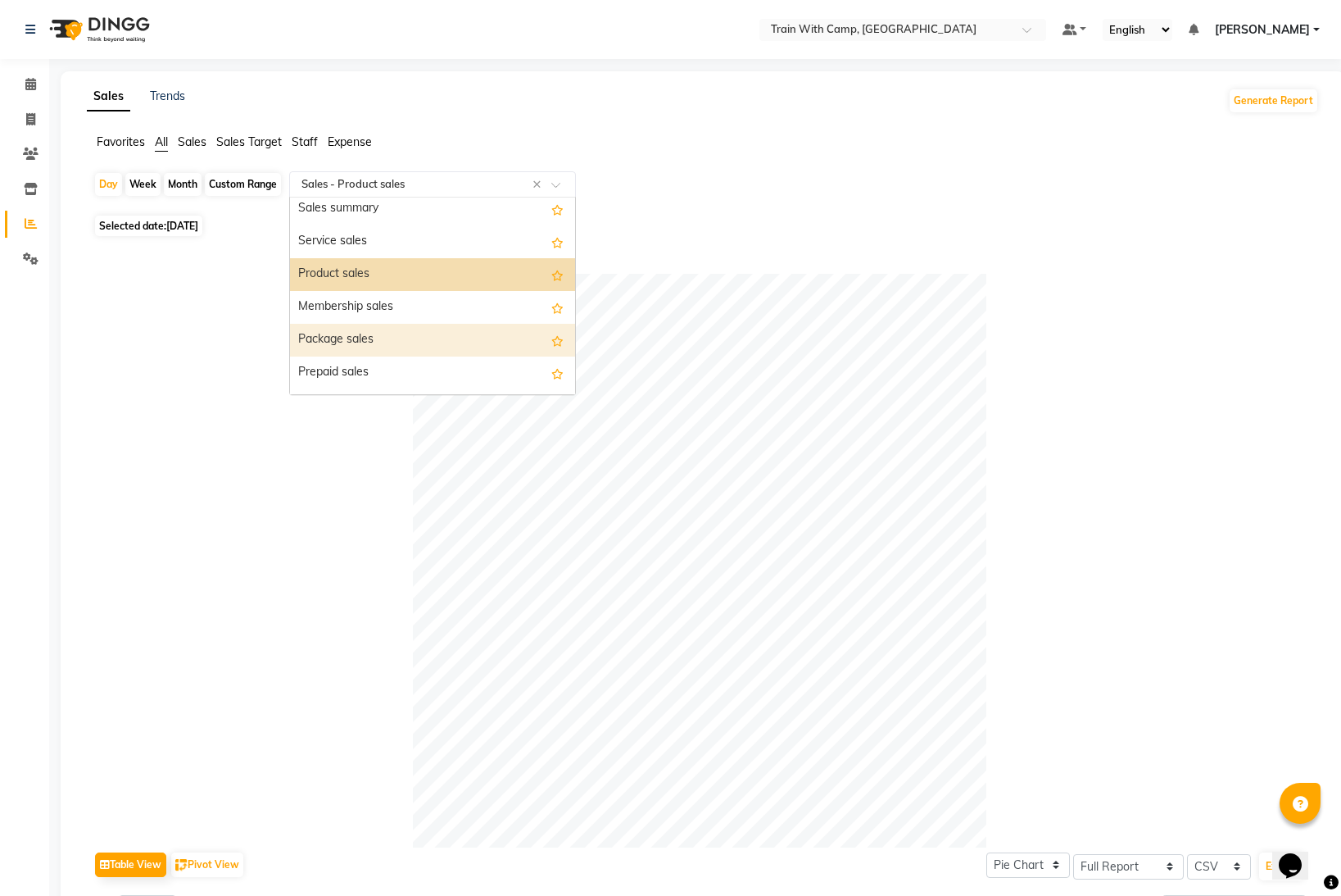
click at [446, 342] on div "Package sales" at bounding box center [433, 340] width 286 height 32
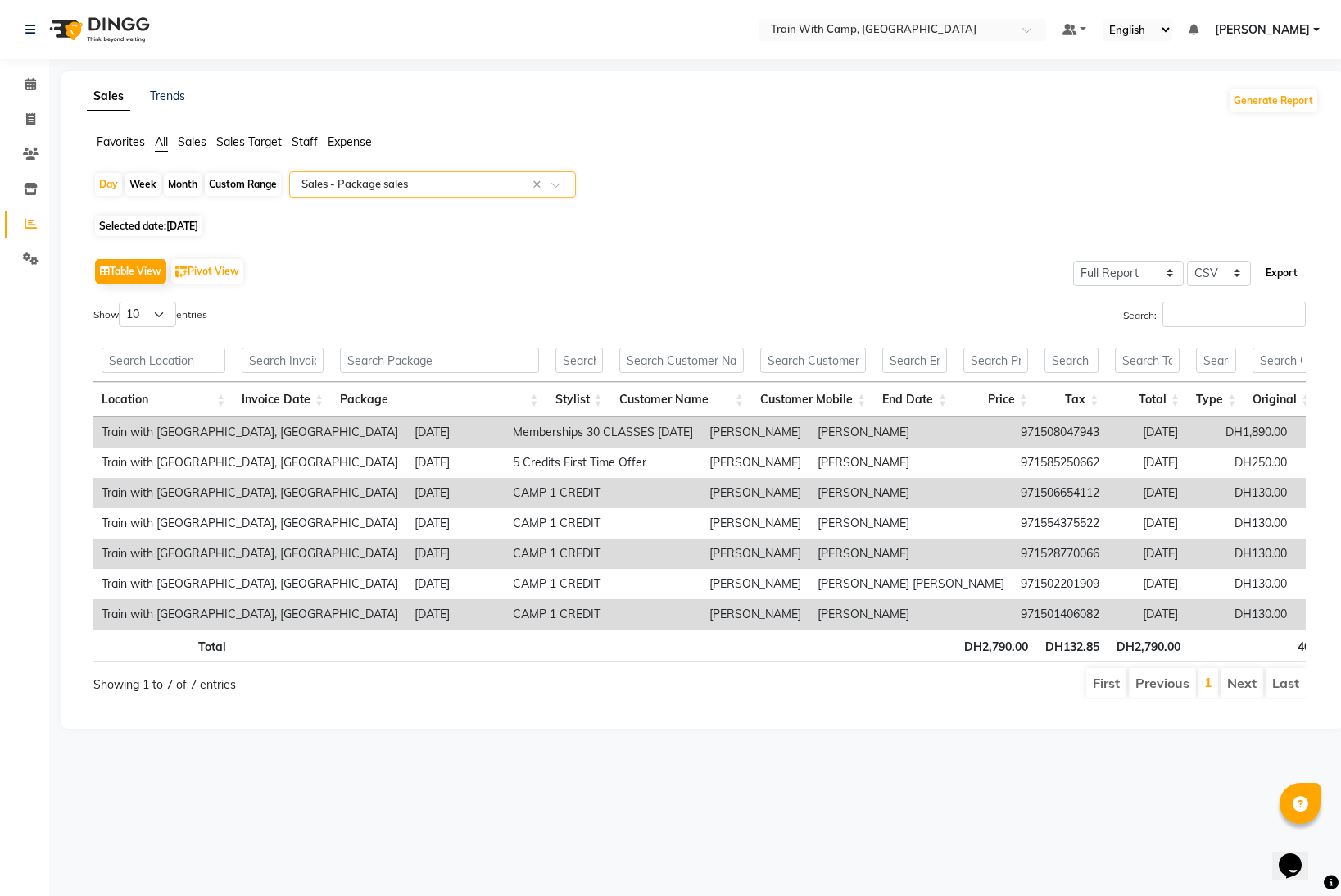
click at [1278, 272] on button "Export" at bounding box center [1282, 273] width 45 height 28
click at [1306, 31] on span "[PERSON_NAME]" at bounding box center [1262, 30] width 96 height 17
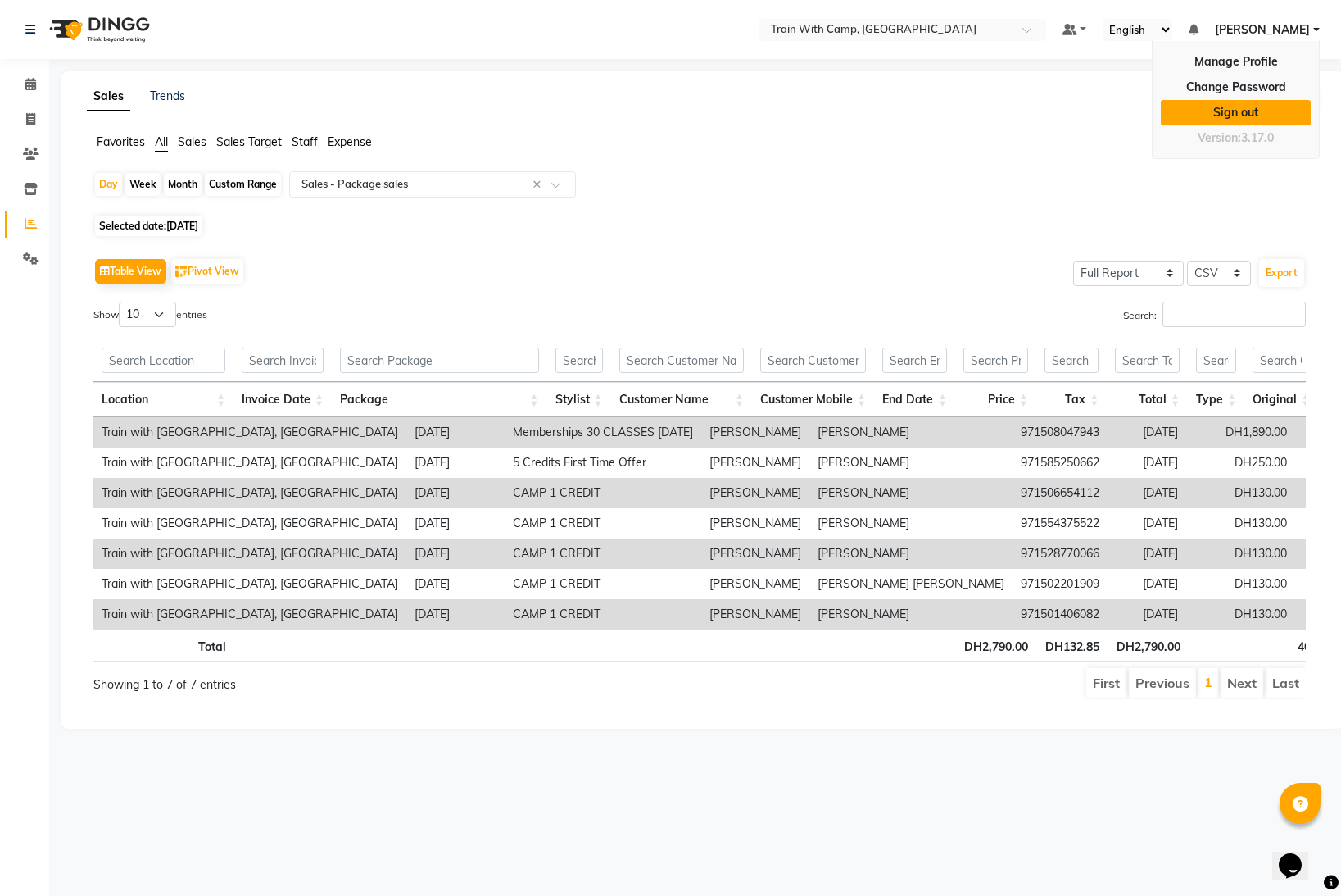
click at [1248, 108] on link "Sign out" at bounding box center [1236, 113] width 150 height 26
